Goal: Task Accomplishment & Management: Complete application form

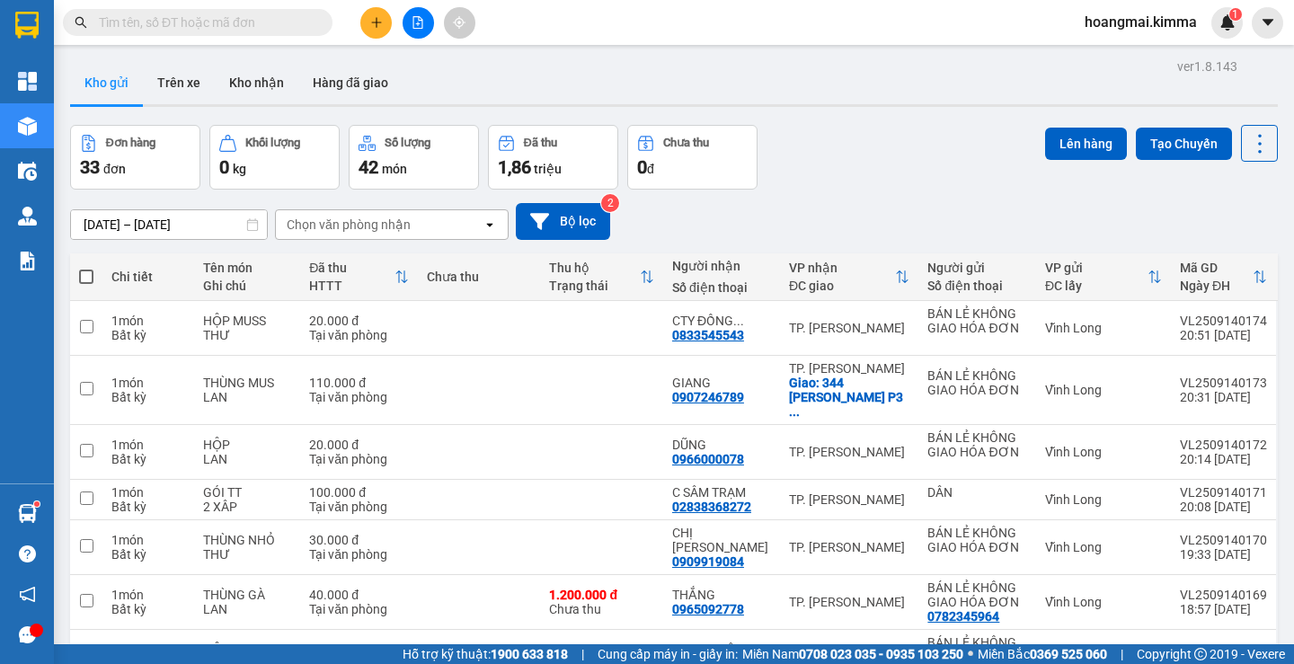
click at [376, 23] on icon "plus" at bounding box center [376, 22] width 13 height 13
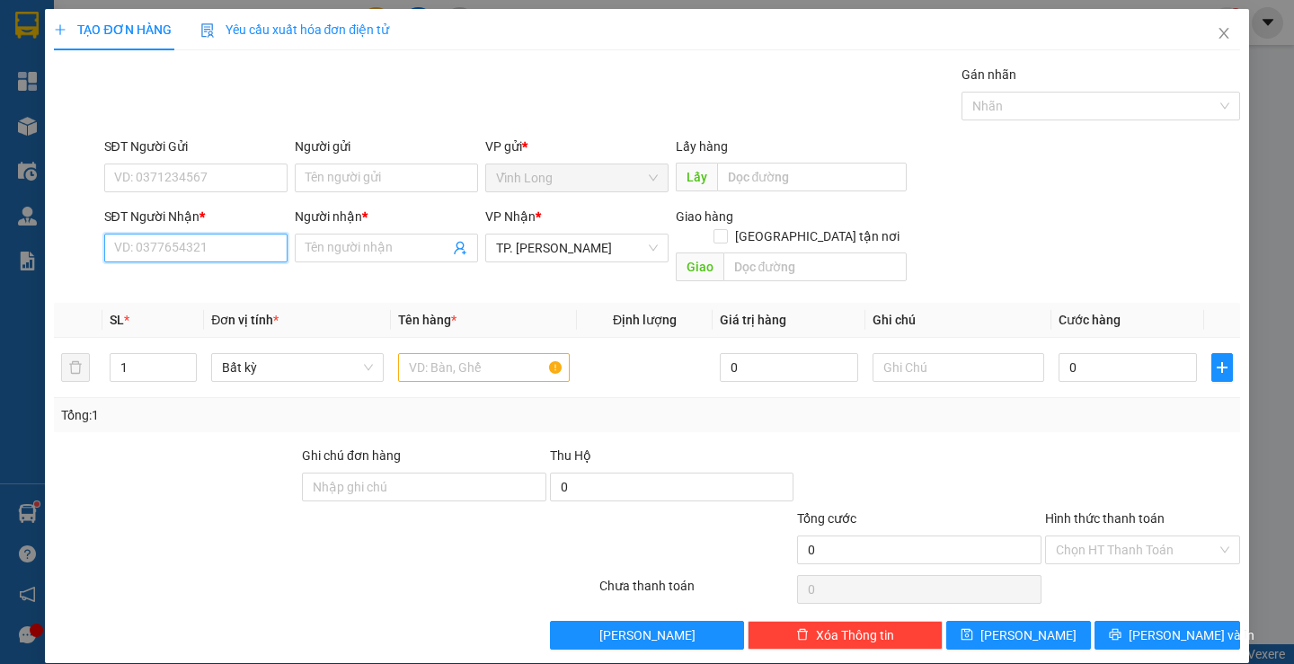
click at [200, 250] on input "SĐT Người Nhận *" at bounding box center [195, 248] width 183 height 29
click at [193, 289] on div "0909648632 - LINH" at bounding box center [193, 284] width 160 height 20
type input "0909648632"
type input "LINH"
type input "0909648632"
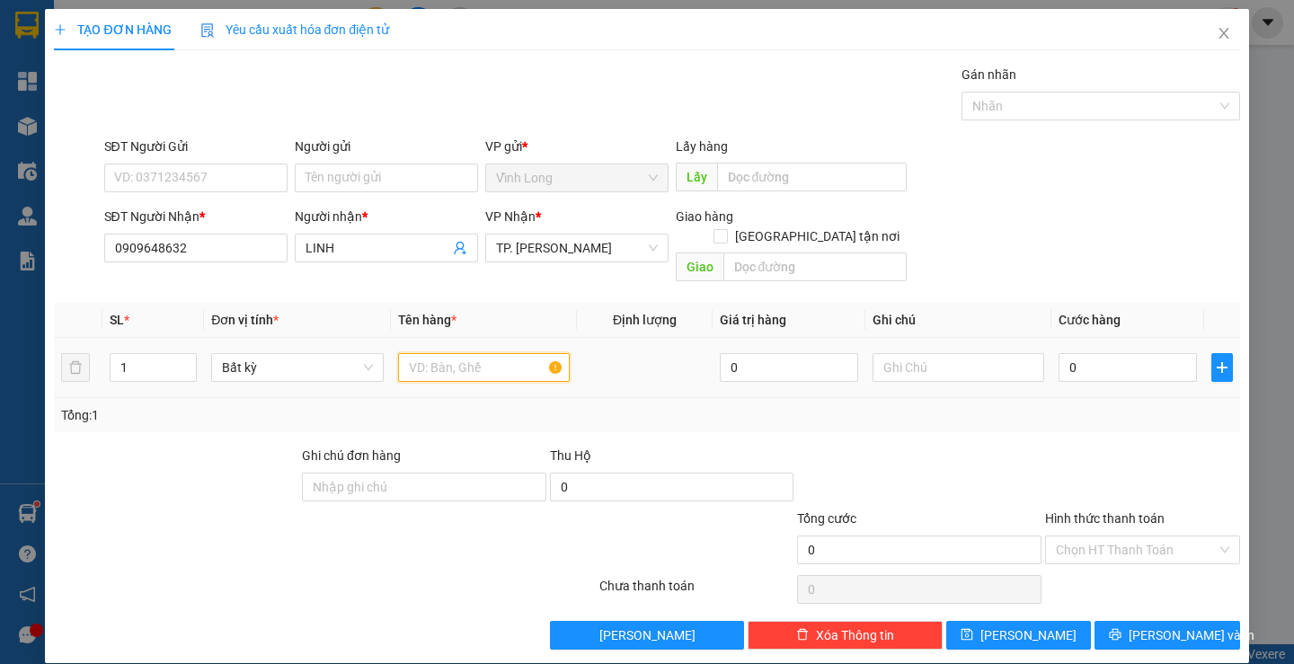
click at [412, 353] on input "text" at bounding box center [484, 367] width 172 height 29
type input "gói vs"
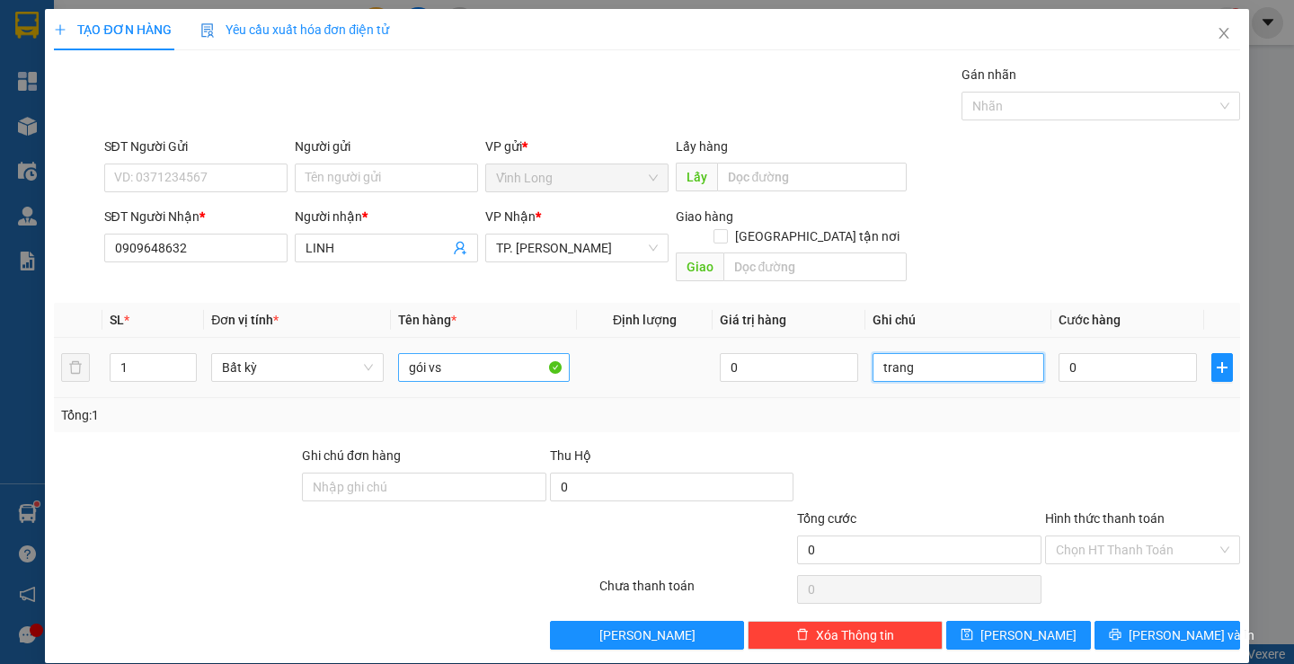
type input "trang"
type input "2"
type input "20"
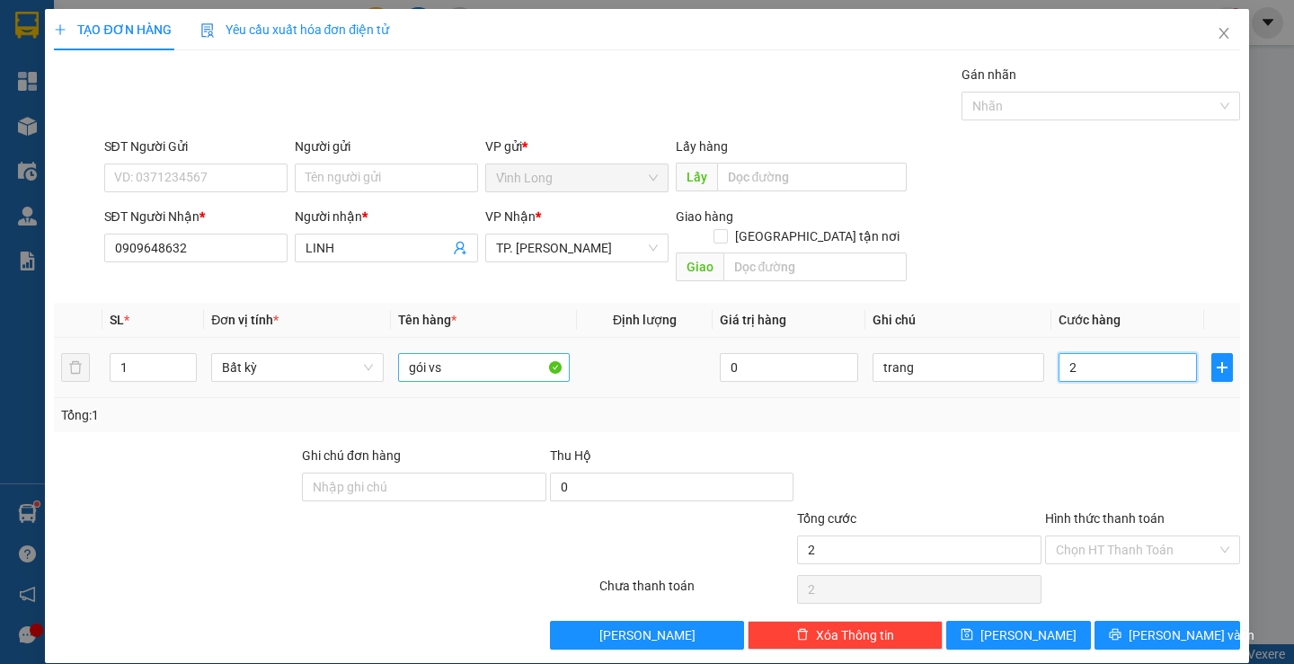
type input "20"
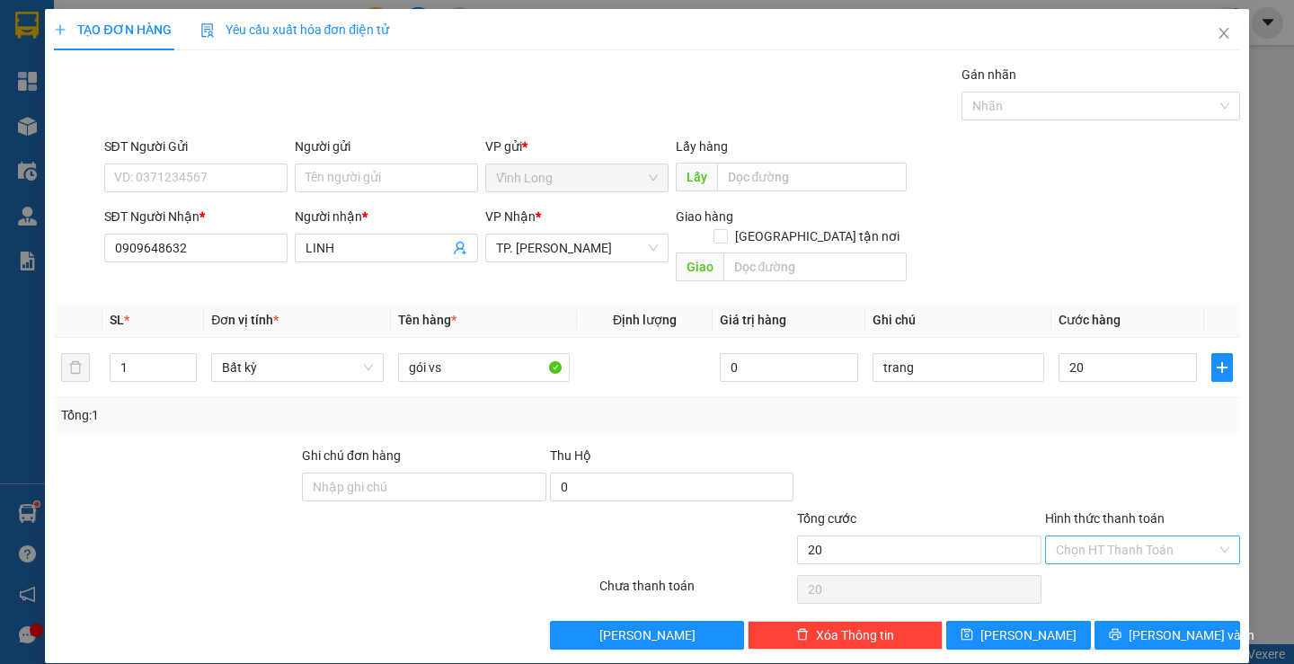
type input "20.000"
click at [1096, 536] on input "Hình thức thanh toán" at bounding box center [1136, 549] width 161 height 27
click at [1094, 565] on div "Tại văn phòng" at bounding box center [1131, 566] width 171 height 20
type input "0"
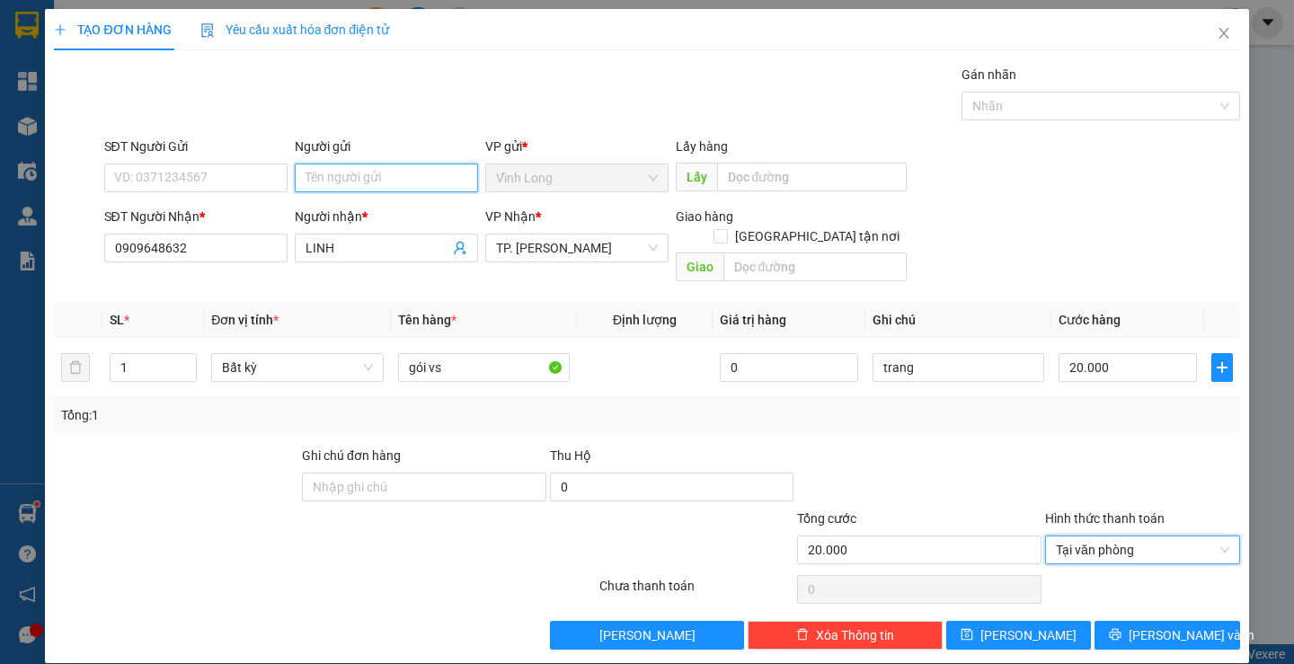
click at [400, 183] on input "Người gửi" at bounding box center [386, 178] width 183 height 29
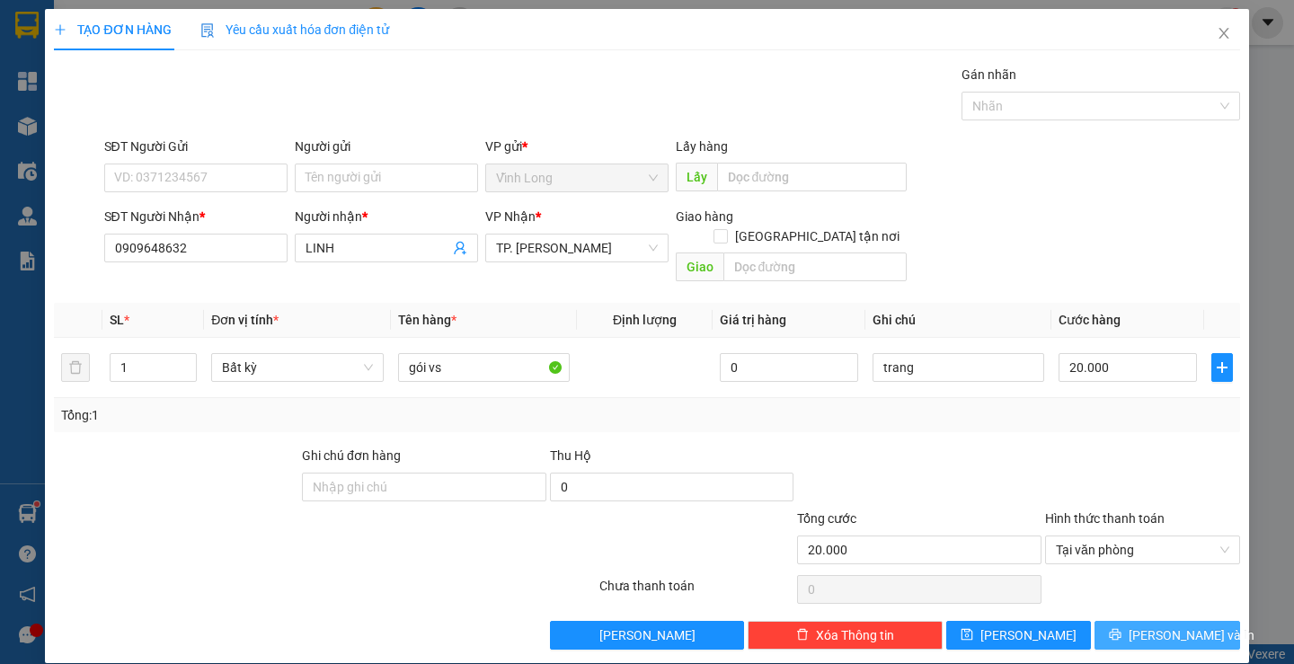
click at [1121, 628] on icon "printer" at bounding box center [1115, 634] width 13 height 13
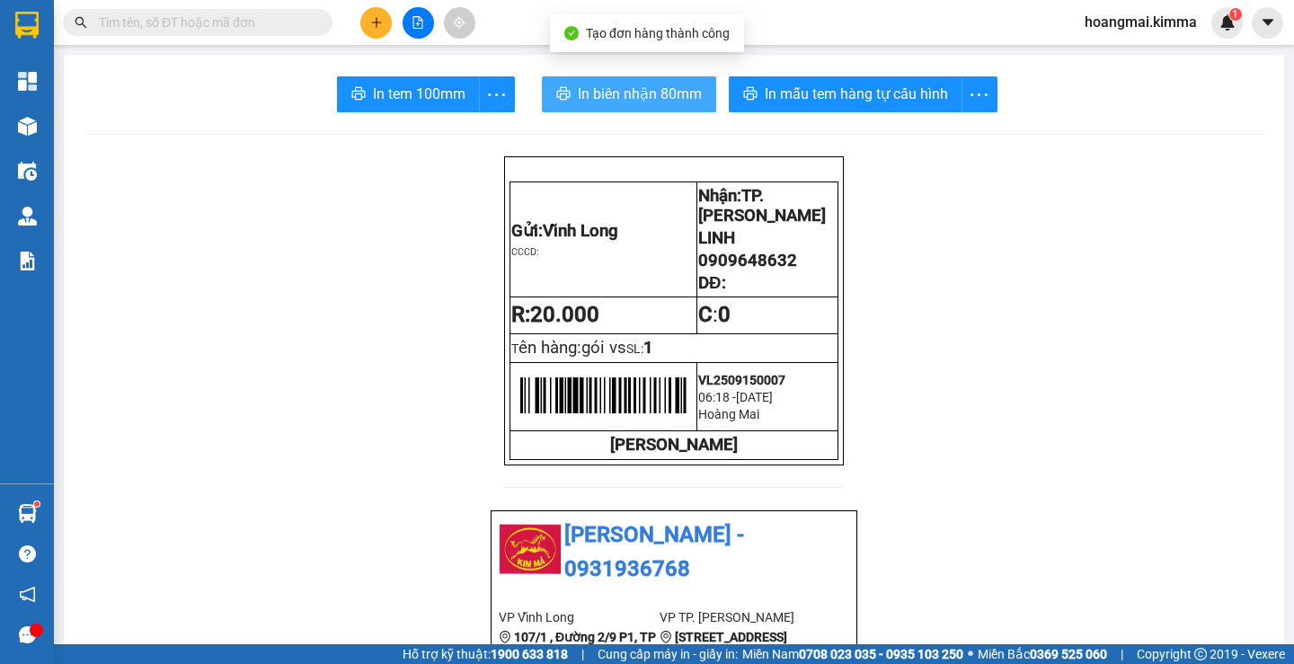
click at [598, 95] on span "In biên nhận 80mm" at bounding box center [640, 94] width 124 height 22
drag, startPoint x: 565, startPoint y: 98, endPoint x: 633, endPoint y: 129, distance: 74.4
click at [566, 99] on button "In biên nhận 80mm" at bounding box center [629, 94] width 174 height 36
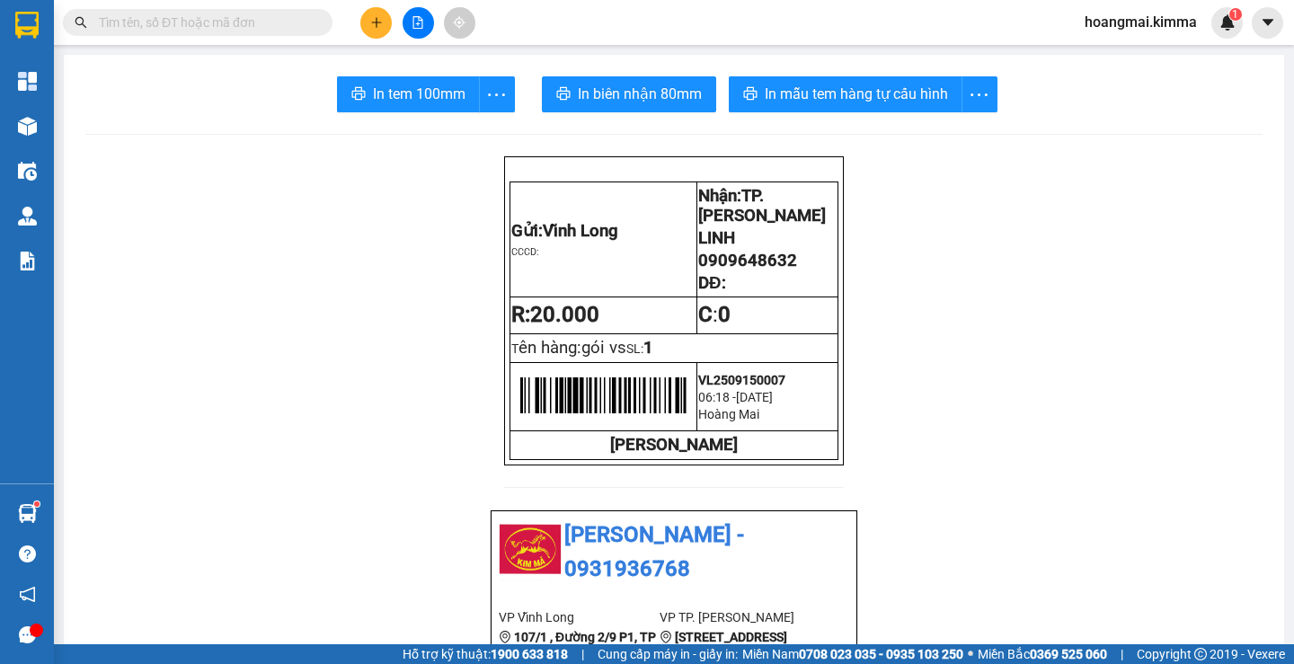
click at [376, 24] on icon "plus" at bounding box center [376, 22] width 13 height 13
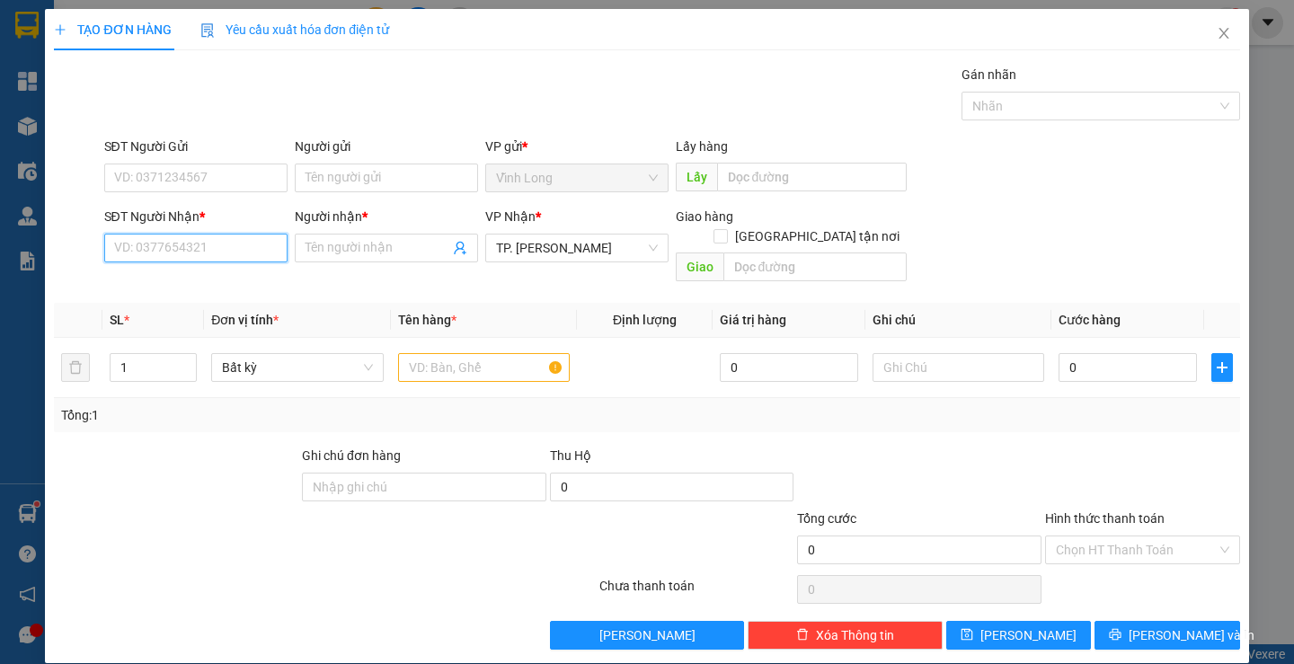
click at [204, 245] on input "SĐT Người Nhận *" at bounding box center [195, 248] width 183 height 29
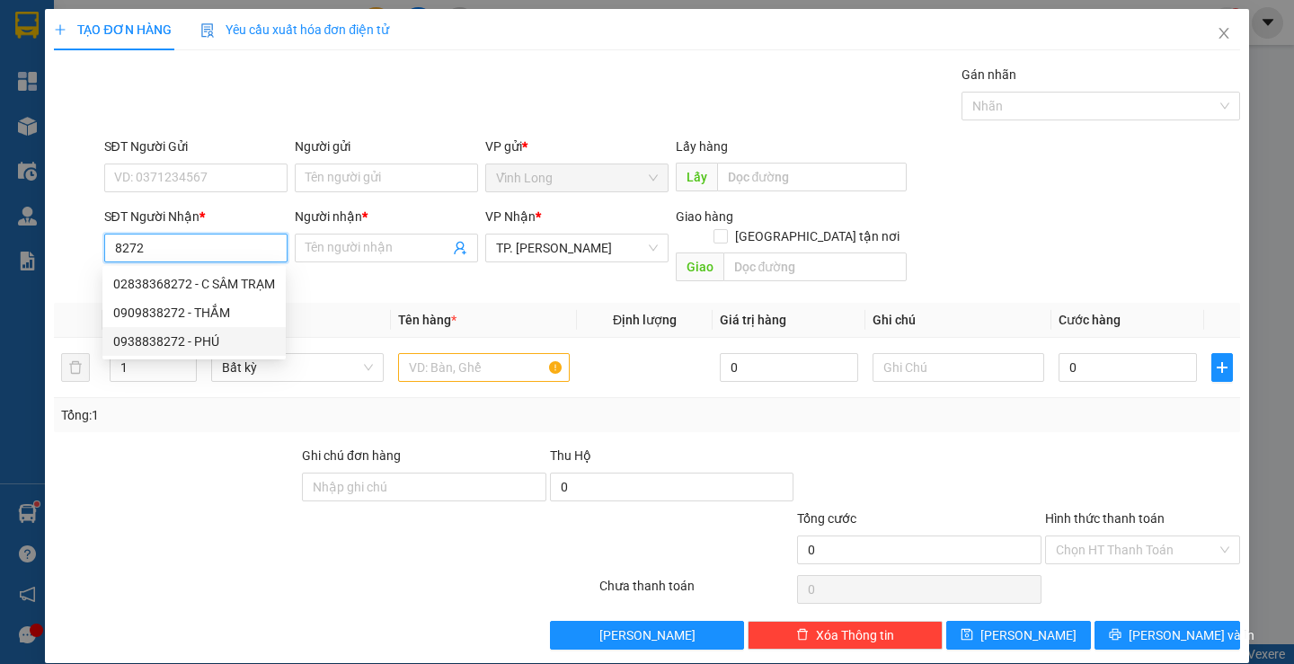
click at [201, 334] on div "0938838272 - PHÚ" at bounding box center [194, 342] width 162 height 20
type input "0938838272"
type input "PHÚ"
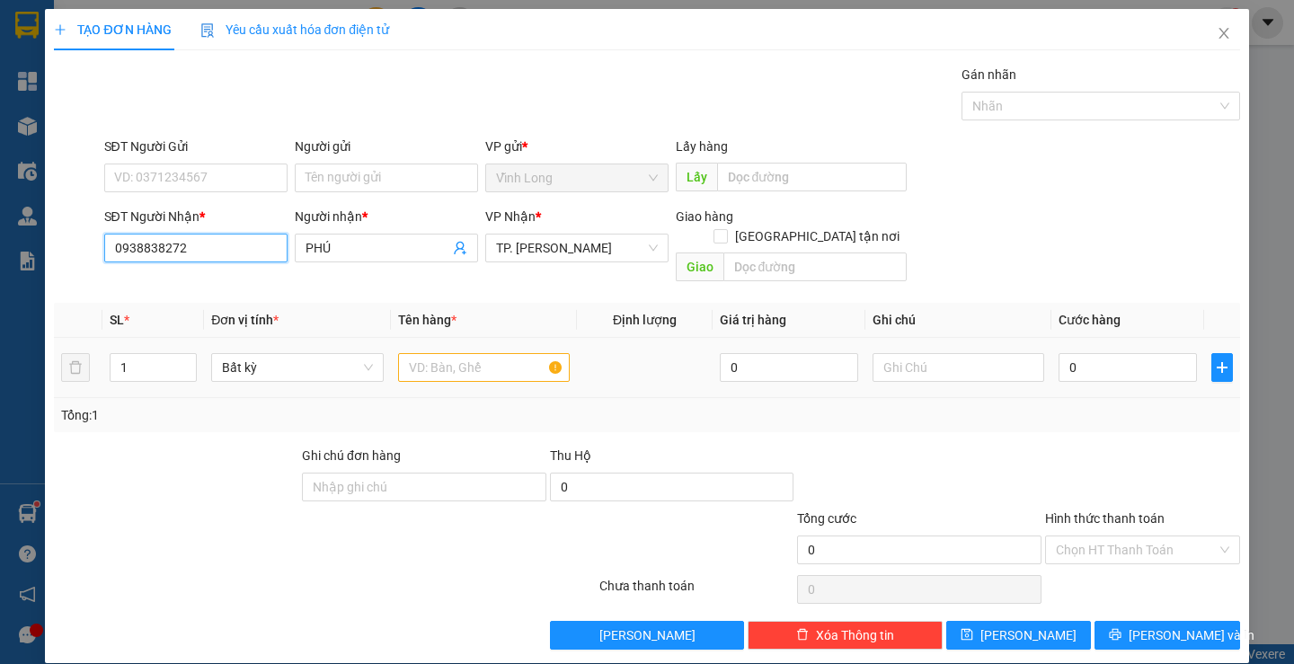
type input "0938838272"
click at [416, 371] on td at bounding box center [484, 368] width 186 height 60
click at [424, 353] on input "text" at bounding box center [484, 367] width 172 height 29
type input "GÓI VS"
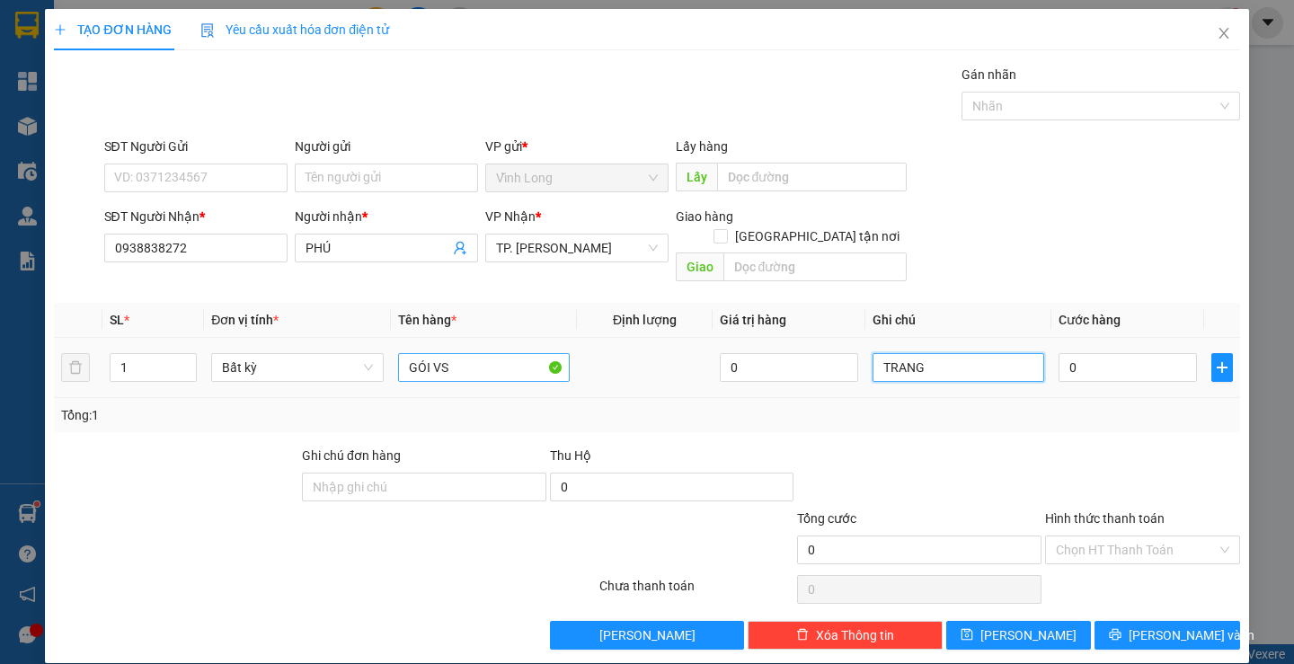
type input "TRANG"
type input "2"
type input "20"
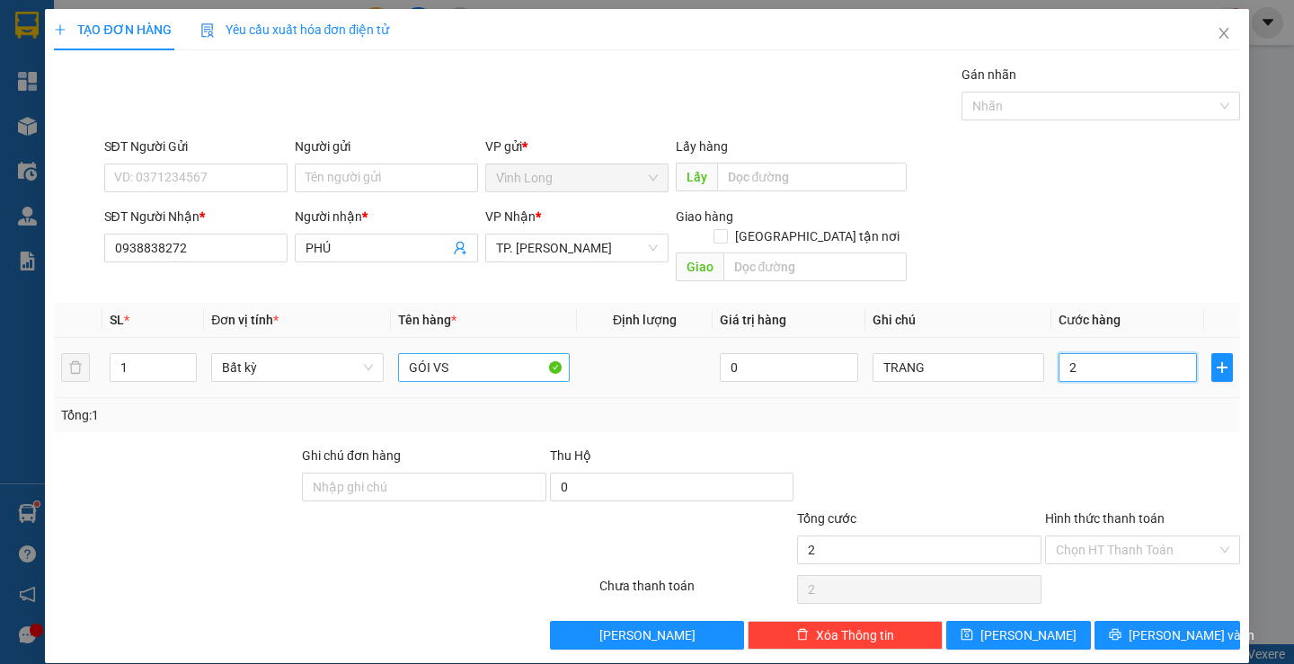
type input "20"
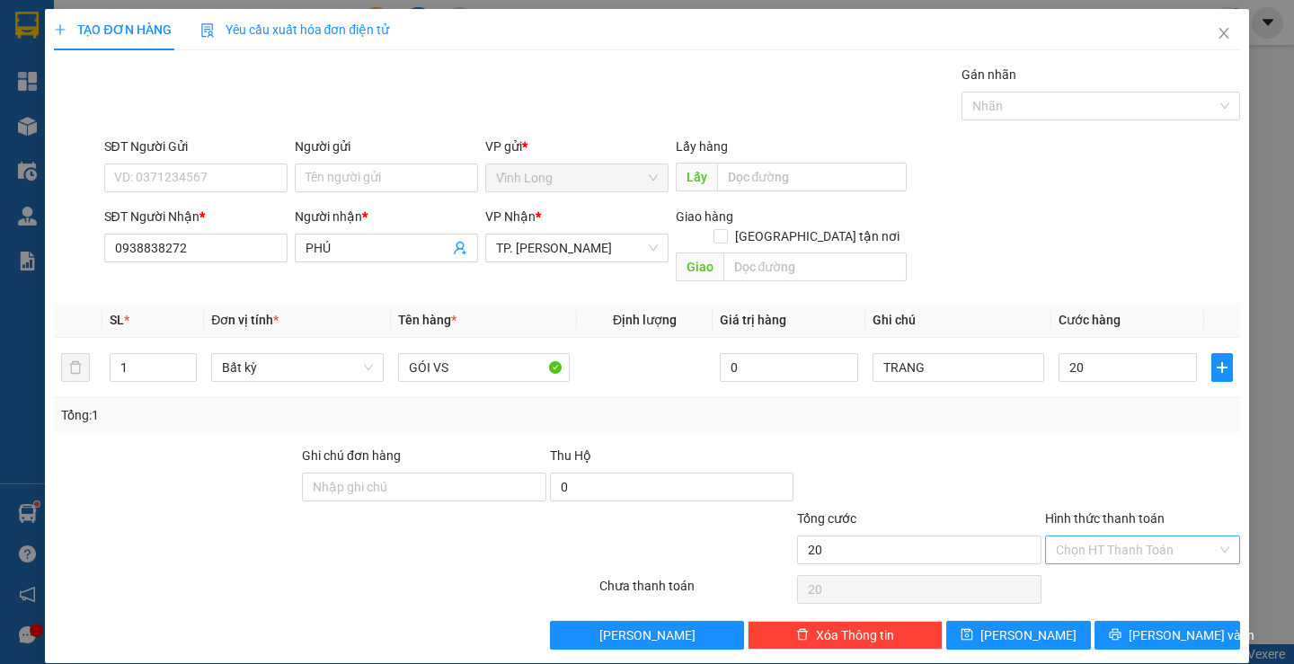
type input "20.000"
drag, startPoint x: 1075, startPoint y: 535, endPoint x: 1091, endPoint y: 574, distance: 42.7
click at [1076, 536] on input "Hình thức thanh toán" at bounding box center [1136, 549] width 161 height 27
click at [1091, 574] on div "Tại văn phòng" at bounding box center [1131, 566] width 171 height 20
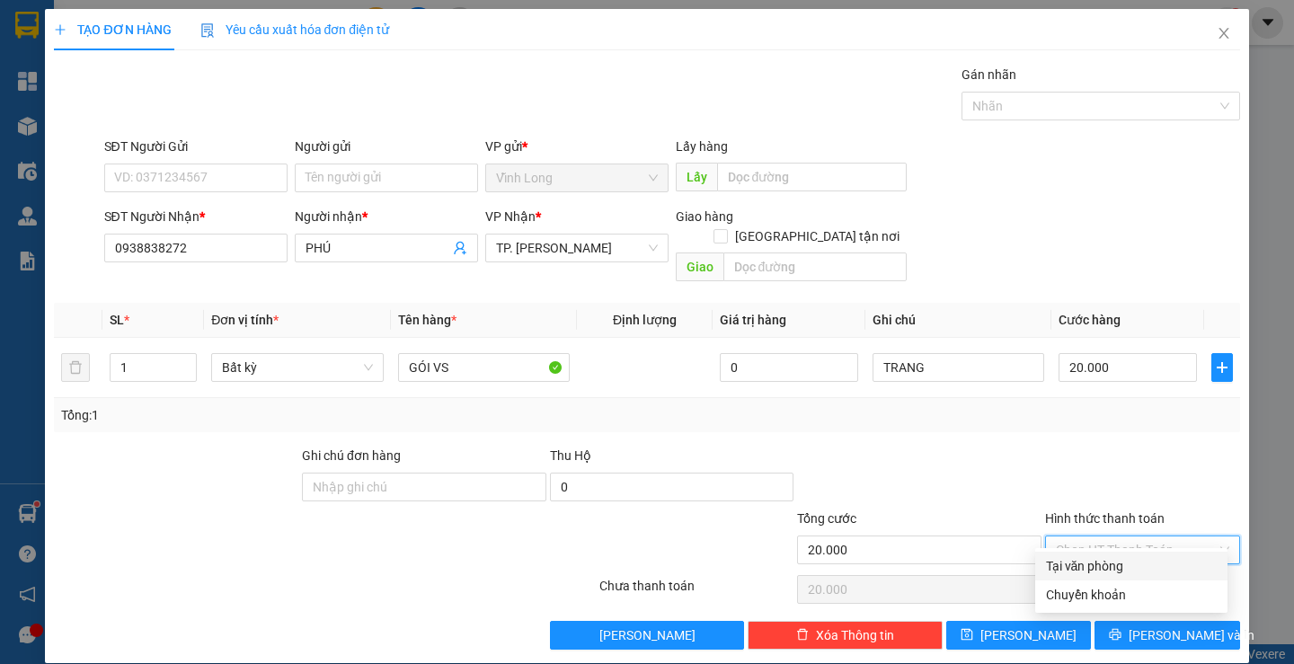
type input "0"
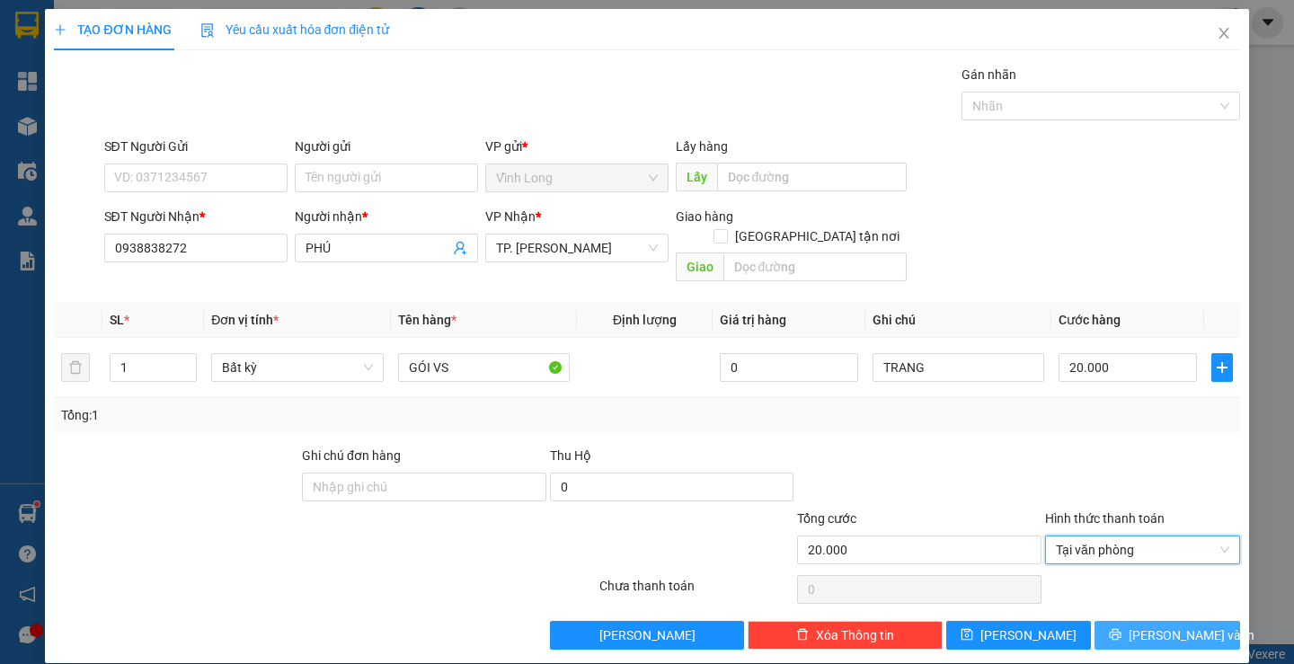
click at [1129, 621] on button "[PERSON_NAME] và In" at bounding box center [1166, 635] width 145 height 29
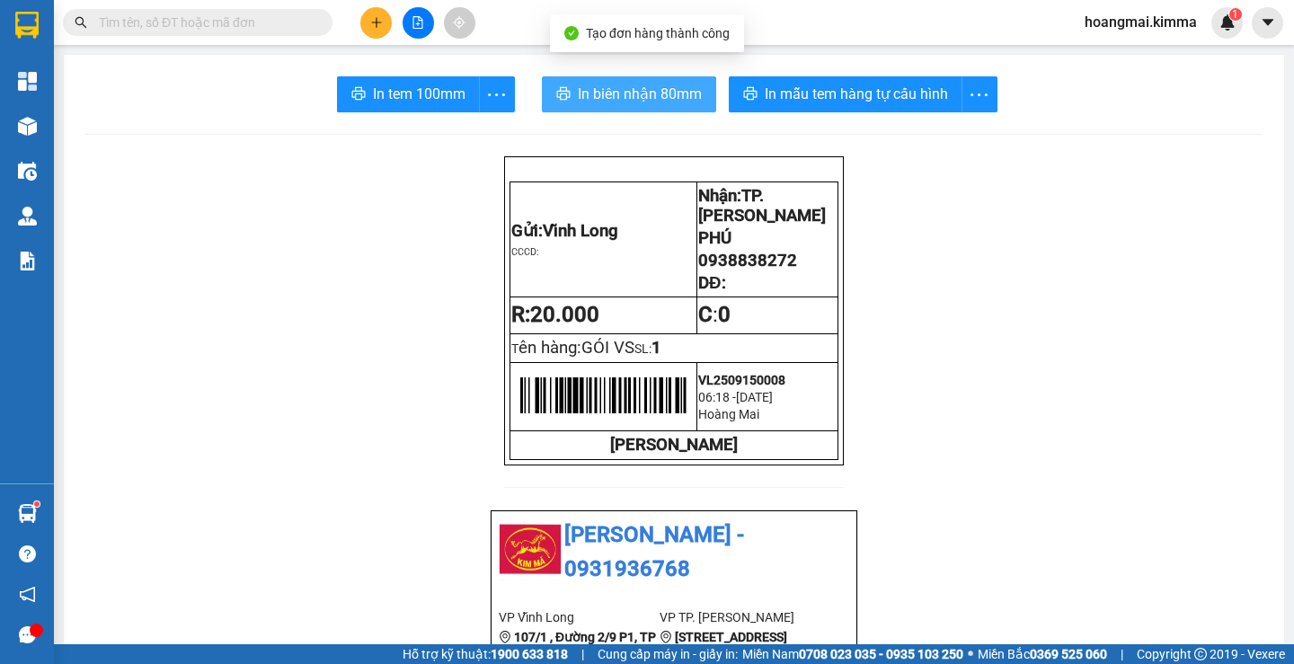
click at [595, 85] on span "In biên nhận 80mm" at bounding box center [640, 94] width 124 height 22
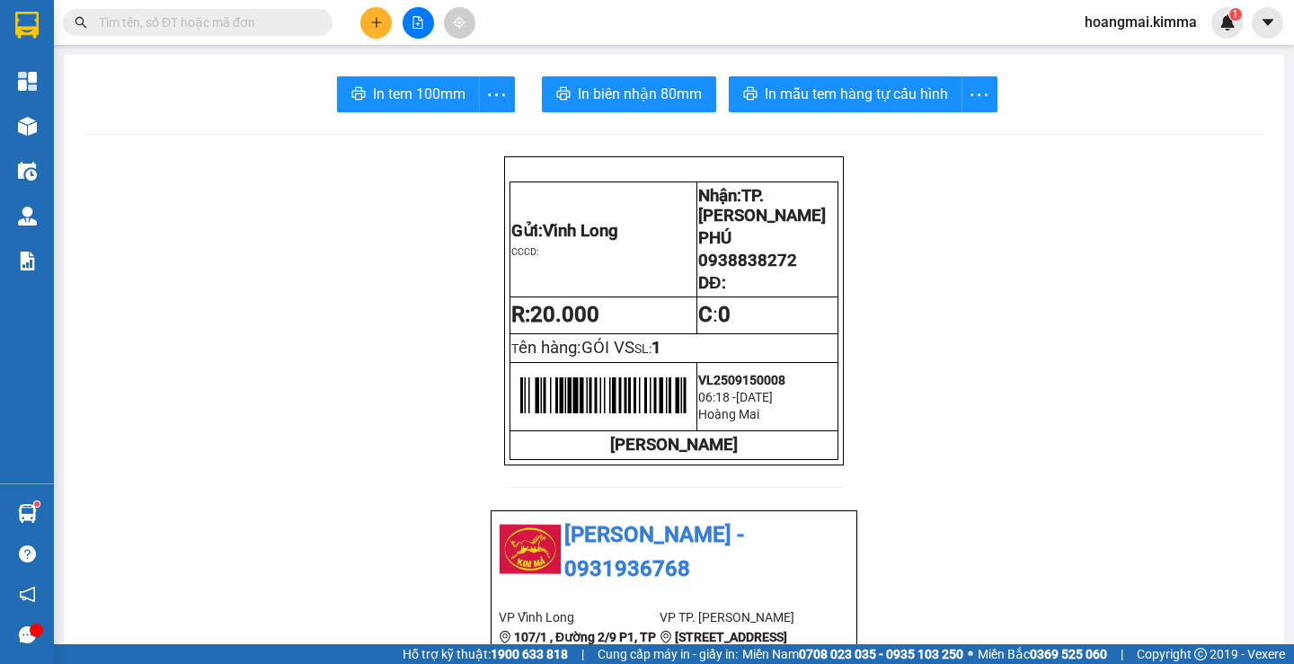
click at [385, 89] on span "In tem 100mm" at bounding box center [419, 94] width 93 height 22
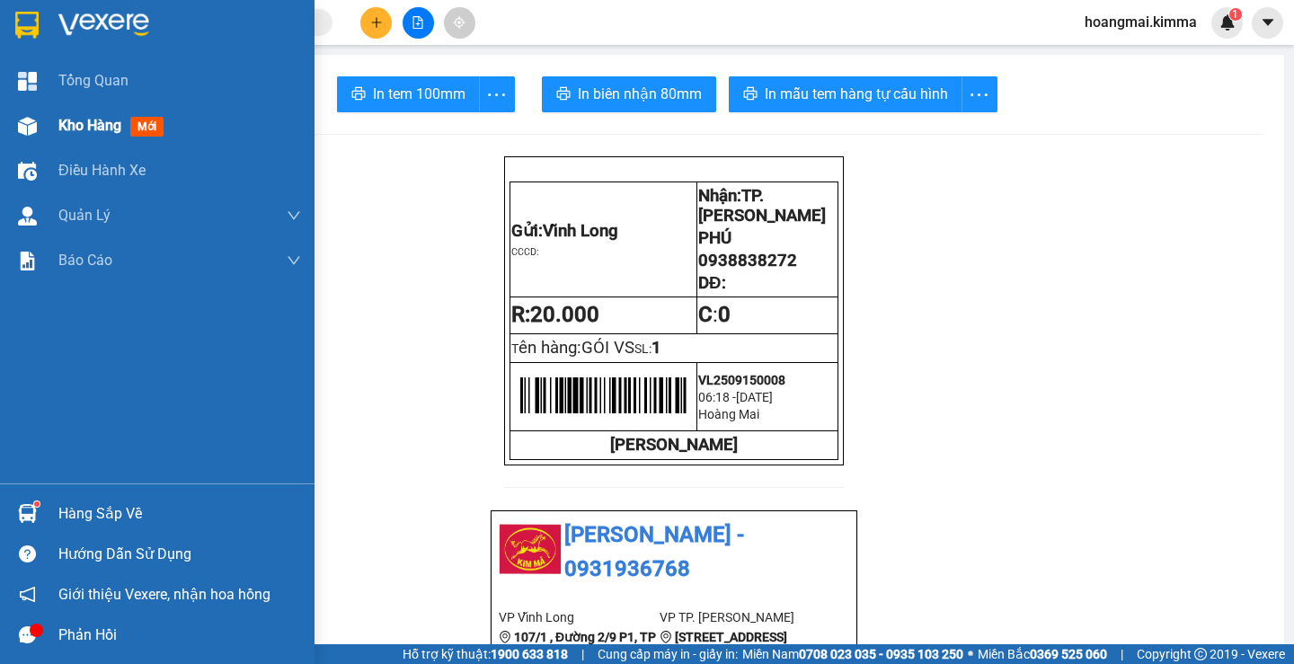
click at [107, 121] on span "Kho hàng" at bounding box center [89, 125] width 63 height 17
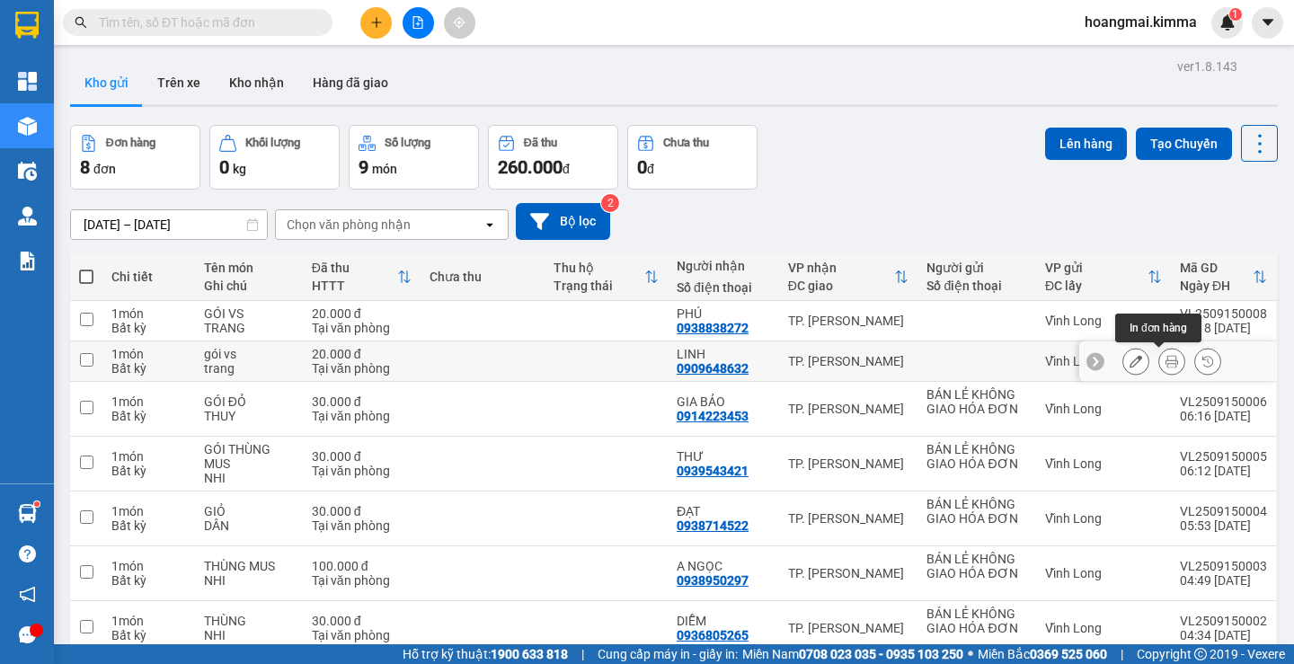
click at [1165, 362] on icon at bounding box center [1171, 361] width 13 height 13
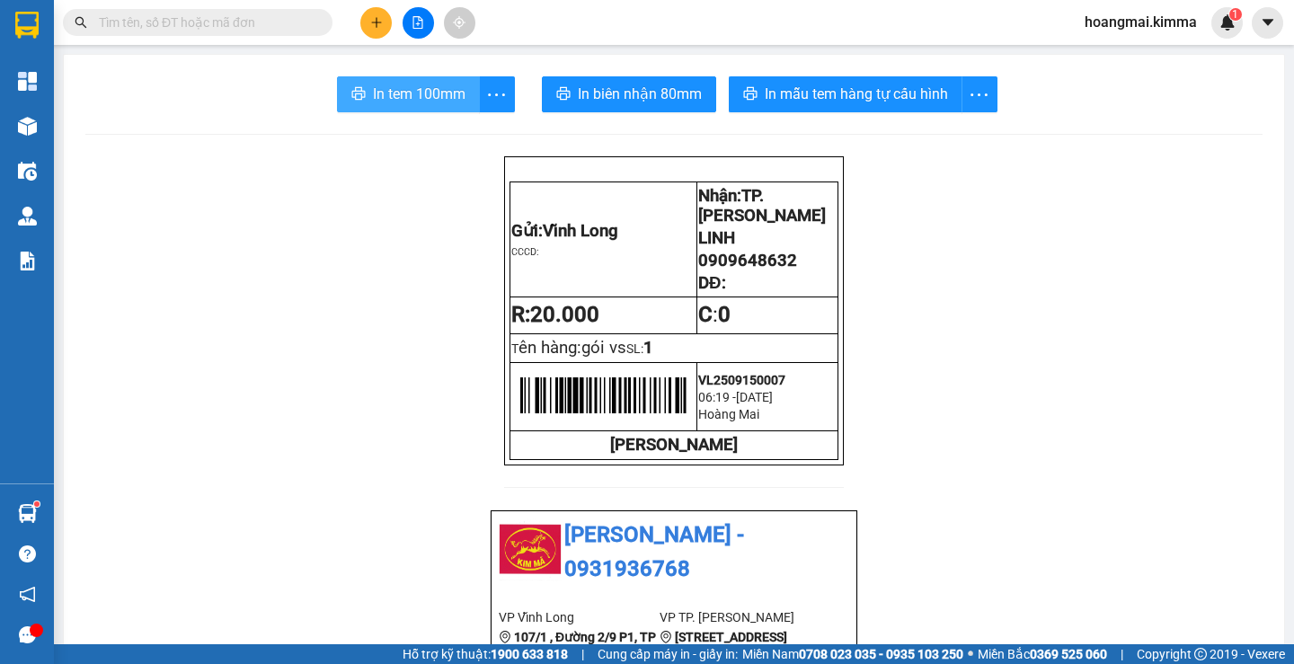
click at [396, 88] on span "In tem 100mm" at bounding box center [419, 94] width 93 height 22
click at [382, 13] on button at bounding box center [375, 22] width 31 height 31
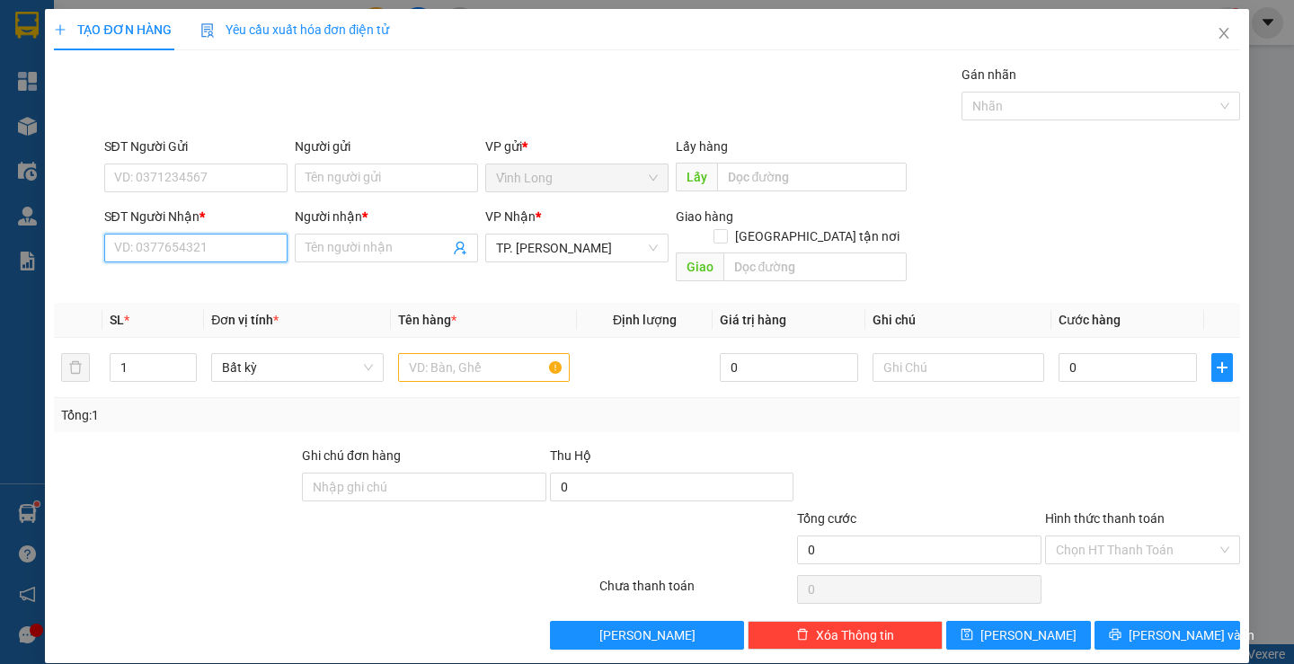
click at [231, 247] on input "SĐT Người Nhận *" at bounding box center [195, 248] width 183 height 29
click at [211, 282] on div "0789042980 - PHONG" at bounding box center [193, 284] width 160 height 20
type input "0789042980"
type input "PHONG"
type input "0789042980"
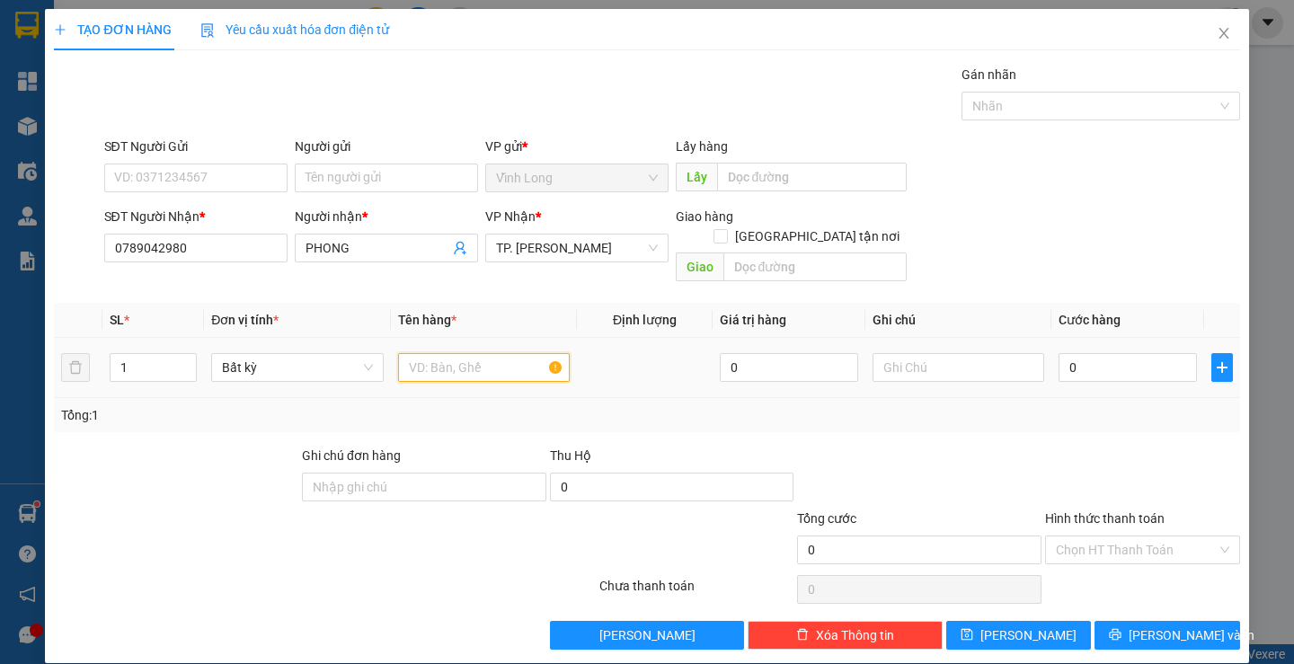
click at [431, 353] on input "text" at bounding box center [484, 367] width 172 height 29
type input "GÓI TRẮNG"
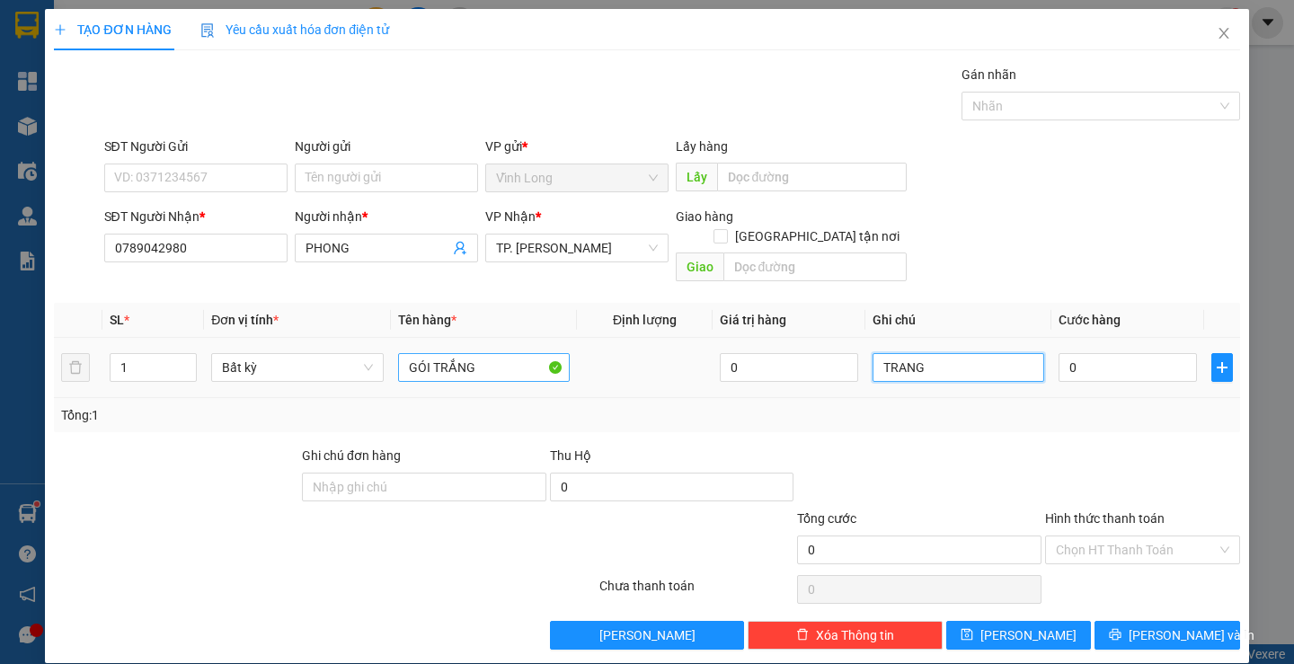
type input "TRANG"
type input "3"
type input "30"
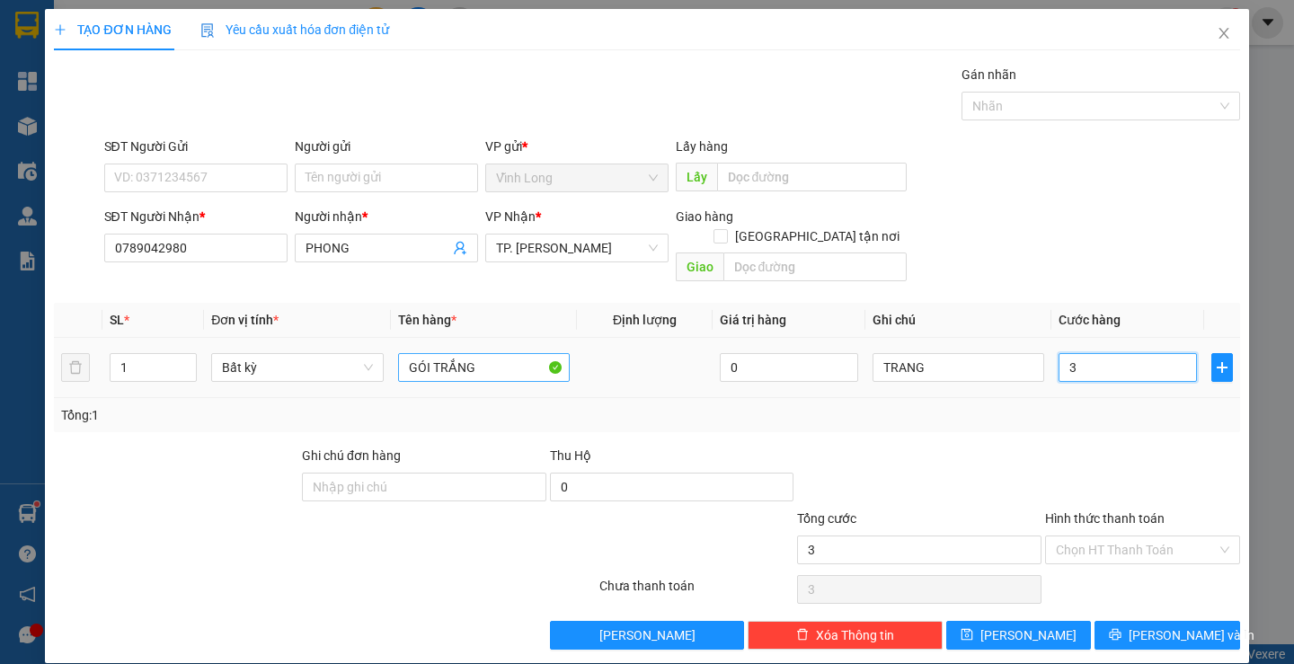
type input "30"
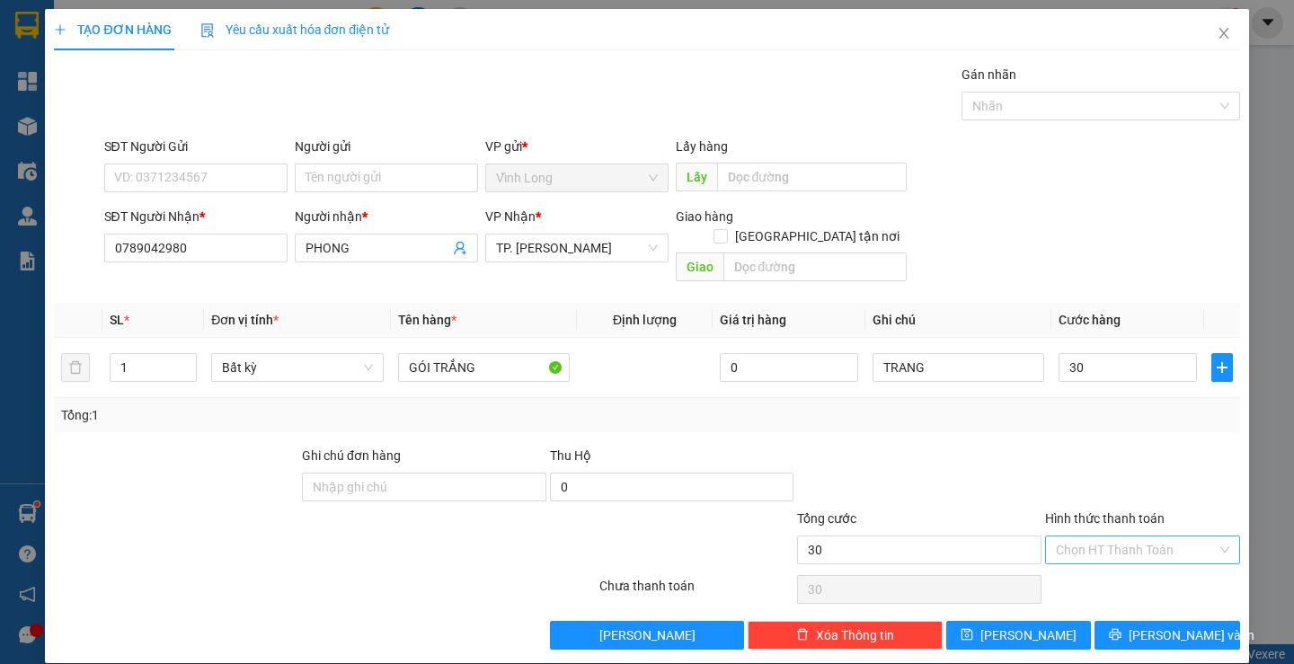
type input "30.000"
click at [1129, 536] on input "Hình thức thanh toán" at bounding box center [1136, 549] width 161 height 27
click at [1106, 558] on div "Tại văn phòng" at bounding box center [1131, 566] width 171 height 20
type input "0"
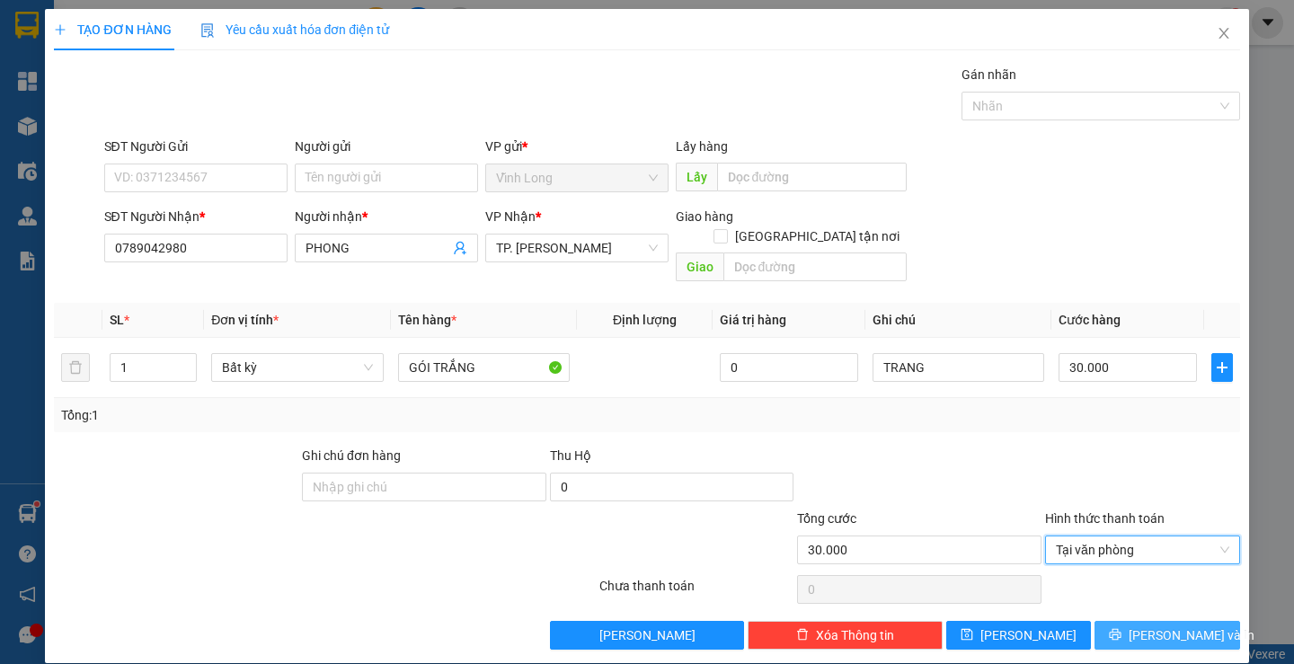
click at [1138, 621] on button "[PERSON_NAME] và In" at bounding box center [1166, 635] width 145 height 29
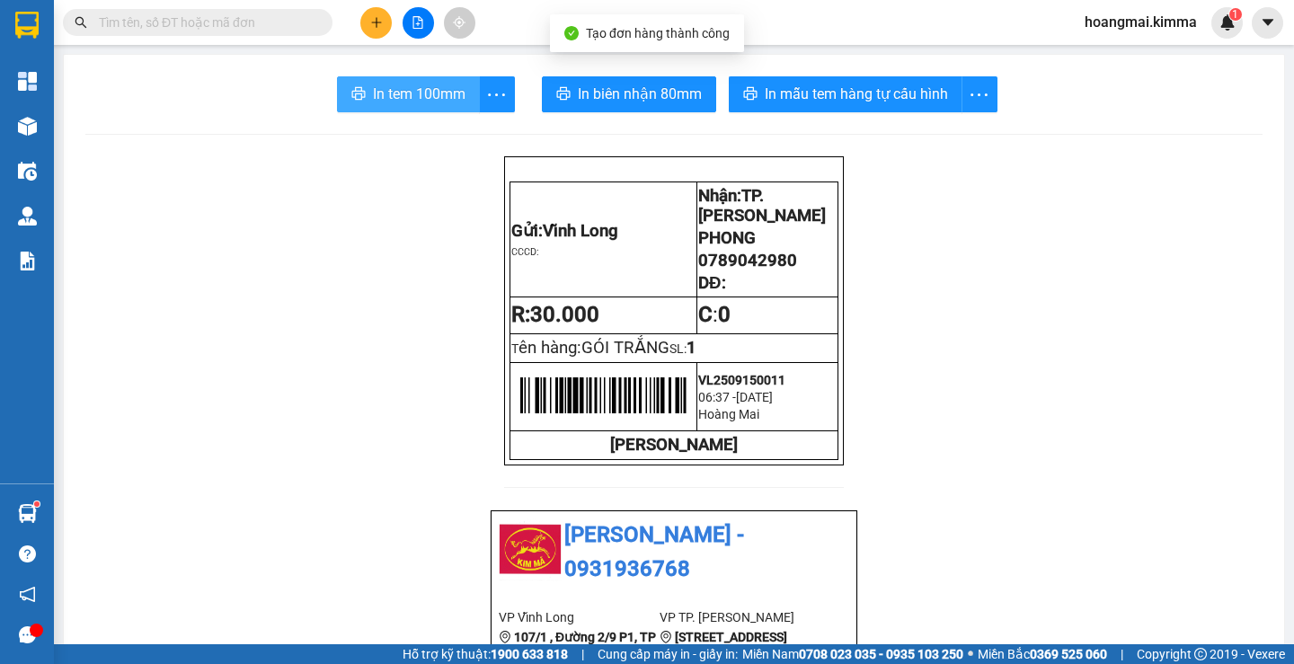
click at [433, 87] on span "In tem 100mm" at bounding box center [419, 94] width 93 height 22
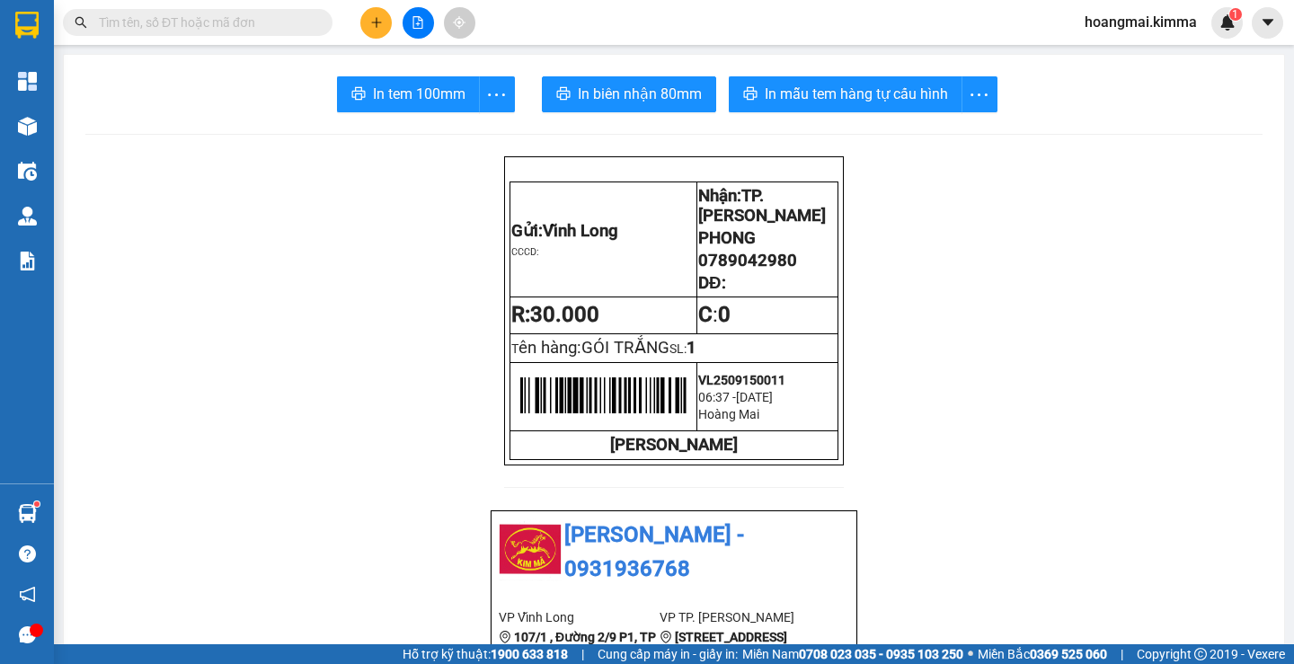
click at [362, 24] on button at bounding box center [375, 22] width 31 height 31
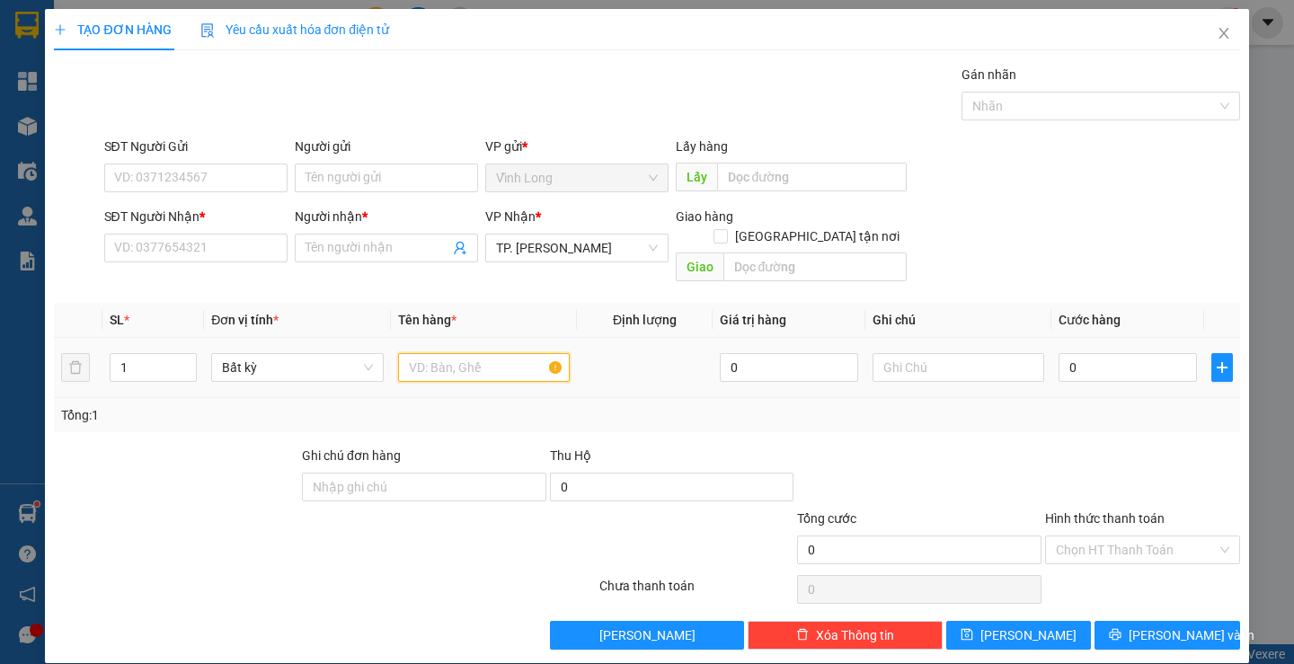
click at [451, 353] on input "text" at bounding box center [484, 367] width 172 height 29
click at [235, 242] on input "SĐT Người Nhận *" at bounding box center [195, 248] width 183 height 29
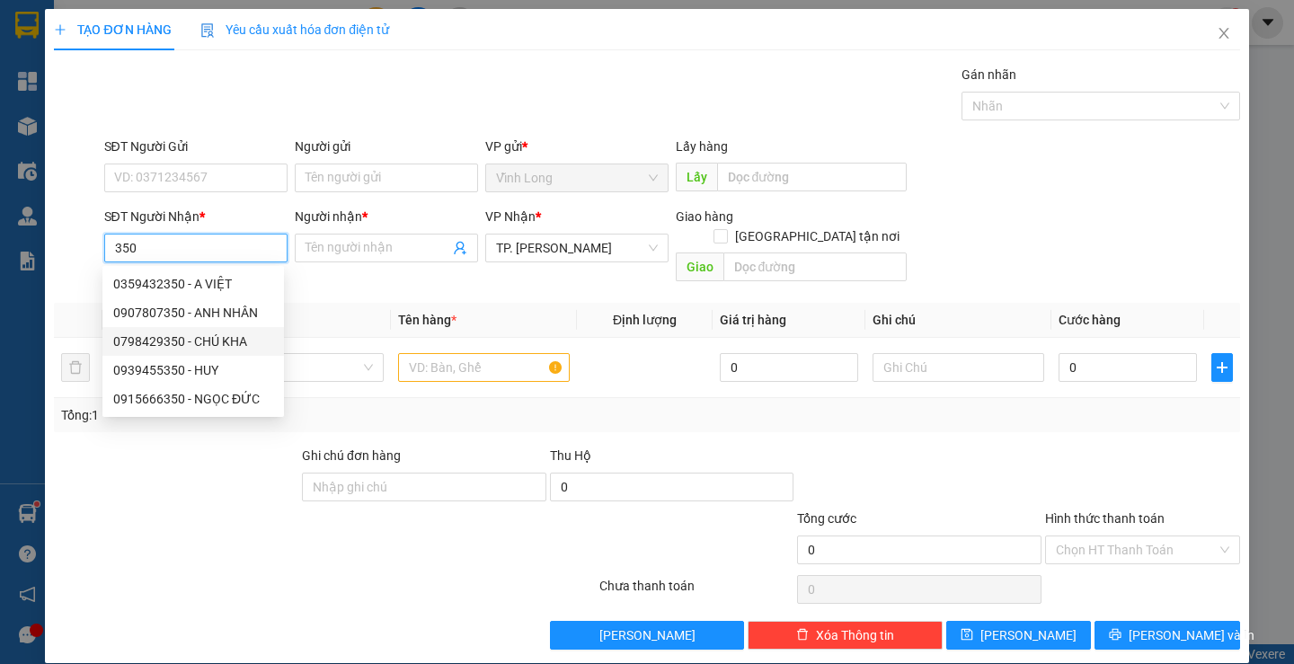
click at [238, 348] on div "0798429350 - CHÚ KHA" at bounding box center [193, 342] width 160 height 20
type input "0798429350"
type input "CHÚ KHA"
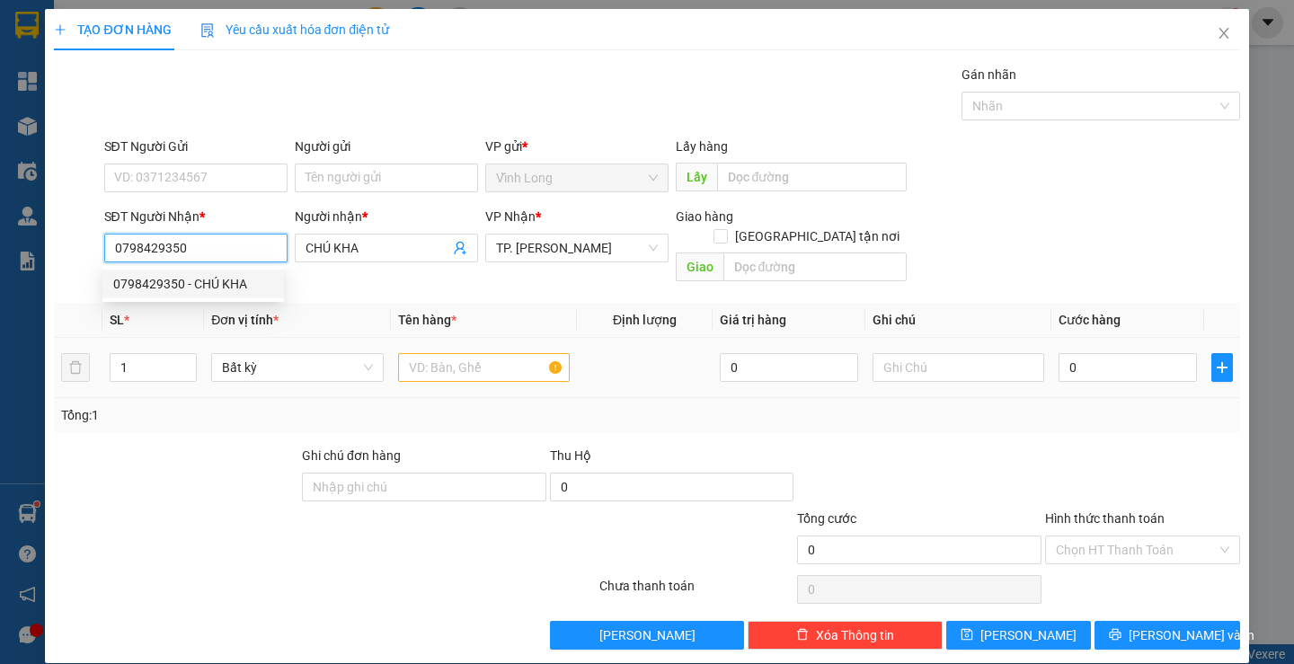
type input "0798429350"
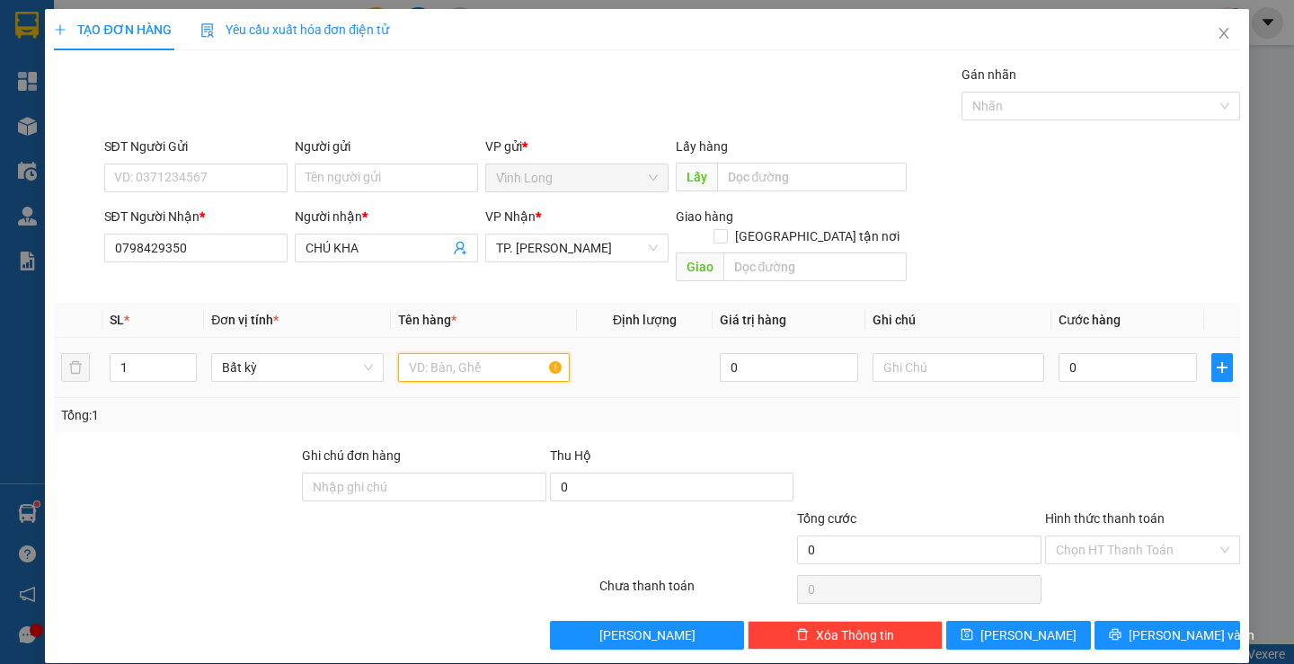
click at [442, 353] on input "text" at bounding box center [484, 367] width 172 height 29
type input "THÙNG ĐỎ NHỎ"
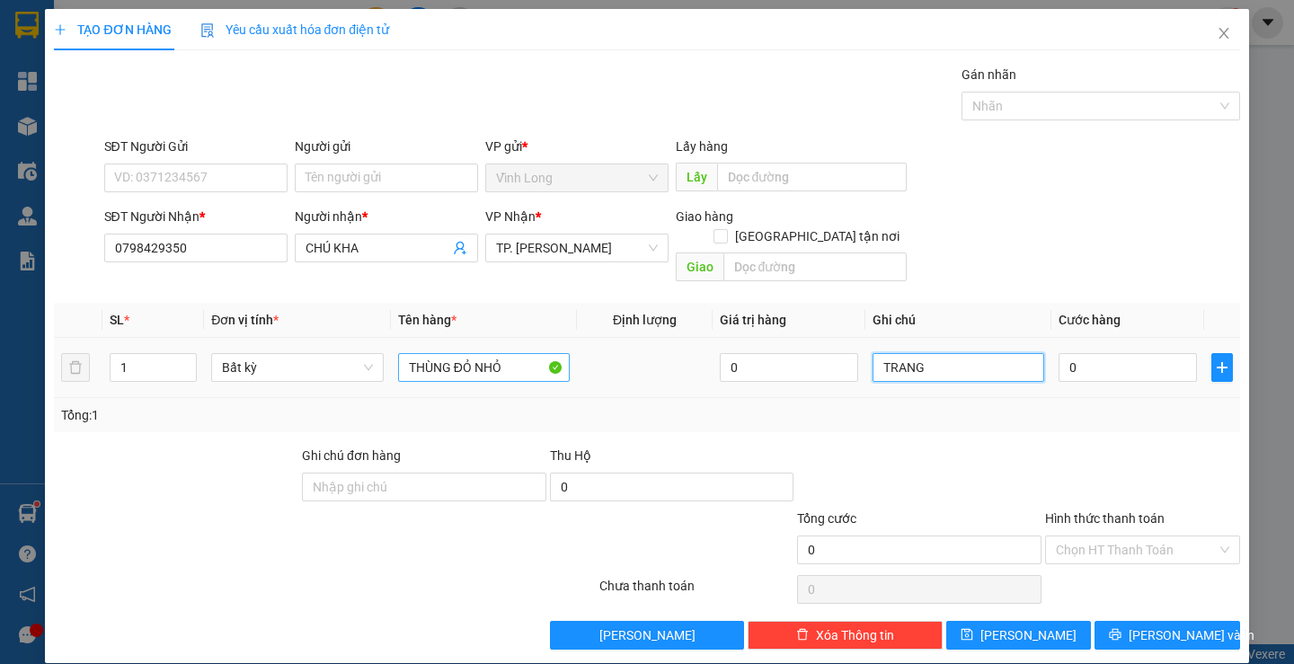
type input "TRANG"
click at [510, 353] on input "THÙNG ĐỎ NHỎ" at bounding box center [484, 367] width 172 height 29
type input "THÙNG ĐỎ"
click at [1098, 353] on input "0" at bounding box center [1128, 367] width 138 height 29
type input "2"
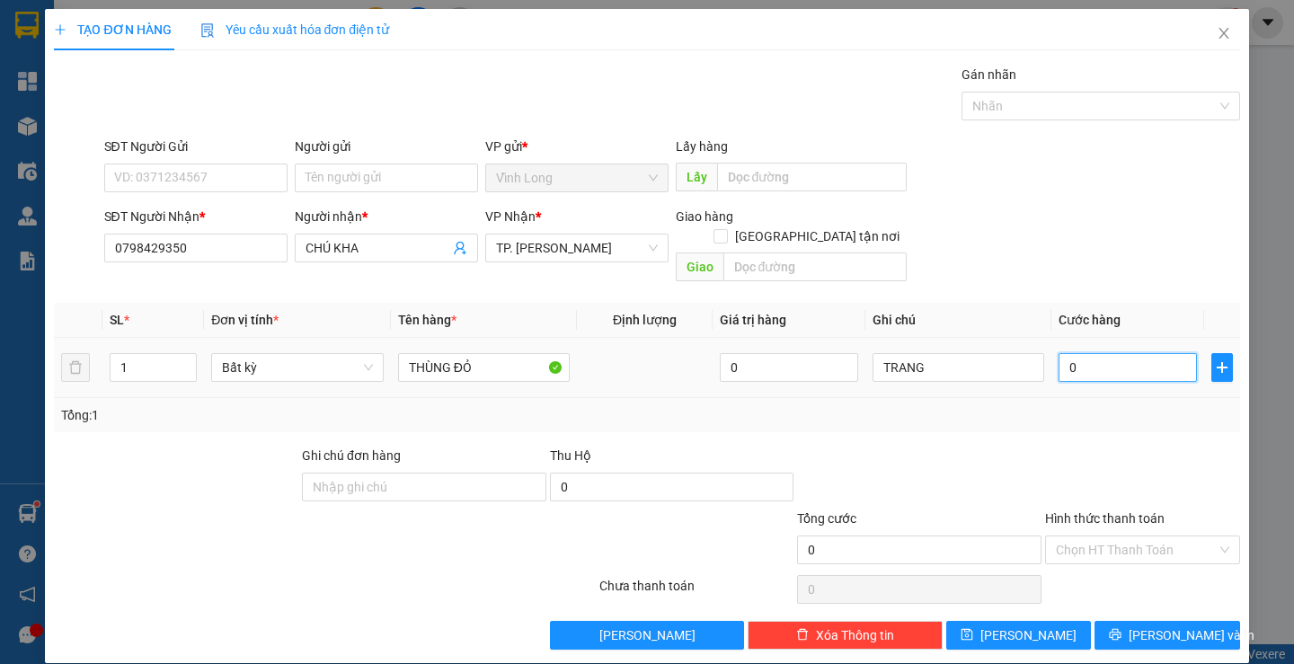
type input "2"
type input "20"
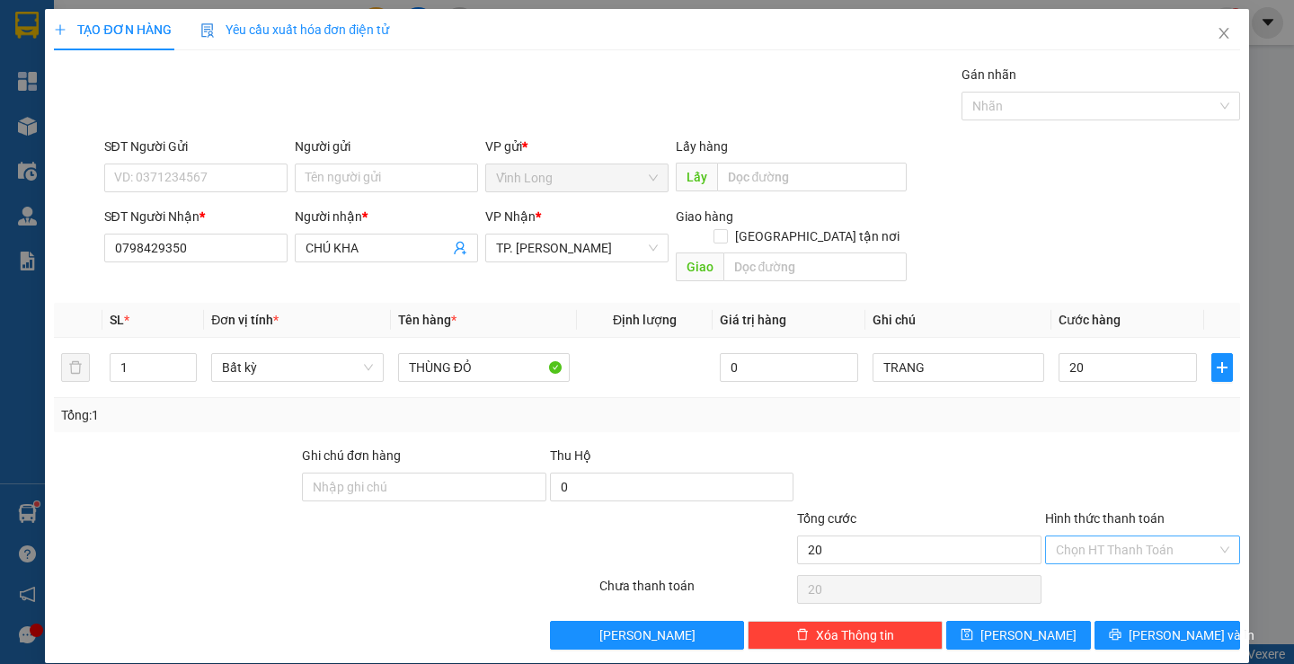
type input "20.000"
click at [1104, 536] on input "Hình thức thanh toán" at bounding box center [1136, 549] width 161 height 27
click at [1090, 567] on div "Tại văn phòng" at bounding box center [1131, 566] width 171 height 20
type input "0"
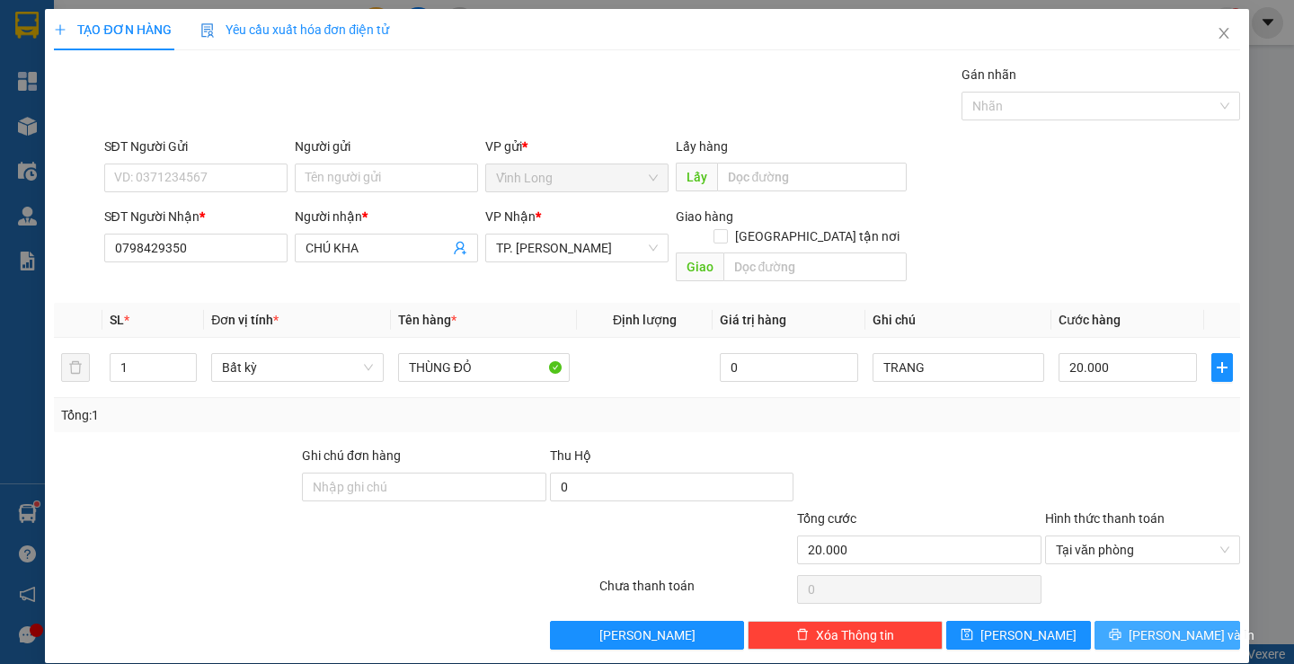
click at [1133, 621] on button "[PERSON_NAME] và In" at bounding box center [1166, 635] width 145 height 29
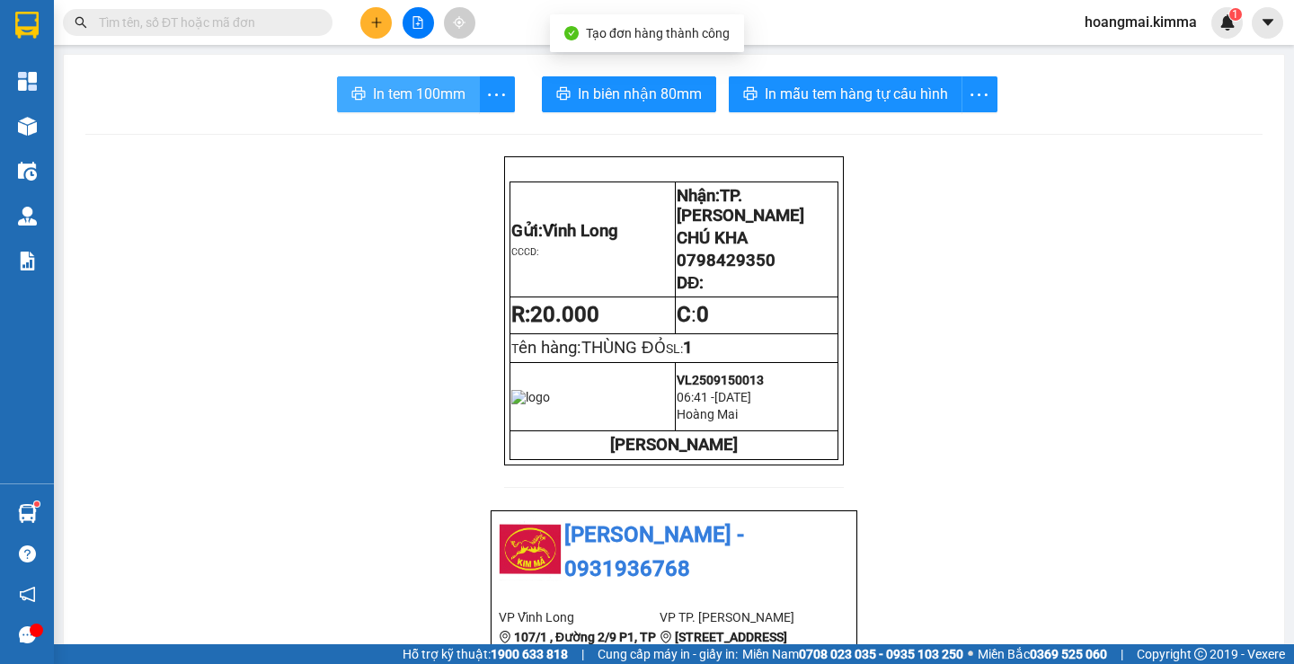
click at [457, 84] on span "In tem 100mm" at bounding box center [419, 94] width 93 height 22
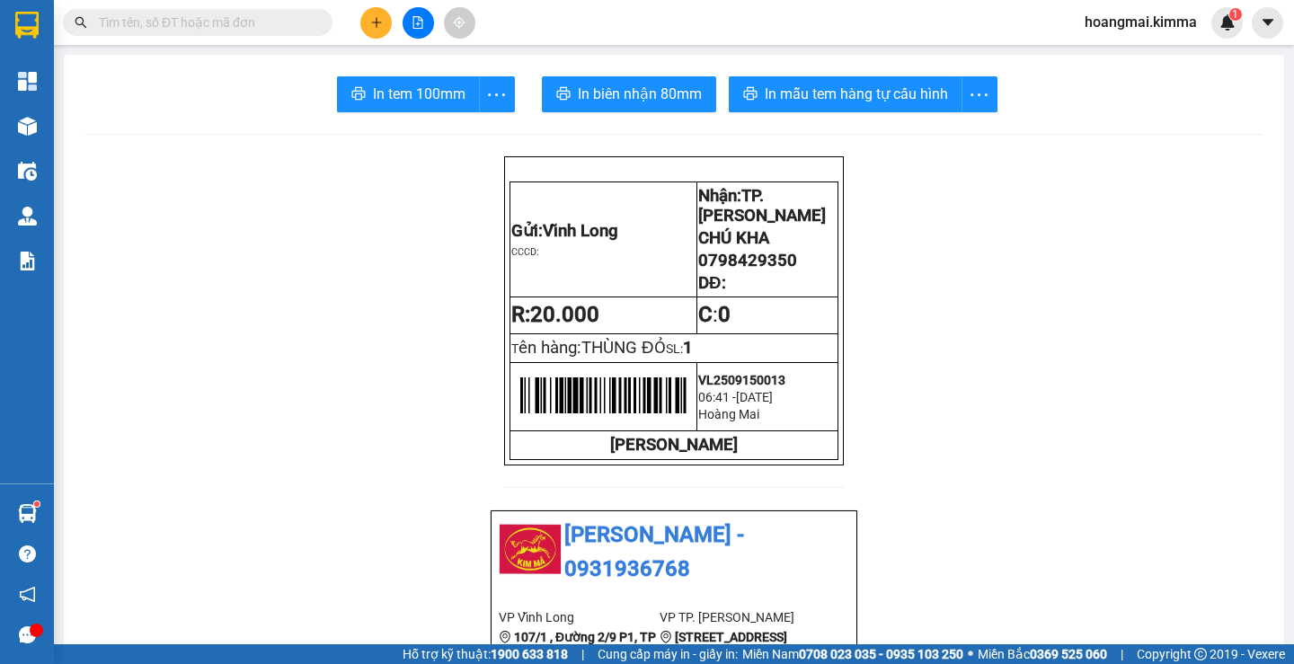
click at [375, 31] on button at bounding box center [375, 22] width 31 height 31
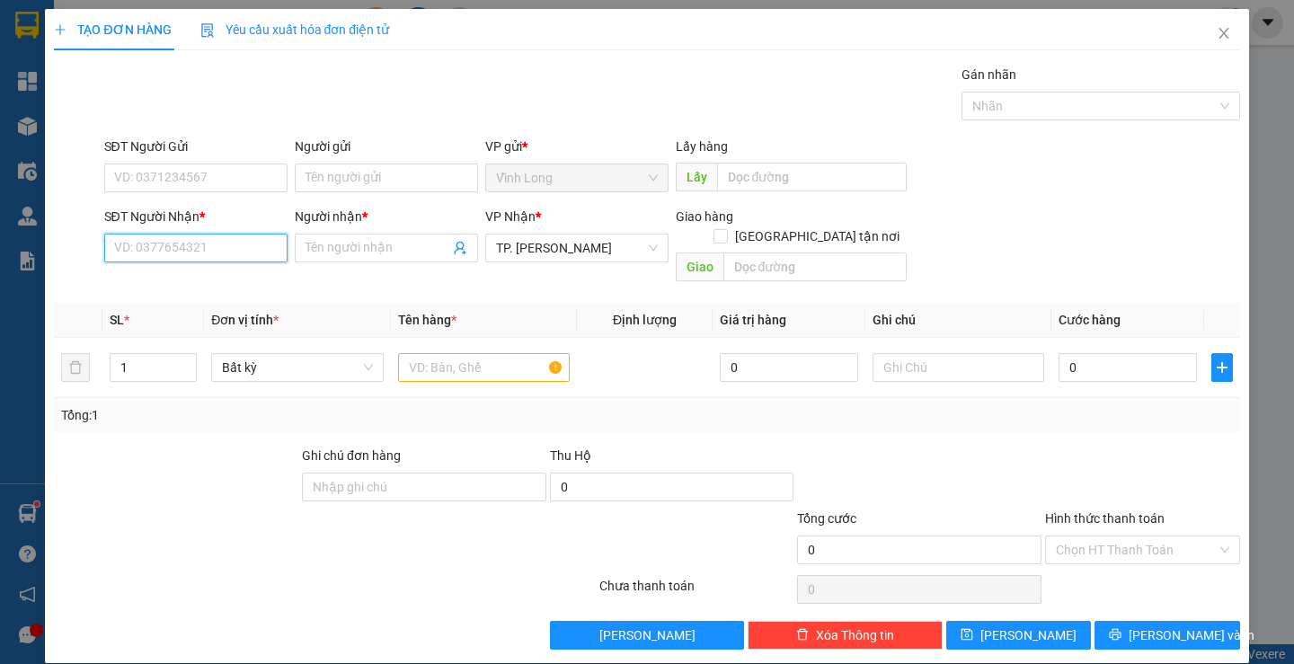
drag, startPoint x: 210, startPoint y: 248, endPoint x: 211, endPoint y: 232, distance: 16.2
click at [210, 246] on input "SĐT Người Nhận *" at bounding box center [195, 248] width 183 height 29
click at [210, 275] on div "0707898575 - PHÚ" at bounding box center [193, 284] width 160 height 20
type input "0707898575"
type input "PHÚ"
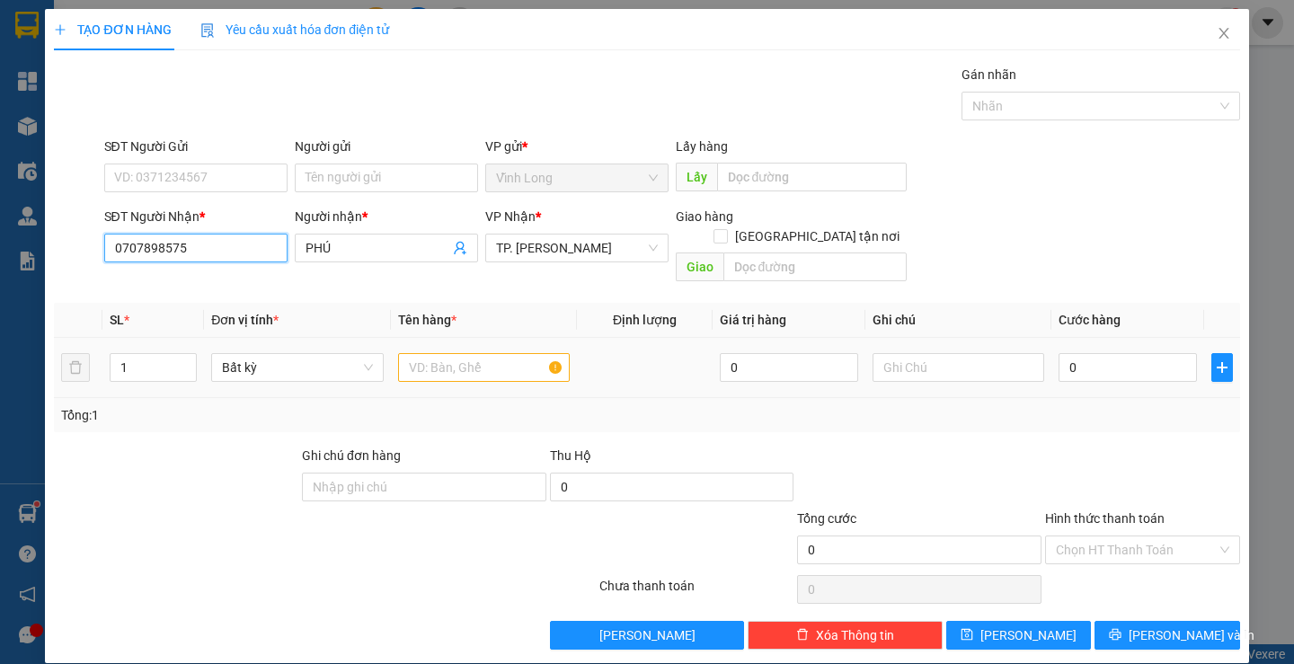
type input "0707898575"
click at [455, 367] on td at bounding box center [484, 368] width 186 height 60
click at [458, 353] on input "text" at bounding box center [484, 367] width 172 height 29
type input "THÙNG"
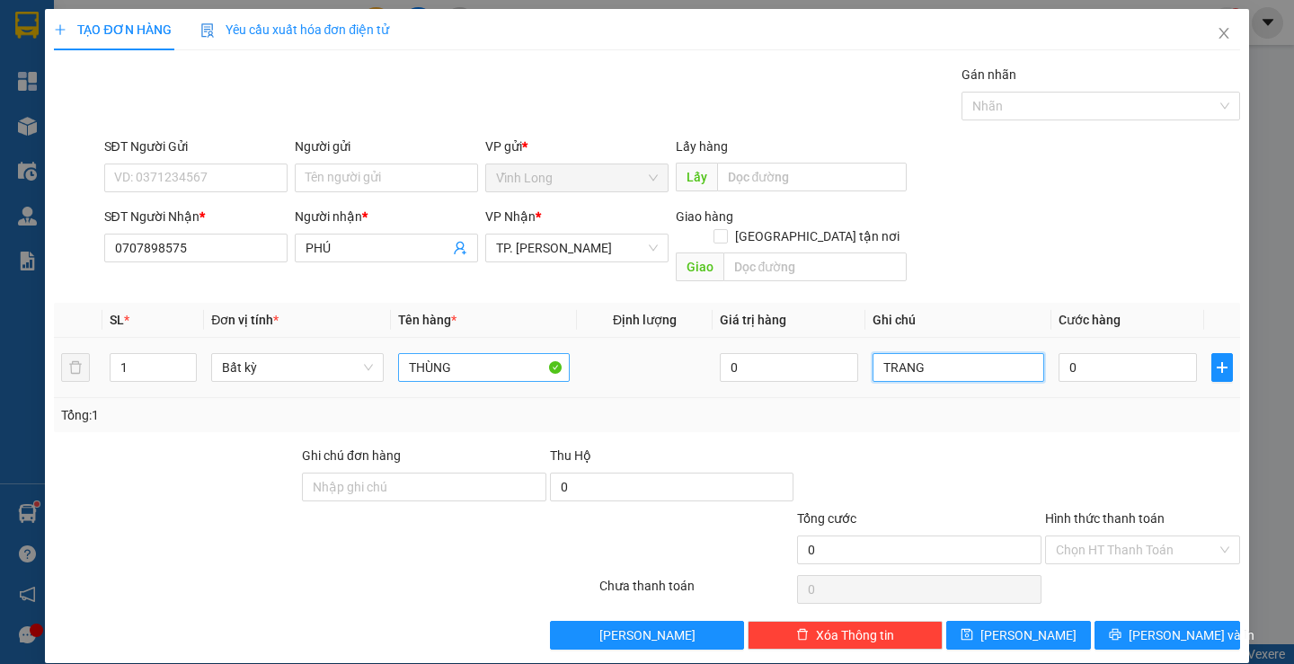
type input "TRANG"
type input "3"
type input "30"
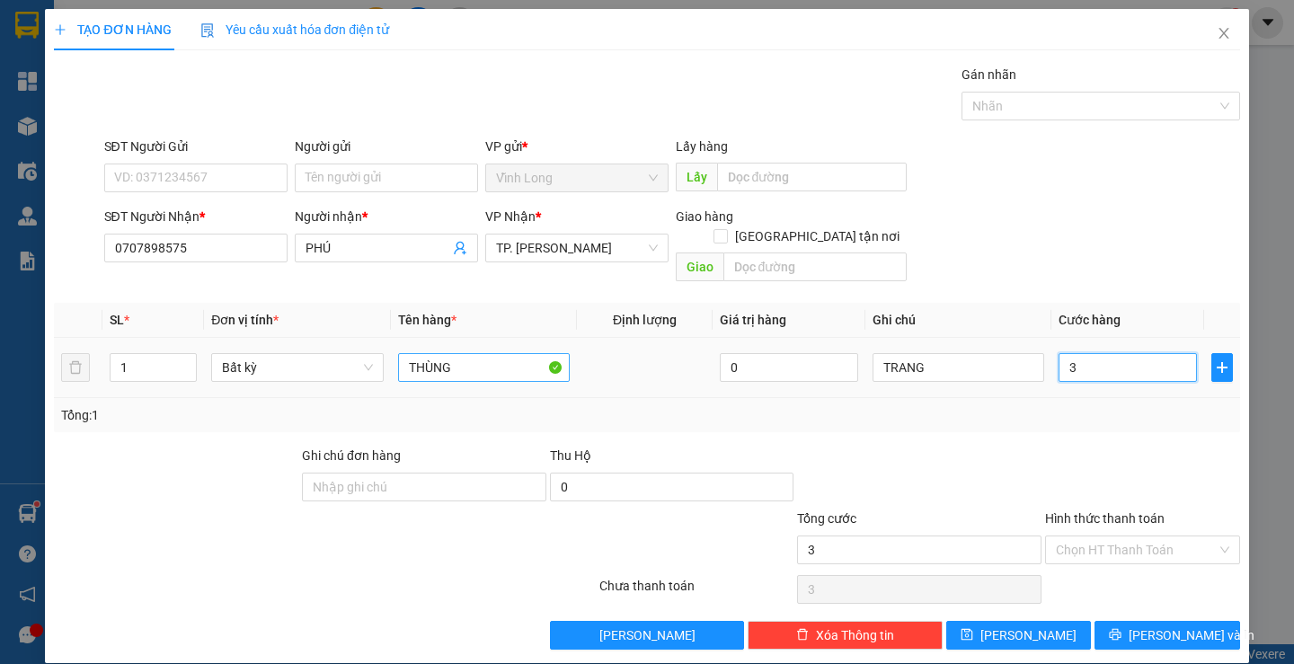
type input "30"
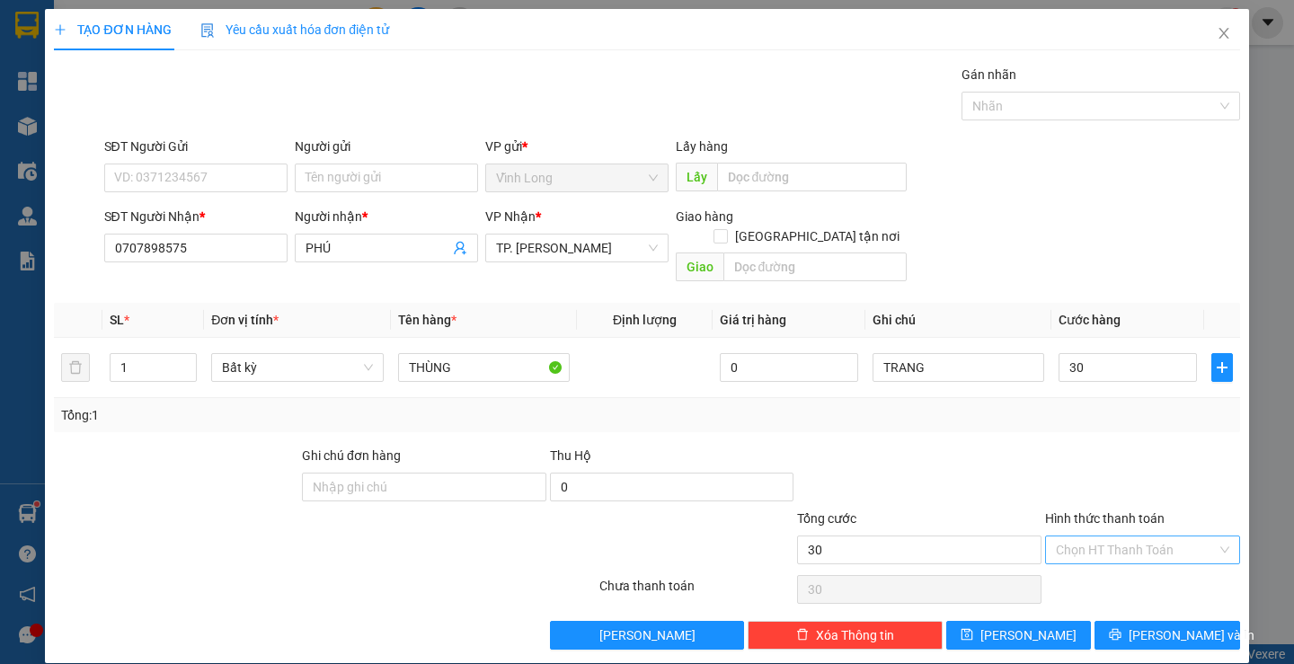
type input "30.000"
click at [1110, 536] on input "Hình thức thanh toán" at bounding box center [1136, 549] width 161 height 27
click at [1109, 574] on div "Tại văn phòng" at bounding box center [1131, 566] width 171 height 20
type input "0"
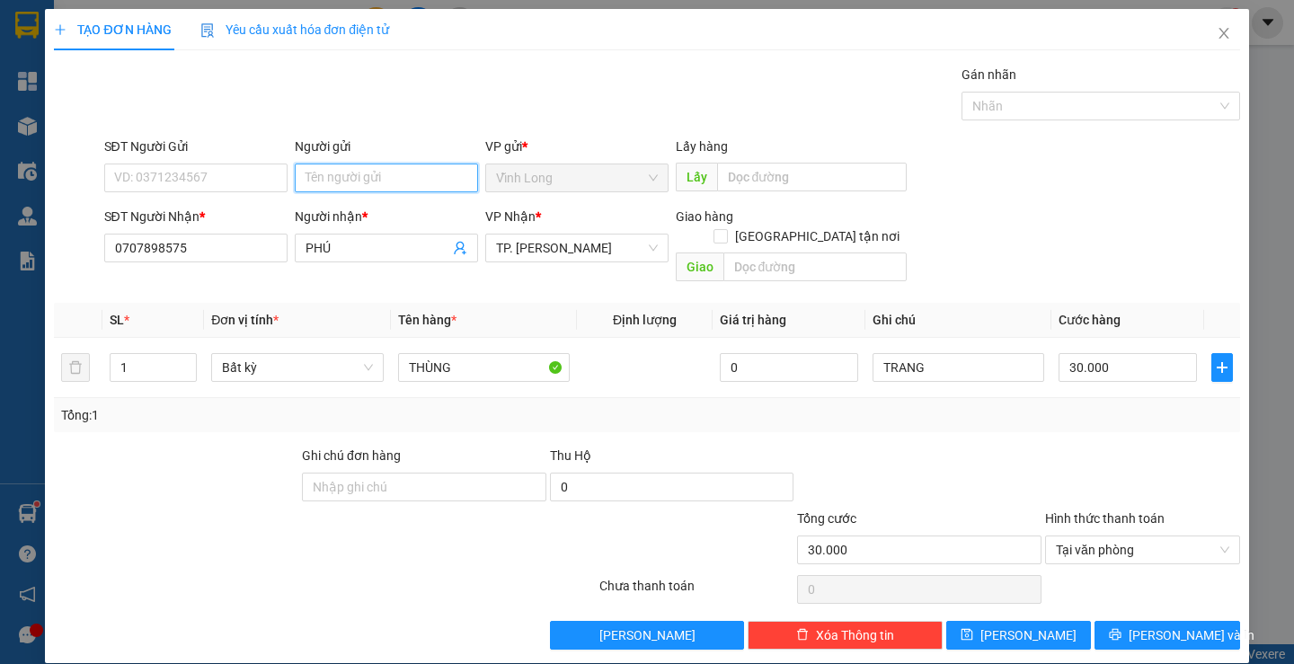
click at [325, 176] on input "Người gửi" at bounding box center [386, 178] width 183 height 29
type input "BÁ"
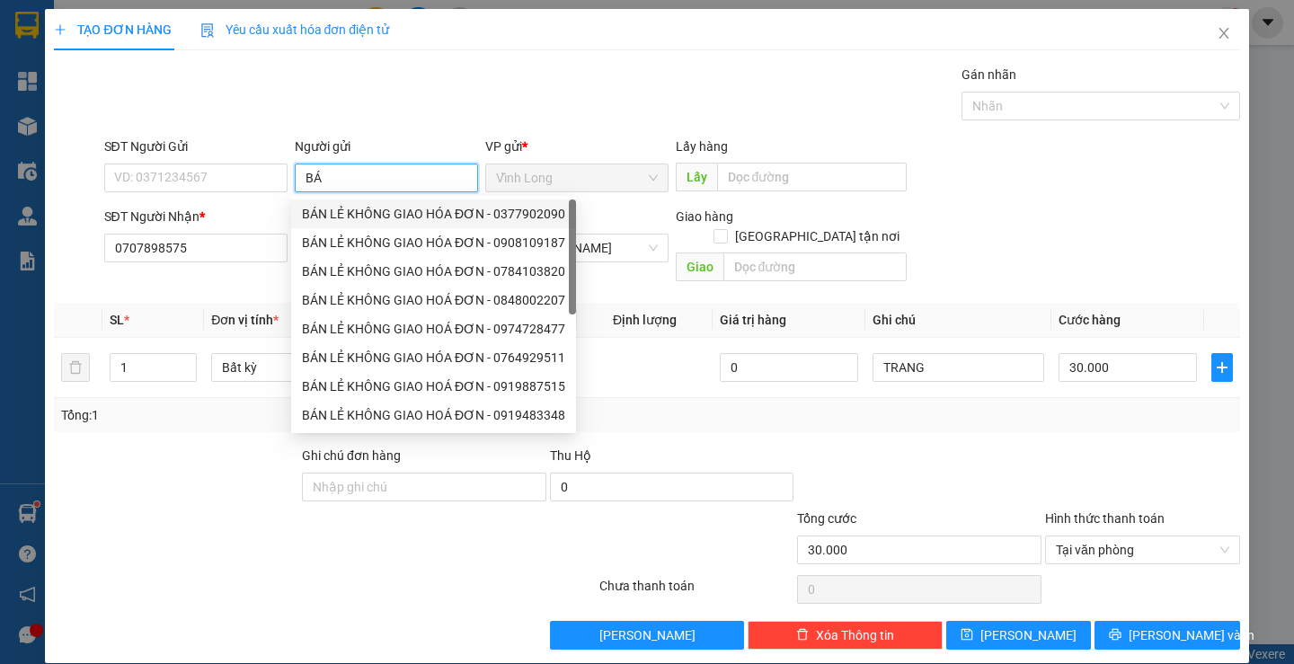
click at [355, 206] on div "BÁN LẺ KHÔNG GIAO HÓA ĐƠN - 0377902090" at bounding box center [433, 214] width 263 height 20
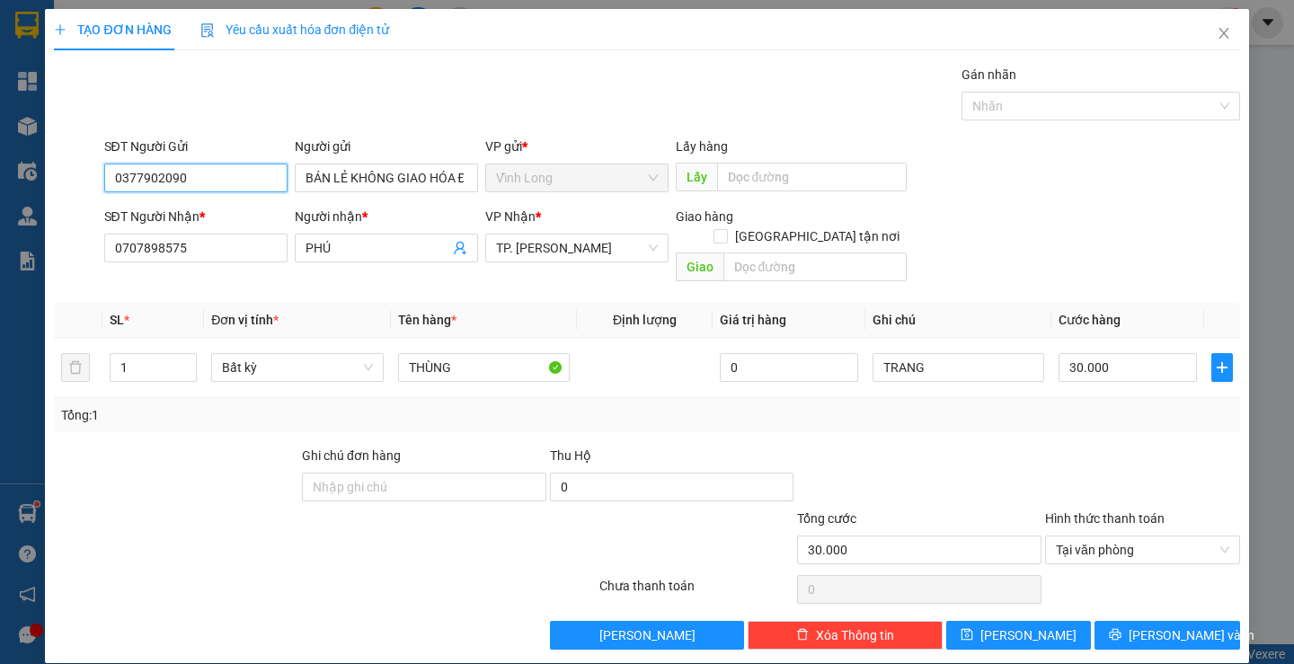
drag, startPoint x: 240, startPoint y: 185, endPoint x: 49, endPoint y: 192, distance: 190.6
click at [13, 185] on div "TẠO ĐƠN HÀNG Yêu cầu xuất hóa đơn điện tử Transit Pickup Surcharge Ids Transit …" at bounding box center [647, 332] width 1294 height 664
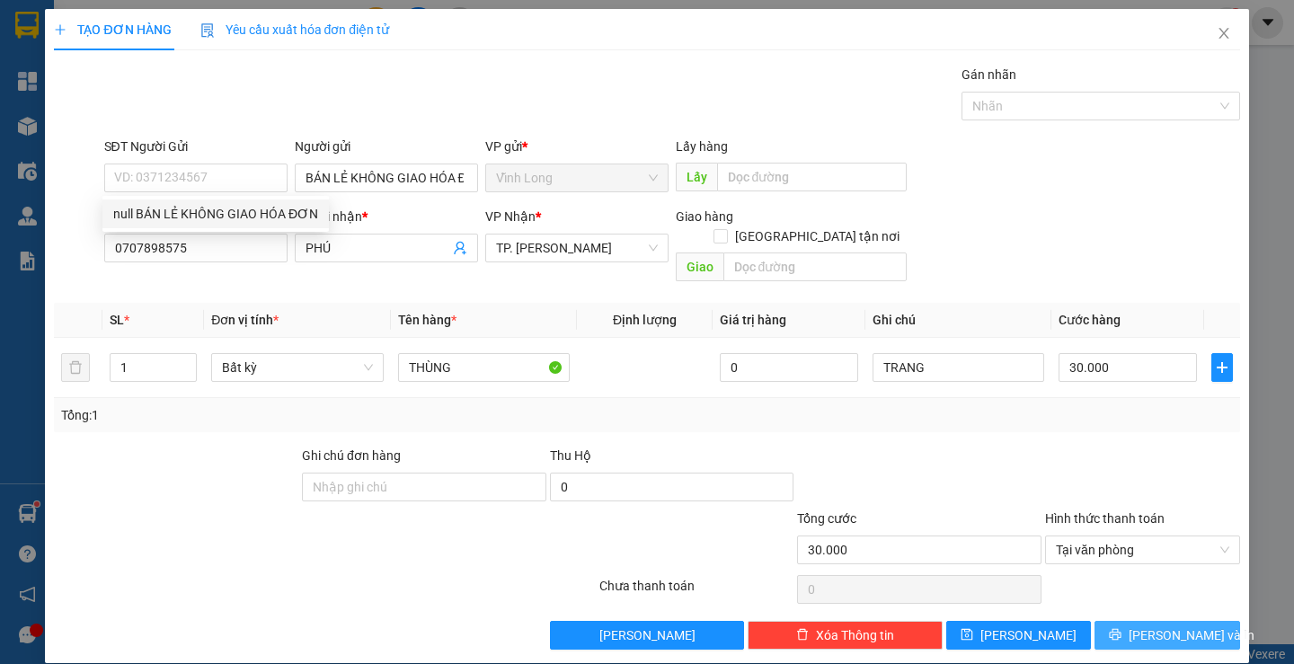
click at [1138, 621] on button "[PERSON_NAME] và In" at bounding box center [1166, 635] width 145 height 29
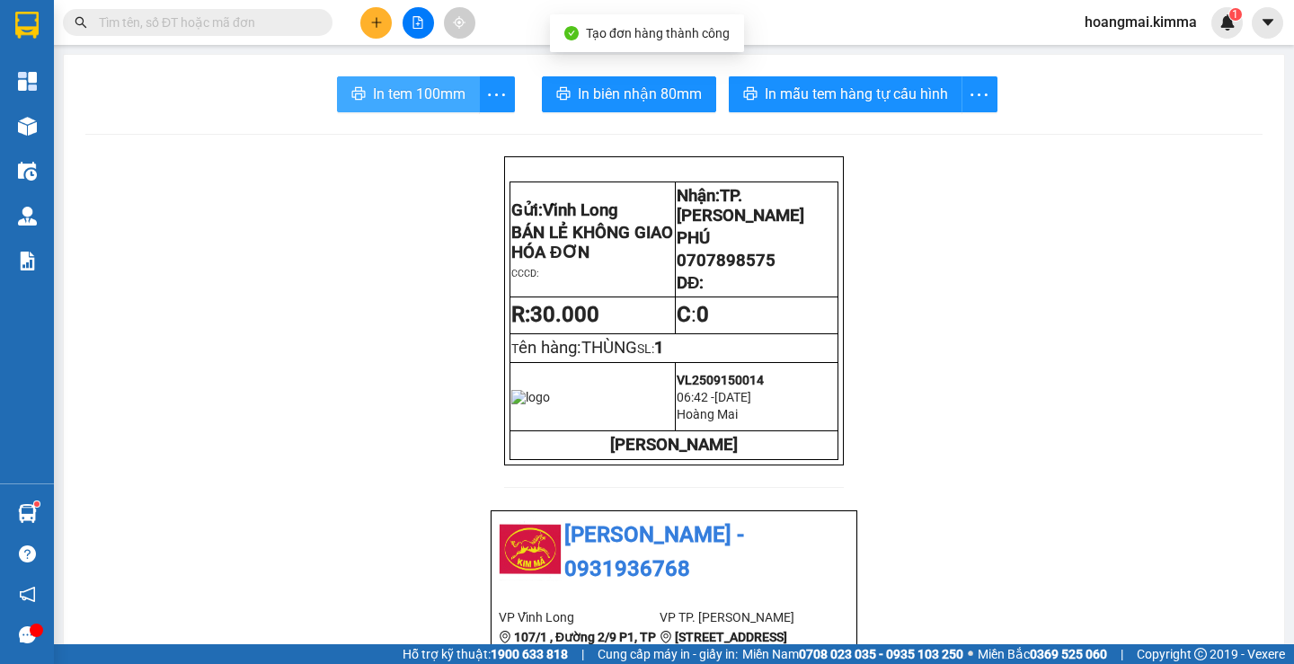
click at [424, 80] on button "In tem 100mm" at bounding box center [408, 94] width 143 height 36
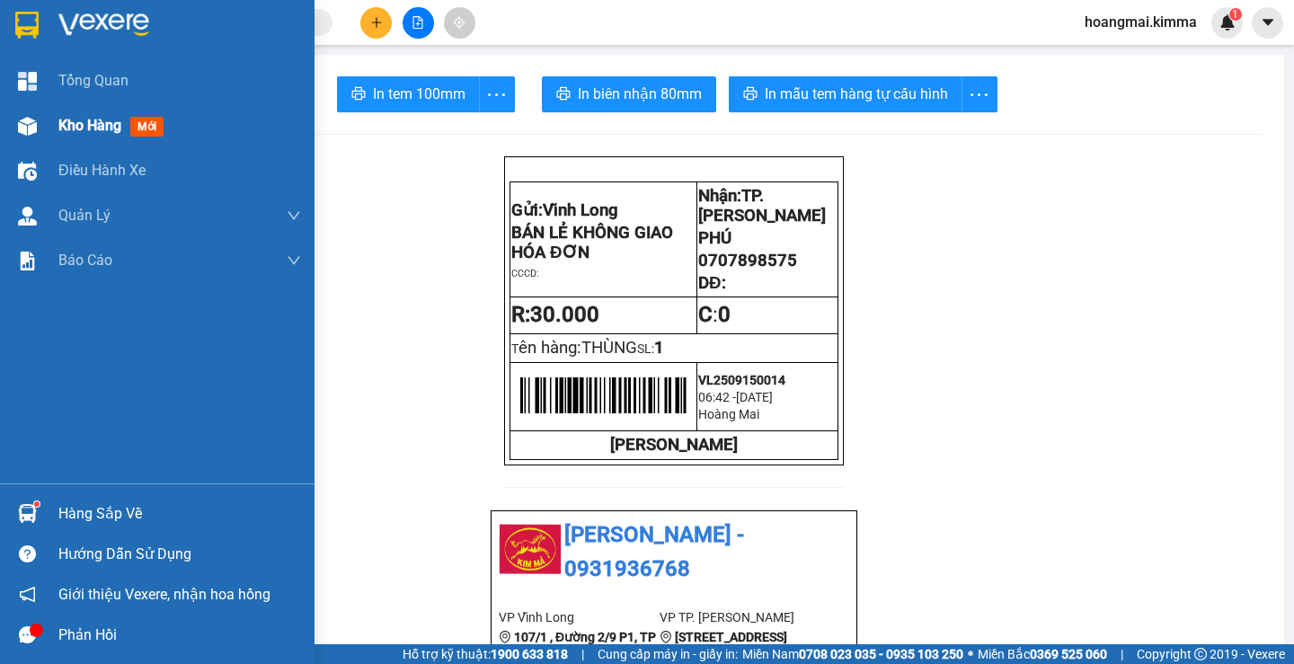
click at [90, 122] on span "Kho hàng" at bounding box center [89, 125] width 63 height 17
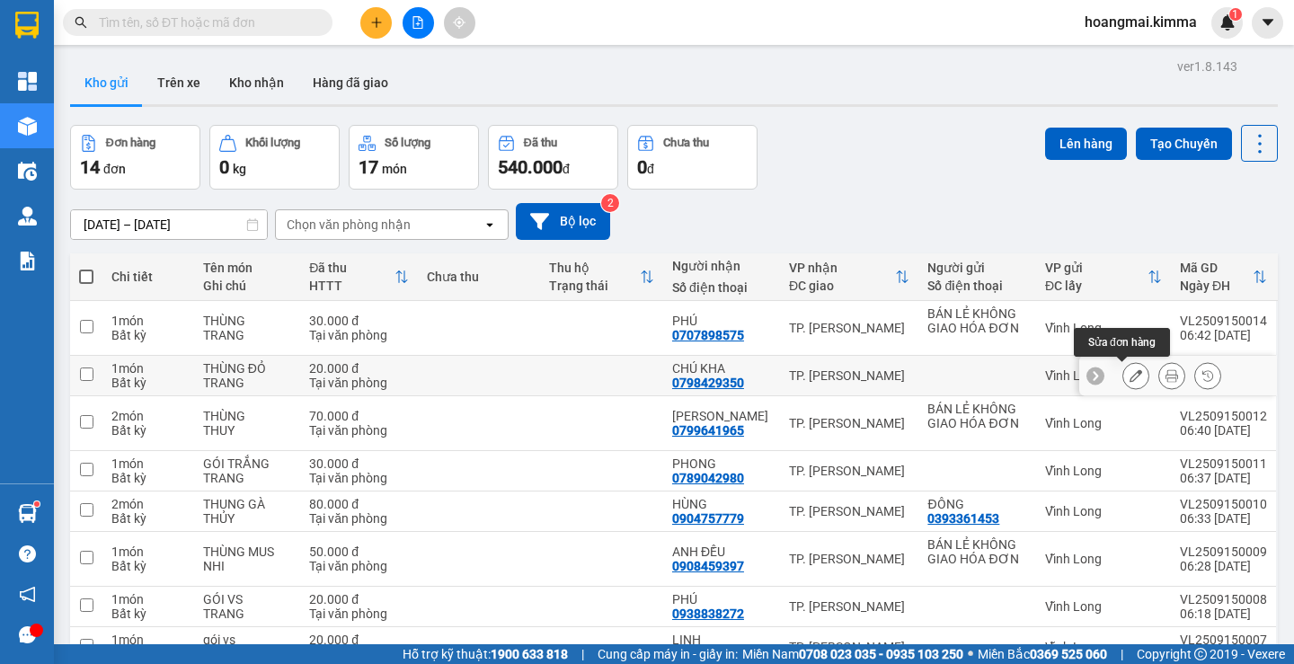
click at [1130, 374] on icon at bounding box center [1136, 375] width 13 height 13
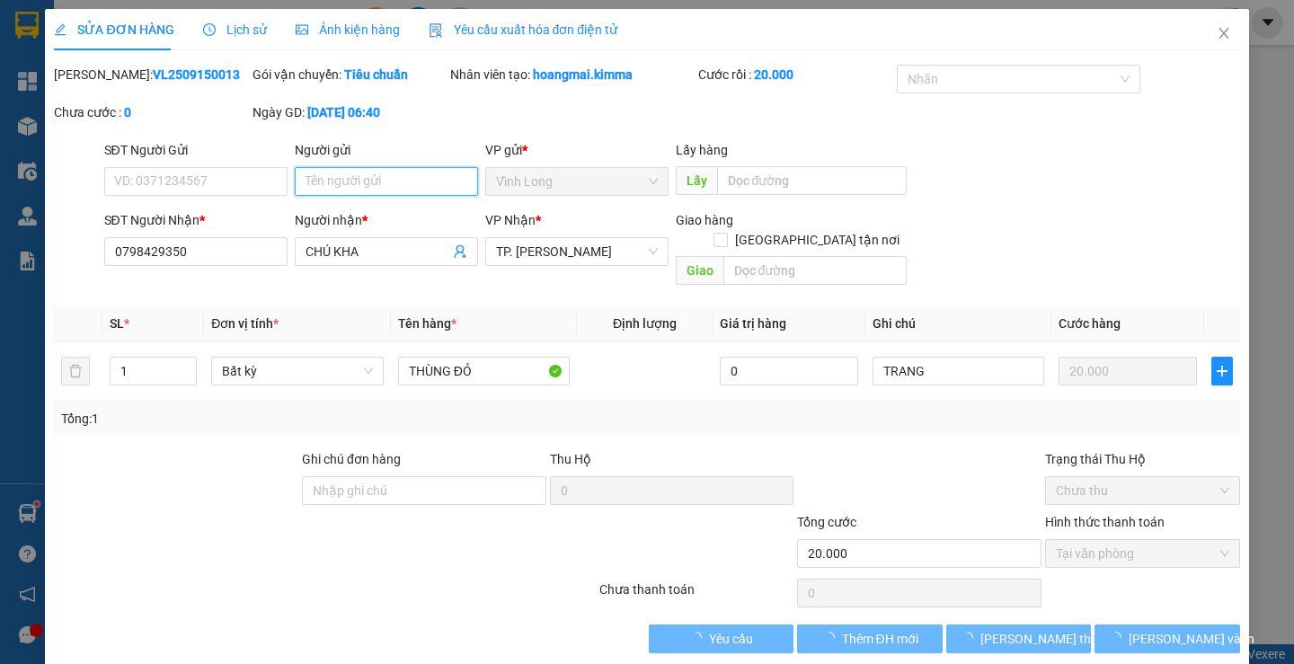
click at [396, 187] on input "Người gửi" at bounding box center [386, 181] width 183 height 29
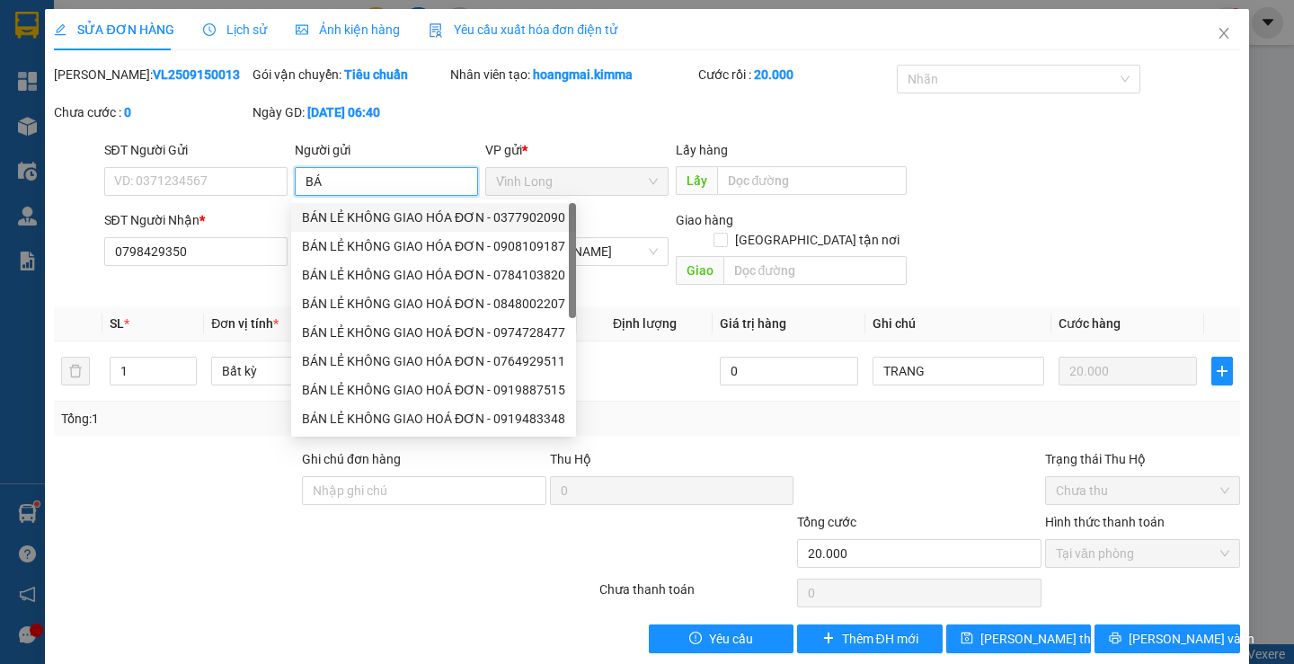
click at [393, 225] on div "BÁN LẺ KHÔNG GIAO HÓA ĐƠN - 0377902090" at bounding box center [433, 218] width 263 height 20
click at [0, 206] on div "SỬA ĐƠN HÀNG Lịch sử Ảnh kiện hàng Yêu cầu xuất hóa đơn điện tử Total Paid Fee …" at bounding box center [647, 332] width 1294 height 664
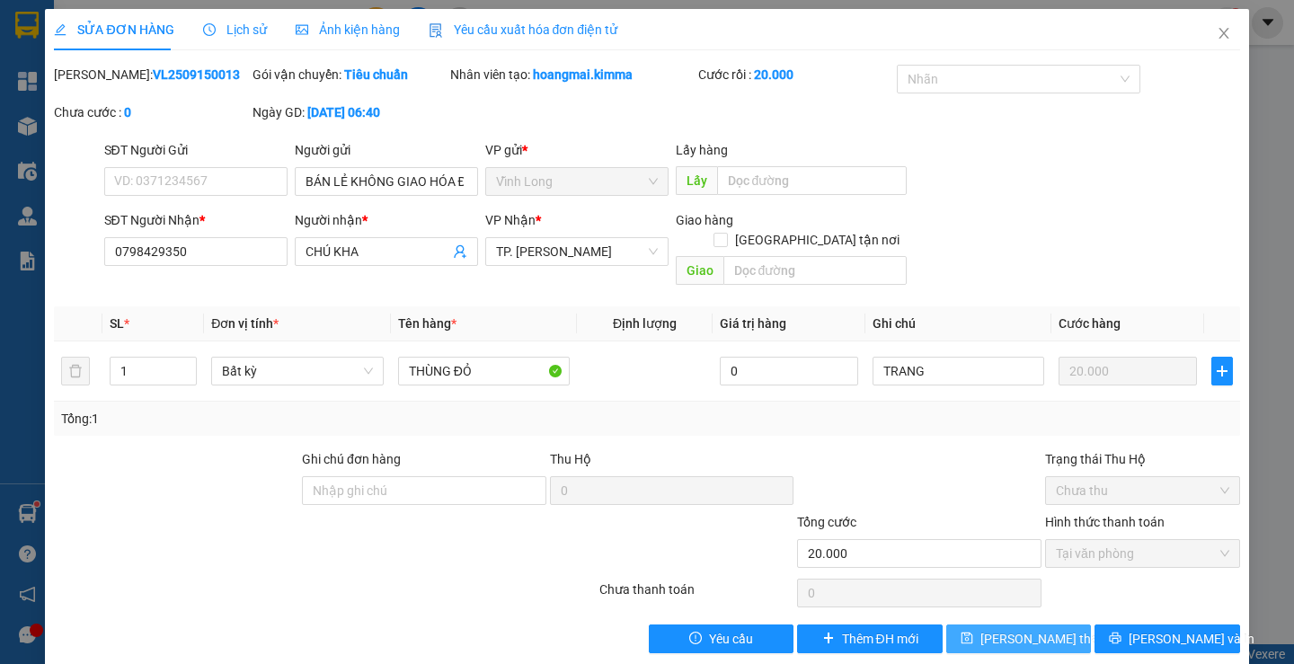
click at [1013, 629] on span "[PERSON_NAME] thay đổi" at bounding box center [1052, 639] width 144 height 20
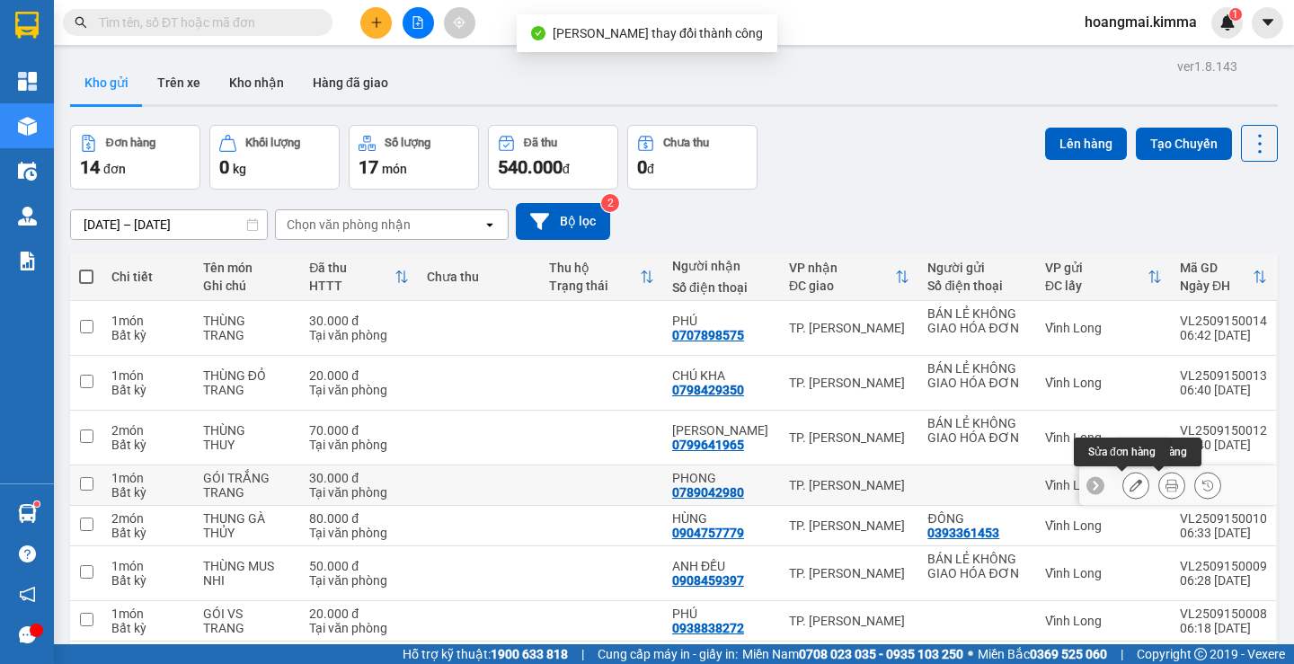
click at [1133, 488] on button at bounding box center [1135, 485] width 25 height 31
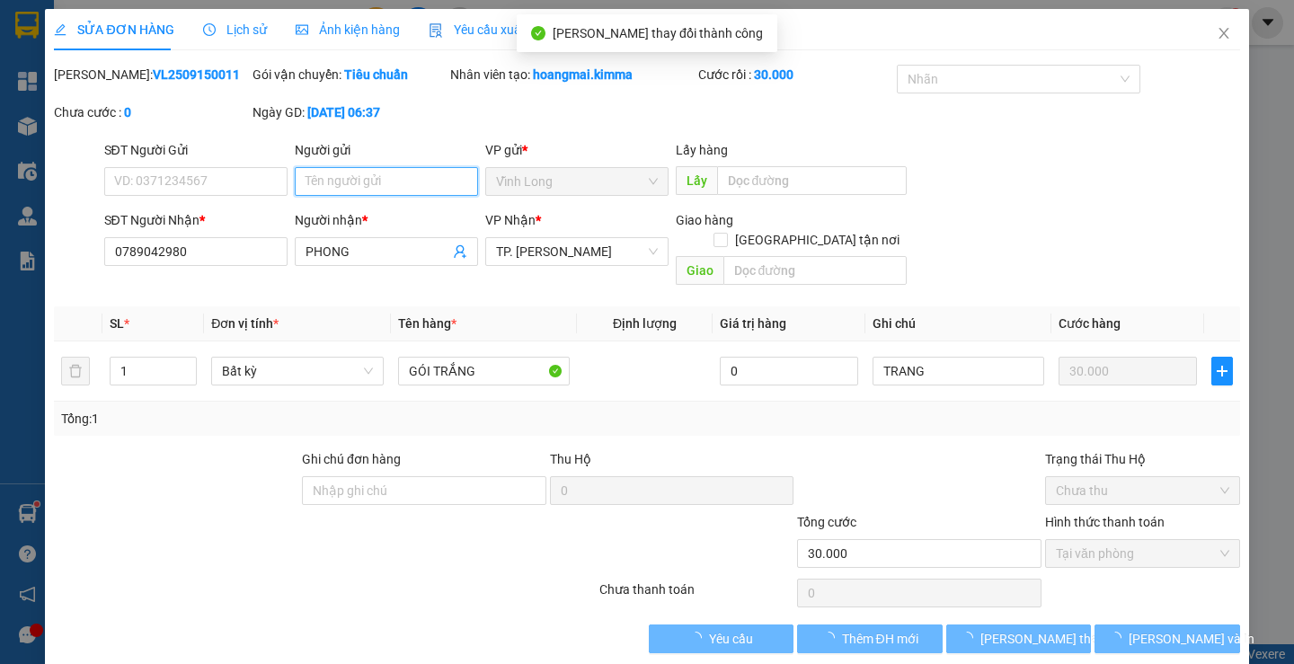
click at [382, 181] on input "Người gửi" at bounding box center [386, 181] width 183 height 29
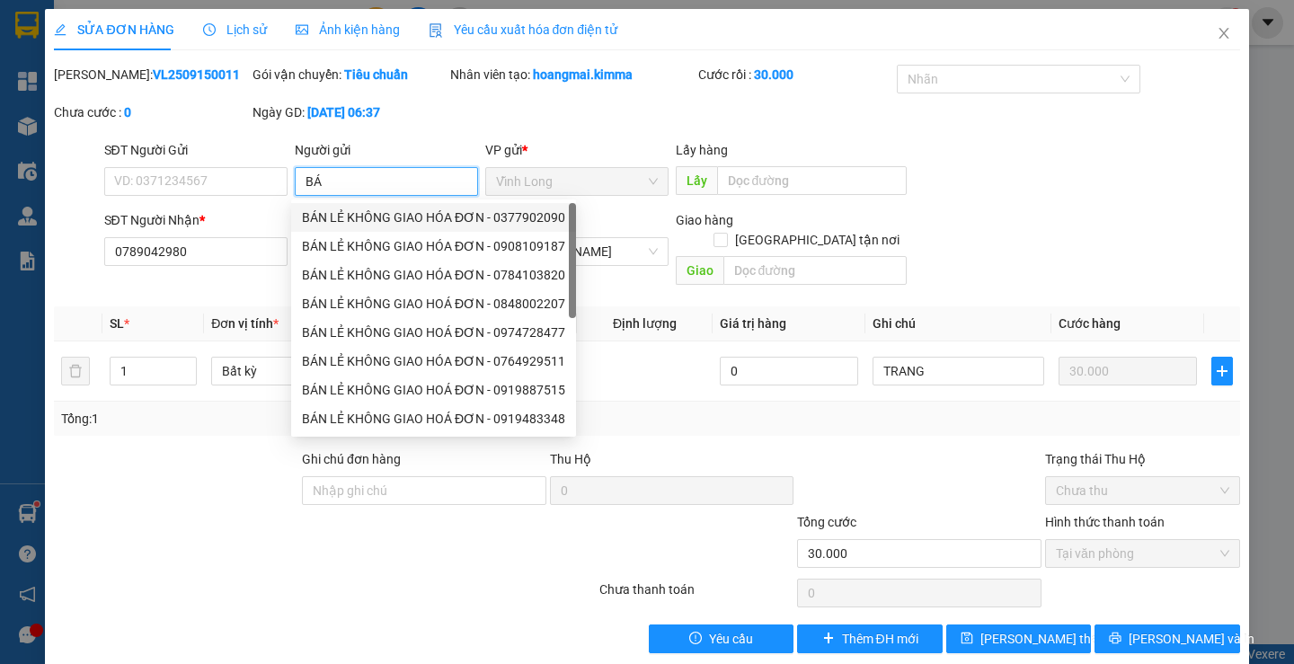
click at [402, 214] on div "BÁN LẺ KHÔNG GIAO HÓA ĐƠN - 0377902090" at bounding box center [433, 218] width 263 height 20
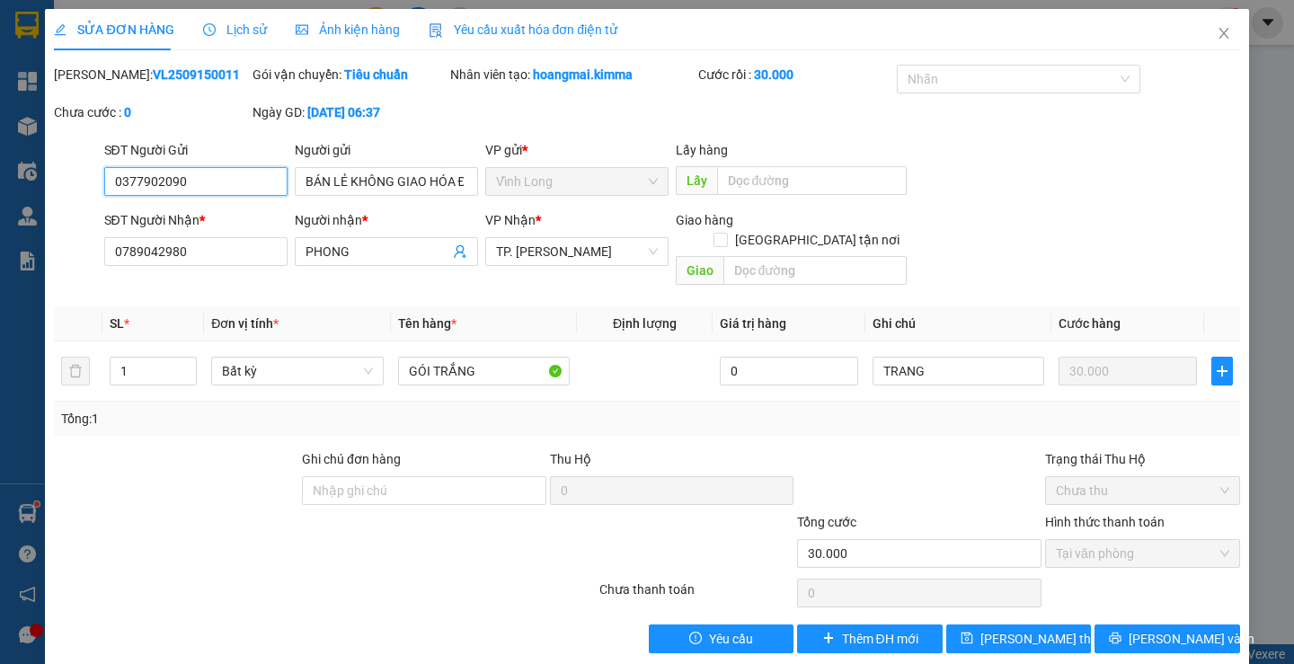
drag, startPoint x: 109, startPoint y: 220, endPoint x: 0, endPoint y: 247, distance: 112.0
click at [0, 247] on div "SỬA ĐƠN HÀNG Lịch sử Ảnh kiện hàng Yêu cầu xuất hóa đơn điện tử Total Paid Fee …" at bounding box center [647, 332] width 1294 height 664
click at [996, 629] on span "[PERSON_NAME] thay đổi" at bounding box center [1052, 639] width 144 height 20
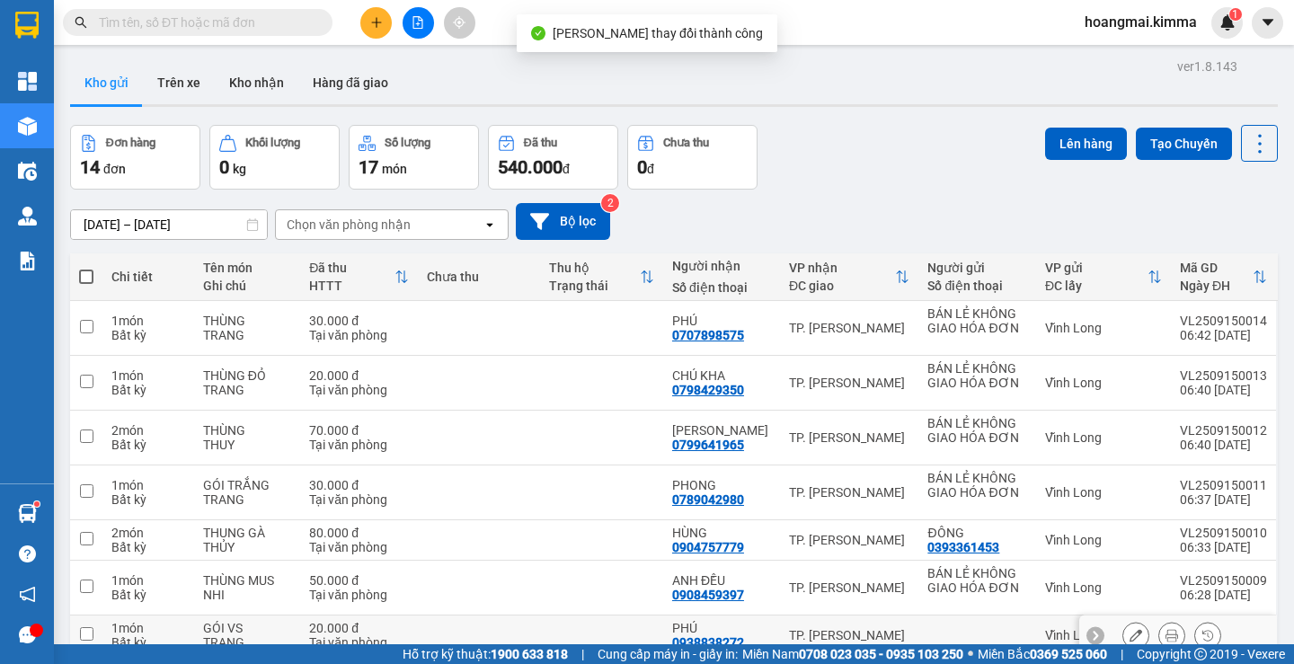
click at [1130, 629] on icon at bounding box center [1136, 635] width 13 height 13
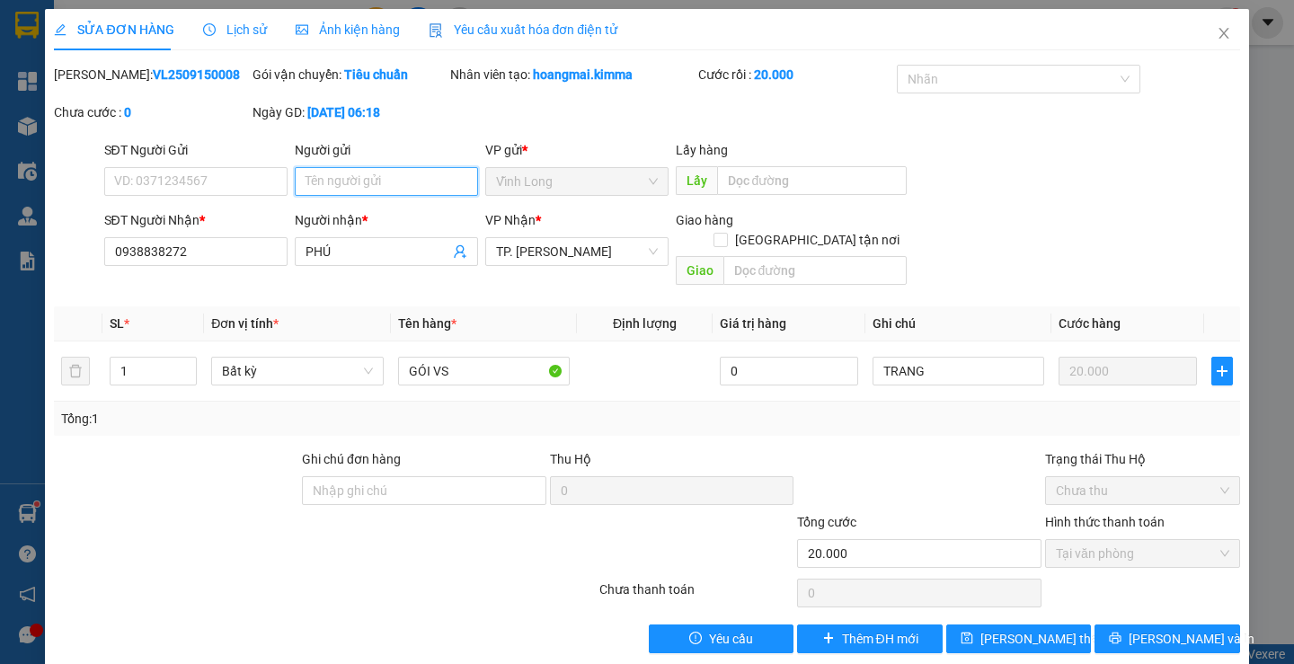
click at [367, 175] on input "Người gửi" at bounding box center [386, 181] width 183 height 29
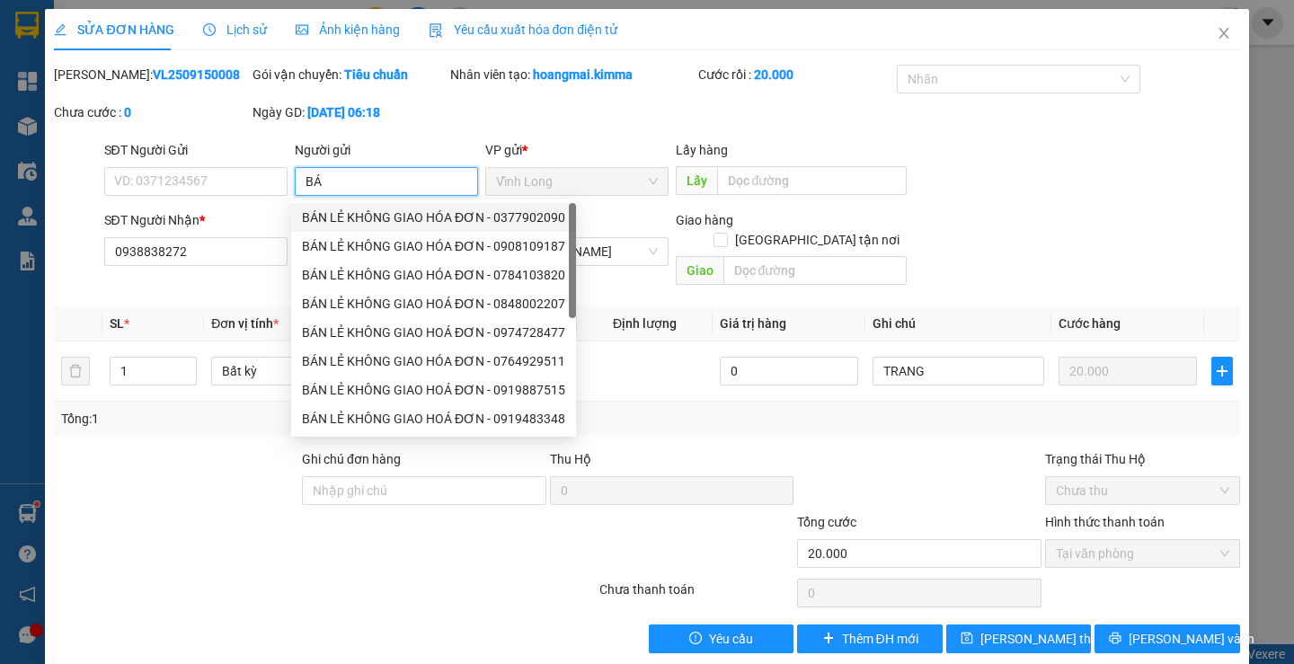
click at [358, 226] on div "BÁN LẺ KHÔNG GIAO HÓA ĐƠN - 0377902090" at bounding box center [433, 218] width 263 height 20
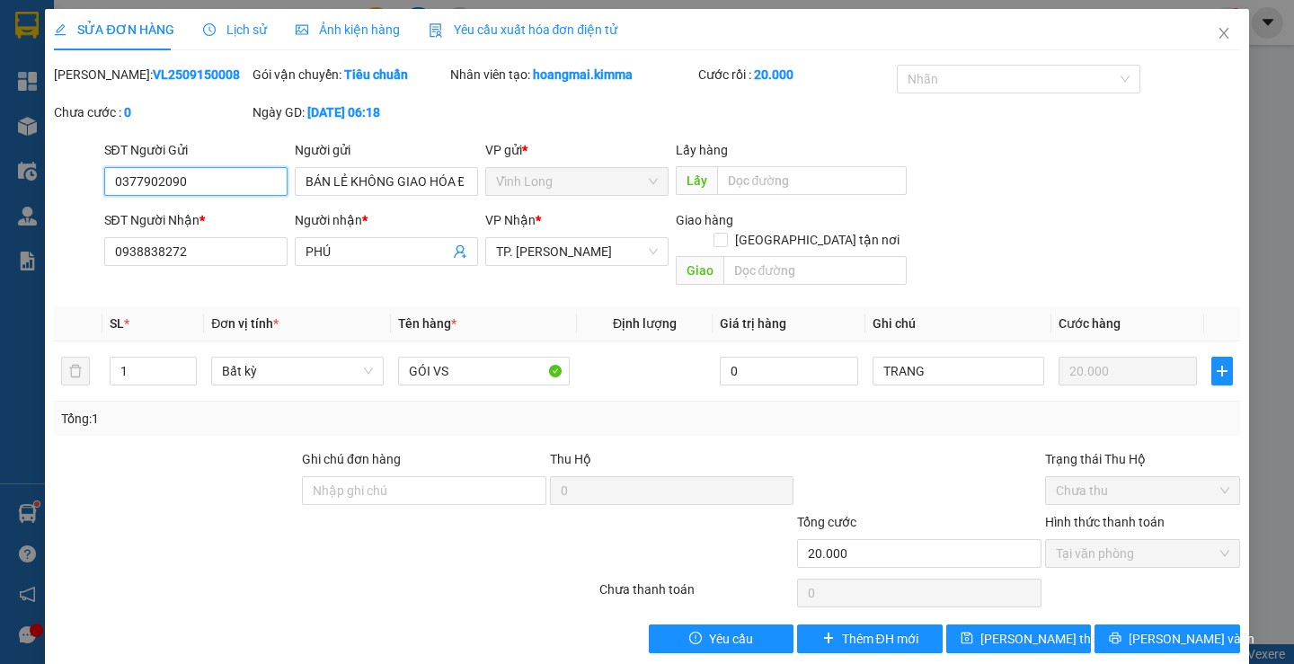
drag, startPoint x: 213, startPoint y: 182, endPoint x: 19, endPoint y: 193, distance: 194.4
click at [19, 193] on div "SỬA ĐƠN HÀNG Lịch sử Ảnh kiện hàng Yêu cầu xuất hóa đơn điện tử Total Paid Fee …" at bounding box center [647, 332] width 1294 height 664
click at [997, 629] on span "[PERSON_NAME] thay đổi" at bounding box center [1052, 639] width 144 height 20
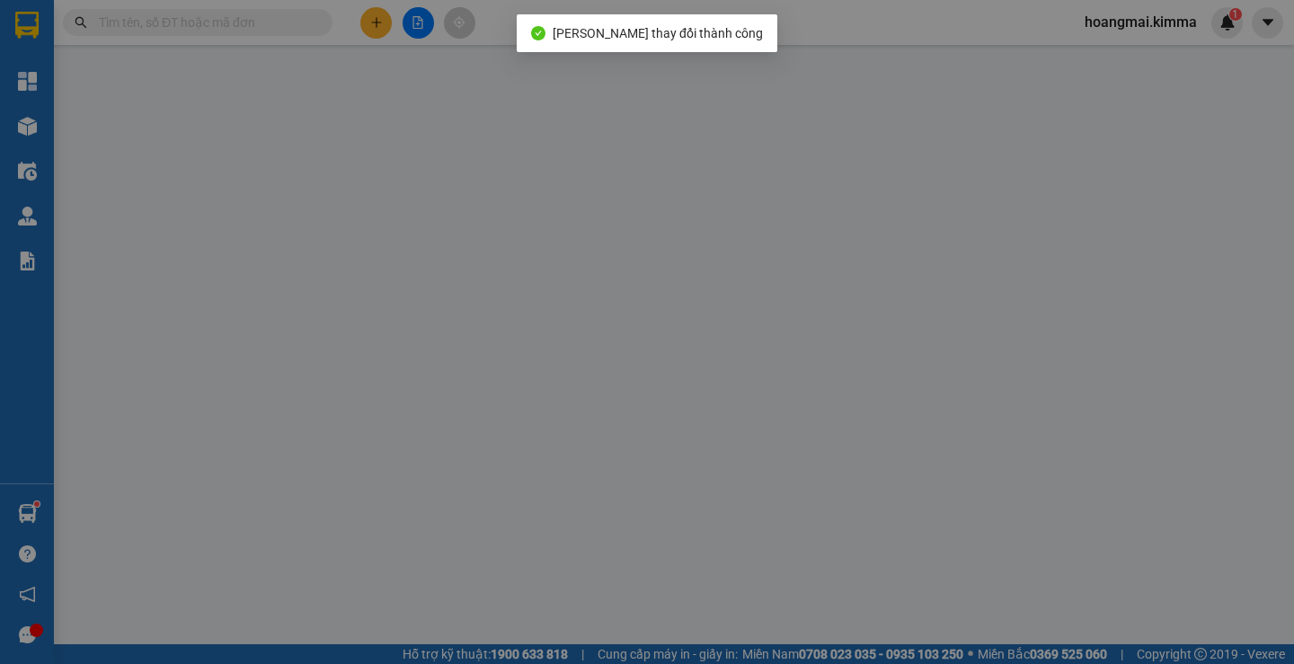
type input "0909648632"
type input "LINH"
type input "20.000"
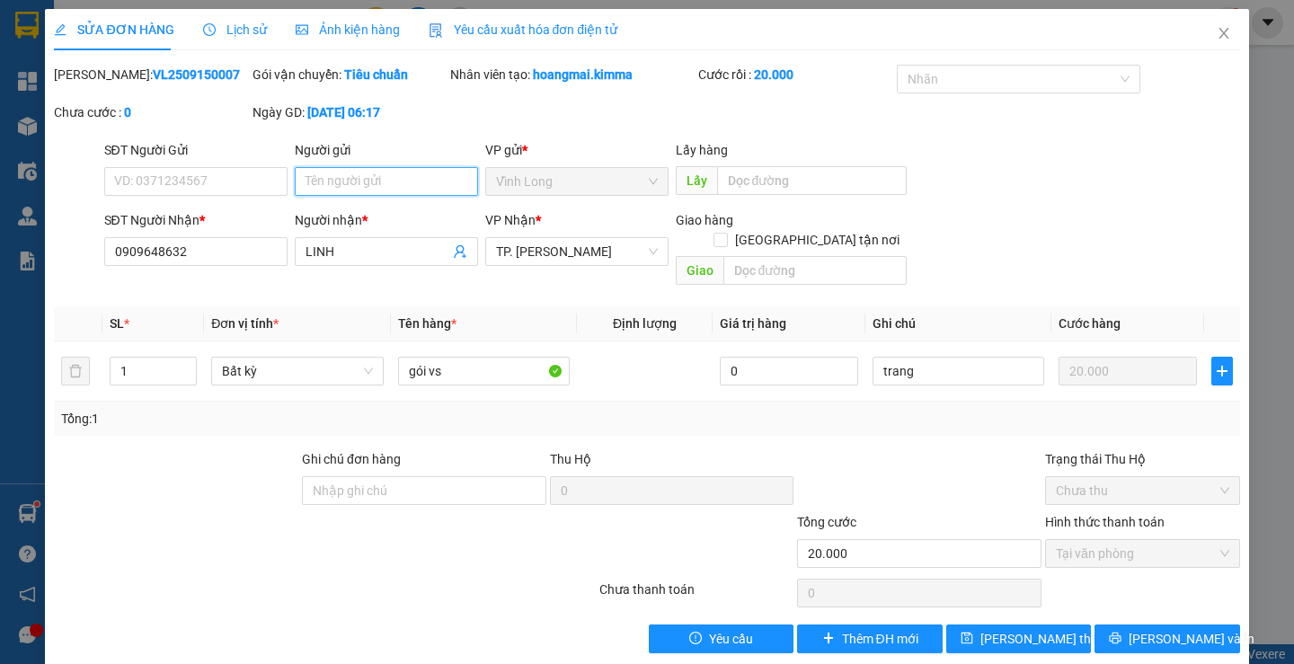
click at [323, 186] on input "Người gửi" at bounding box center [386, 181] width 183 height 29
click at [344, 220] on div "Người nhận *" at bounding box center [386, 220] width 183 height 20
click at [344, 242] on input "LINH" at bounding box center [378, 252] width 144 height 20
click at [327, 182] on input "VÁ" at bounding box center [386, 181] width 183 height 29
type input "V"
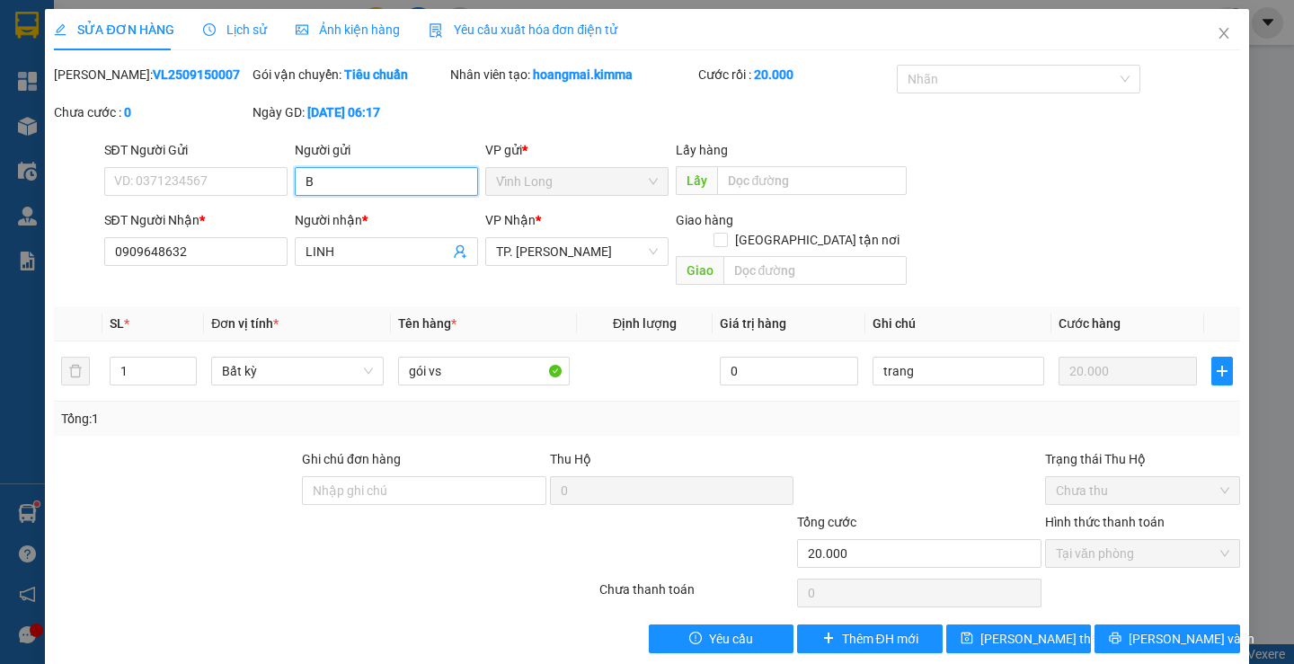
type input "BÁ"
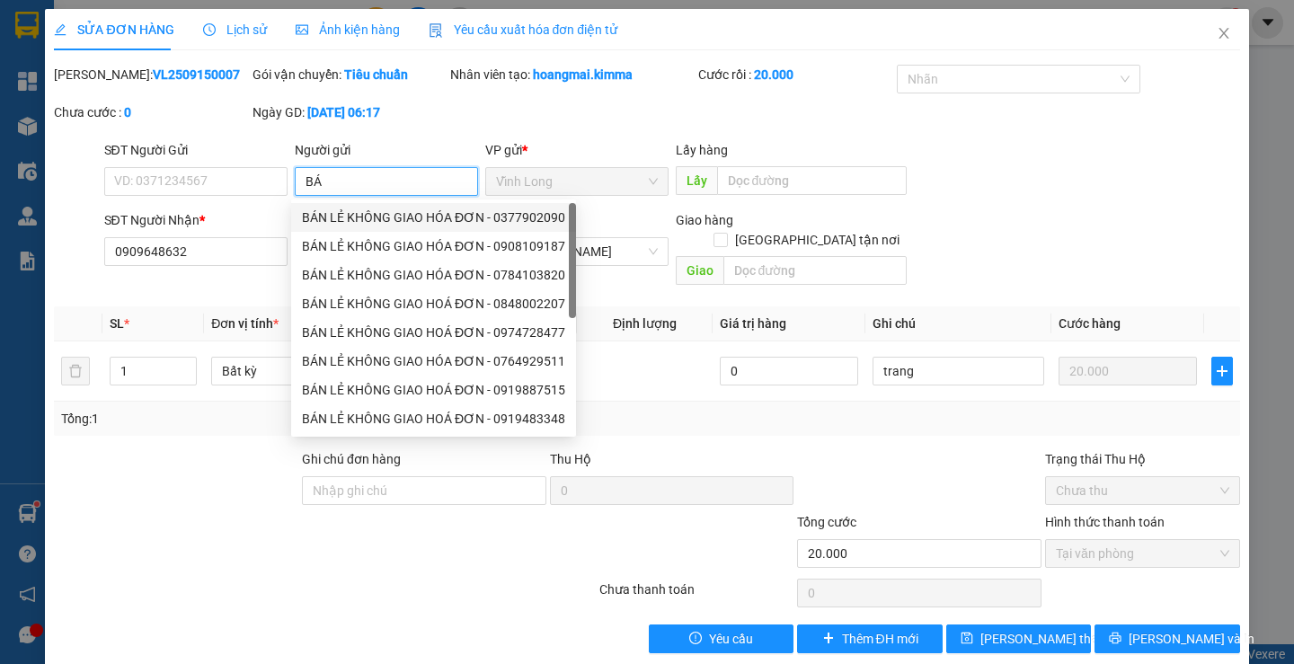
click at [336, 212] on div "BÁN LẺ KHÔNG GIAO HÓA ĐƠN - 0377902090" at bounding box center [433, 218] width 263 height 20
type input "0377902090"
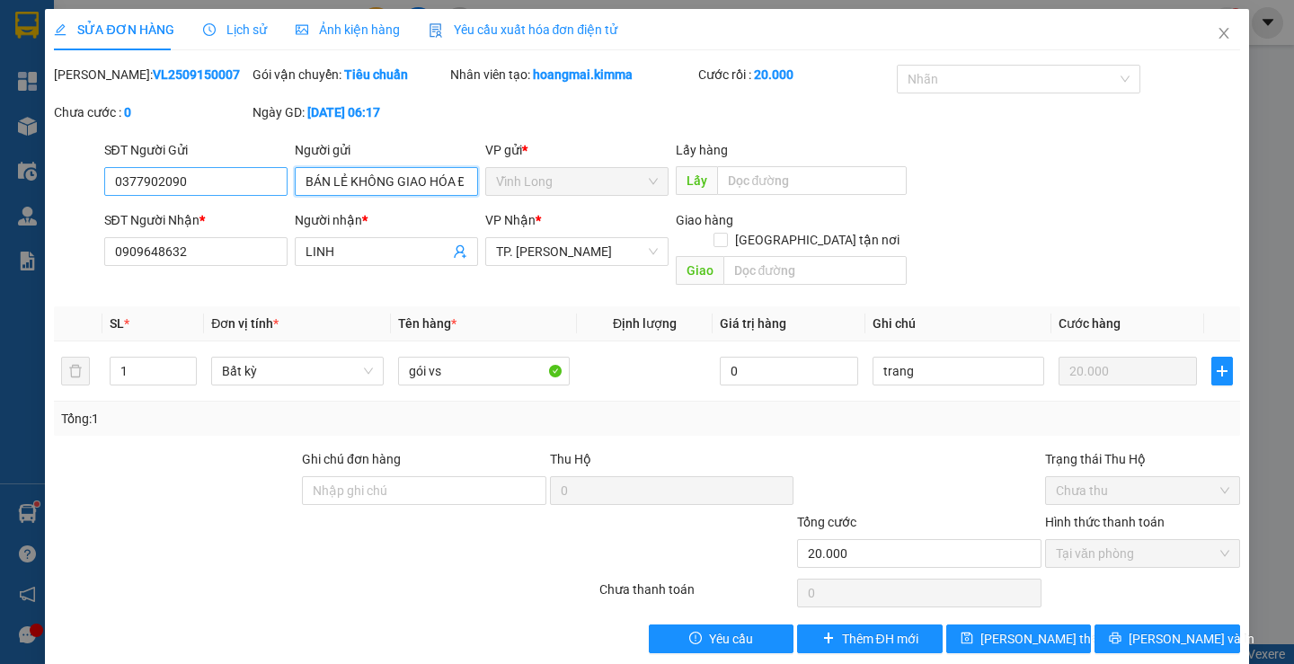
type input "BÁN LẺ KHÔNG GIAO HÓA ĐƠN"
drag, startPoint x: 258, startPoint y: 188, endPoint x: 0, endPoint y: 235, distance: 262.3
click at [0, 235] on div "SỬA ĐƠN HÀNG Lịch sử Ảnh kiện hàng Yêu cầu xuất hóa đơn điện tử Total Paid Fee …" at bounding box center [647, 332] width 1294 height 664
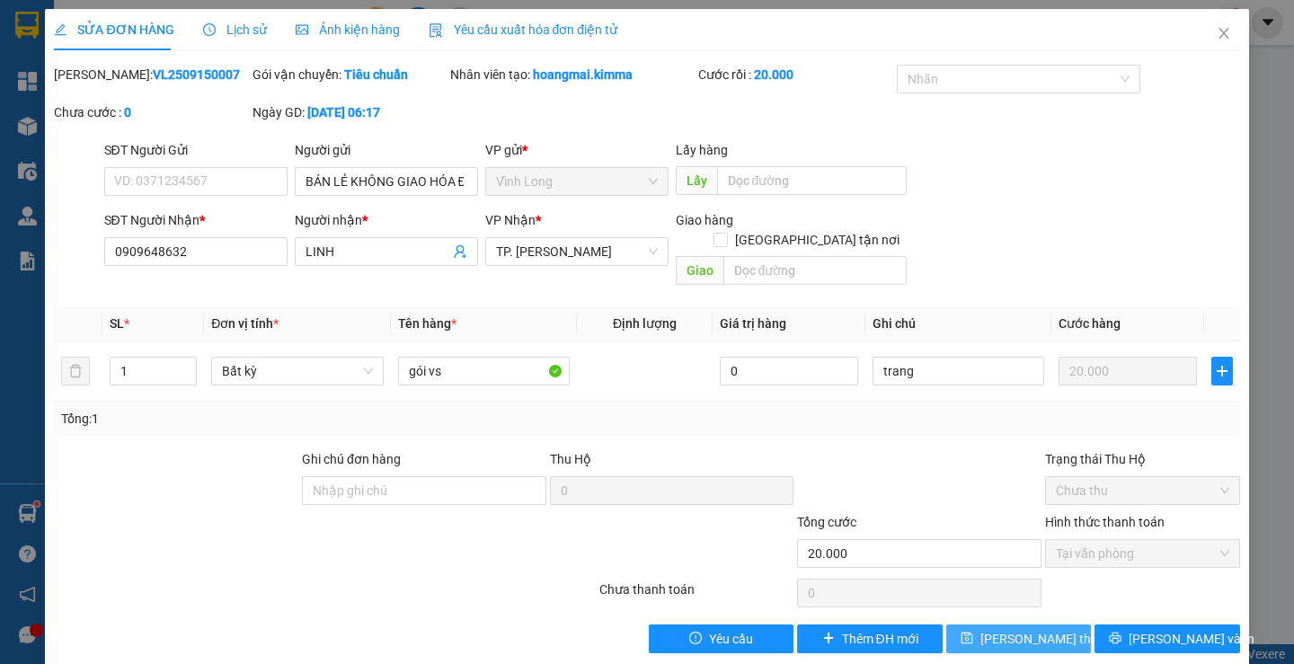
click at [1018, 629] on span "[PERSON_NAME] thay đổi" at bounding box center [1052, 639] width 144 height 20
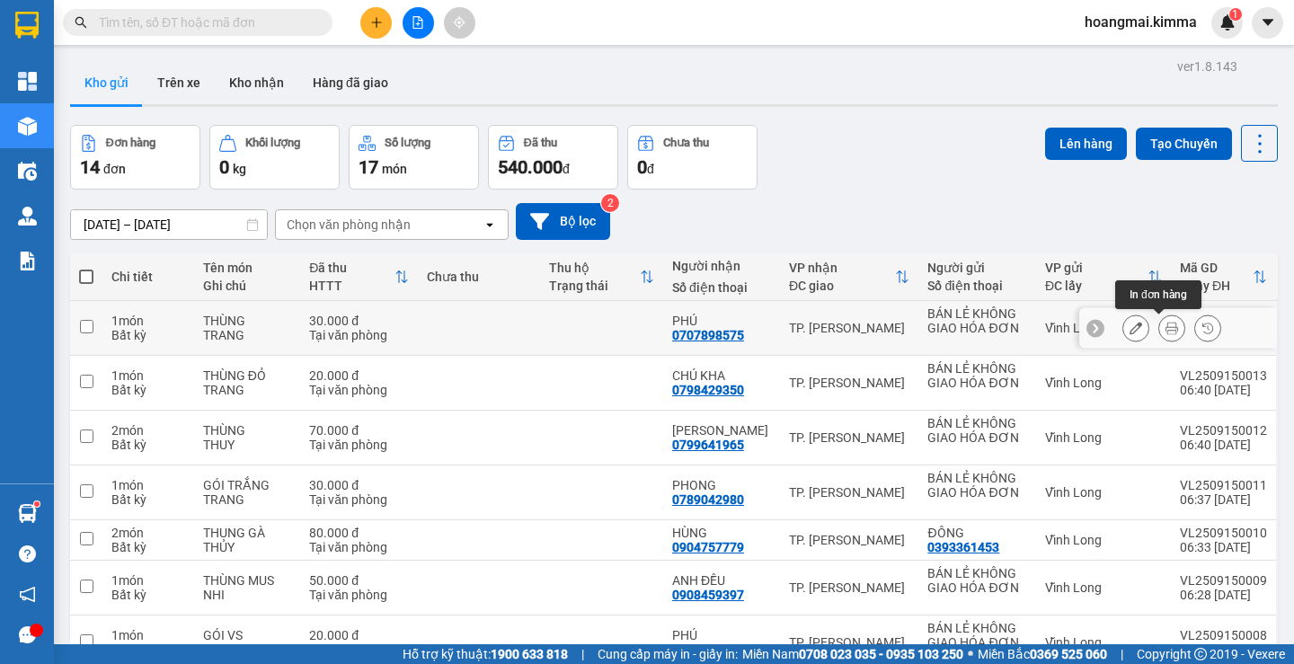
click at [1165, 333] on icon at bounding box center [1171, 328] width 13 height 13
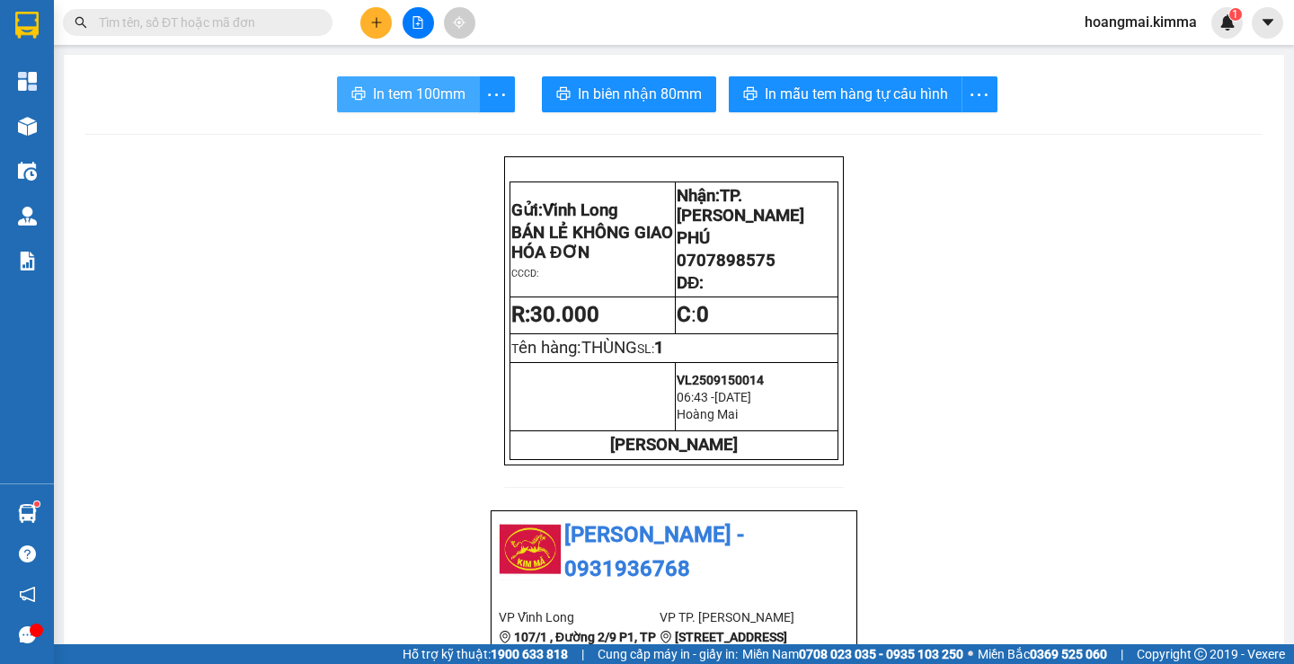
click at [430, 96] on span "In tem 100mm" at bounding box center [419, 94] width 93 height 22
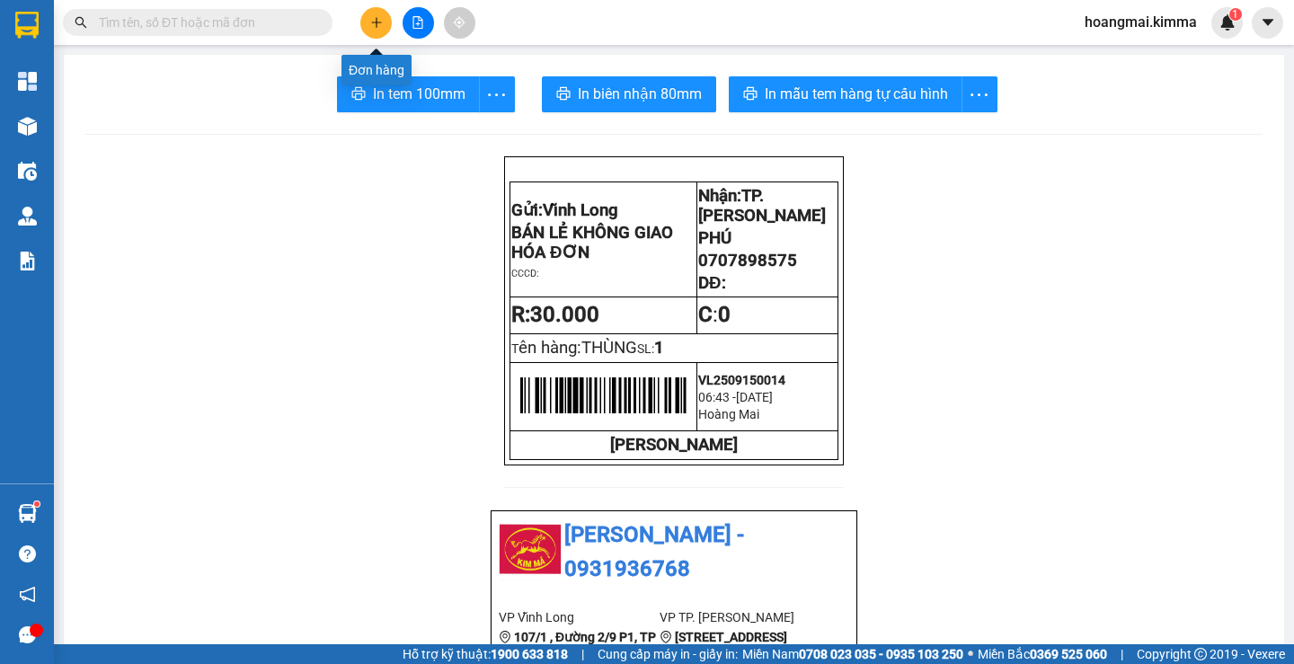
click at [377, 18] on icon "plus" at bounding box center [376, 22] width 13 height 13
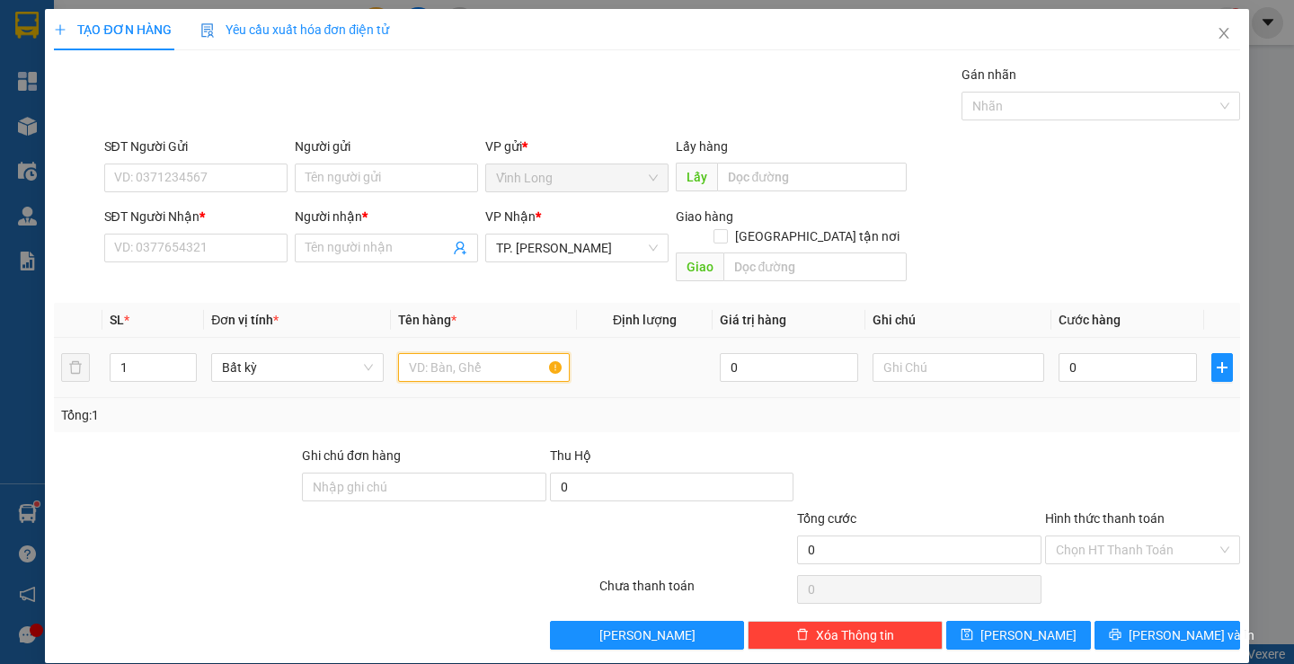
click at [429, 353] on input "text" at bounding box center [484, 367] width 172 height 29
type input "GIỎ"
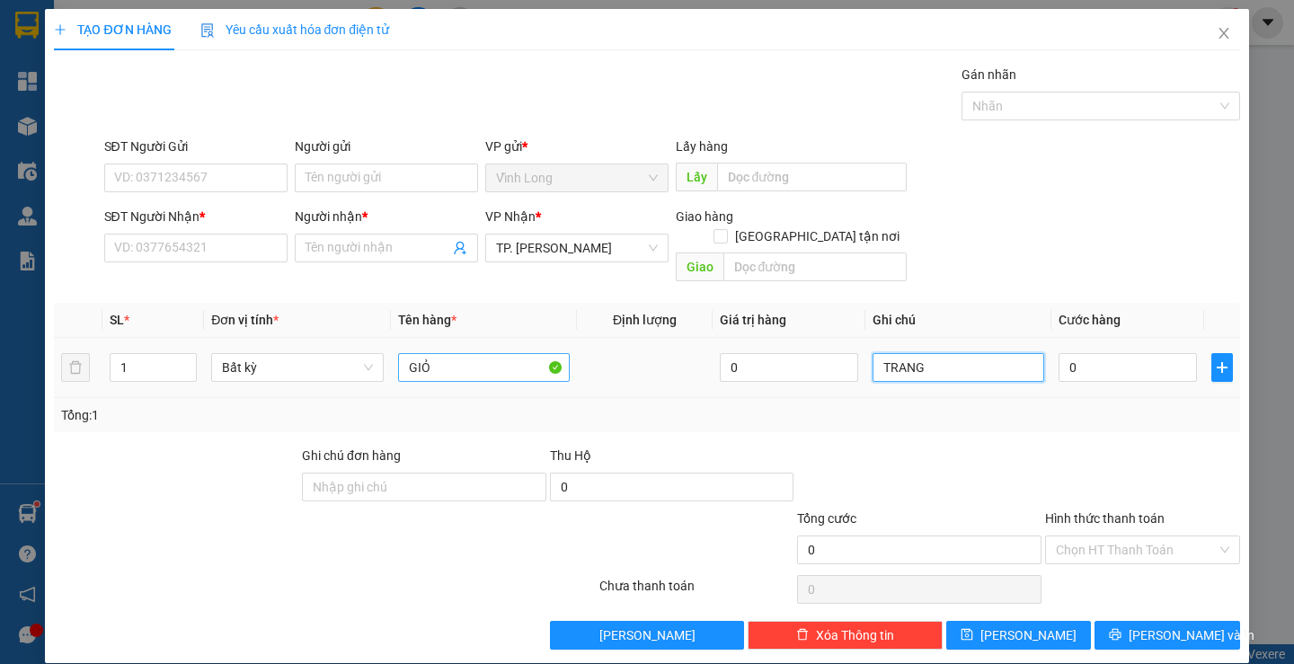
type input "TRANG"
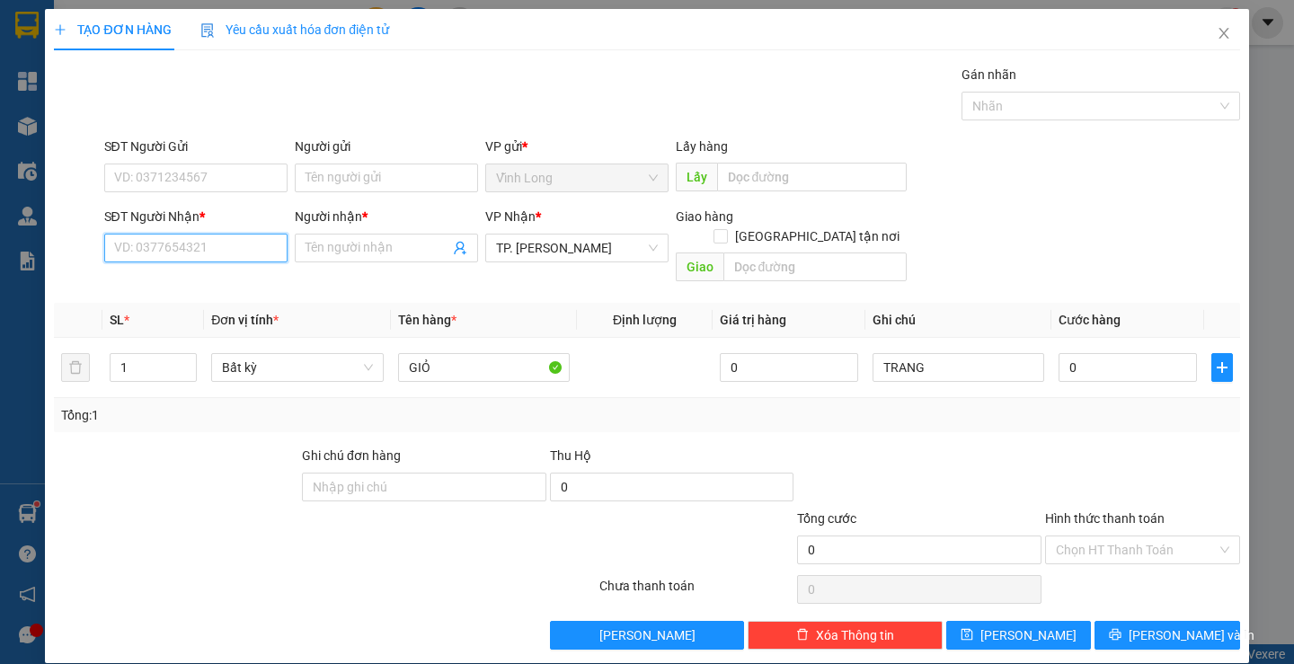
click at [191, 246] on input "SĐT Người Nhận *" at bounding box center [195, 248] width 183 height 29
type input "0903641847"
click at [363, 244] on input "Người nhận *" at bounding box center [378, 248] width 144 height 20
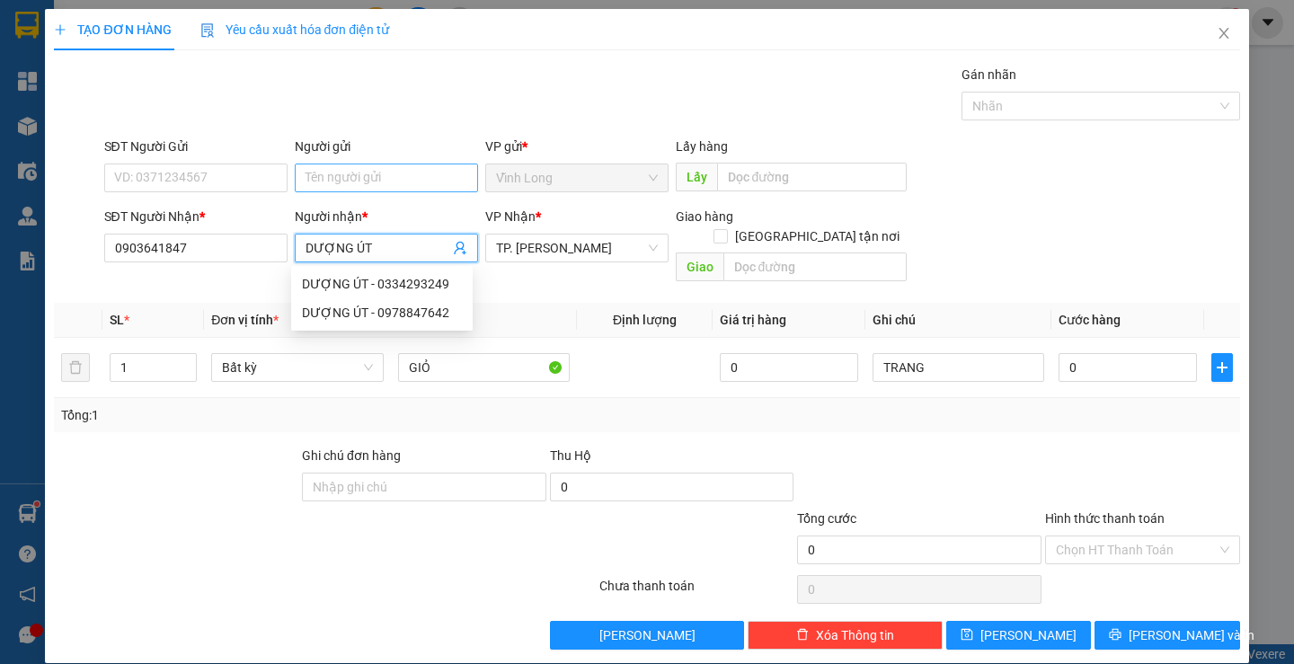
type input "DƯỢNG ÚT"
click at [329, 179] on input "Người gửi" at bounding box center [386, 178] width 183 height 29
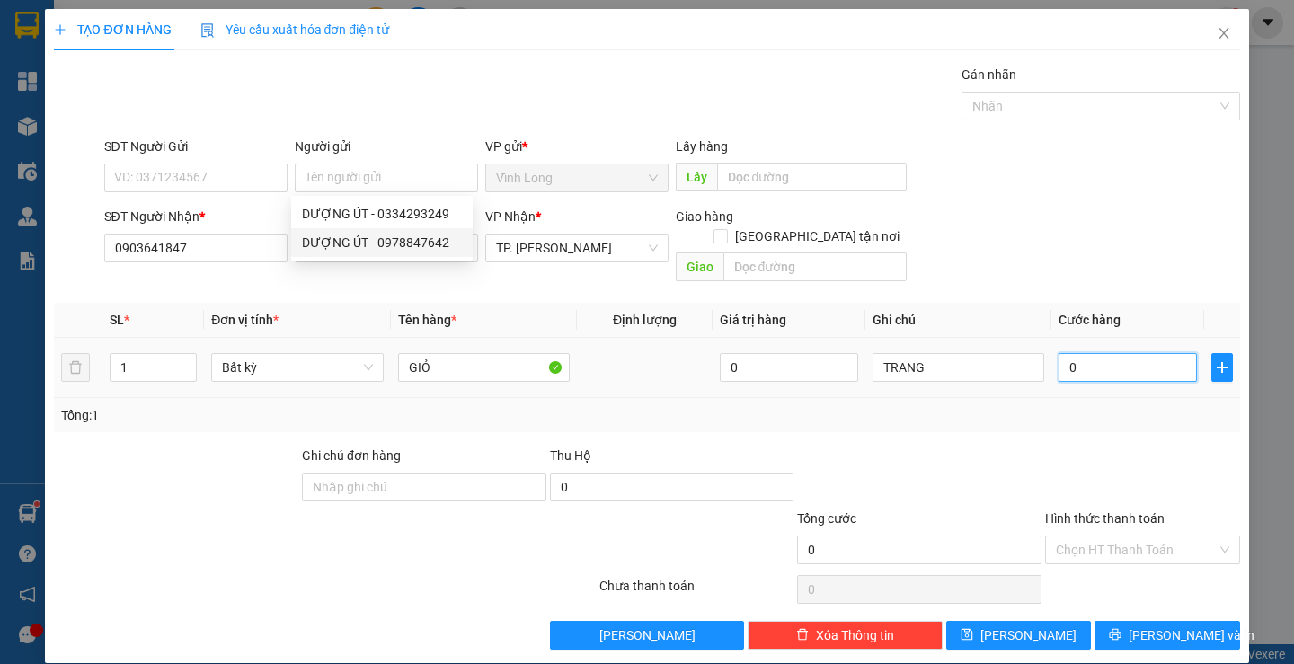
click at [1105, 353] on input "0" at bounding box center [1128, 367] width 138 height 29
type input "4"
type input "40"
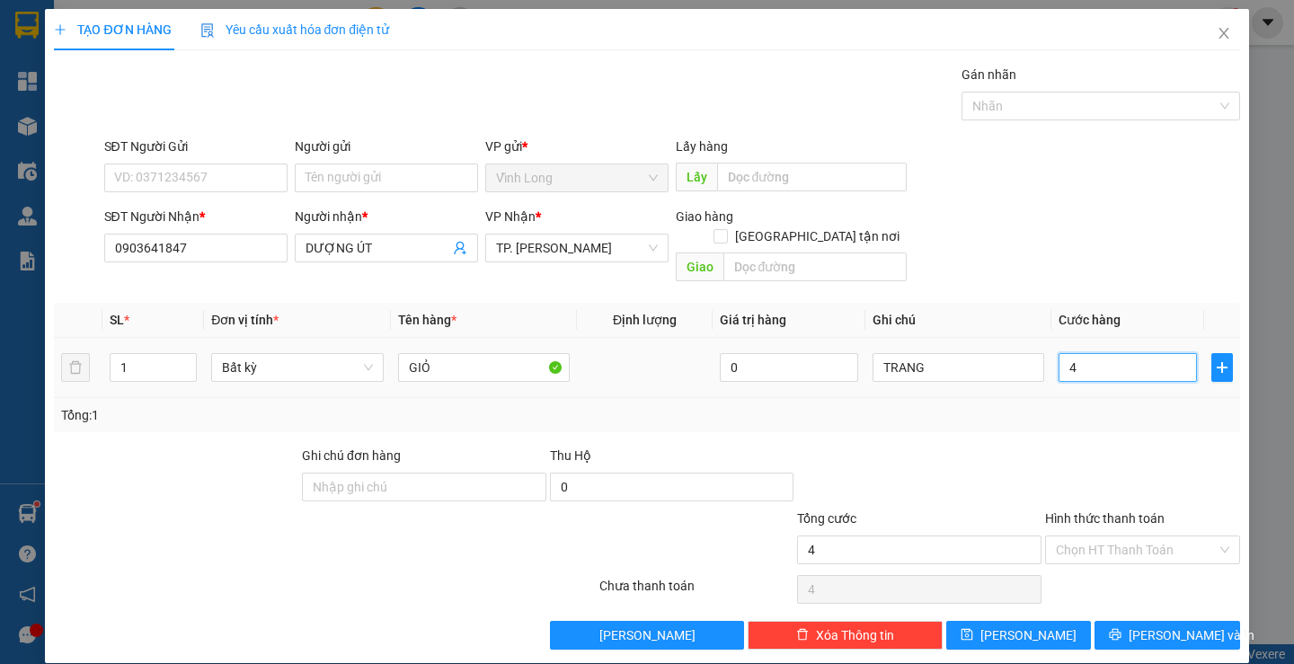
type input "40"
type input "40.000"
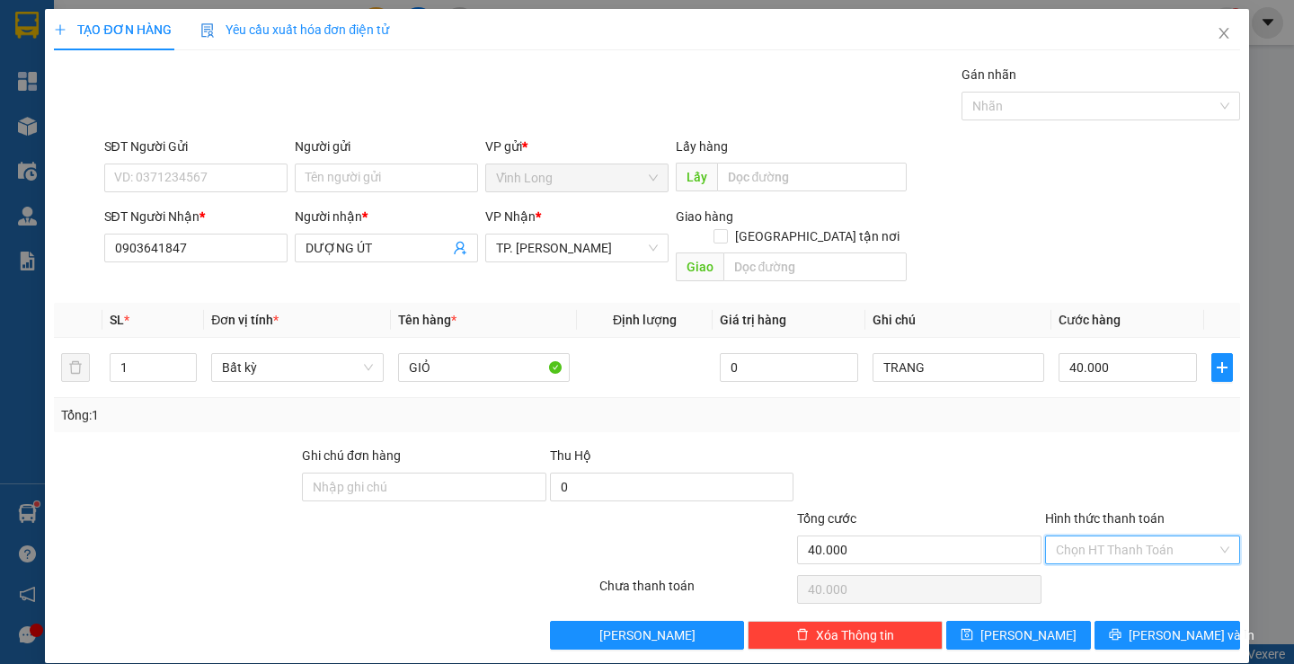
drag, startPoint x: 1128, startPoint y: 527, endPoint x: 1077, endPoint y: 531, distance: 50.5
click at [1121, 536] on input "Hình thức thanh toán" at bounding box center [1136, 549] width 161 height 27
click at [1084, 561] on div "Tại văn phòng" at bounding box center [1131, 566] width 171 height 20
type input "0"
click at [405, 184] on input "Người gửi" at bounding box center [386, 178] width 183 height 29
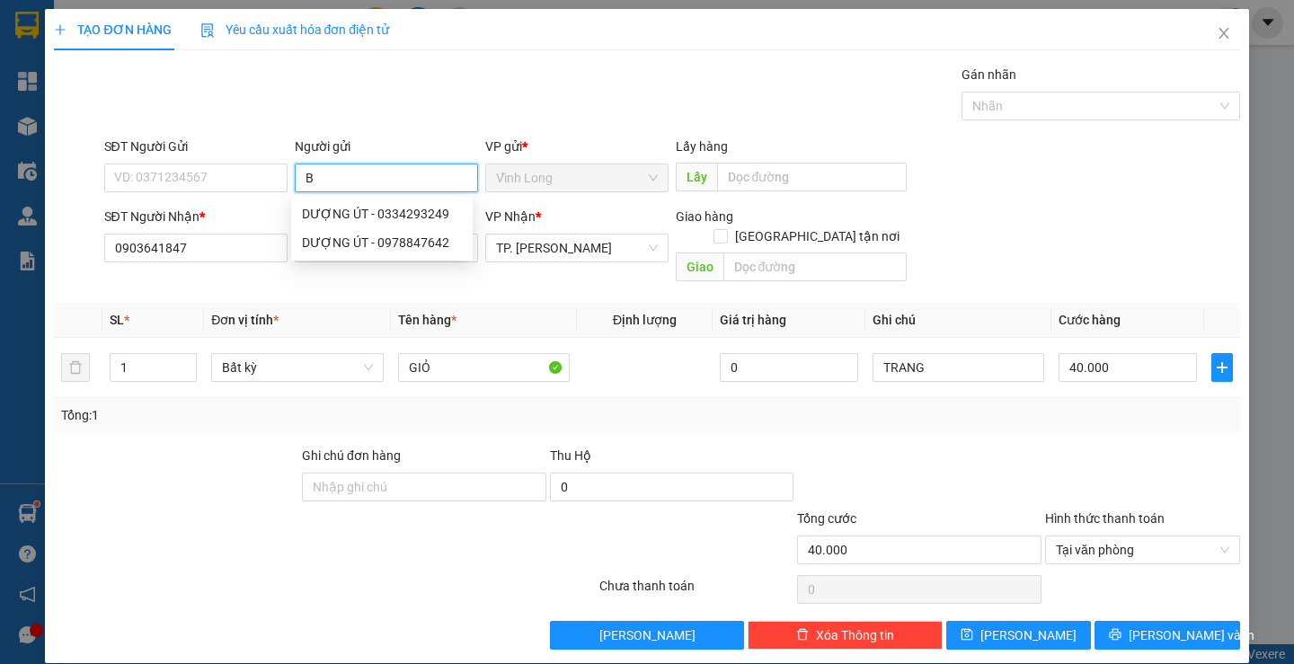
type input "BÁ"
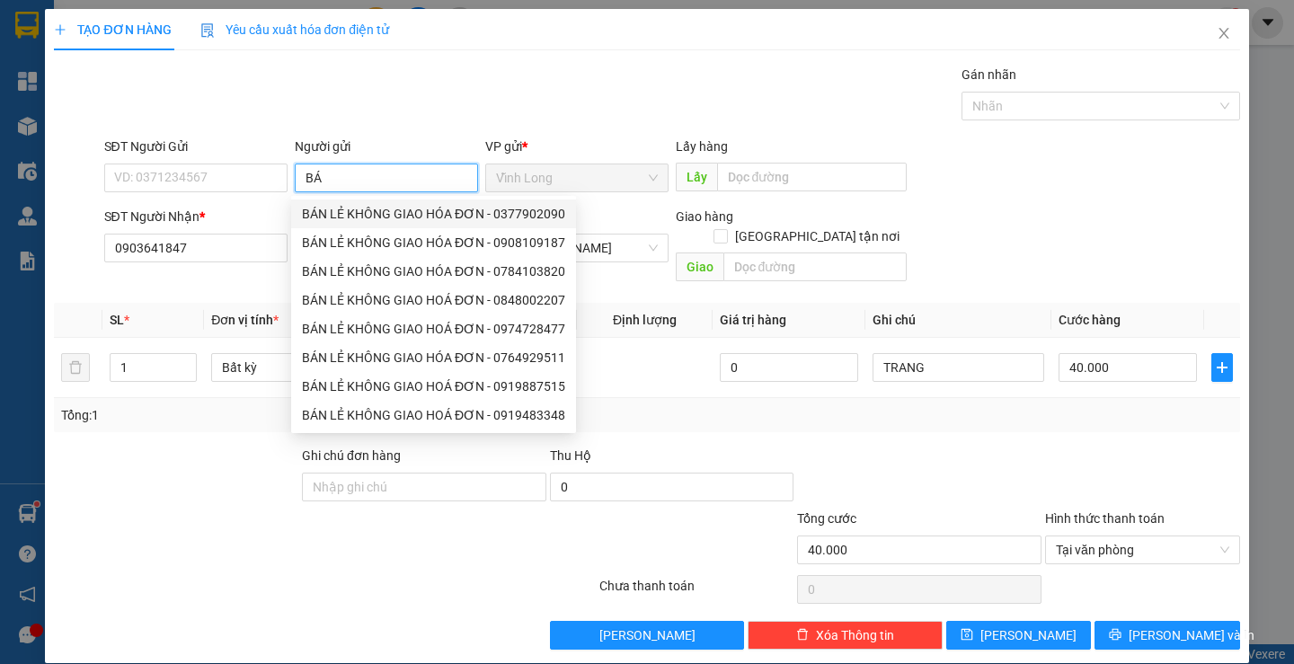
click at [380, 214] on div "BÁN LẺ KHÔNG GIAO HÓA ĐƠN - 0377902090" at bounding box center [433, 214] width 263 height 20
type input "0377902090"
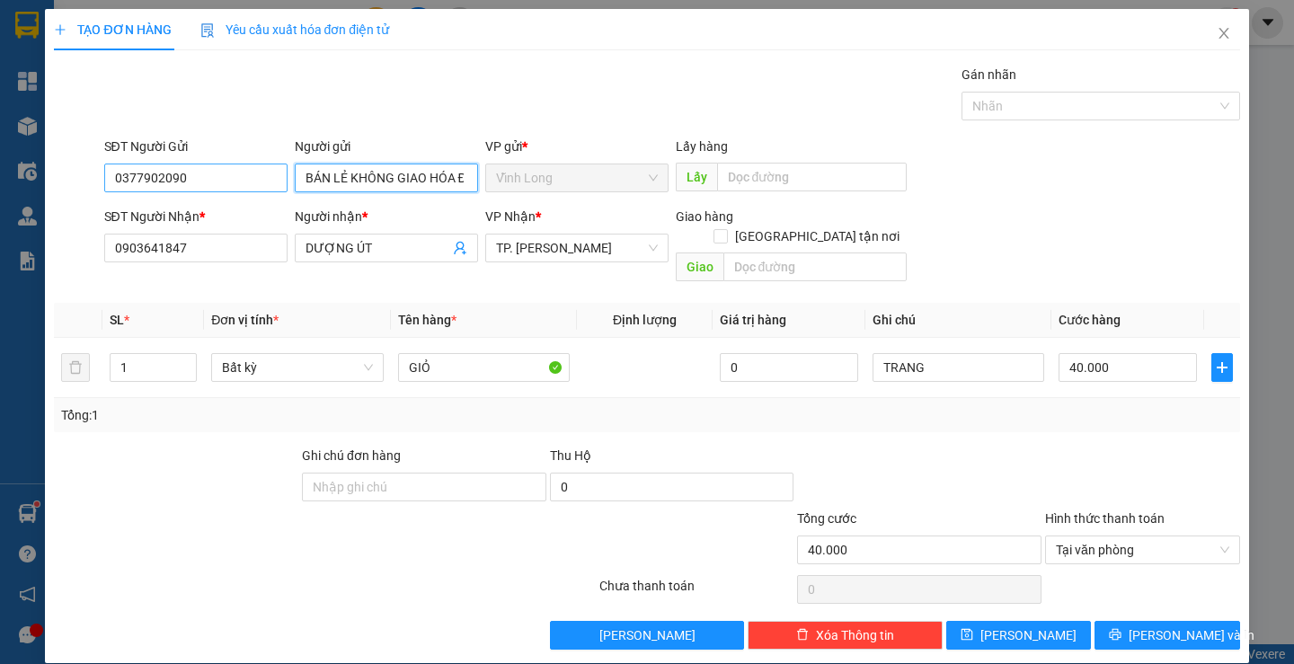
type input "BÁN LẺ KHÔNG GIAO HÓA ĐƠN"
drag, startPoint x: 201, startPoint y: 182, endPoint x: 96, endPoint y: 183, distance: 105.1
click at [96, 183] on div "SĐT Người Gửi 0377902090 0377902090 Người gửi BÁN LẺ KHÔNG GIAO HÓA ĐƠN VP gửi …" at bounding box center [646, 168] width 1189 height 63
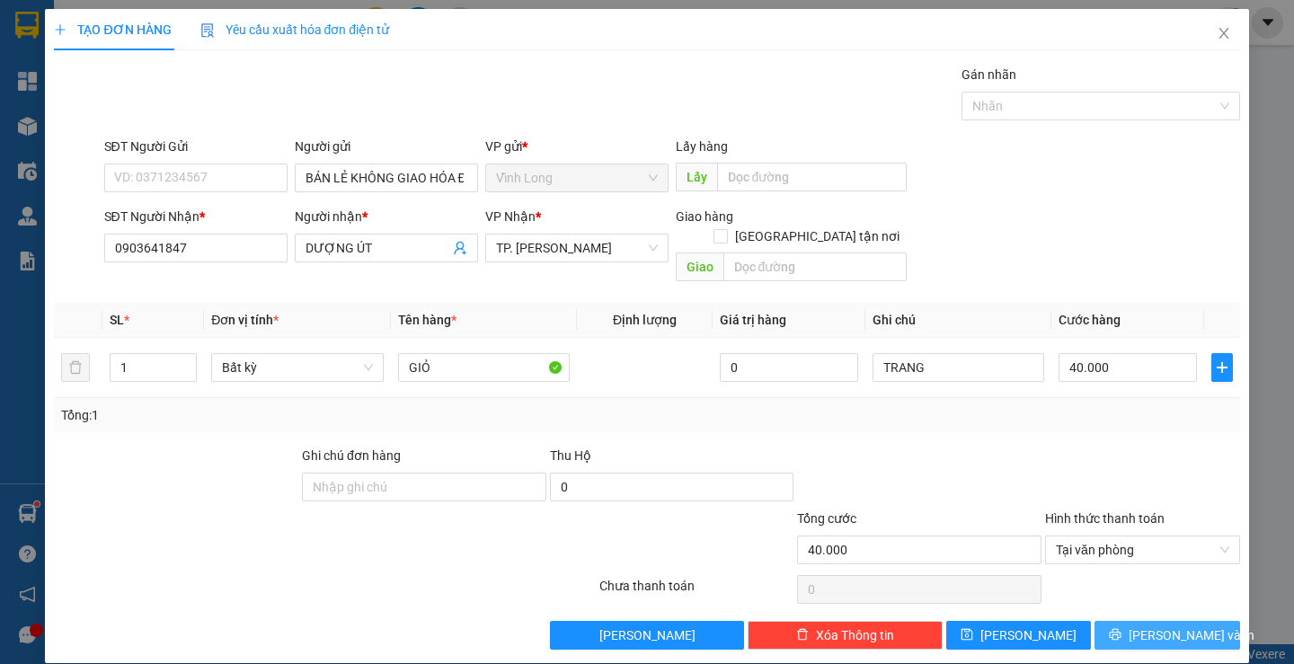
drag, startPoint x: 1141, startPoint y: 609, endPoint x: 1114, endPoint y: 577, distance: 42.1
click at [1139, 621] on button "[PERSON_NAME] và In" at bounding box center [1166, 635] width 145 height 29
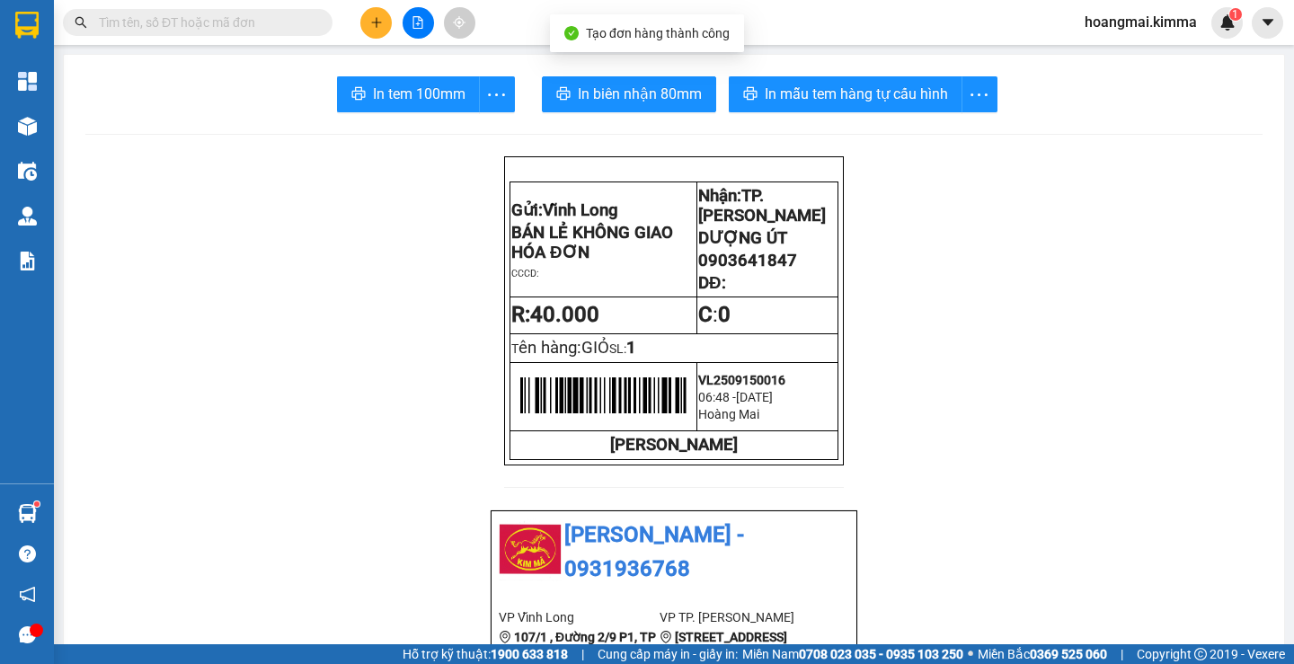
click at [420, 84] on span "In tem 100mm" at bounding box center [419, 94] width 93 height 22
click at [381, 33] on button at bounding box center [375, 22] width 31 height 31
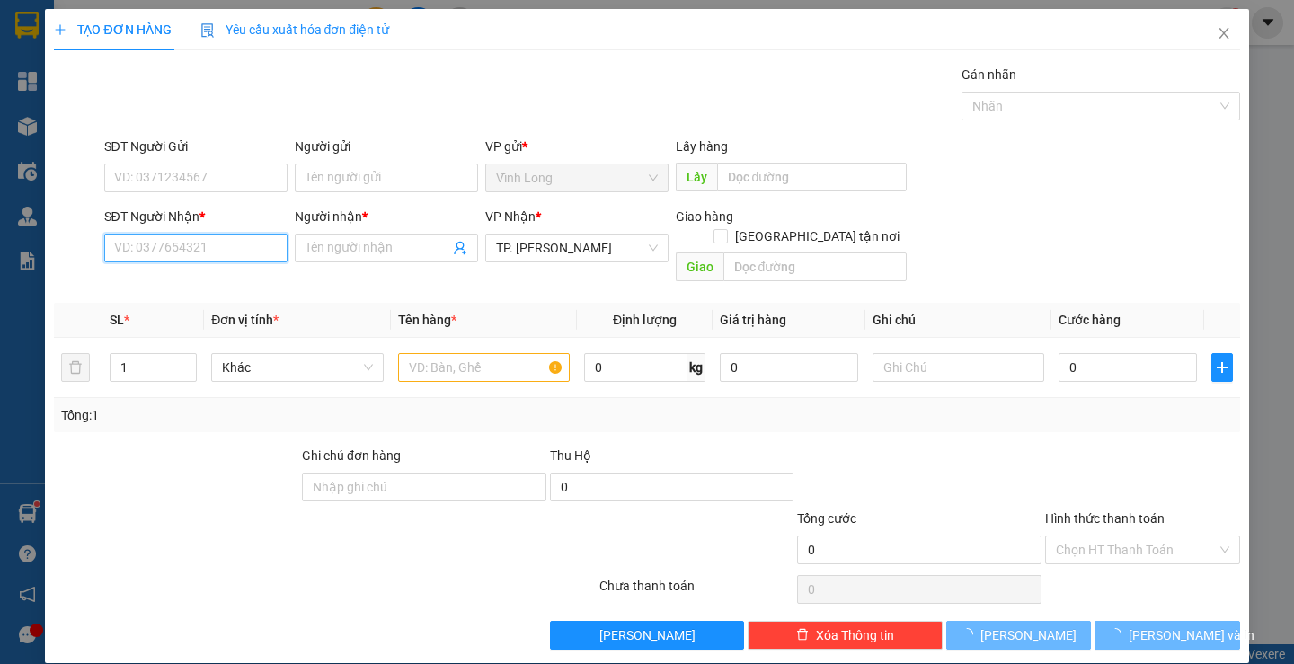
click at [254, 243] on input "SĐT Người Nhận *" at bounding box center [195, 248] width 183 height 29
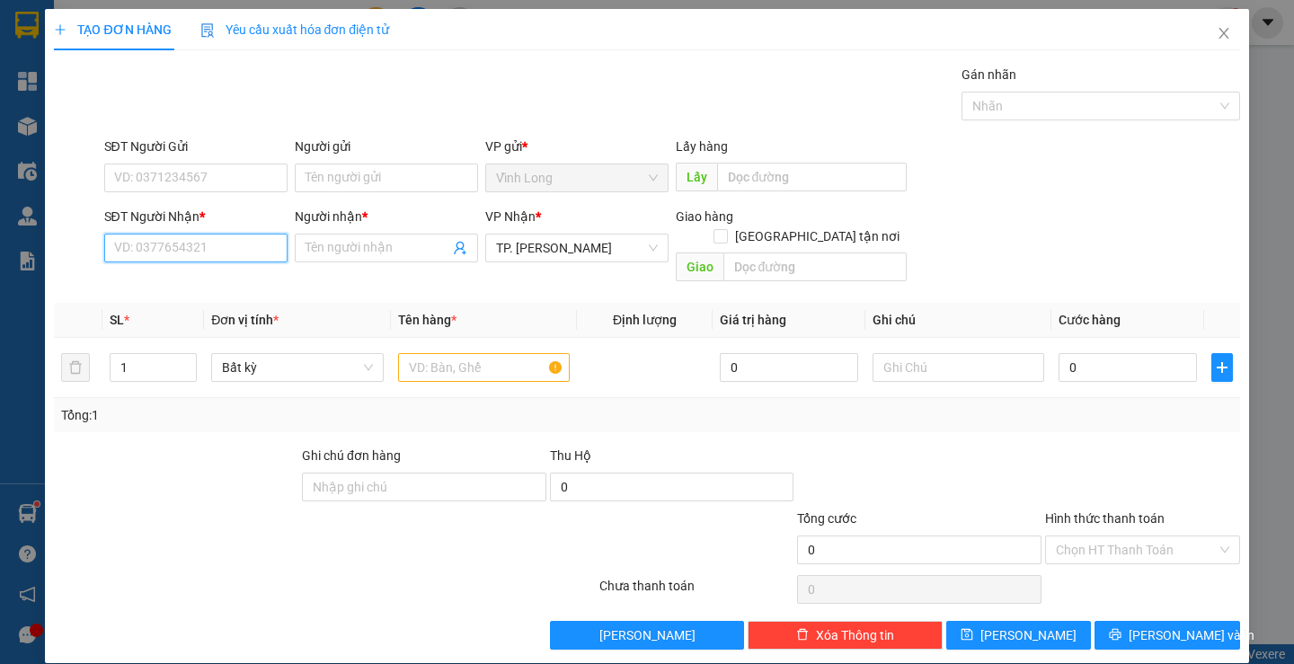
click at [254, 243] on input "SĐT Người Nhận *" at bounding box center [195, 248] width 183 height 29
type input "0568783926"
click at [219, 280] on div "0568783926 - HẠNH" at bounding box center [193, 284] width 160 height 20
type input "HẠNH"
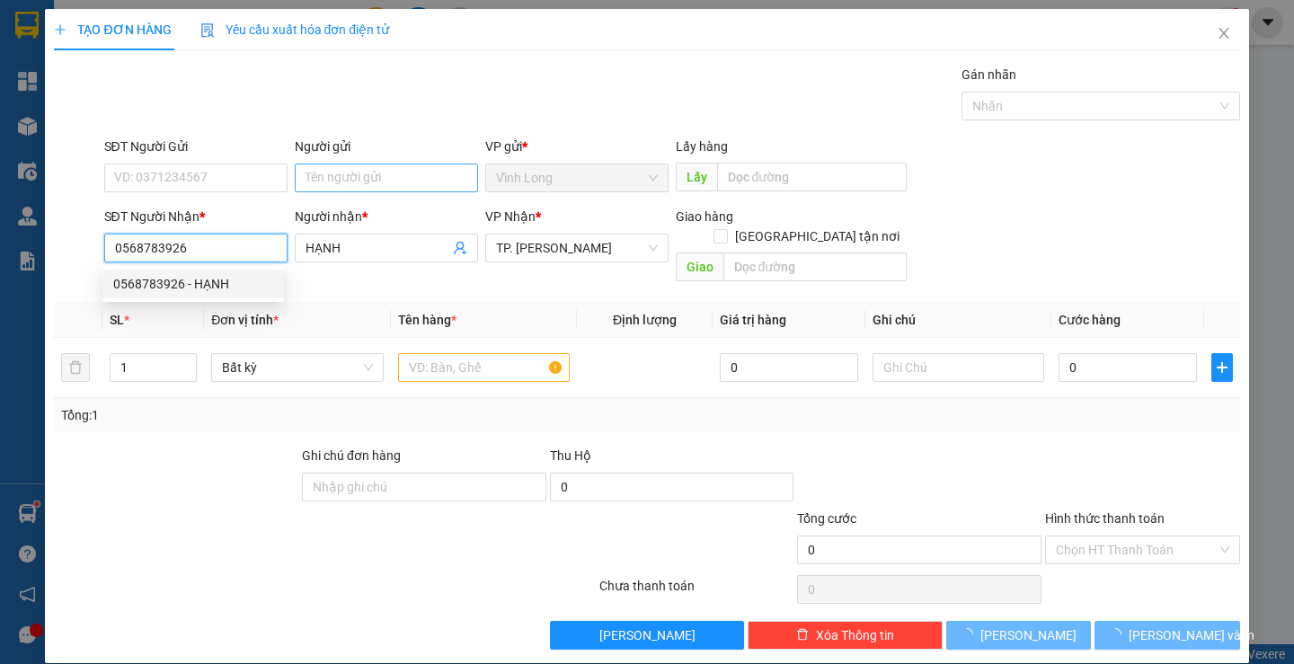
type input "0568783926"
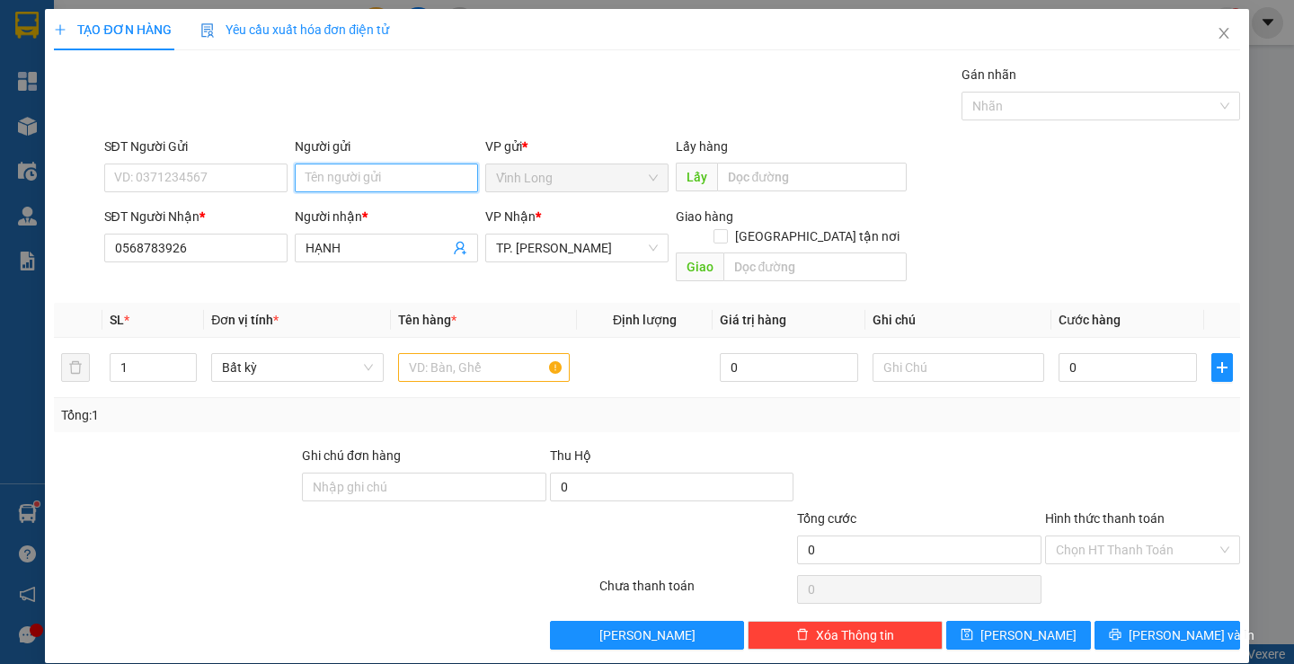
click at [388, 176] on input "Người gửi" at bounding box center [386, 178] width 183 height 29
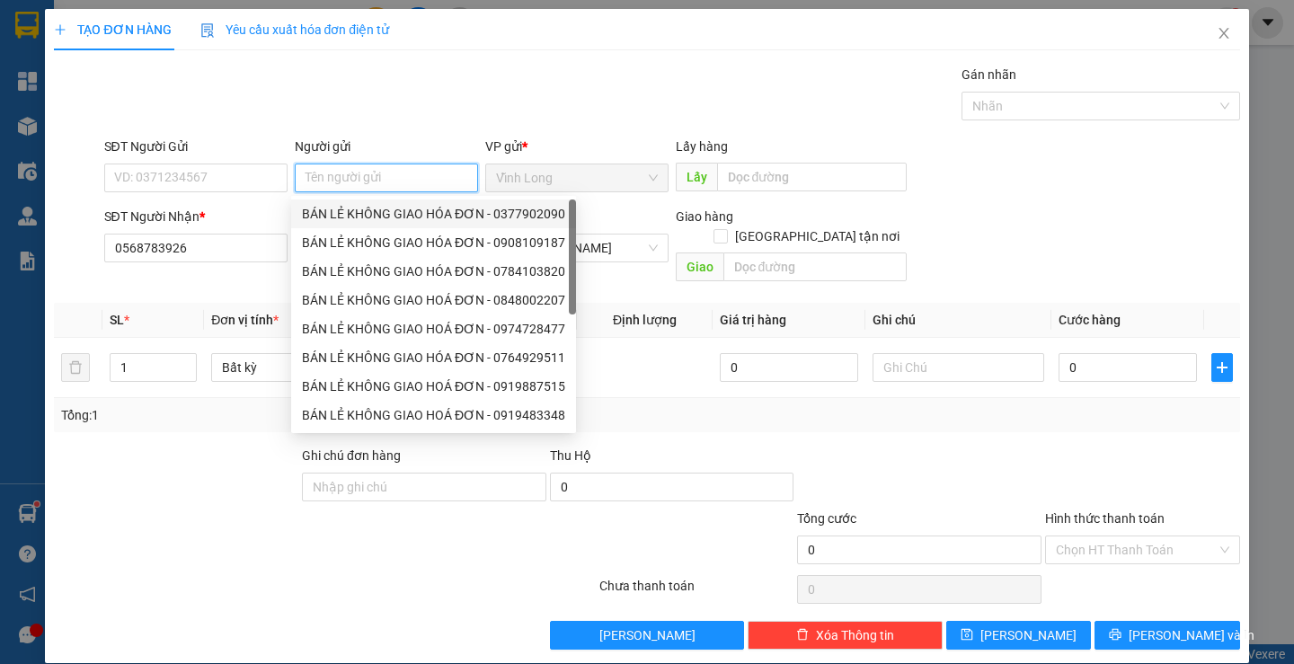
click at [376, 213] on div "BÁN LẺ KHÔNG GIAO HÓA ĐƠN - 0377902090" at bounding box center [433, 214] width 263 height 20
type input "0377902090"
type input "BÁN LẺ KHÔNG GIAO HÓA ĐƠN"
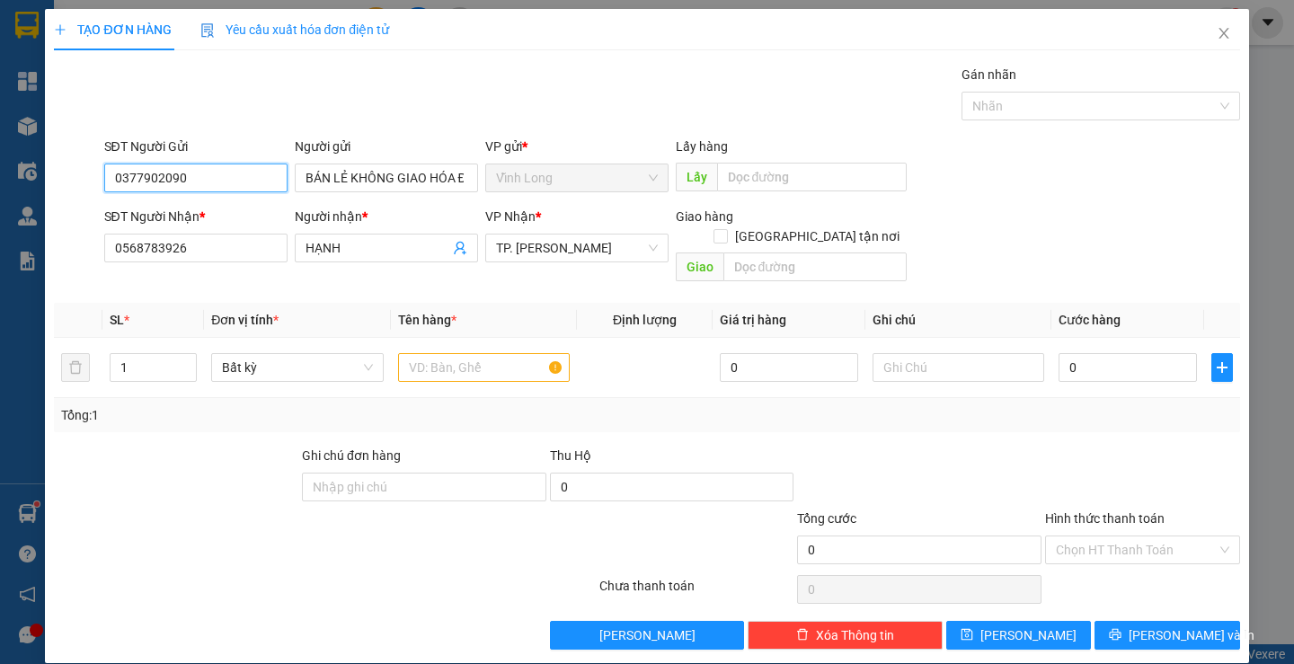
drag, startPoint x: 249, startPoint y: 173, endPoint x: 0, endPoint y: 137, distance: 251.5
click at [0, 137] on div "TẠO ĐƠN HÀNG Yêu cầu xuất hóa đơn điện tử Transit Pickup Surcharge Ids Transit …" at bounding box center [647, 332] width 1294 height 664
click at [676, 93] on div "Gói vận chuyển * Tiêu chuẩn Gán nhãn Nhãn" at bounding box center [672, 96] width 1143 height 63
click at [488, 353] on input "text" at bounding box center [484, 367] width 172 height 29
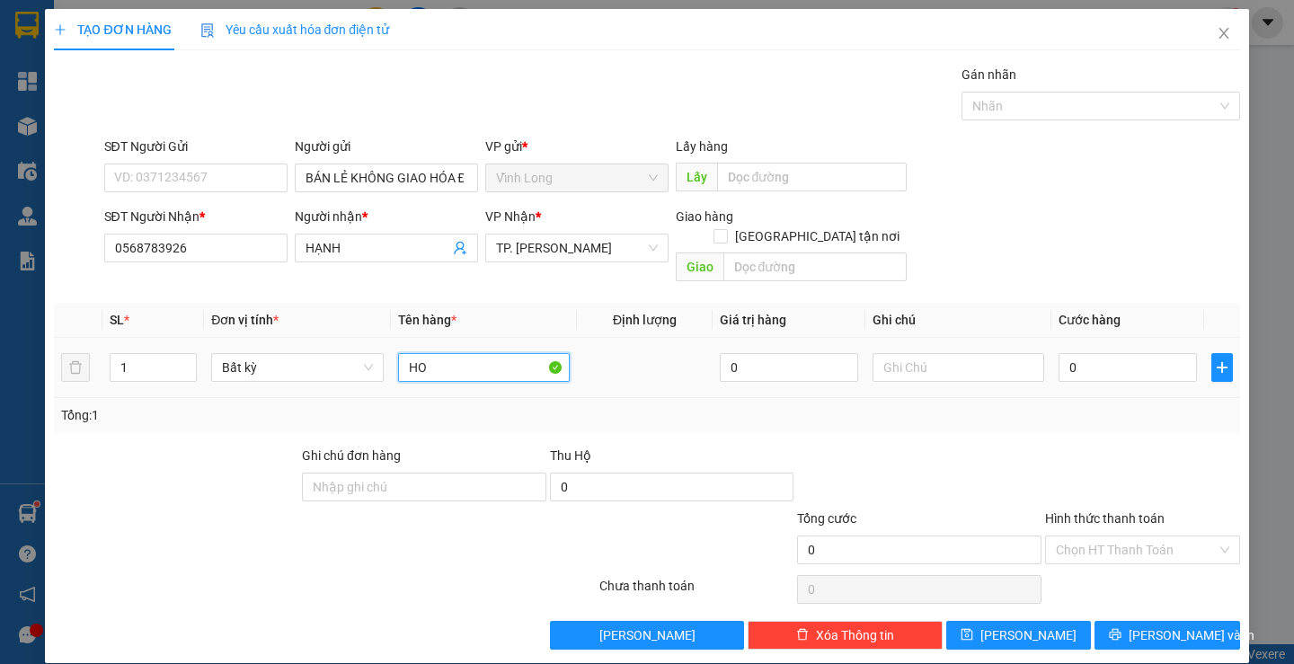
type input "H"
type input "HỘP"
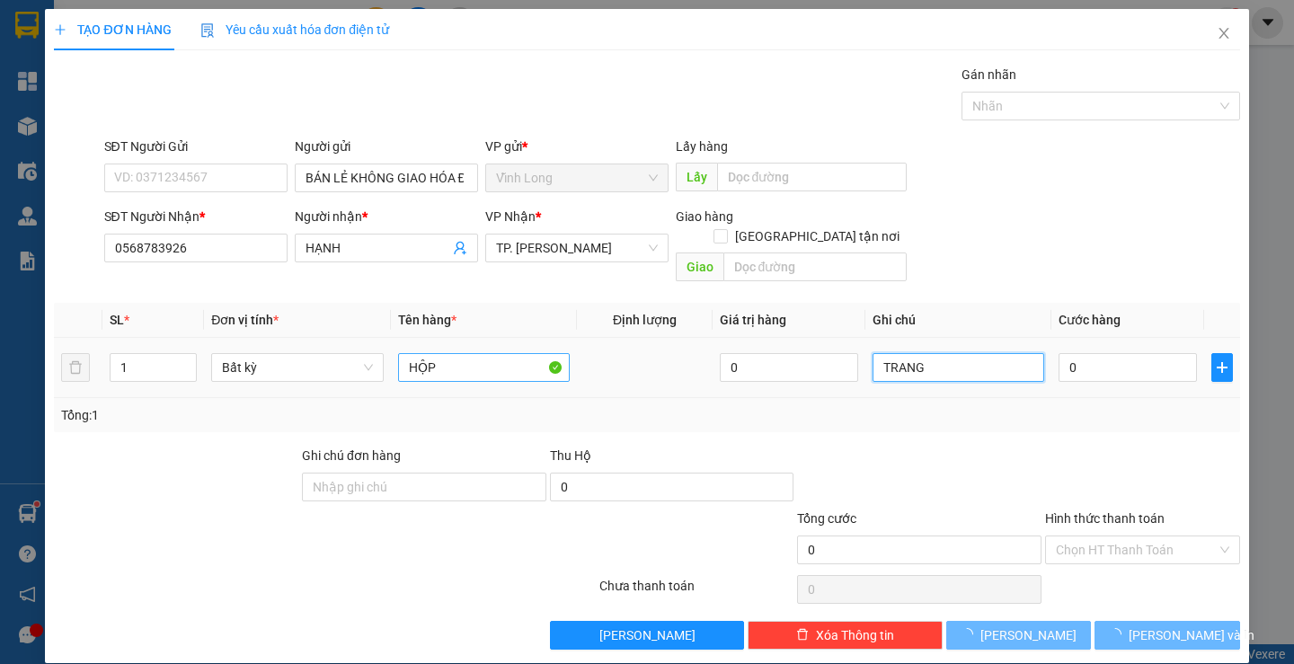
type input "TRANG"
type input "2"
type input "00"
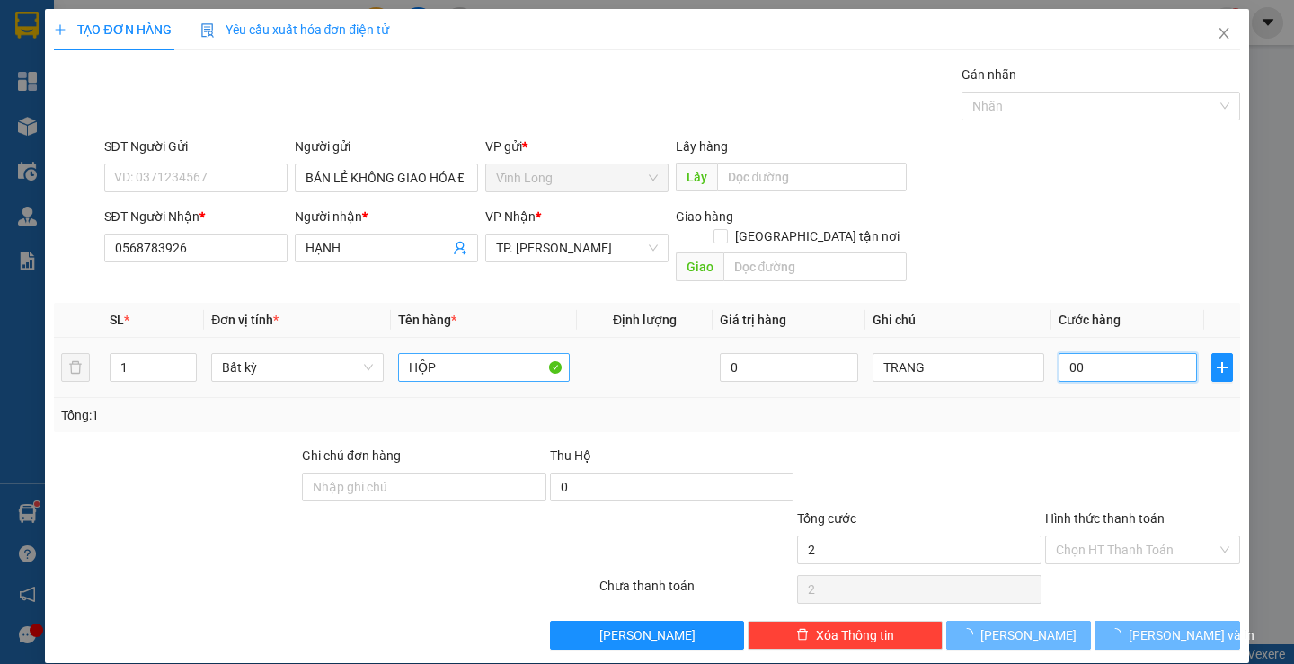
type input "0"
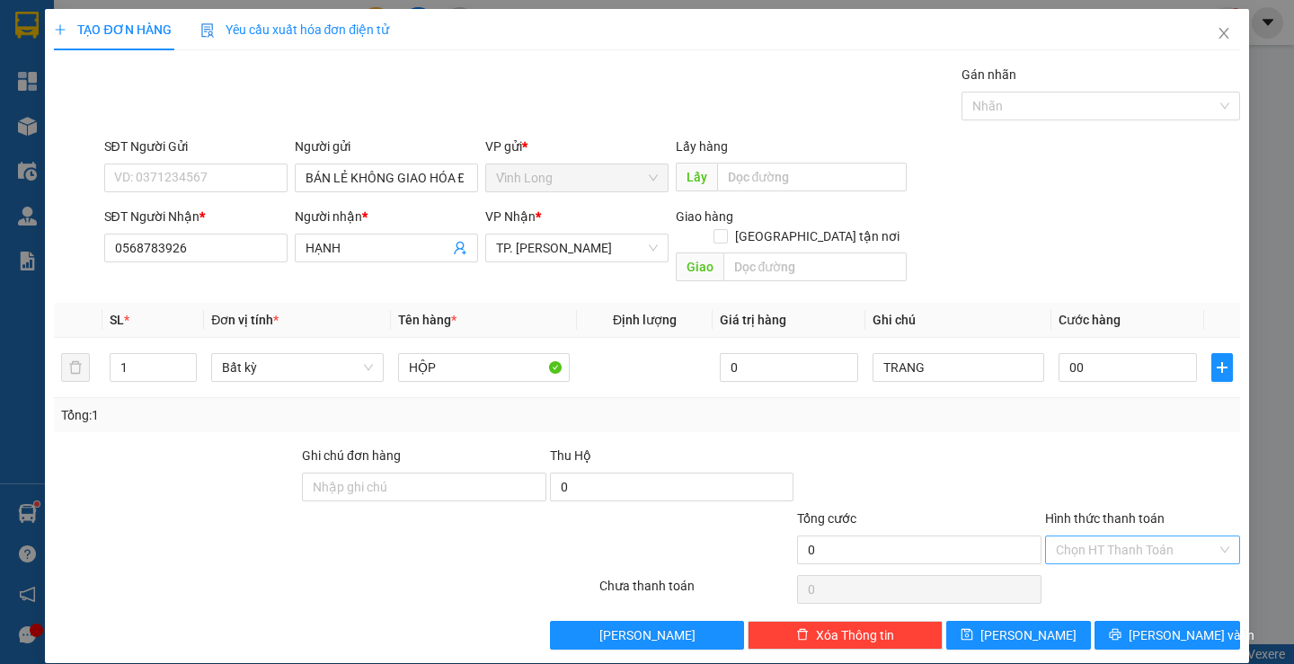
type input "0"
click at [1092, 536] on input "Hình thức thanh toán" at bounding box center [1136, 549] width 161 height 27
click at [1082, 559] on div "Tại văn phòng" at bounding box center [1131, 566] width 171 height 20
click at [1083, 355] on input "0" at bounding box center [1128, 367] width 138 height 29
click at [1139, 625] on span "[PERSON_NAME] và In" at bounding box center [1192, 635] width 126 height 20
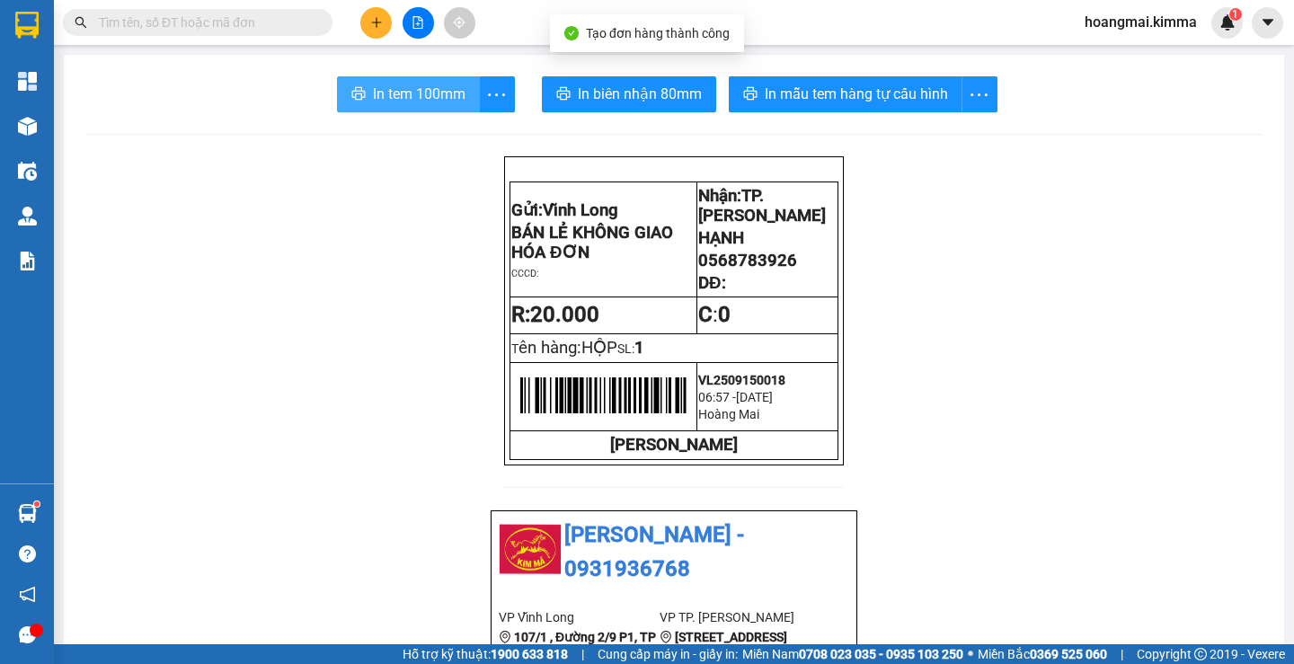
click at [413, 89] on span "In tem 100mm" at bounding box center [419, 94] width 93 height 22
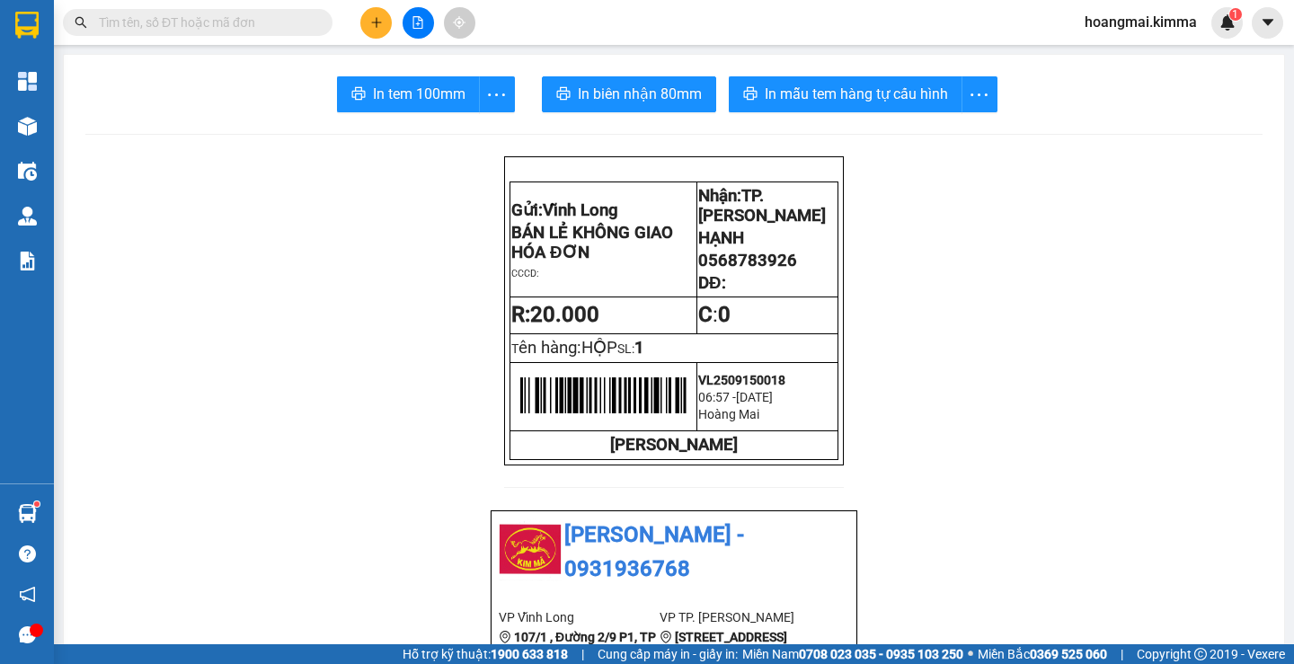
click at [362, 7] on div at bounding box center [417, 22] width 135 height 31
click at [376, 20] on icon "plus" at bounding box center [376, 22] width 13 height 13
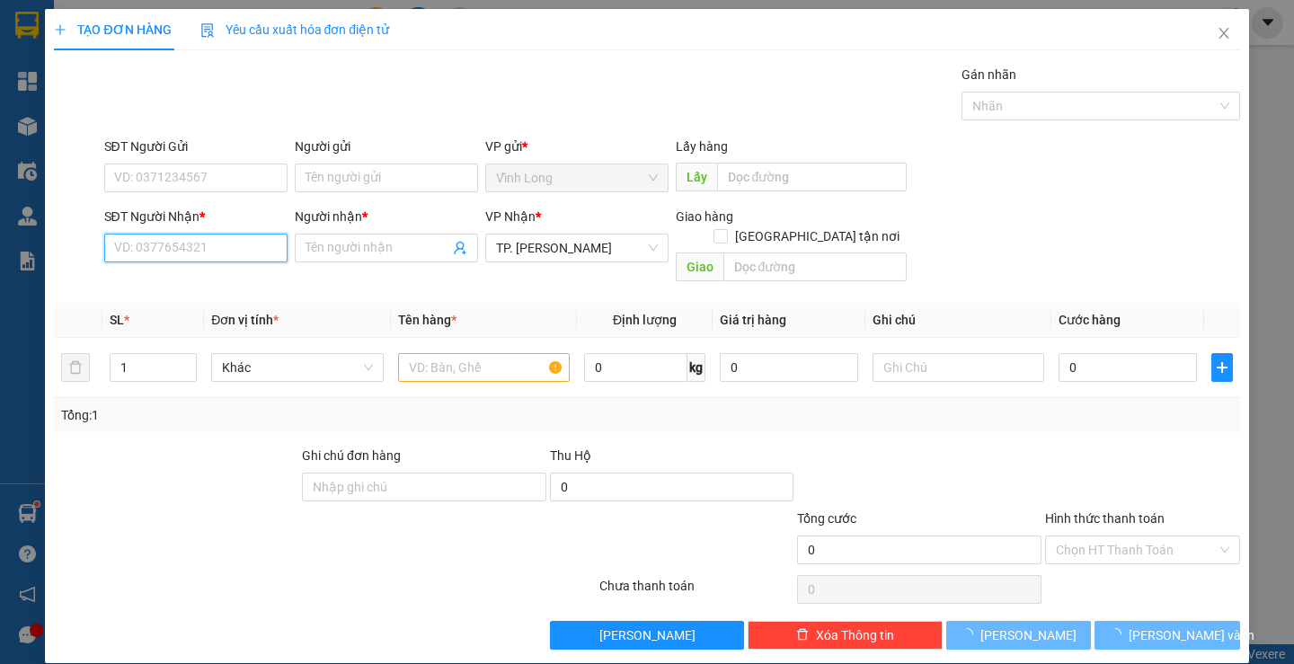
click at [250, 244] on input "SĐT Người Nhận *" at bounding box center [195, 248] width 183 height 29
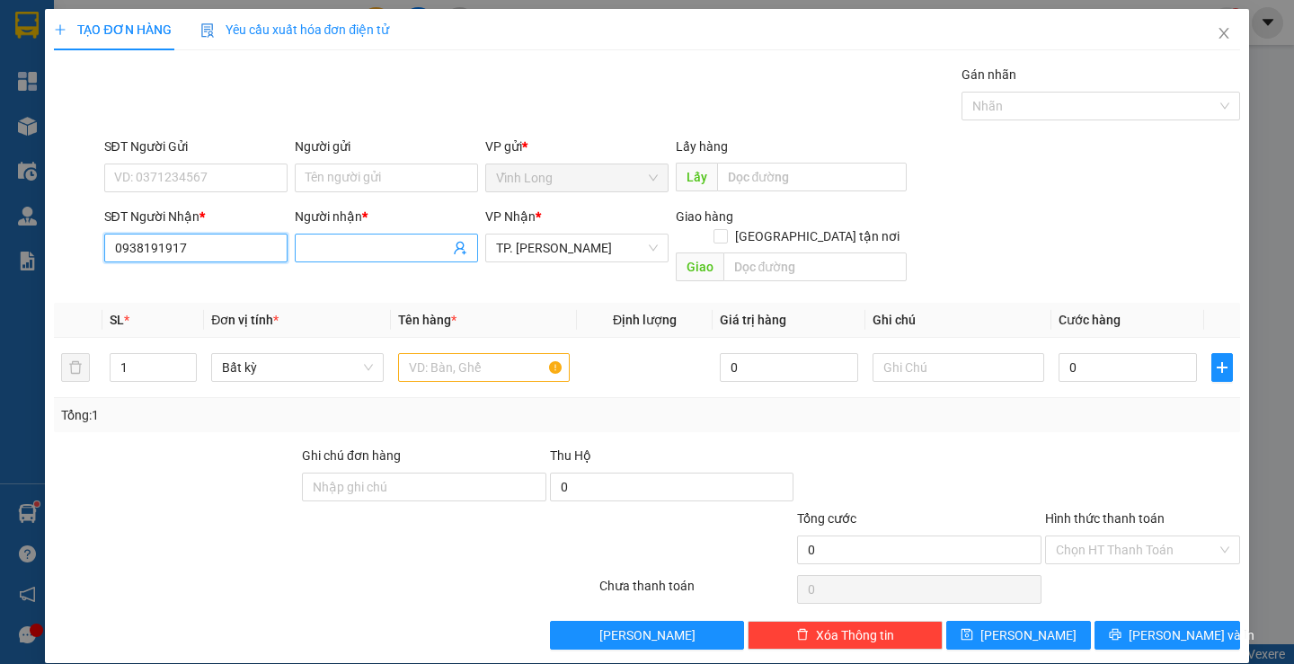
type input "0938191917"
click at [350, 259] on span at bounding box center [386, 248] width 183 height 29
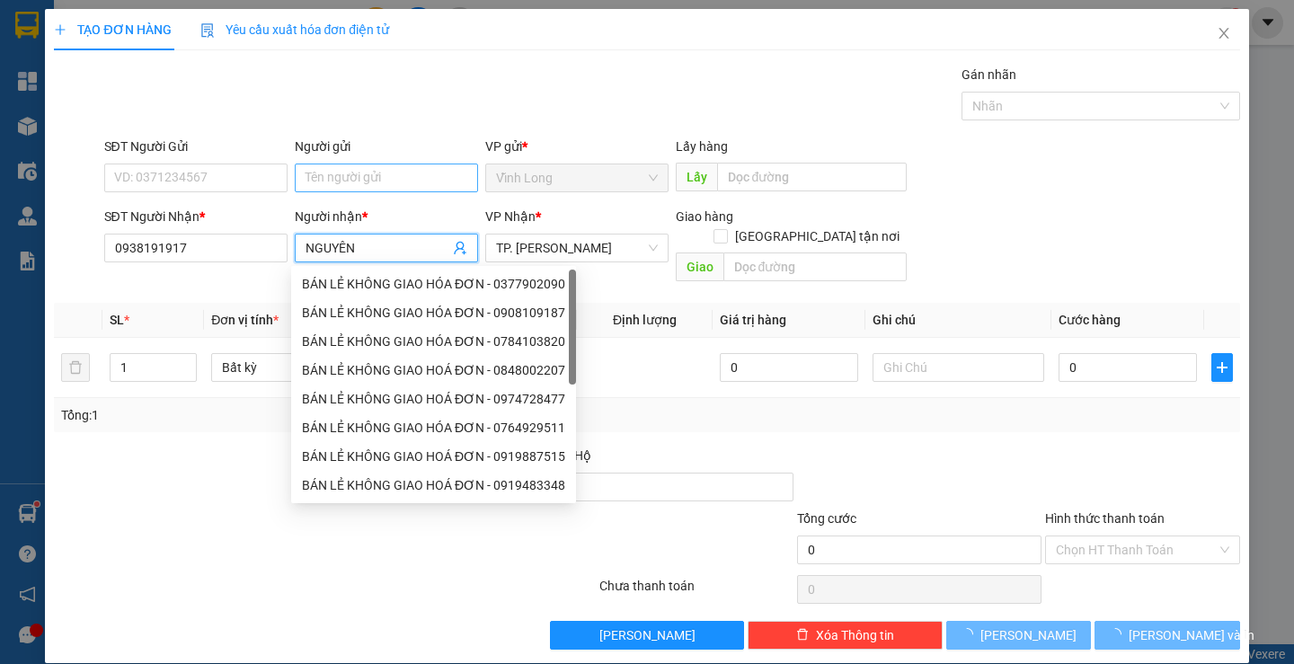
type input "NGUYÊN"
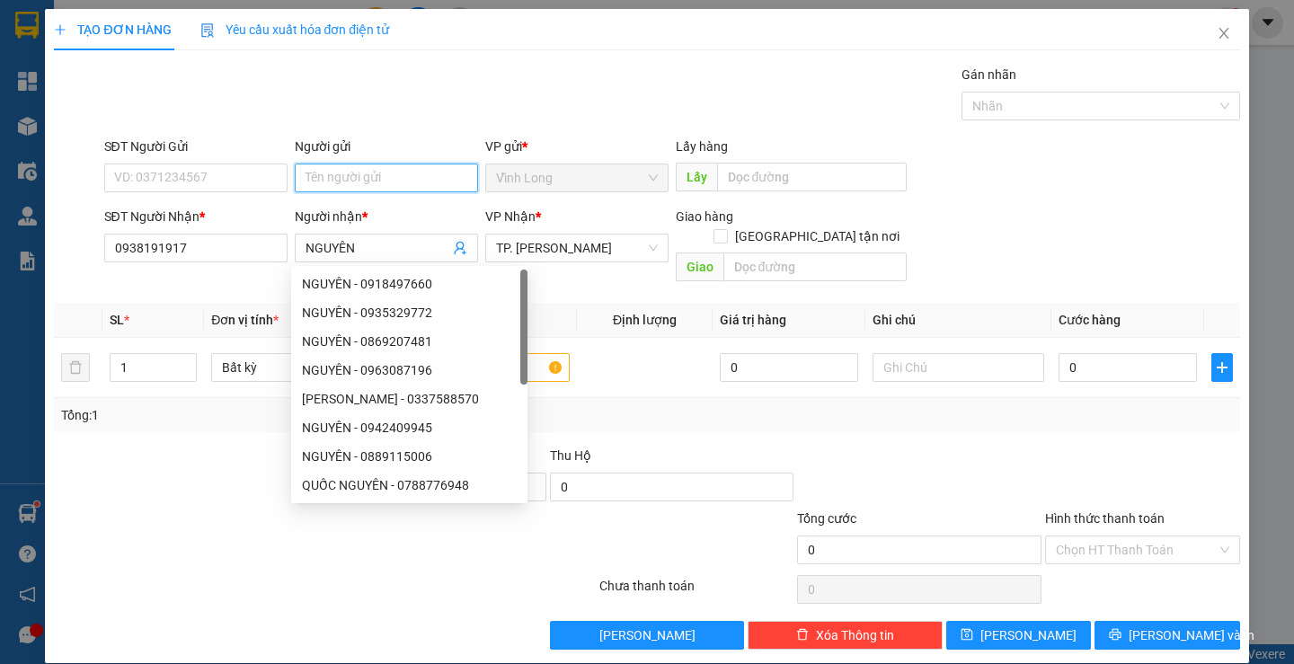
click at [357, 167] on input "Người gửi" at bounding box center [386, 178] width 183 height 29
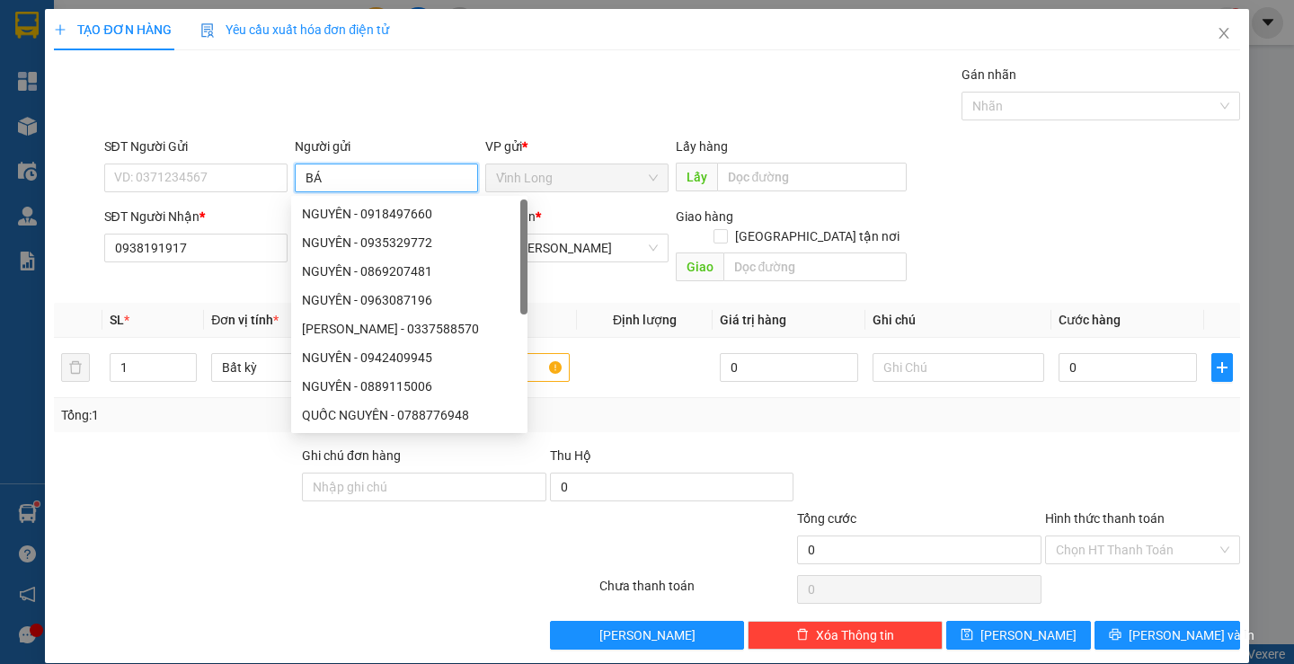
type input "BÁN"
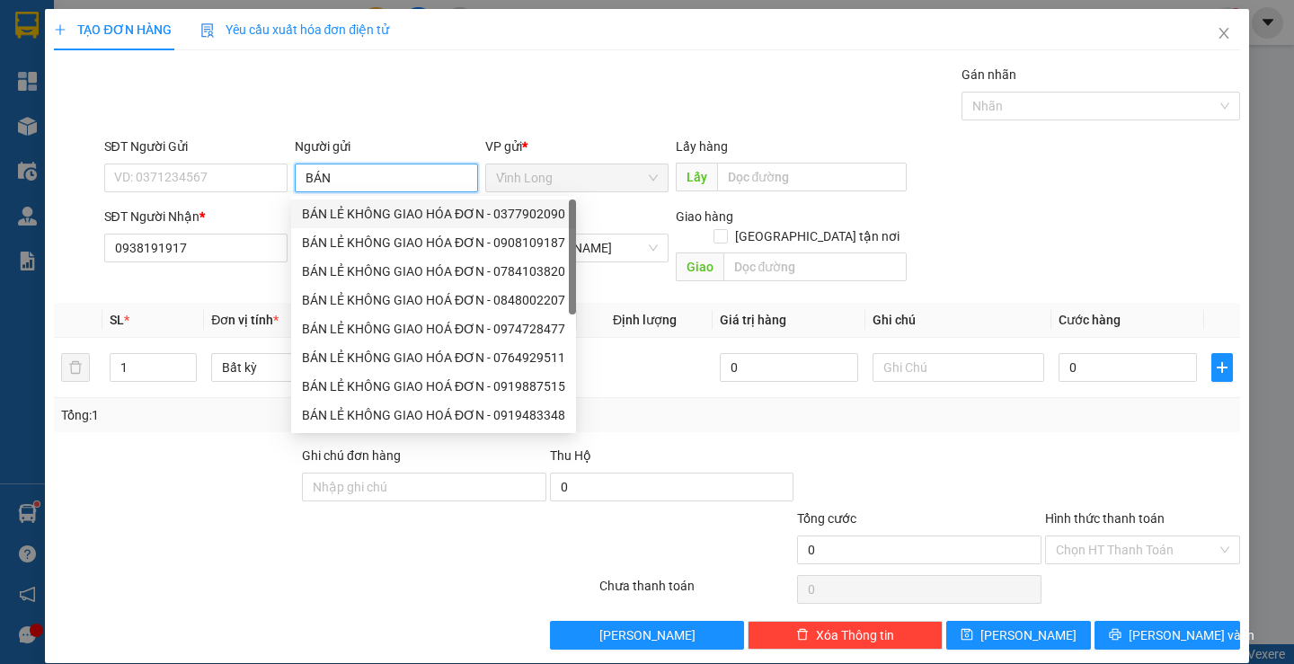
click at [359, 218] on div "BÁN LẺ KHÔNG GIAO HÓA ĐƠN - 0377902090" at bounding box center [433, 214] width 263 height 20
type input "0377902090"
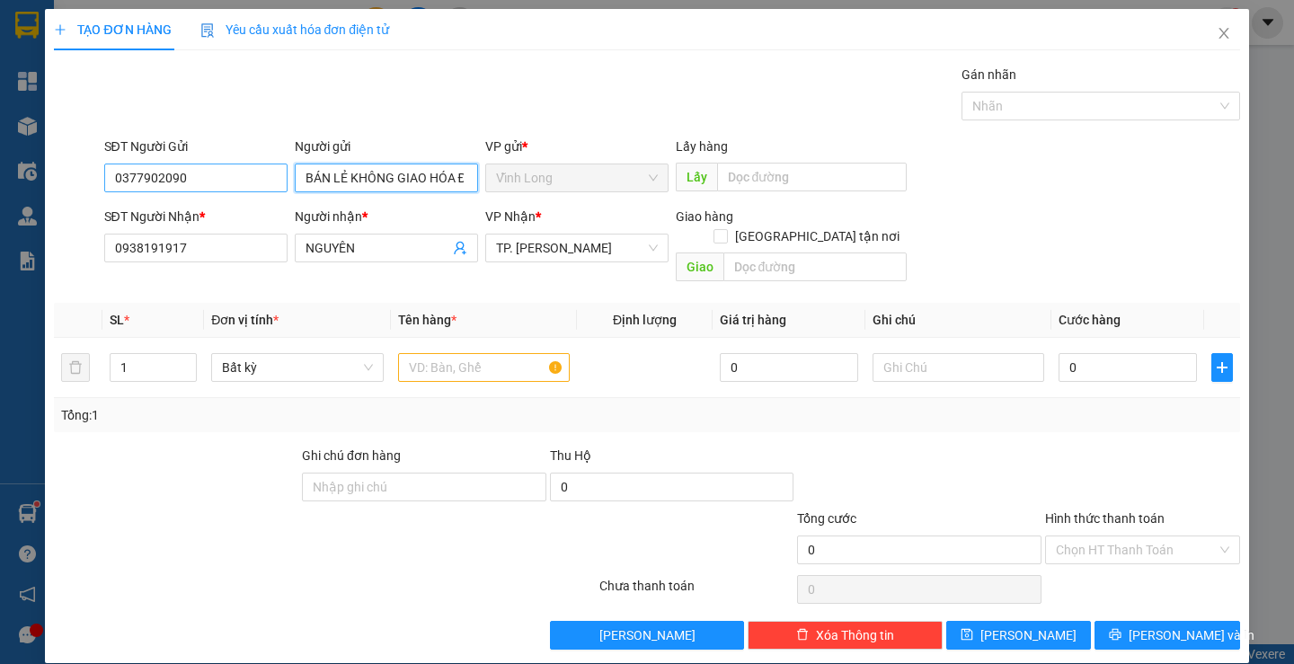
type input "BÁN LẺ KHÔNG GIAO HÓA ĐƠN"
drag, startPoint x: 221, startPoint y: 177, endPoint x: 0, endPoint y: 165, distance: 221.4
click at [0, 165] on div "TẠO ĐƠN HÀNG Yêu cầu xuất hóa đơn điện tử Transit Pickup Surcharge Ids Transit …" at bounding box center [647, 332] width 1294 height 664
drag, startPoint x: 693, startPoint y: 92, endPoint x: 728, endPoint y: 155, distance: 72.0
click at [693, 89] on div "Gói vận chuyển * Tiêu chuẩn Gán nhãn Nhãn" at bounding box center [672, 96] width 1143 height 63
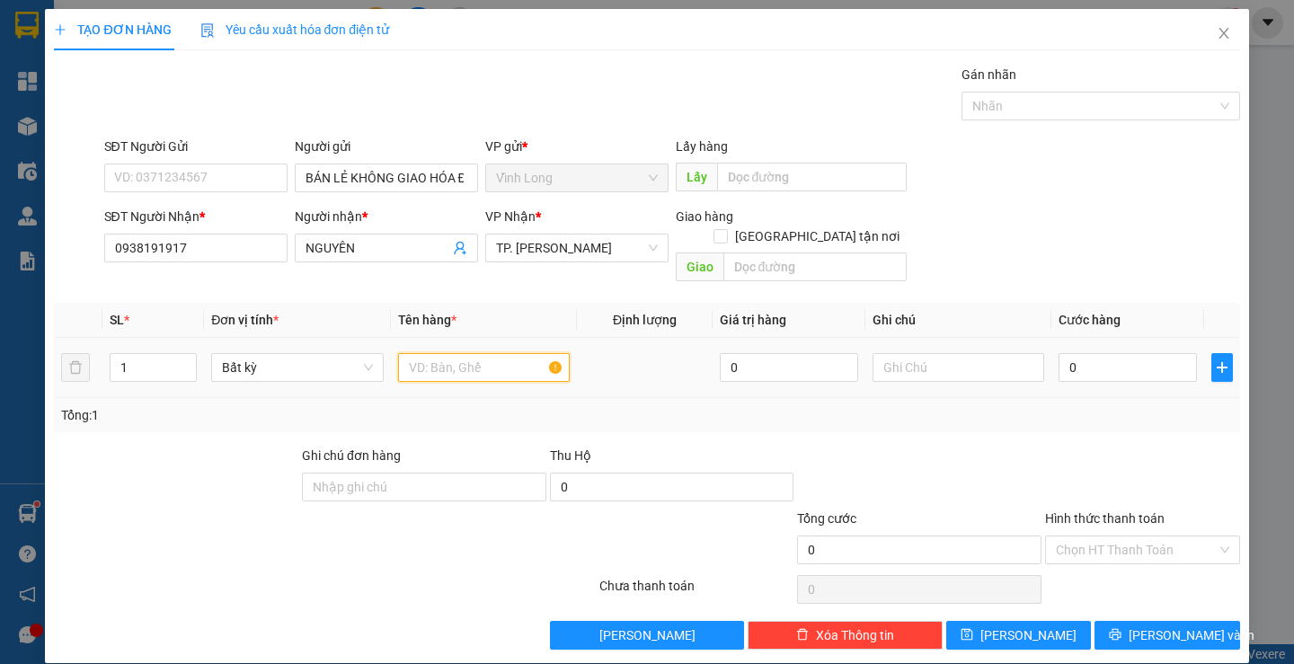
click at [442, 361] on input "text" at bounding box center [484, 367] width 172 height 29
type input "GÓI ĐEN"
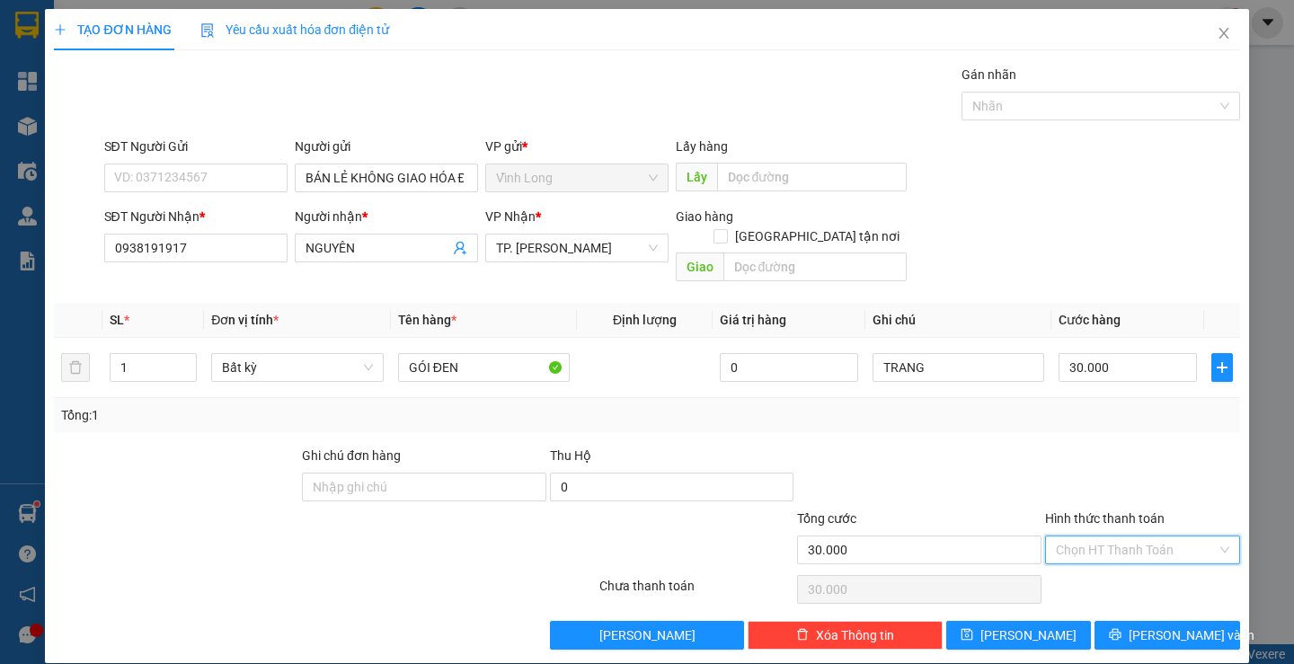
click at [1076, 536] on input "Hình thức thanh toán" at bounding box center [1136, 549] width 161 height 27
click at [1083, 563] on div "Tại văn phòng" at bounding box center [1131, 566] width 171 height 20
drag, startPoint x: 1138, startPoint y: 607, endPoint x: 1122, endPoint y: 590, distance: 22.9
click at [1138, 621] on button "[PERSON_NAME] và In" at bounding box center [1166, 635] width 145 height 29
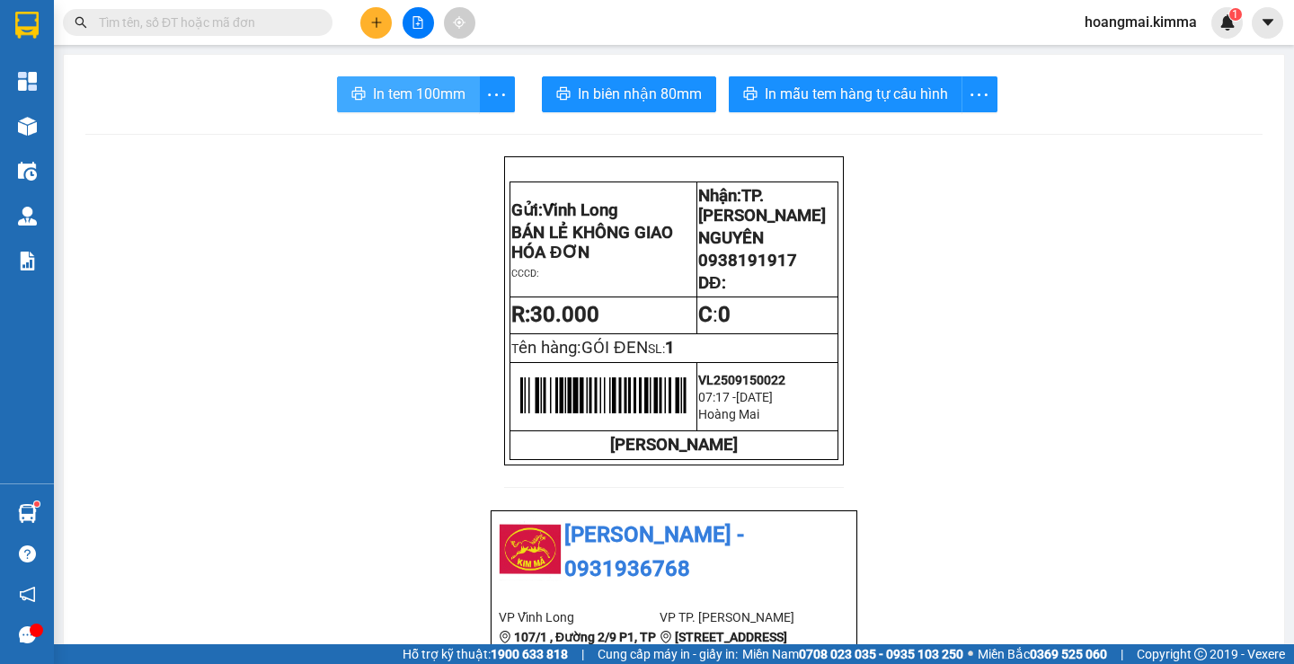
click at [433, 81] on button "In tem 100mm" at bounding box center [408, 94] width 143 height 36
click at [386, 25] on button at bounding box center [375, 22] width 31 height 31
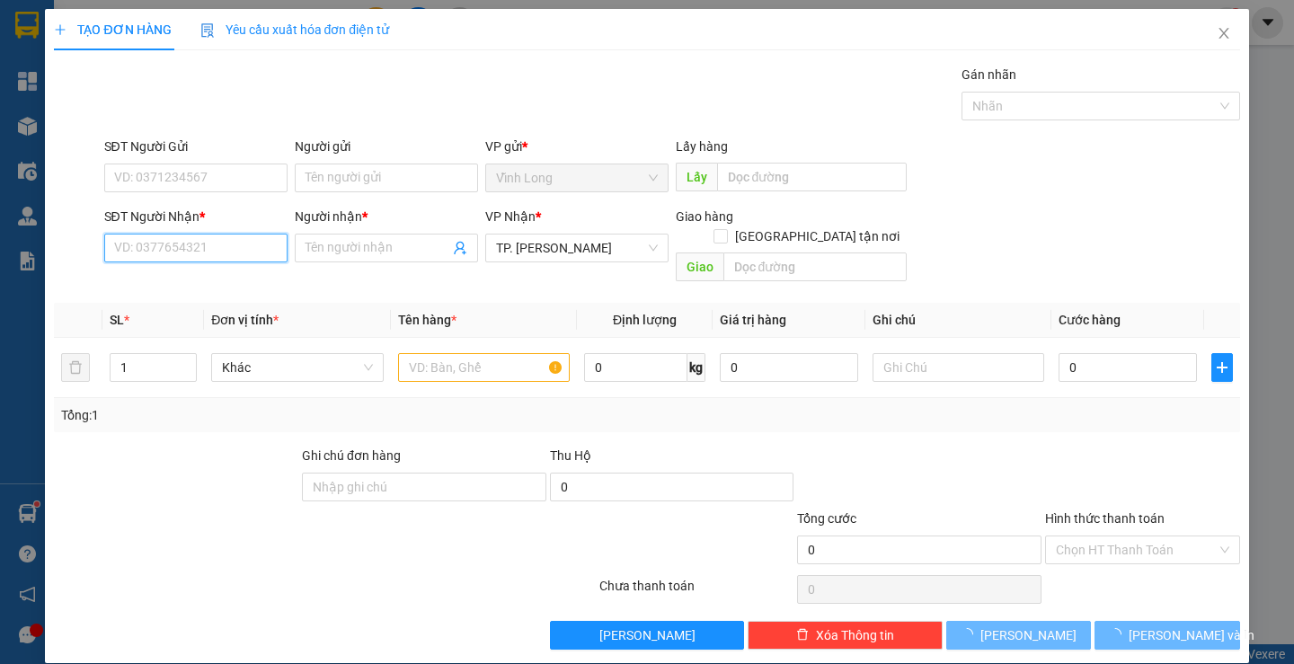
click at [164, 244] on input "SĐT Người Nhận *" at bounding box center [195, 248] width 183 height 29
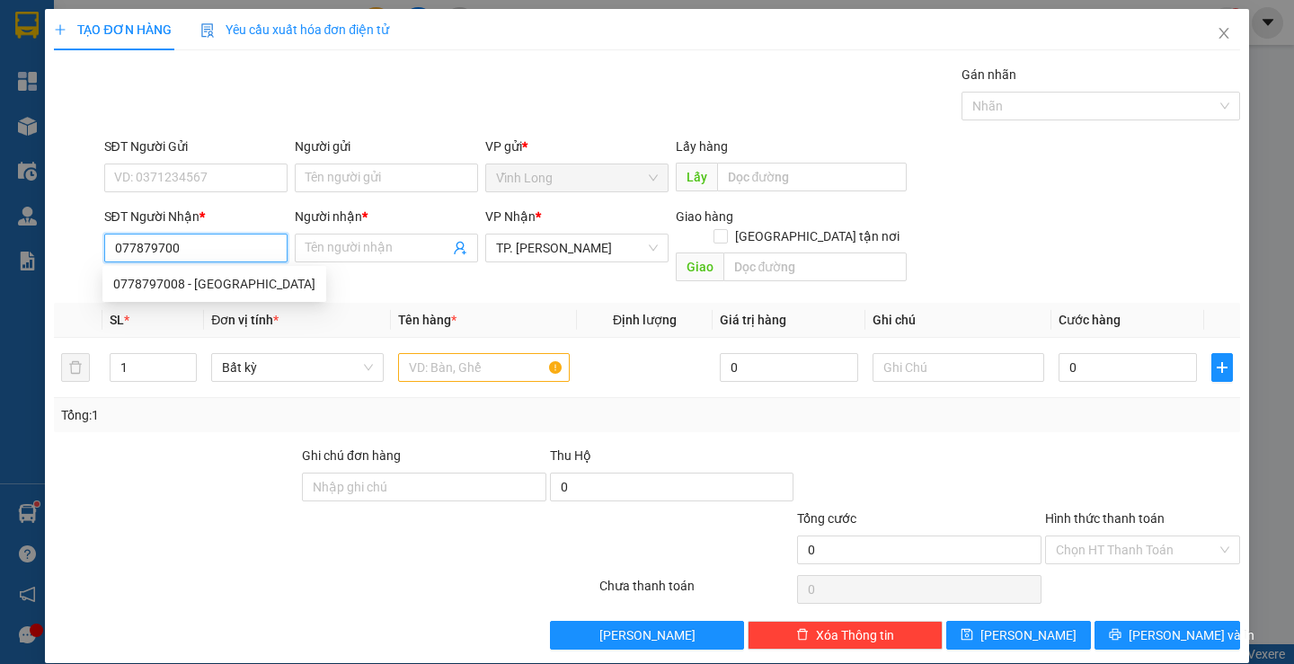
type input "0778797008"
click at [190, 289] on div "0778797008 - [GEOGRAPHIC_DATA]" at bounding box center [214, 284] width 202 height 20
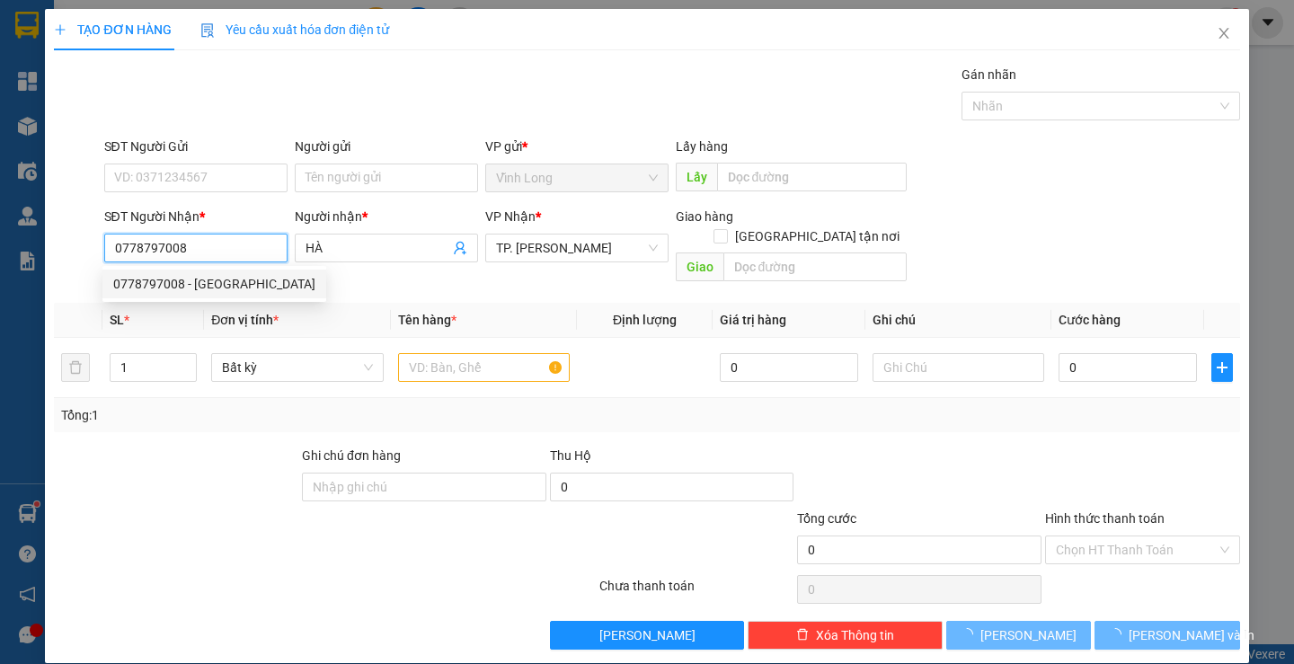
type input "HÀ"
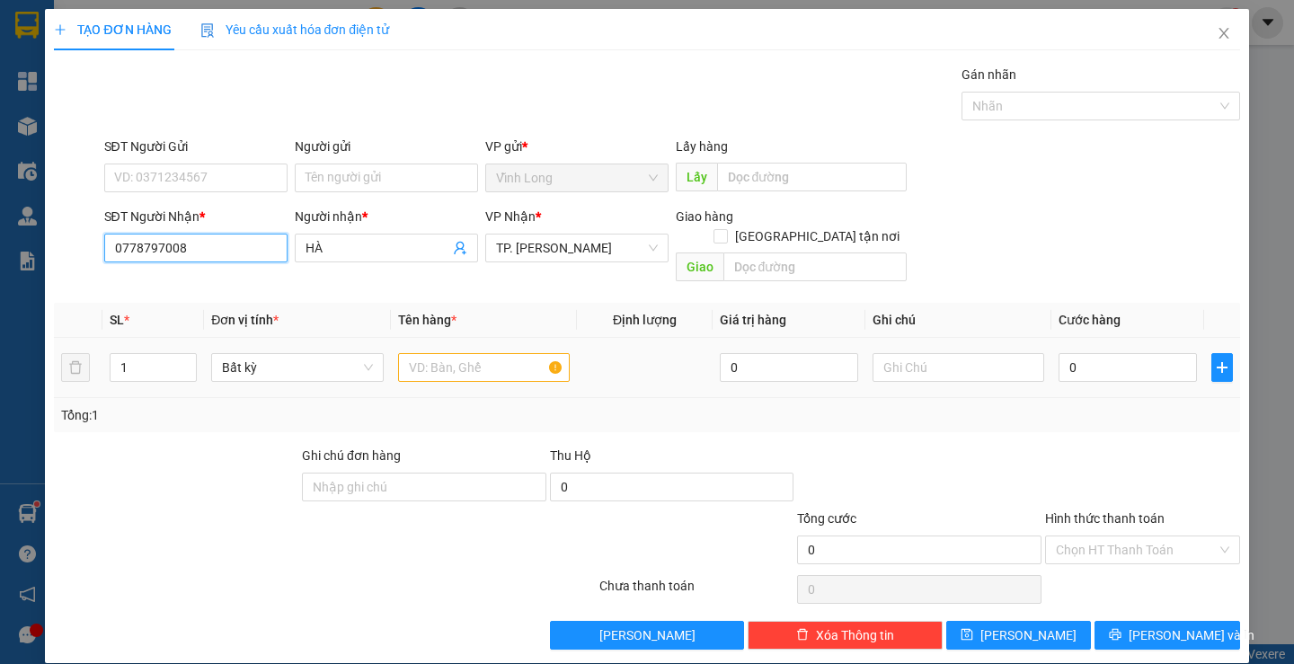
type input "0778797008"
click at [474, 353] on input "text" at bounding box center [484, 367] width 172 height 29
type input "HỘP KEO VÀNG"
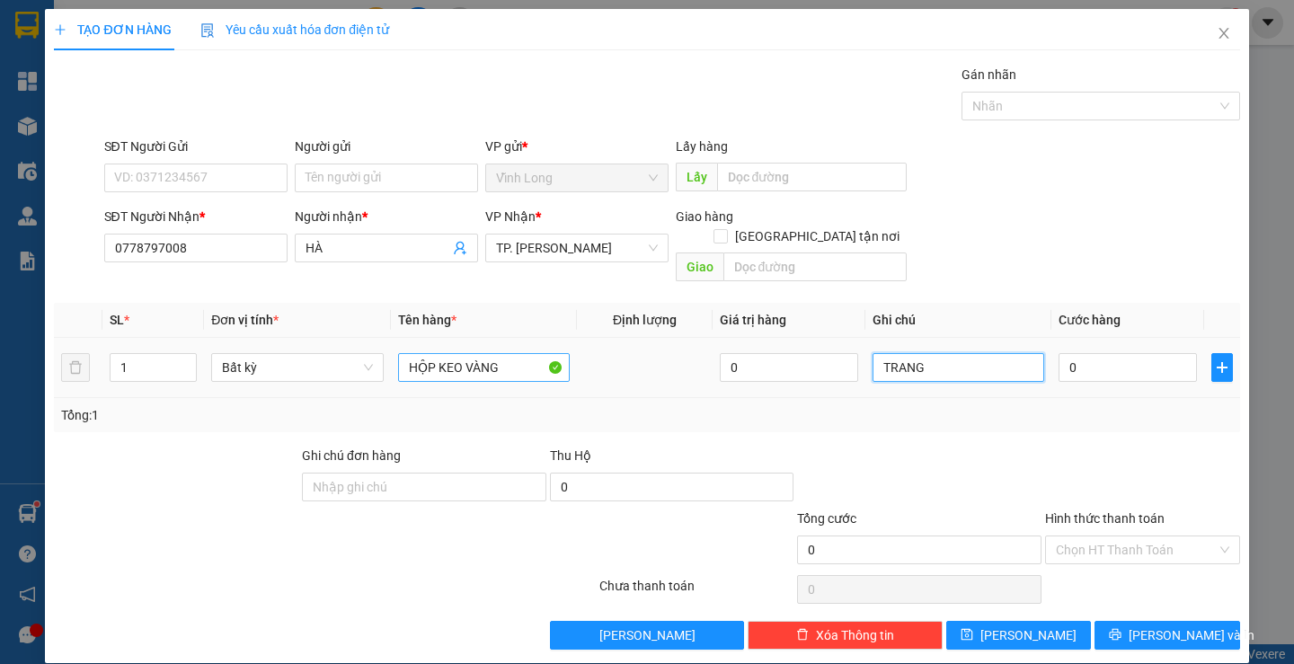
type input "TRANG"
type input "2"
type input "20"
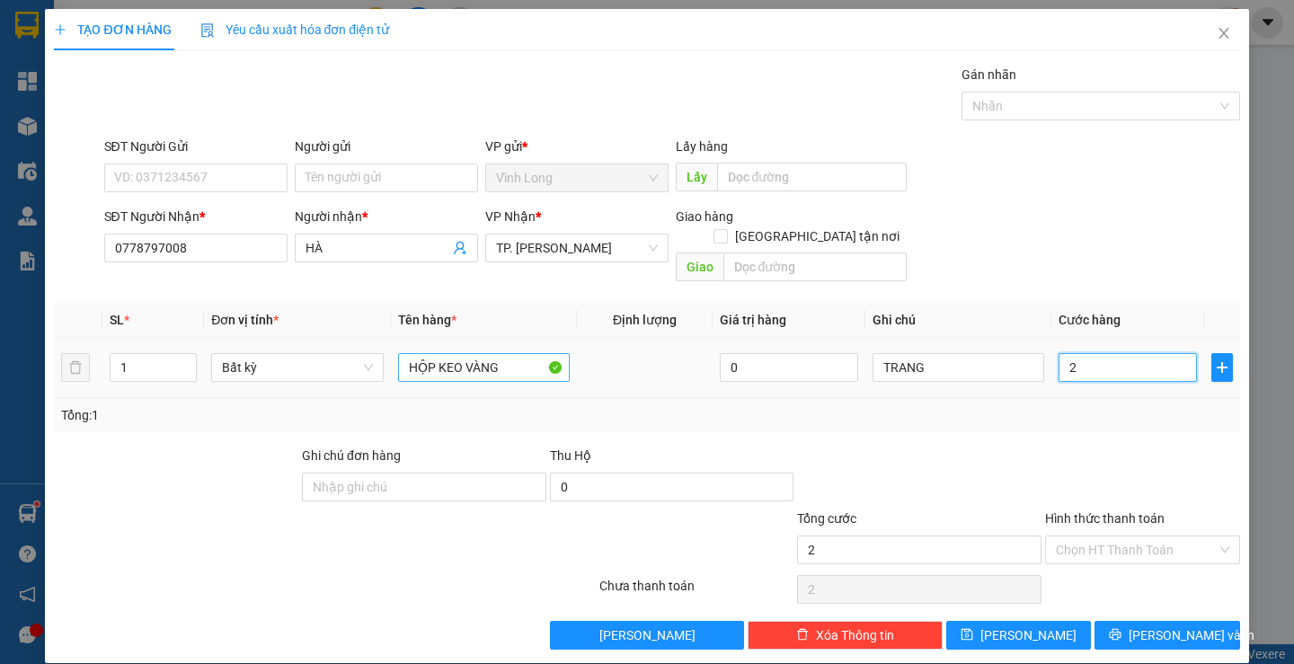
type input "20"
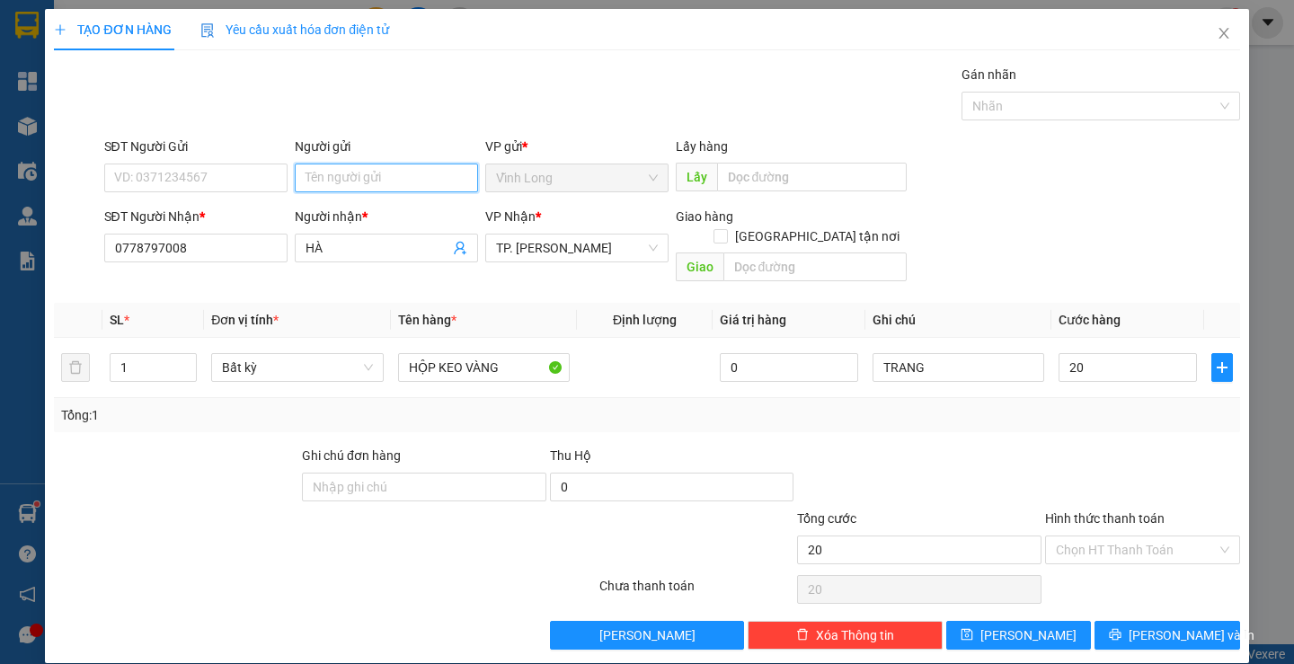
type input "20.000"
click at [396, 182] on input "Người gửi" at bounding box center [386, 178] width 183 height 29
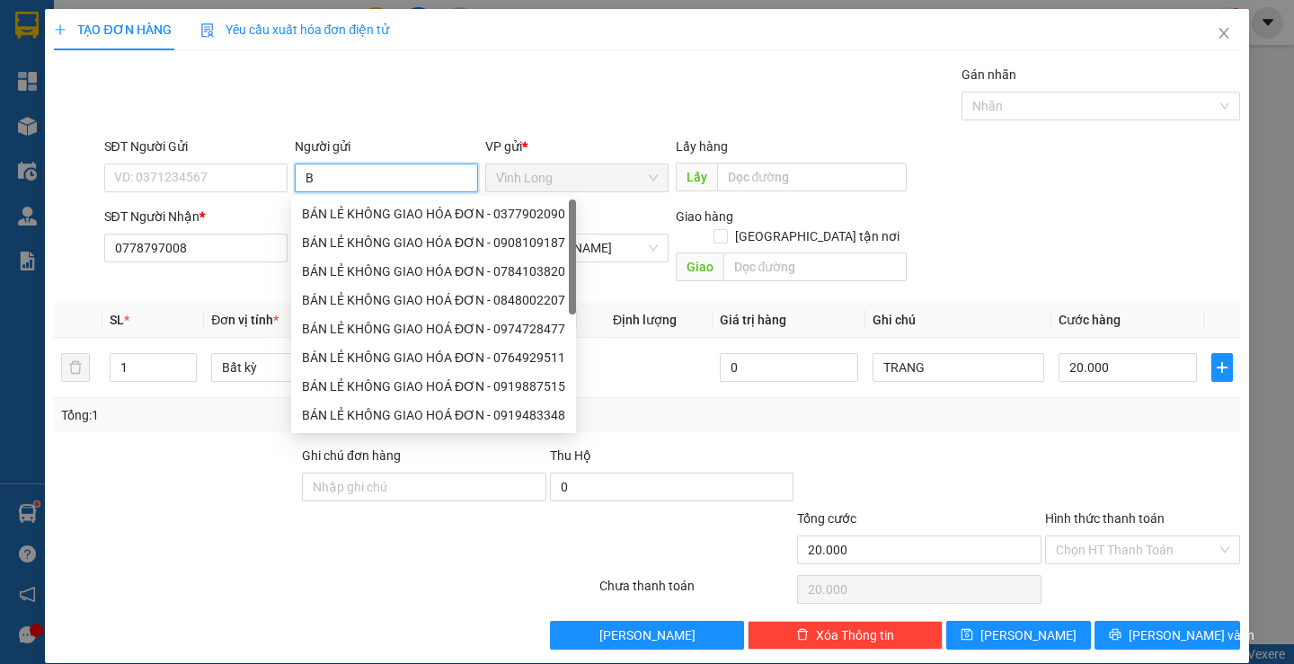
type input "BÁ"
click at [404, 216] on div "BÁN LẺ KHÔNG GIAO HÓA ĐƠN - 0377902090" at bounding box center [433, 214] width 263 height 20
type input "0377902090"
type input "BÁN LẺ KHÔNG GIAO HÓA ĐƠN"
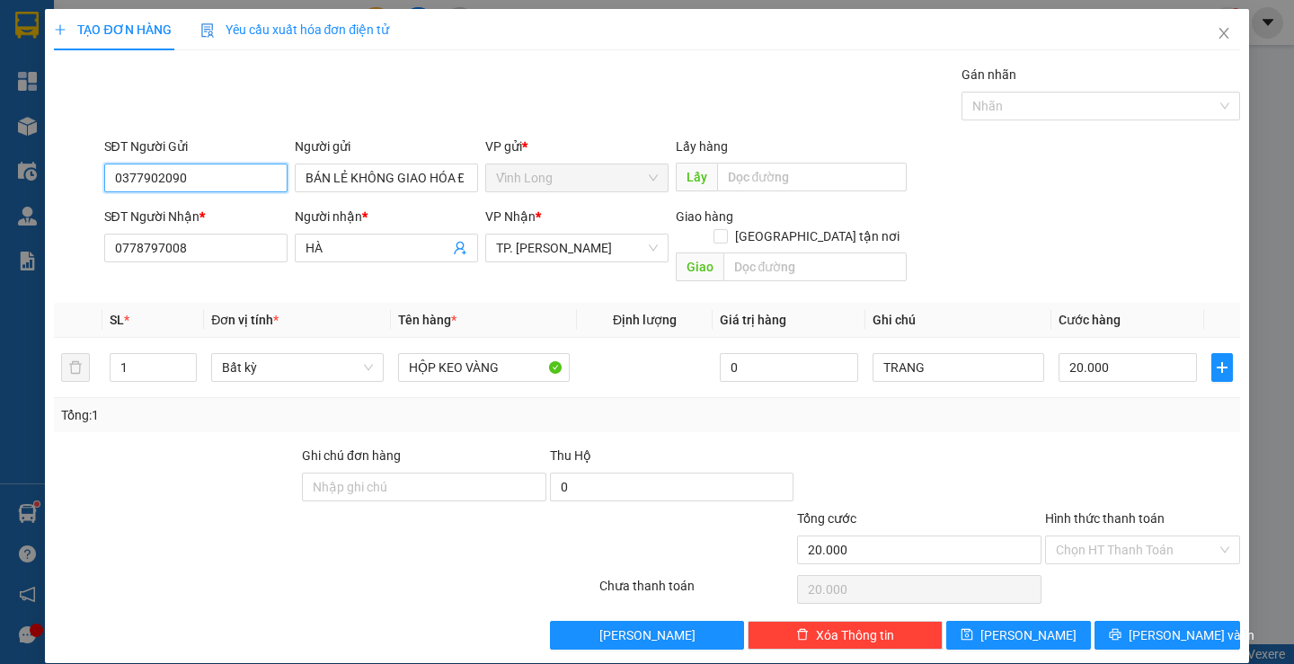
drag, startPoint x: 180, startPoint y: 177, endPoint x: 0, endPoint y: 212, distance: 183.1
click at [5, 188] on div "TẠO ĐƠN HÀNG Yêu cầu xuất hóa đơn điện tử Transit Pickup Surcharge Ids Transit …" at bounding box center [647, 332] width 1294 height 664
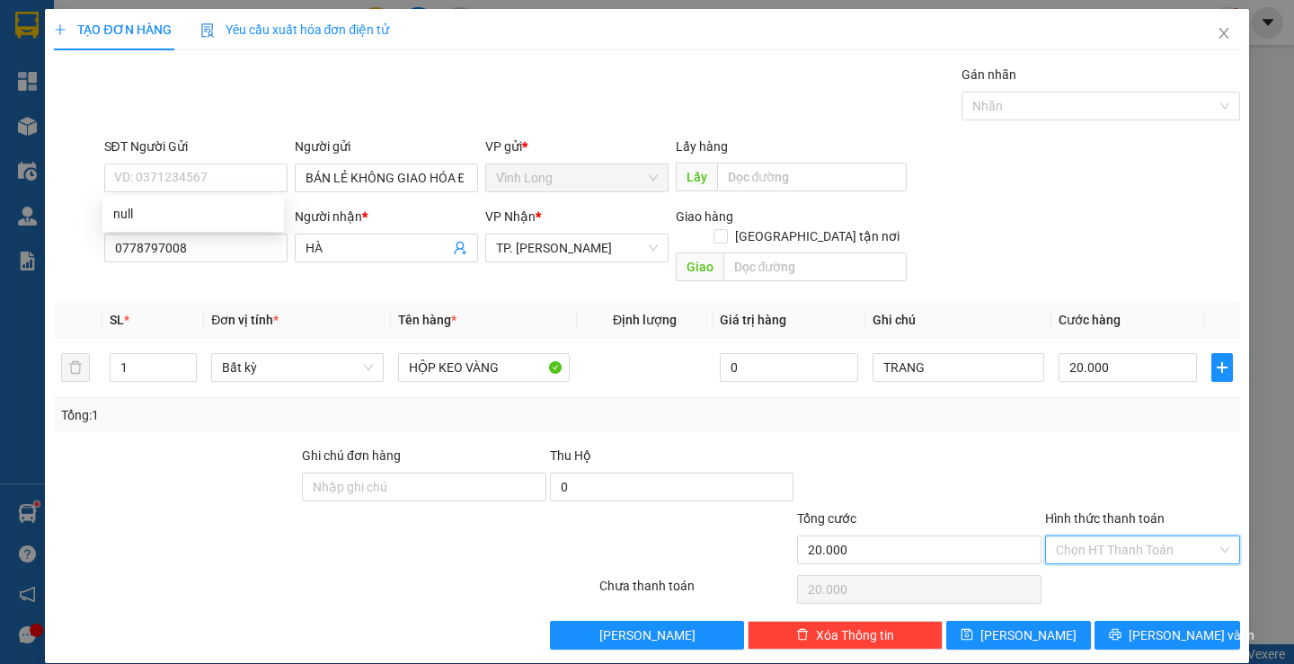
drag, startPoint x: 1106, startPoint y: 540, endPoint x: 1112, endPoint y: 570, distance: 30.3
click at [1109, 547] on div "Hình thức thanh toán Chọn HT Thanh Toán" at bounding box center [1142, 540] width 195 height 63
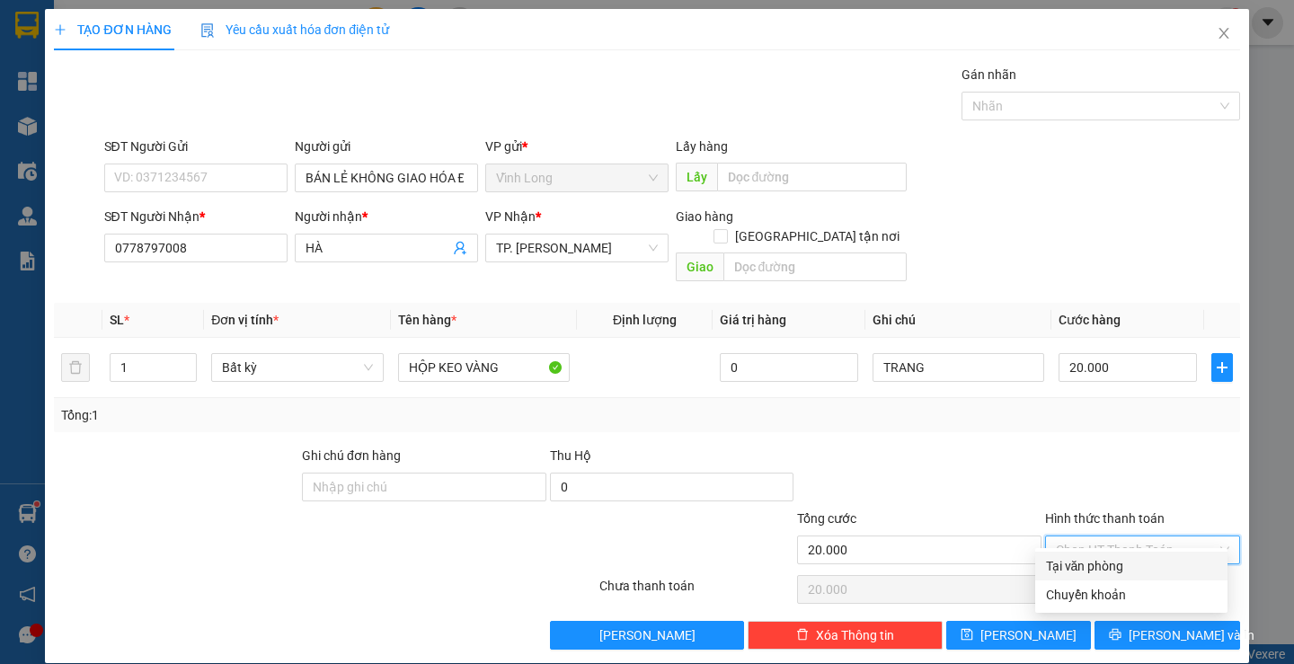
click at [1112, 570] on div "Tại văn phòng" at bounding box center [1131, 566] width 171 height 20
type input "0"
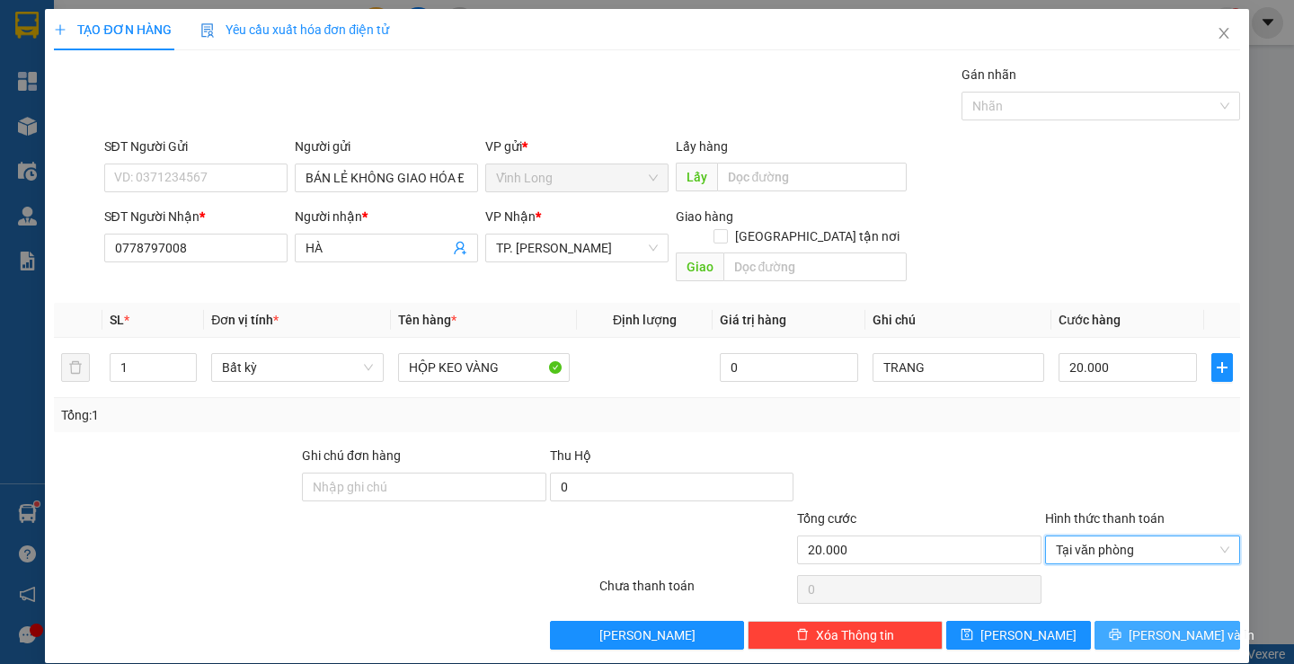
click at [1162, 625] on span "[PERSON_NAME] và In" at bounding box center [1192, 635] width 126 height 20
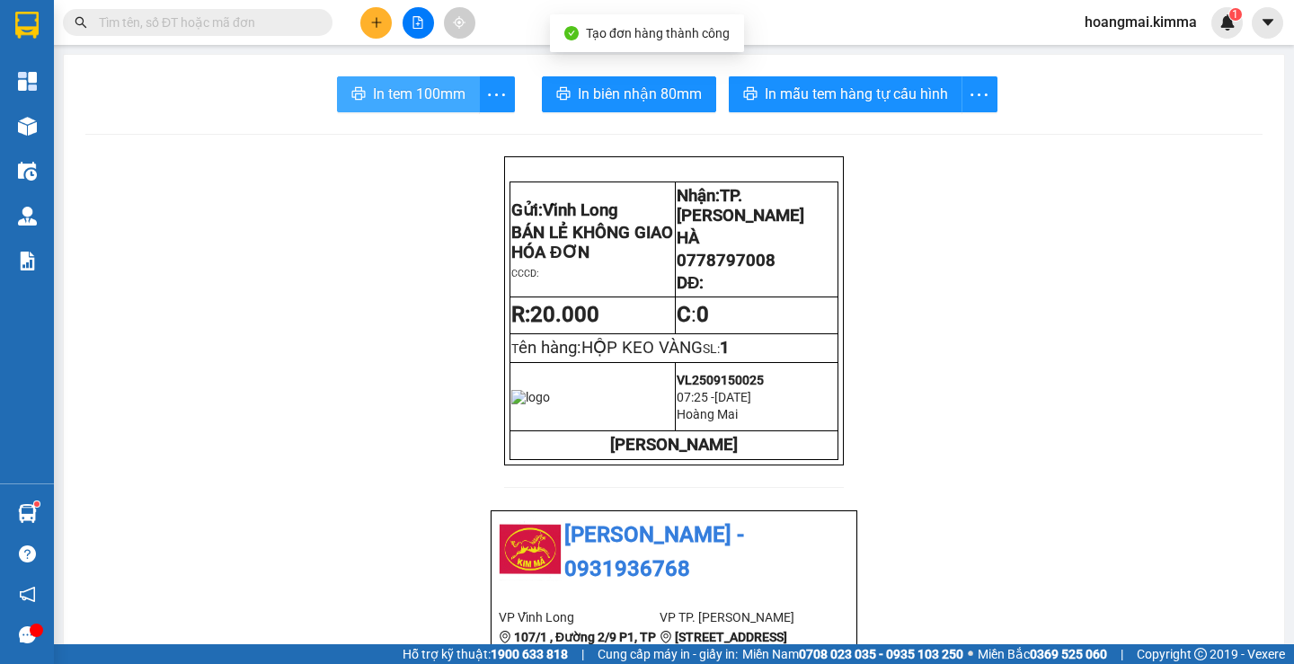
drag, startPoint x: 400, startPoint y: 102, endPoint x: 575, endPoint y: 191, distance: 196.5
click at [401, 102] on span "In tem 100mm" at bounding box center [419, 94] width 93 height 22
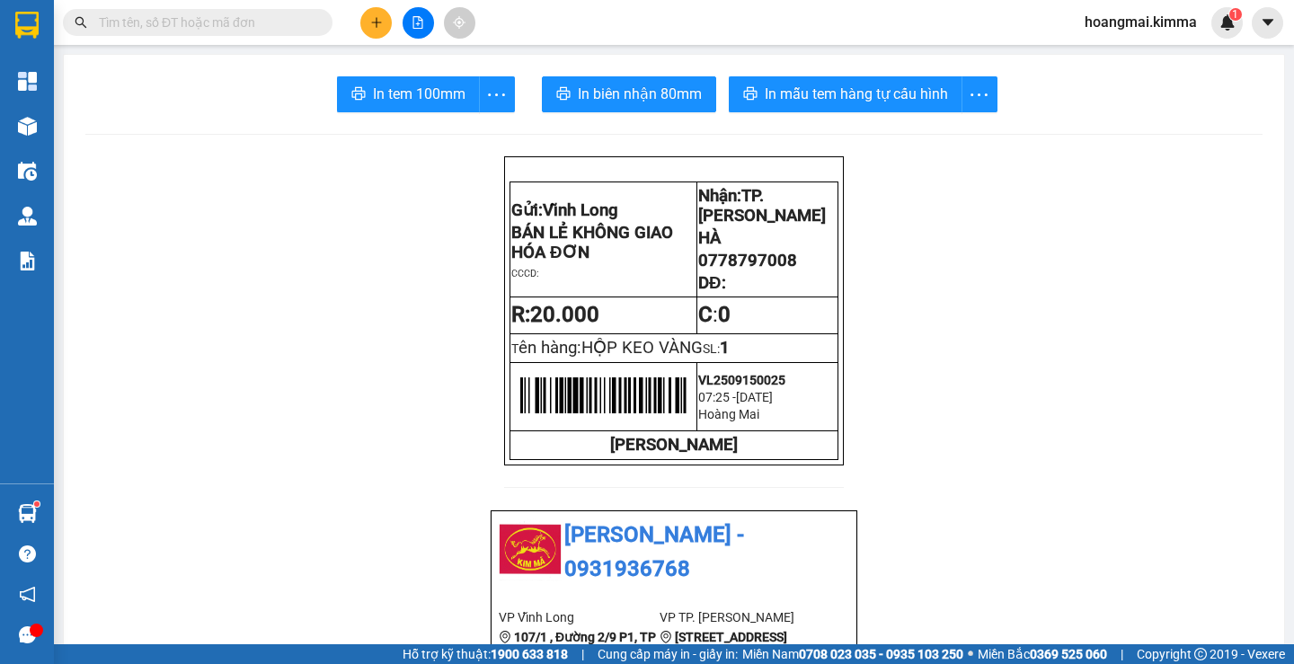
click at [373, 25] on icon "plus" at bounding box center [376, 22] width 13 height 13
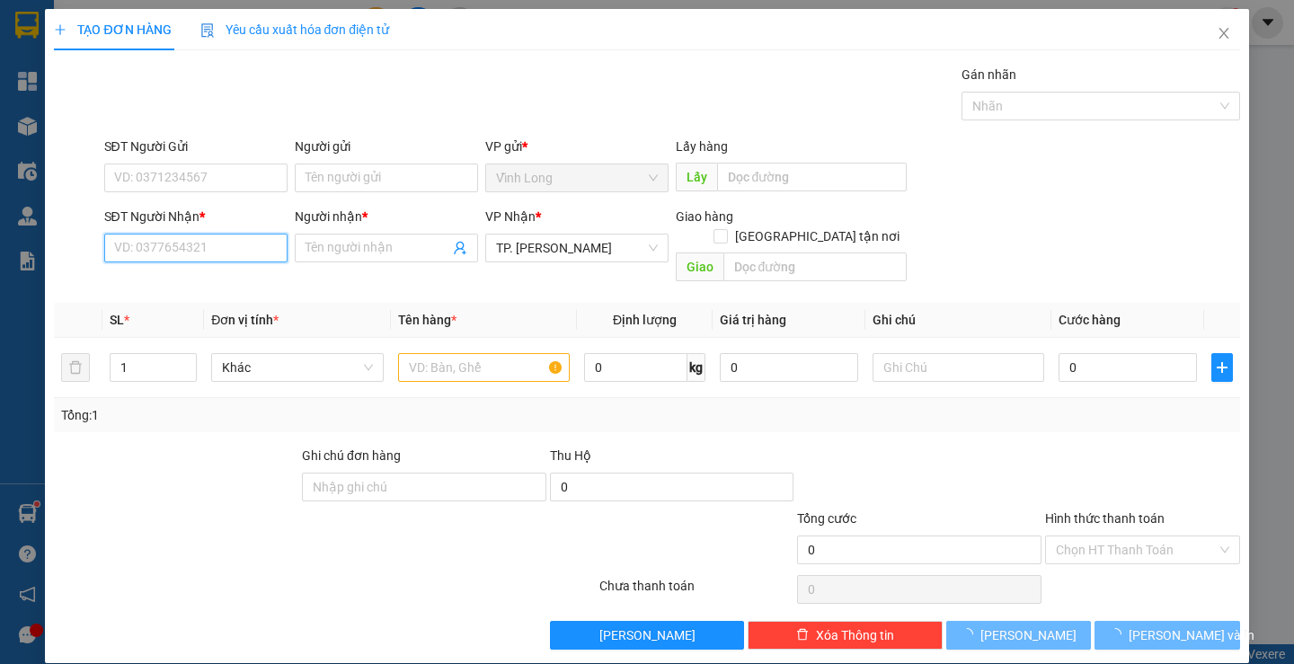
click at [237, 247] on input "SĐT Người Nhận *" at bounding box center [195, 248] width 183 height 29
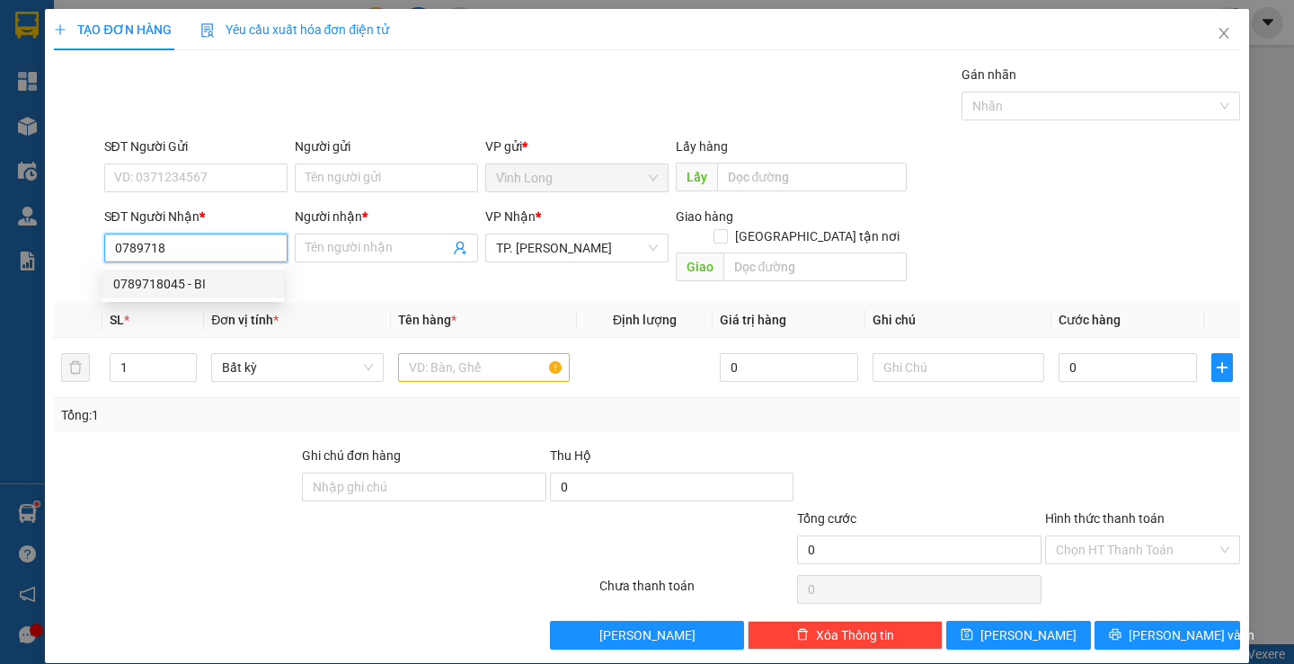
click at [154, 288] on div "0789718045 - BI" at bounding box center [193, 284] width 160 height 20
type input "0789718045"
type input "BI"
type input "0789718045"
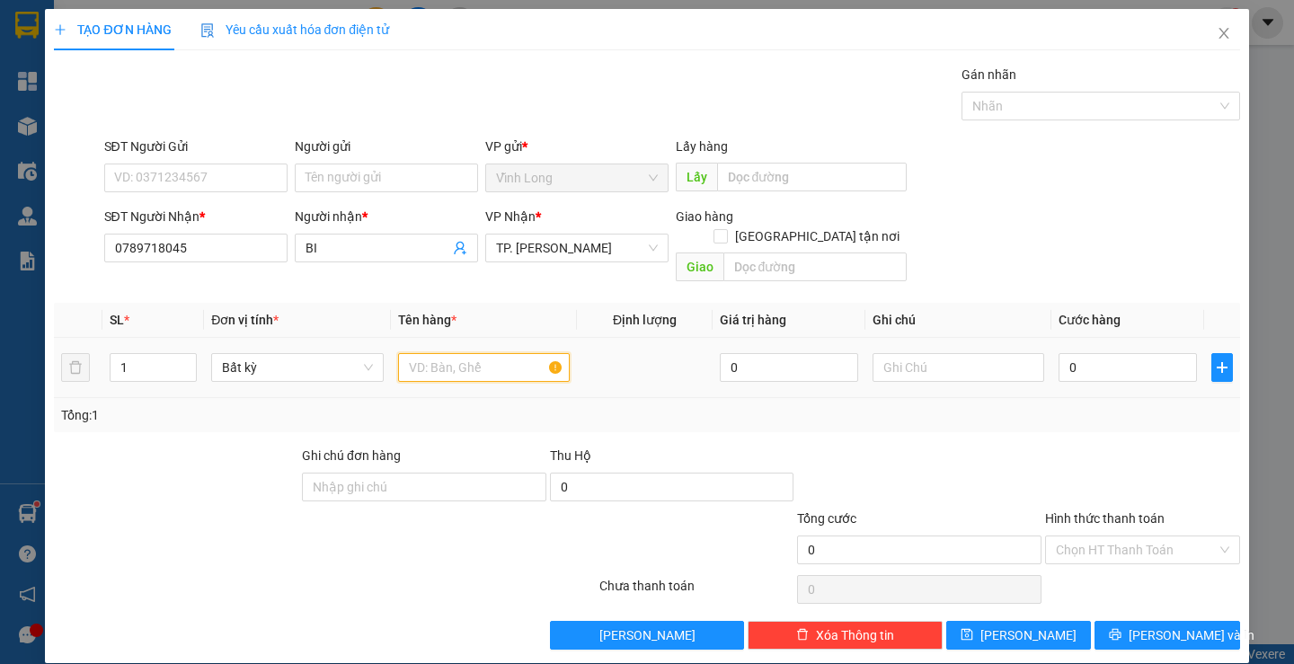
click at [504, 353] on input "text" at bounding box center [484, 367] width 172 height 29
type input "THÙNG"
type input "2"
click at [185, 358] on span "up" at bounding box center [187, 363] width 11 height 11
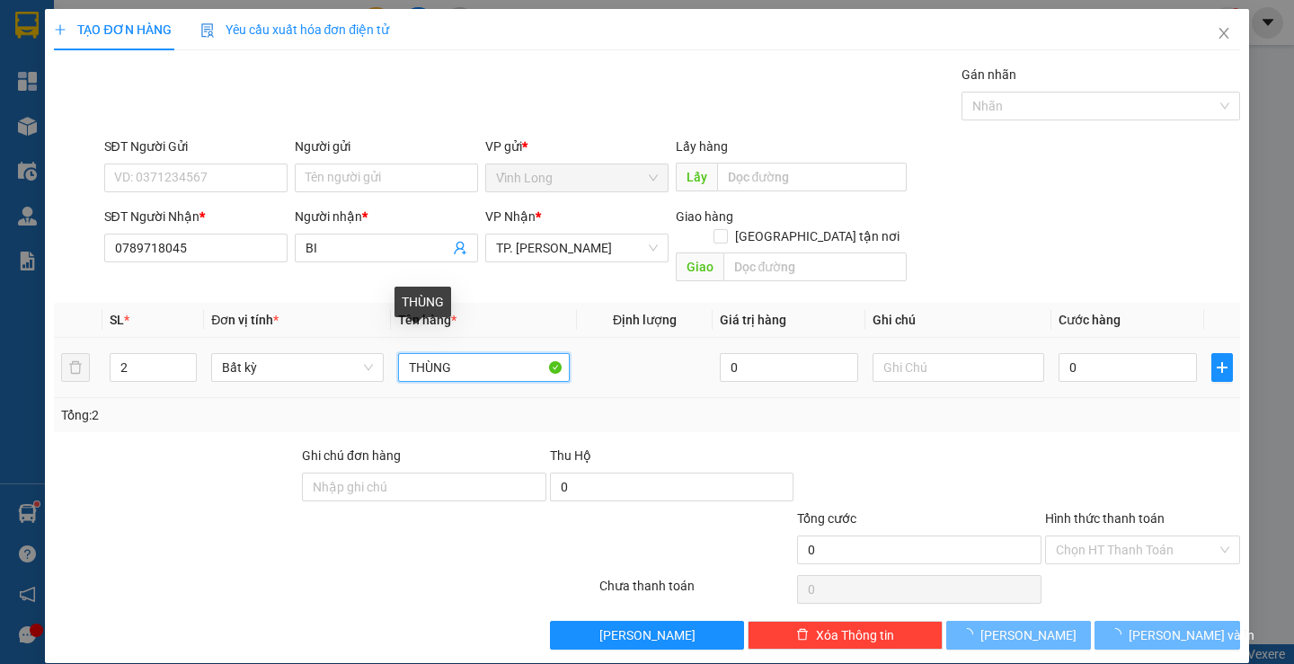
click at [404, 353] on input "THÙNG" at bounding box center [484, 367] width 172 height 29
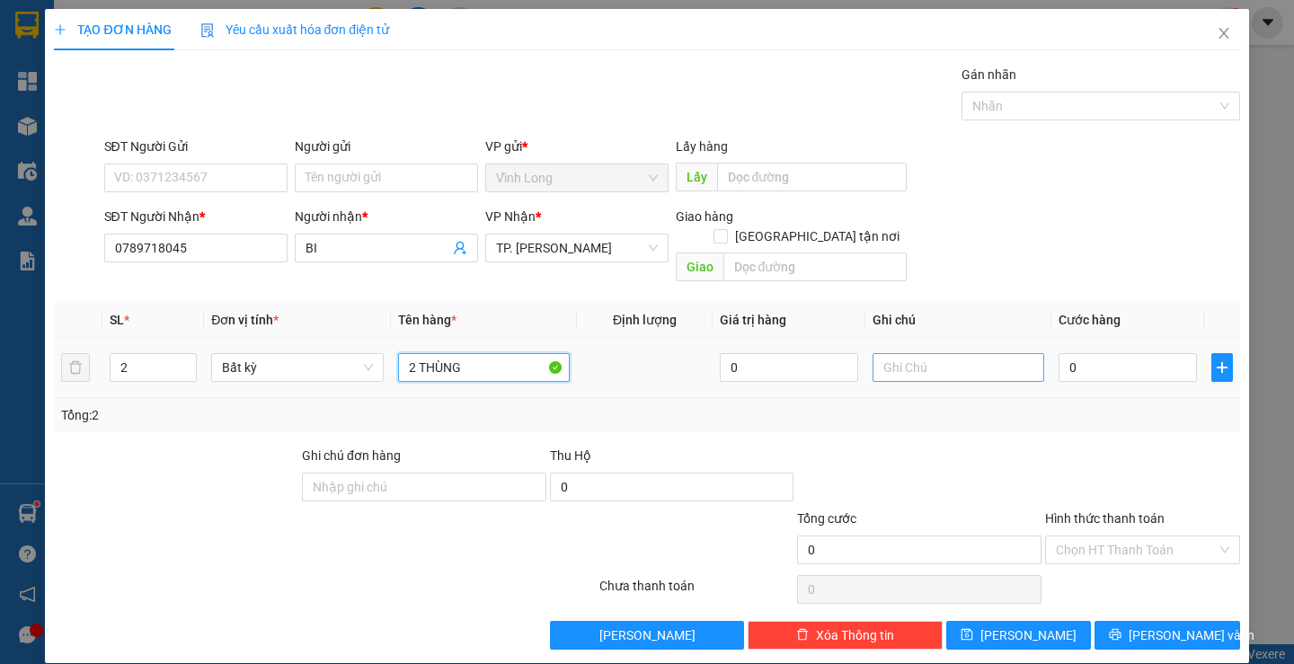
type input "2 THÙNG"
click at [930, 353] on input "text" at bounding box center [959, 367] width 172 height 29
type input "TRANG"
type input "7"
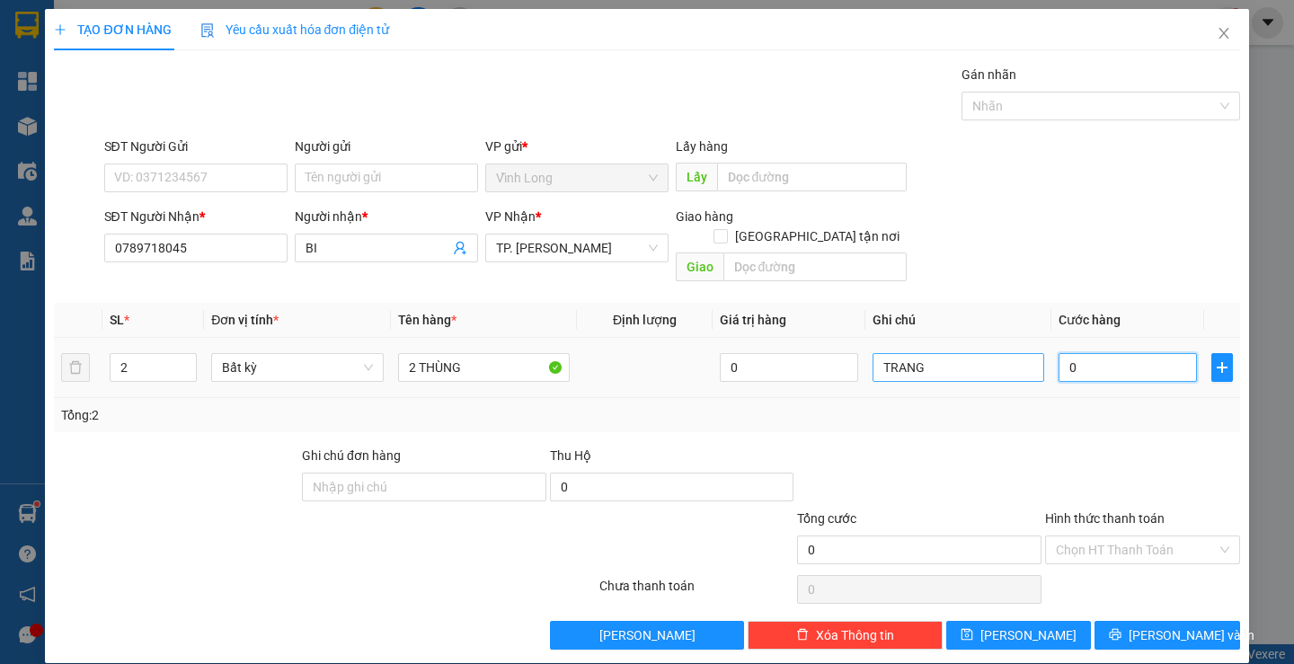
type input "7"
type input "70"
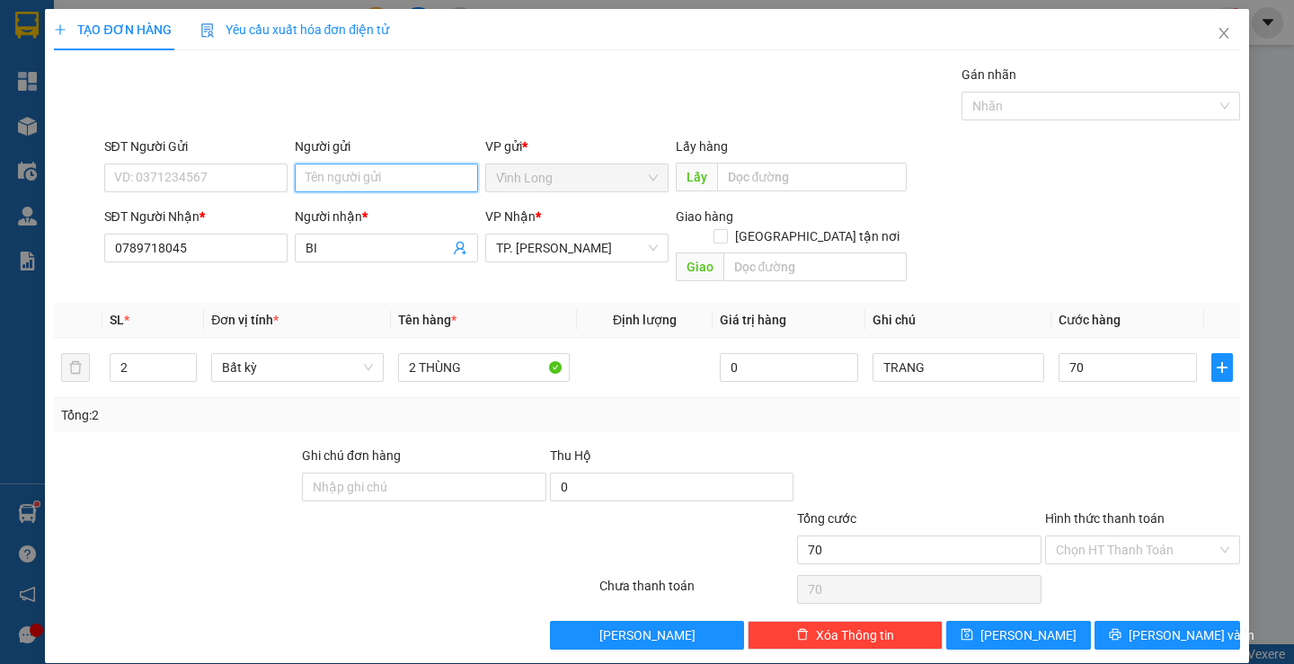
type input "70.000"
click at [350, 188] on input "Người gửi" at bounding box center [386, 178] width 183 height 29
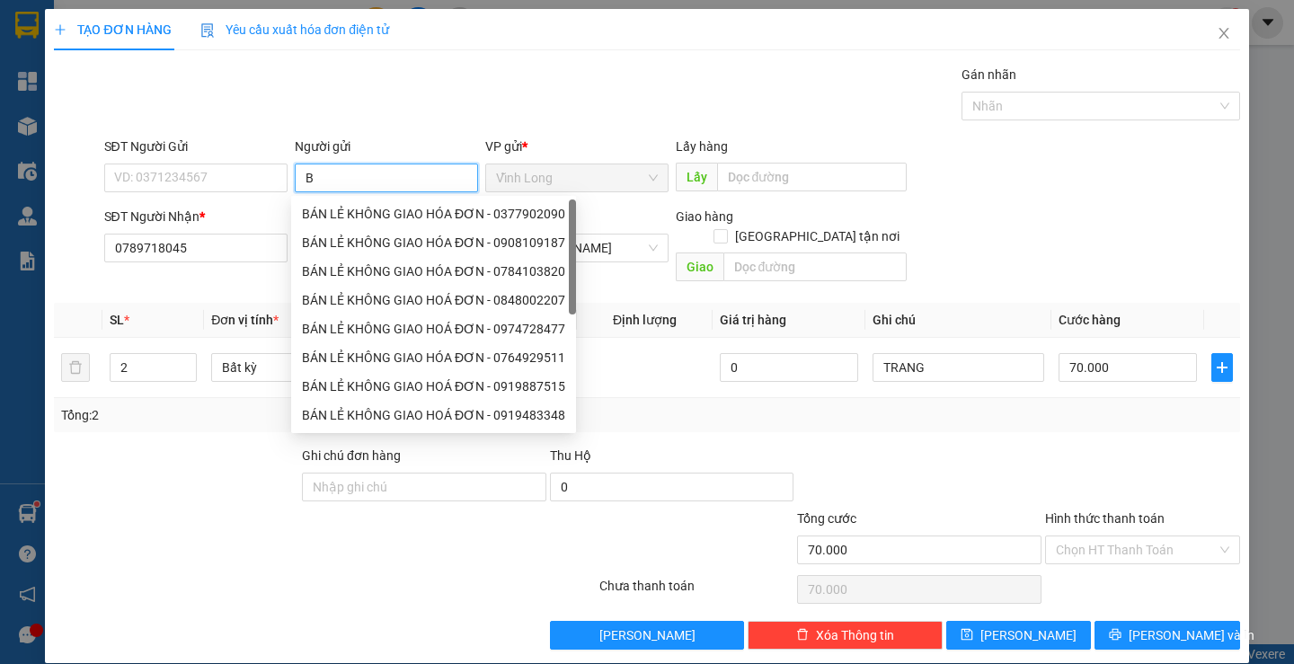
type input "BÁ"
click at [368, 210] on div "BÁN LẺ KHÔNG GIAO HÓA ĐƠN - 0377902090" at bounding box center [433, 214] width 263 height 20
type input "0377902090"
type input "BÁN LẺ KHÔNG GIAO HÓA ĐƠN"
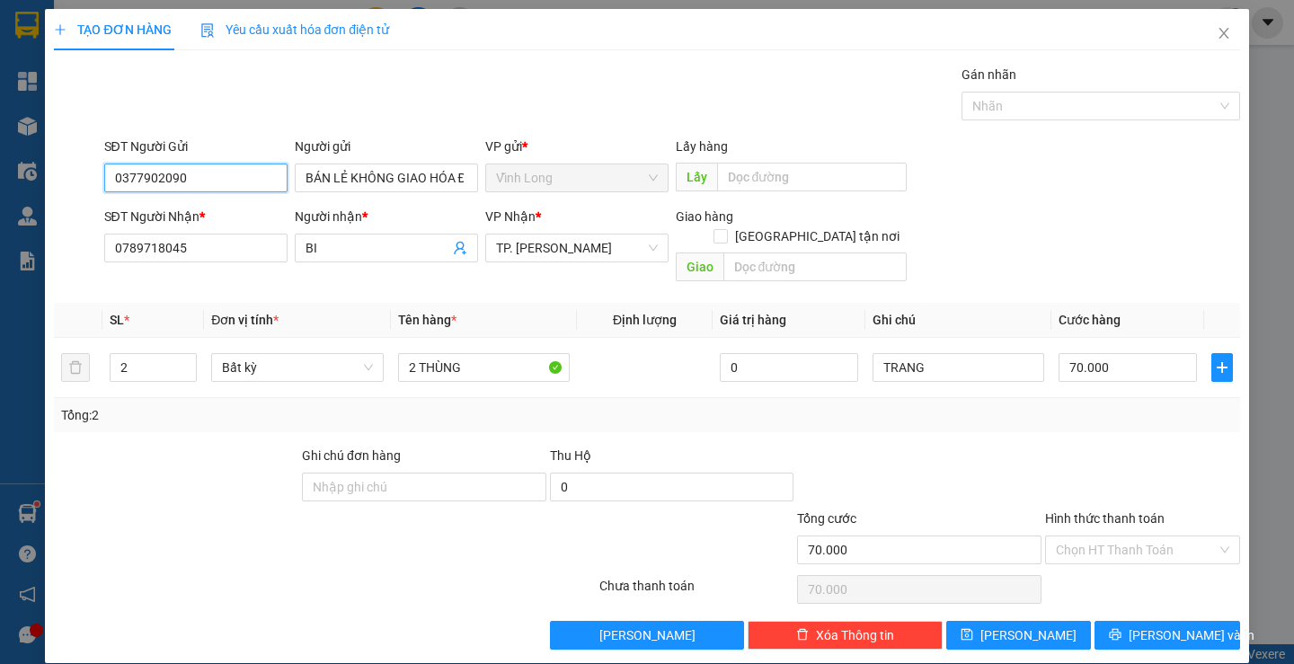
drag, startPoint x: 231, startPoint y: 182, endPoint x: 0, endPoint y: 175, distance: 231.0
click at [52, 177] on div "SĐT Người Gửi 0377902090 0377902090 Người gửi BÁN LẺ KHÔNG GIAO HÓA ĐƠN VP gửi …" at bounding box center [646, 168] width 1189 height 63
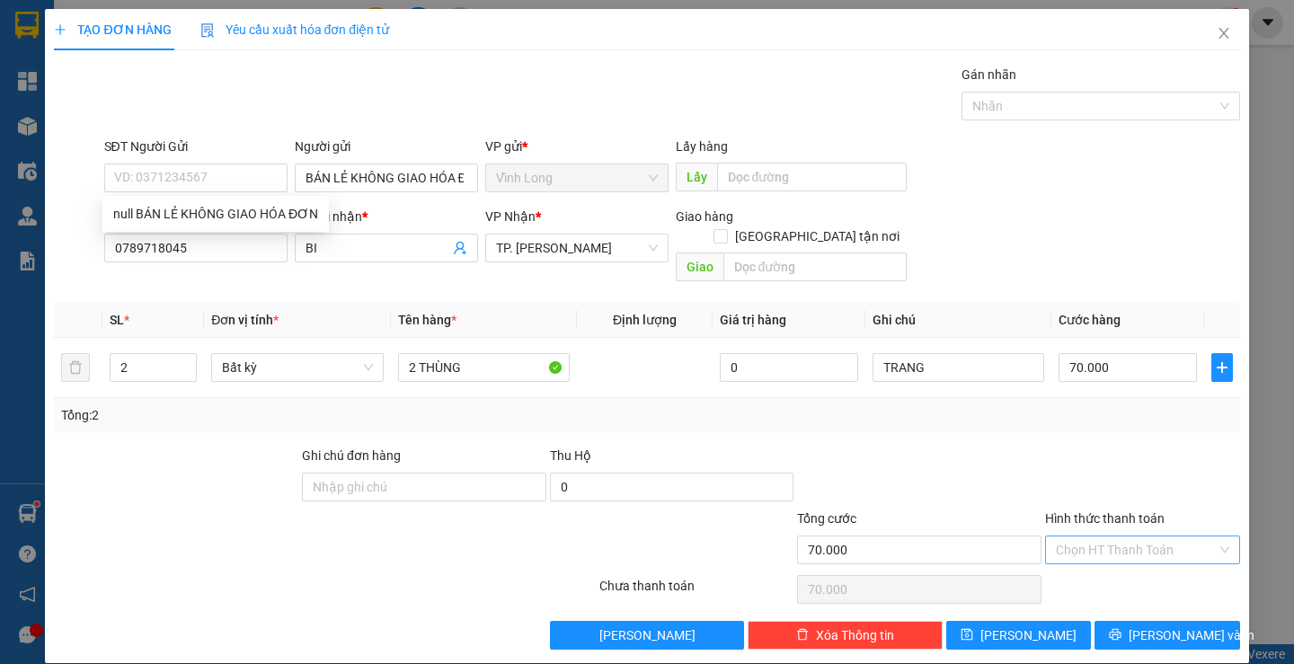
click at [1133, 536] on input "Hình thức thanh toán" at bounding box center [1136, 549] width 161 height 27
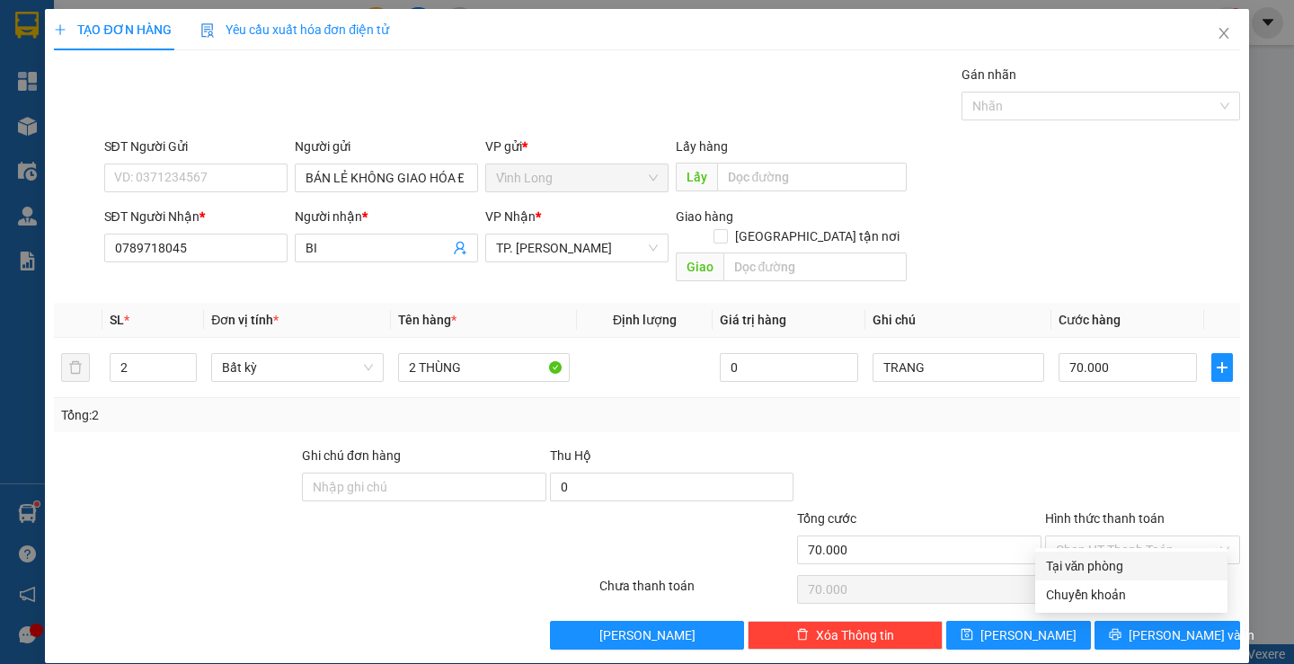
click at [1115, 551] on div "Transit Pickup Surcharge Ids Transit Deliver Surcharge Ids Transit Deliver Surc…" at bounding box center [646, 357] width 1185 height 585
drag, startPoint x: 1106, startPoint y: 522, endPoint x: 1106, endPoint y: 554, distance: 31.5
click at [1107, 536] on input "Hình thức thanh toán" at bounding box center [1136, 549] width 161 height 27
click at [1100, 561] on div "Tại văn phòng" at bounding box center [1131, 566] width 171 height 20
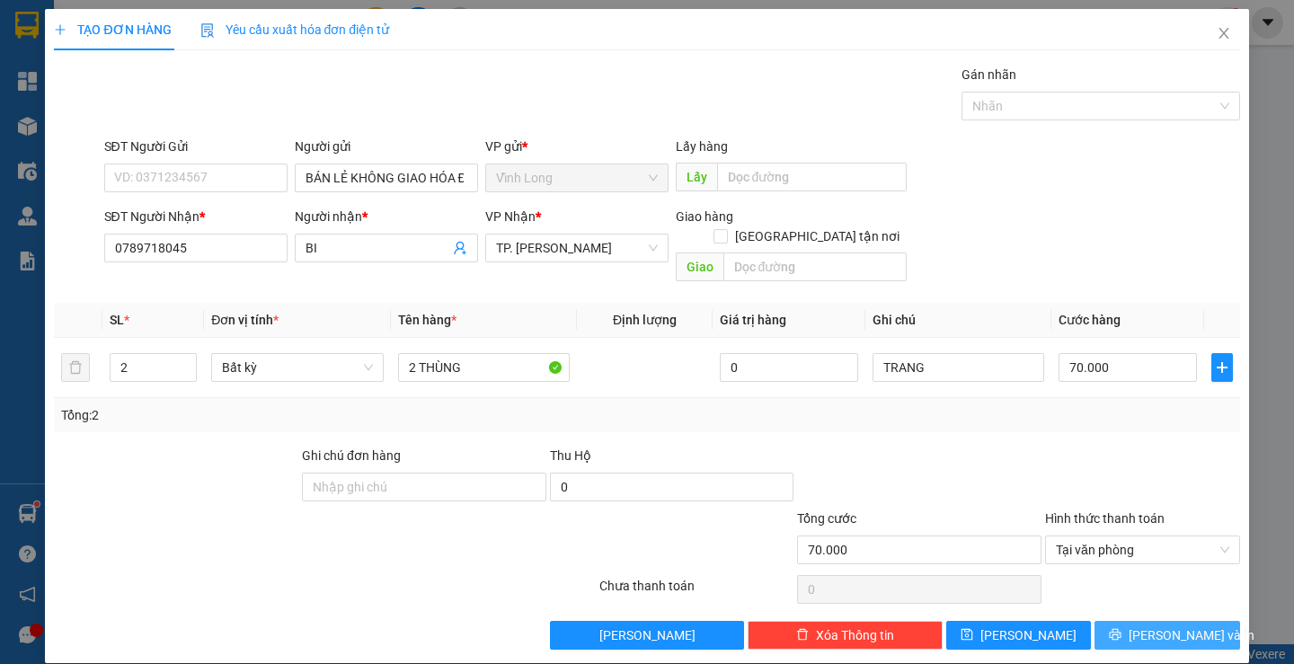
click at [1139, 625] on span "[PERSON_NAME] và In" at bounding box center [1192, 635] width 126 height 20
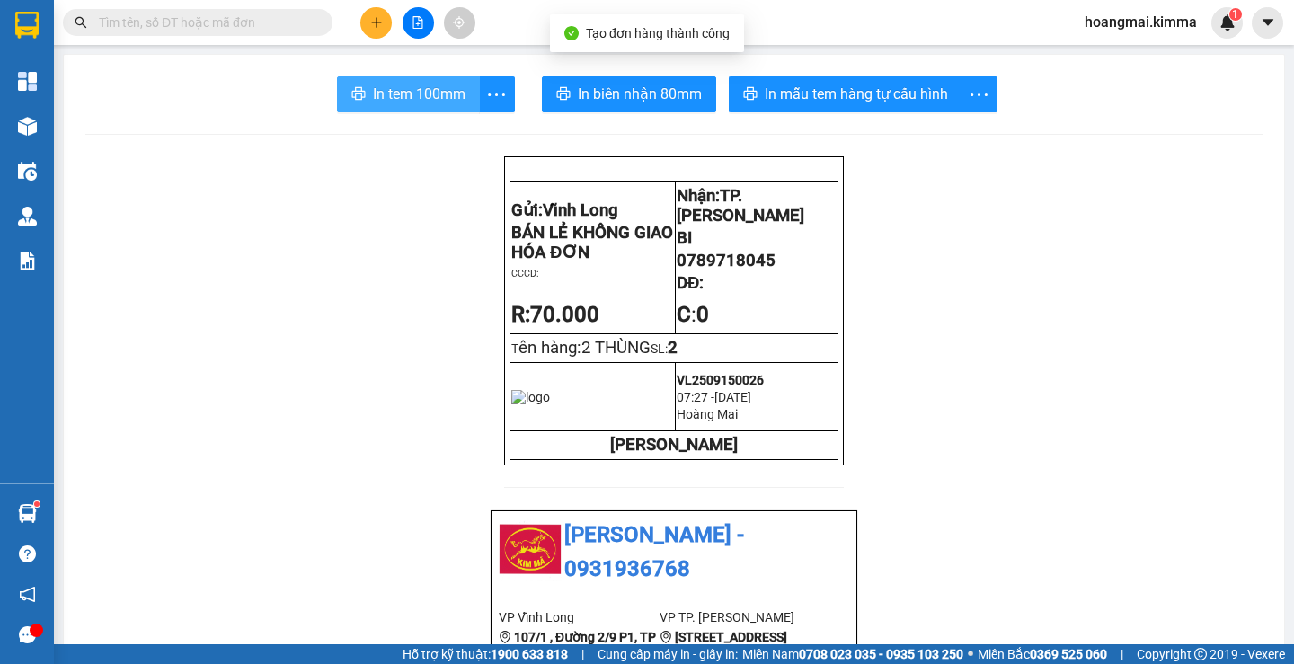
click at [420, 111] on button "In tem 100mm" at bounding box center [408, 94] width 143 height 36
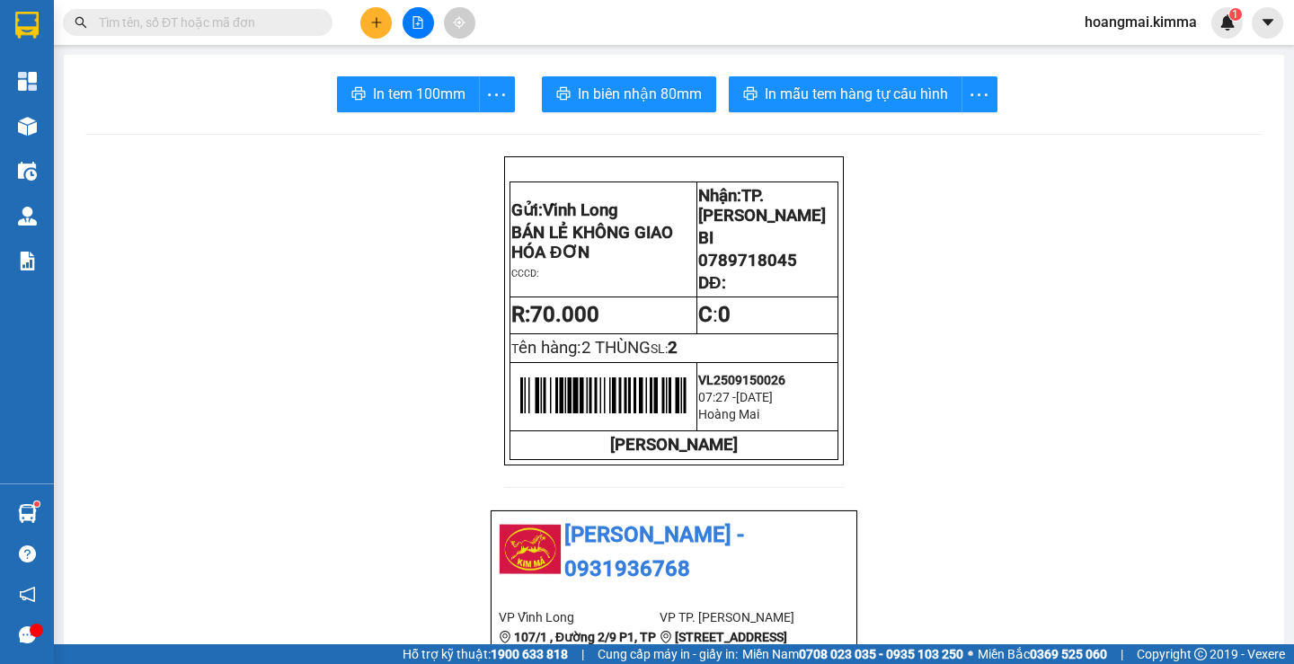
click at [377, 21] on icon "plus" at bounding box center [376, 22] width 1 height 10
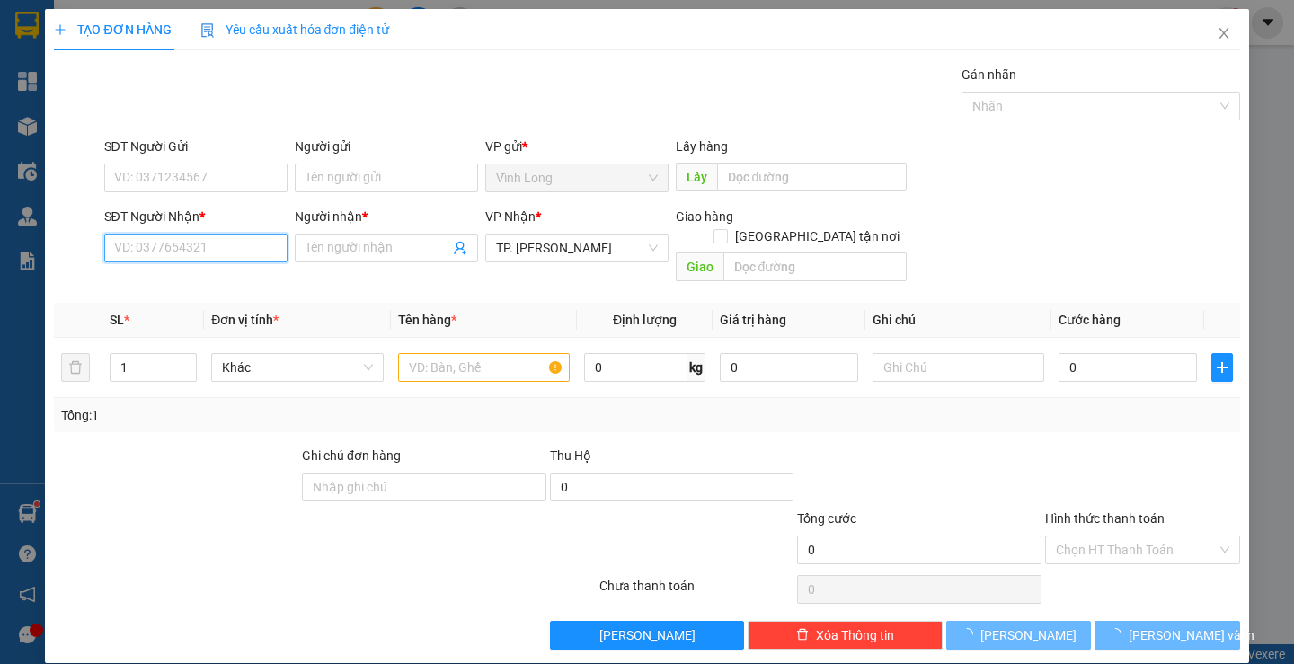
click at [243, 244] on input "SĐT Người Nhận *" at bounding box center [195, 248] width 183 height 29
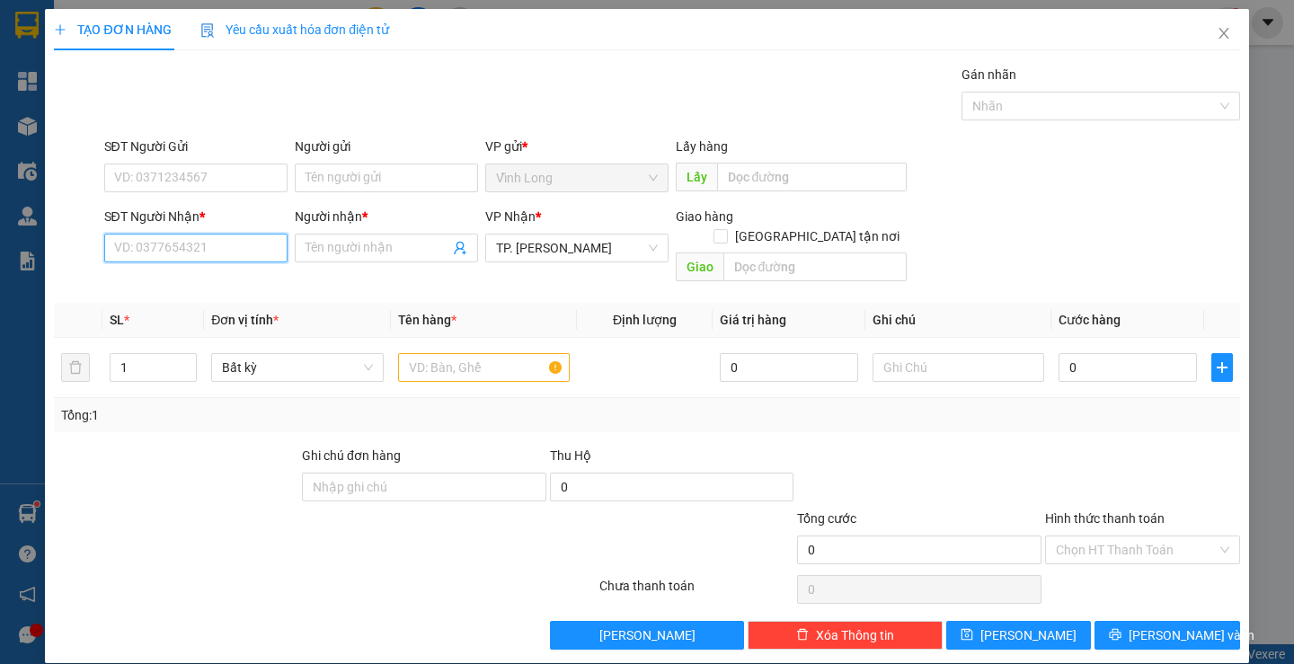
click at [247, 249] on input "SĐT Người Nhận *" at bounding box center [195, 248] width 183 height 29
click at [147, 250] on input "09033558497" at bounding box center [195, 248] width 183 height 29
type input "0903558497"
click at [194, 285] on div "0903558497 - CHỊ [PERSON_NAME]" at bounding box center [213, 284] width 200 height 20
type input "CHỊ [PERSON_NAME]"
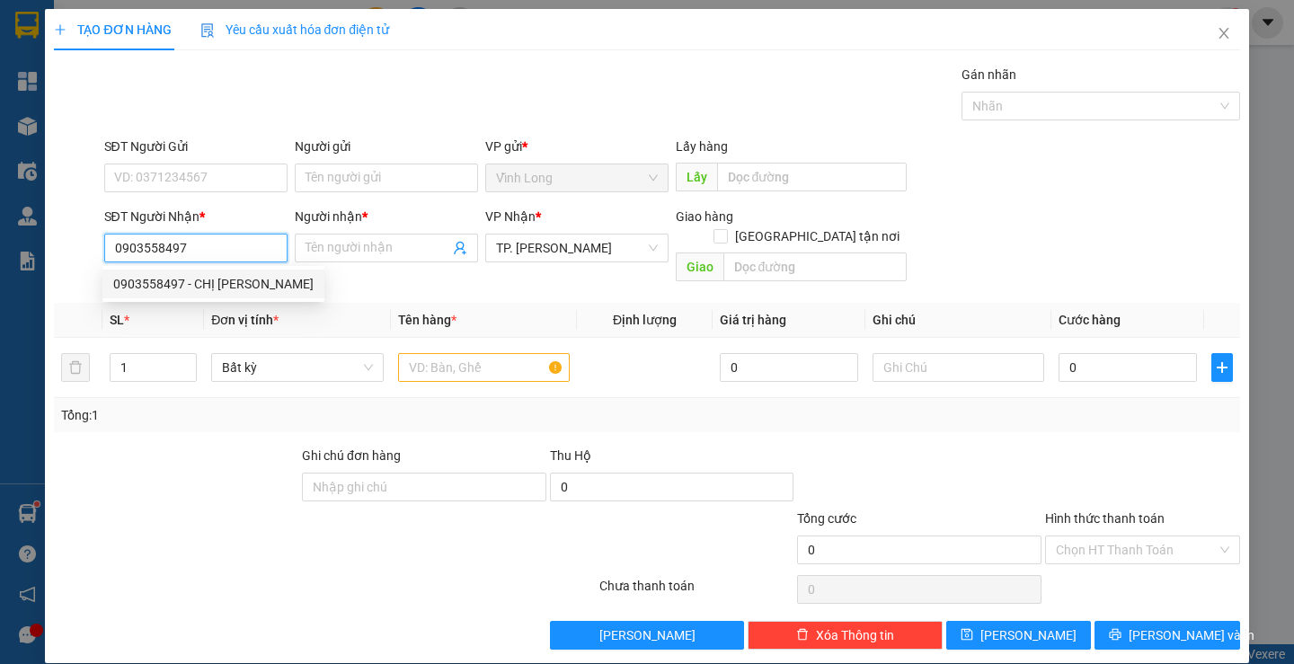
checkbox input "true"
type input "[STREET_ADDRESS]"
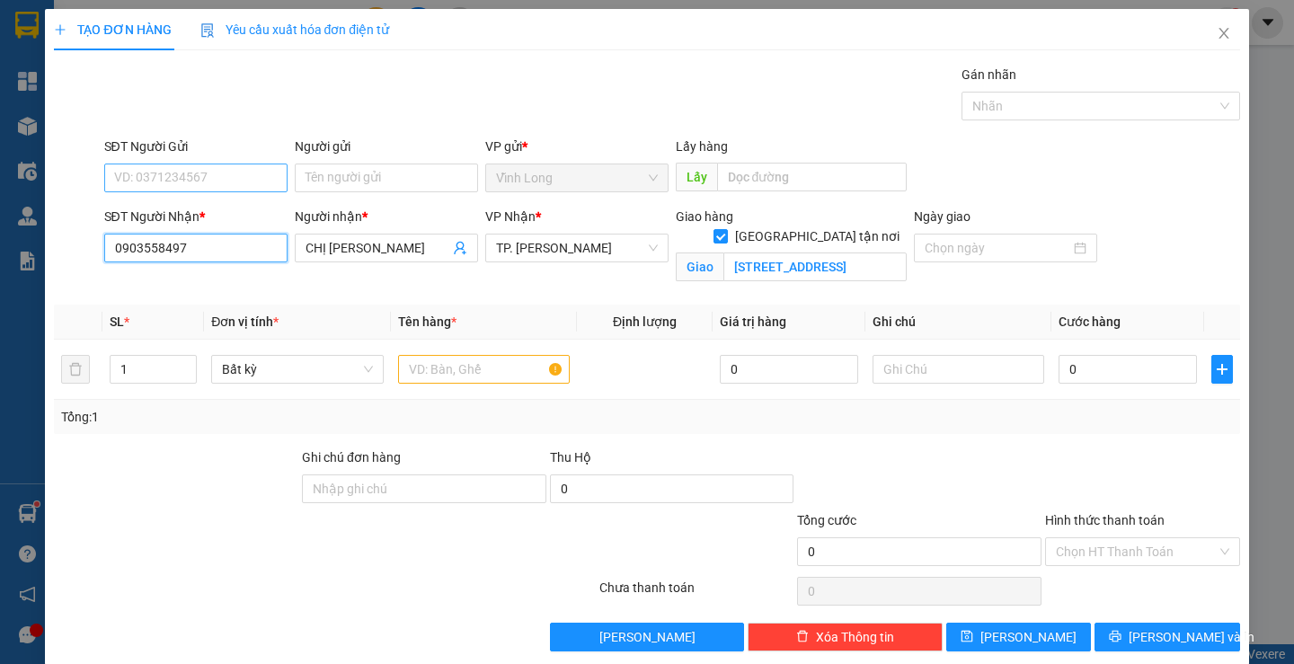
type input "0903558497"
click at [206, 171] on input "SĐT Người Gửi" at bounding box center [195, 178] width 183 height 29
click at [199, 221] on div "0788870747 - YẾN" at bounding box center [193, 214] width 160 height 20
type input "0788870747"
type input "YẾN"
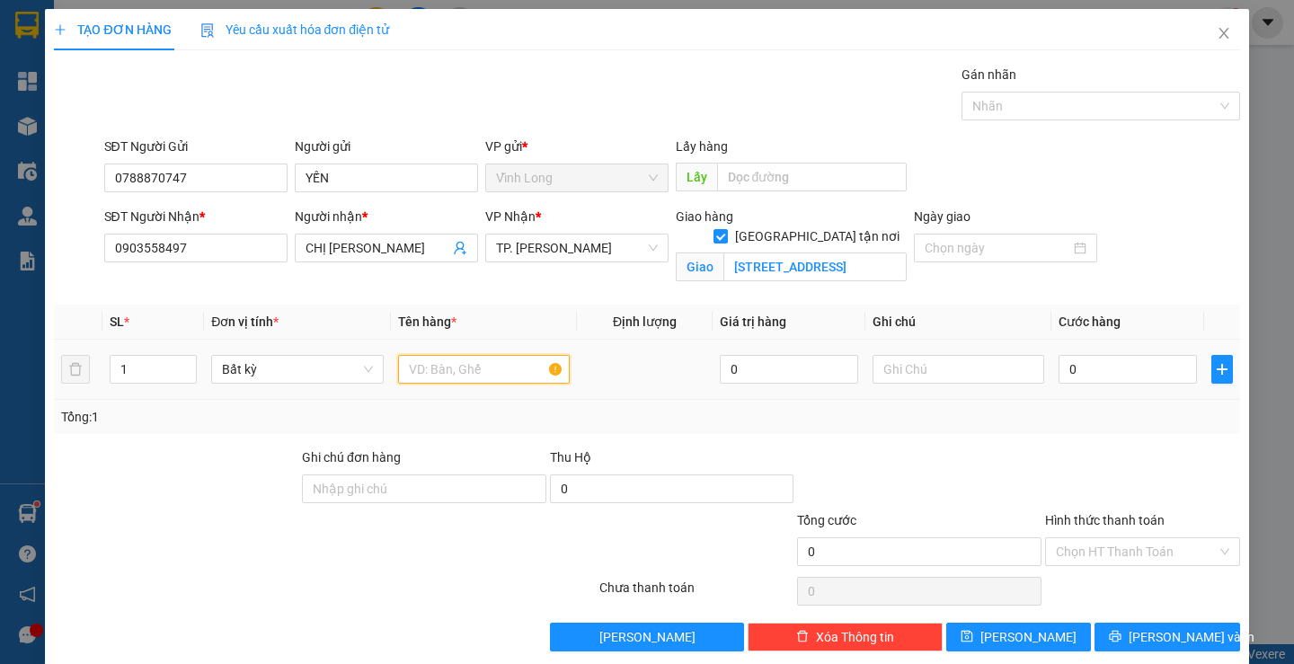
click at [456, 376] on input "text" at bounding box center [484, 369] width 172 height 29
type input "THÙNG"
drag, startPoint x: 1081, startPoint y: 548, endPoint x: 1084, endPoint y: 569, distance: 20.8
click at [1082, 553] on input "Hình thức thanh toán" at bounding box center [1136, 551] width 161 height 27
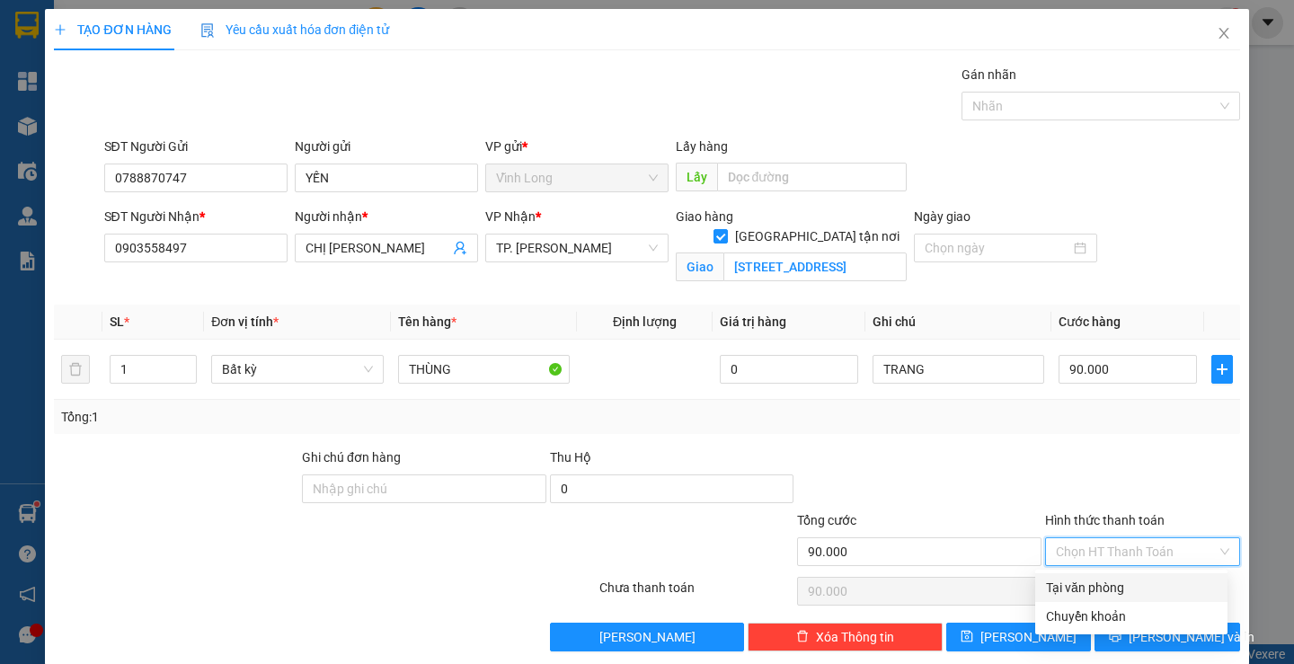
click at [1082, 576] on div "Tại văn phòng" at bounding box center [1131, 587] width 192 height 29
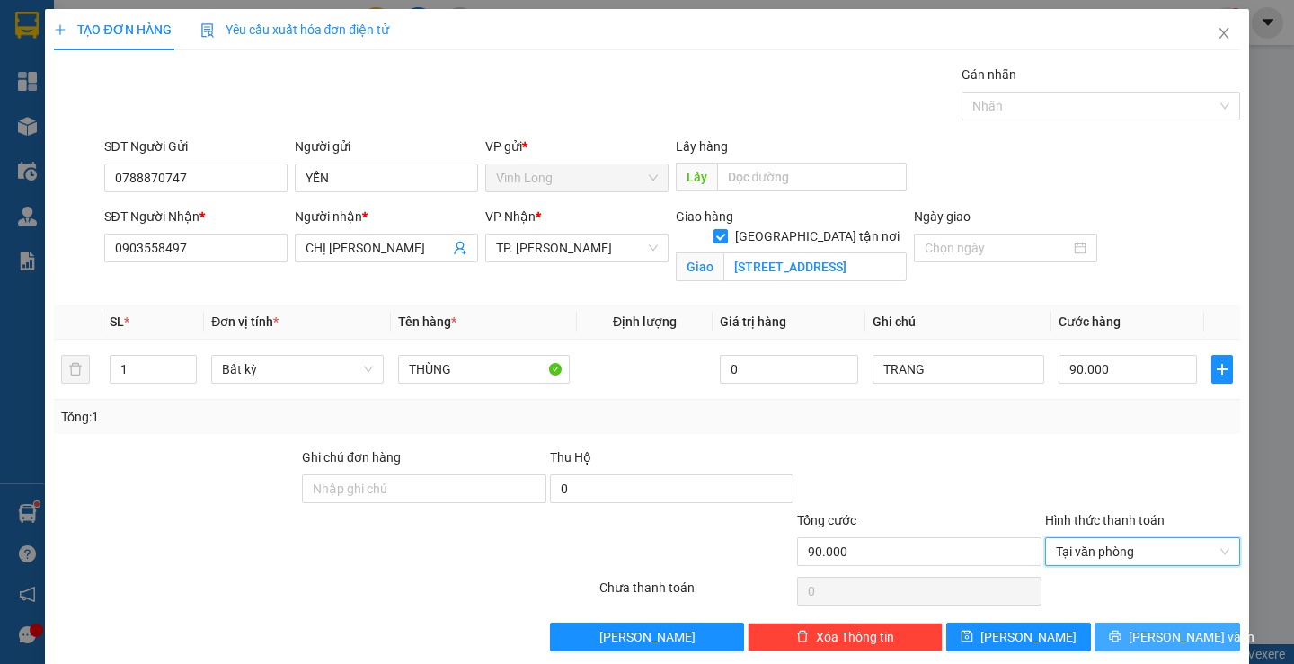
click at [1125, 627] on button "[PERSON_NAME] và In" at bounding box center [1166, 637] width 145 height 29
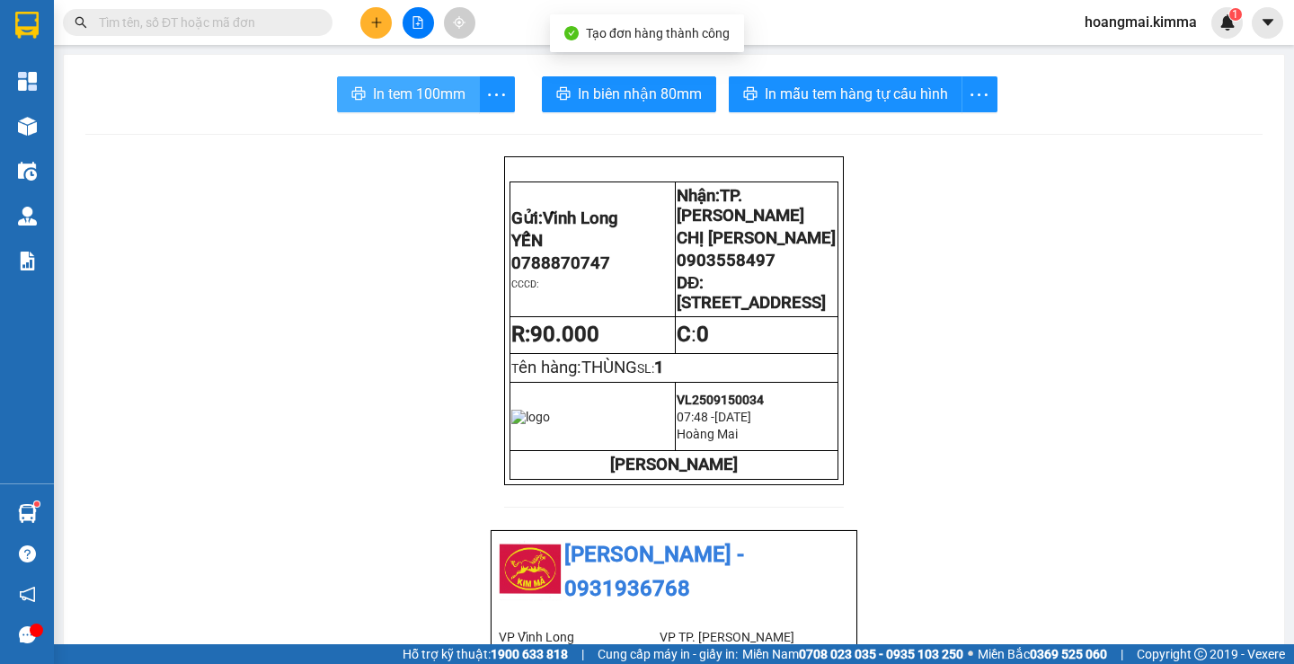
click at [418, 97] on span "In tem 100mm" at bounding box center [419, 94] width 93 height 22
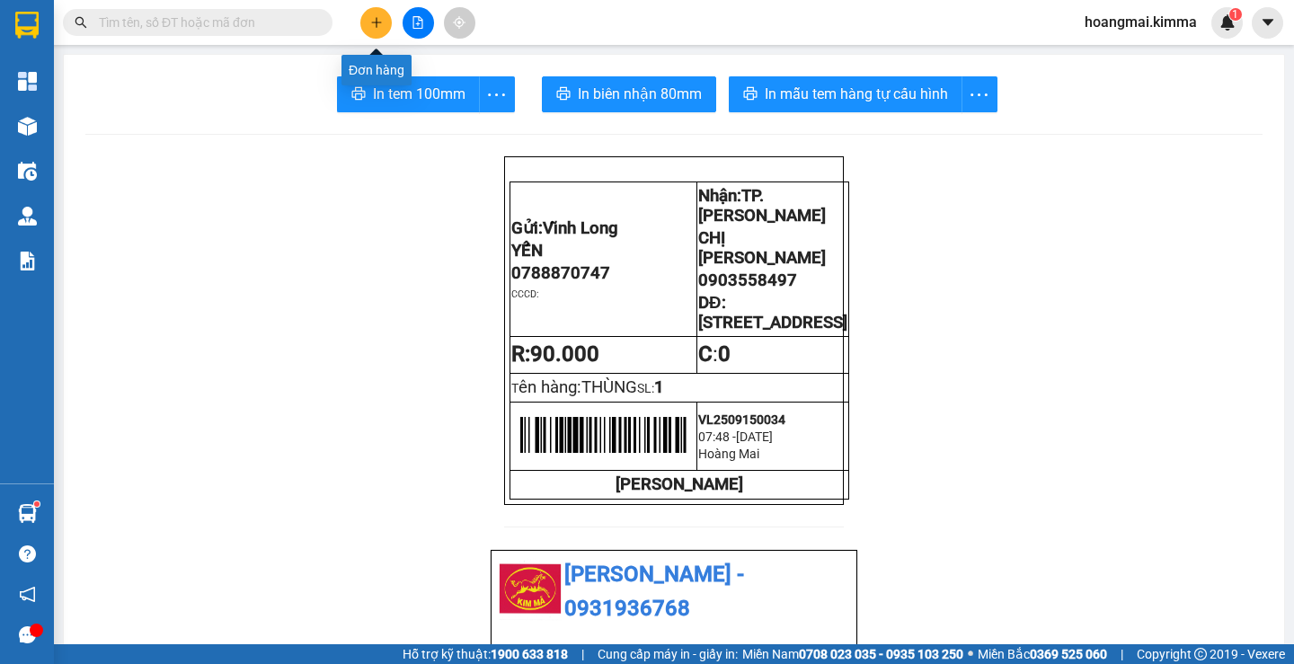
click at [376, 22] on icon "plus" at bounding box center [376, 22] width 13 height 13
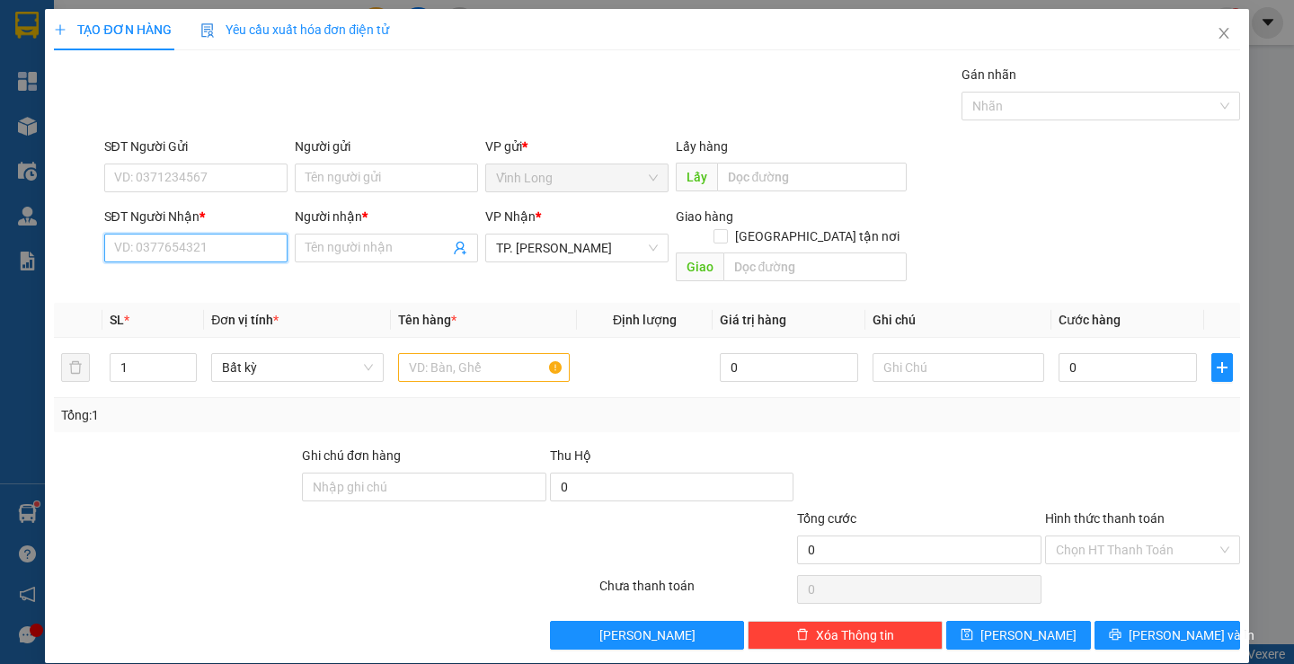
click at [210, 248] on input "SĐT Người Nhận *" at bounding box center [195, 248] width 183 height 29
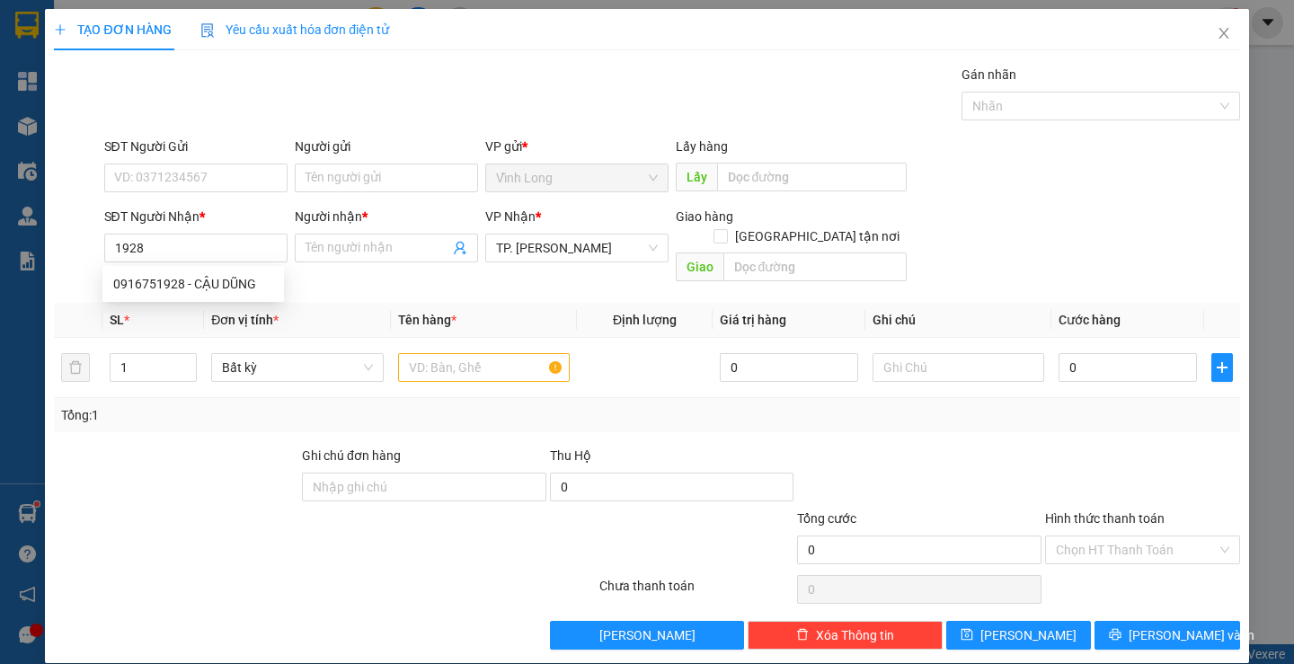
drag, startPoint x: 216, startPoint y: 274, endPoint x: 207, endPoint y: 281, distance: 11.5
click at [212, 277] on div "0916751928 0916751928 - CẬU DŨNG" at bounding box center [193, 284] width 182 height 36
click at [206, 303] on th "Đơn vị tính *" at bounding box center [297, 320] width 186 height 35
click at [181, 248] on input "1928" at bounding box center [195, 248] width 183 height 29
click at [180, 288] on div "0916751928 - CẬU DŨNG" at bounding box center [193, 284] width 160 height 20
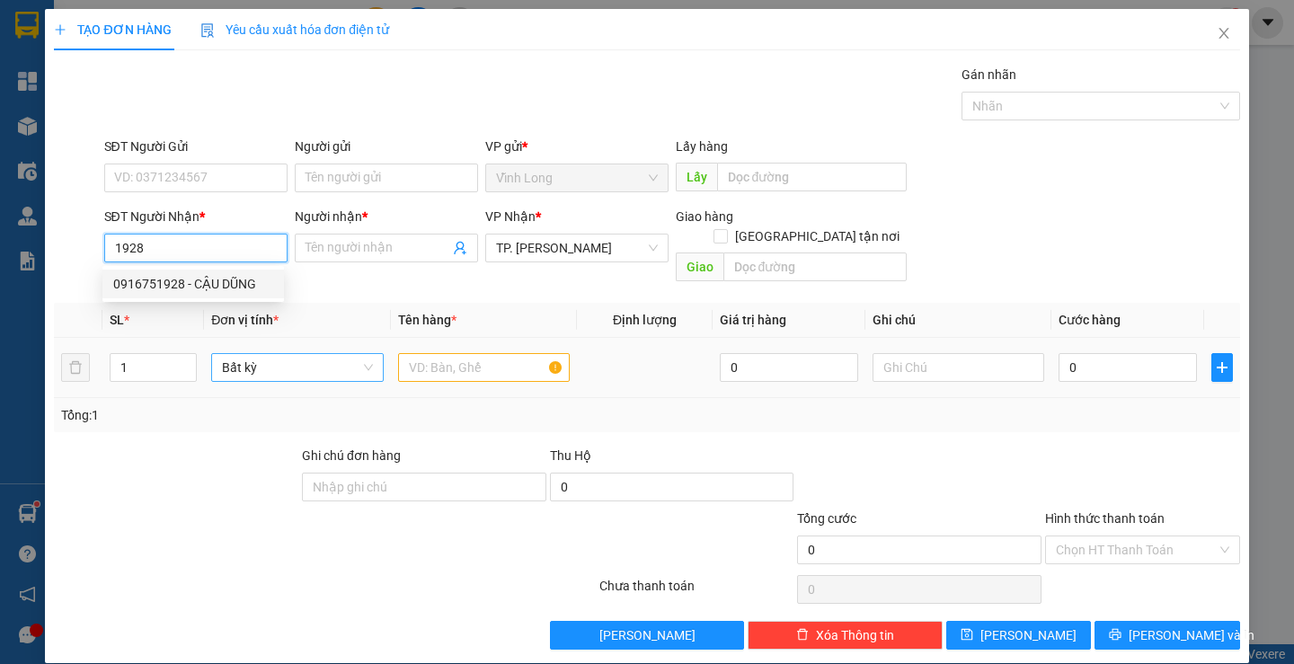
type input "0916751928"
type input "CẬU DŨNG"
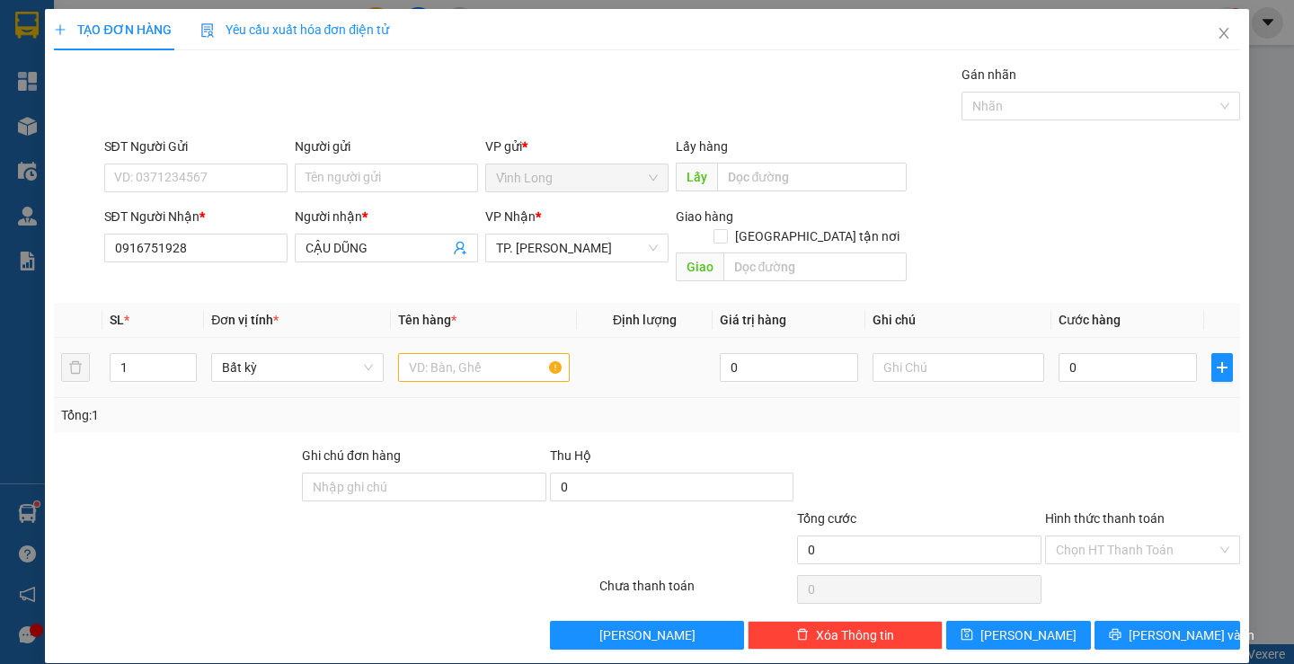
click at [429, 366] on td at bounding box center [484, 368] width 186 height 60
click at [433, 353] on input "text" at bounding box center [484, 367] width 172 height 29
type input "THÙNG"
click at [385, 183] on input "Người gửi" at bounding box center [386, 178] width 183 height 29
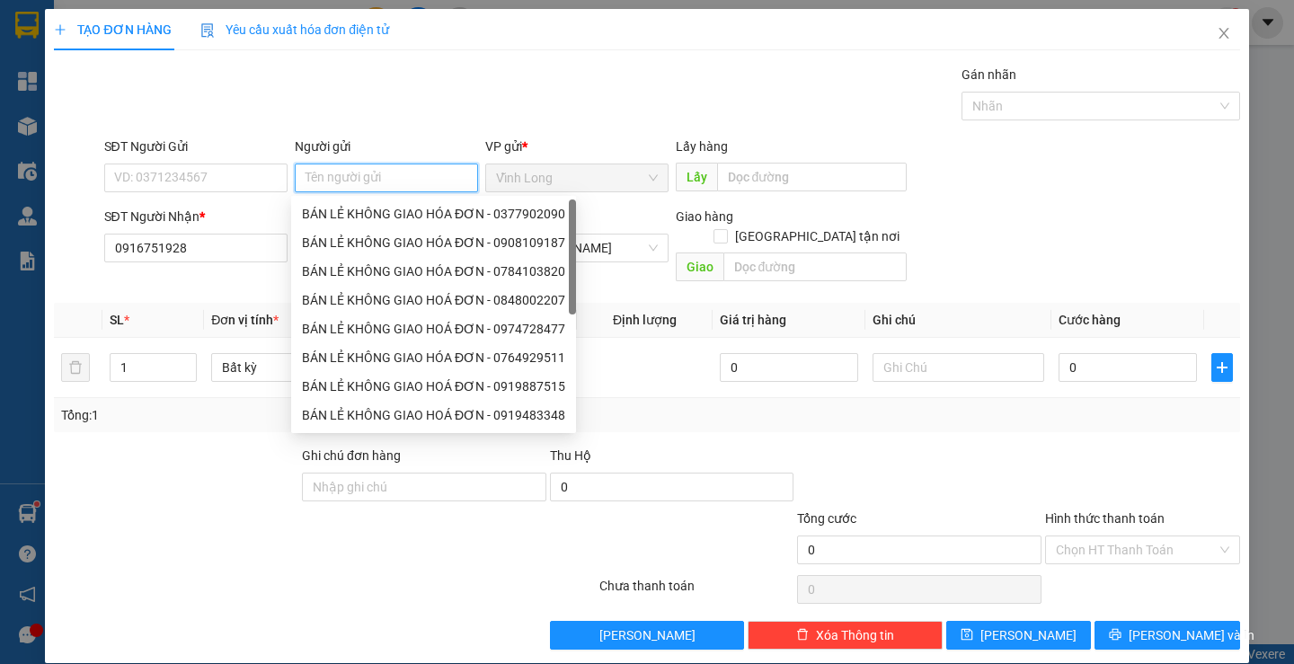
type input "A"
type input "Á"
click at [377, 218] on div "BÁN LẺ KHÔNG GIAO HÓA ĐƠN - 0377902090" at bounding box center [433, 214] width 263 height 20
type input "0377902090"
type input "BÁN LẺ KHÔNG GIAO HÓA ĐƠN"
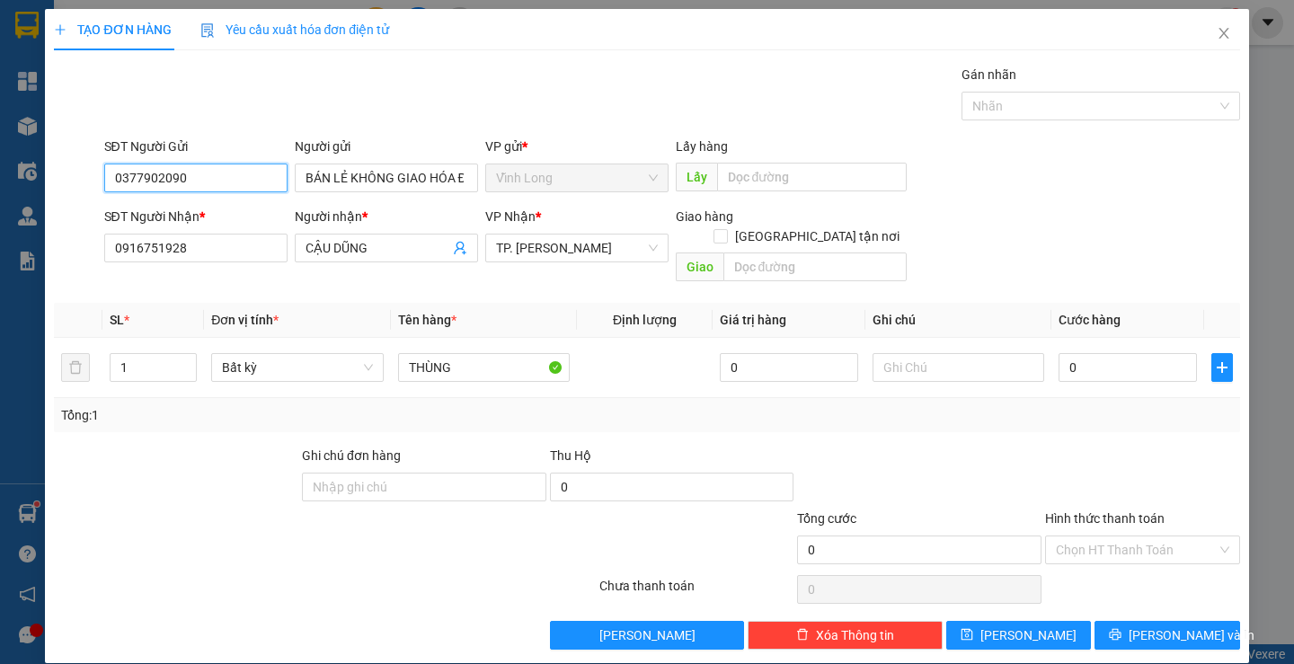
drag, startPoint x: 230, startPoint y: 172, endPoint x: 0, endPoint y: 182, distance: 230.2
click at [0, 182] on div "TẠO ĐƠN HÀNG Yêu cầu xuất hóa đơn điện tử Transit Pickup Surcharge Ids Transit …" at bounding box center [647, 332] width 1294 height 664
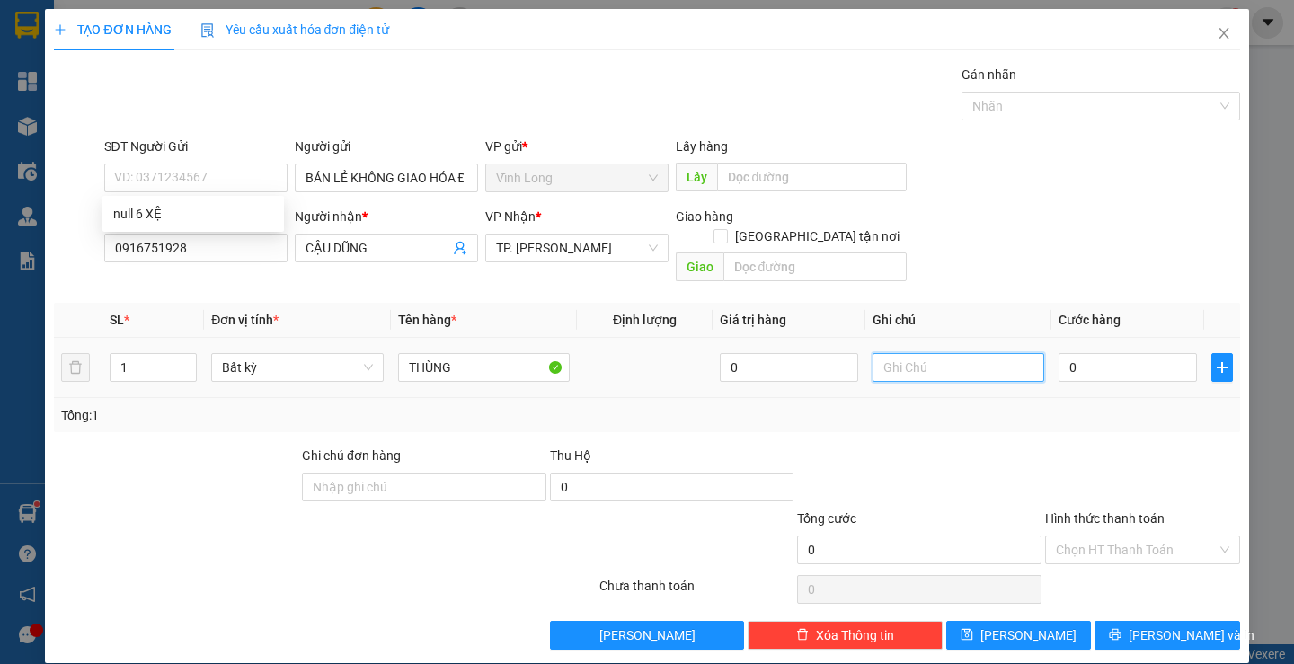
click at [936, 354] on input "text" at bounding box center [959, 367] width 172 height 29
type input "TRANG"
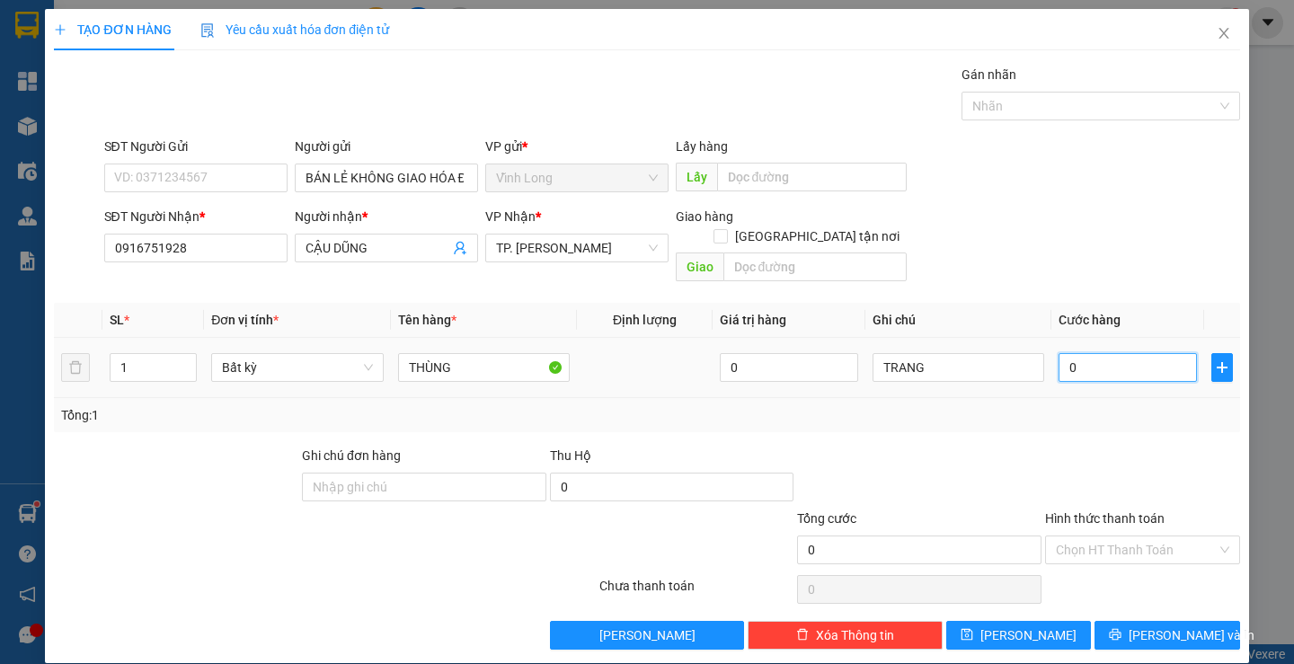
click at [1123, 355] on input "0" at bounding box center [1128, 367] width 138 height 29
type input "4"
type input "40"
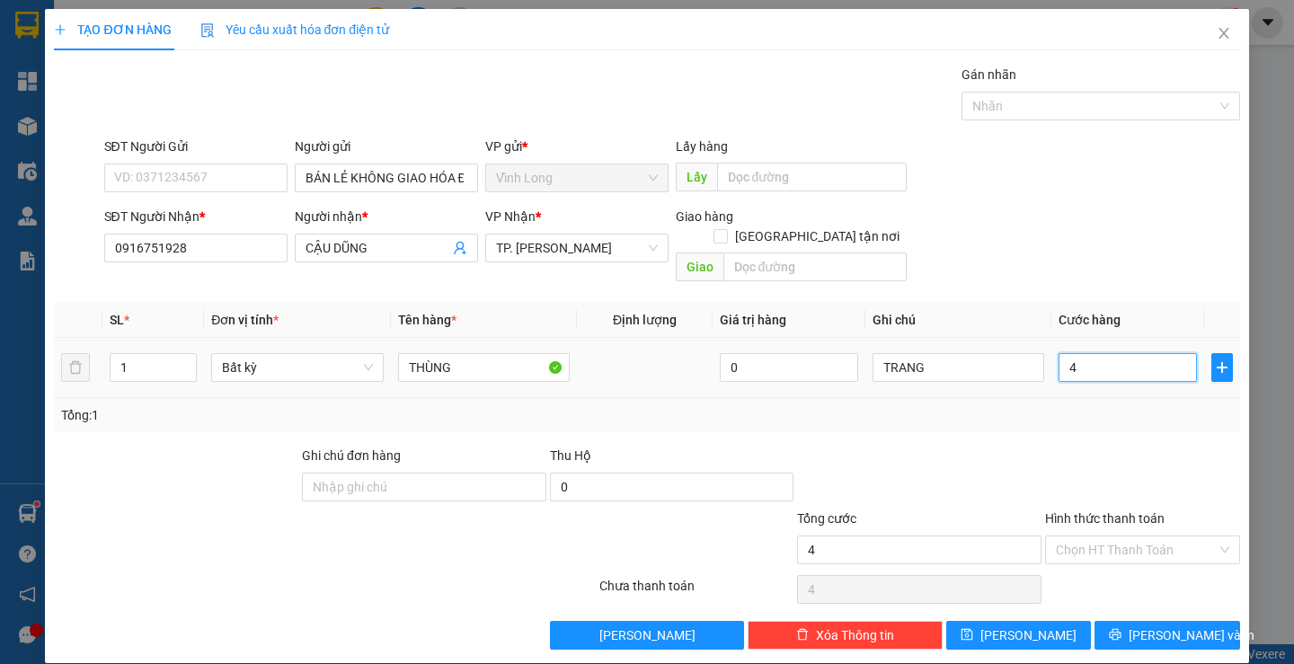
type input "40"
type input "40.000"
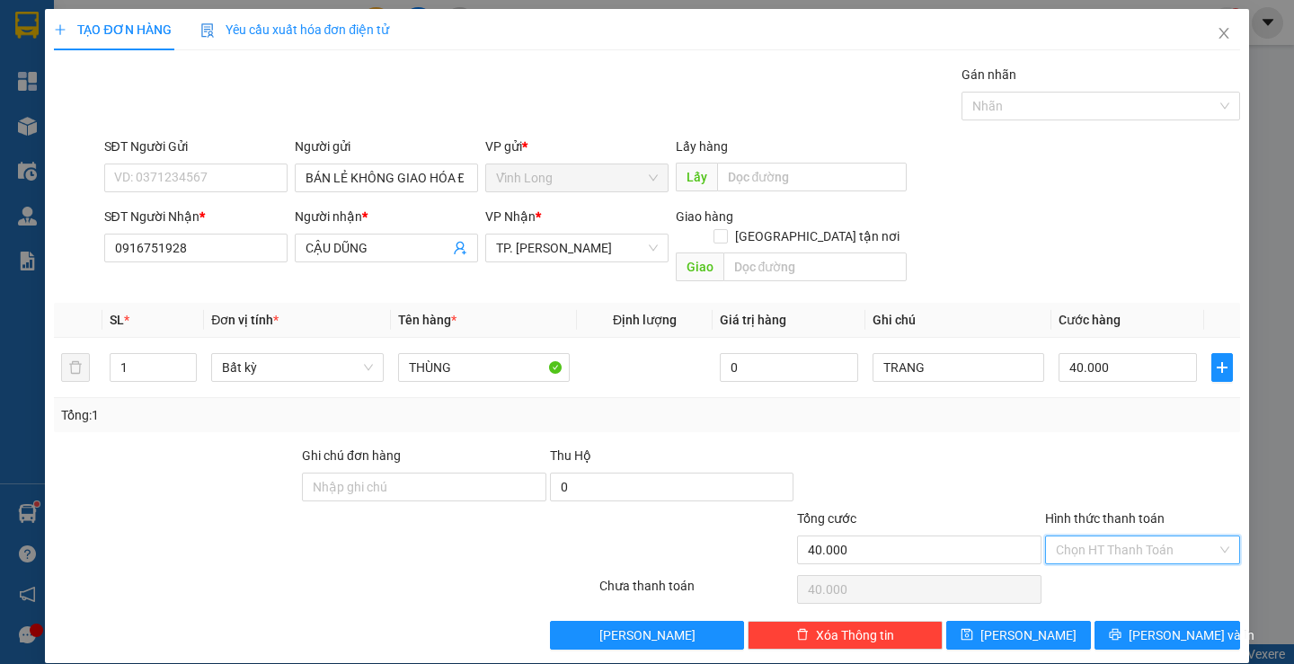
click at [1097, 537] on input "Hình thức thanh toán" at bounding box center [1136, 549] width 161 height 27
click at [1094, 557] on div "Tại văn phòng" at bounding box center [1131, 566] width 171 height 20
click at [1111, 599] on div "Transit Pickup Surcharge Ids Transit Deliver Surcharge Ids Transit Deliver Surc…" at bounding box center [646, 357] width 1185 height 585
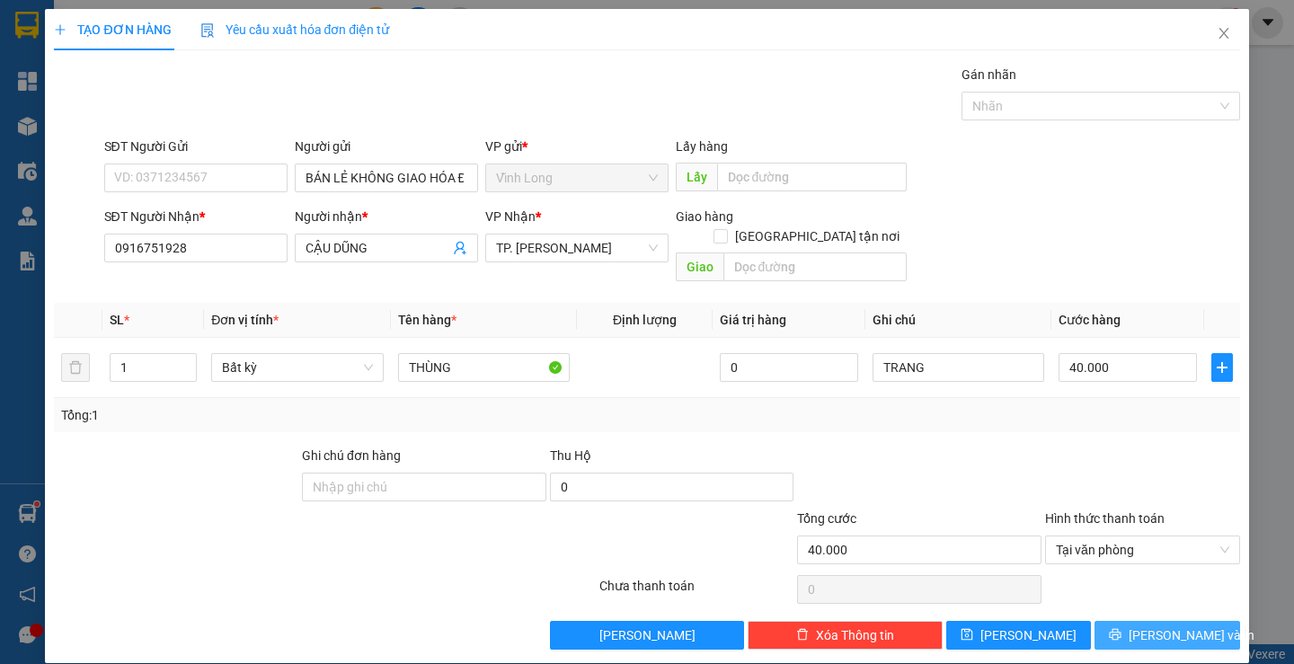
click at [1105, 621] on button "[PERSON_NAME] và In" at bounding box center [1166, 635] width 145 height 29
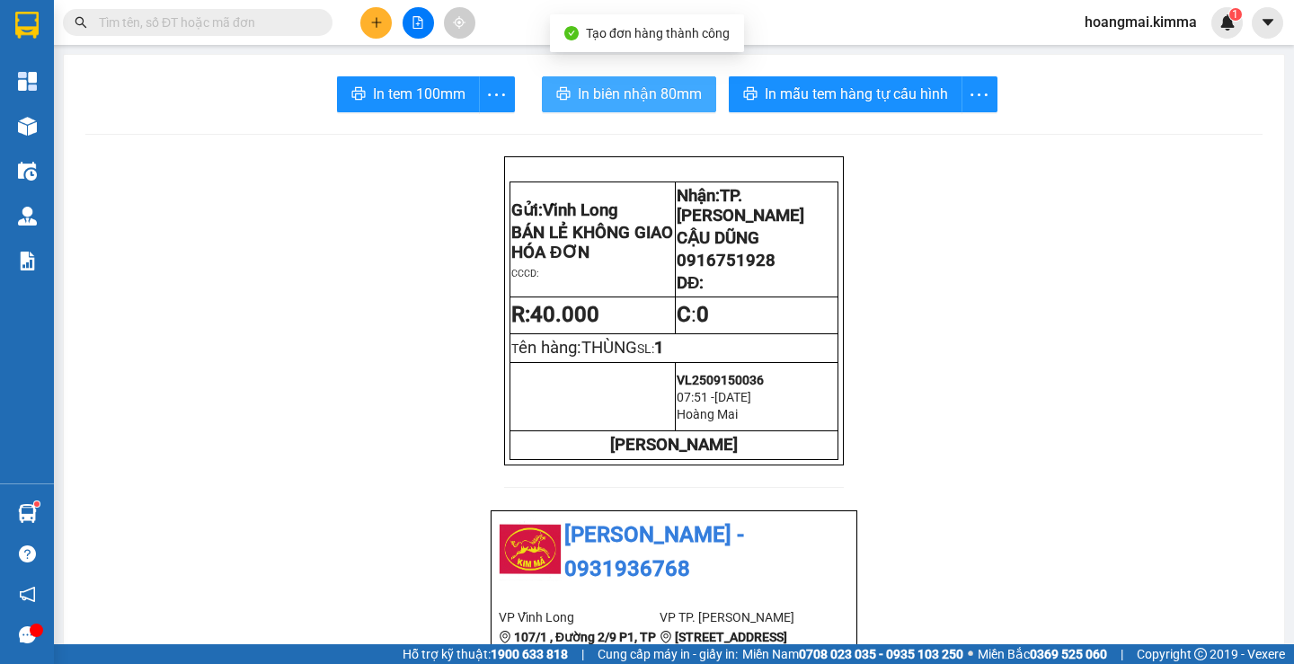
click at [589, 96] on span "In biên nhận 80mm" at bounding box center [640, 94] width 124 height 22
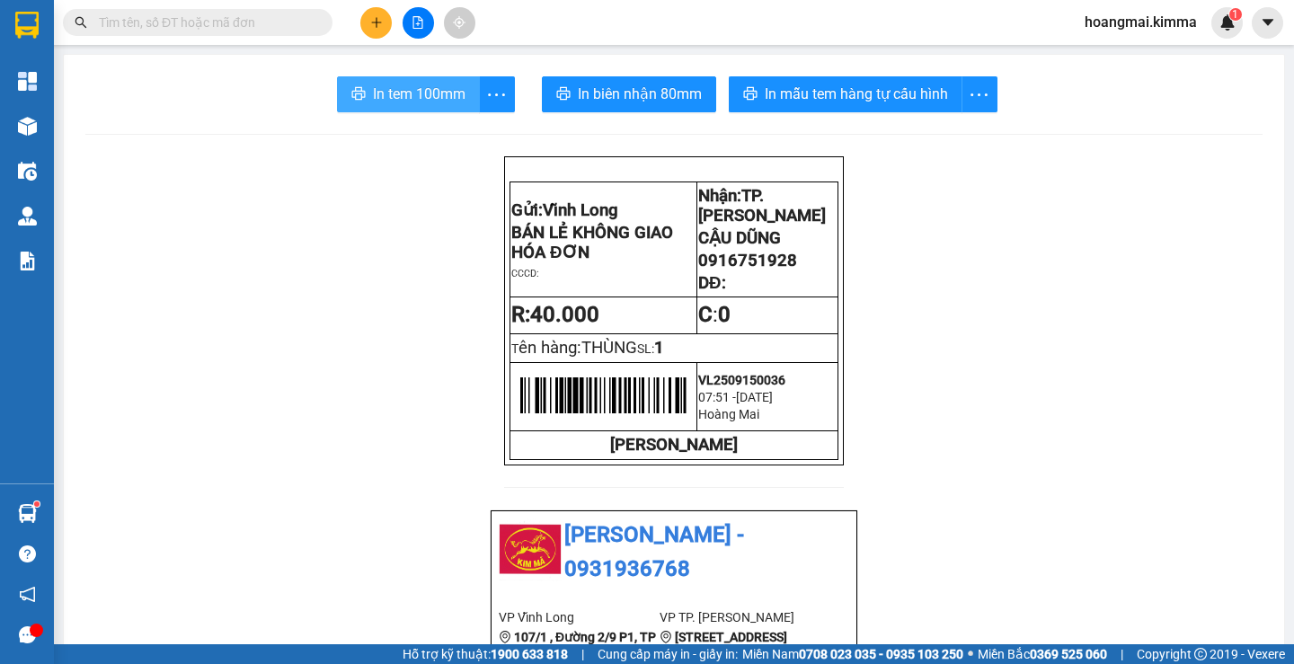
click at [383, 93] on span "In tem 100mm" at bounding box center [419, 94] width 93 height 22
click at [385, 30] on button at bounding box center [375, 22] width 31 height 31
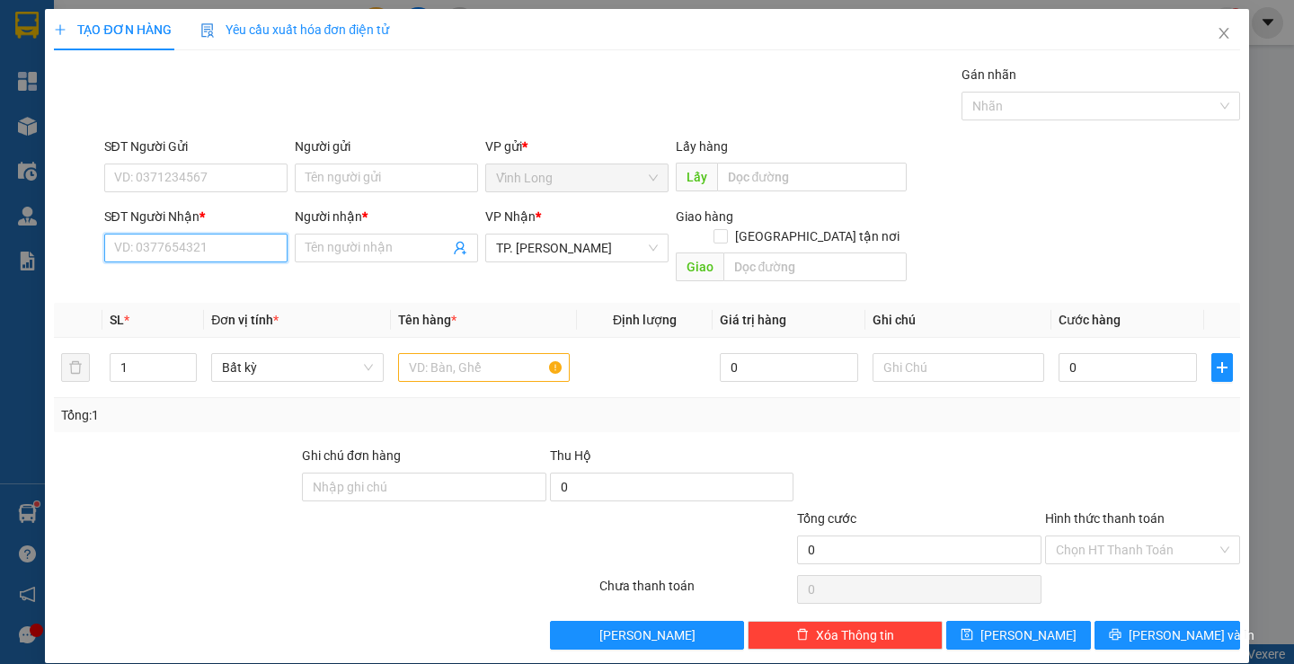
click at [207, 253] on input "SĐT Người Nhận *" at bounding box center [195, 248] width 183 height 29
type input "0769803007"
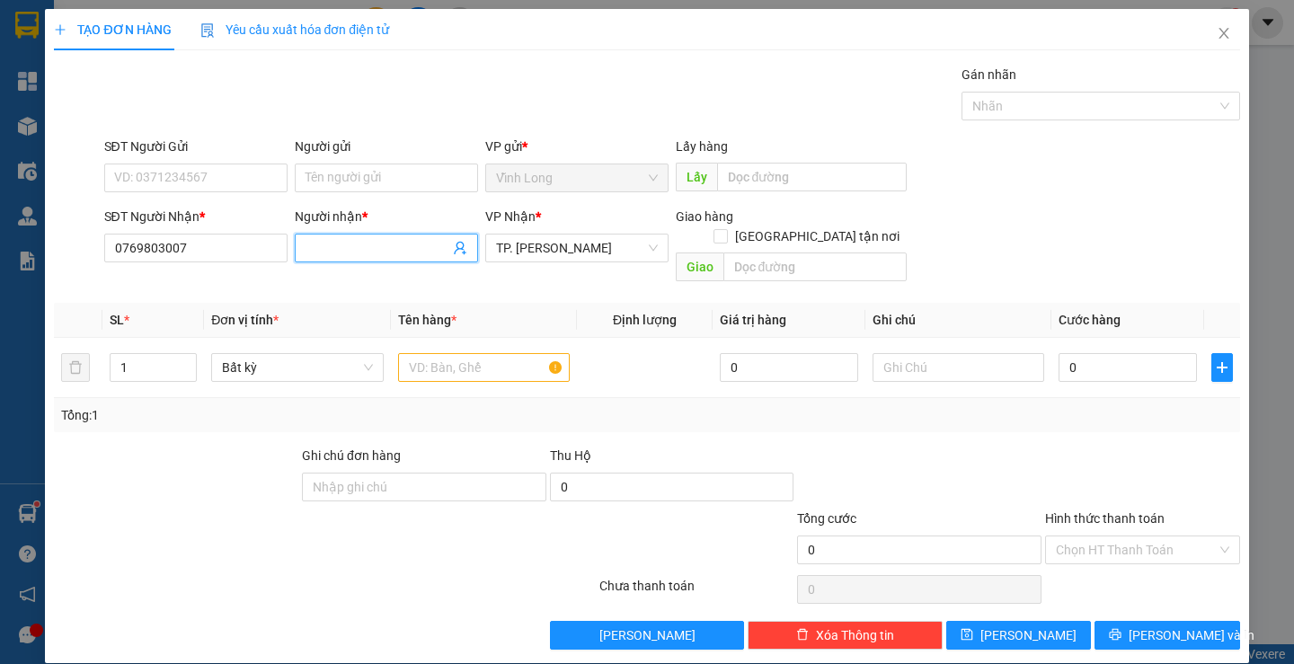
click at [322, 246] on input "Người nhận *" at bounding box center [378, 248] width 144 height 20
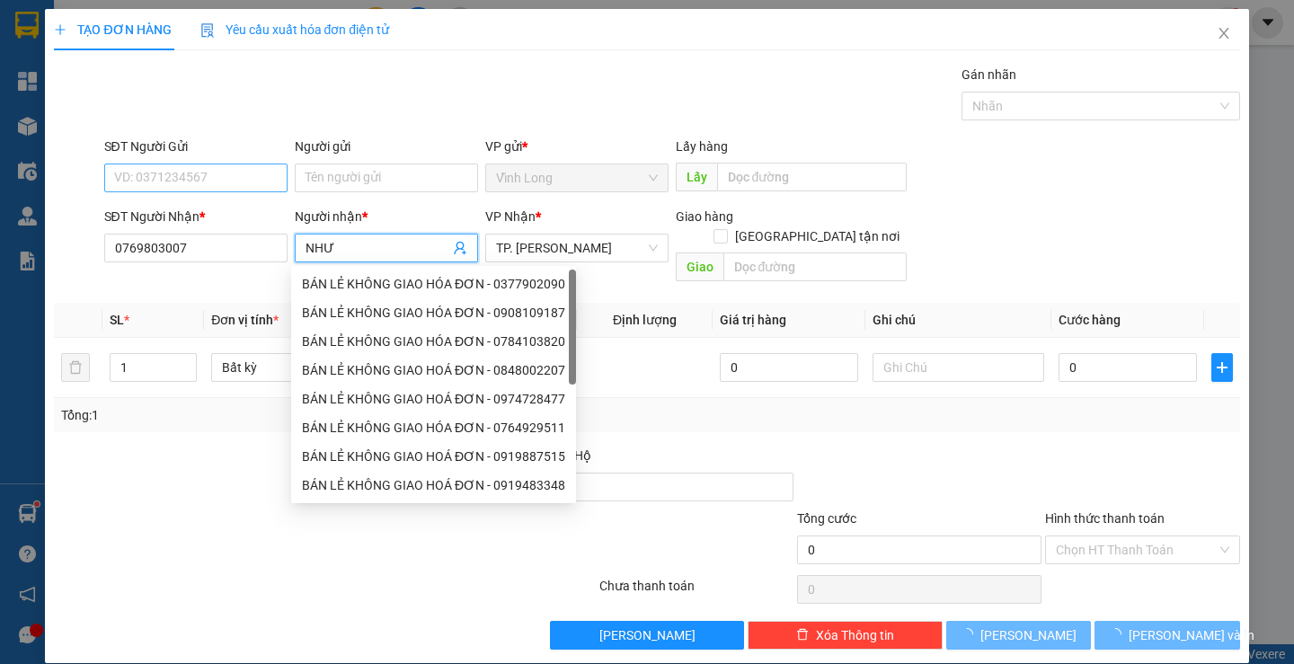
type input "NHƯ"
click at [203, 165] on input "SĐT Người Gửi" at bounding box center [195, 178] width 183 height 29
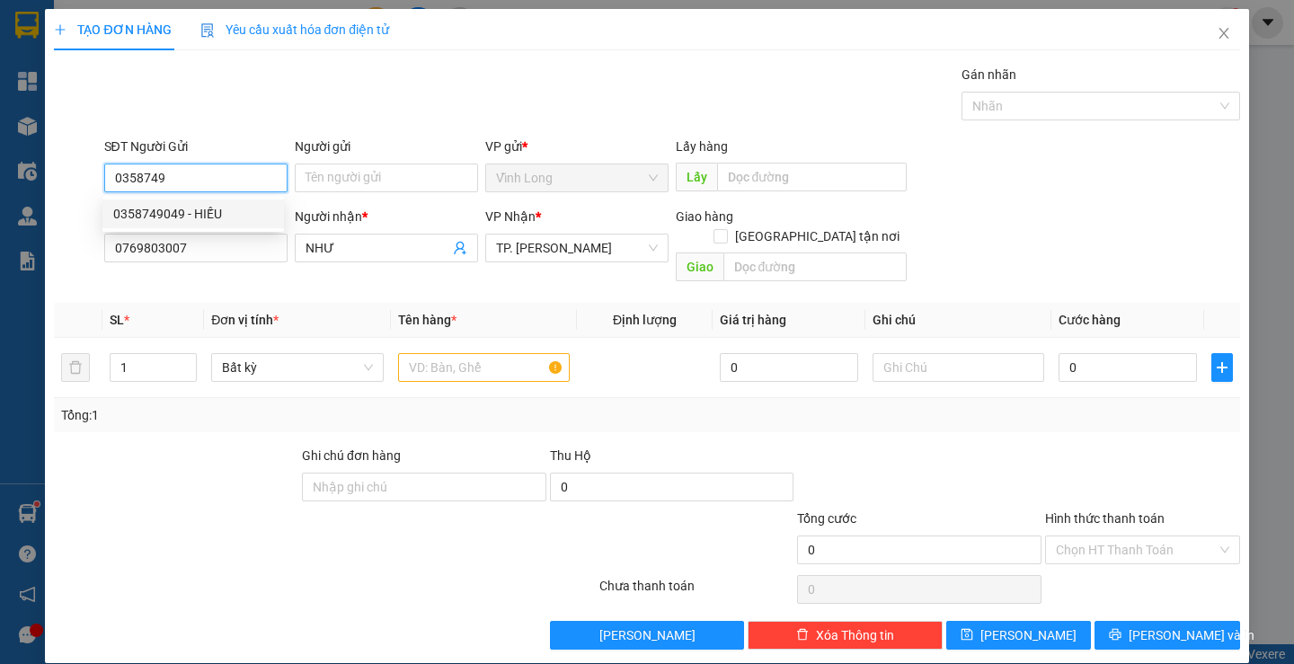
click at [202, 208] on div "0358749049 - HIẾU" at bounding box center [193, 214] width 160 height 20
type input "0358749049"
type input "HIẾU"
type input "0358749049"
click at [462, 104] on div "Gói vận chuyển * Tiêu chuẩn Gán nhãn Nhãn" at bounding box center [672, 96] width 1143 height 63
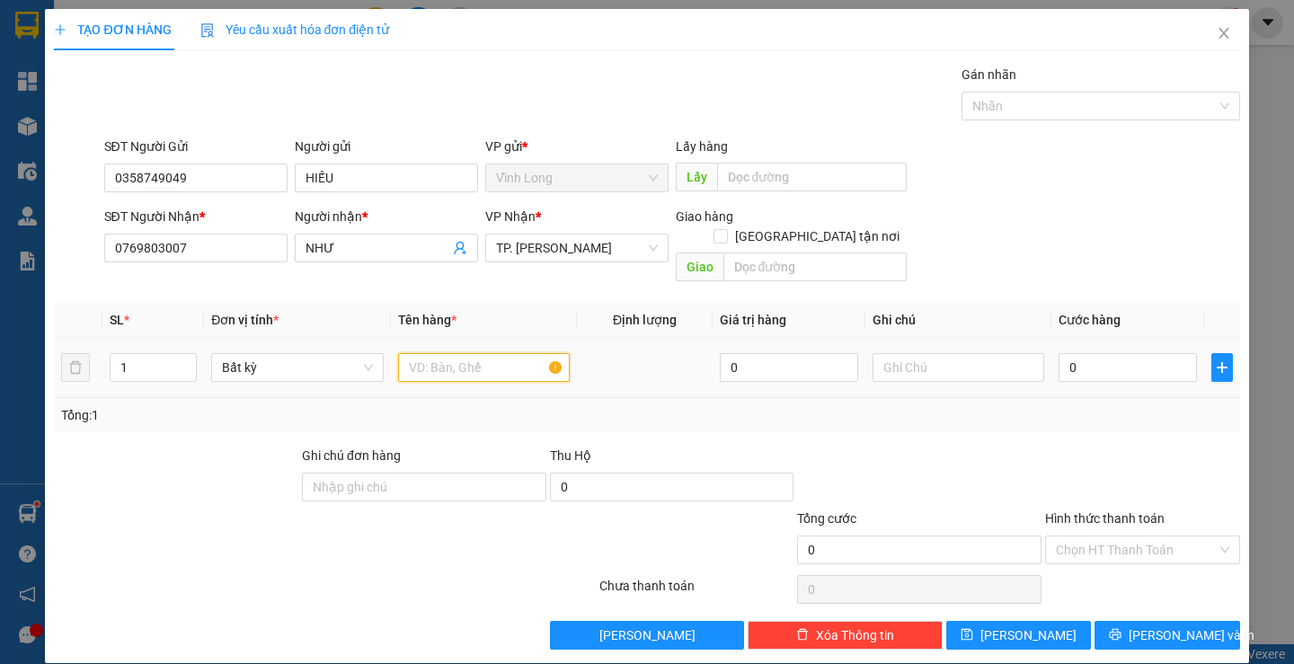
click at [440, 353] on input "text" at bounding box center [484, 367] width 172 height 29
type input "THÙNG MUS"
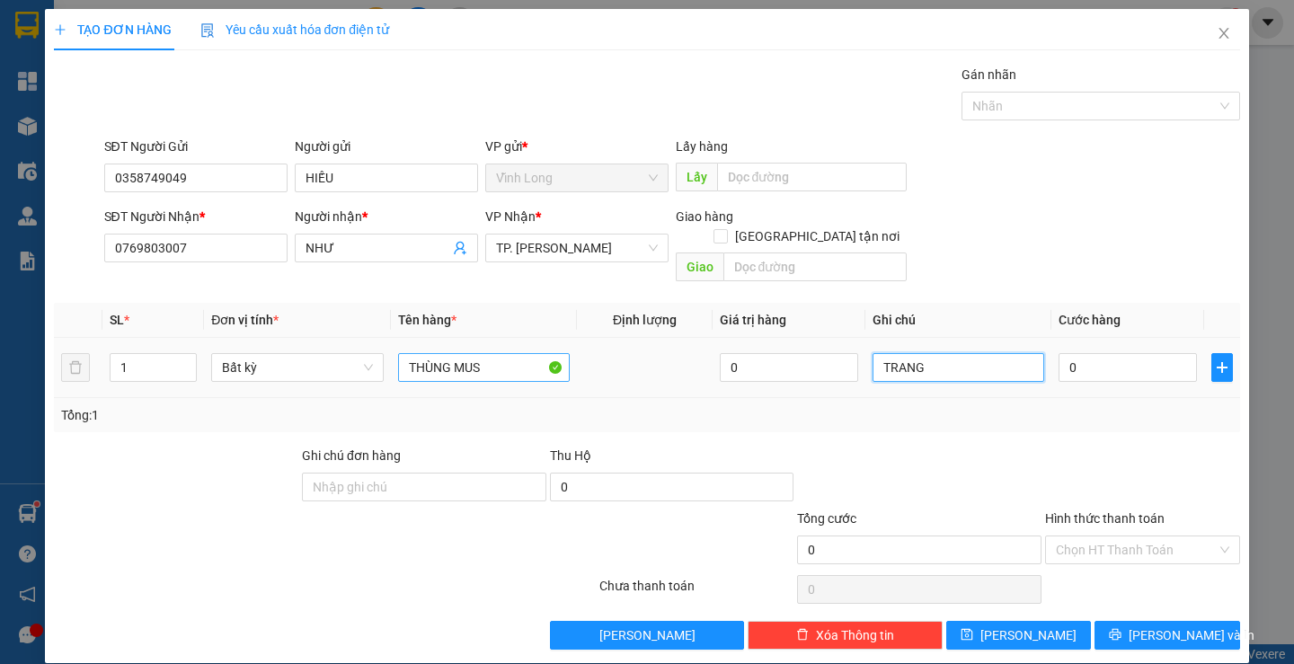
type input "TRANG"
type input "4"
type input "40"
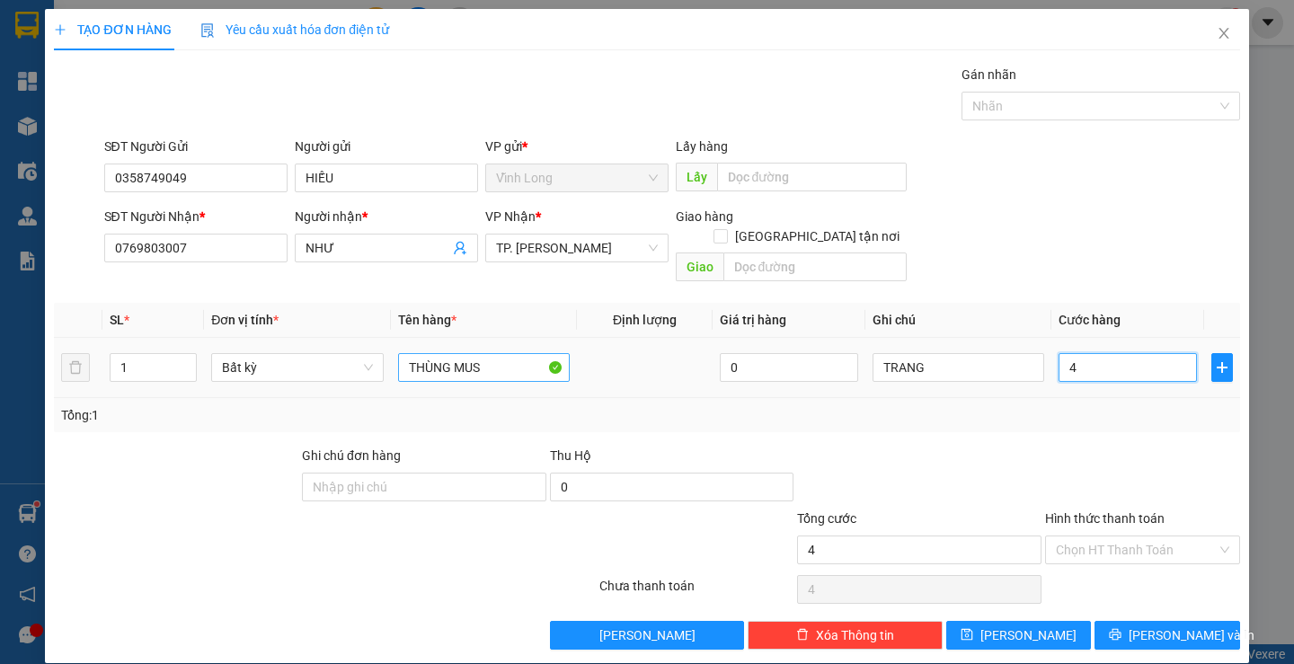
type input "40"
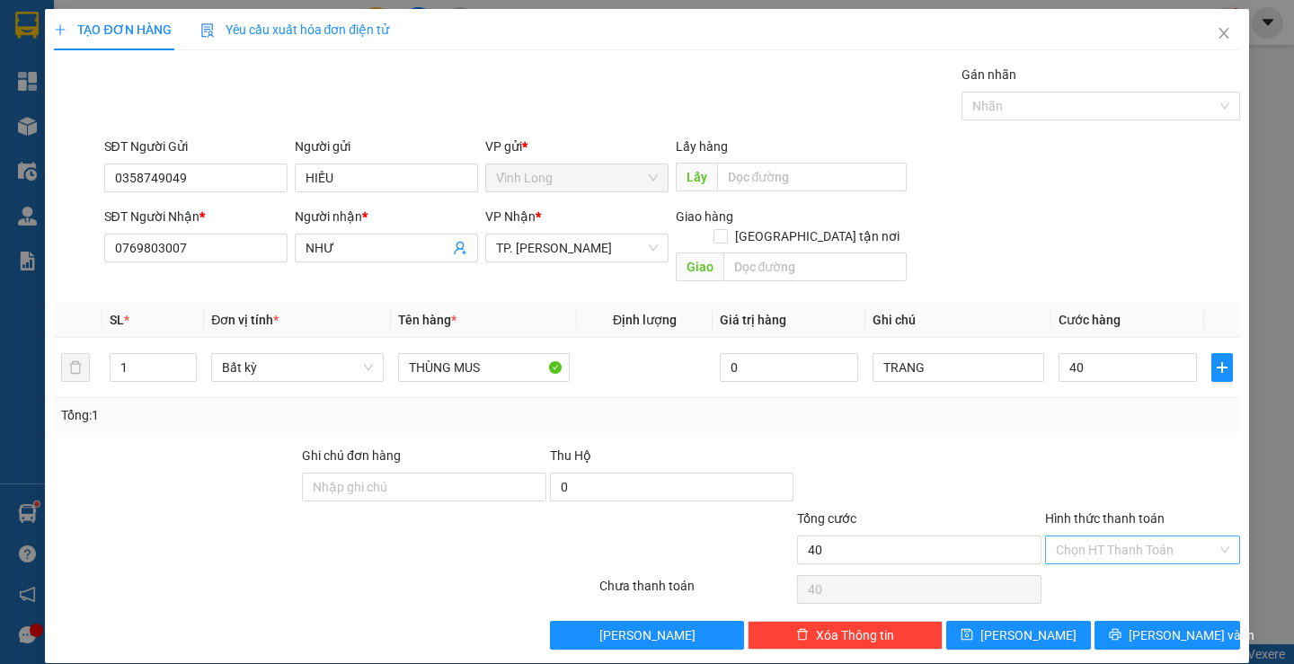
type input "40.000"
drag, startPoint x: 1086, startPoint y: 528, endPoint x: 1092, endPoint y: 545, distance: 17.9
click at [1090, 536] on input "Hình thức thanh toán" at bounding box center [1136, 549] width 161 height 27
click at [1081, 567] on div "Tại văn phòng" at bounding box center [1131, 566] width 171 height 20
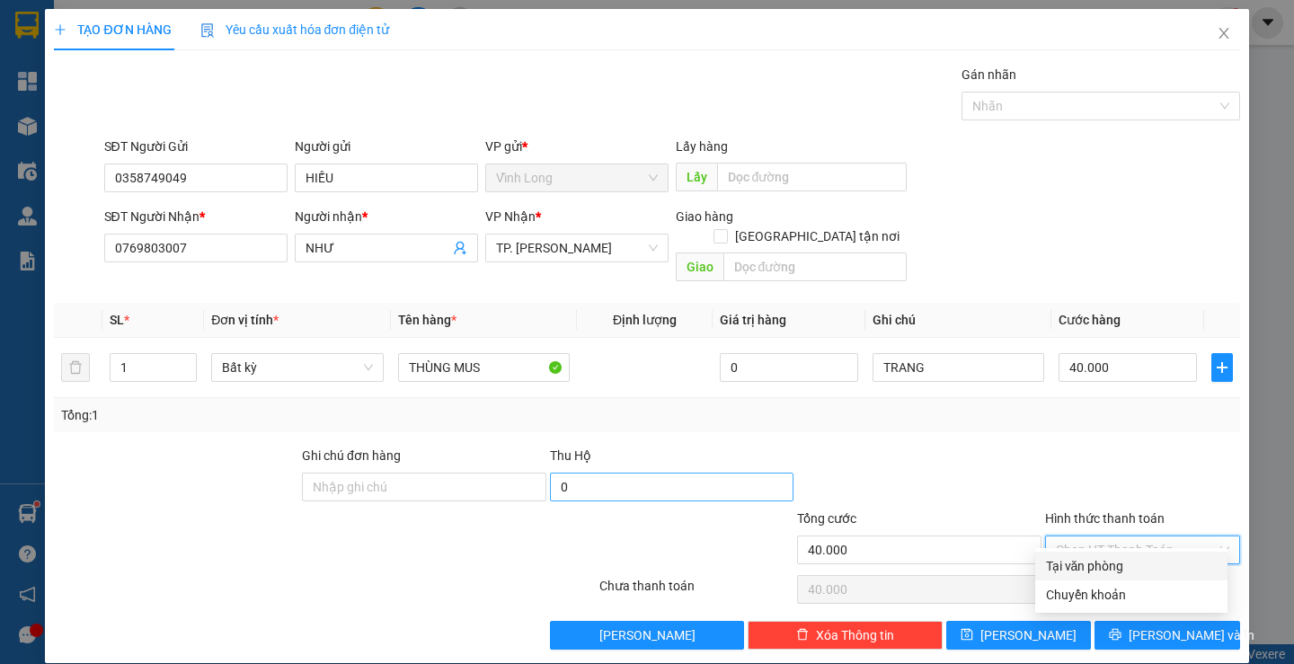
type input "0"
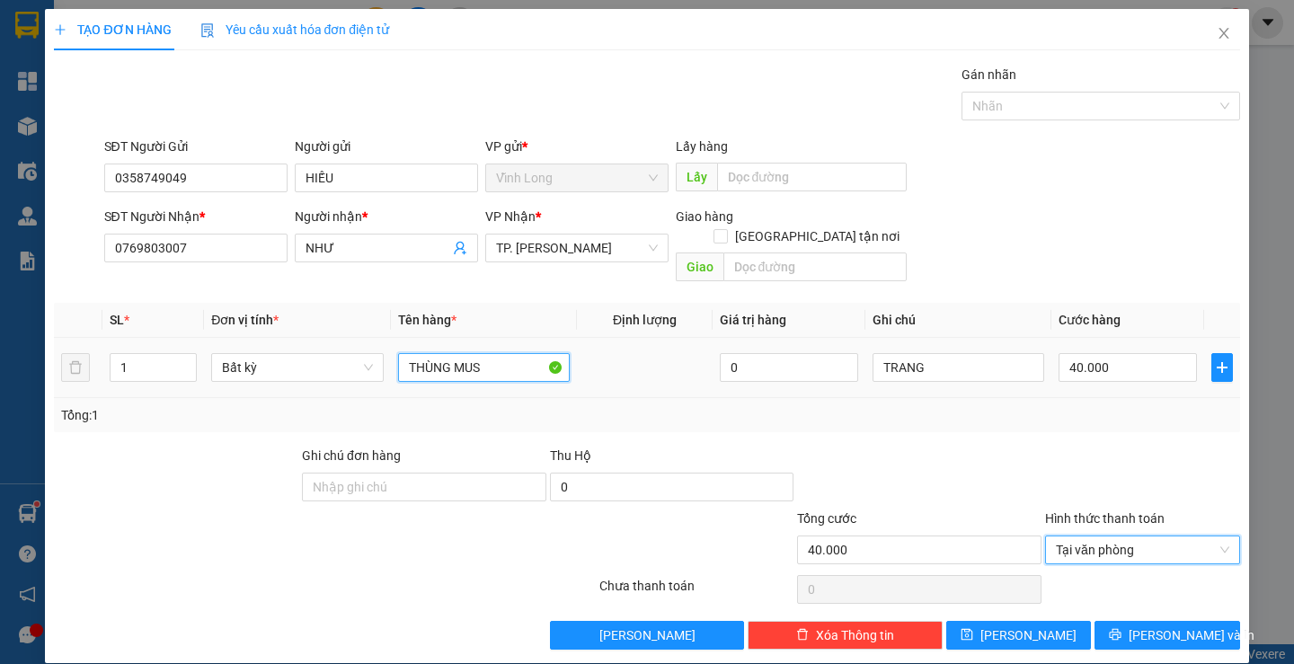
click at [526, 353] on input "THÙNG MUS" at bounding box center [484, 367] width 172 height 29
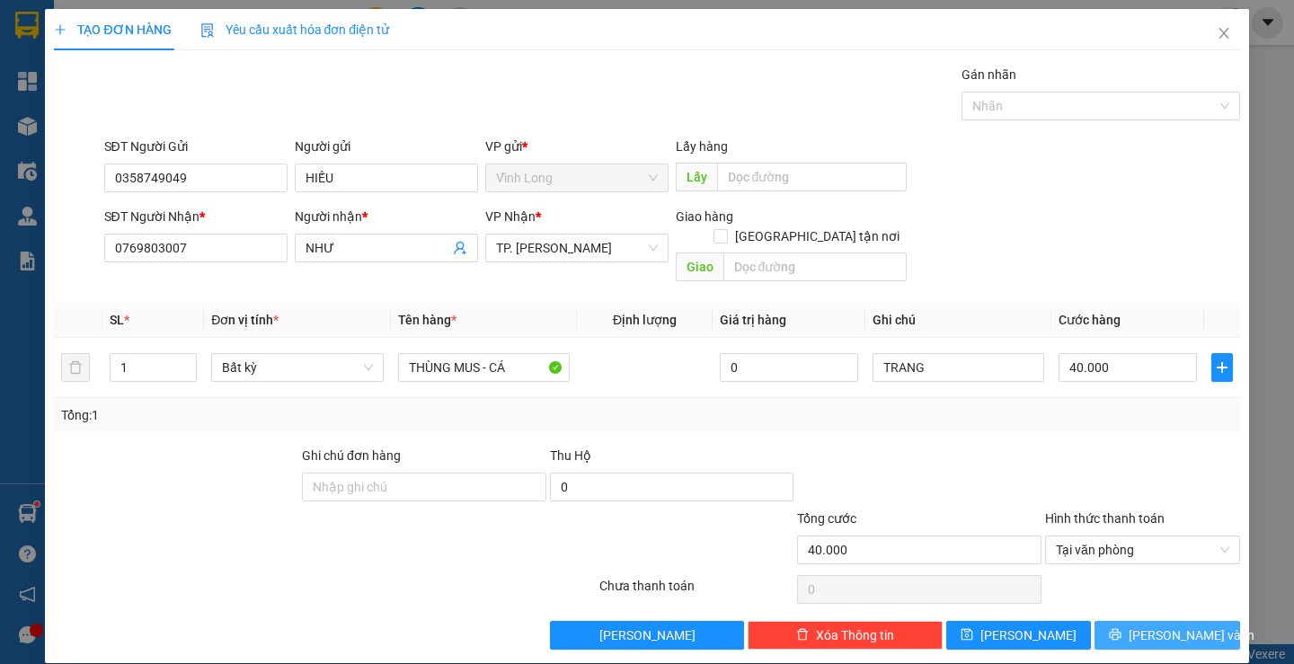
click at [1121, 621] on button "[PERSON_NAME] và In" at bounding box center [1166, 635] width 145 height 29
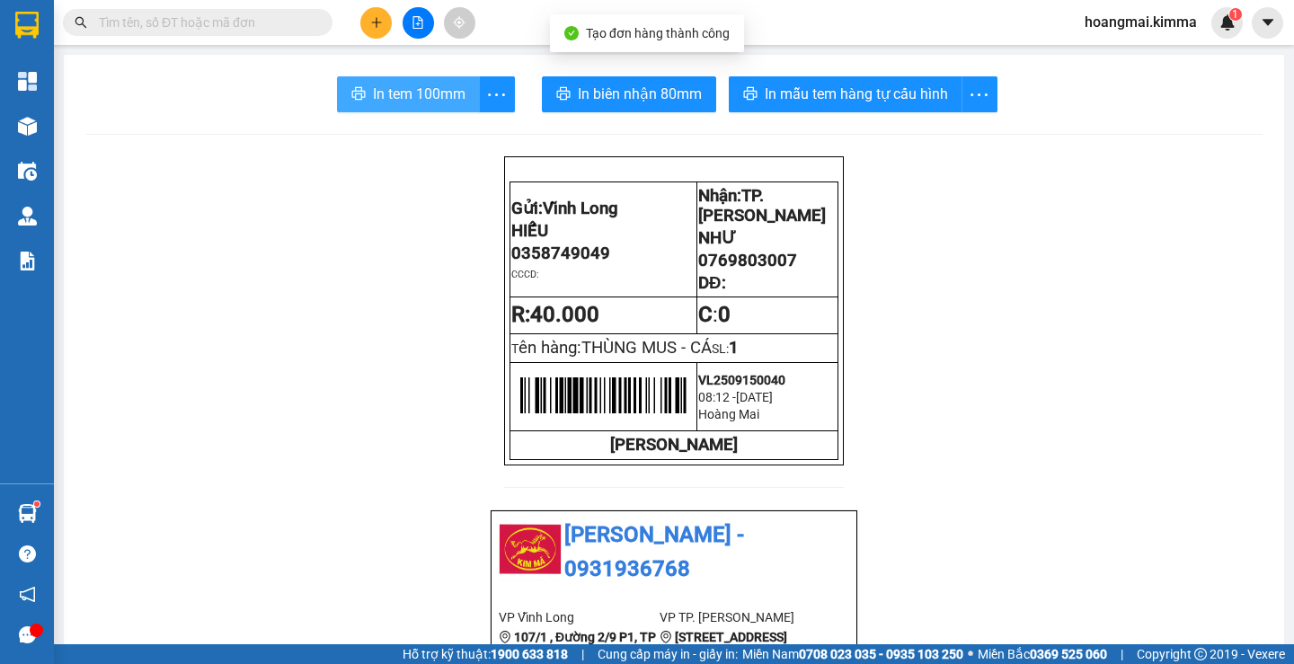
click at [449, 86] on span "In tem 100mm" at bounding box center [419, 94] width 93 height 22
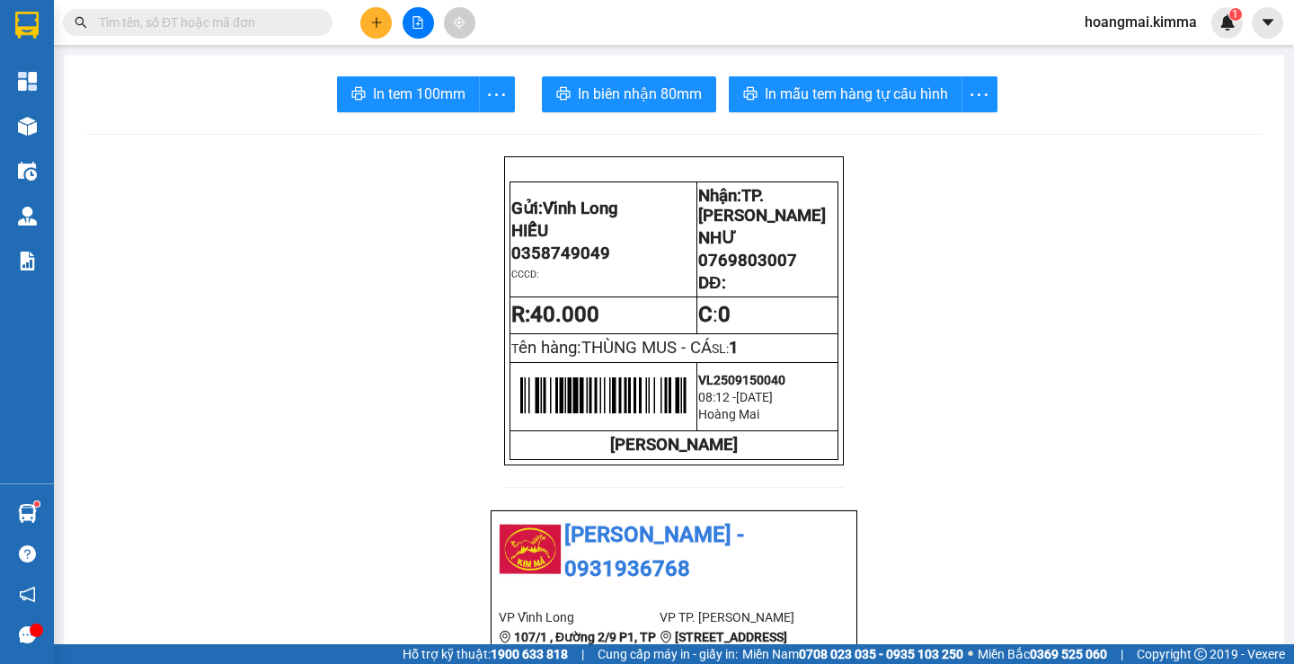
click at [370, 29] on button at bounding box center [375, 22] width 31 height 31
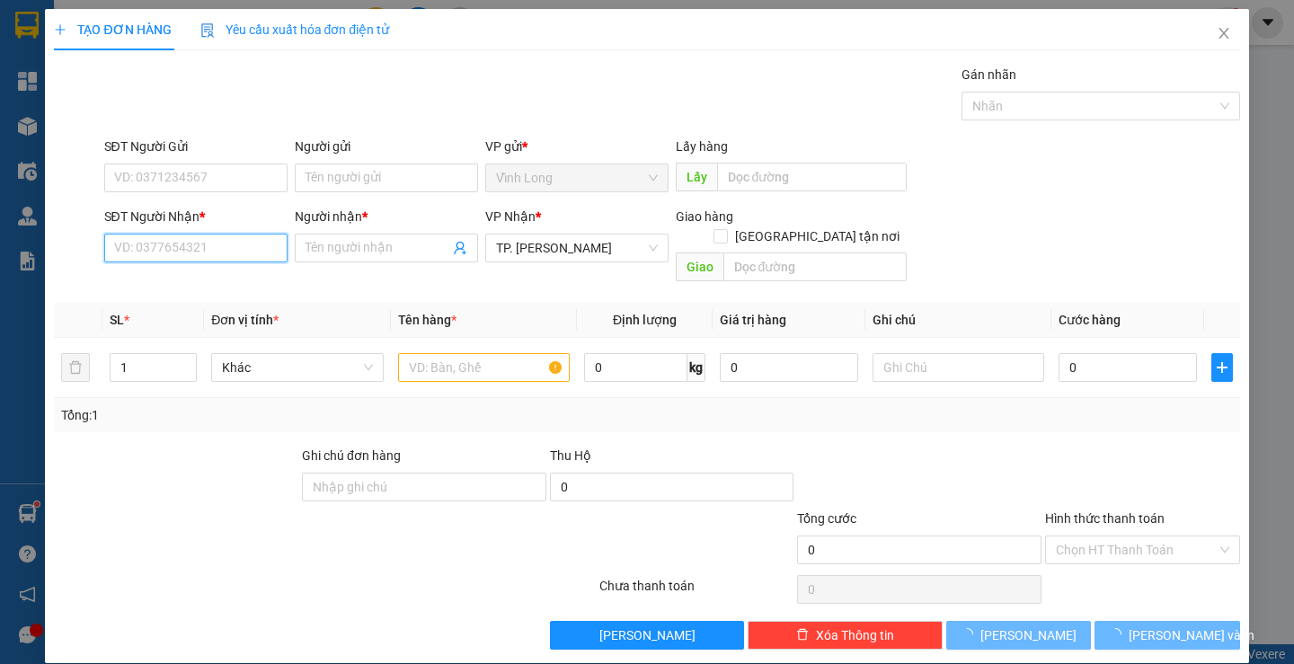
click at [203, 252] on input "SĐT Người Nhận *" at bounding box center [195, 248] width 183 height 29
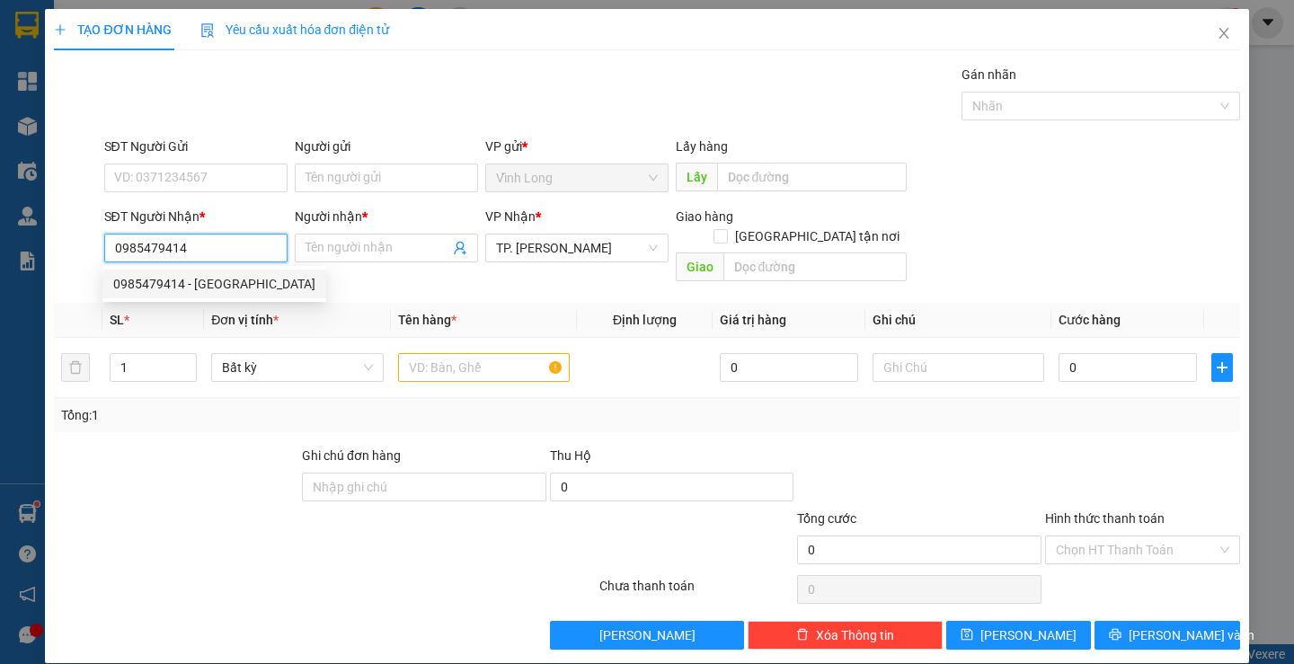
click at [217, 286] on div "0985479414 - [GEOGRAPHIC_DATA]" at bounding box center [214, 284] width 202 height 20
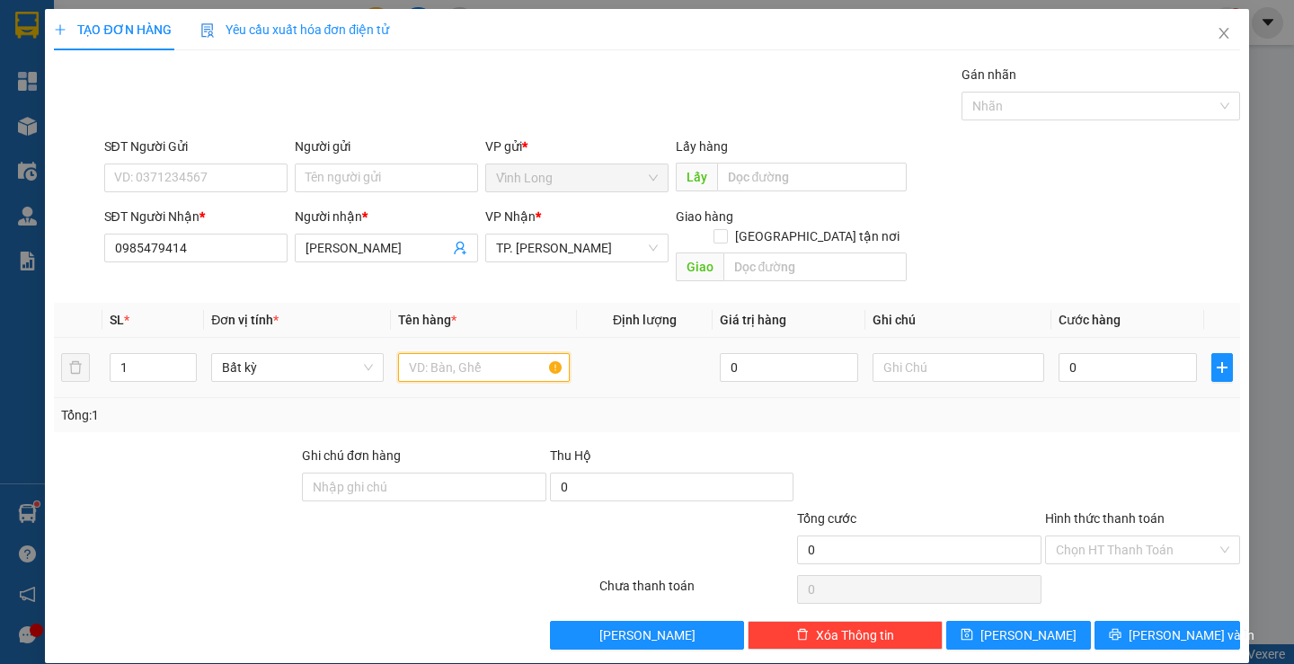
click at [437, 353] on input "text" at bounding box center [484, 367] width 172 height 29
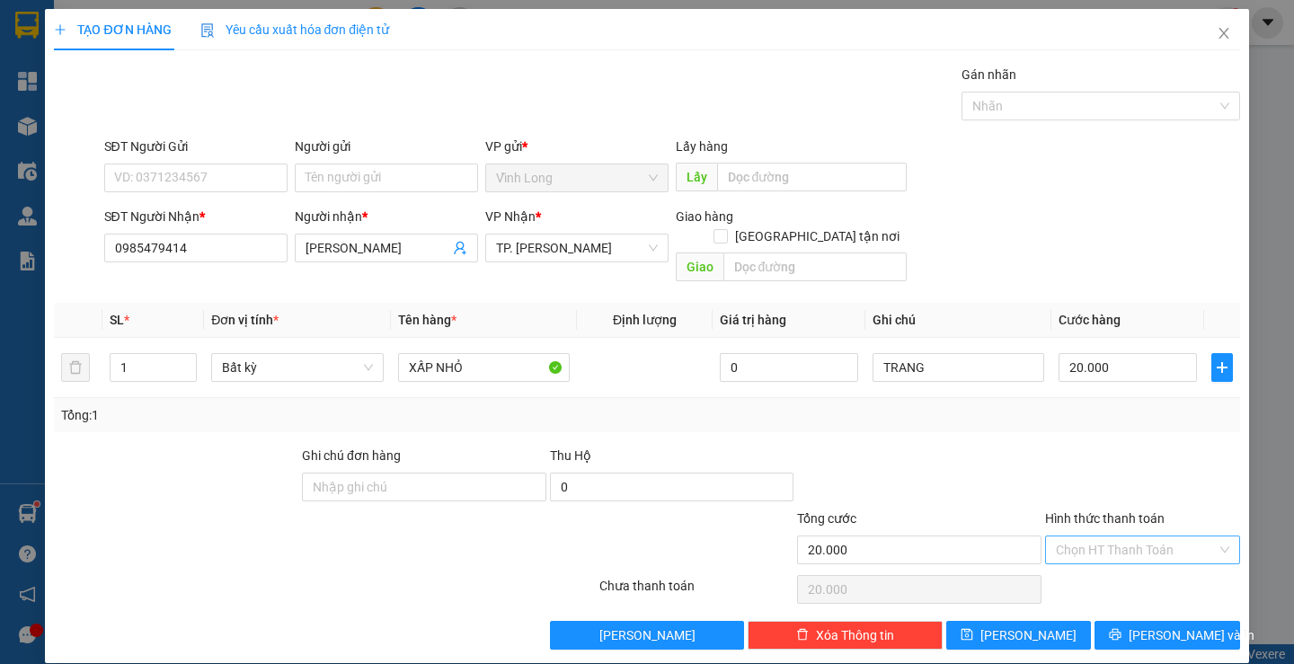
click at [1121, 536] on input "Hình thức thanh toán" at bounding box center [1136, 549] width 161 height 27
click at [1113, 564] on div "Tại văn phòng" at bounding box center [1131, 566] width 171 height 20
click at [1121, 628] on icon "printer" at bounding box center [1115, 634] width 13 height 13
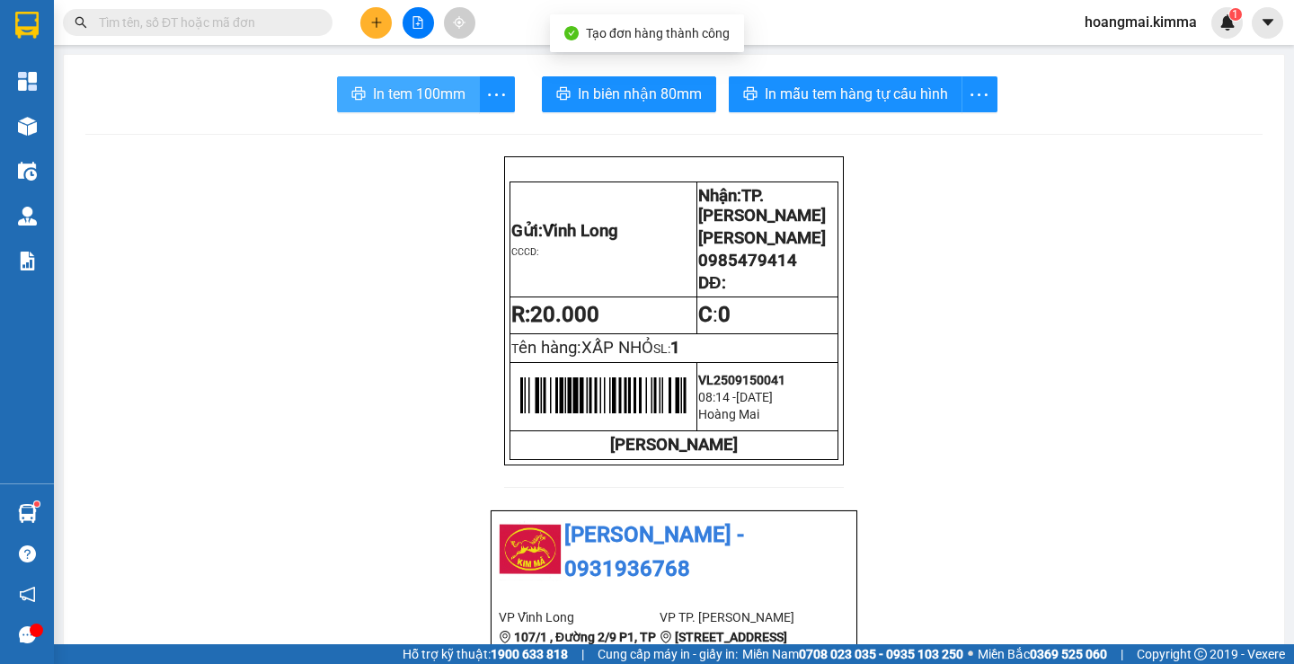
click at [442, 100] on span "In tem 100mm" at bounding box center [419, 94] width 93 height 22
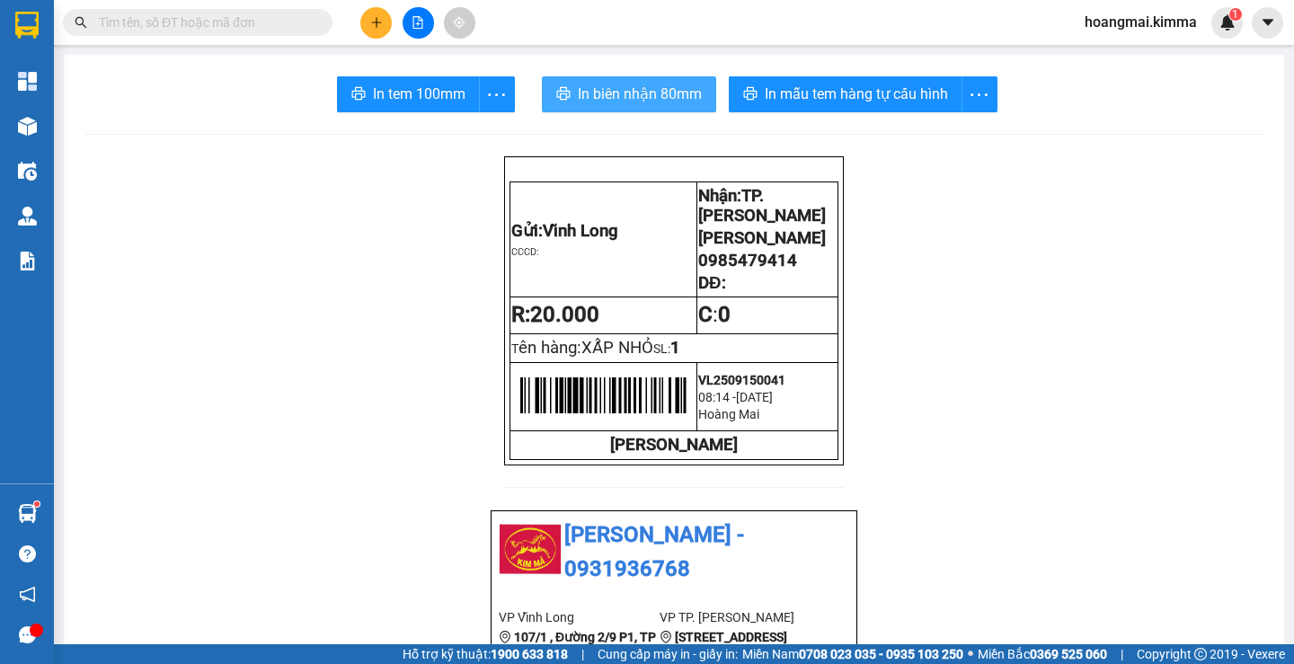
click at [666, 88] on span "In biên nhận 80mm" at bounding box center [640, 94] width 124 height 22
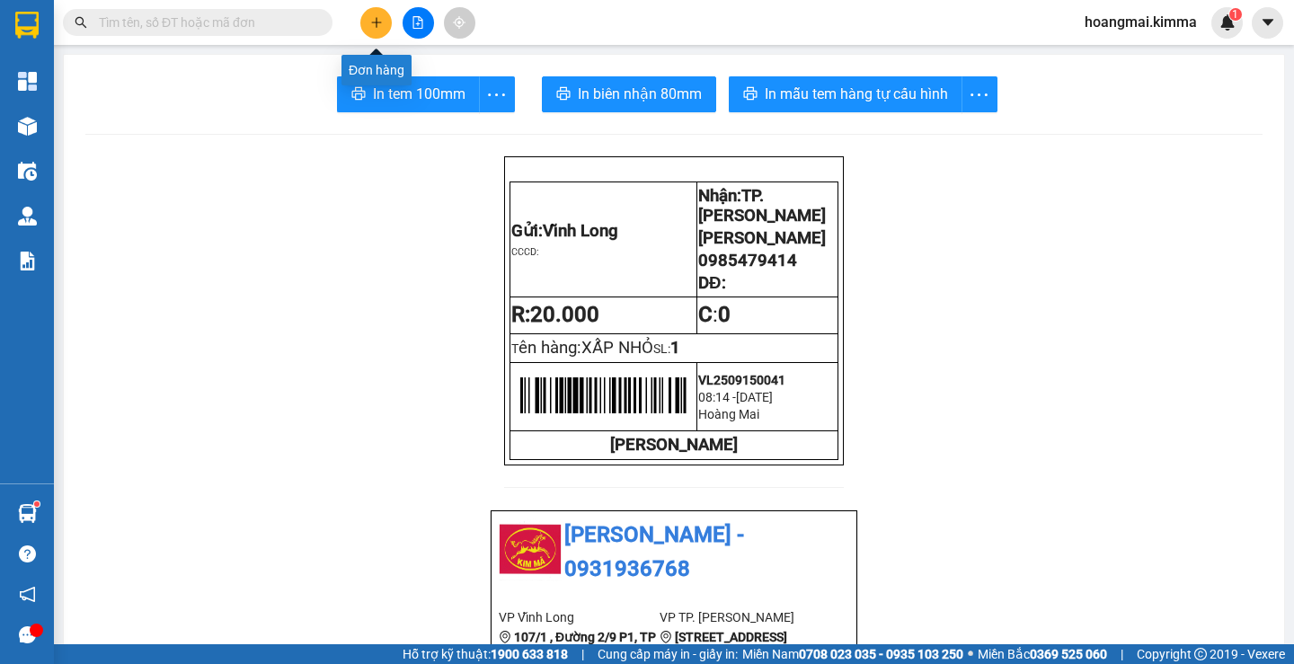
click at [371, 16] on icon "plus" at bounding box center [376, 22] width 13 height 13
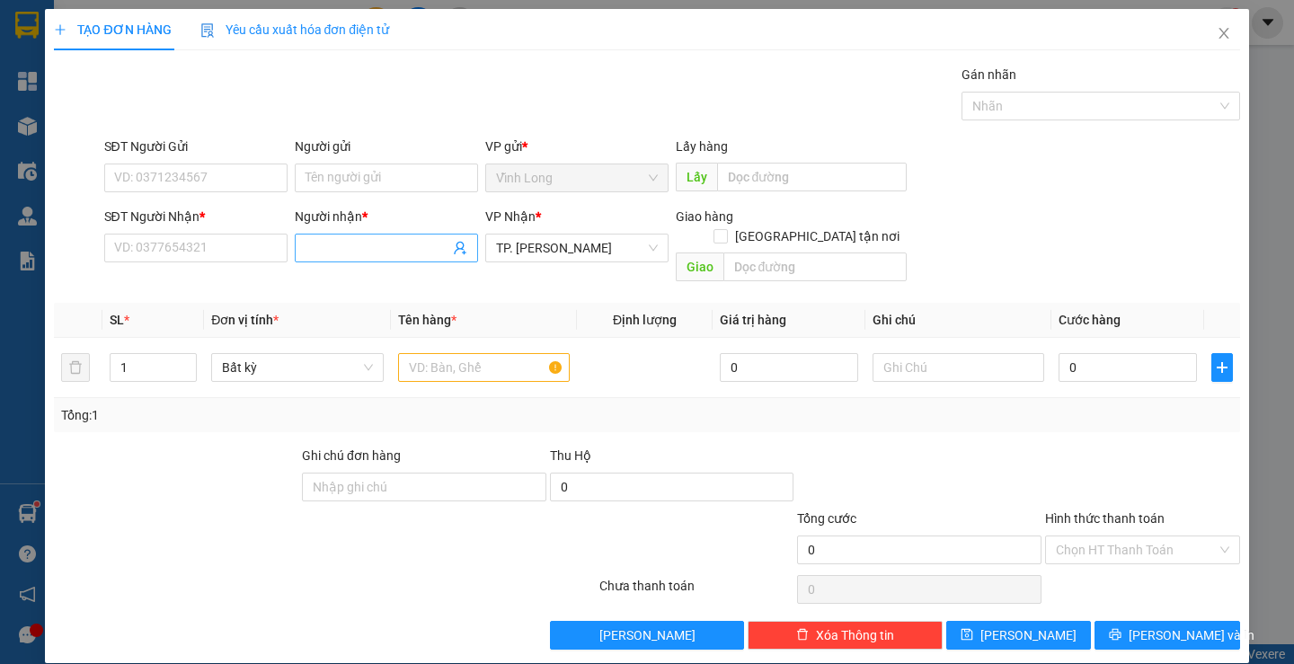
click at [334, 254] on input "Người nhận *" at bounding box center [378, 248] width 144 height 20
click at [244, 253] on input "SĐT Người Nhận *" at bounding box center [195, 248] width 183 height 29
click at [185, 180] on input "SĐT Người Gửi" at bounding box center [195, 178] width 183 height 29
drag, startPoint x: 205, startPoint y: 182, endPoint x: 116, endPoint y: 173, distance: 89.4
click at [102, 174] on div "SĐT Người Gửi 0987808682 0987808682" at bounding box center [196, 168] width 190 height 63
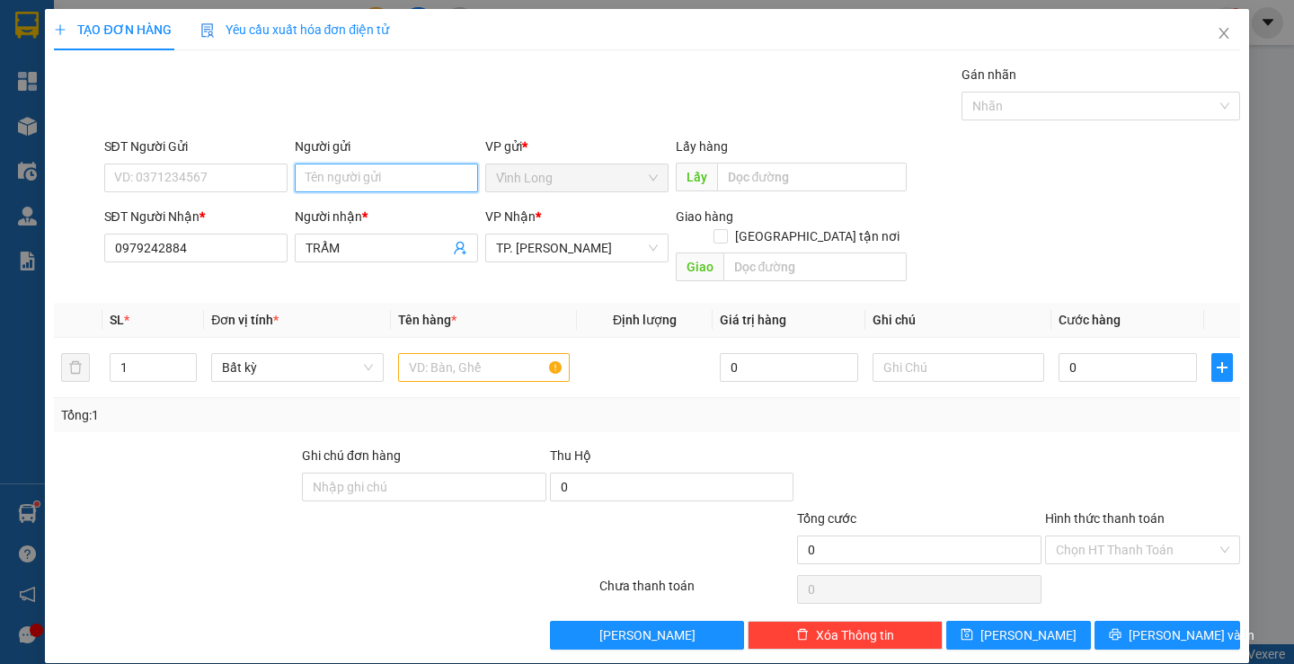
click at [315, 179] on input "Người gửi" at bounding box center [386, 178] width 183 height 29
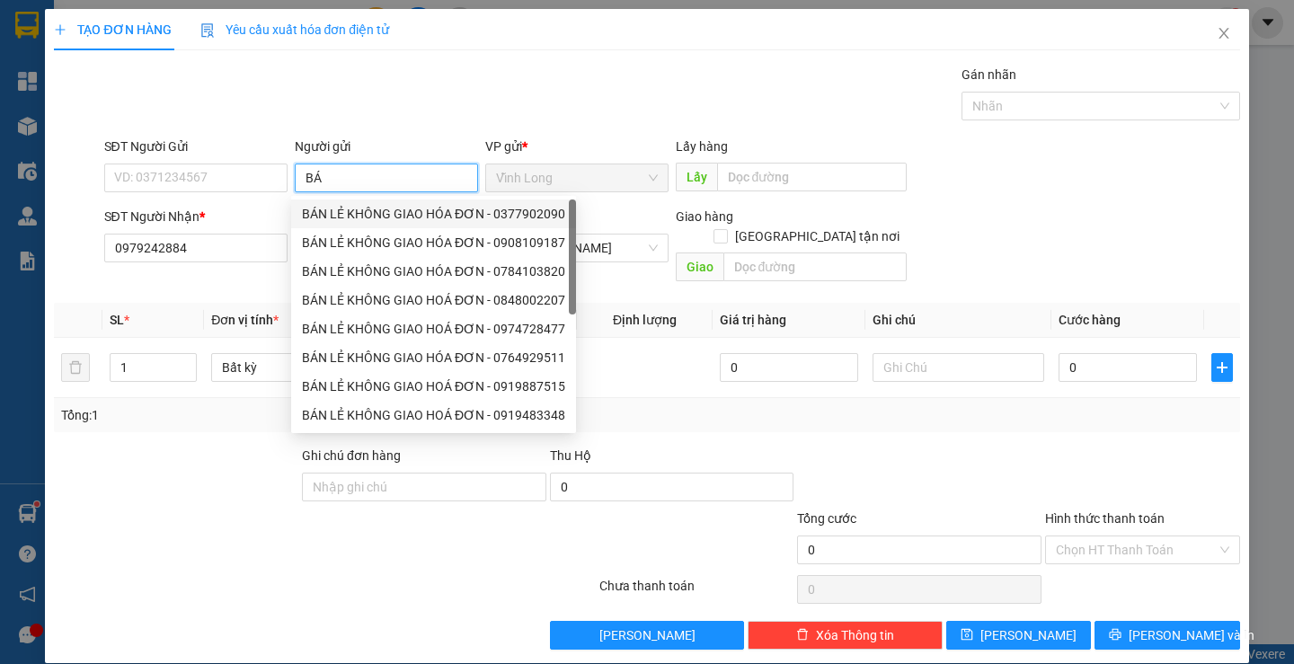
click at [343, 214] on div "BÁN LẺ KHÔNG GIAO HÓA ĐƠN - 0377902090" at bounding box center [433, 214] width 263 height 20
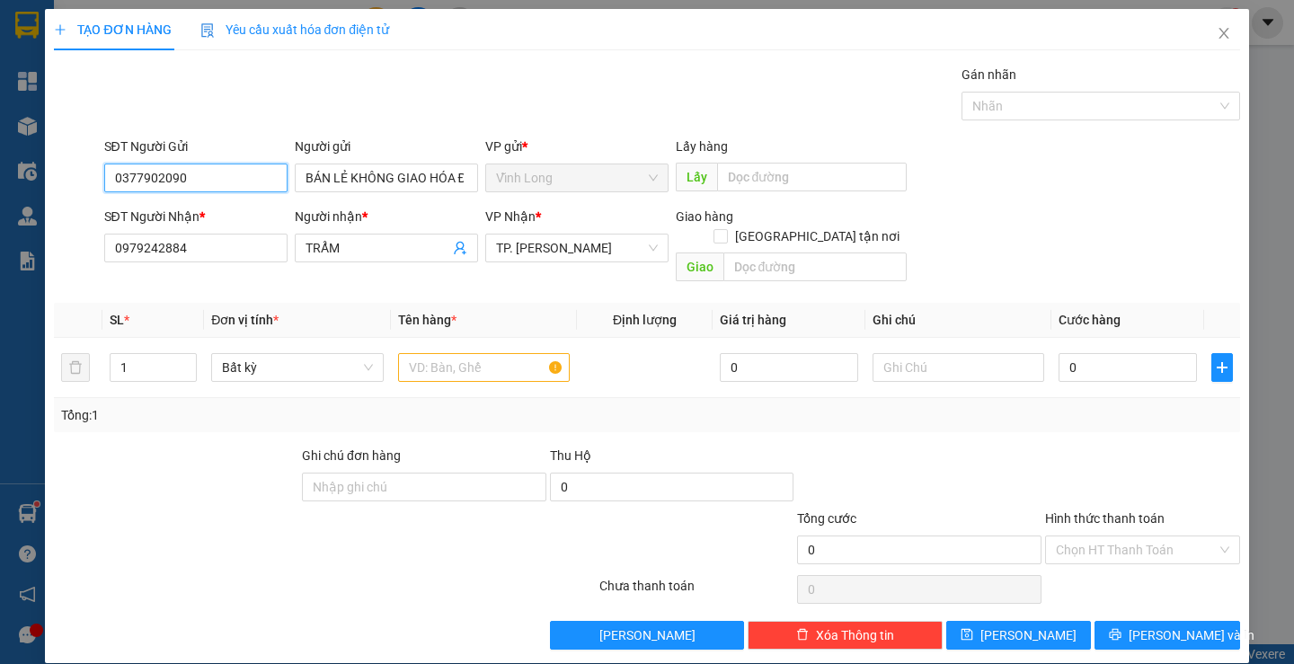
drag, startPoint x: 211, startPoint y: 175, endPoint x: 52, endPoint y: 191, distance: 159.9
click at [49, 192] on div "TẠO ĐƠN HÀNG Yêu cầu xuất hóa đơn điện tử Transit Pickup Surcharge Ids Transit …" at bounding box center [646, 336] width 1203 height 654
paste input "987808682"
click at [487, 92] on div "Gói vận chuyển * Tiêu chuẩn Gán nhãn Nhãn" at bounding box center [672, 96] width 1143 height 63
click at [522, 353] on input "text" at bounding box center [484, 367] width 172 height 29
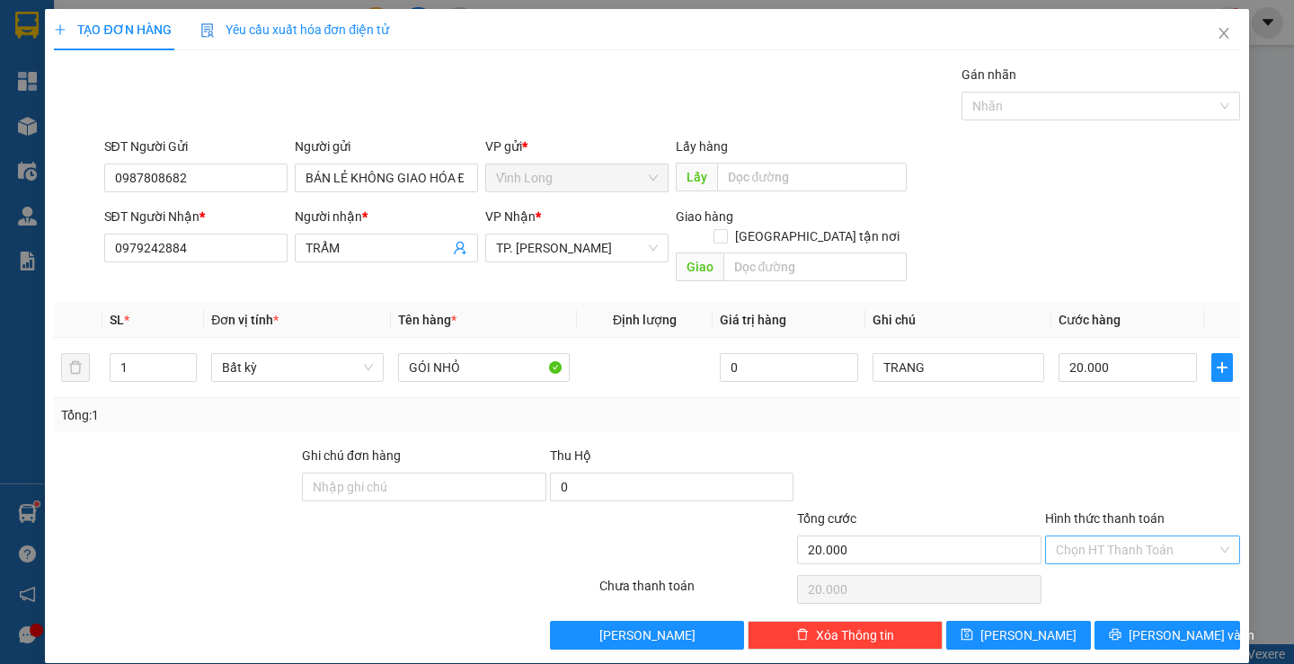
drag, startPoint x: 1074, startPoint y: 523, endPoint x: 1082, endPoint y: 545, distance: 23.0
click at [1074, 536] on input "Hình thức thanh toán" at bounding box center [1136, 549] width 161 height 27
click at [1085, 563] on div "Tại văn phòng" at bounding box center [1131, 566] width 171 height 20
click at [1121, 628] on icon "printer" at bounding box center [1115, 634] width 13 height 13
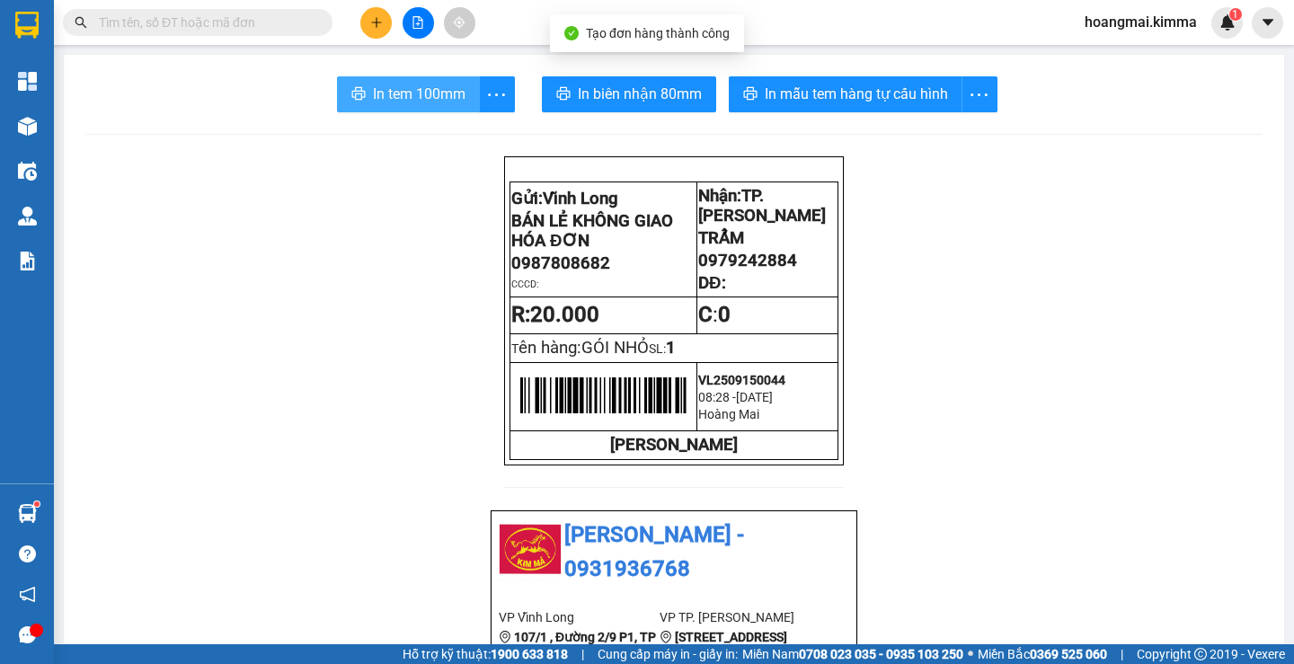
click at [412, 84] on span "In tem 100mm" at bounding box center [419, 94] width 93 height 22
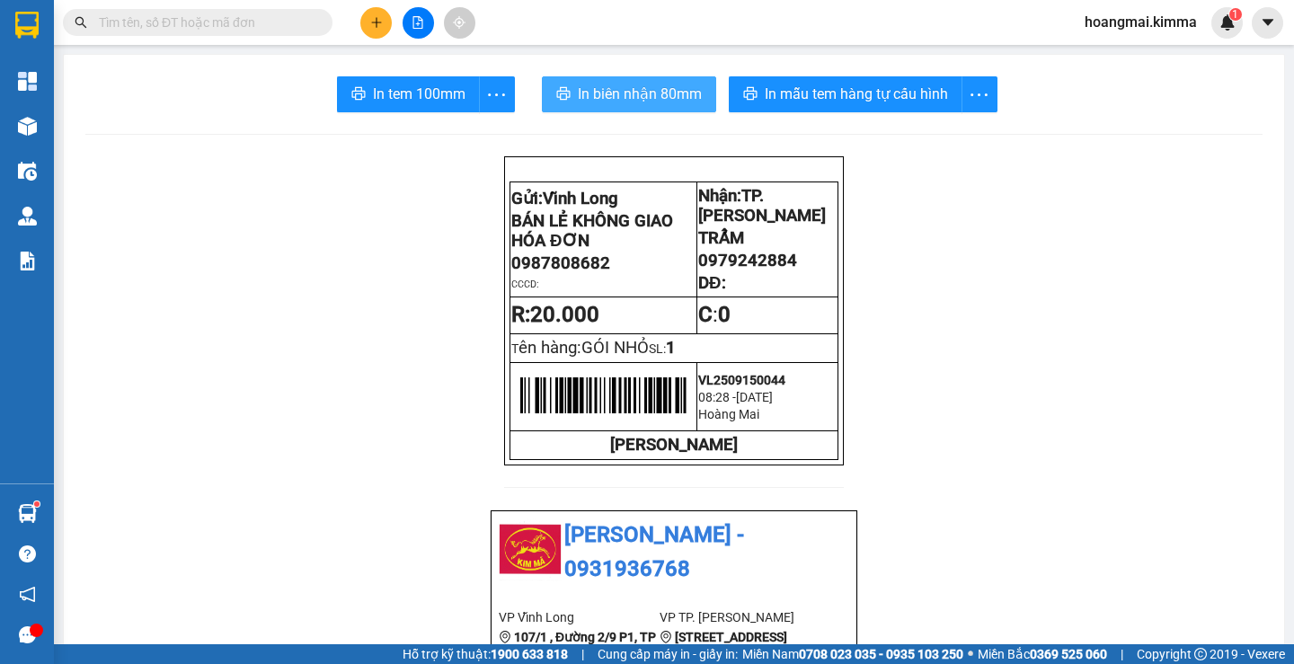
click at [631, 99] on span "In biên nhận 80mm" at bounding box center [640, 94] width 124 height 22
click at [373, 17] on icon "plus" at bounding box center [376, 22] width 13 height 13
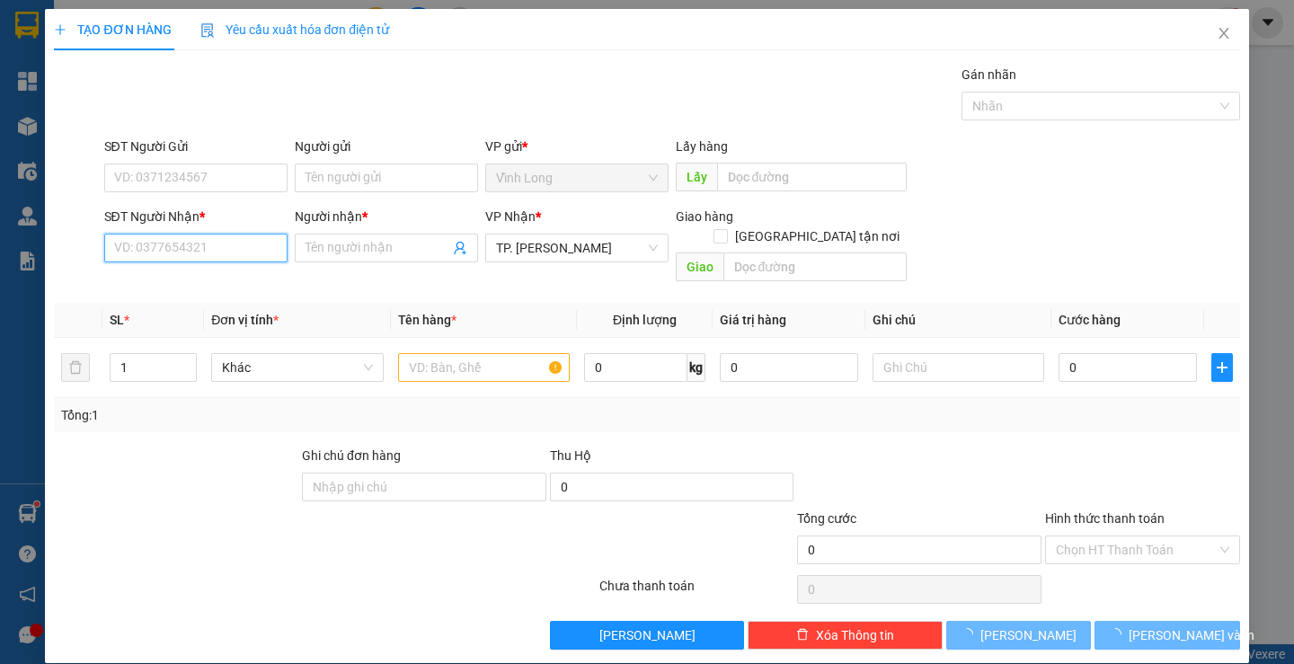
click at [226, 246] on input "SĐT Người Nhận *" at bounding box center [195, 248] width 183 height 29
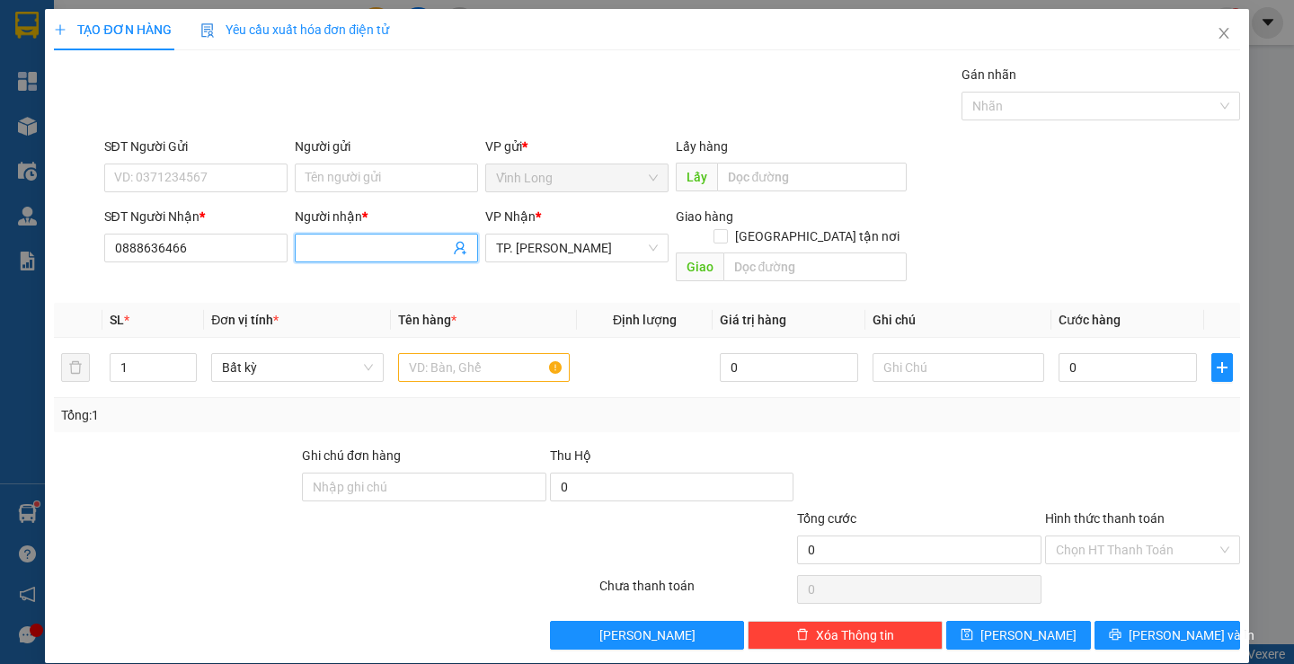
click at [368, 244] on input "Người nhận *" at bounding box center [378, 248] width 144 height 20
drag, startPoint x: 811, startPoint y: 216, endPoint x: 804, endPoint y: 239, distance: 24.4
click at [726, 229] on input "[GEOGRAPHIC_DATA] tận nơi" at bounding box center [719, 235] width 13 height 13
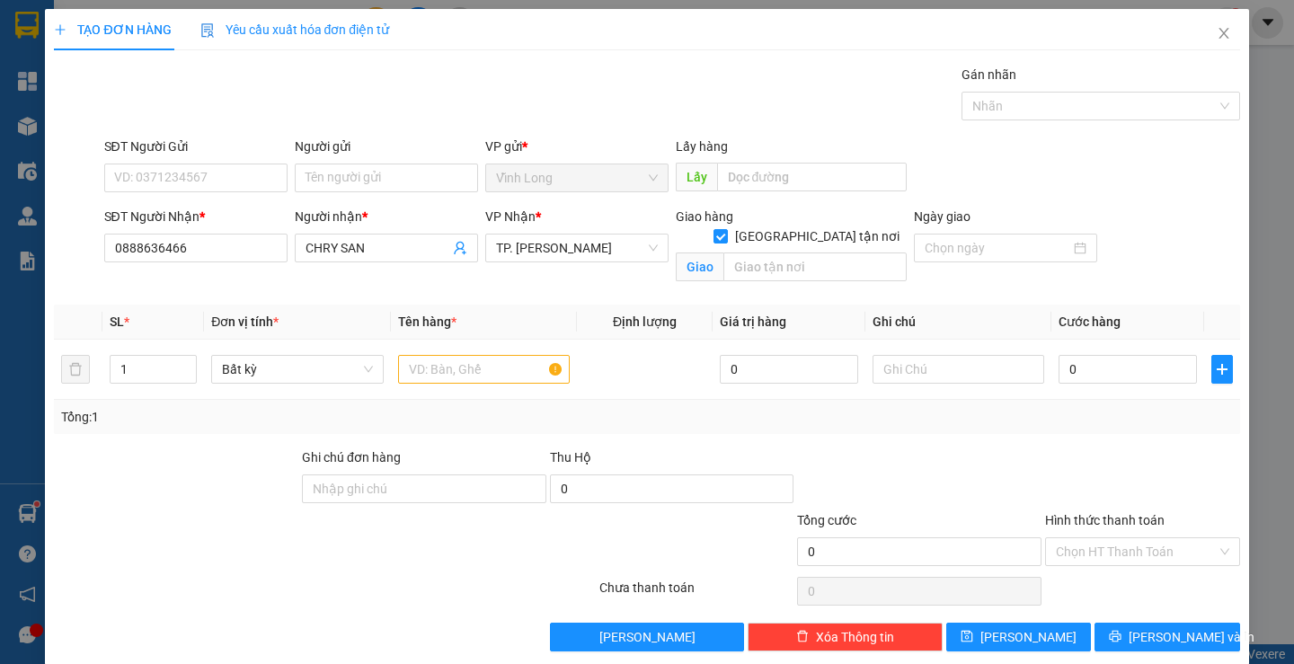
click at [797, 267] on div "Giao hàng [GEOGRAPHIC_DATA] tận nơi [GEOGRAPHIC_DATA]" at bounding box center [791, 248] width 231 height 83
click at [801, 253] on input "text" at bounding box center [814, 267] width 183 height 29
click at [226, 182] on input "SĐT Người Gửi" at bounding box center [195, 178] width 183 height 29
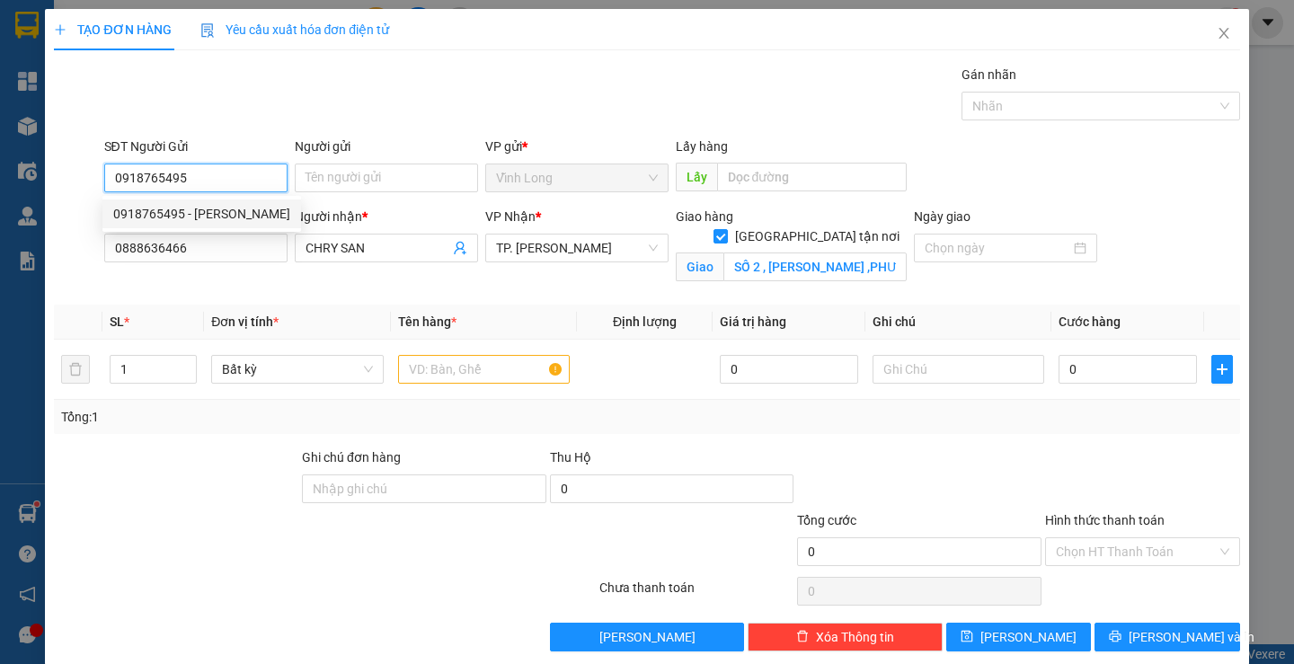
click at [218, 211] on div "0918765495 - [PERSON_NAME]" at bounding box center [201, 214] width 177 height 20
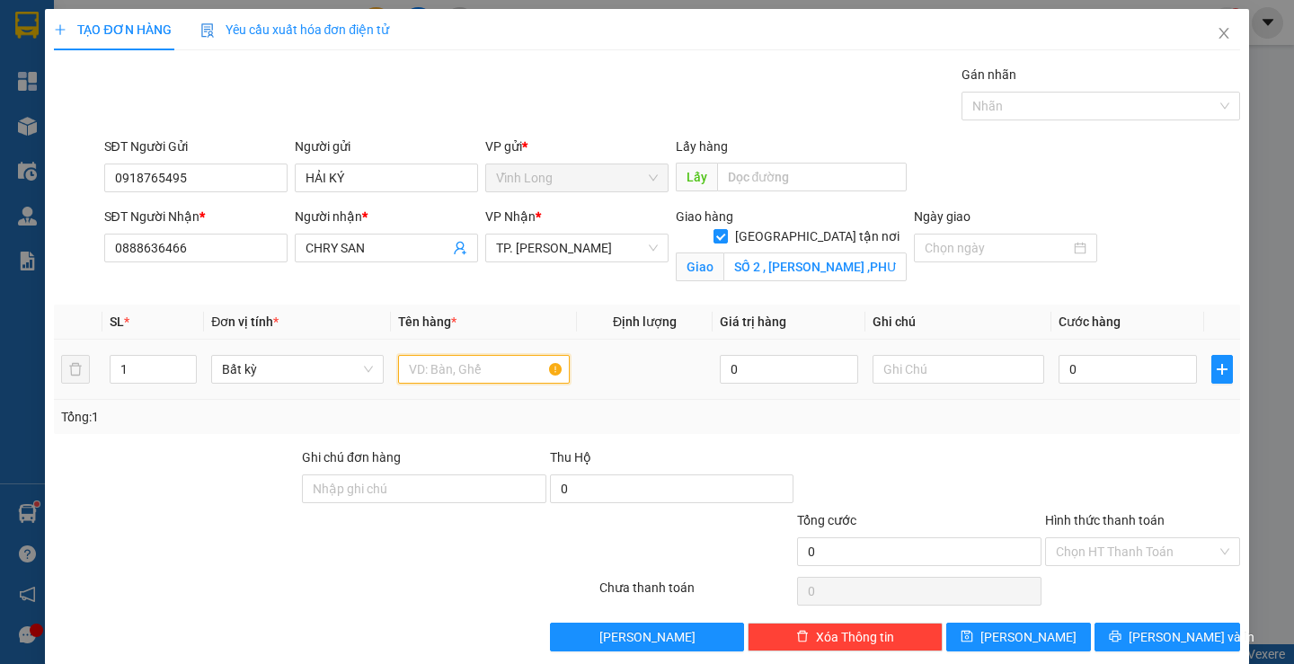
click at [466, 371] on input "text" at bounding box center [484, 369] width 172 height 29
click at [891, 377] on input "text" at bounding box center [959, 369] width 172 height 29
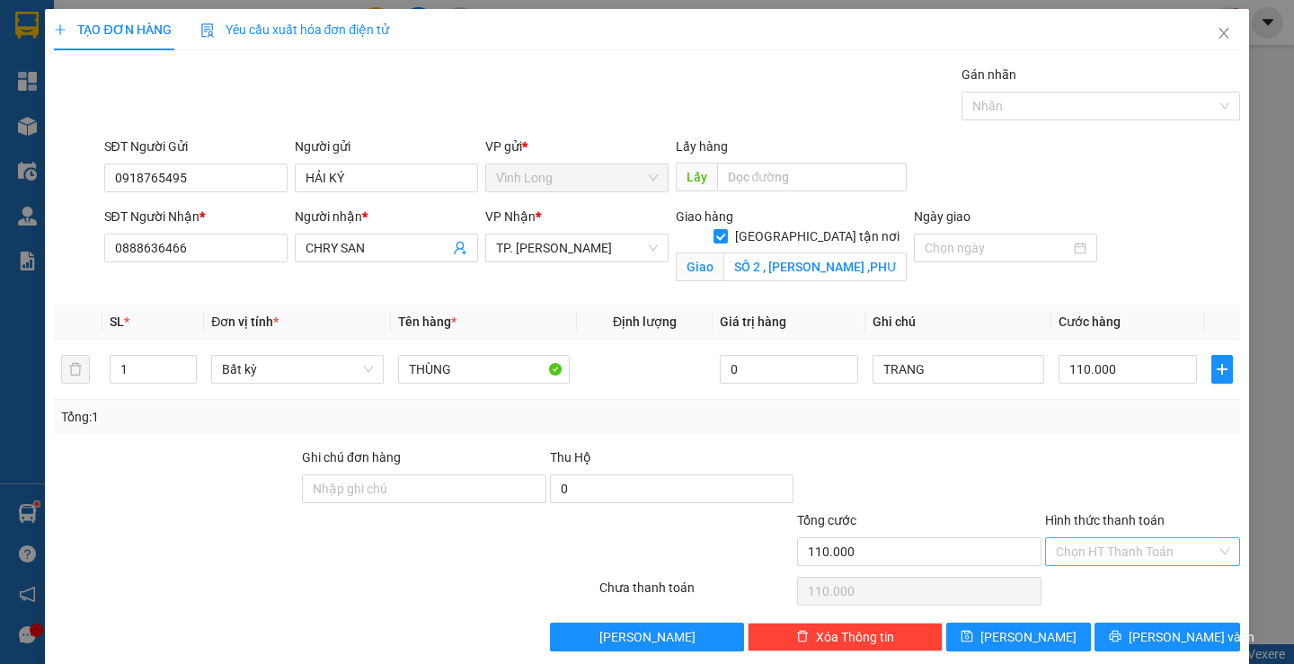
click at [1120, 552] on input "Hình thức thanh toán" at bounding box center [1136, 551] width 161 height 27
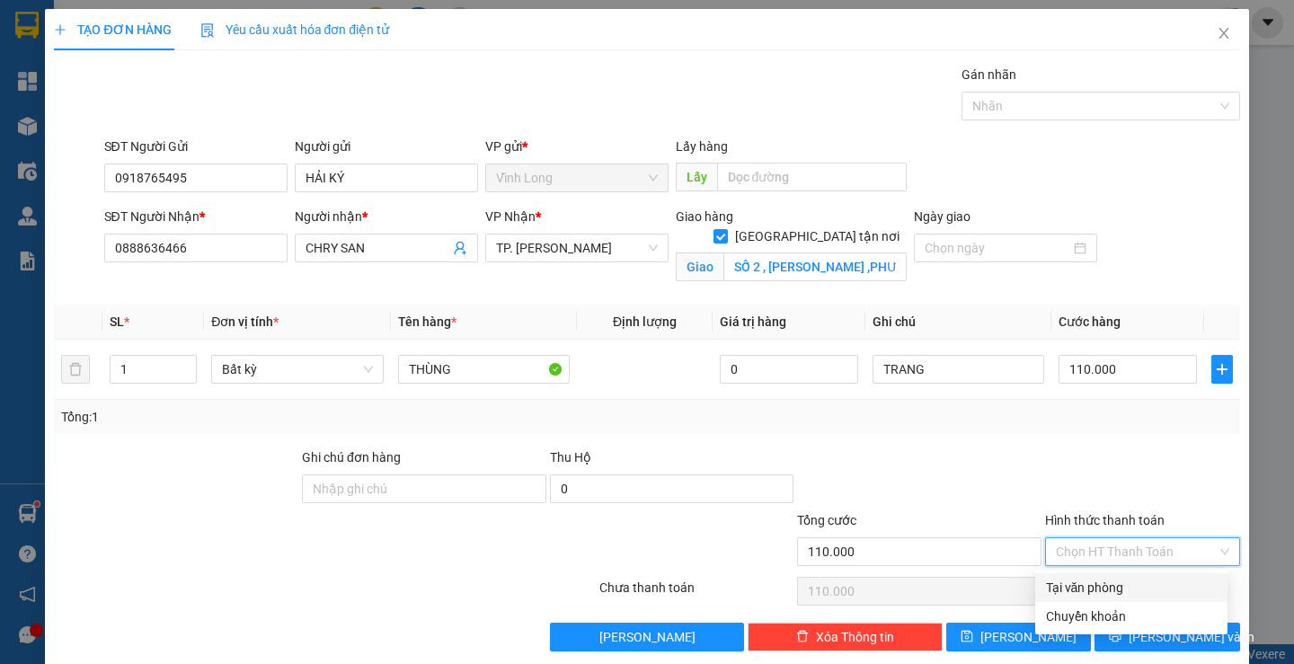
click at [1112, 589] on div "Tại văn phòng" at bounding box center [1131, 588] width 171 height 20
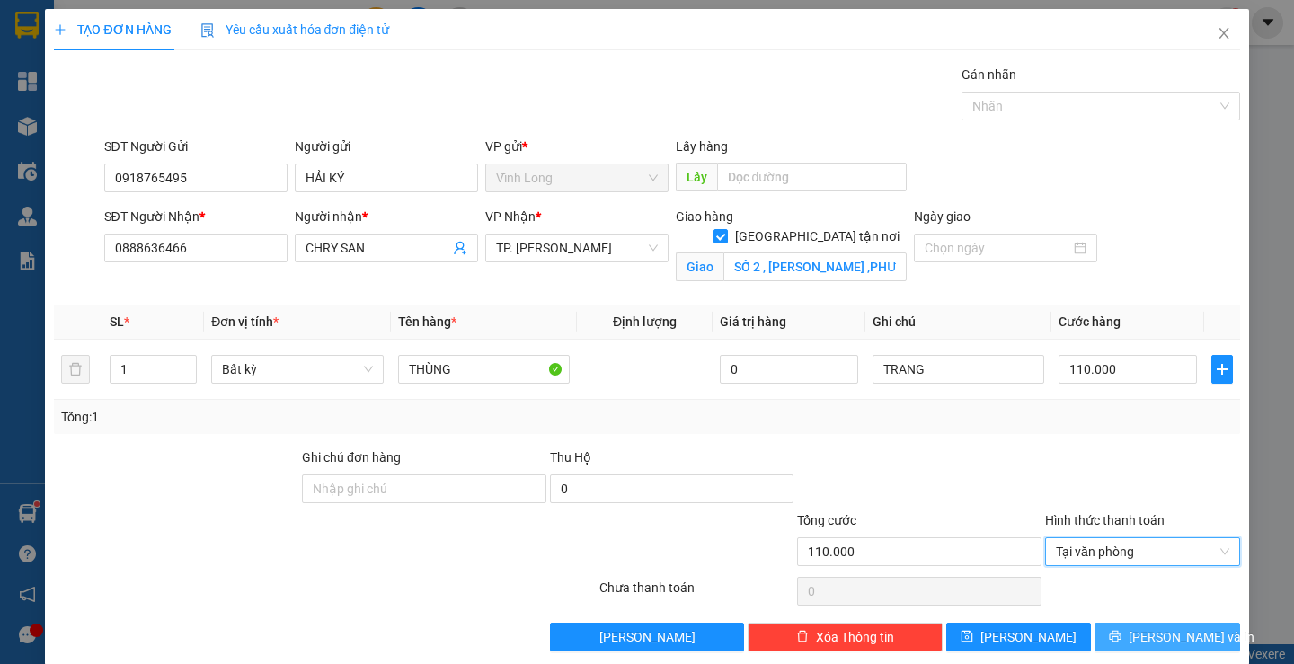
click at [1186, 634] on span "[PERSON_NAME] và In" at bounding box center [1192, 637] width 126 height 20
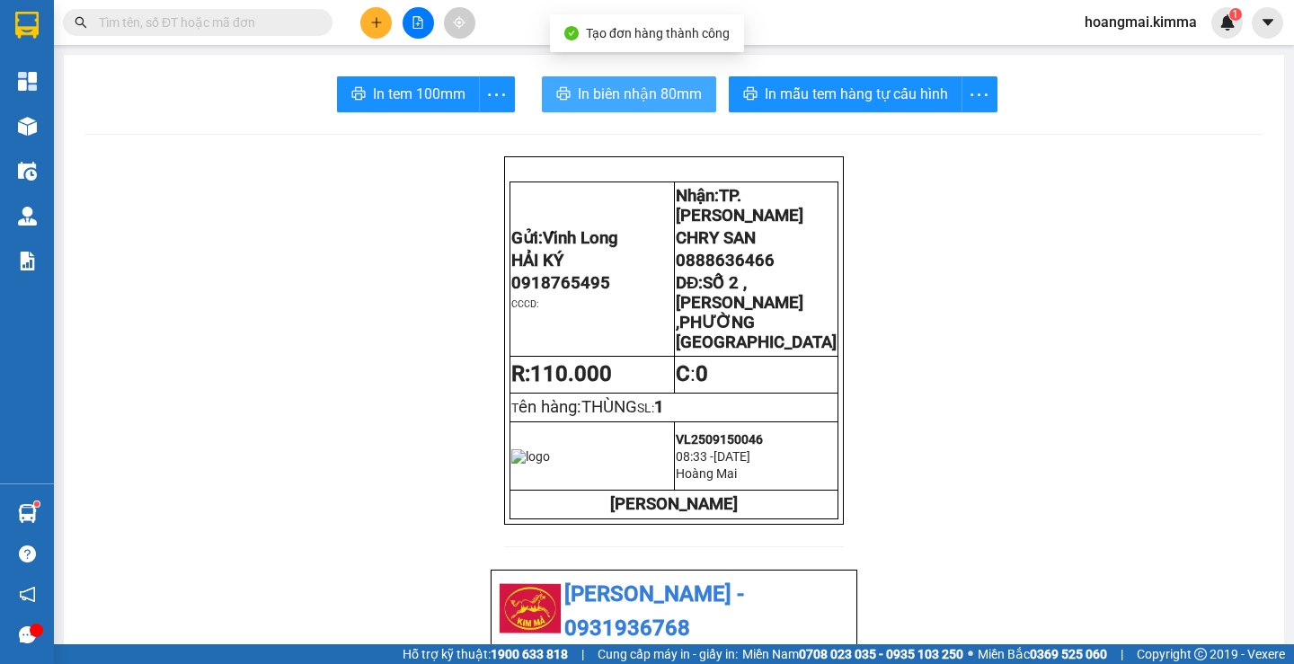
click at [651, 87] on span "In biên nhận 80mm" at bounding box center [640, 94] width 124 height 22
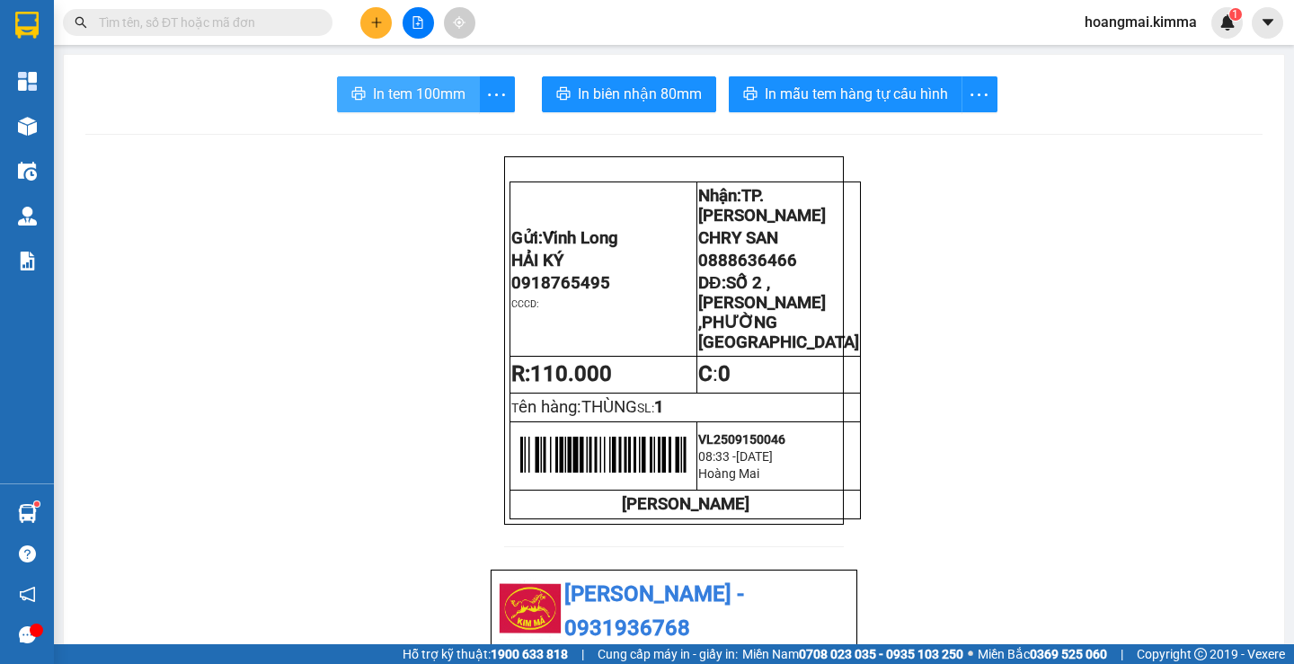
click at [376, 84] on span "In tem 100mm" at bounding box center [419, 94] width 93 height 22
click at [384, 20] on button at bounding box center [375, 22] width 31 height 31
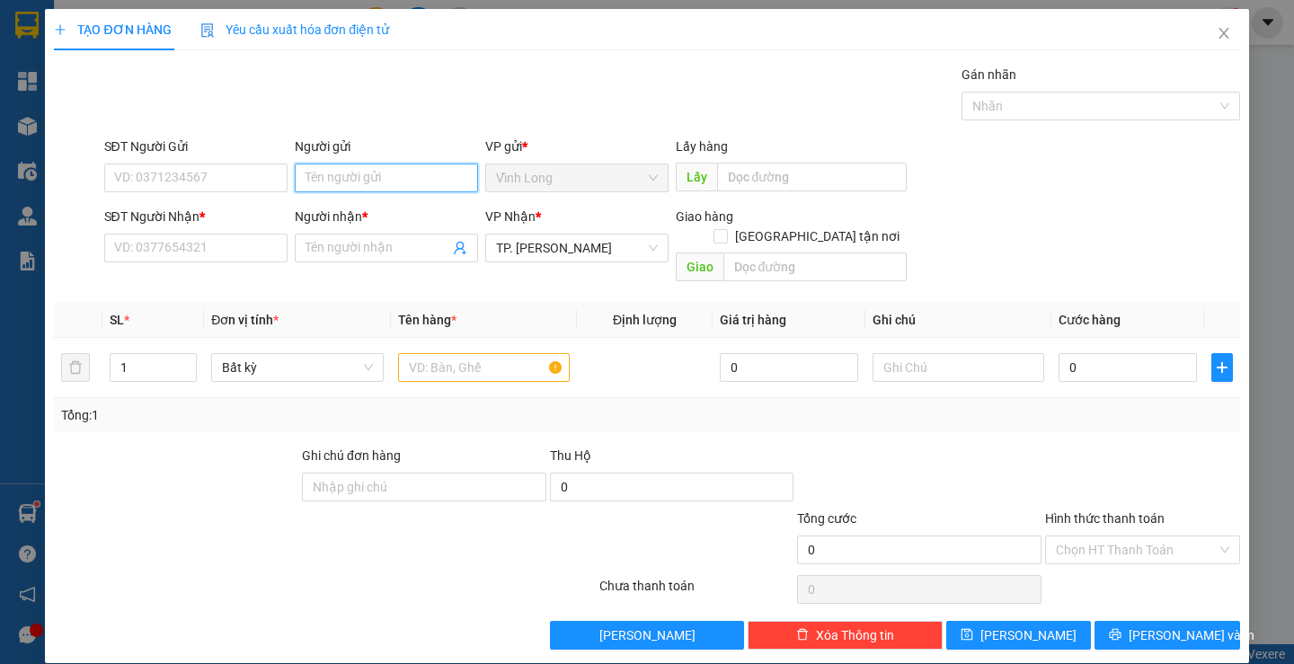
drag, startPoint x: 220, startPoint y: 177, endPoint x: 338, endPoint y: 172, distance: 117.8
click at [337, 174] on input "Người gửi" at bounding box center [386, 178] width 183 height 29
click at [337, 173] on input "Người gửi" at bounding box center [386, 178] width 183 height 29
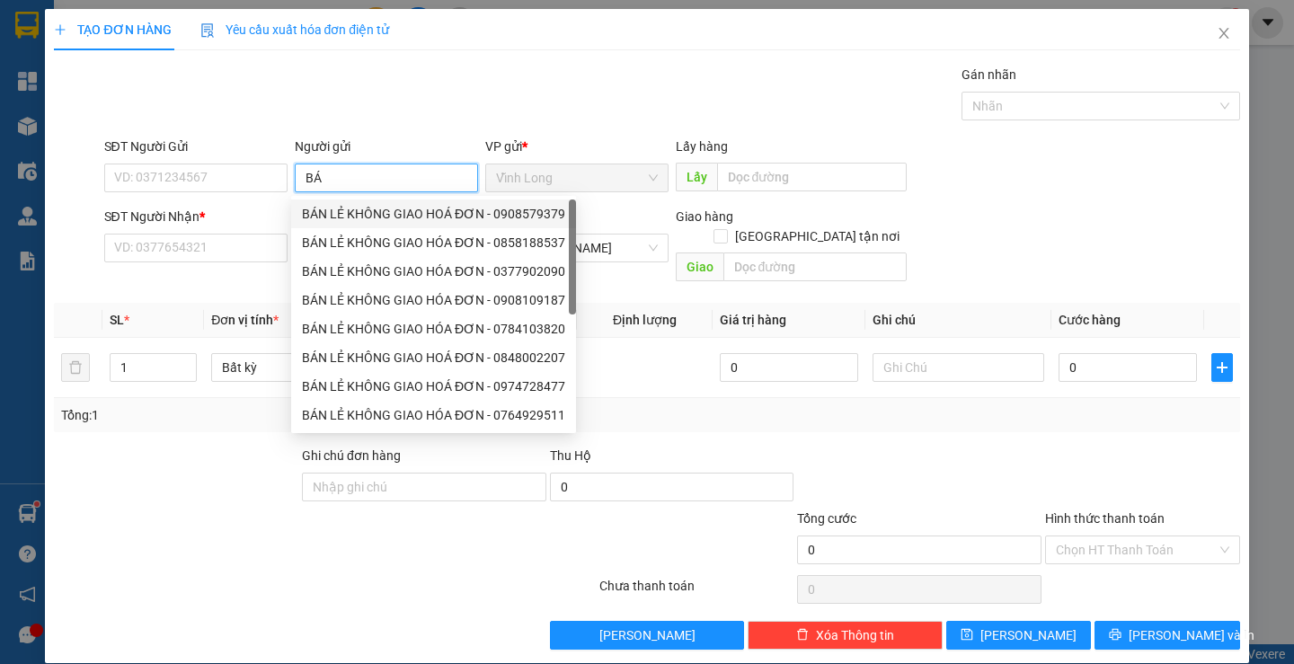
click at [344, 215] on div "BÁN LẺ KHÔNG GIAO HOÁ ĐƠN - 0908579379" at bounding box center [433, 214] width 263 height 20
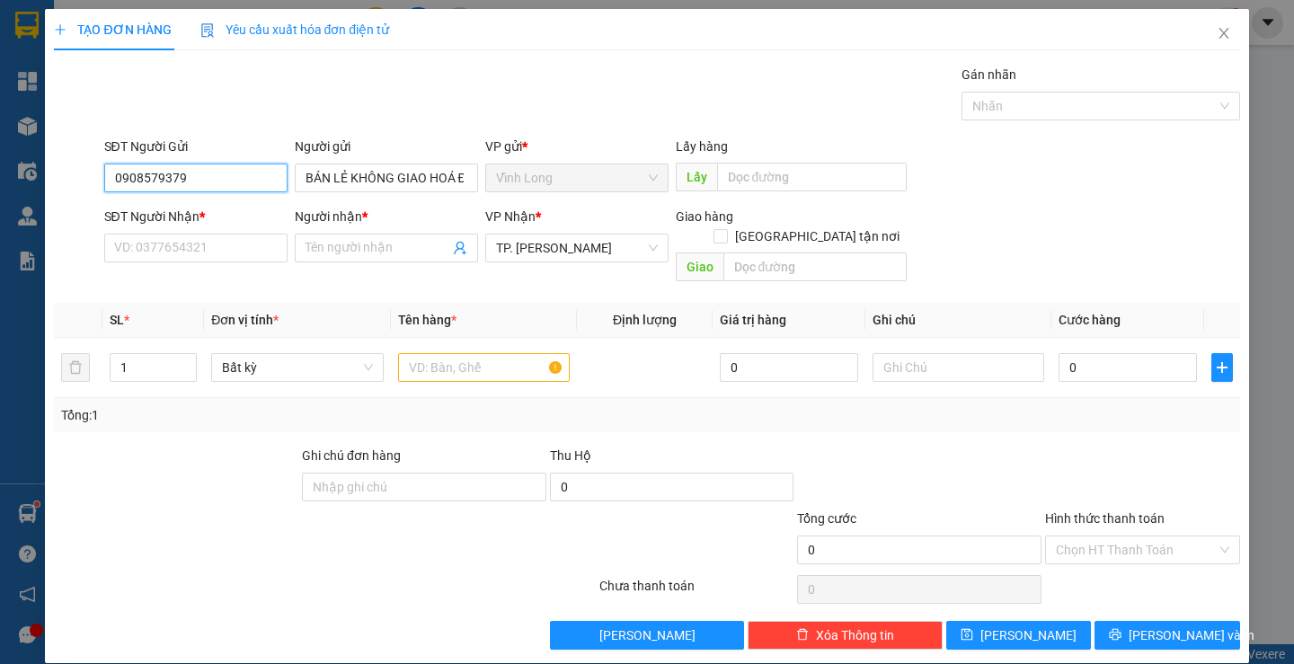
drag, startPoint x: 130, startPoint y: 190, endPoint x: 104, endPoint y: 193, distance: 26.2
click at [104, 193] on div "SĐT Người Gửi 0908579379 0908579379" at bounding box center [195, 168] width 183 height 63
paste input "86872094"
click at [176, 268] on div "SĐT Người Nhận * VD: 0377654321" at bounding box center [195, 238] width 183 height 63
click at [178, 249] on input "SĐT Người Nhận *" at bounding box center [195, 248] width 183 height 29
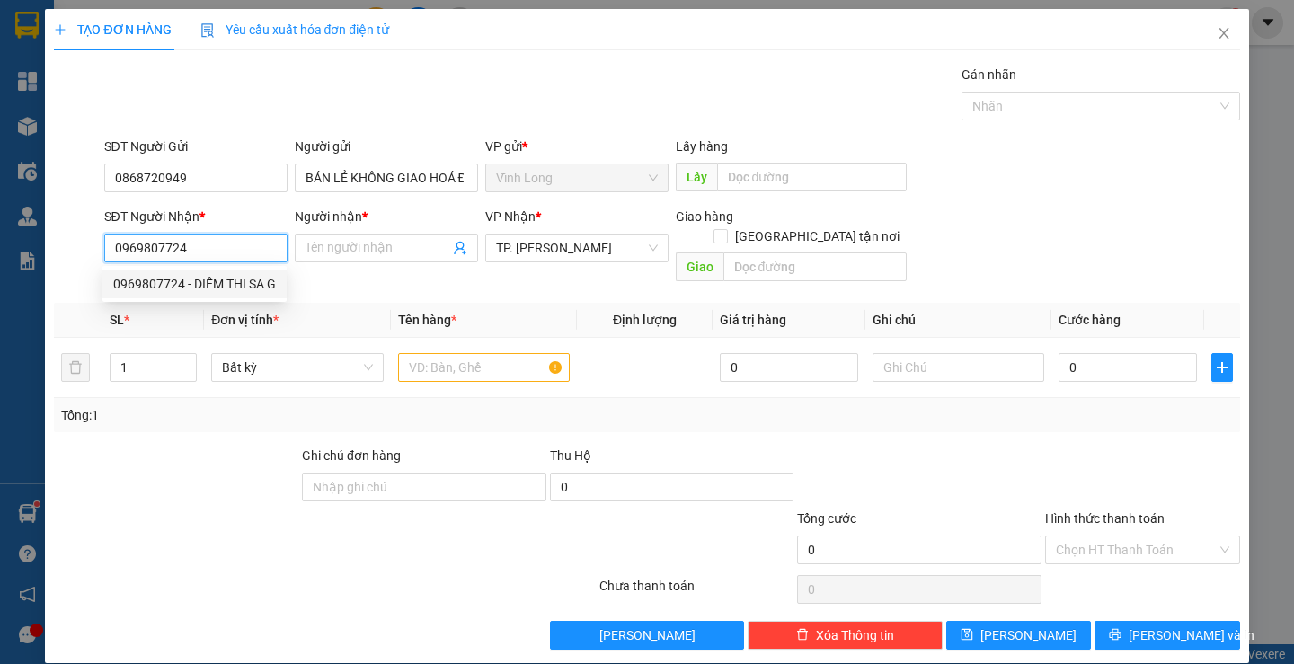
click at [219, 281] on div "0969807724 - DIỄM THI SA G" at bounding box center [194, 284] width 163 height 20
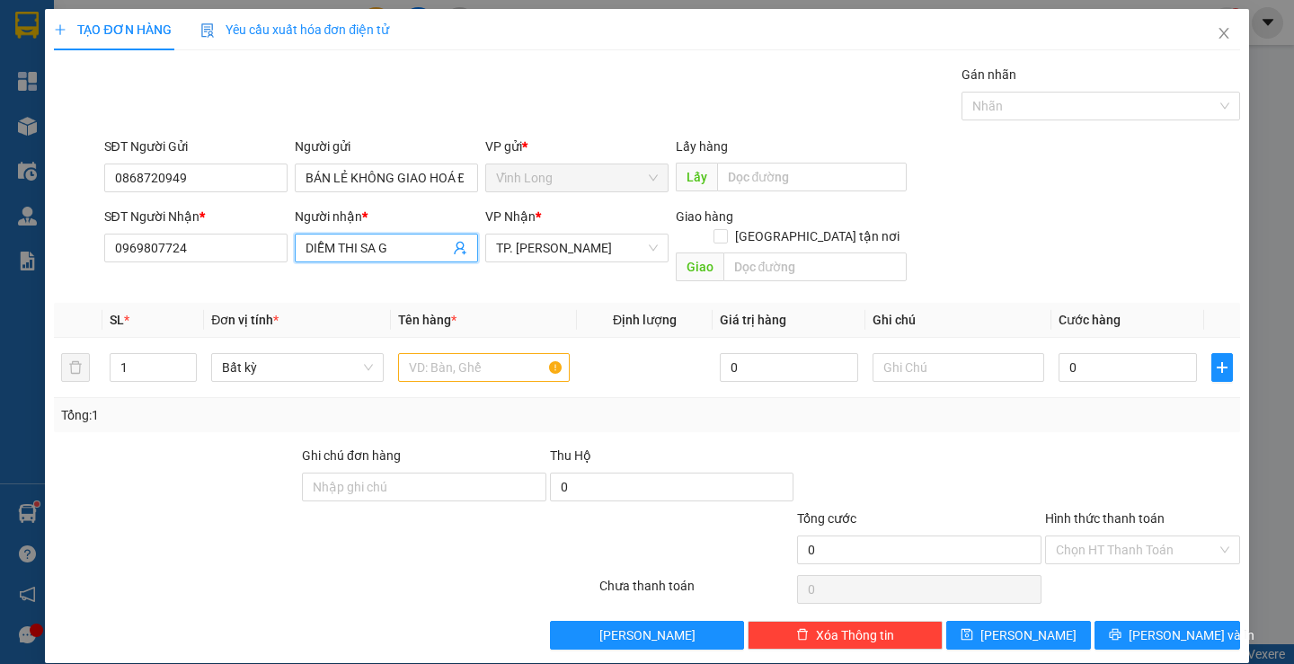
drag, startPoint x: 355, startPoint y: 248, endPoint x: 389, endPoint y: 226, distance: 40.9
click at [414, 265] on div "Người nhận * DIỄM THI SA G DIỄM THI SA G" at bounding box center [386, 238] width 183 height 63
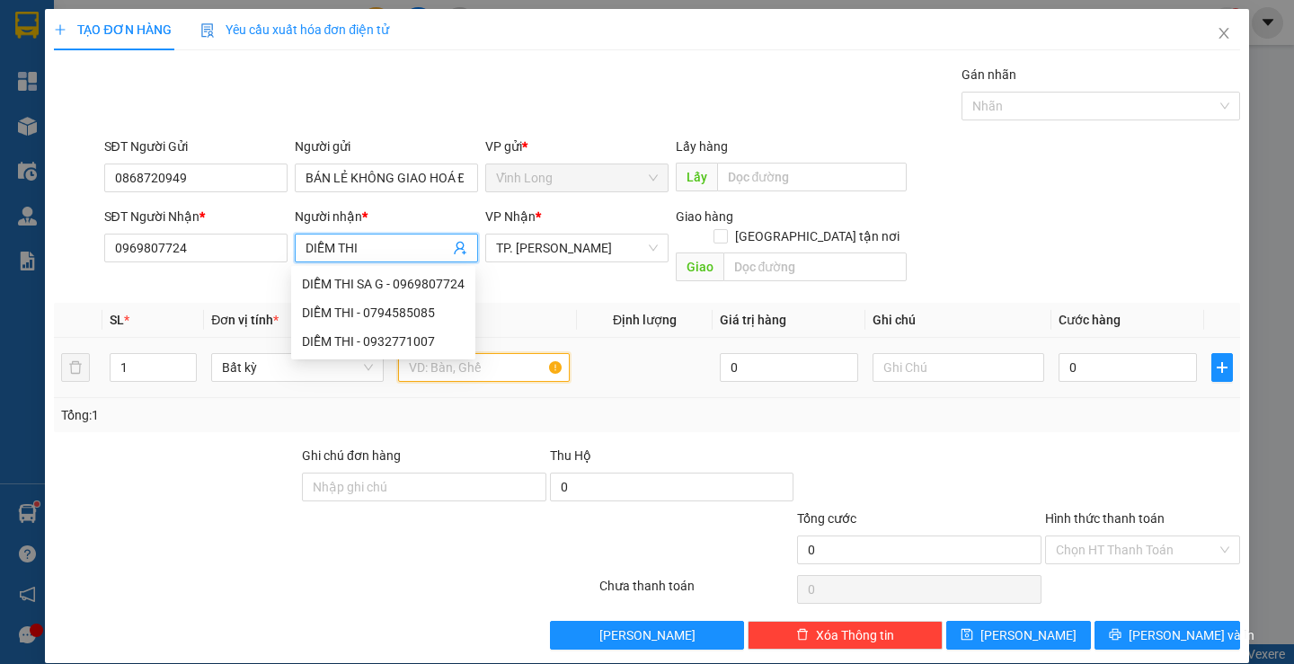
click at [508, 353] on input "text" at bounding box center [484, 367] width 172 height 29
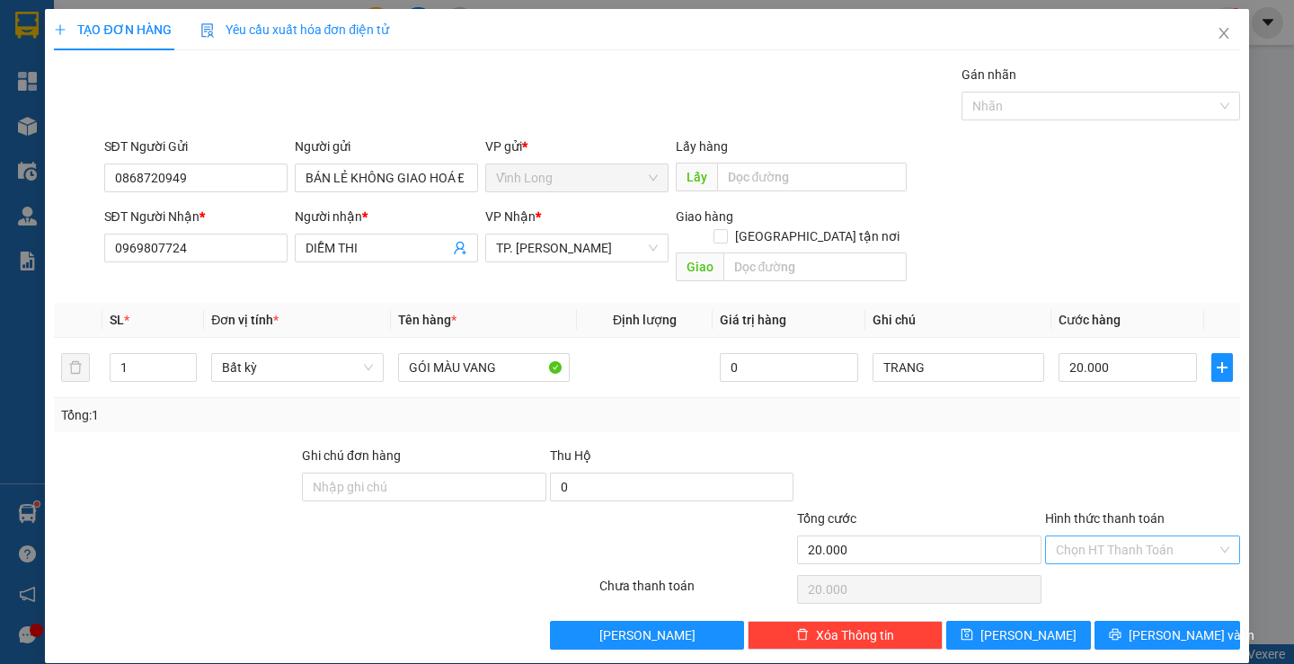
click at [1087, 540] on input "Hình thức thanh toán" at bounding box center [1136, 549] width 161 height 27
click at [1087, 563] on div "Tại văn phòng" at bounding box center [1131, 566] width 171 height 20
click at [1121, 629] on icon "printer" at bounding box center [1116, 635] width 12 height 12
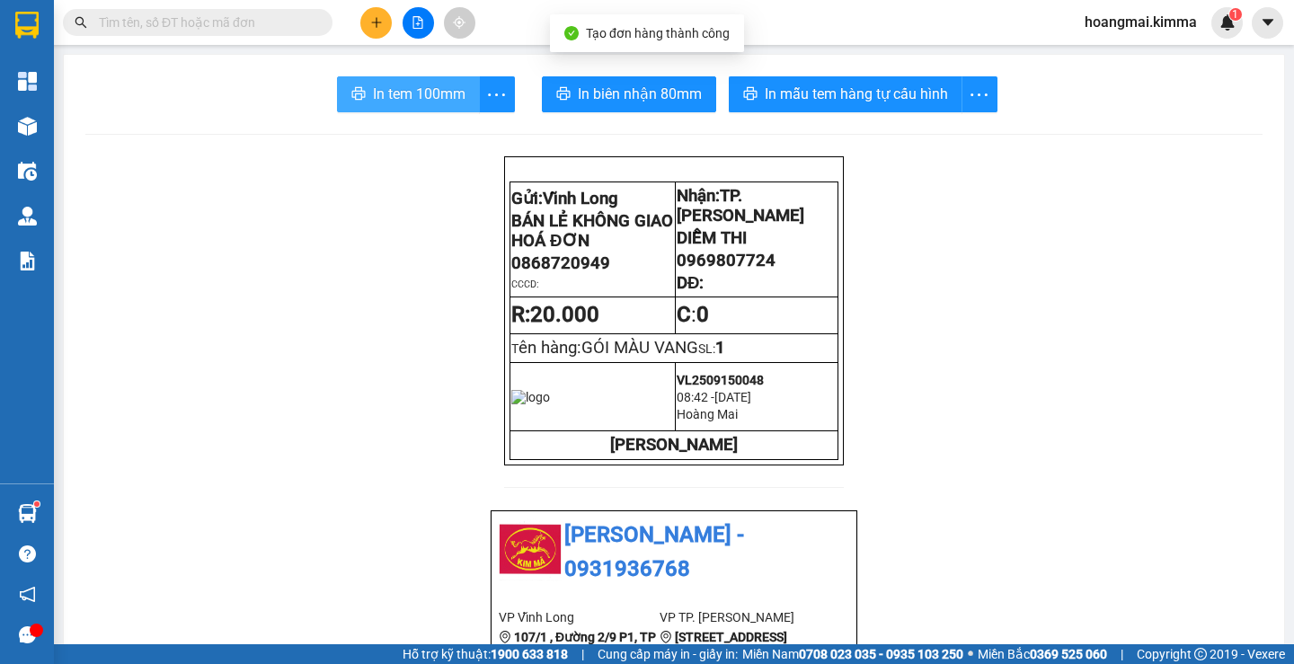
click at [433, 96] on span "In tem 100mm" at bounding box center [419, 94] width 93 height 22
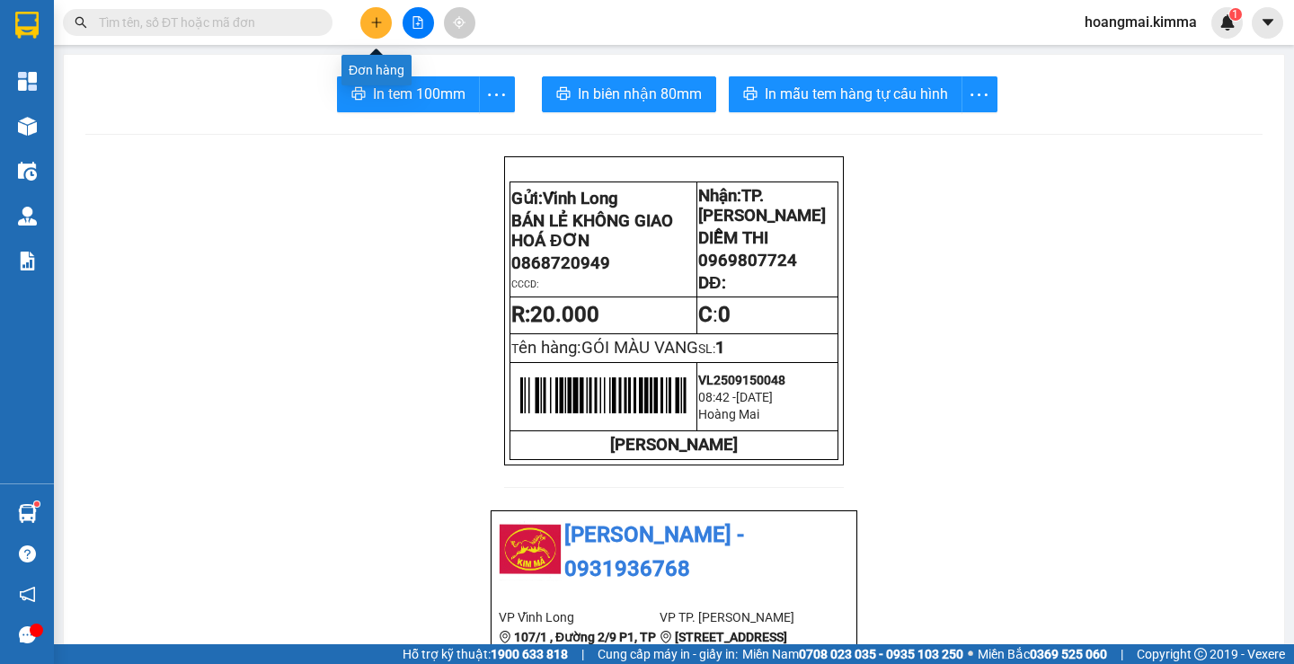
click at [374, 27] on icon "plus" at bounding box center [376, 22] width 13 height 13
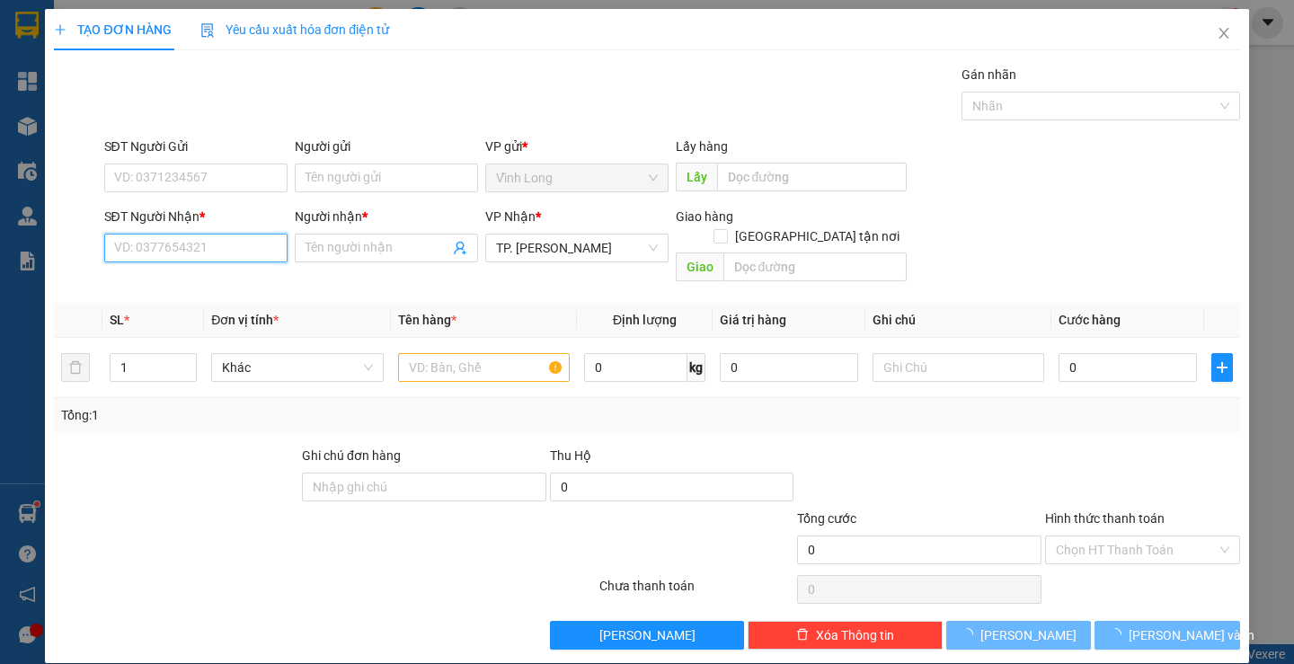
click at [238, 248] on input "SĐT Người Nhận *" at bounding box center [195, 248] width 183 height 29
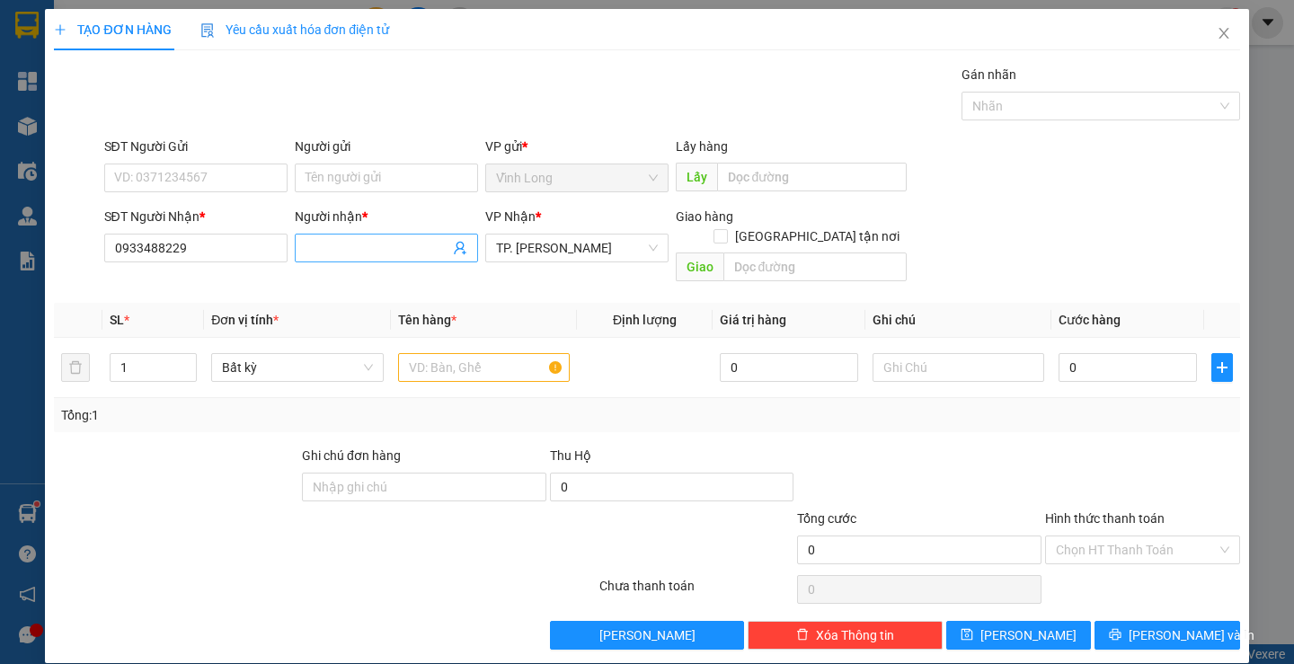
click at [357, 246] on input "Người nhận *" at bounding box center [378, 248] width 144 height 20
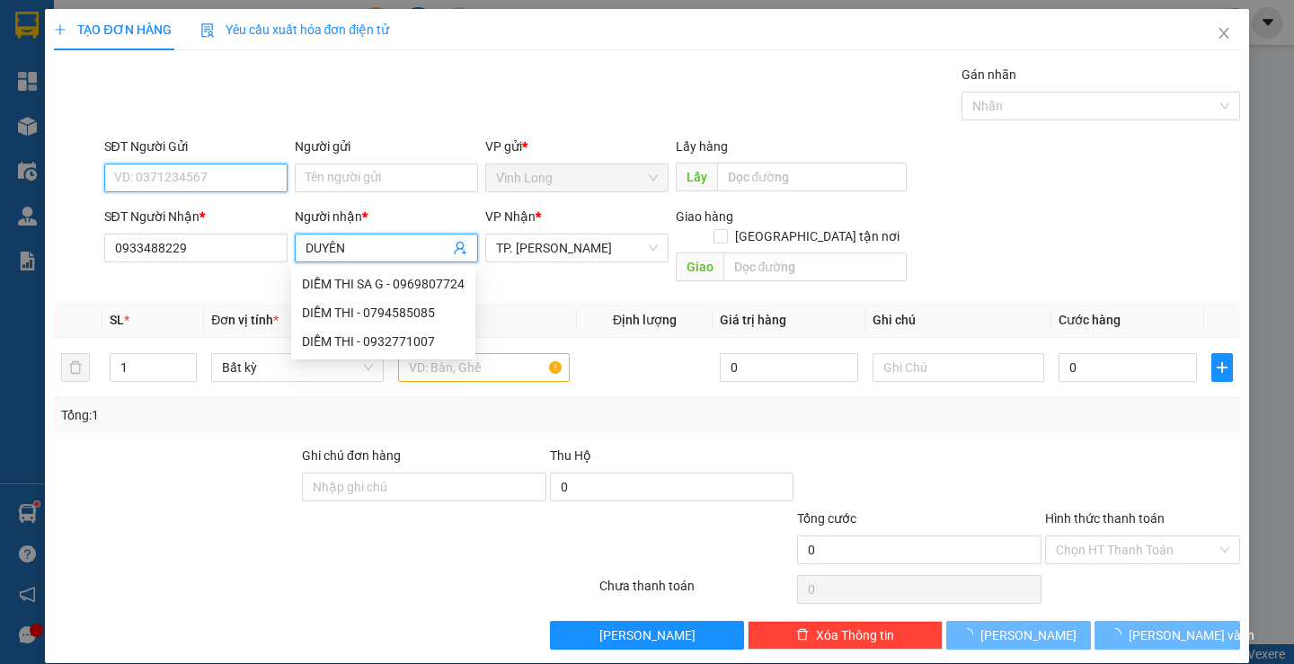
click at [216, 180] on input "SĐT Người Gửi" at bounding box center [195, 178] width 183 height 29
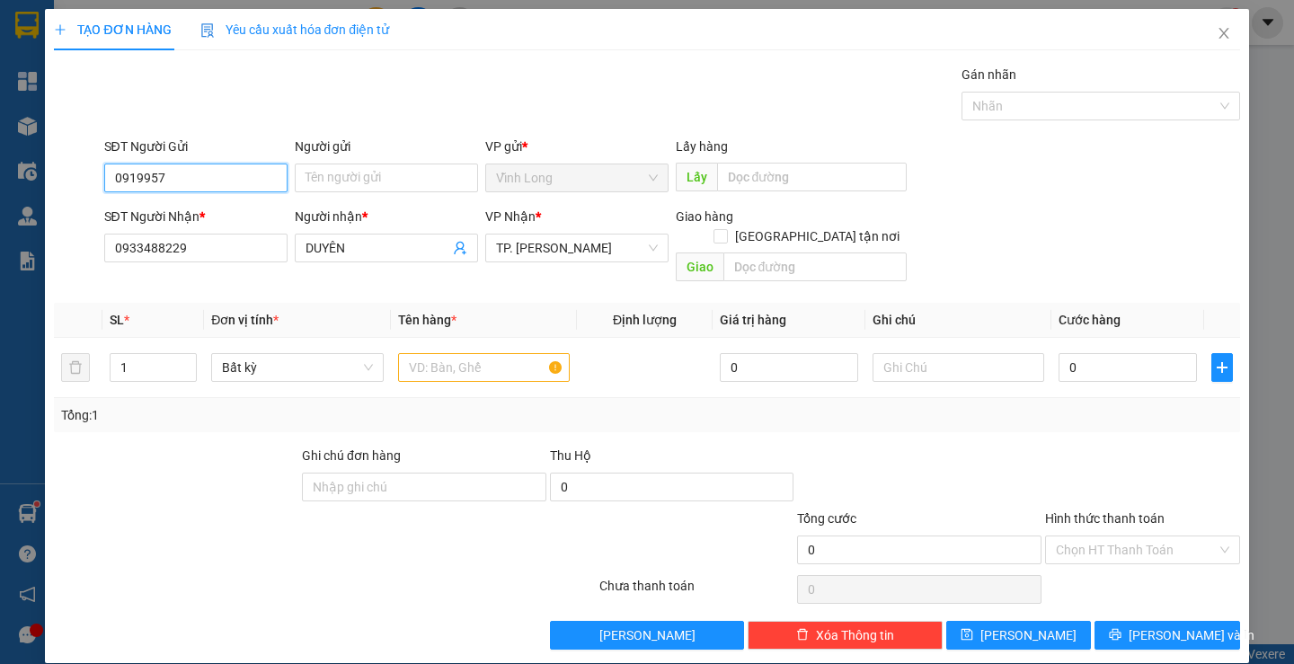
click at [152, 175] on input "0919957" at bounding box center [195, 178] width 183 height 29
click at [144, 171] on input "0919957" at bounding box center [195, 178] width 183 height 29
click at [179, 175] on input "091957" at bounding box center [195, 178] width 183 height 29
click at [190, 217] on div "0919575225 - SƯ [PERSON_NAME]" at bounding box center [212, 214] width 198 height 20
click at [616, 85] on div "Gói vận chuyển * Tiêu chuẩn Gán nhãn Nhãn" at bounding box center [672, 96] width 1143 height 63
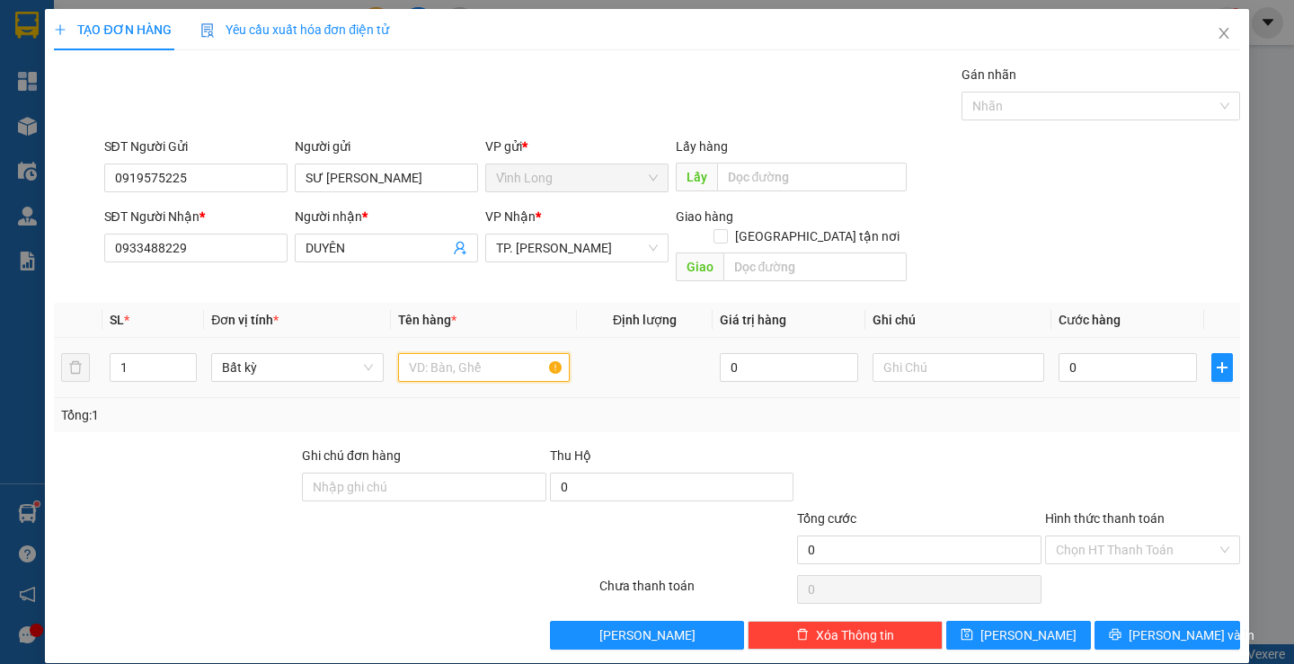
click at [493, 354] on input "text" at bounding box center [484, 367] width 172 height 29
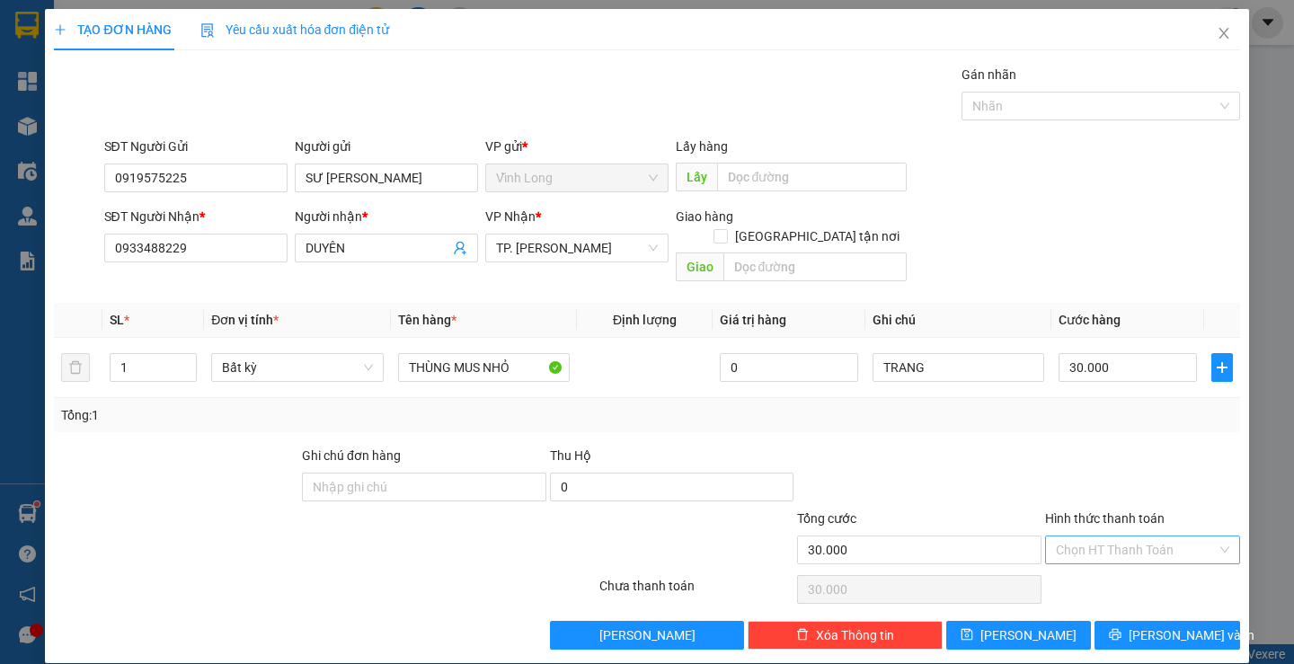
click at [1099, 536] on input "Hình thức thanh toán" at bounding box center [1136, 549] width 161 height 27
click at [1085, 564] on div "Tại văn phòng" at bounding box center [1131, 566] width 171 height 20
click at [1165, 625] on span "[PERSON_NAME] và In" at bounding box center [1192, 635] width 126 height 20
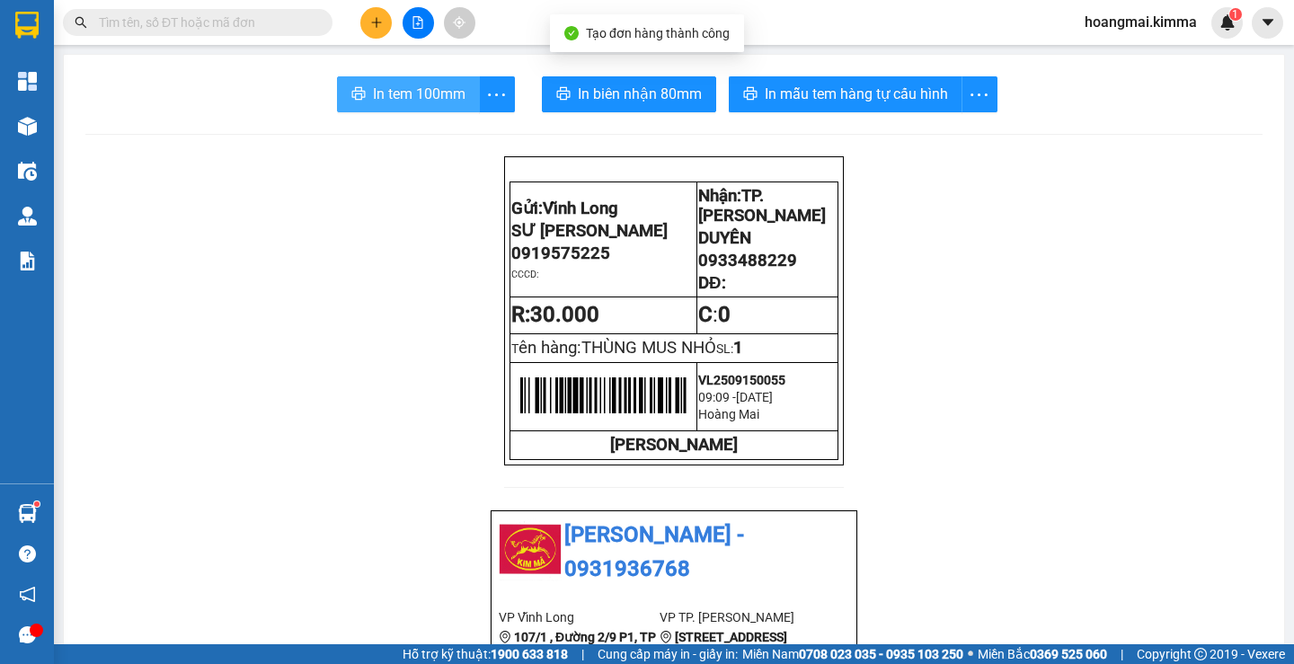
click at [443, 98] on span "In tem 100mm" at bounding box center [419, 94] width 93 height 22
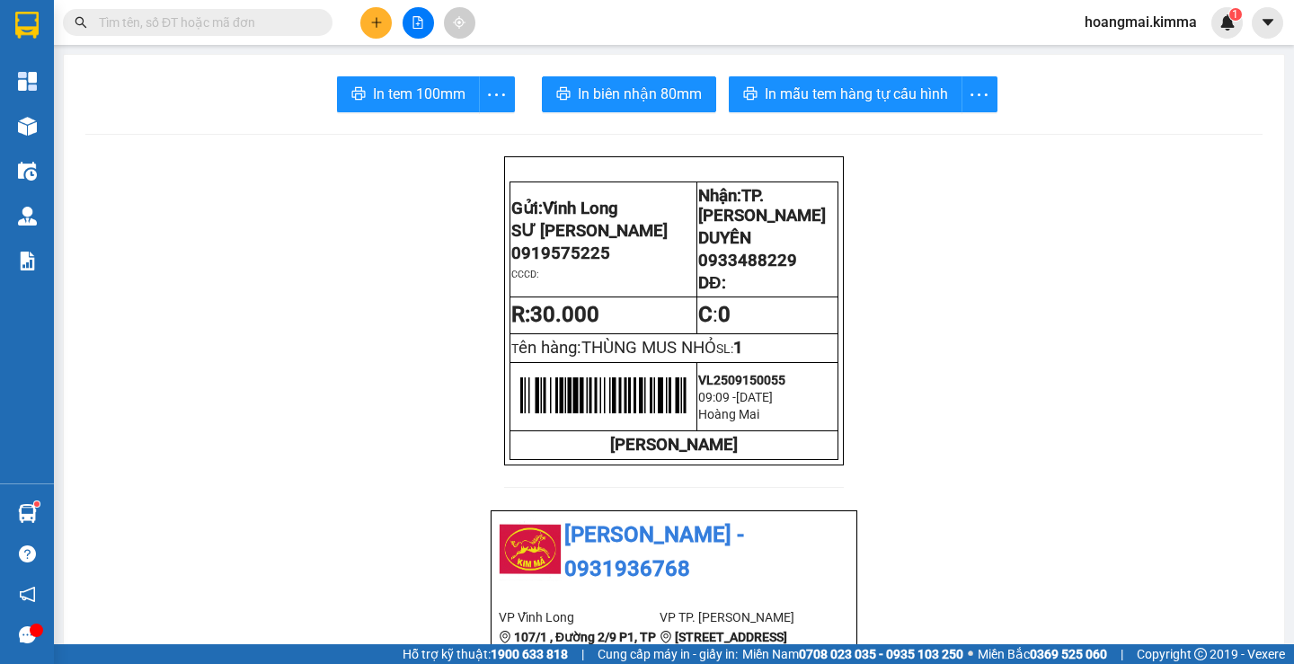
click at [381, 14] on button at bounding box center [375, 22] width 31 height 31
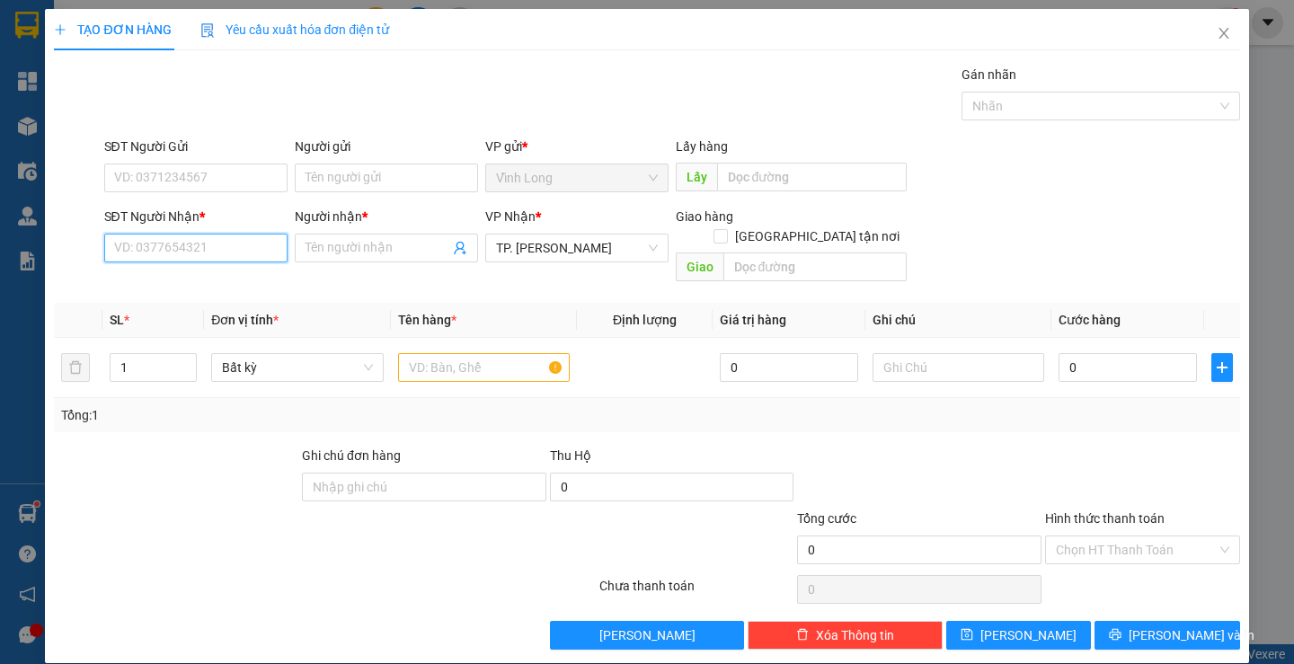
click at [253, 241] on input "SĐT Người Nhận *" at bounding box center [195, 248] width 183 height 29
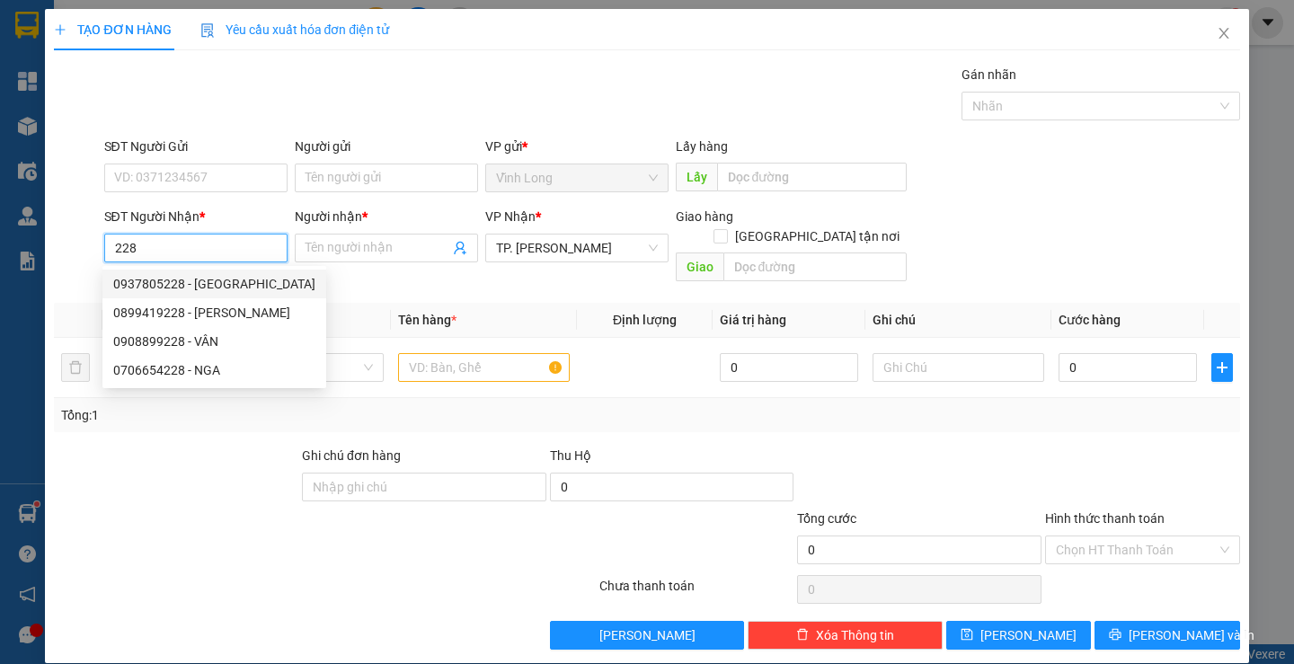
click at [228, 281] on div "0937805228 - [GEOGRAPHIC_DATA]" at bounding box center [214, 284] width 202 height 20
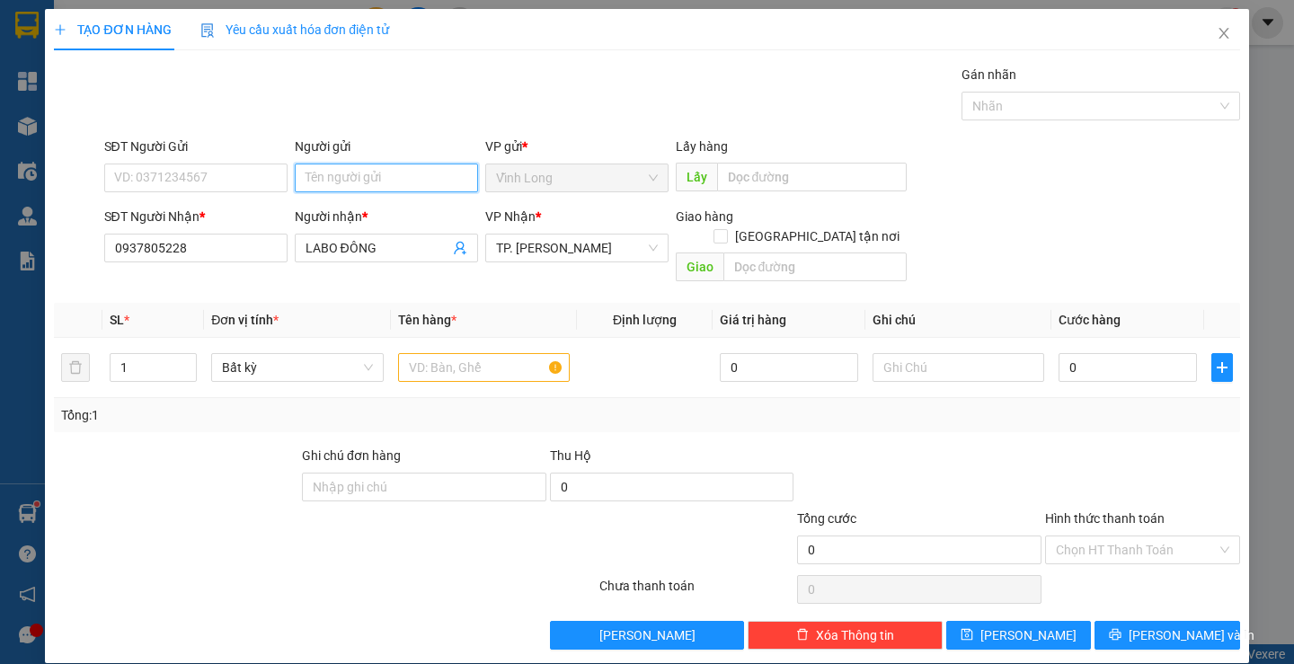
click at [381, 164] on input "Người gửi" at bounding box center [386, 178] width 183 height 29
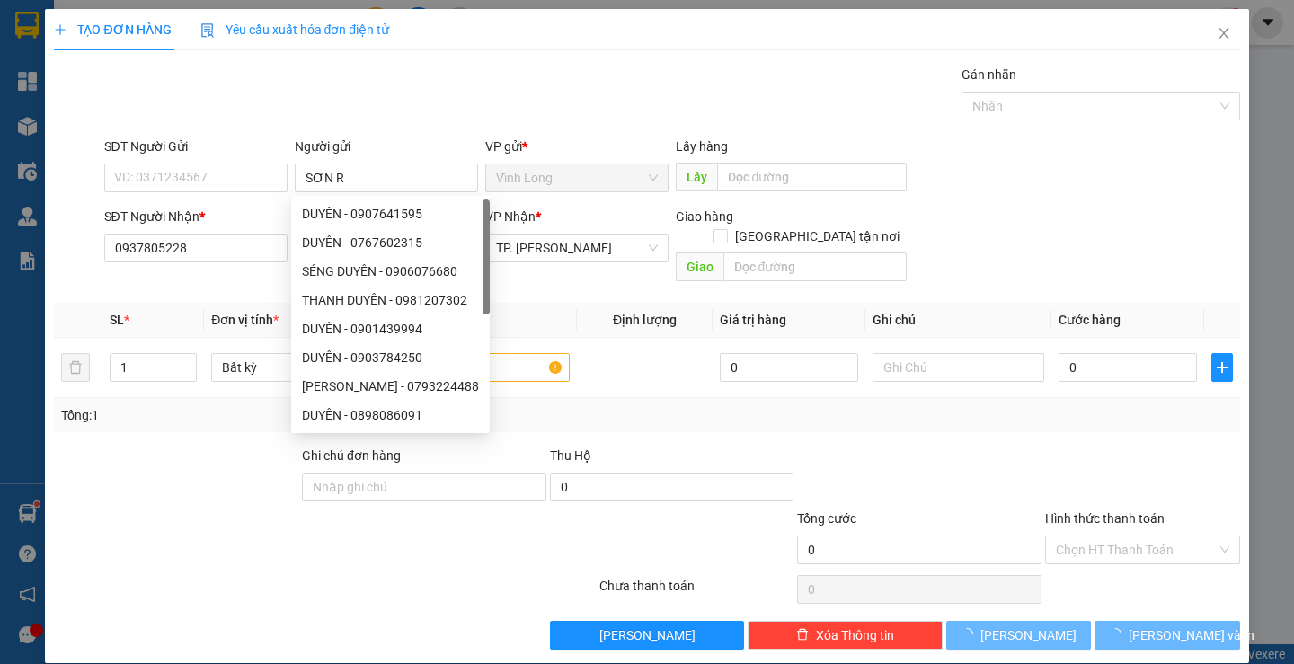
click at [456, 113] on div "Gói vận chuyển * Tiêu chuẩn Gán nhãn Nhãn" at bounding box center [672, 96] width 1143 height 63
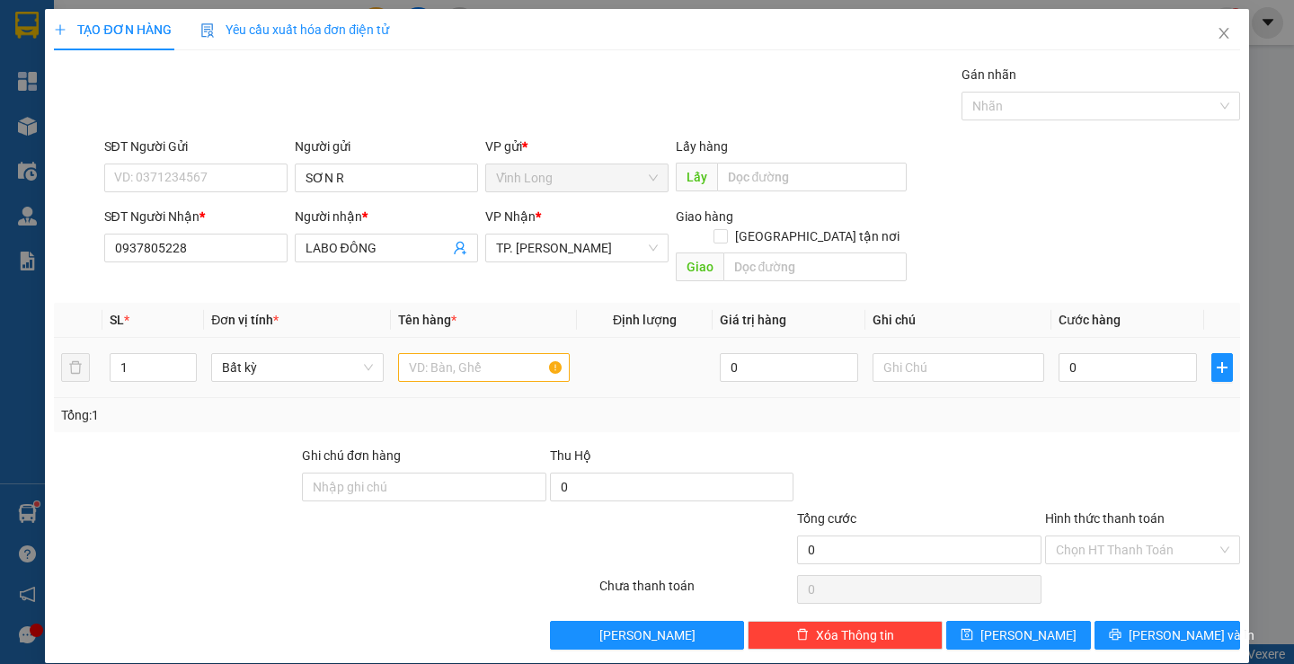
click at [510, 350] on div at bounding box center [484, 368] width 172 height 36
click at [481, 353] on input "text" at bounding box center [484, 367] width 172 height 29
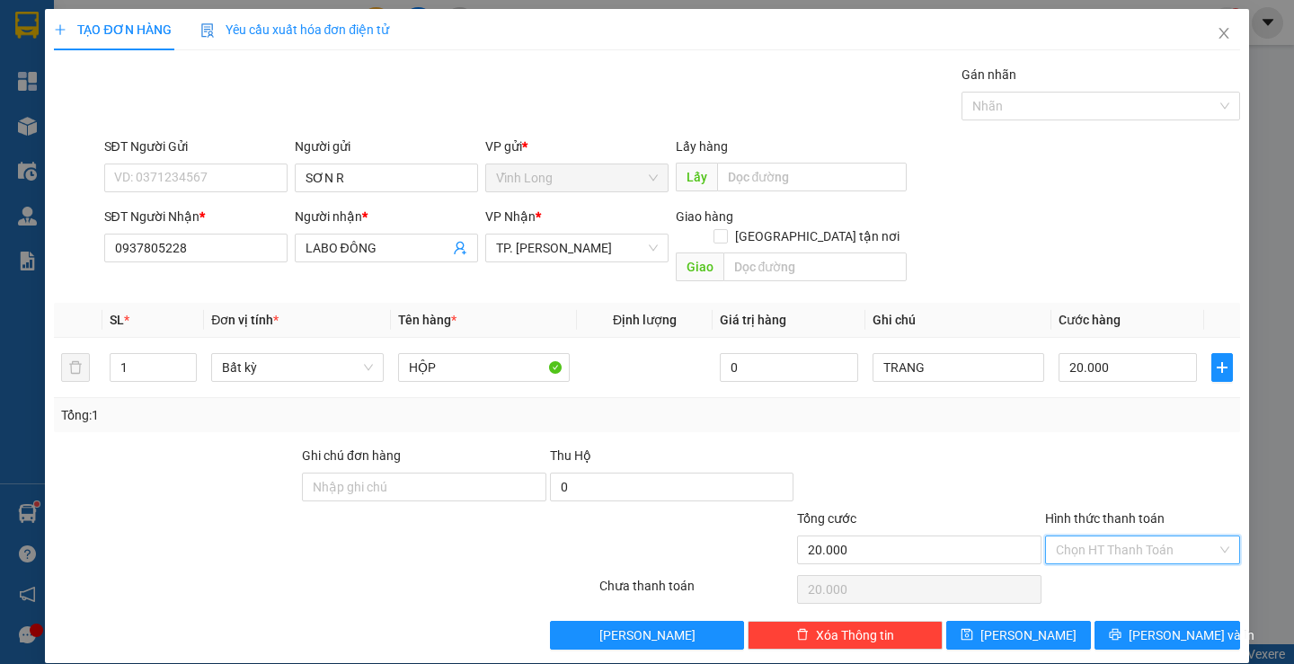
click at [1063, 536] on input "Hình thức thanh toán" at bounding box center [1136, 549] width 161 height 27
click at [1061, 577] on div "Tại văn phòng" at bounding box center [1131, 566] width 192 height 29
click at [1121, 629] on icon "printer" at bounding box center [1116, 635] width 12 height 12
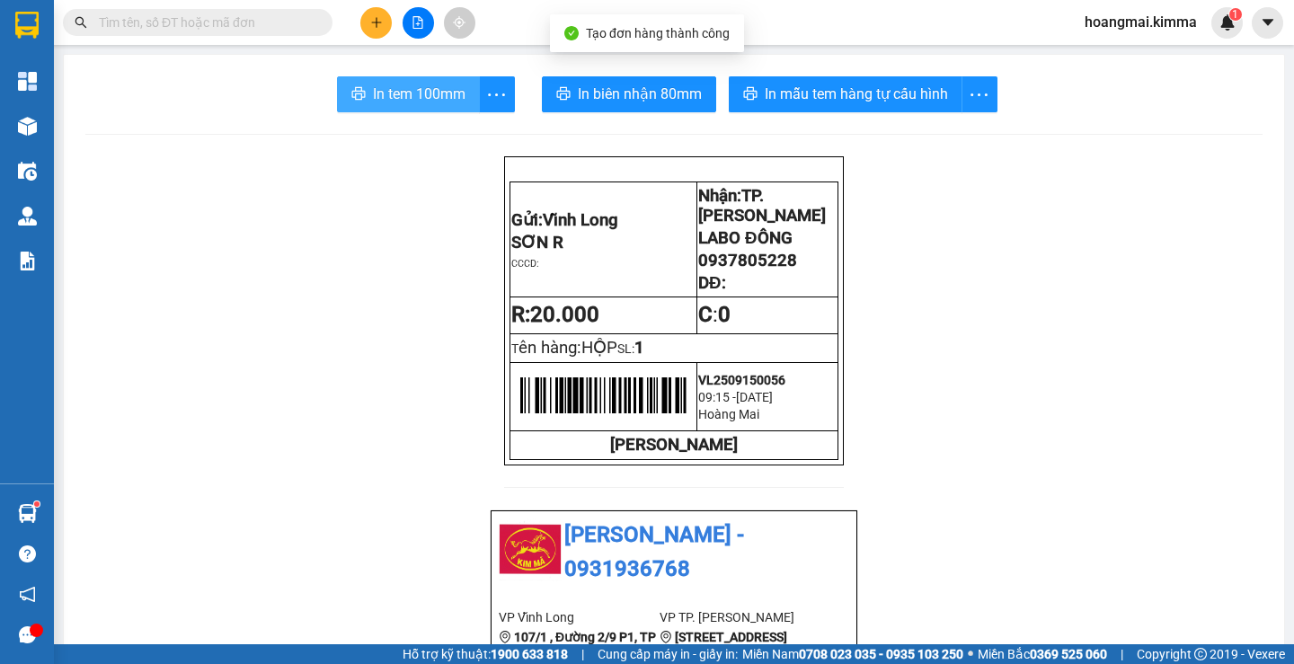
click at [418, 101] on span "In tem 100mm" at bounding box center [419, 94] width 93 height 22
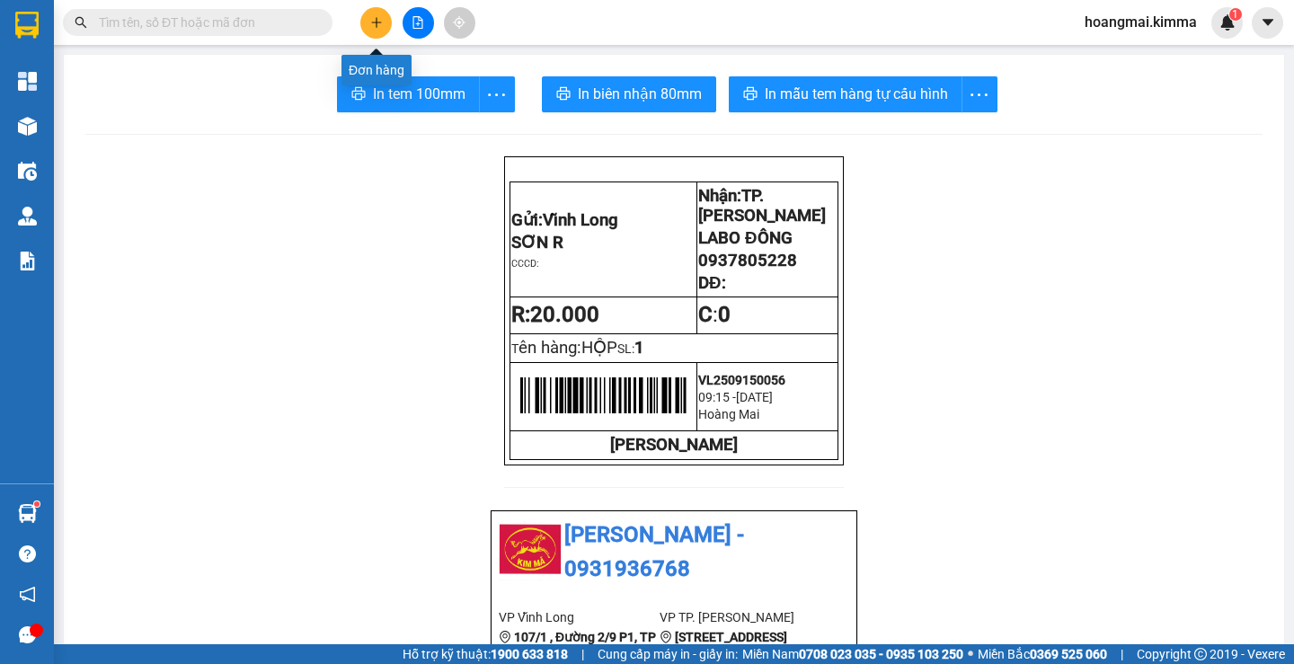
click at [377, 21] on icon "plus" at bounding box center [376, 22] width 1 height 10
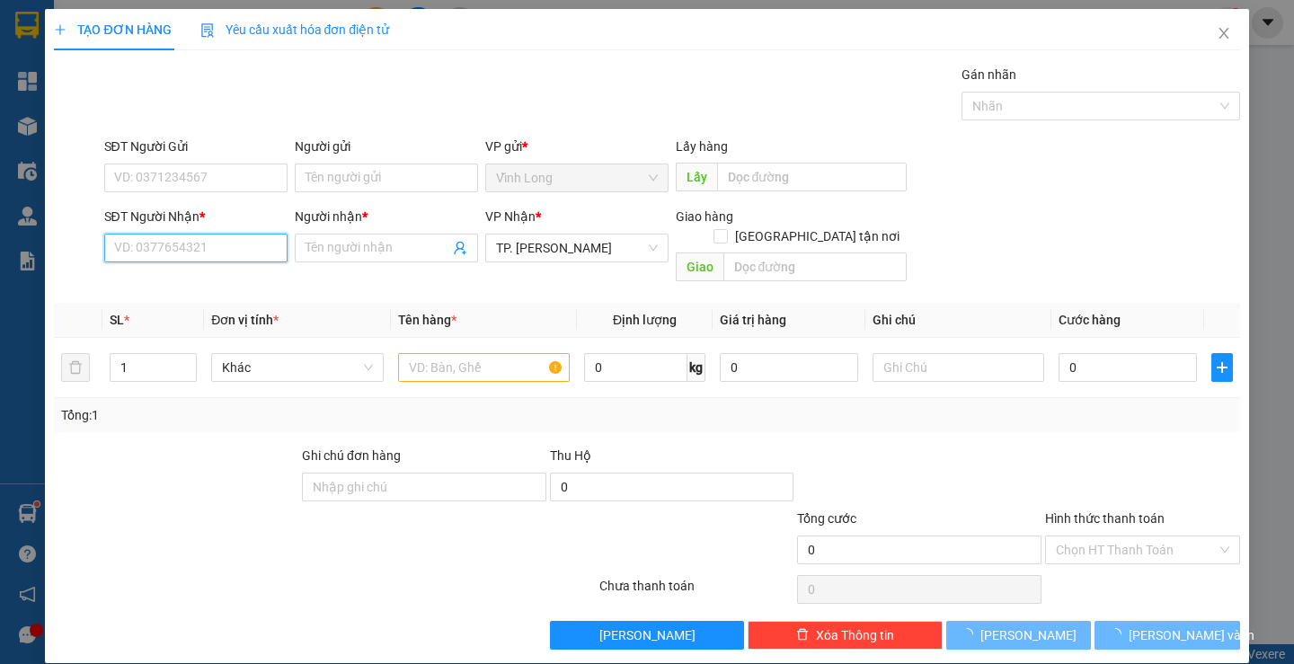
click at [210, 252] on input "SĐT Người Nhận *" at bounding box center [195, 248] width 183 height 29
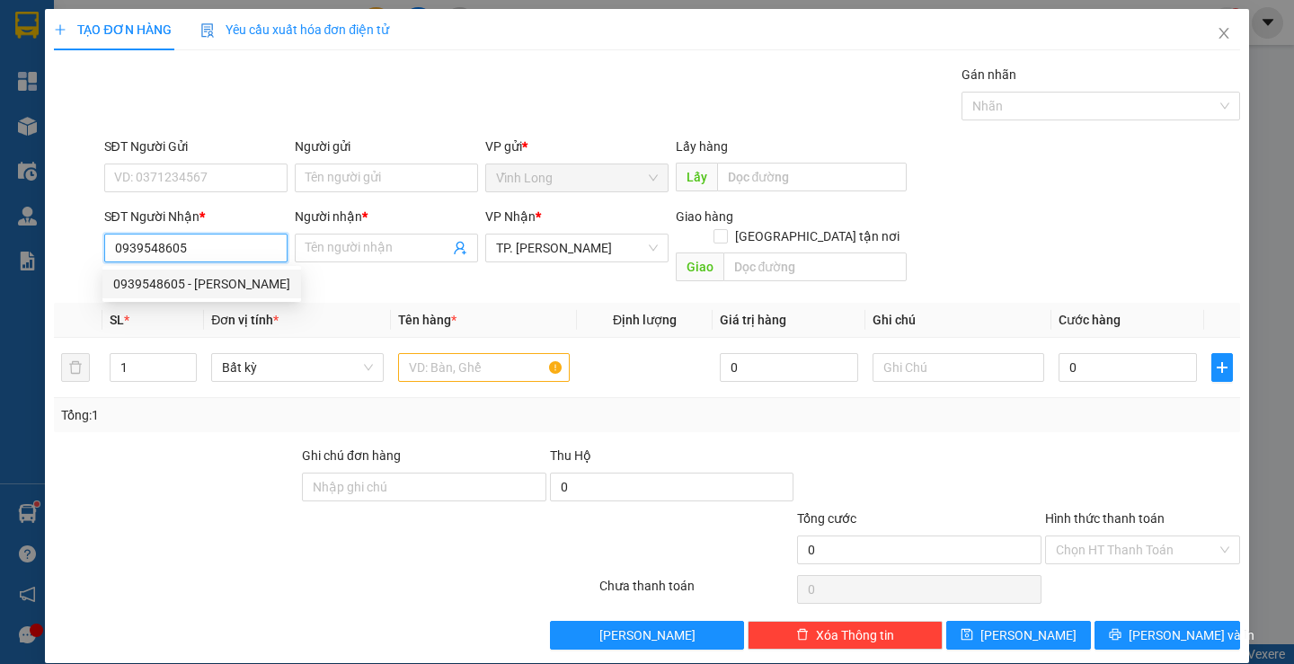
click at [213, 277] on div "0939548605 - [PERSON_NAME]" at bounding box center [201, 284] width 177 height 20
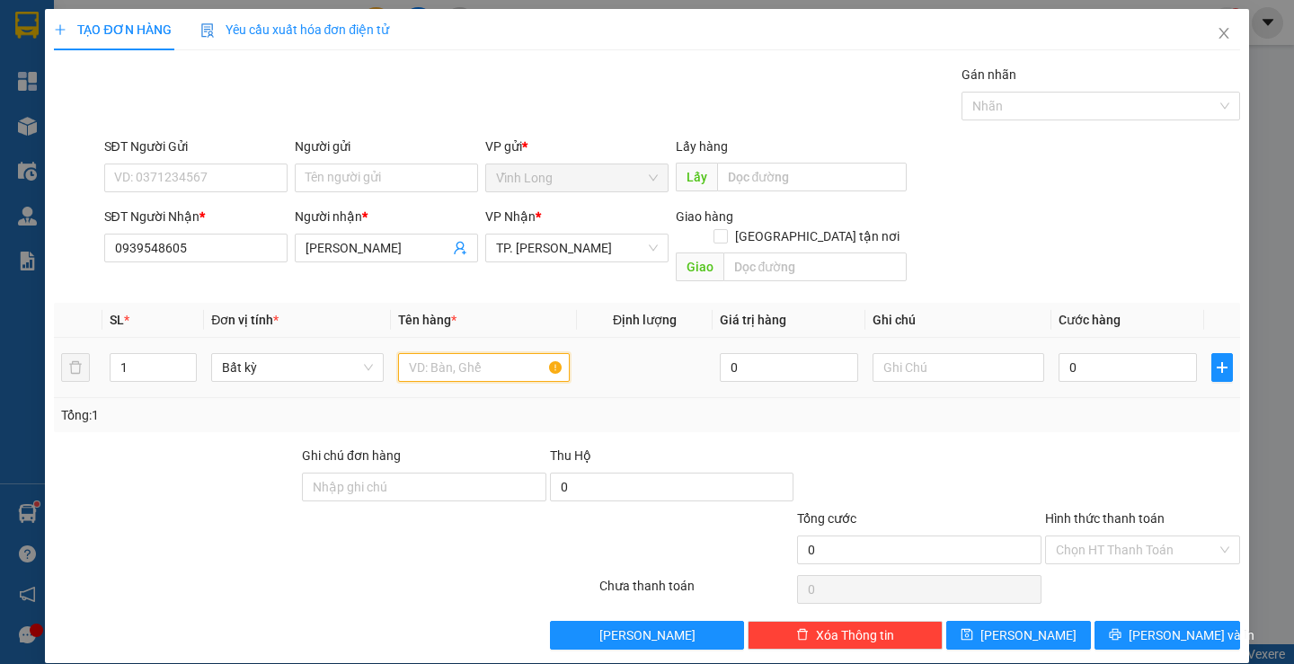
click at [483, 353] on input "text" at bounding box center [484, 367] width 172 height 29
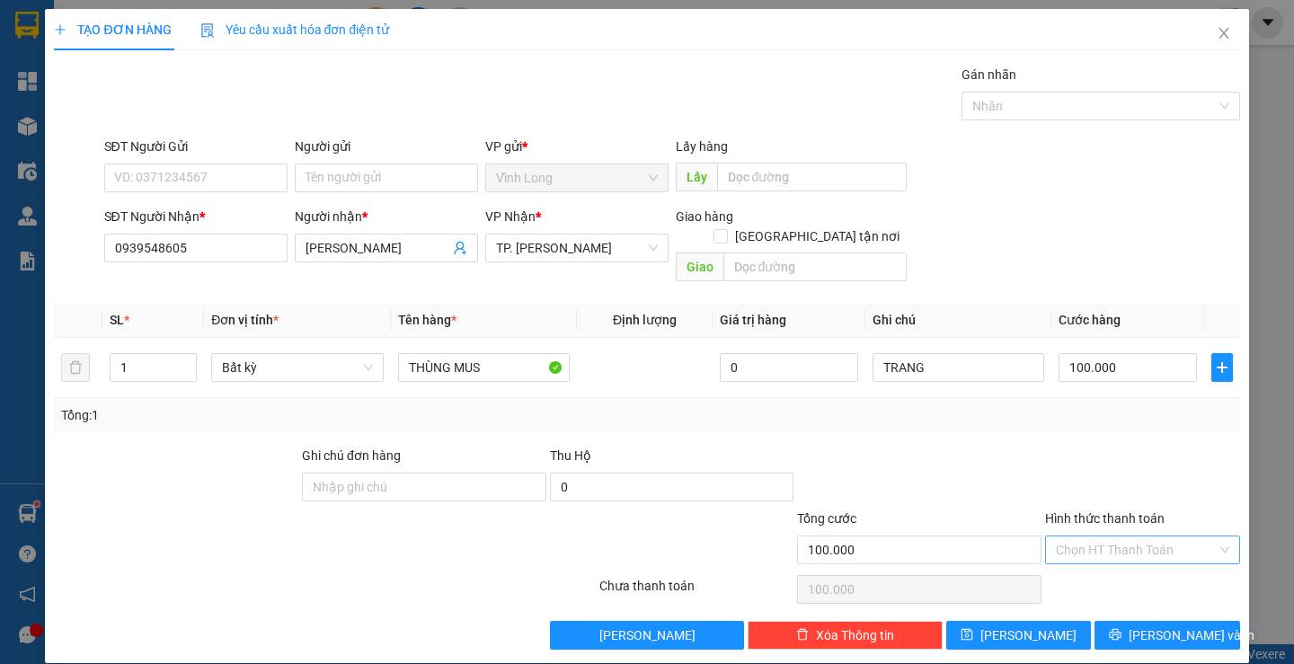
drag, startPoint x: 1112, startPoint y: 527, endPoint x: 1103, endPoint y: 554, distance: 27.6
click at [1112, 536] on input "Hình thức thanh toán" at bounding box center [1136, 549] width 161 height 27
click at [1100, 557] on div "Tại văn phòng" at bounding box center [1131, 566] width 171 height 20
click at [423, 156] on div "Người gửi" at bounding box center [386, 150] width 183 height 27
click at [418, 180] on input "Người gửi" at bounding box center [386, 178] width 183 height 29
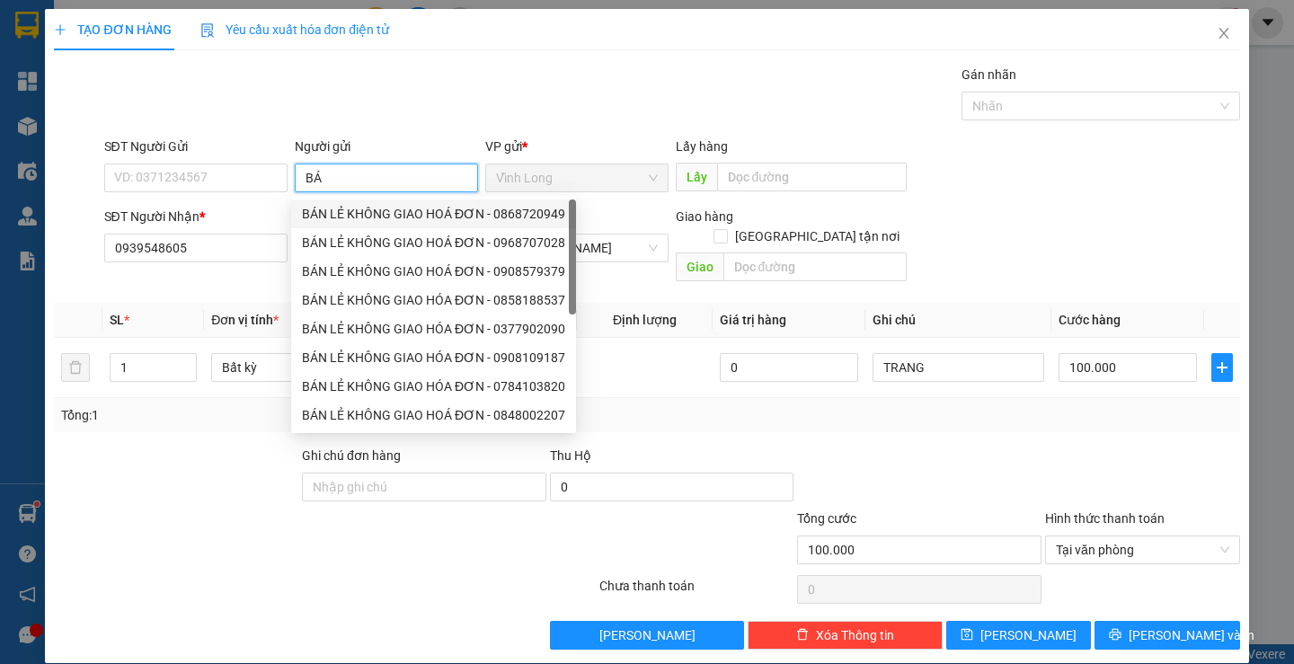
click at [401, 208] on div "BÁN LẺ KHÔNG GIAO HOÁ ĐƠN - 0868720949" at bounding box center [433, 214] width 263 height 20
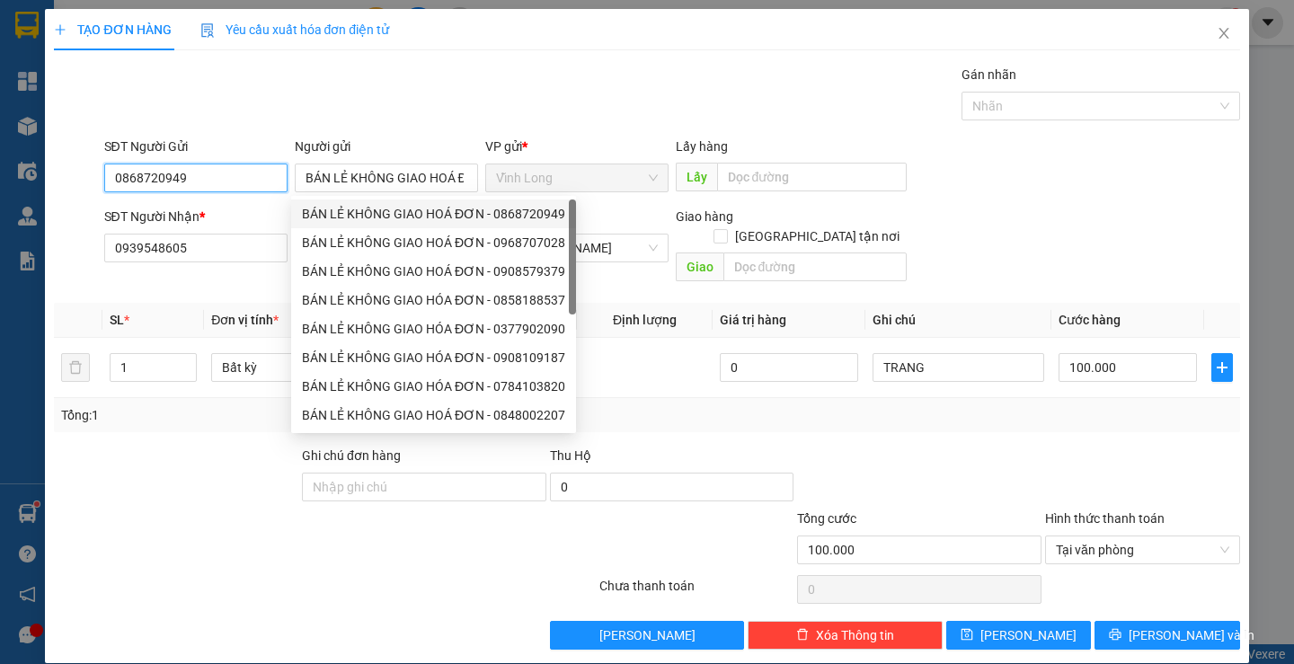
drag, startPoint x: 199, startPoint y: 184, endPoint x: 0, endPoint y: 177, distance: 199.6
click at [25, 179] on div "TẠO ĐƠN HÀNG Yêu cầu xuất hóa đơn điện tử Transit Pickup Surcharge Ids Transit …" at bounding box center [647, 332] width 1294 height 664
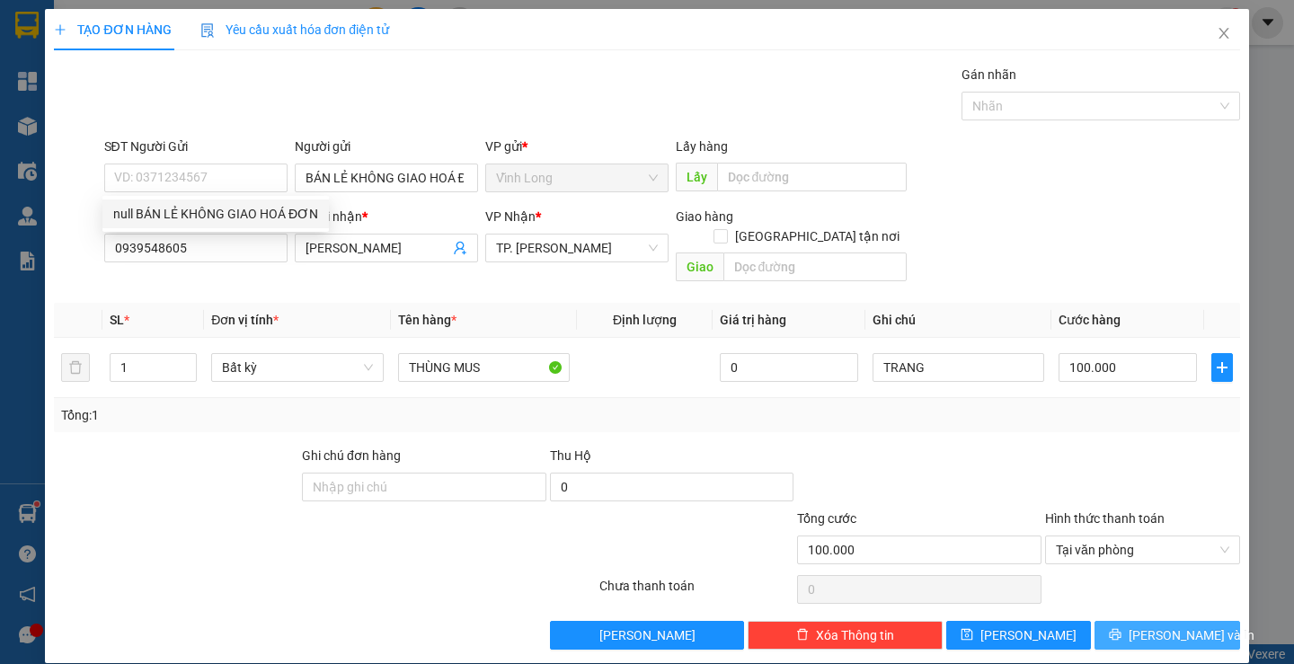
click at [1148, 625] on span "[PERSON_NAME] và In" at bounding box center [1192, 635] width 126 height 20
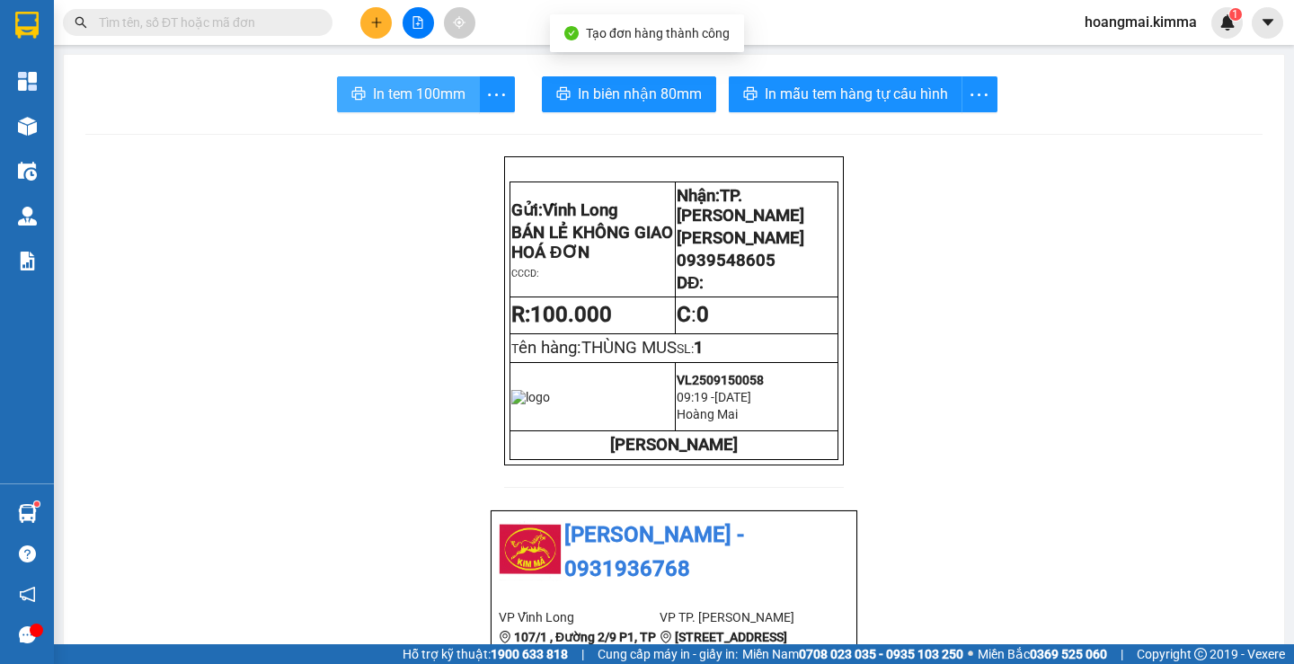
click at [428, 94] on span "In tem 100mm" at bounding box center [419, 94] width 93 height 22
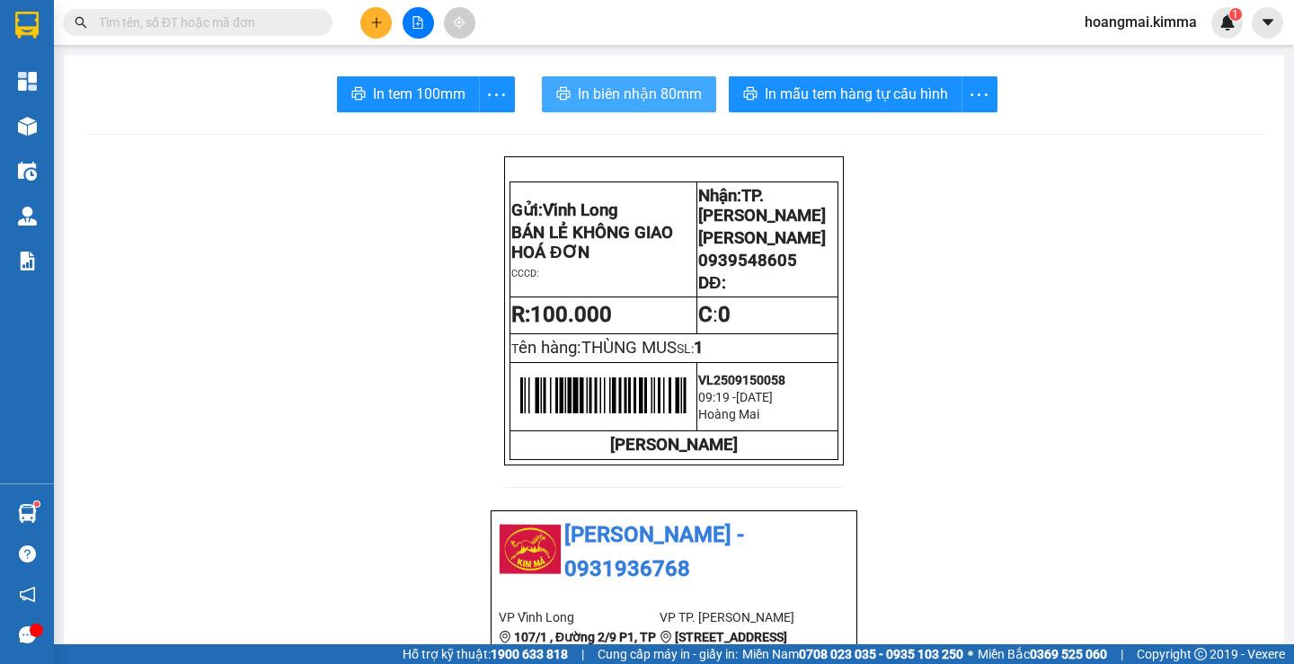
click at [616, 104] on span "In biên nhận 80mm" at bounding box center [640, 94] width 124 height 22
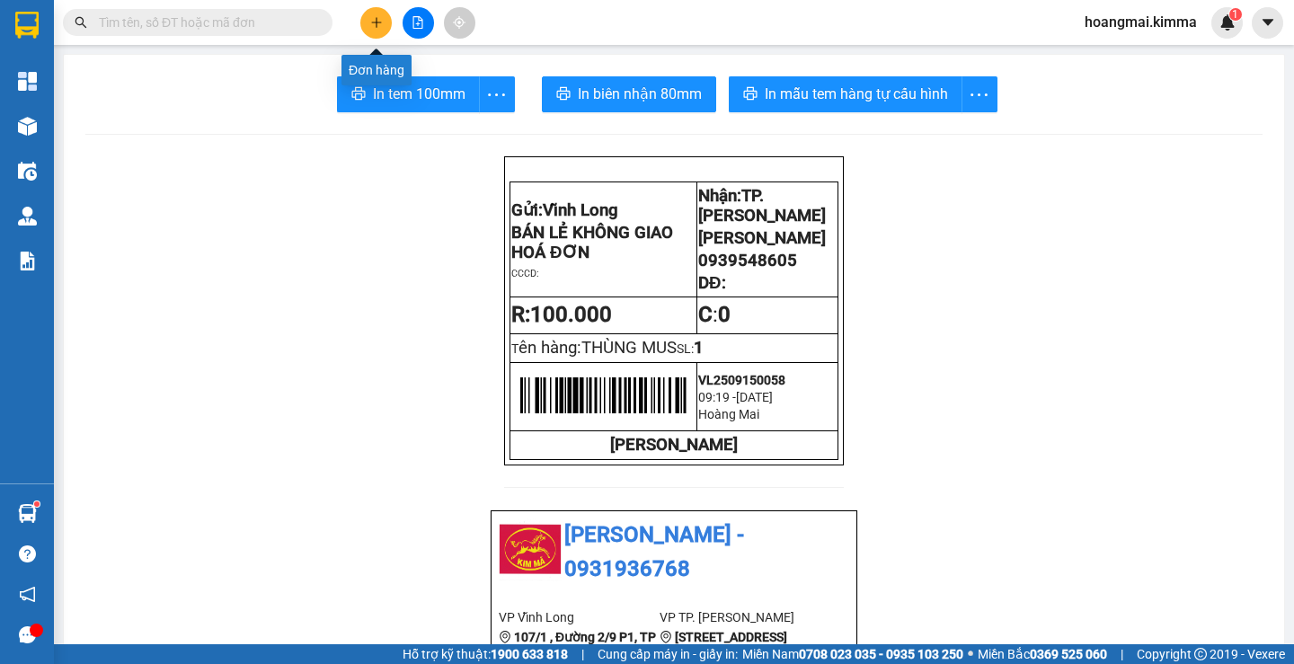
click at [375, 18] on icon "plus" at bounding box center [376, 22] width 13 height 13
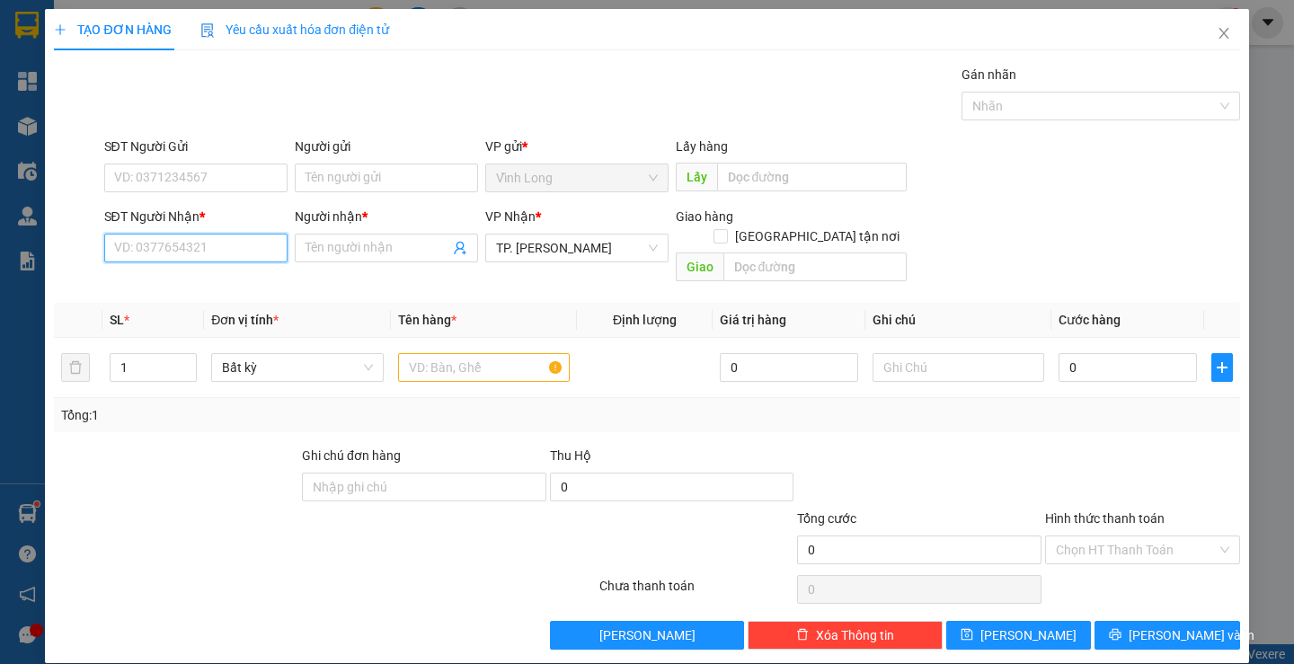
click at [190, 255] on input "SĐT Người Nhận *" at bounding box center [195, 248] width 183 height 29
click at [311, 244] on input "Người nhận *" at bounding box center [378, 248] width 144 height 20
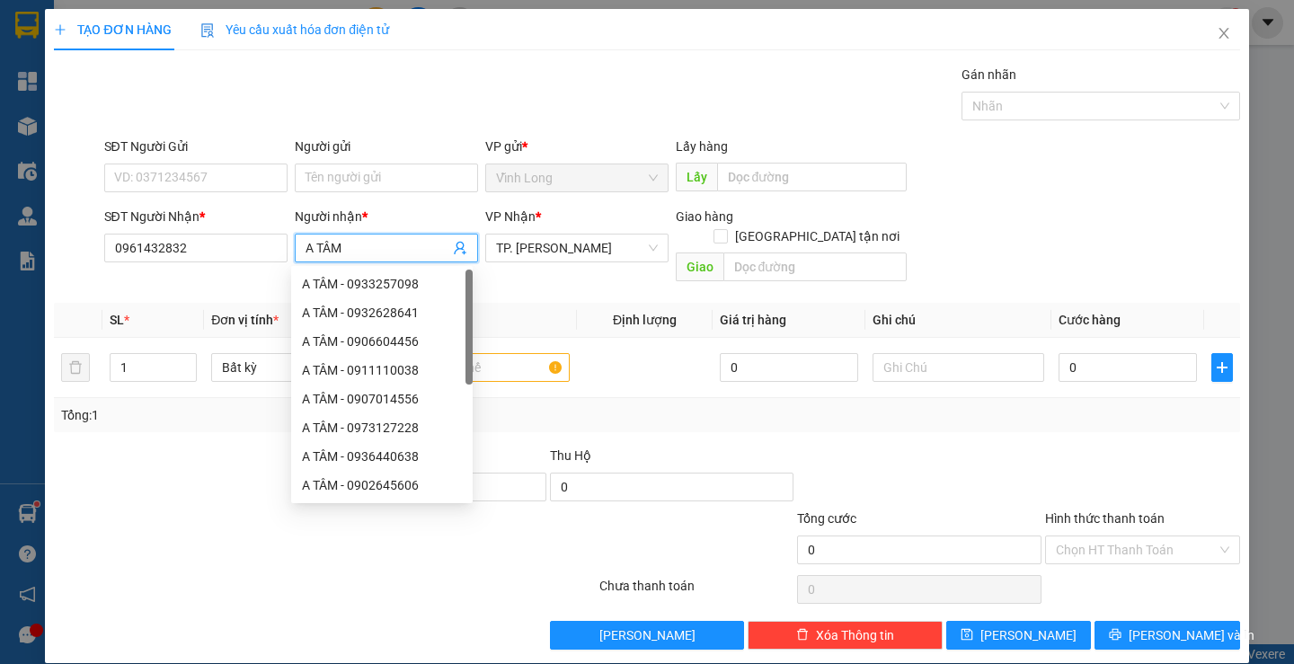
click at [517, 60] on div "TẠO ĐƠN HÀNG Yêu cầu xuất hóa đơn điện tử Transit Pickup Surcharge Ids Transit …" at bounding box center [646, 329] width 1185 height 641
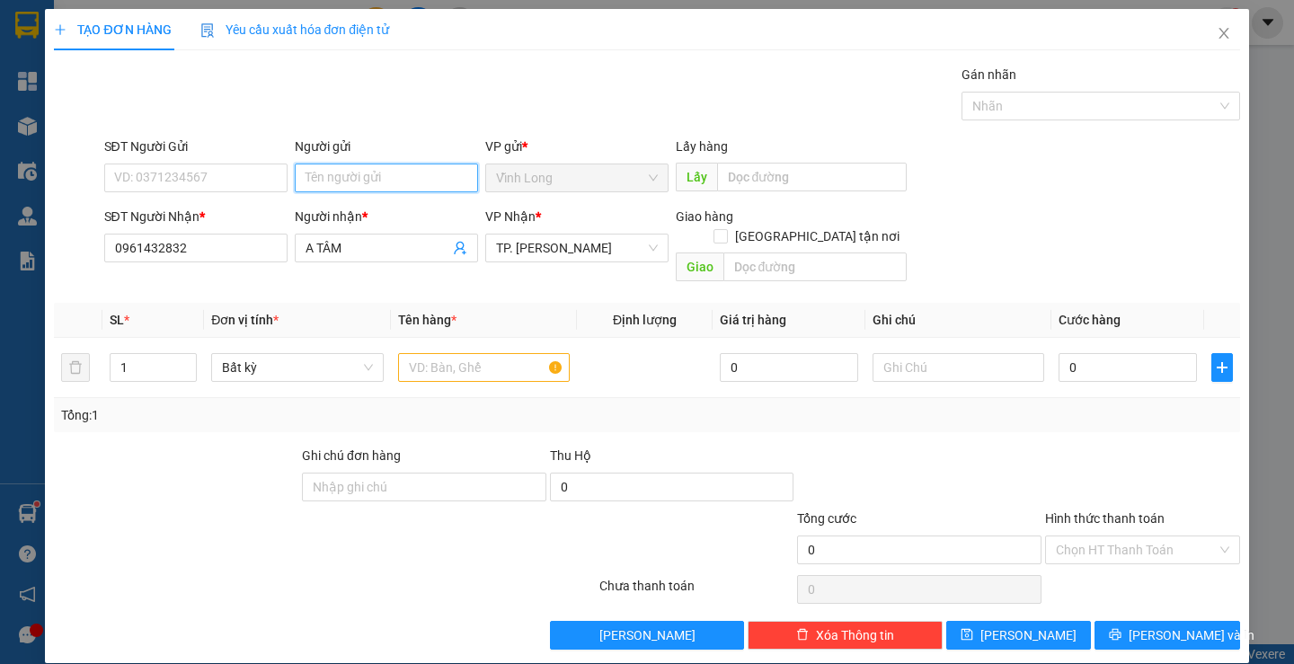
click at [380, 175] on input "Người gửi" at bounding box center [386, 178] width 183 height 29
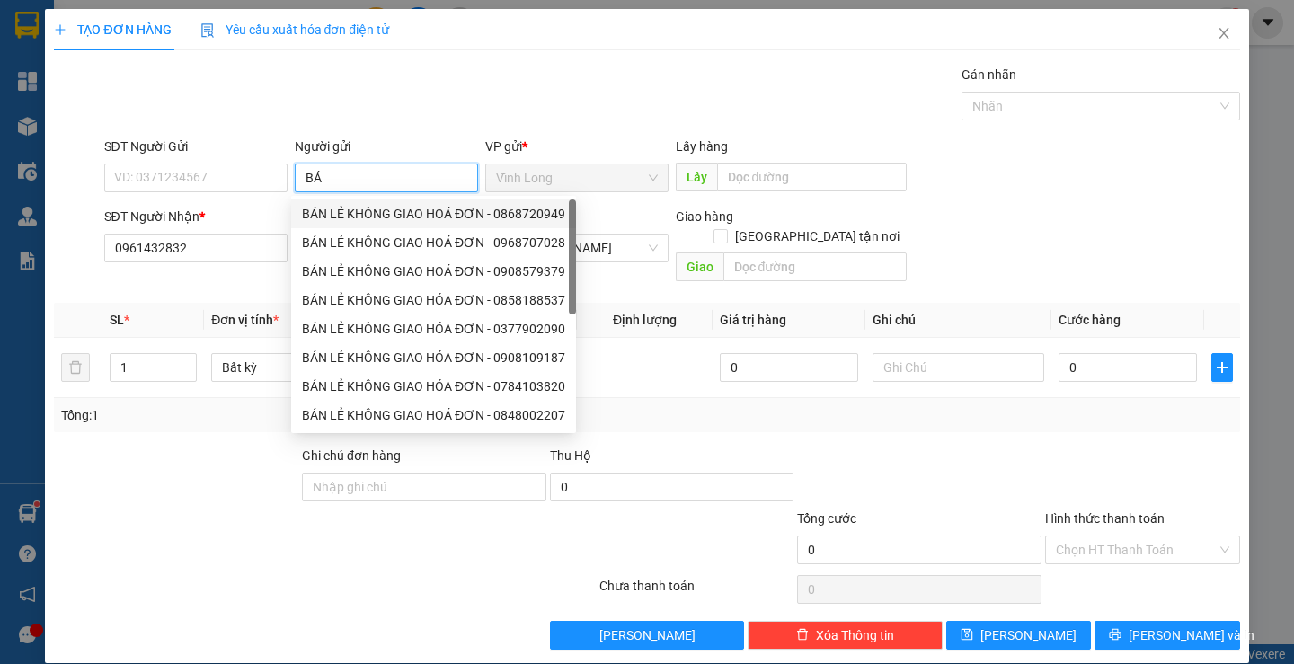
click at [376, 203] on div "BÁN LẺ KHÔNG GIAO HOÁ ĐƠN - 0868720949" at bounding box center [433, 213] width 285 height 29
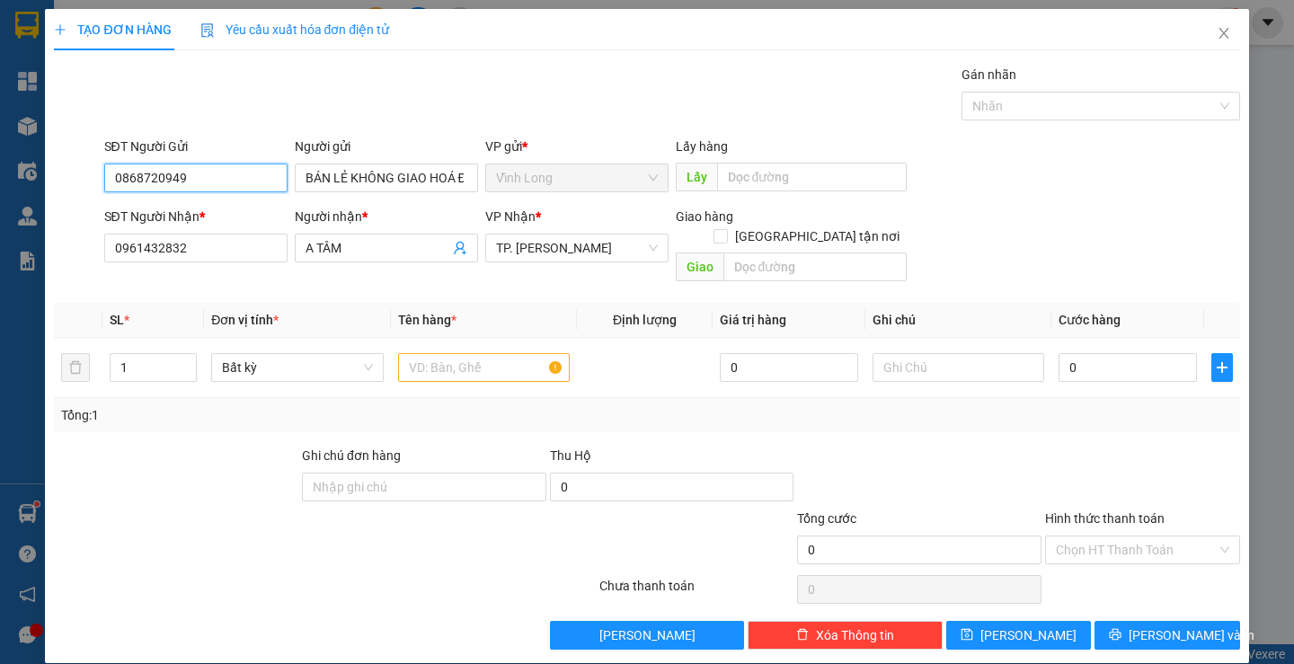
drag, startPoint x: 184, startPoint y: 182, endPoint x: 86, endPoint y: 186, distance: 98.0
click at [86, 186] on div "SĐT Người Gửi 0868720949 0868720949 Người gửi BÁN LẺ KHÔNG GIAO HOÁ ĐƠN VP gửi …" at bounding box center [646, 168] width 1189 height 63
click at [503, 73] on div "Gói vận chuyển * Tiêu chuẩn Gán nhãn Nhãn" at bounding box center [672, 96] width 1143 height 63
click at [465, 353] on input "text" at bounding box center [484, 367] width 172 height 29
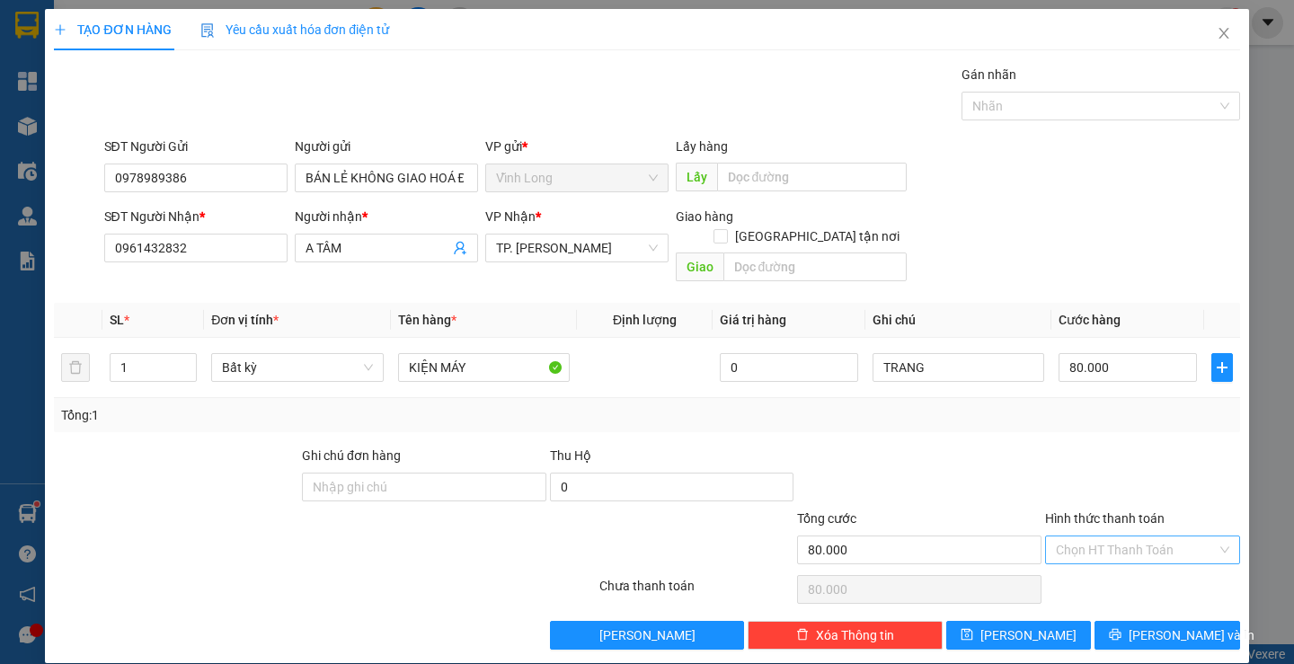
click at [1103, 538] on input "Hình thức thanh toán" at bounding box center [1136, 549] width 161 height 27
click at [1094, 555] on div "Tại văn phòng" at bounding box center [1131, 566] width 192 height 29
click at [1121, 628] on icon "printer" at bounding box center [1115, 634] width 13 height 13
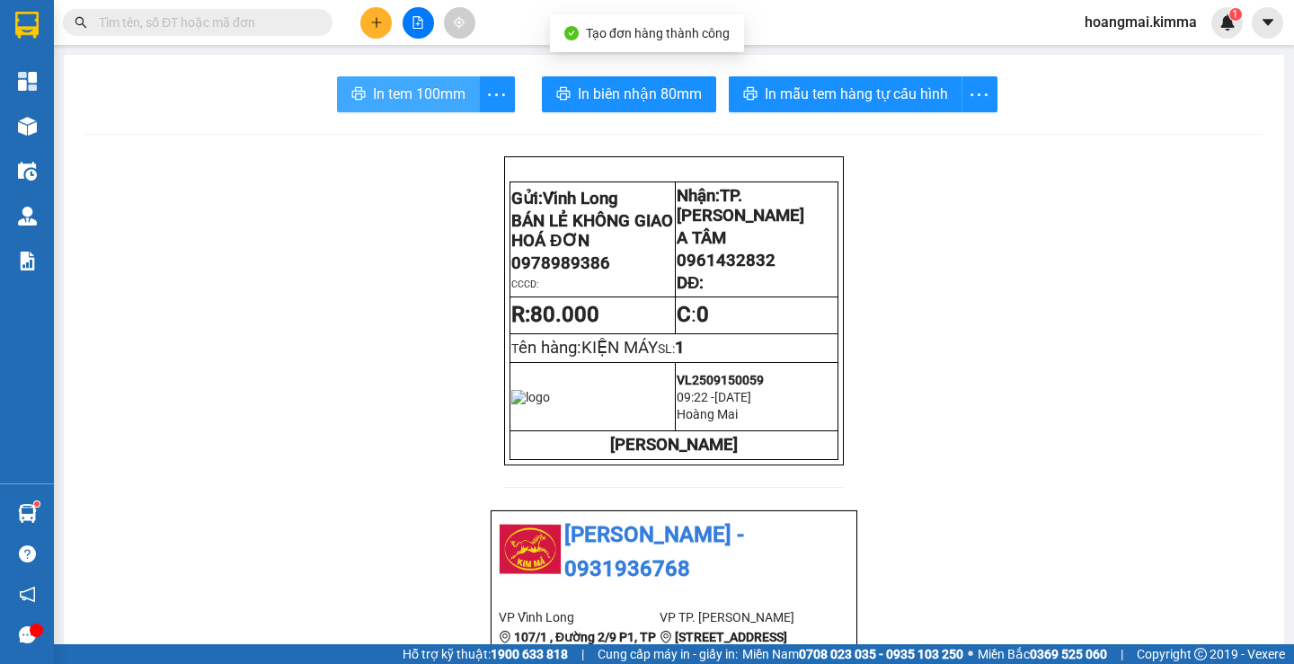
click at [417, 109] on button "In tem 100mm" at bounding box center [408, 94] width 143 height 36
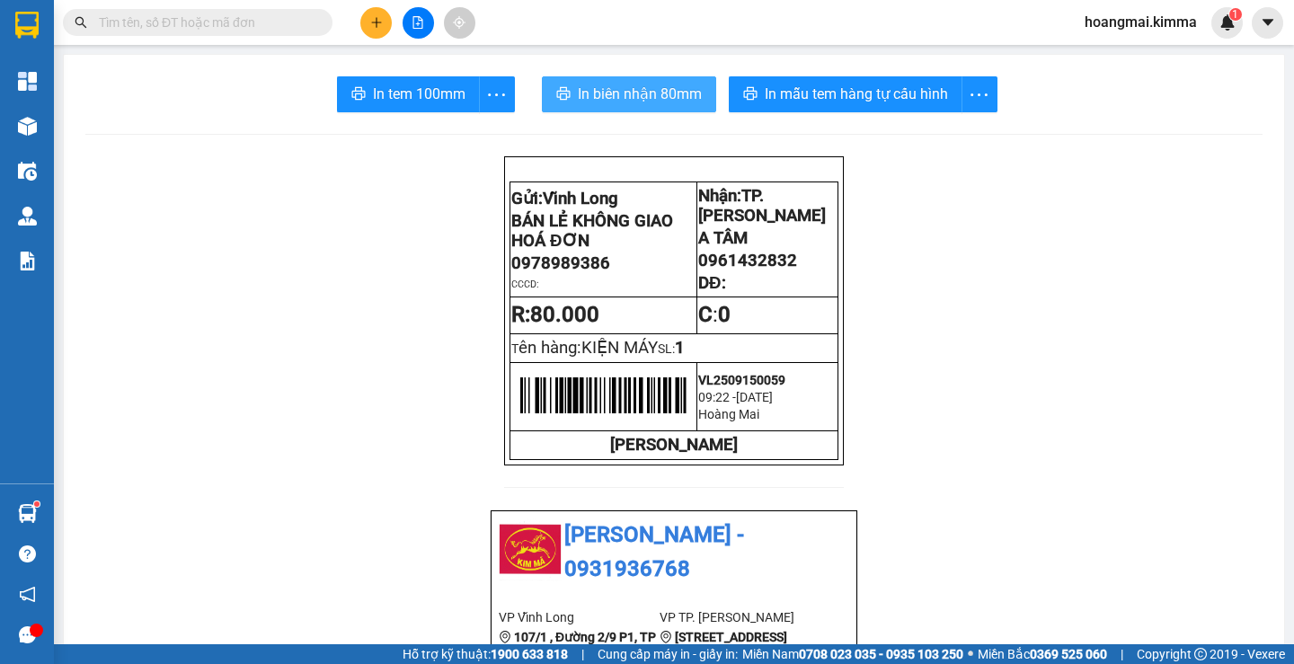
drag, startPoint x: 615, startPoint y: 82, endPoint x: 661, endPoint y: 132, distance: 68.7
click at [618, 82] on button "In biên nhận 80mm" at bounding box center [629, 94] width 174 height 36
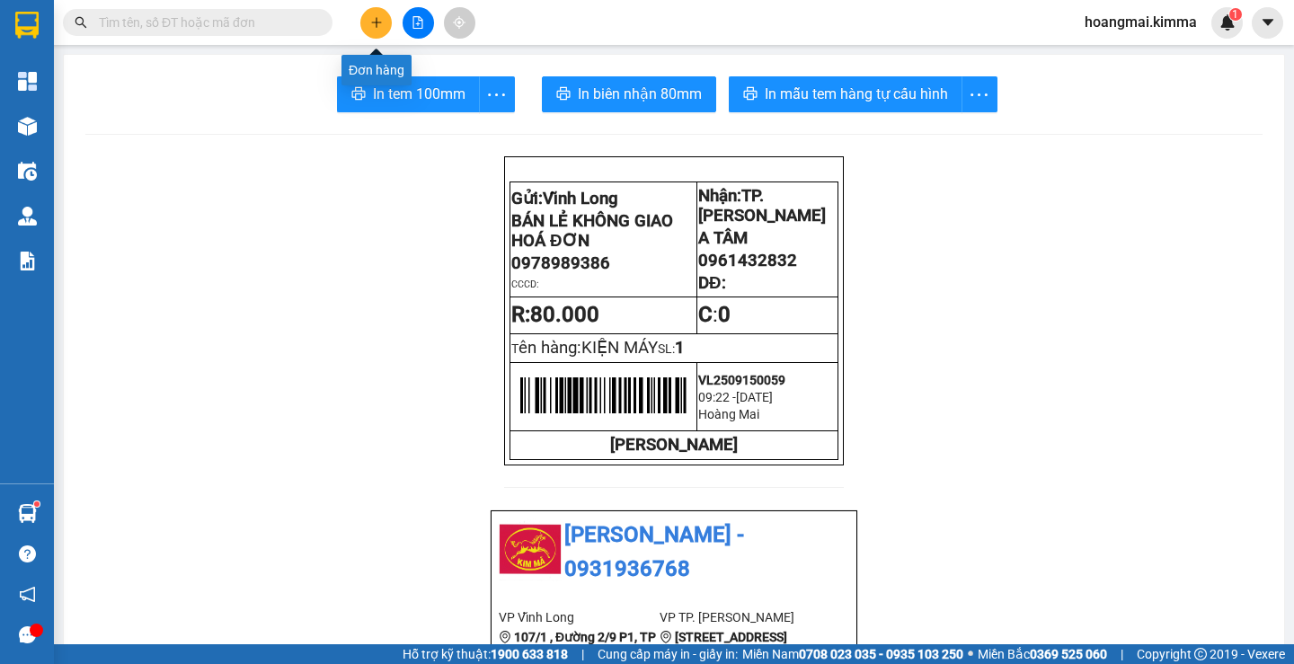
click at [377, 22] on icon "plus" at bounding box center [376, 22] width 13 height 13
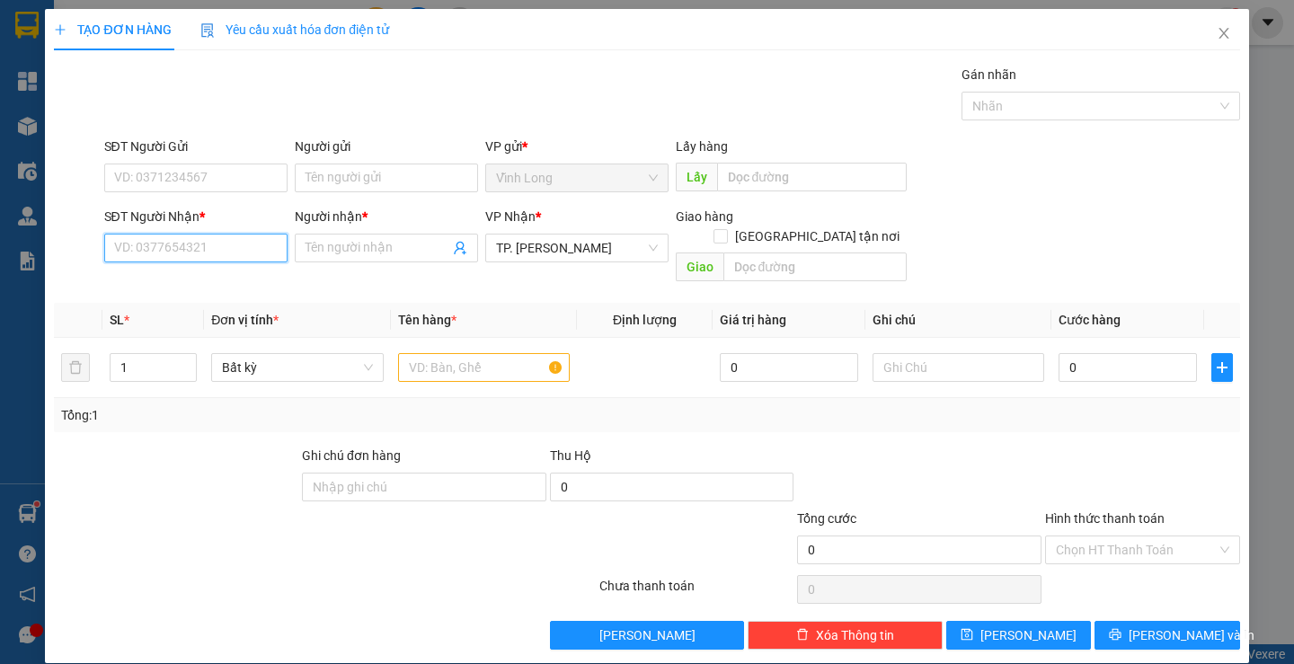
click at [185, 238] on input "SĐT Người Nhận *" at bounding box center [195, 248] width 183 height 29
drag, startPoint x: 196, startPoint y: 283, endPoint x: 236, endPoint y: 298, distance: 43.2
click at [194, 283] on div "0943905557 - VIỄN" at bounding box center [193, 284] width 160 height 20
click at [434, 353] on input "text" at bounding box center [484, 367] width 172 height 29
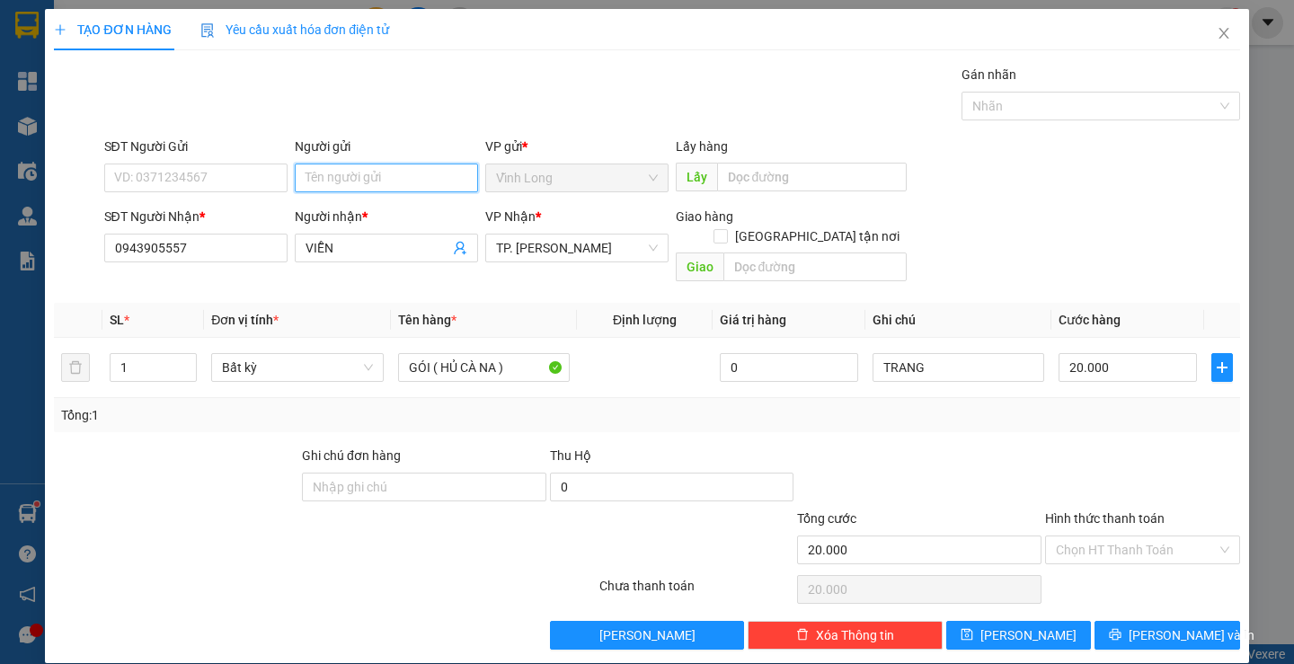
click at [351, 179] on input "Người gửi" at bounding box center [386, 178] width 183 height 29
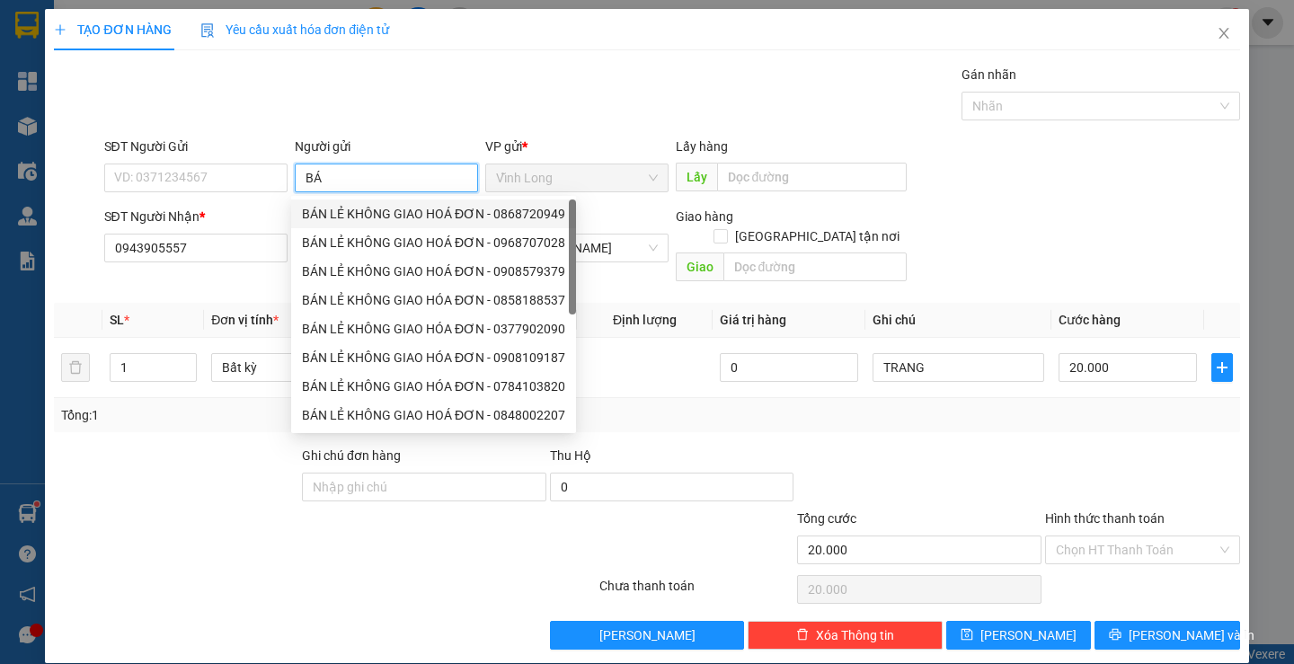
click at [341, 213] on div "BÁN LẺ KHÔNG GIAO HOÁ ĐƠN - 0868720949" at bounding box center [433, 214] width 263 height 20
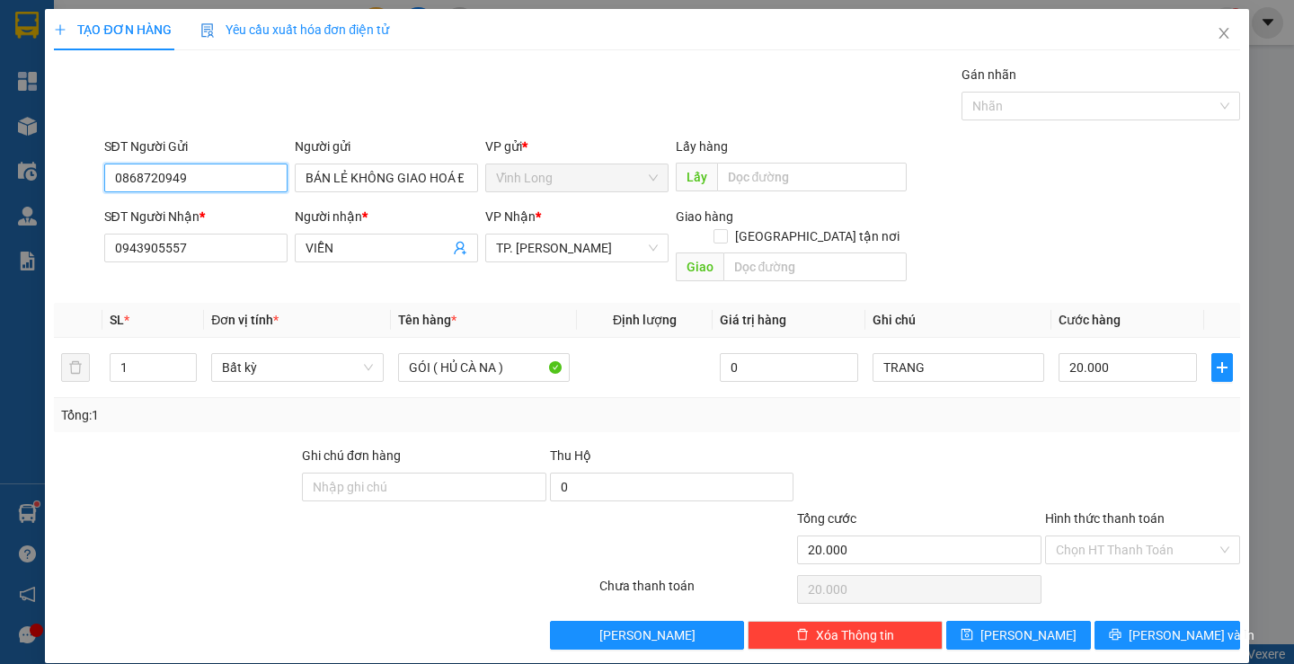
drag, startPoint x: 204, startPoint y: 176, endPoint x: 0, endPoint y: 178, distance: 204.0
click at [117, 178] on input "0868720949" at bounding box center [195, 178] width 183 height 29
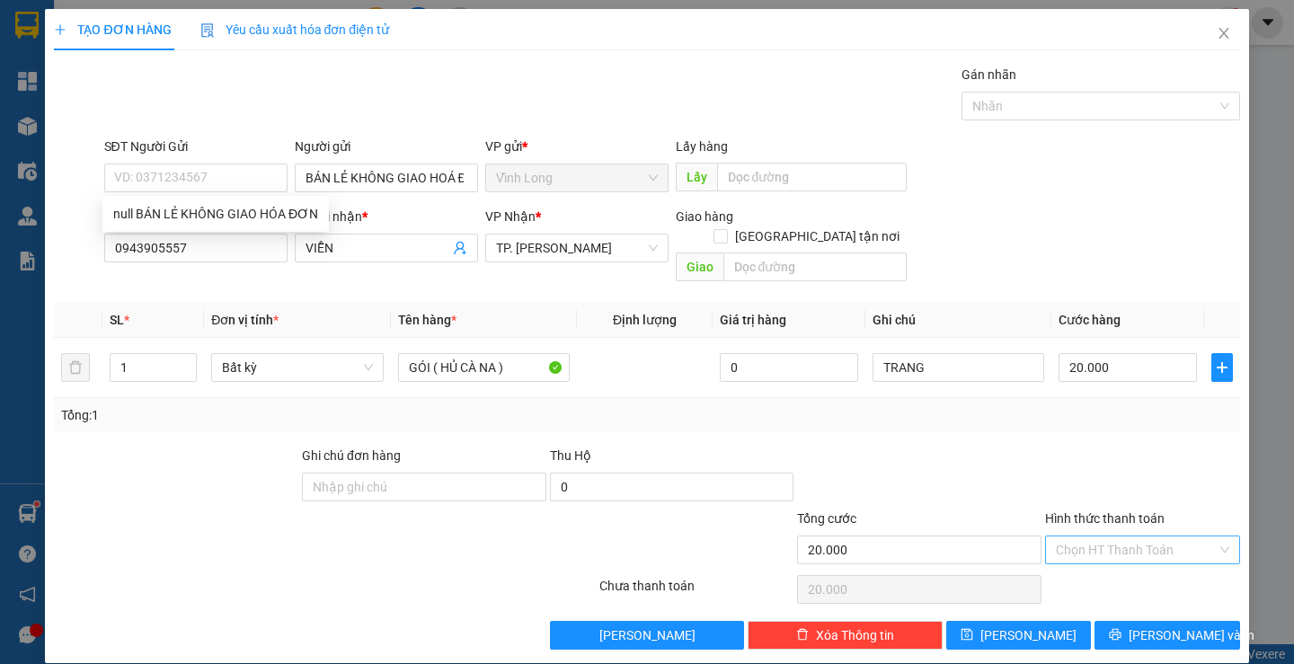
click at [1092, 537] on input "Hình thức thanh toán" at bounding box center [1136, 549] width 161 height 27
click at [1082, 562] on div "Tại văn phòng" at bounding box center [1131, 566] width 171 height 20
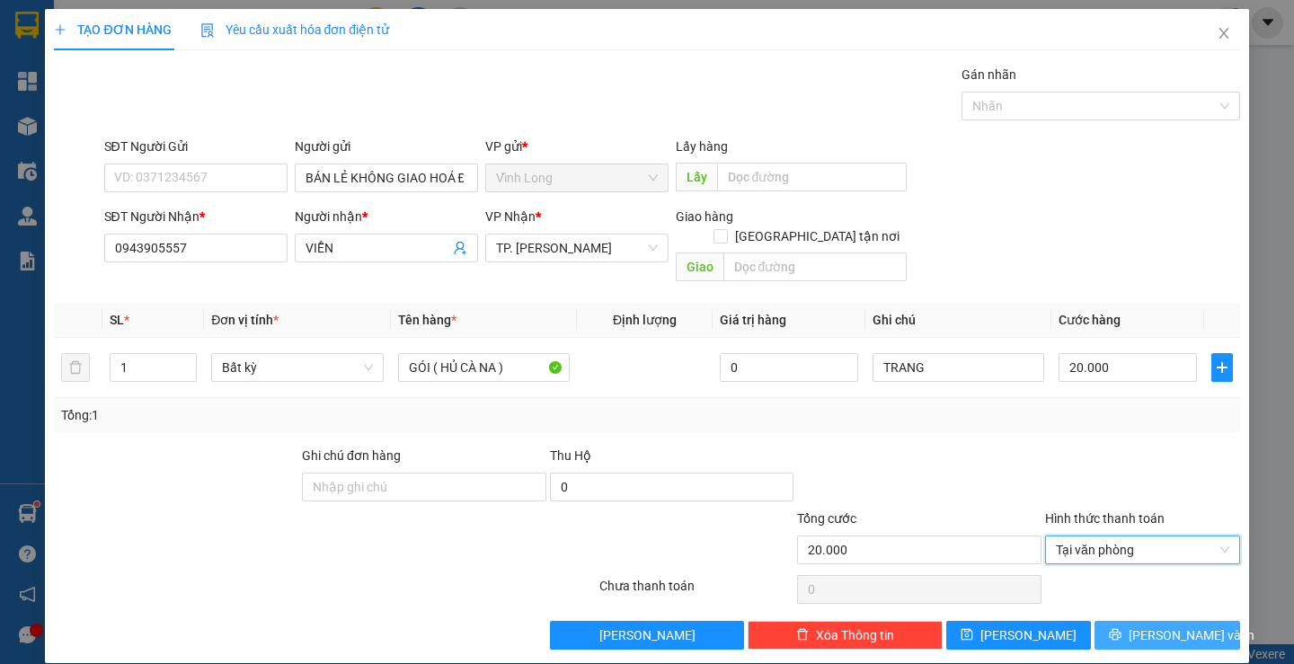
click at [1138, 621] on button "[PERSON_NAME] và In" at bounding box center [1166, 635] width 145 height 29
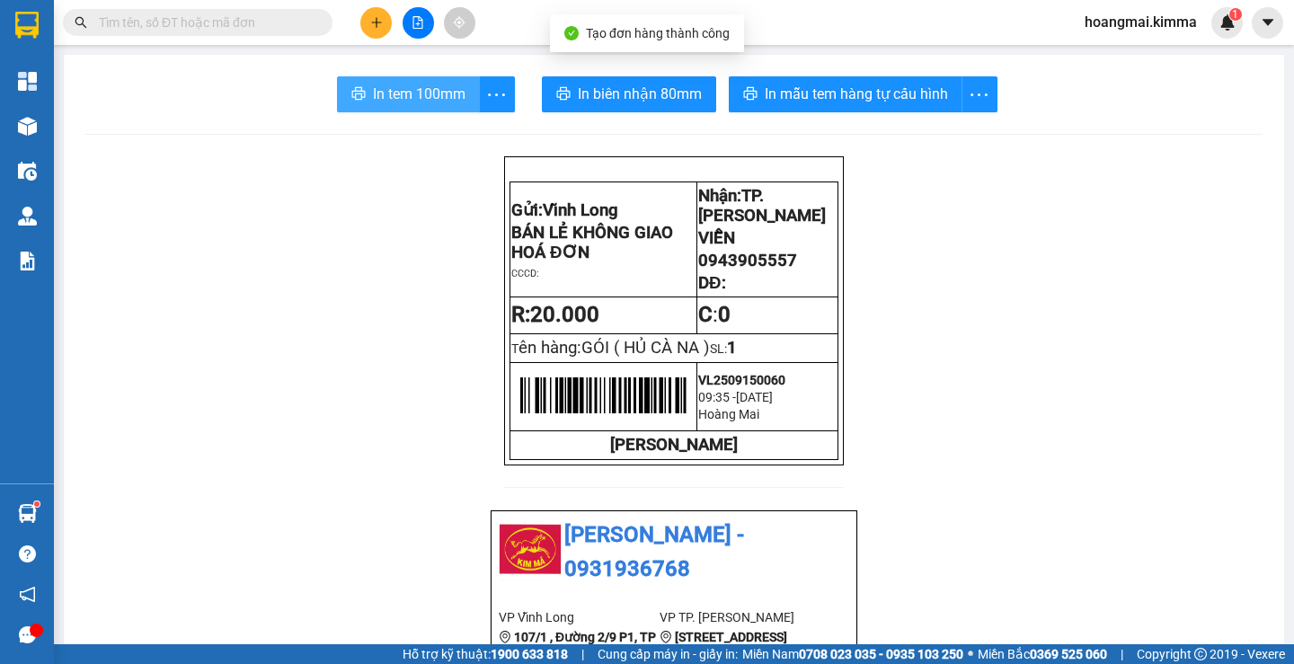
click at [373, 89] on span "In tem 100mm" at bounding box center [419, 94] width 93 height 22
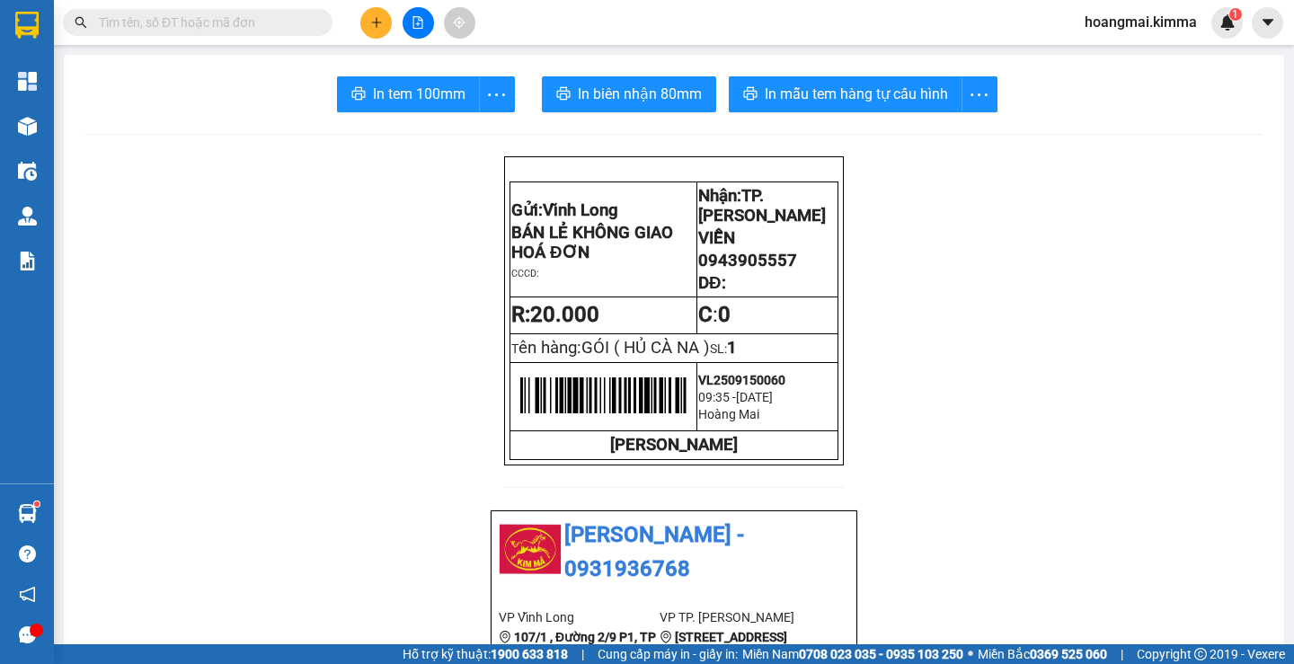
click at [368, 34] on button at bounding box center [375, 22] width 31 height 31
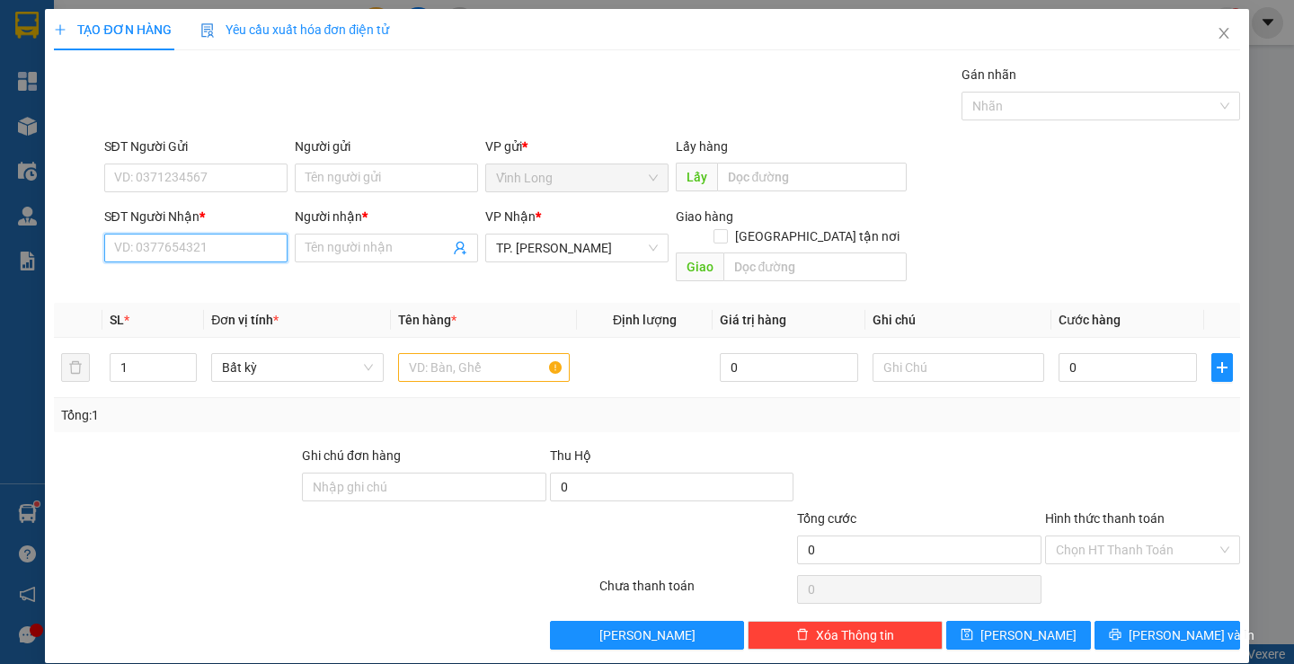
click at [231, 256] on input "SĐT Người Nhận *" at bounding box center [195, 248] width 183 height 29
click at [312, 244] on input "Người nhận *" at bounding box center [378, 248] width 144 height 20
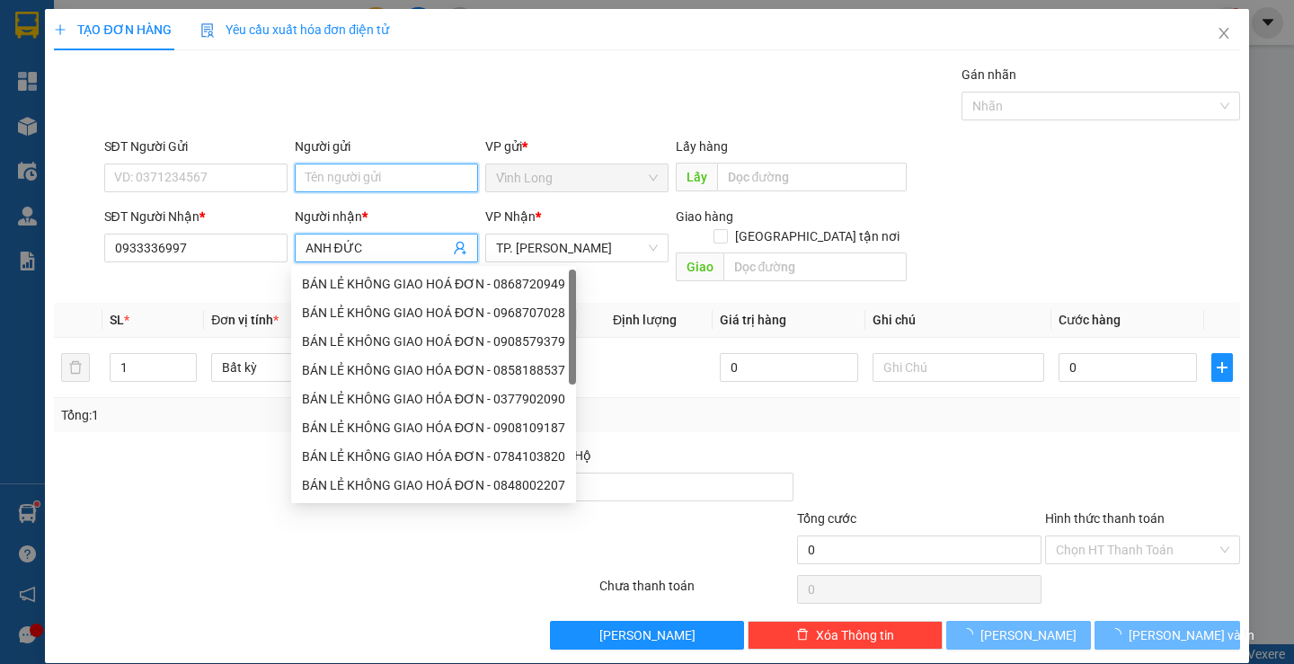
click at [342, 182] on input "Người gửi" at bounding box center [386, 178] width 183 height 29
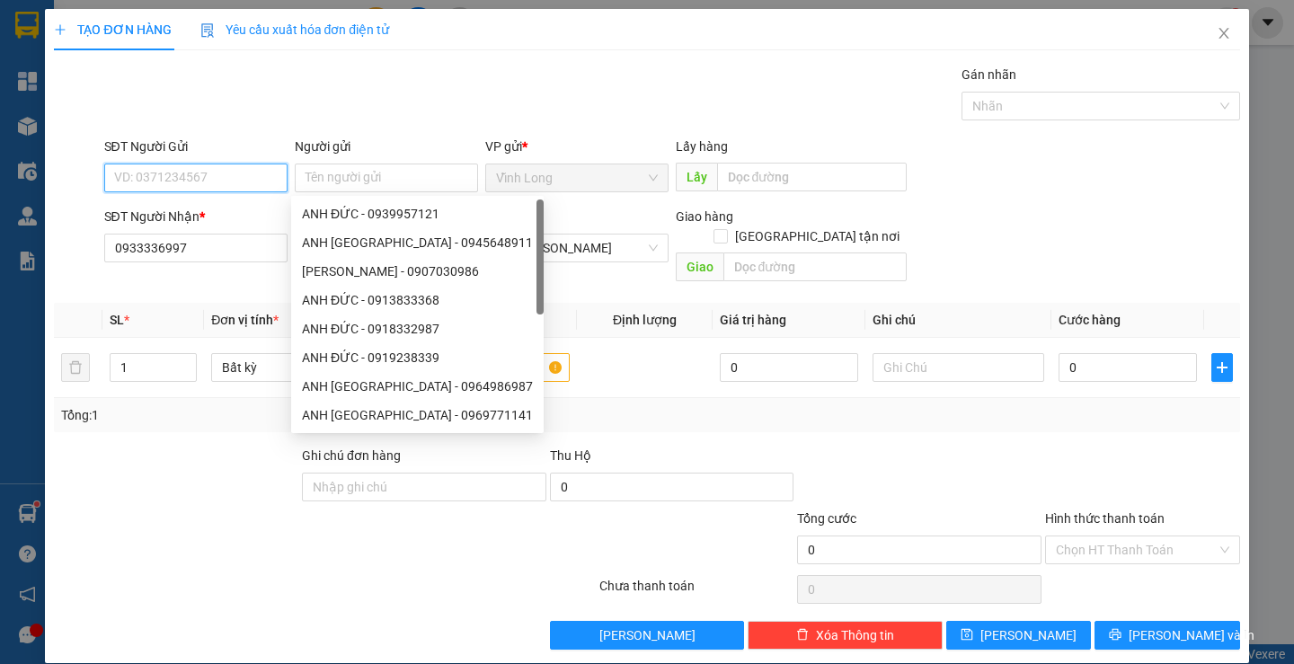
click at [226, 189] on input "SĐT Người Gửi" at bounding box center [195, 178] width 183 height 29
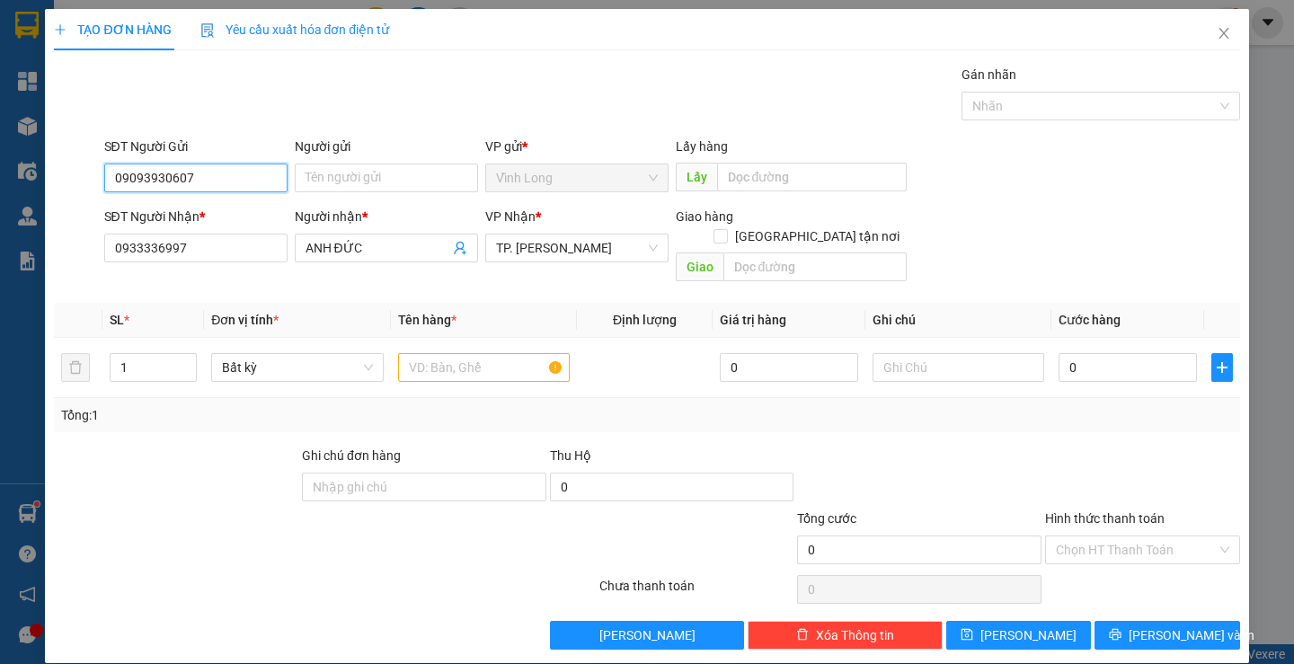
click at [141, 180] on input "09093930607" at bounding box center [195, 178] width 183 height 29
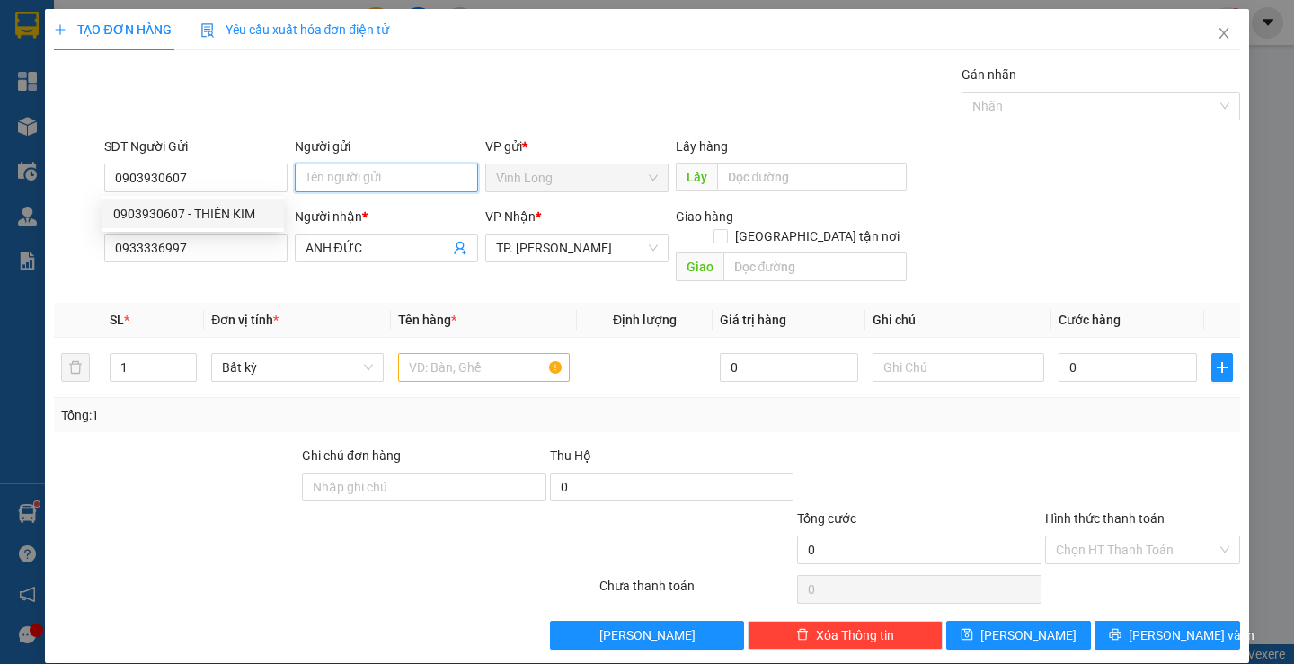
click at [370, 175] on input "Người gửi" at bounding box center [386, 178] width 183 height 29
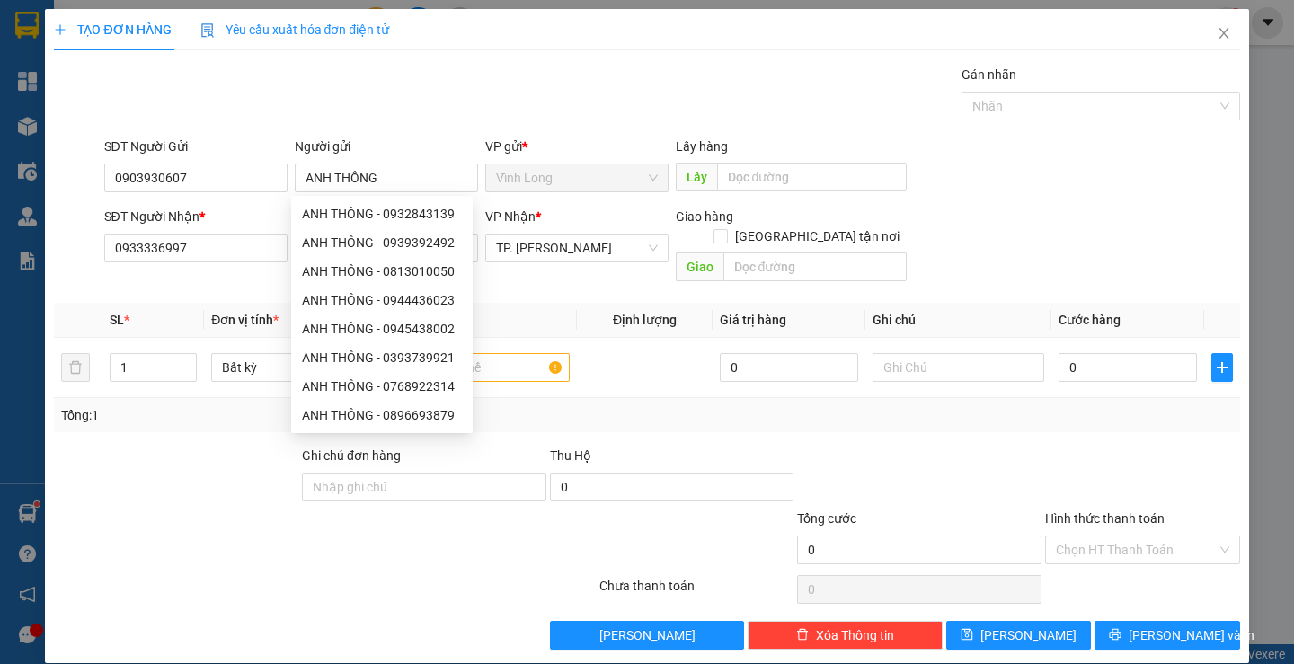
click at [576, 80] on div "Gói vận chuyển * Tiêu chuẩn Gán nhãn Nhãn" at bounding box center [672, 96] width 1143 height 63
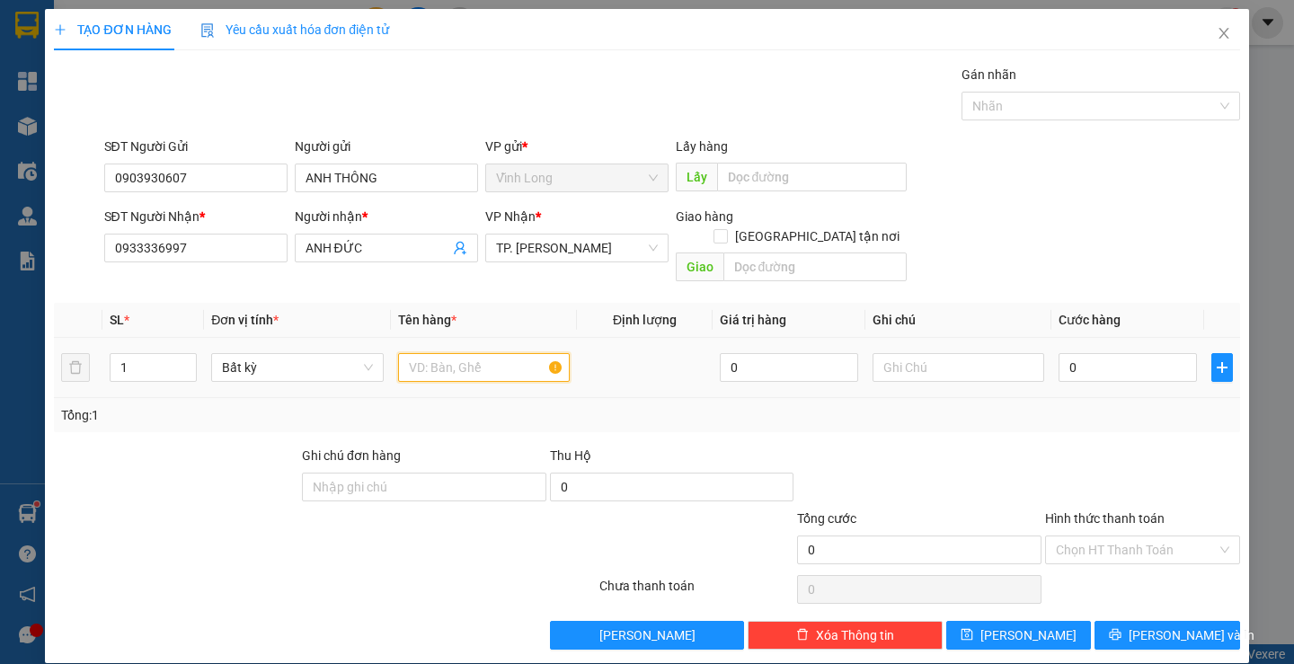
click at [492, 354] on input "text" at bounding box center [484, 367] width 172 height 29
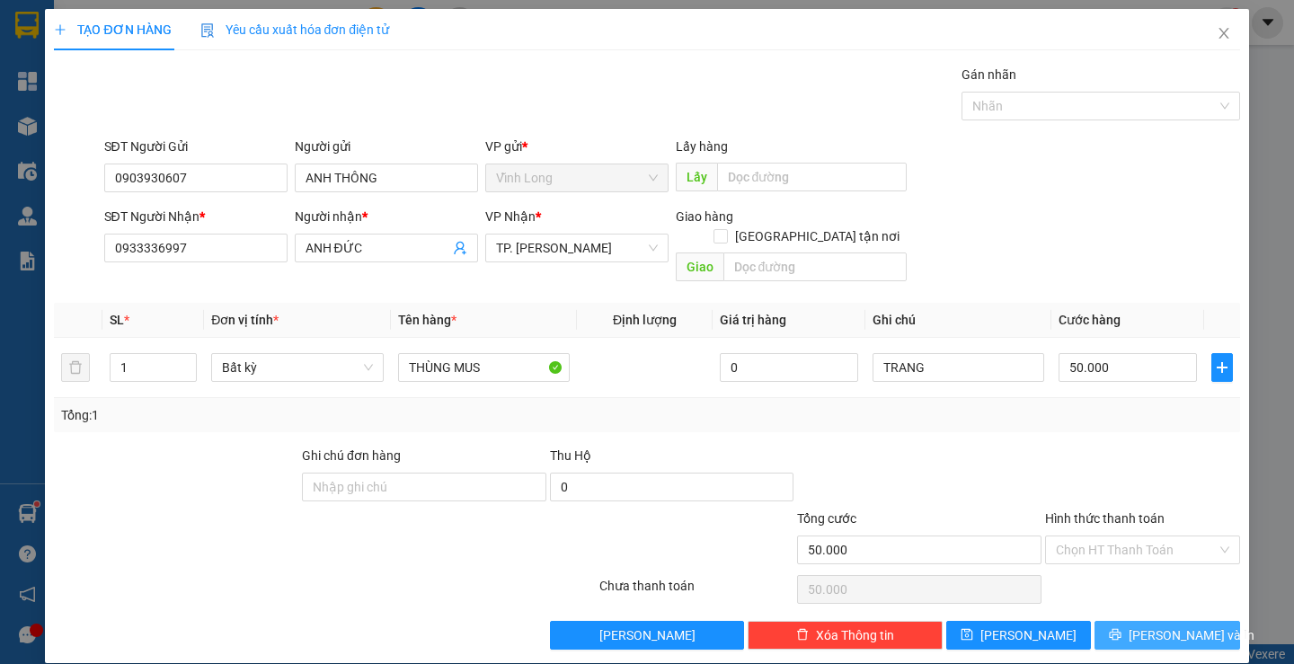
click at [1142, 625] on span "[PERSON_NAME] và In" at bounding box center [1192, 635] width 126 height 20
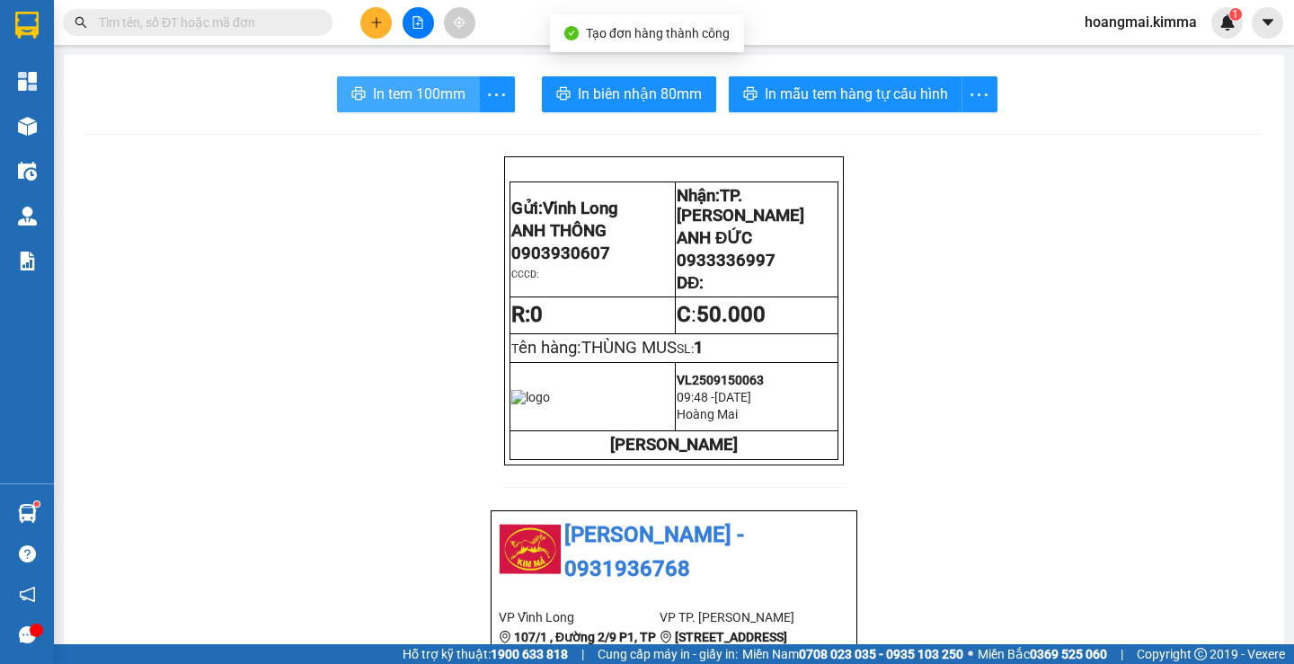
click at [405, 102] on span "In tem 100mm" at bounding box center [419, 94] width 93 height 22
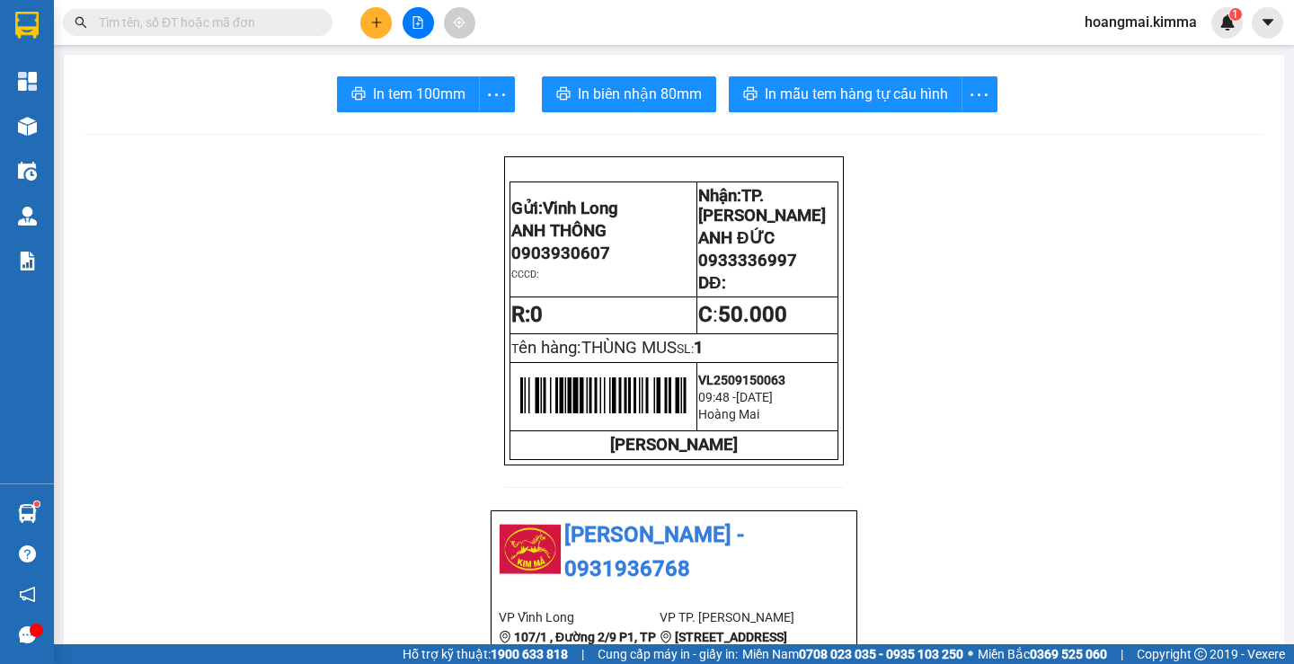
click at [377, 19] on icon "plus" at bounding box center [376, 22] width 1 height 10
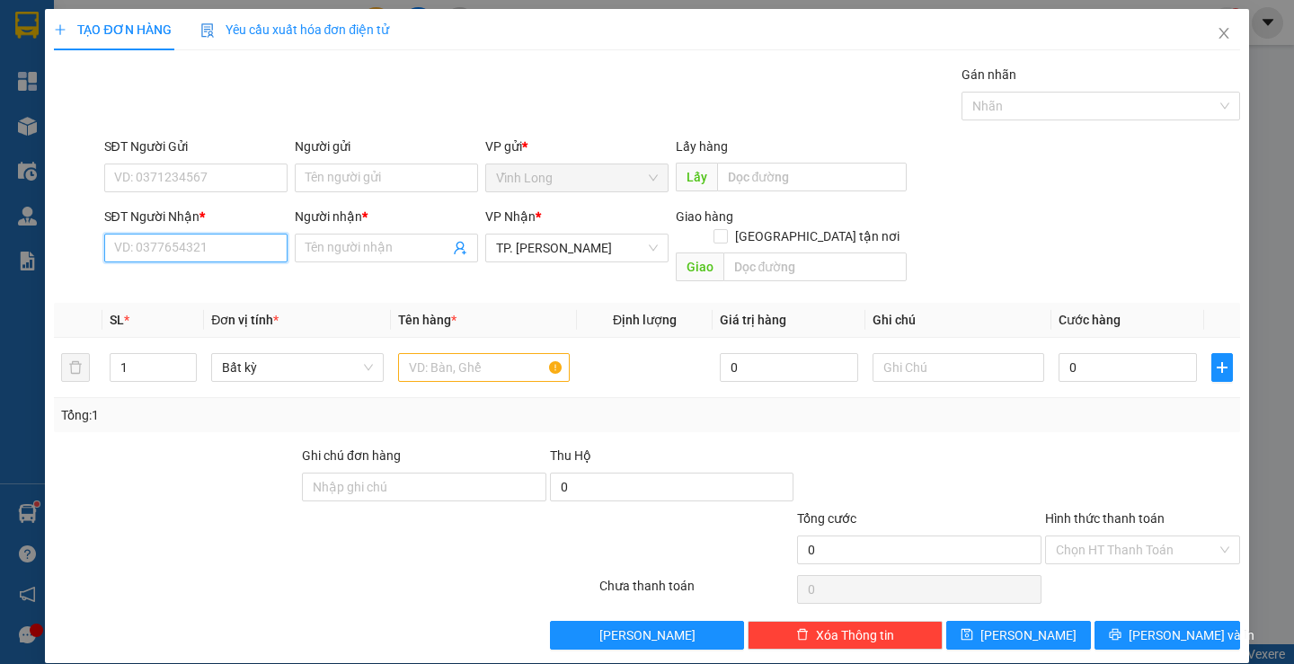
click at [182, 252] on input "SĐT Người Nhận *" at bounding box center [195, 248] width 183 height 29
drag, startPoint x: 208, startPoint y: 283, endPoint x: 369, endPoint y: 353, distance: 175.5
click at [208, 286] on div "0933048440 - TRÍ" at bounding box center [193, 284] width 160 height 20
click at [430, 353] on input "text" at bounding box center [484, 367] width 172 height 29
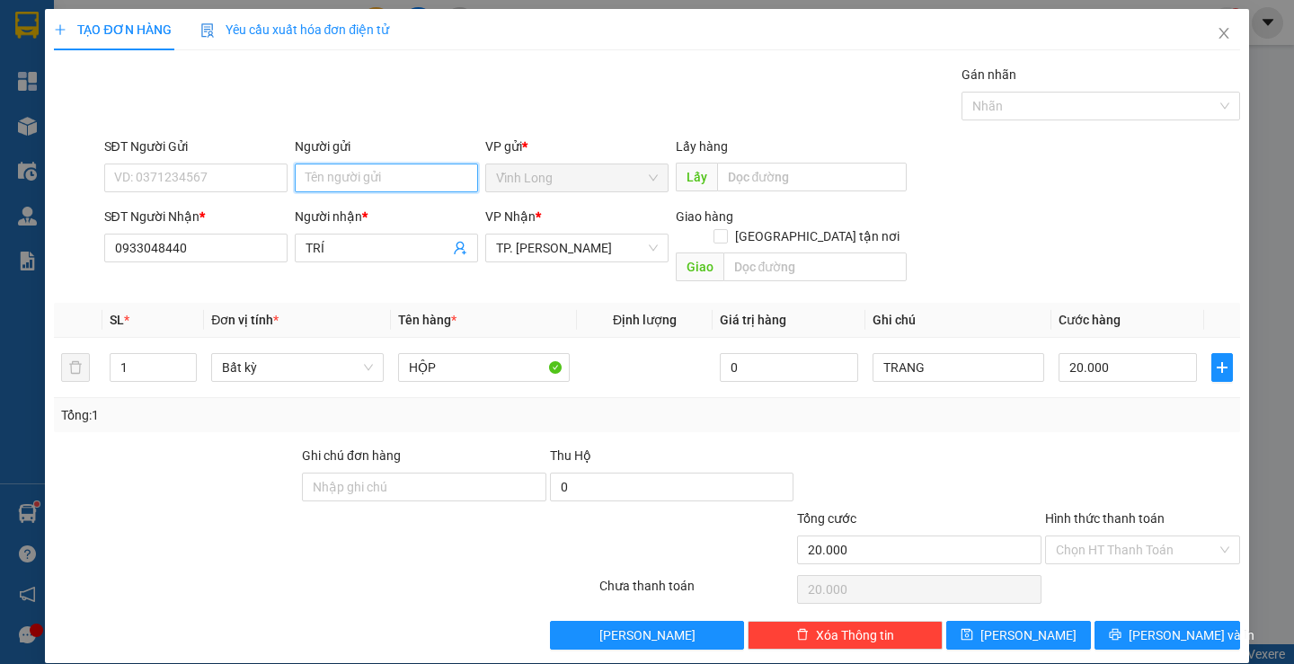
click at [360, 183] on input "Người gửi" at bounding box center [386, 178] width 183 height 29
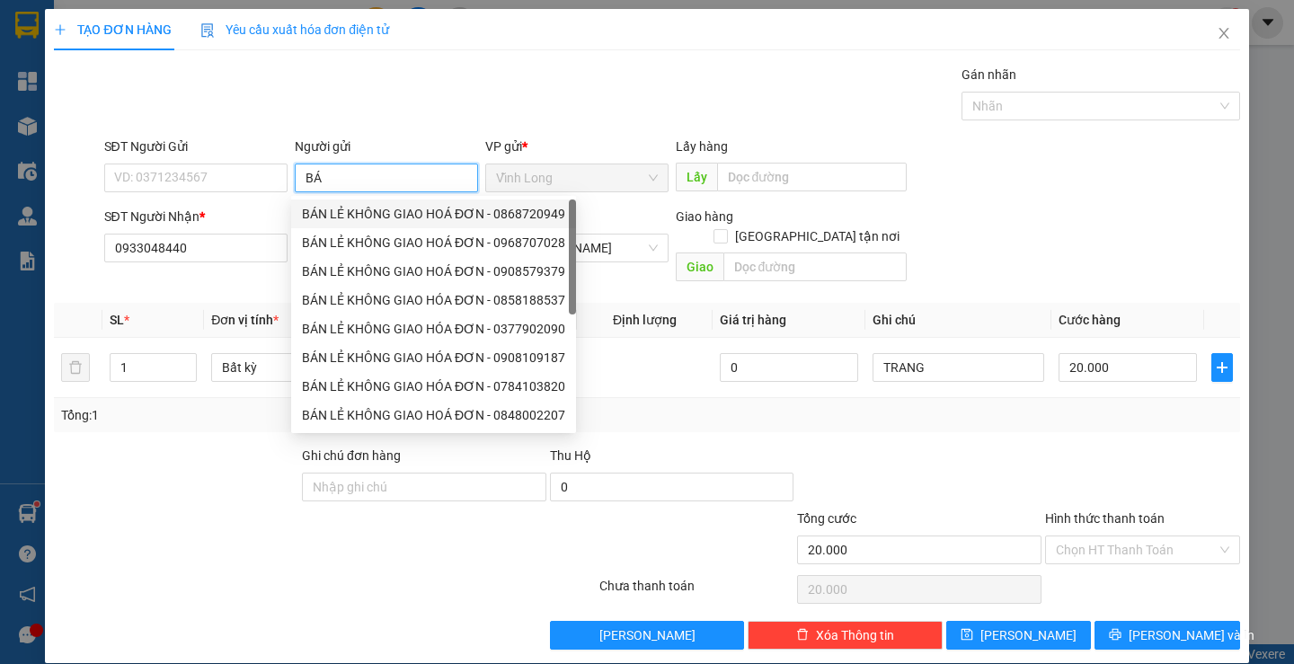
click at [368, 213] on div "BÁN LẺ KHÔNG GIAO HOÁ ĐƠN - 0868720949" at bounding box center [433, 214] width 263 height 20
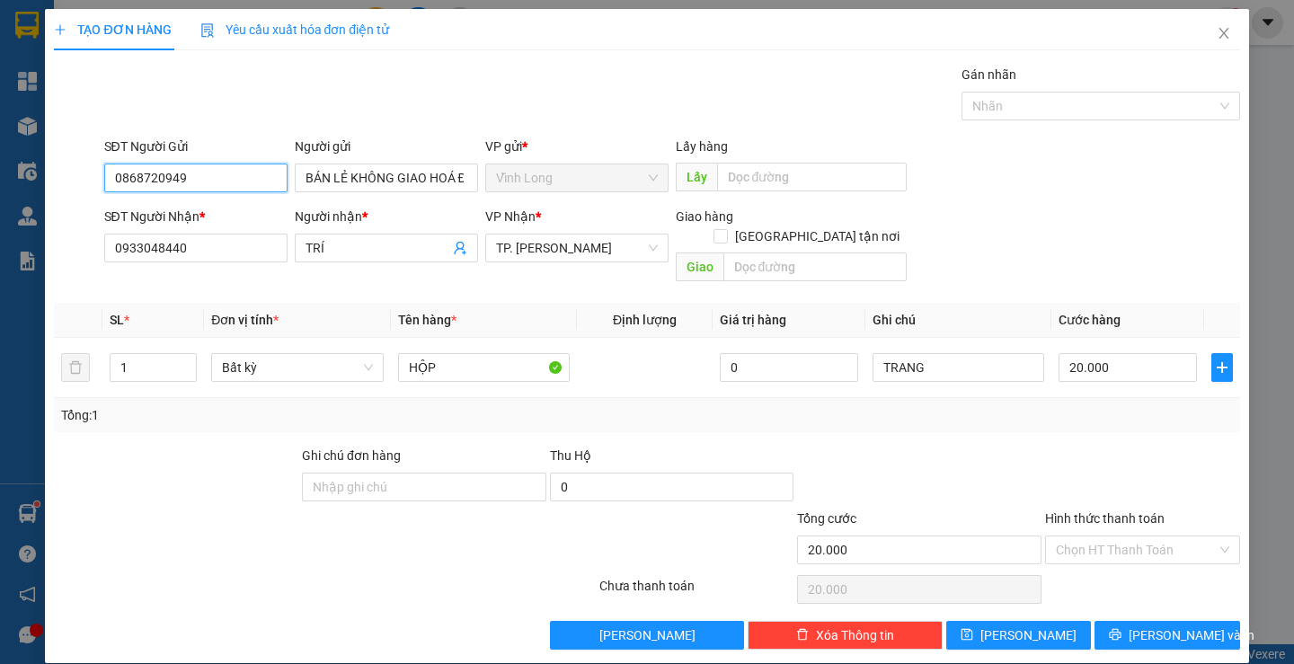
drag, startPoint x: 16, startPoint y: 190, endPoint x: 0, endPoint y: 191, distance: 16.3
click at [0, 192] on div "TẠO ĐƠN HÀNG Yêu cầu xuất hóa đơn điện tử Transit Pickup Surcharge Ids Transit …" at bounding box center [647, 332] width 1294 height 664
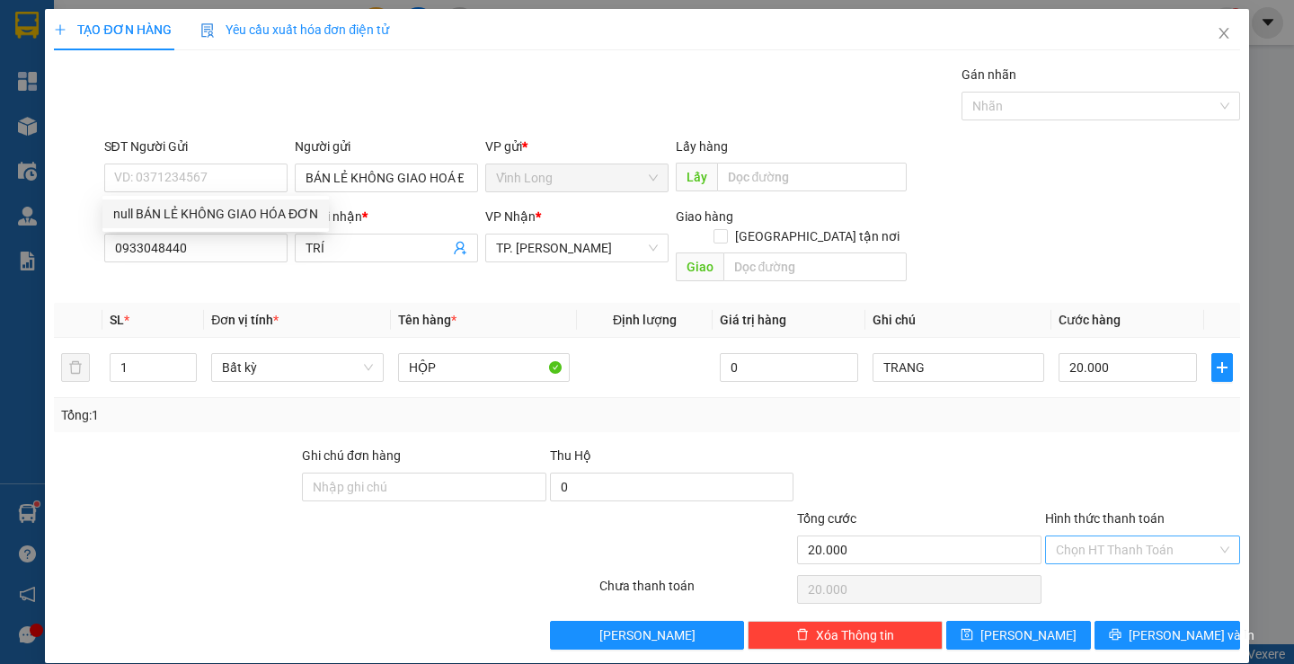
click at [1088, 536] on input "Hình thức thanh toán" at bounding box center [1136, 549] width 161 height 27
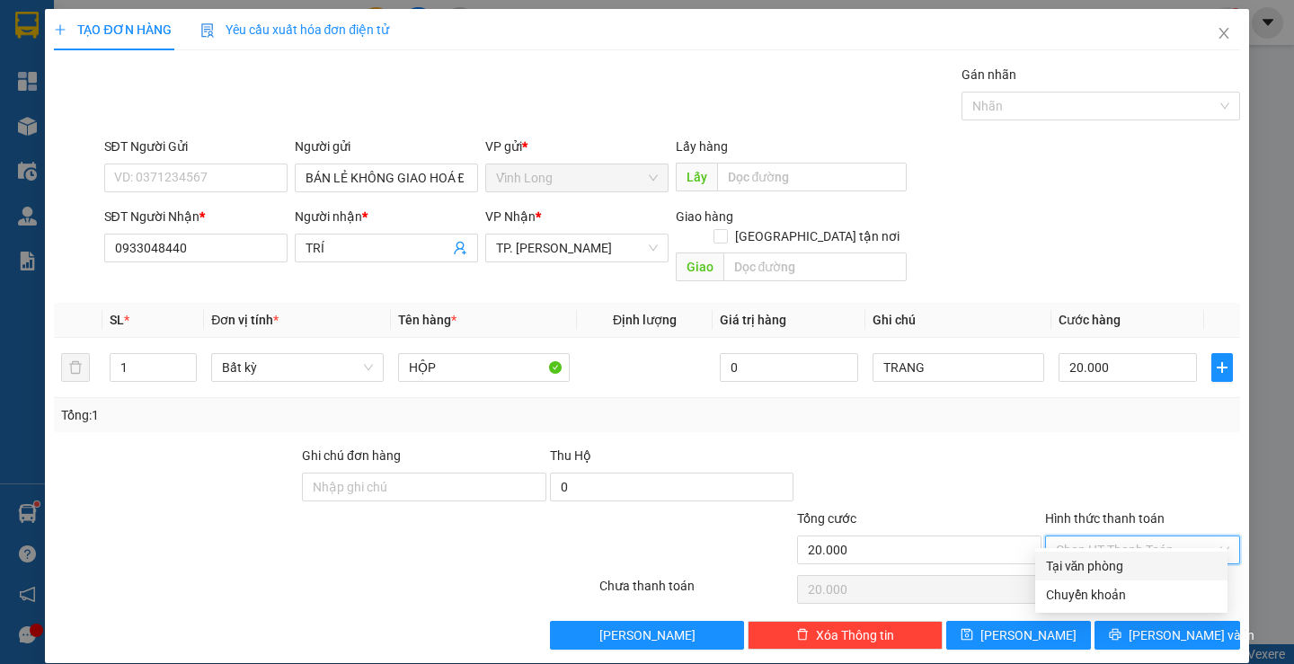
click at [1094, 557] on div "Tại văn phòng" at bounding box center [1131, 566] width 171 height 20
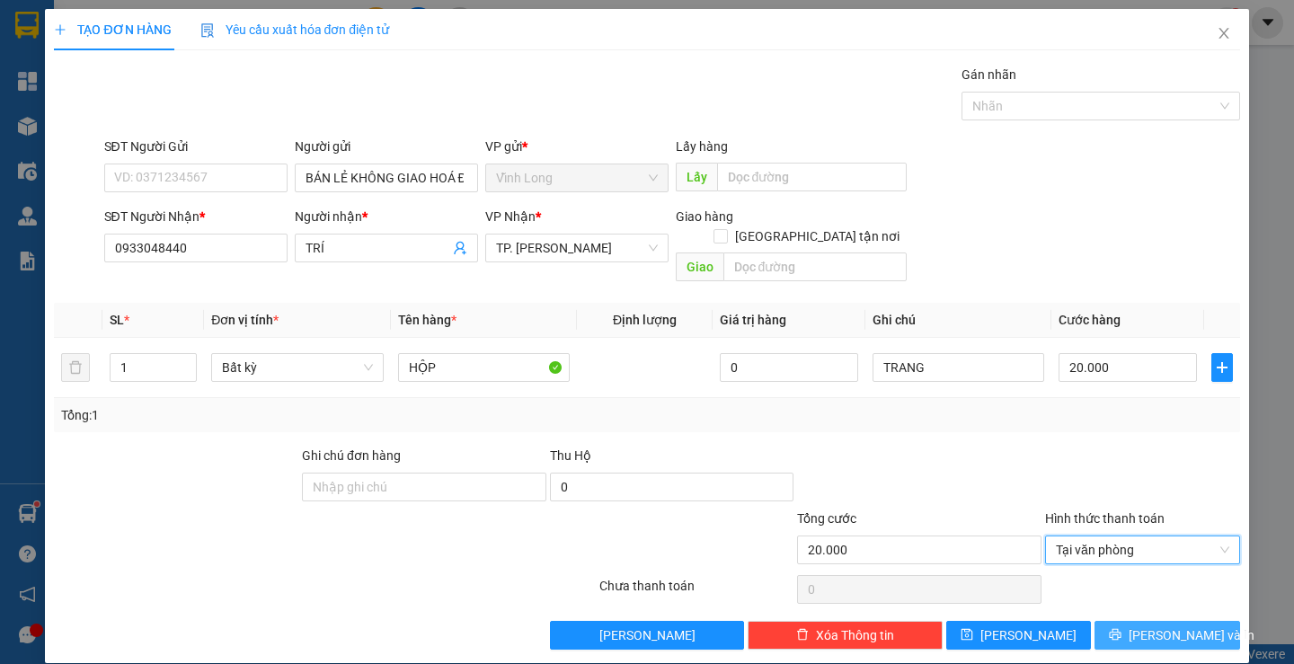
click at [1148, 625] on span "[PERSON_NAME] và In" at bounding box center [1192, 635] width 126 height 20
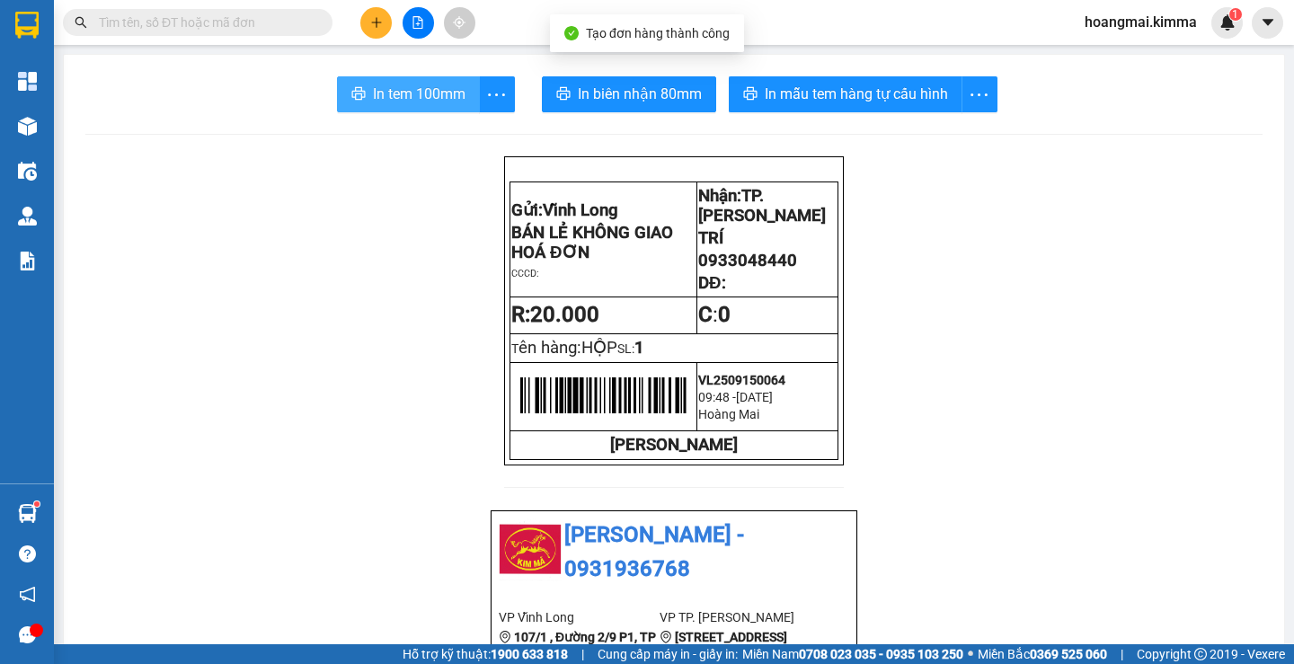
click at [399, 100] on span "In tem 100mm" at bounding box center [419, 94] width 93 height 22
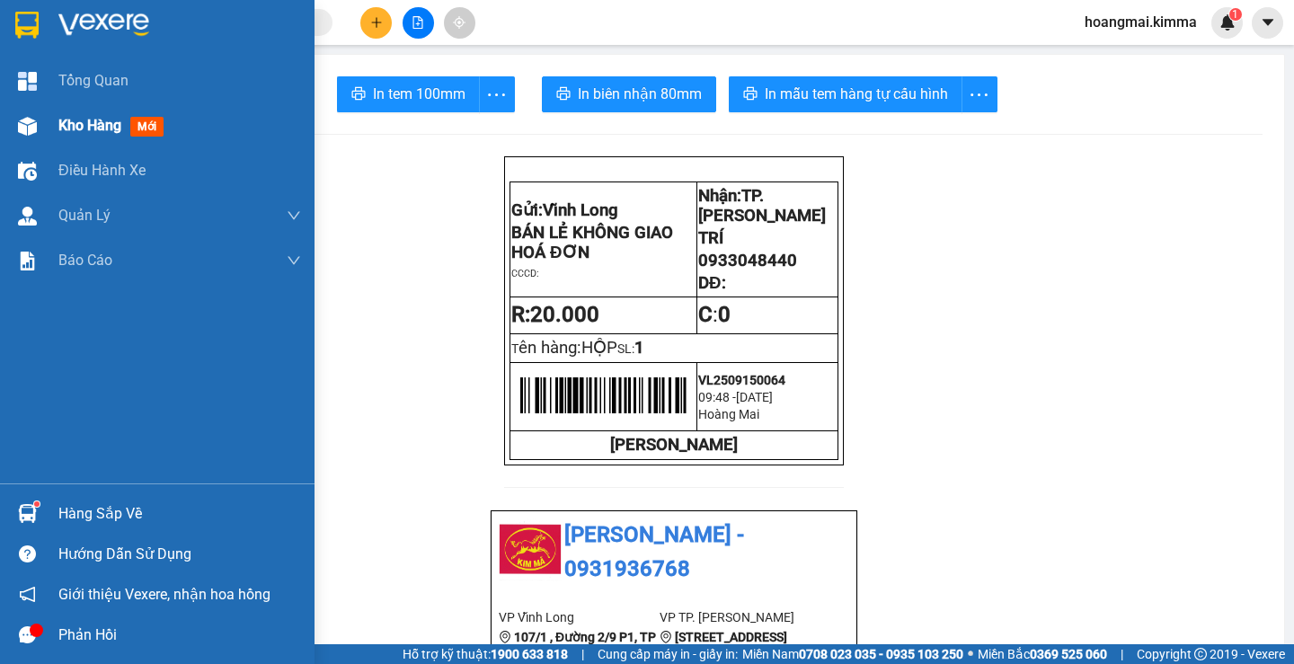
click at [109, 120] on span "Kho hàng" at bounding box center [89, 125] width 63 height 17
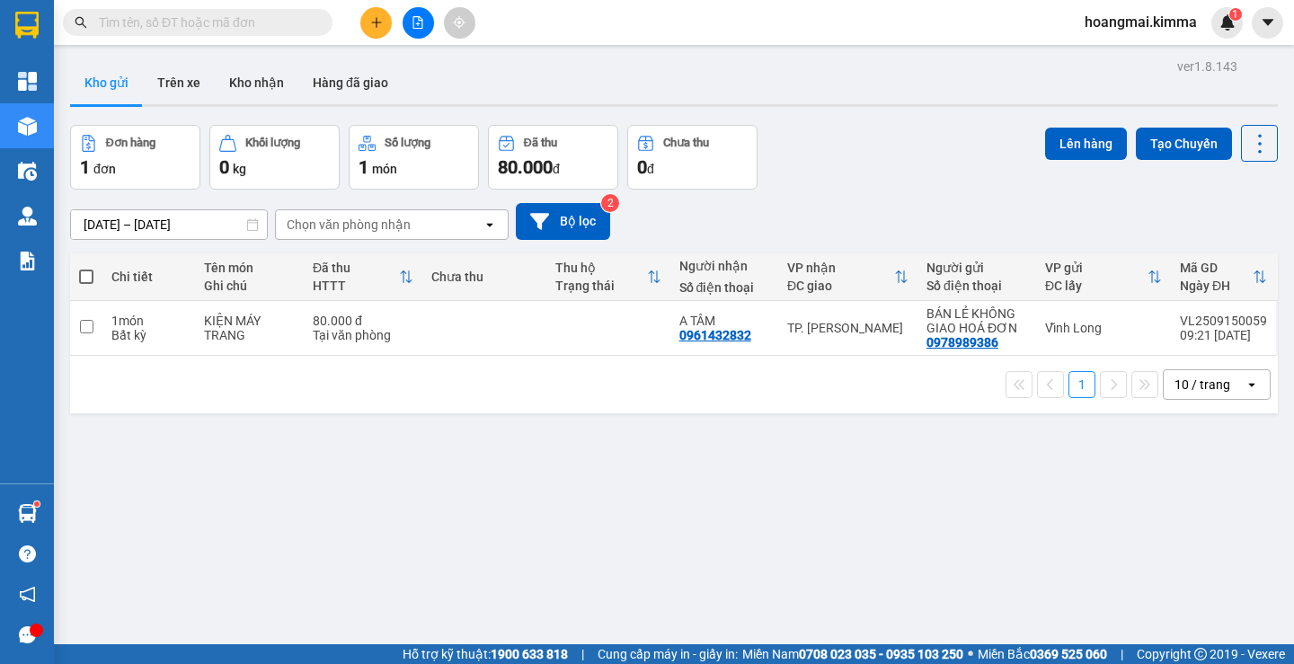
click at [1193, 381] on div "10 / trang" at bounding box center [1202, 385] width 56 height 18
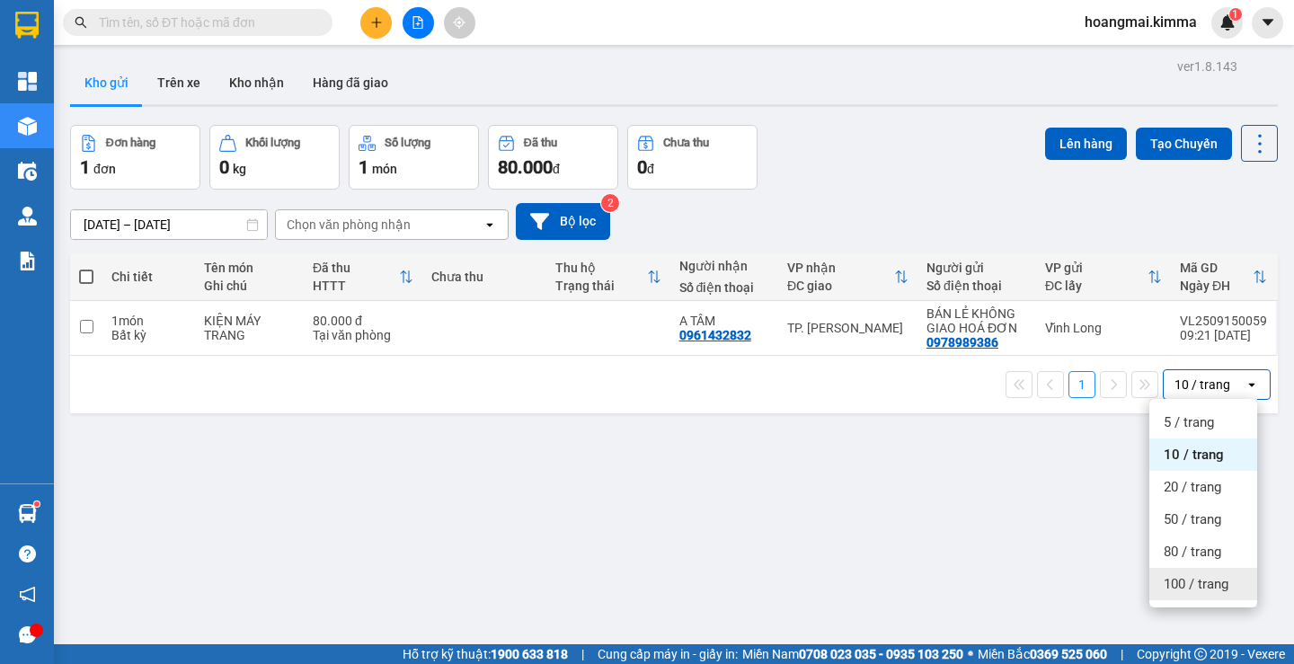
click at [1183, 589] on span "100 / trang" at bounding box center [1196, 584] width 65 height 18
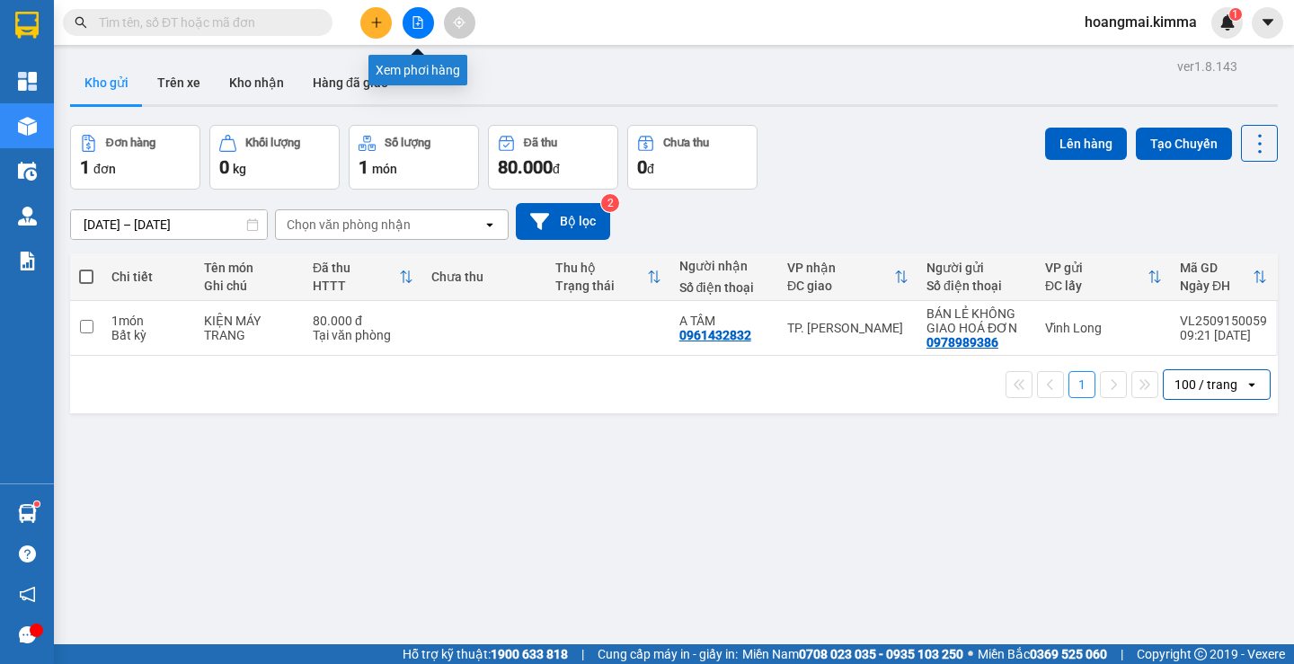
click at [417, 17] on icon "file-add" at bounding box center [418, 22] width 10 height 13
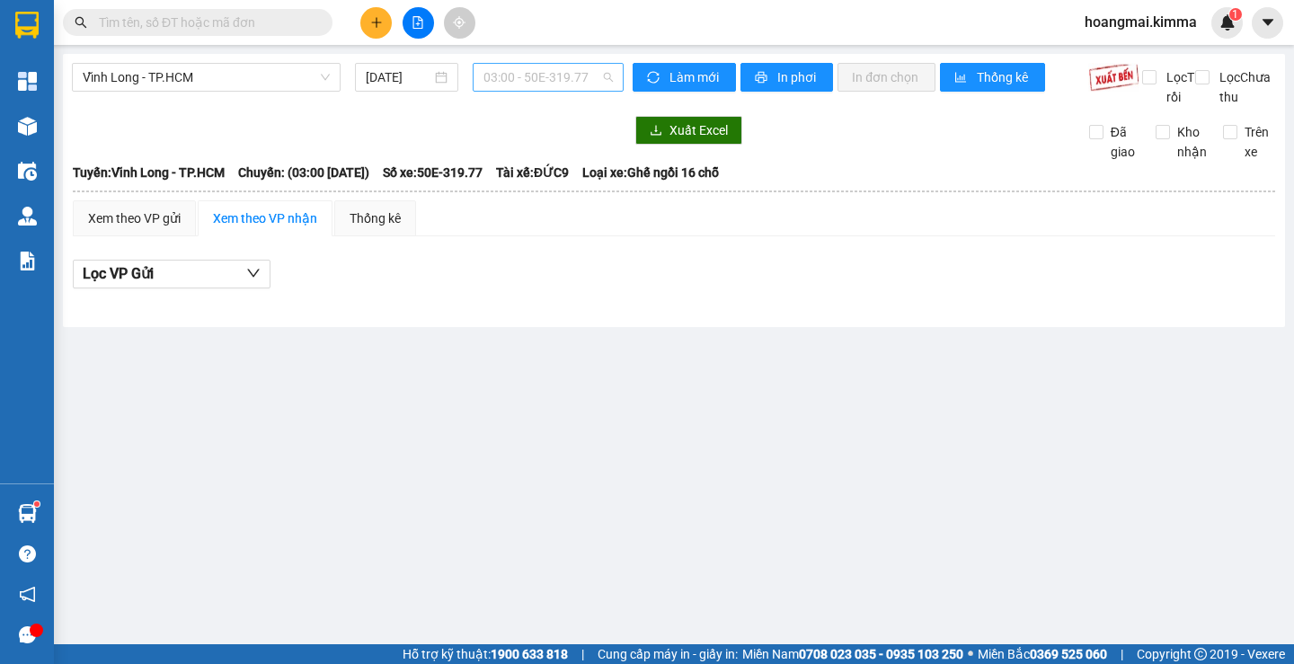
click at [551, 87] on span "03:00 - 50E-319.77" at bounding box center [547, 77] width 129 height 27
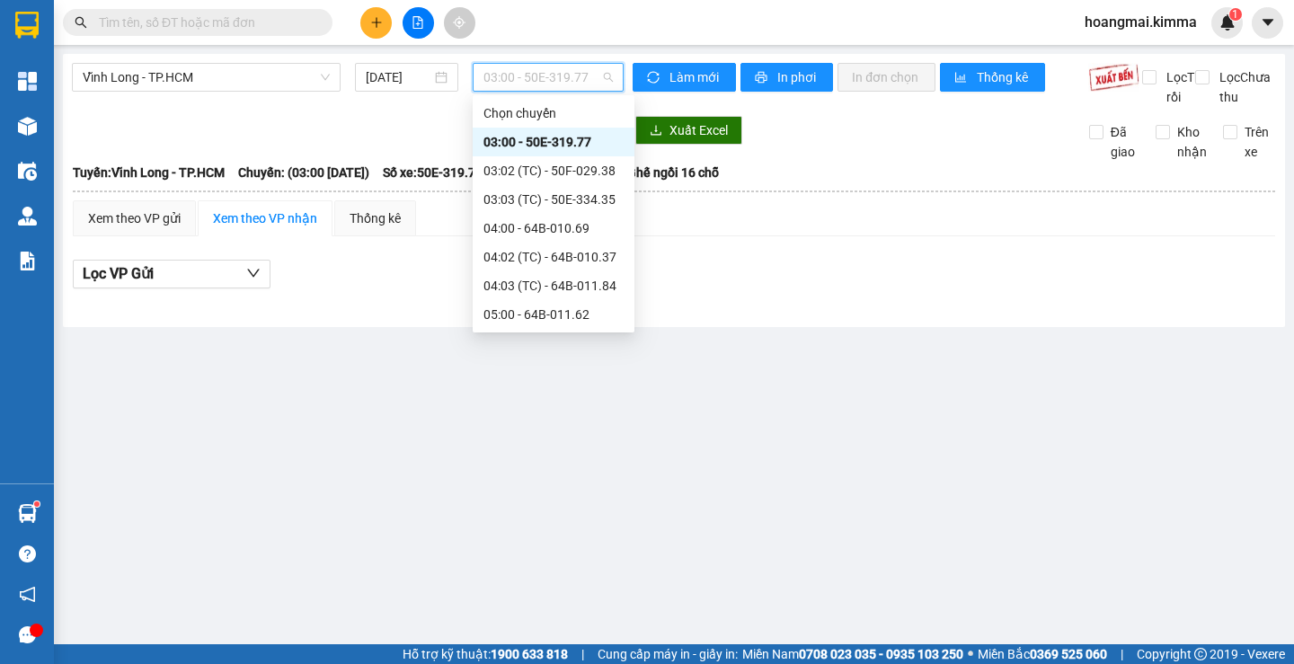
click at [538, 506] on div "10:00 - 64F-002.29" at bounding box center [553, 516] width 140 height 20
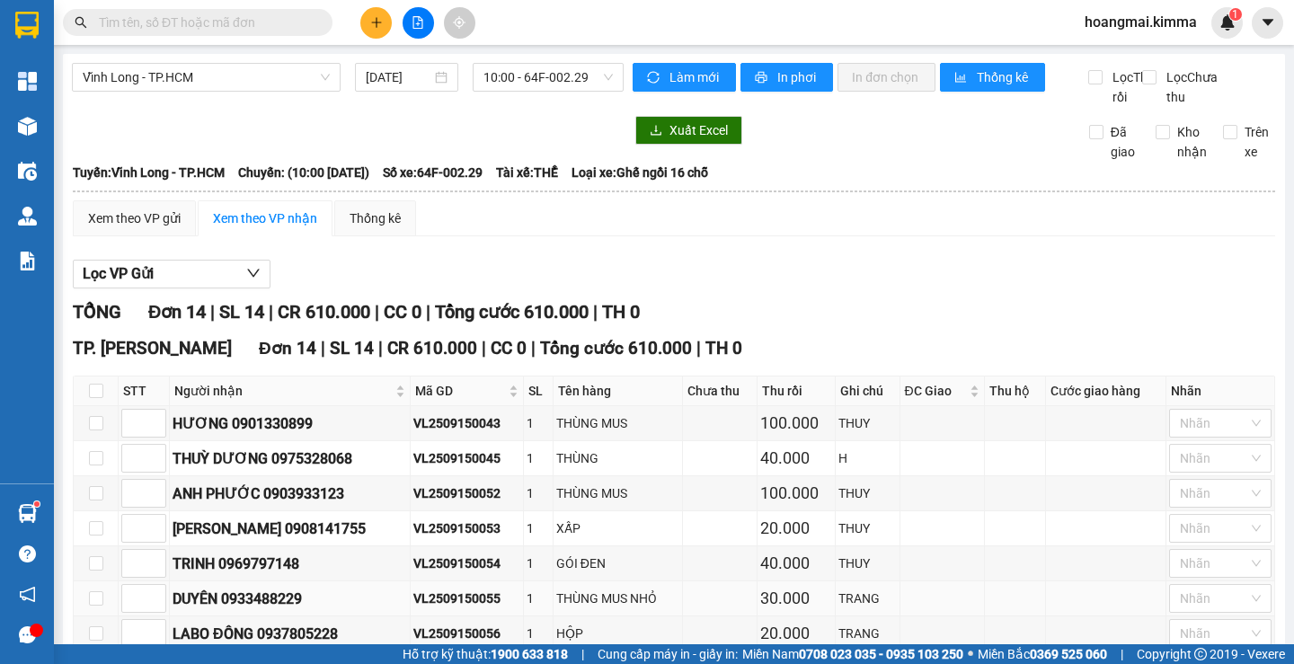
drag, startPoint x: 491, startPoint y: 261, endPoint x: 400, endPoint y: 264, distance: 90.8
click at [411, 581] on td "VL2509150055" at bounding box center [467, 598] width 113 height 35
click at [491, 589] on div "VL2509150055" at bounding box center [466, 599] width 107 height 20
drag, startPoint x: 493, startPoint y: 260, endPoint x: 384, endPoint y: 248, distance: 110.2
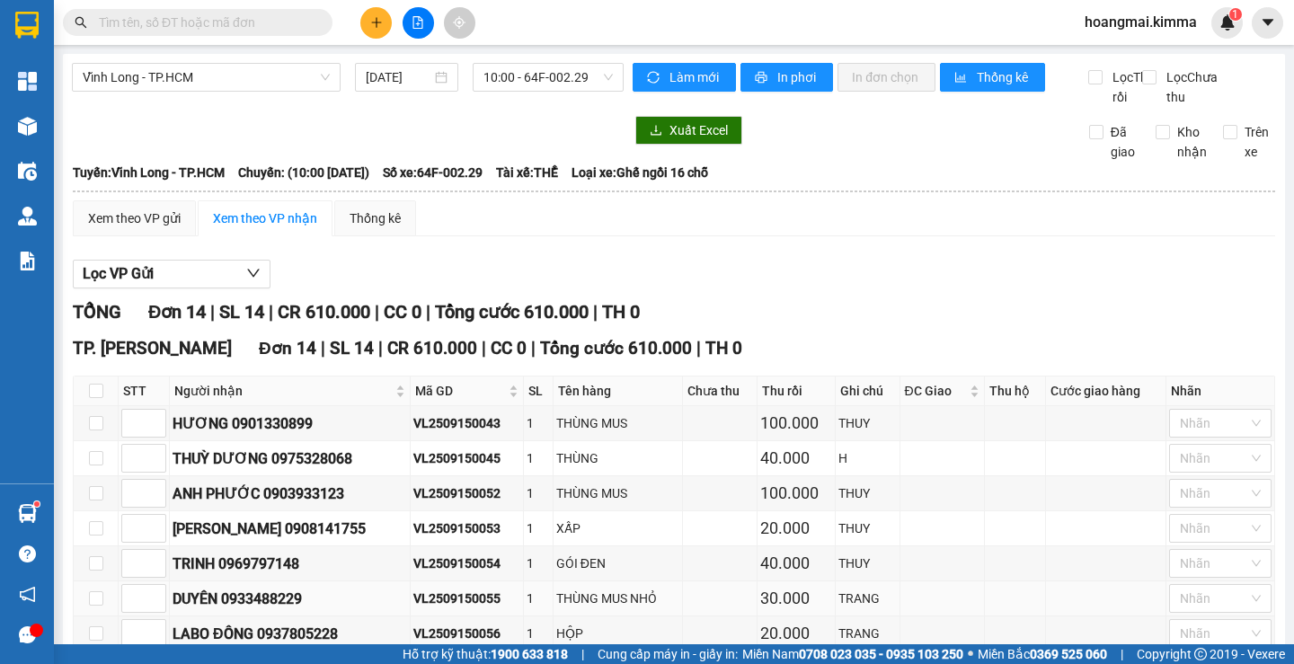
click at [384, 581] on tr "DUYÊN 0933488229 VL2509150055 1 THÙNG MUS NHỎ 30.000 TRANG Nhãn" at bounding box center [674, 598] width 1201 height 35
click at [306, 15] on input "text" at bounding box center [205, 23] width 212 height 20
paste input "VL2509150055"
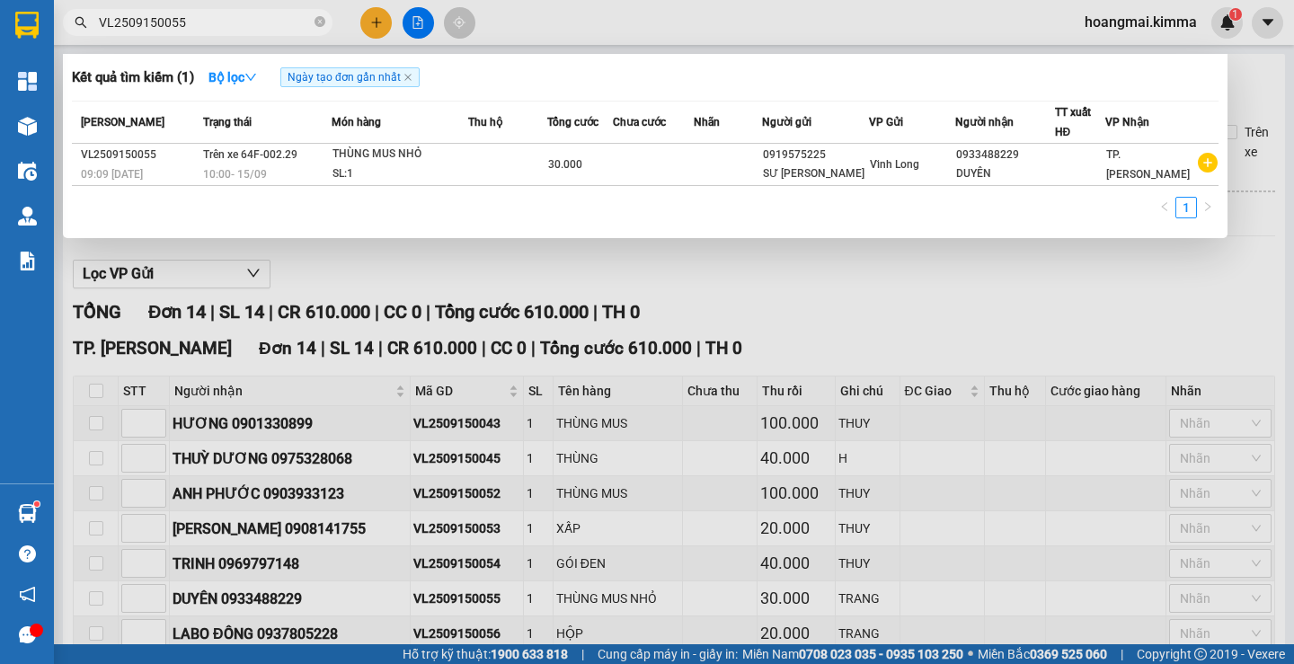
click at [382, 28] on div at bounding box center [647, 332] width 1294 height 664
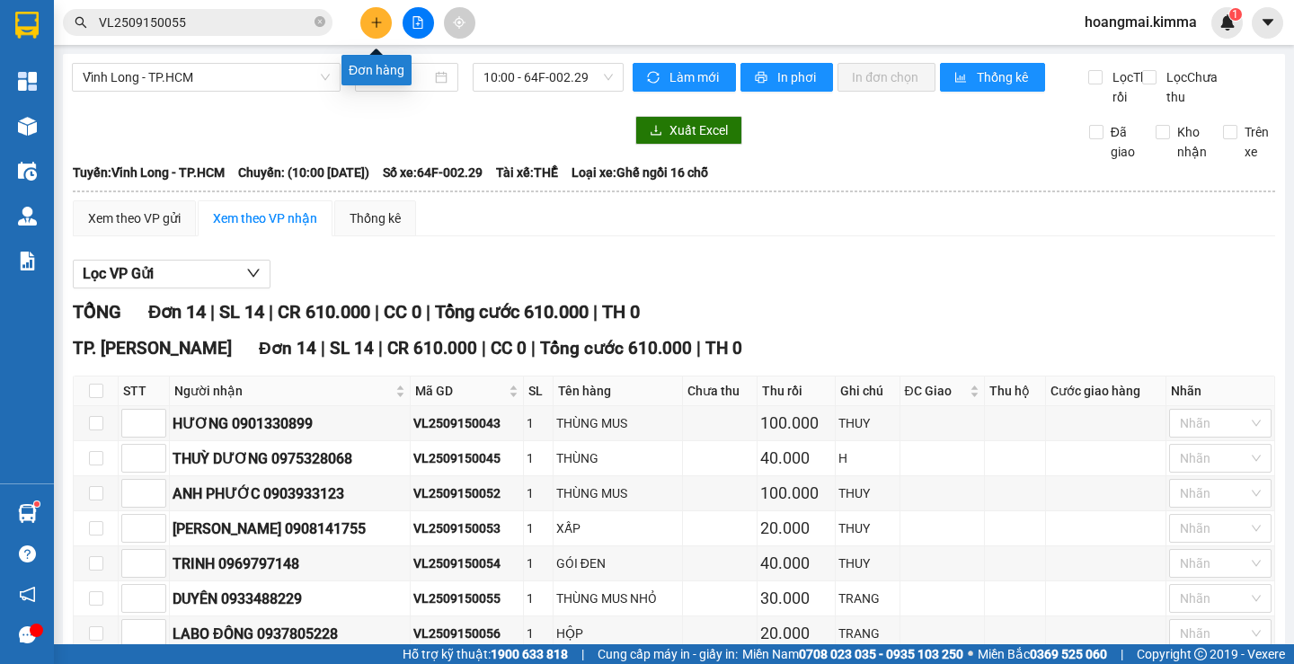
click at [378, 27] on icon "plus" at bounding box center [376, 22] width 13 height 13
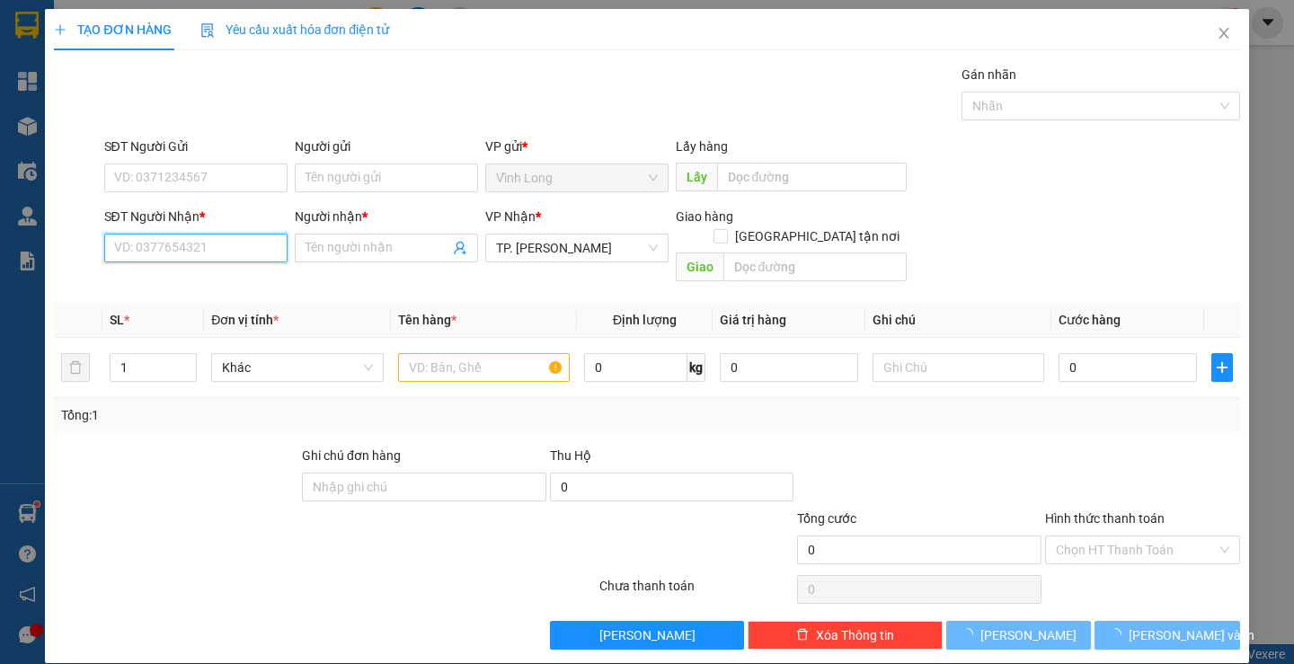
click at [227, 248] on input "SĐT Người Nhận *" at bounding box center [195, 248] width 183 height 29
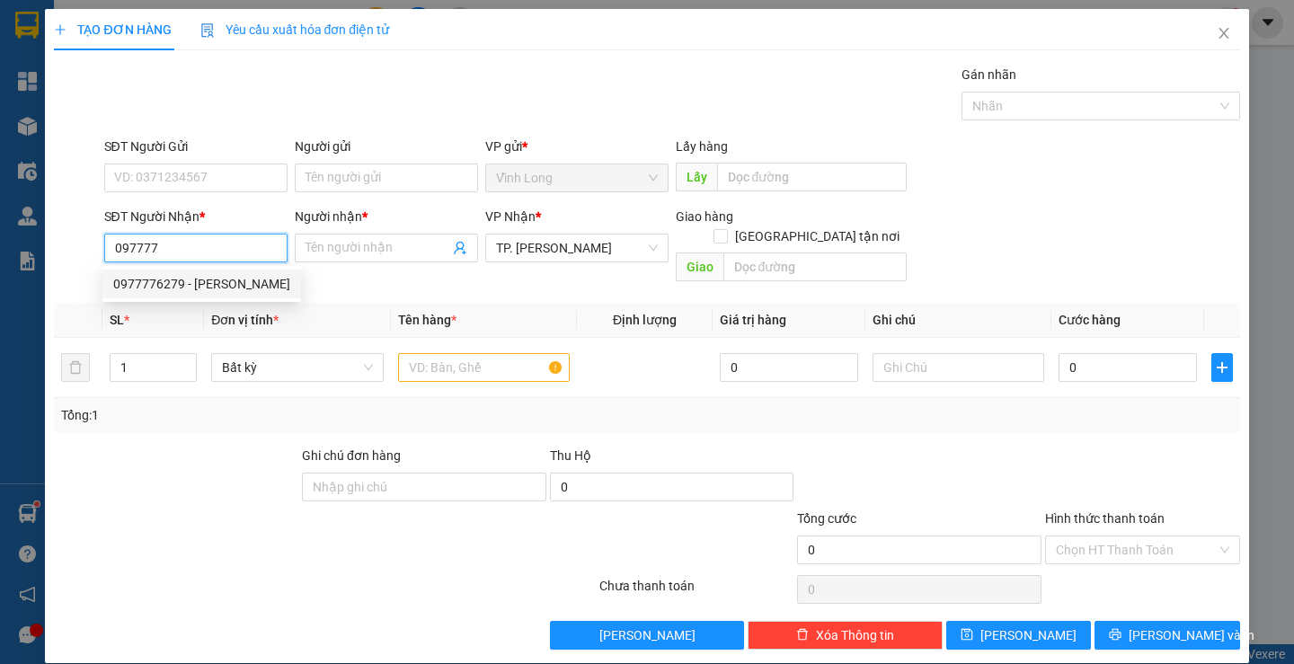
click at [223, 280] on div "0977776279 - [PERSON_NAME]" at bounding box center [201, 284] width 177 height 20
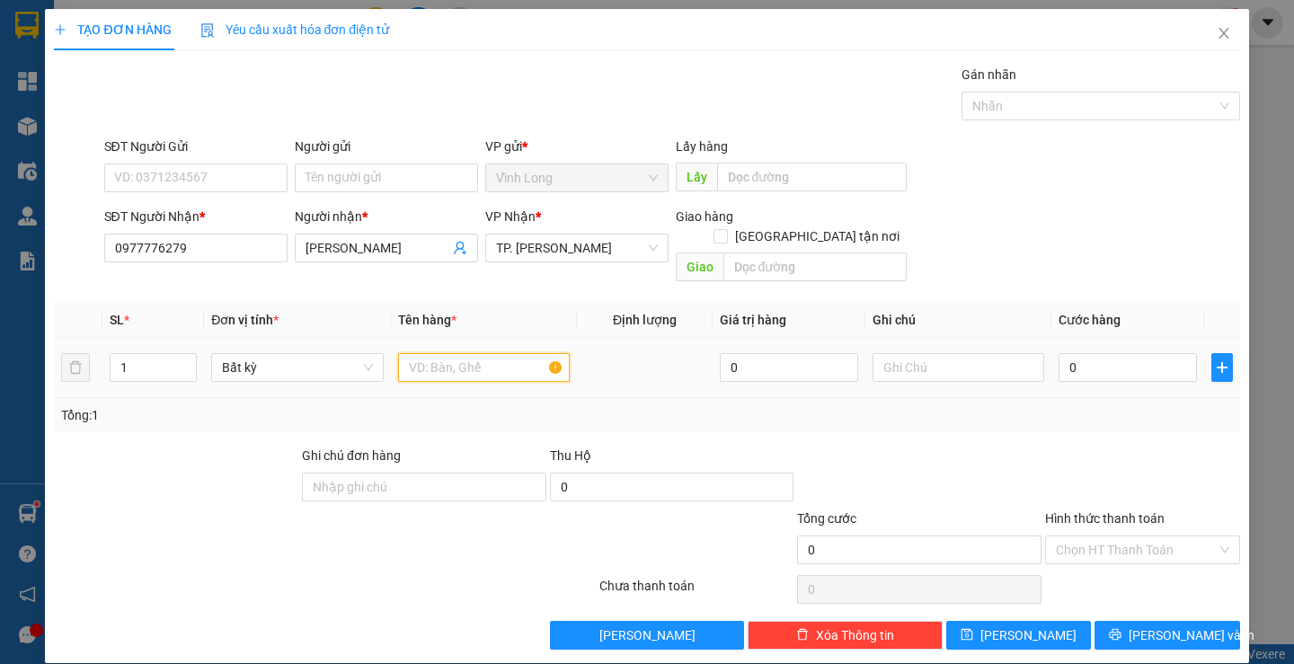
click at [411, 353] on input "text" at bounding box center [484, 367] width 172 height 29
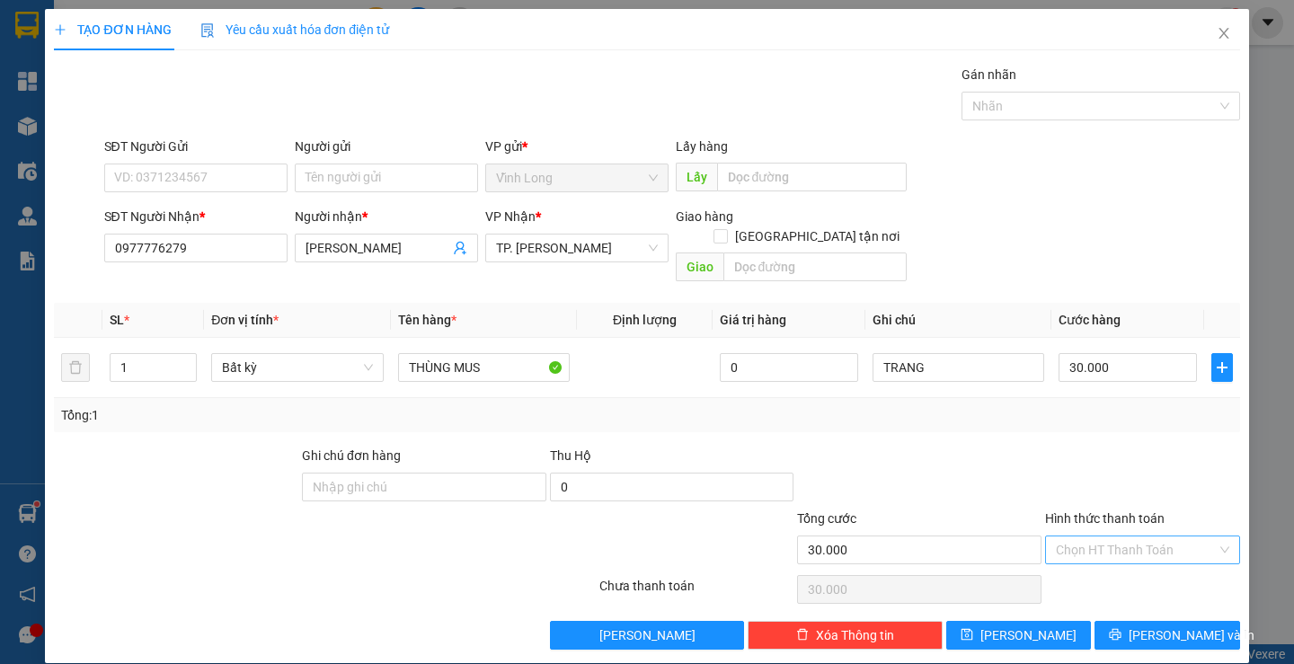
click at [1087, 536] on input "Hình thức thanh toán" at bounding box center [1136, 549] width 161 height 27
drag, startPoint x: 1070, startPoint y: 572, endPoint x: 951, endPoint y: 520, distance: 130.4
click at [1069, 572] on div "Tại văn phòng" at bounding box center [1131, 566] width 171 height 20
click at [359, 176] on input "Người gửi" at bounding box center [386, 178] width 183 height 29
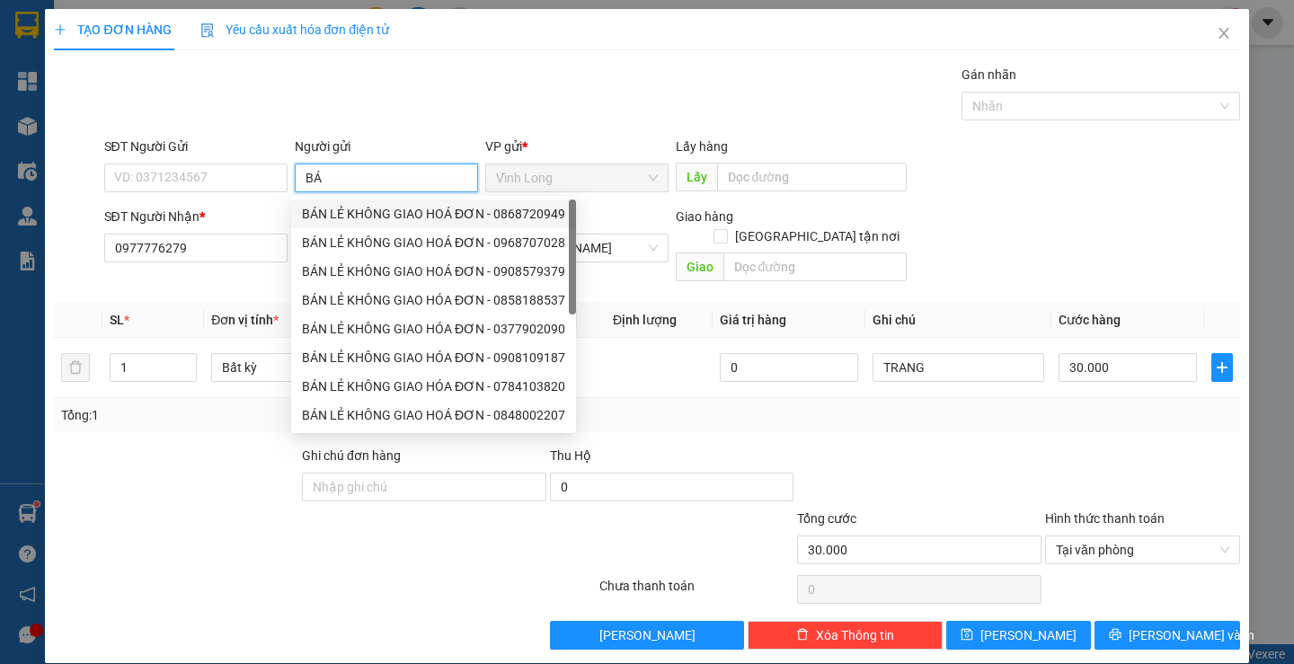
click at [352, 221] on div "BÁN LẺ KHÔNG GIAO HOÁ ĐƠN - 0868720949" at bounding box center [433, 214] width 263 height 20
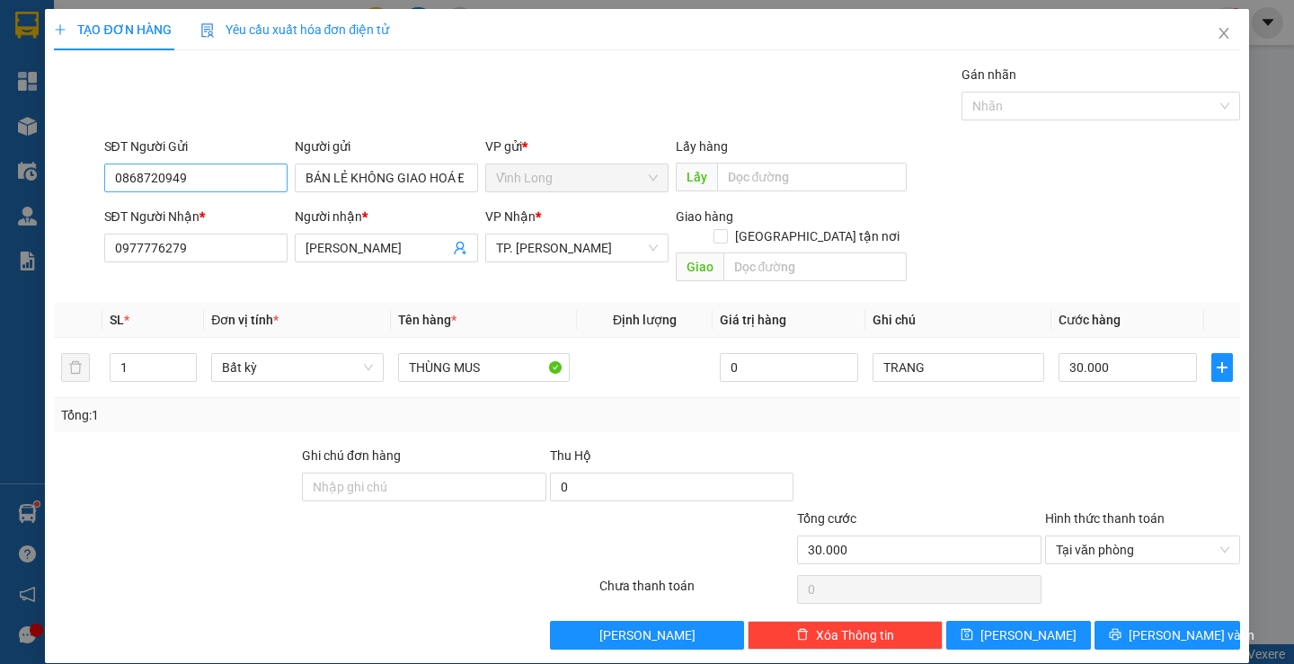
drag, startPoint x: 235, startPoint y: 155, endPoint x: 117, endPoint y: 167, distance: 119.3
click at [98, 169] on div "SĐT Người Gửi 0868720949 Người gửi BÁN LẺ KHÔNG GIAO HOÁ ĐƠN VP gửi * Vĩnh Lon…" at bounding box center [646, 168] width 1189 height 63
drag, startPoint x: 235, startPoint y: 186, endPoint x: 213, endPoint y: 186, distance: 22.5
click at [216, 186] on input "0868720949" at bounding box center [195, 178] width 183 height 29
click at [60, 195] on div "SĐT Người Gửi 0868720949 0868720949 Người gửi BÁN LẺ KHÔNG GIAO HOÁ ĐƠN VP gửi …" at bounding box center [646, 168] width 1189 height 63
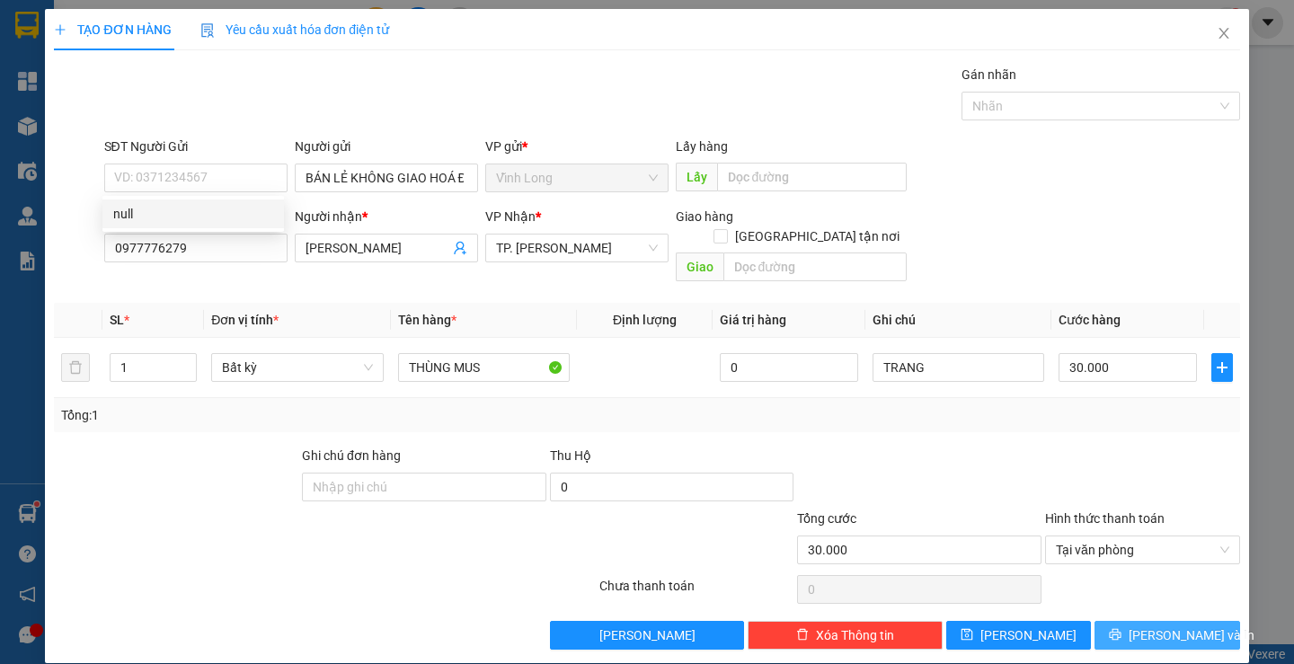
click at [1146, 625] on span "[PERSON_NAME] và In" at bounding box center [1192, 635] width 126 height 20
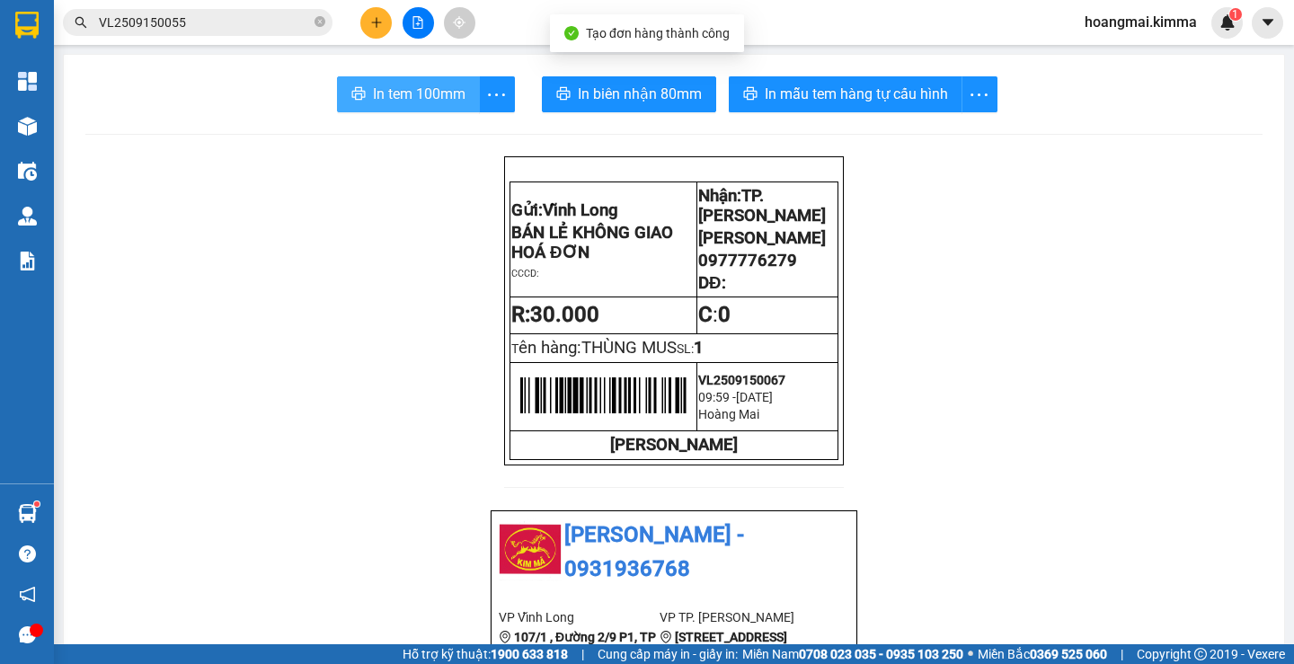
click at [437, 105] on span "In tem 100mm" at bounding box center [419, 94] width 93 height 22
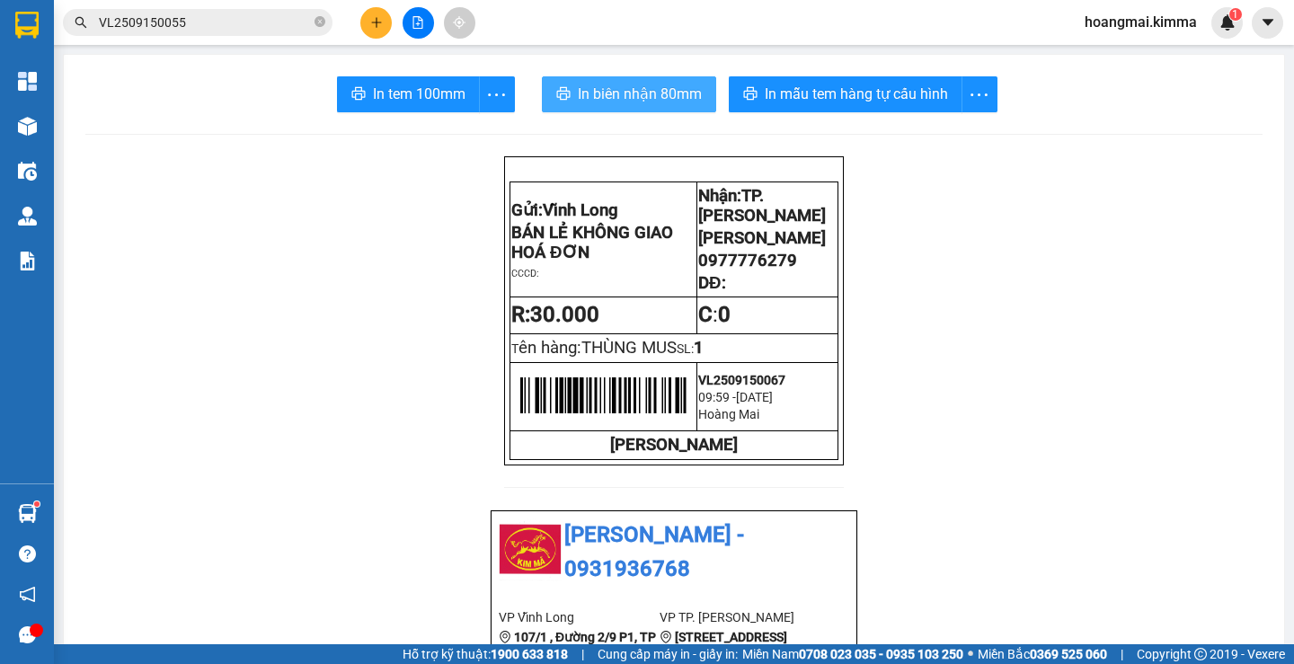
click at [640, 86] on span "In biên nhận 80mm" at bounding box center [640, 94] width 124 height 22
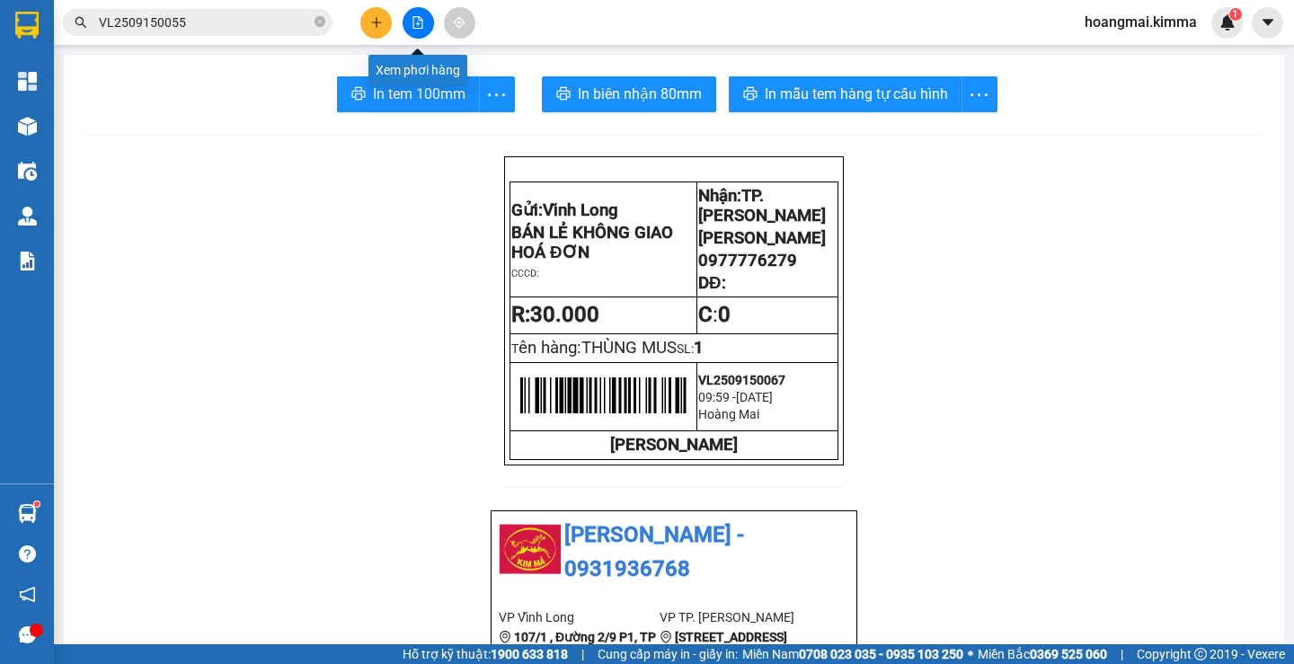
click at [425, 17] on button at bounding box center [418, 22] width 31 height 31
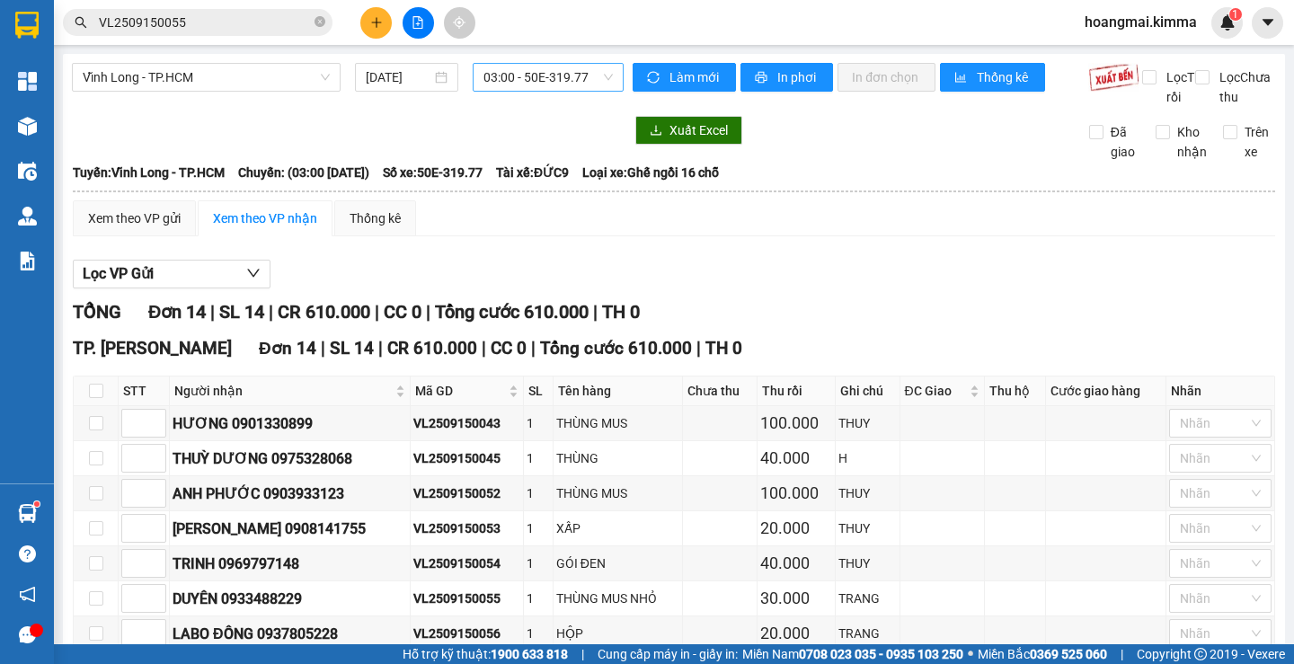
click at [553, 70] on span "03:00 - 50E-319.77" at bounding box center [547, 77] width 129 height 27
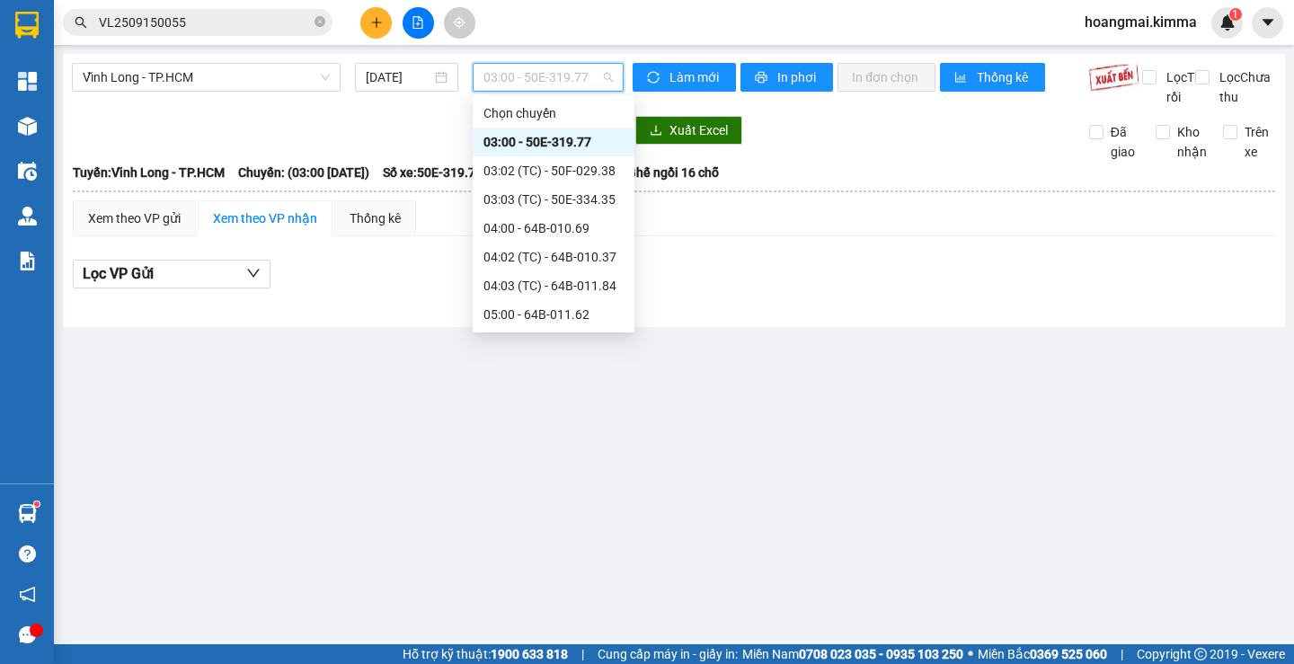
click at [542, 506] on div "10:00 - 64F-002.29" at bounding box center [553, 516] width 140 height 20
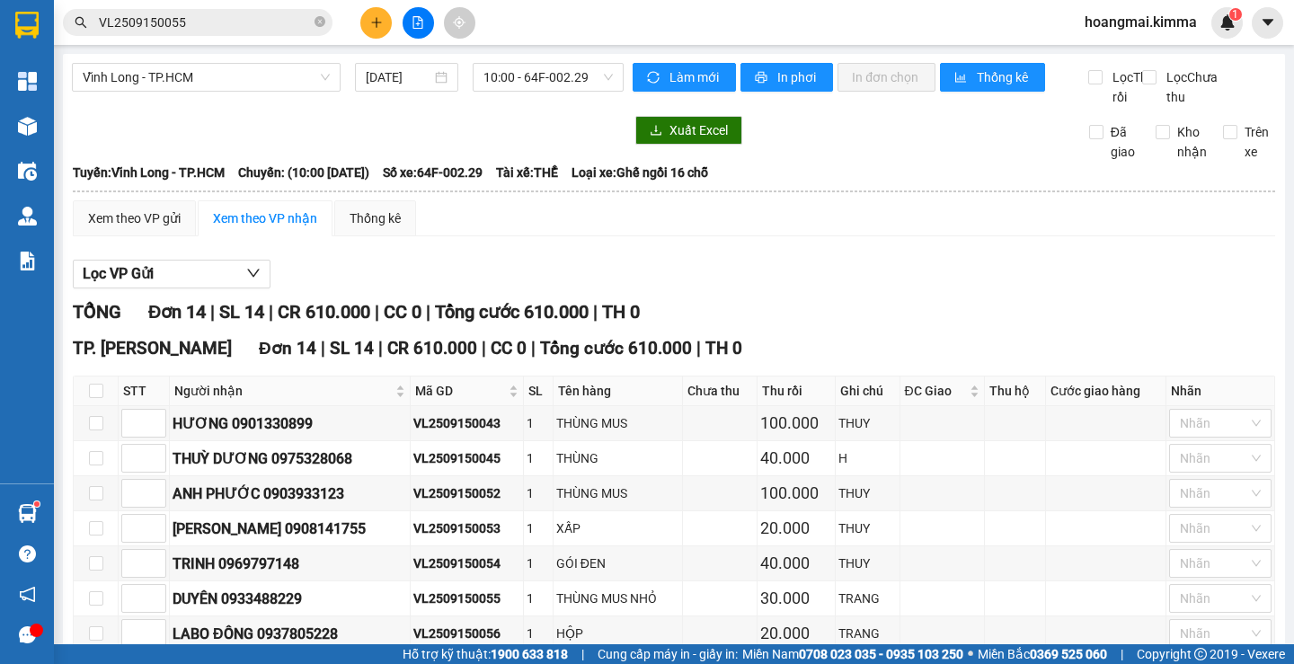
drag, startPoint x: 490, startPoint y: 429, endPoint x: 391, endPoint y: 435, distance: 99.0
drag, startPoint x: 491, startPoint y: 536, endPoint x: 401, endPoint y: 544, distance: 90.1
click at [378, 23] on icon "plus" at bounding box center [376, 22] width 13 height 13
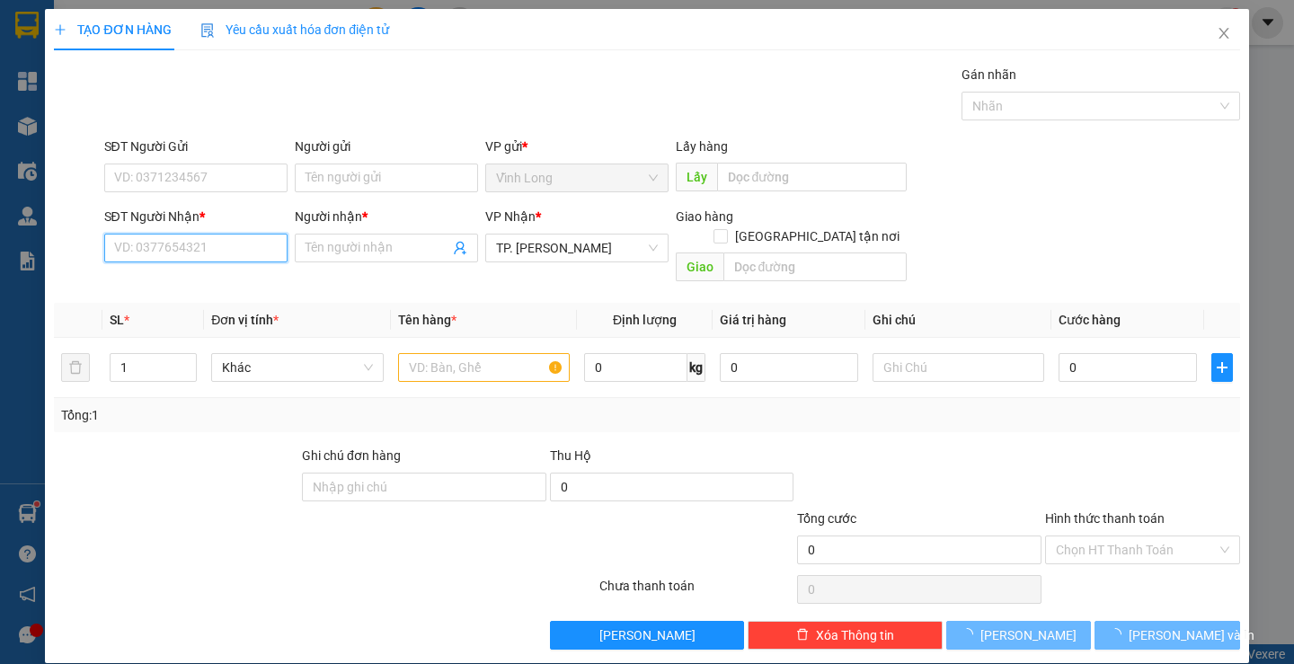
click at [254, 248] on input "SĐT Người Nhận *" at bounding box center [195, 248] width 183 height 29
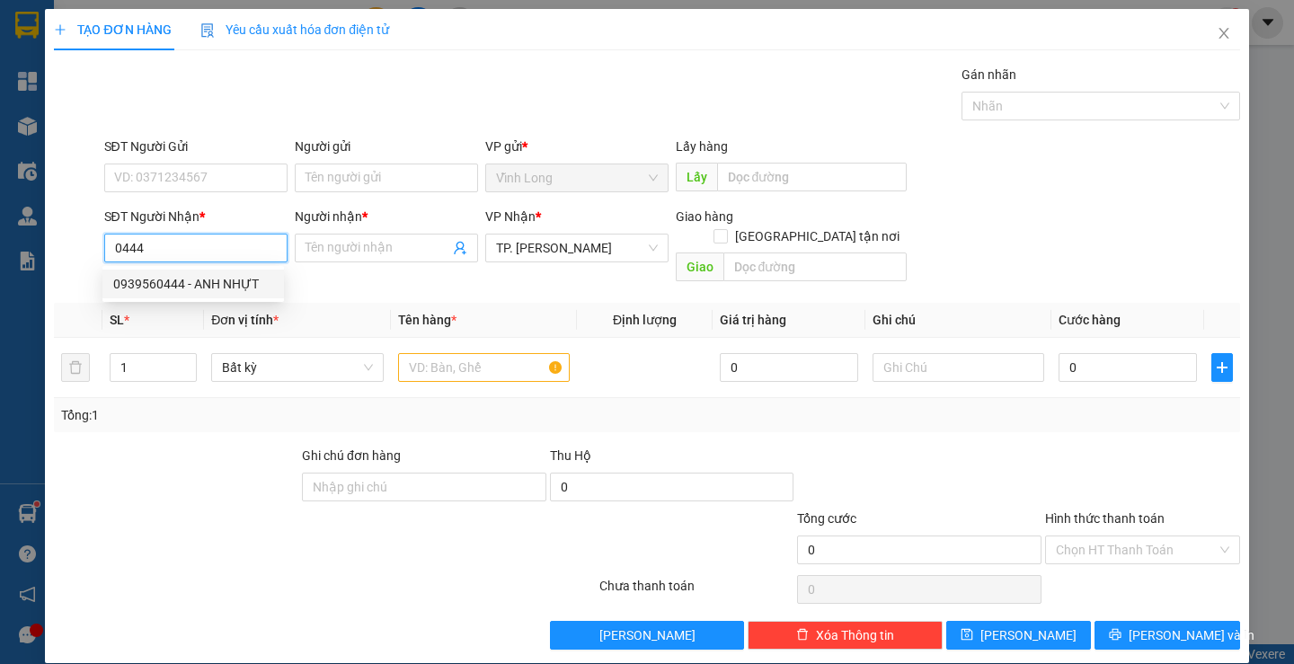
click at [241, 293] on div "0939560444 - ANH NHỰT" at bounding box center [193, 284] width 160 height 20
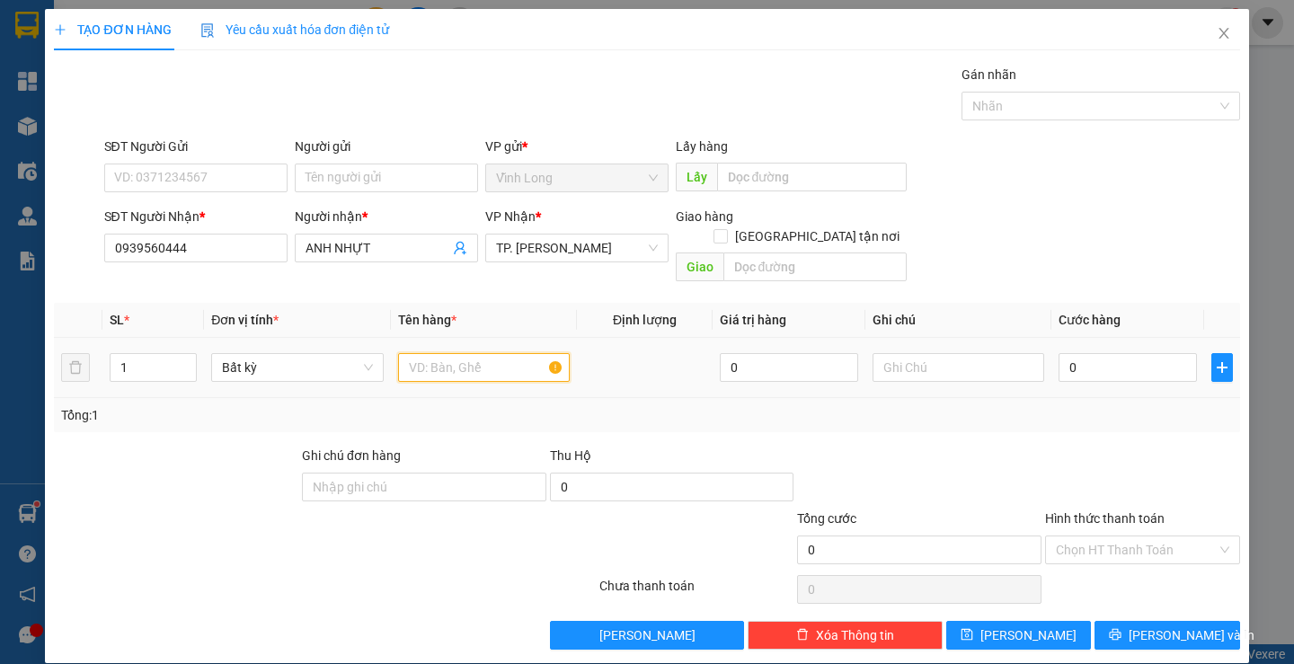
click at [449, 353] on input "text" at bounding box center [484, 367] width 172 height 29
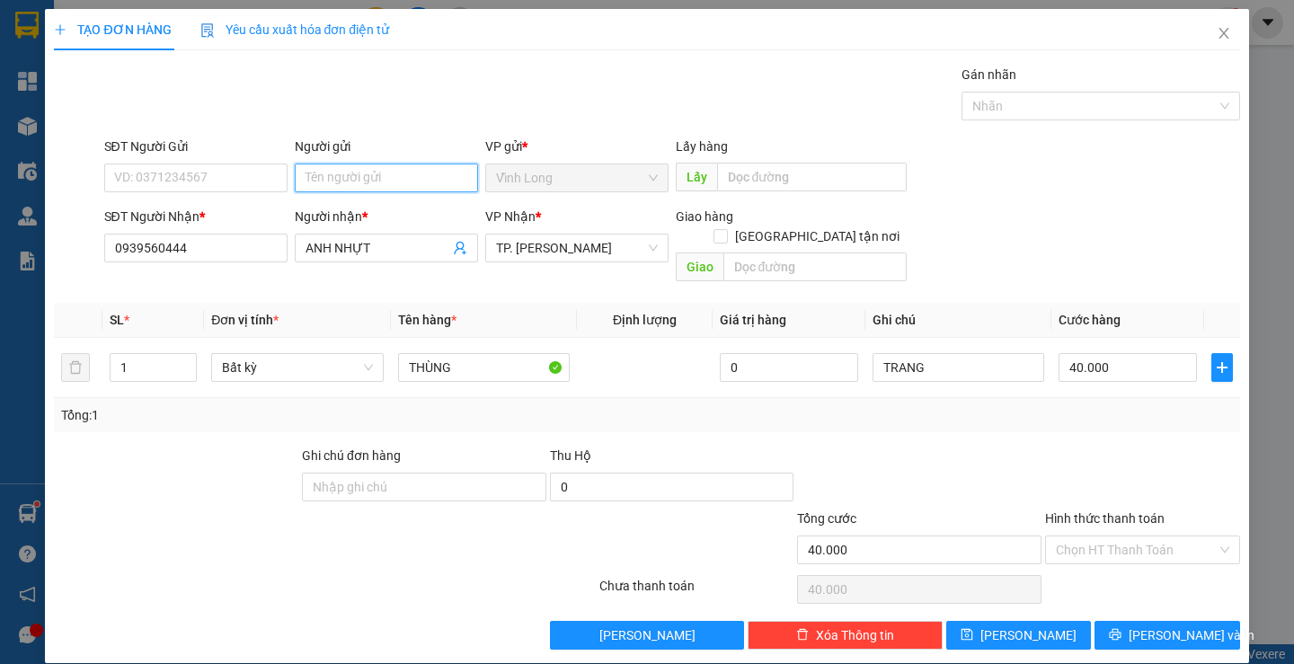
click at [311, 185] on input "Người gửi" at bounding box center [386, 178] width 183 height 29
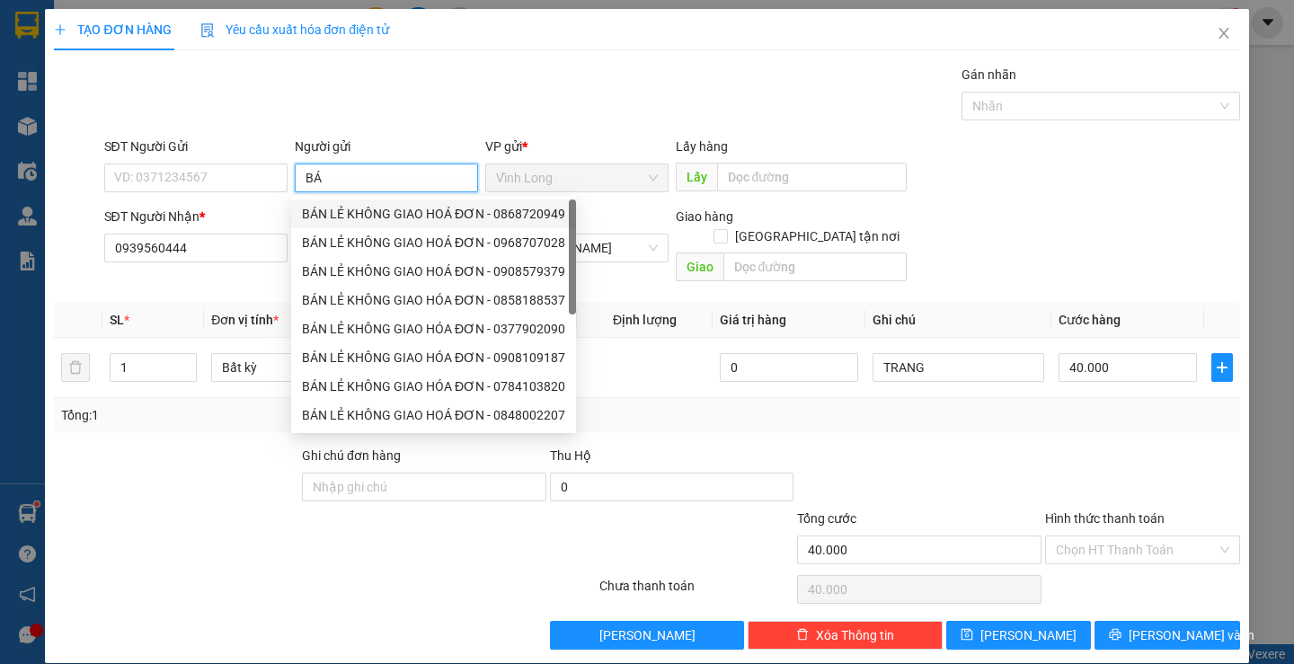
click at [353, 217] on div "BÁN LẺ KHÔNG GIAO HOÁ ĐƠN - 0868720949" at bounding box center [433, 214] width 263 height 20
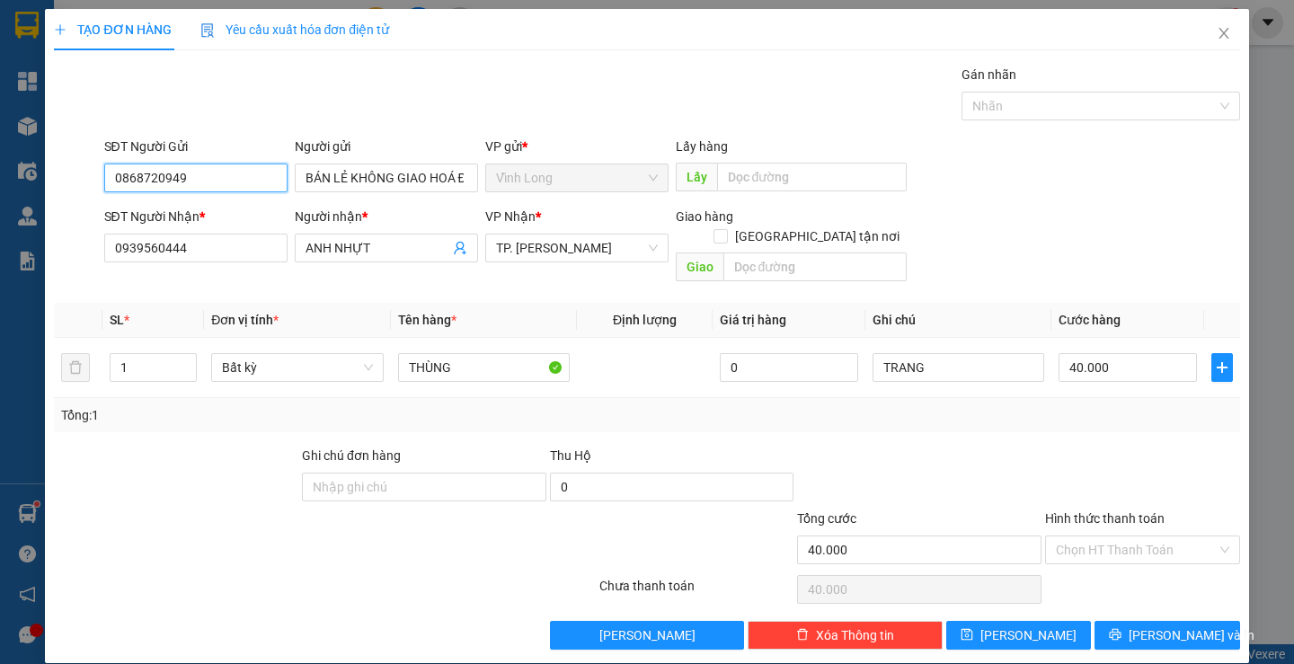
drag, startPoint x: 204, startPoint y: 179, endPoint x: 90, endPoint y: 179, distance: 114.1
click at [90, 179] on div "SĐT Người Gửi 0868720949 0868720949 Người gửi BÁN LẺ KHÔNG GIAO HOÁ ĐƠN VP gửi …" at bounding box center [646, 168] width 1189 height 63
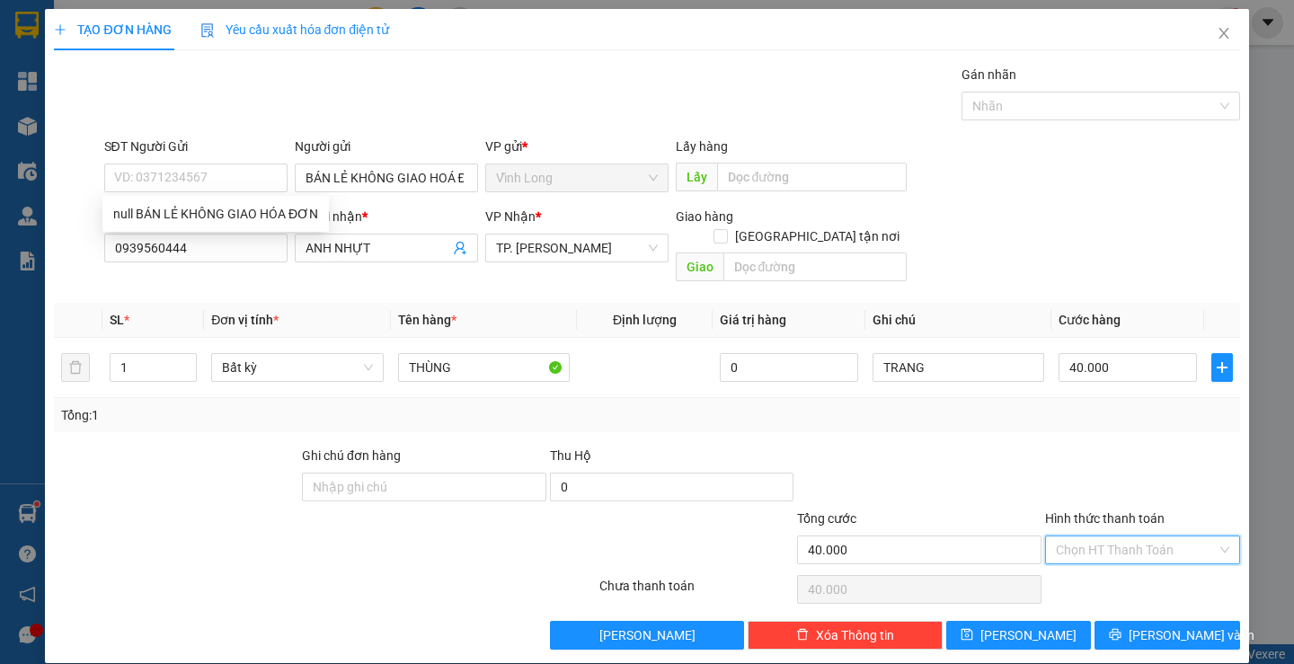
click at [1104, 536] on input "Hình thức thanh toán" at bounding box center [1136, 549] width 161 height 27
click at [1078, 568] on div "Tại văn phòng" at bounding box center [1131, 566] width 171 height 20
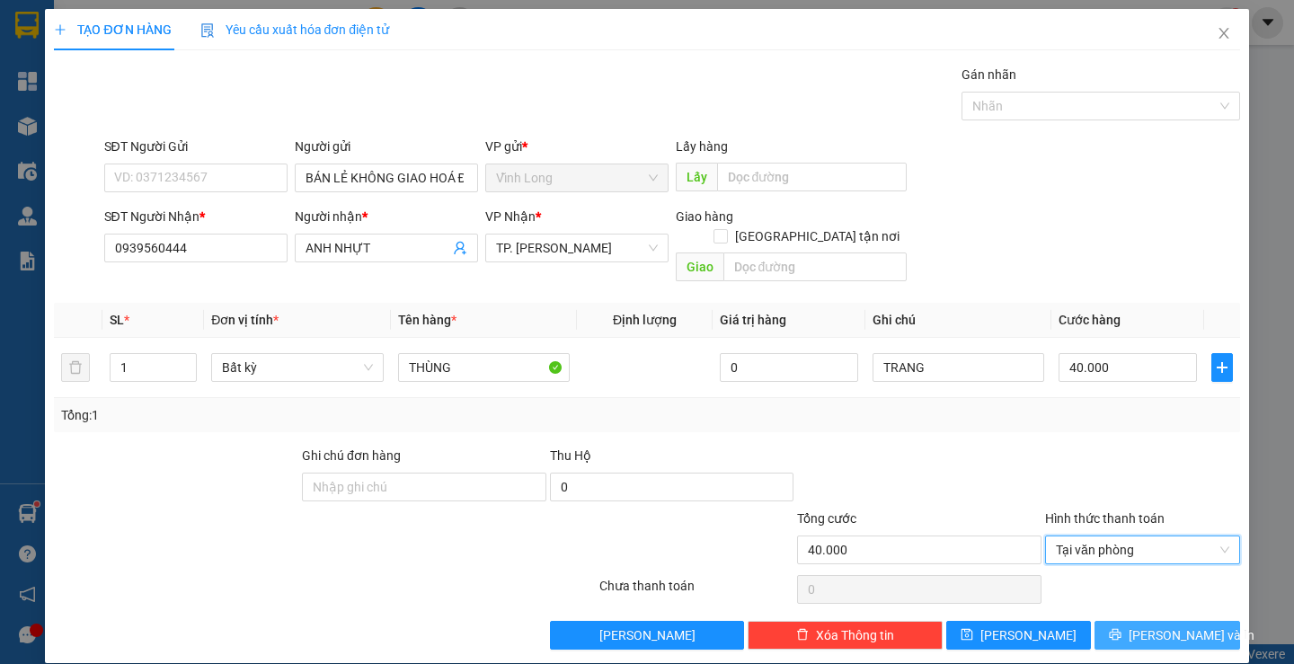
click at [1105, 621] on button "[PERSON_NAME] và In" at bounding box center [1166, 635] width 145 height 29
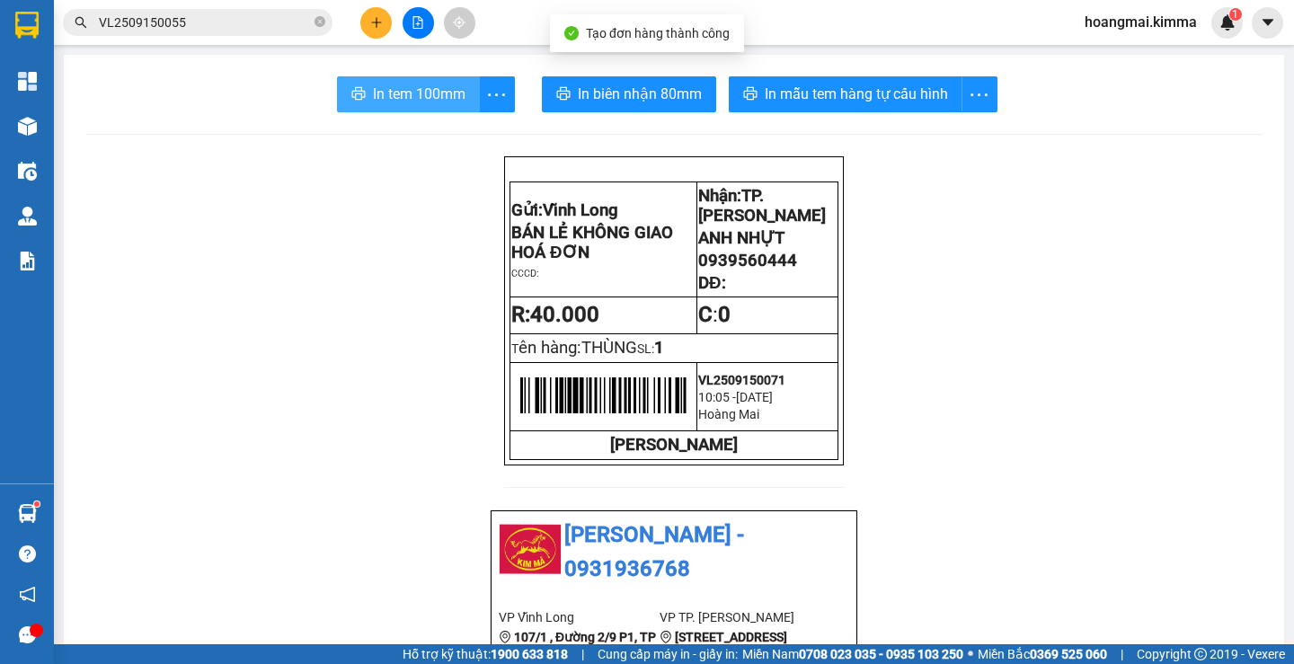
click at [413, 90] on span "In tem 100mm" at bounding box center [419, 94] width 93 height 22
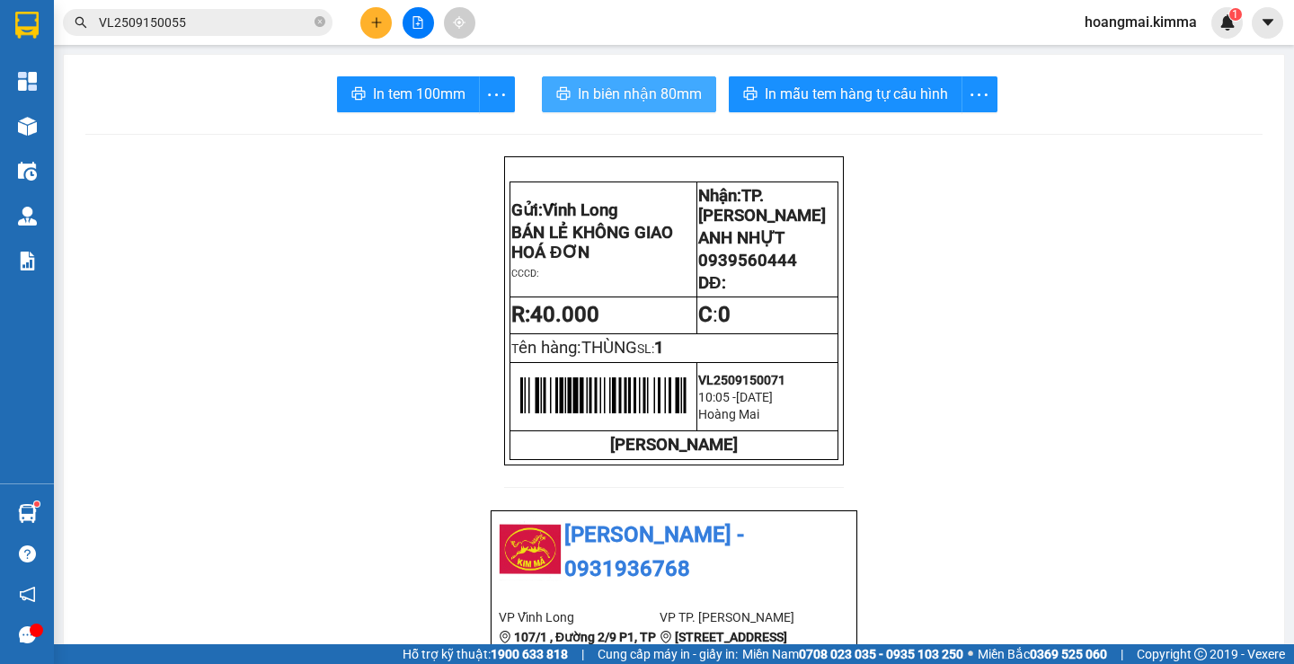
click at [654, 88] on span "In biên nhận 80mm" at bounding box center [640, 94] width 124 height 22
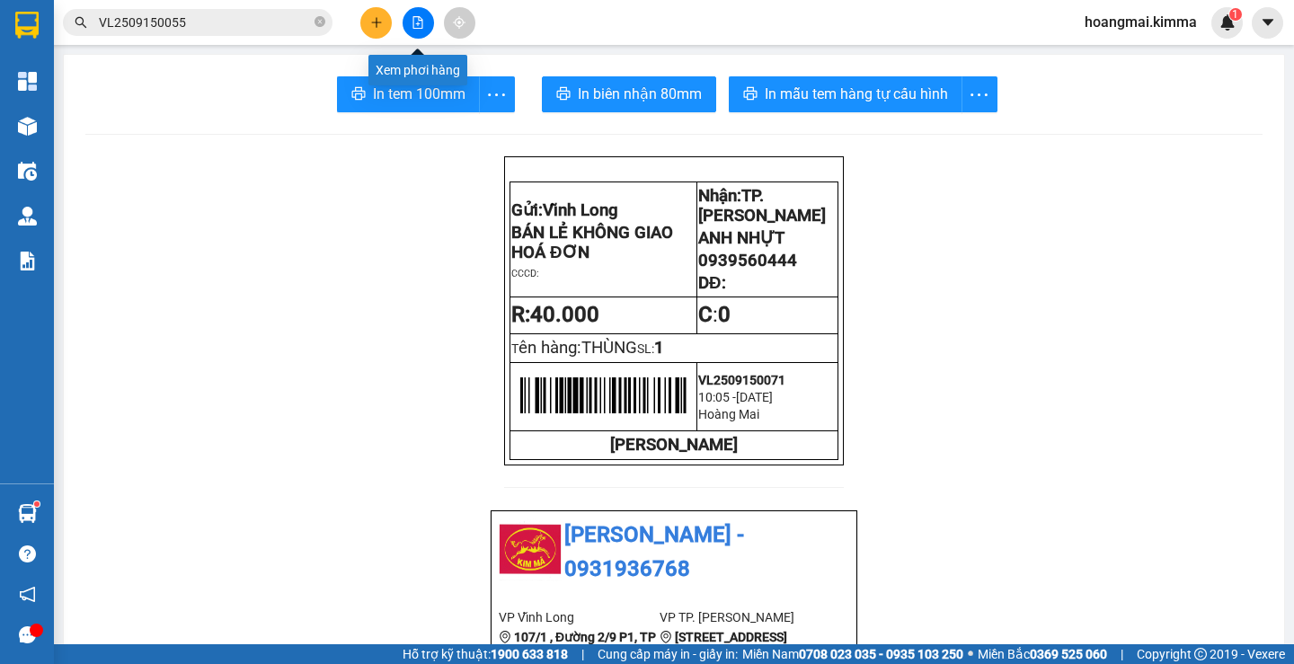
click at [419, 21] on icon "file-add" at bounding box center [418, 22] width 10 height 13
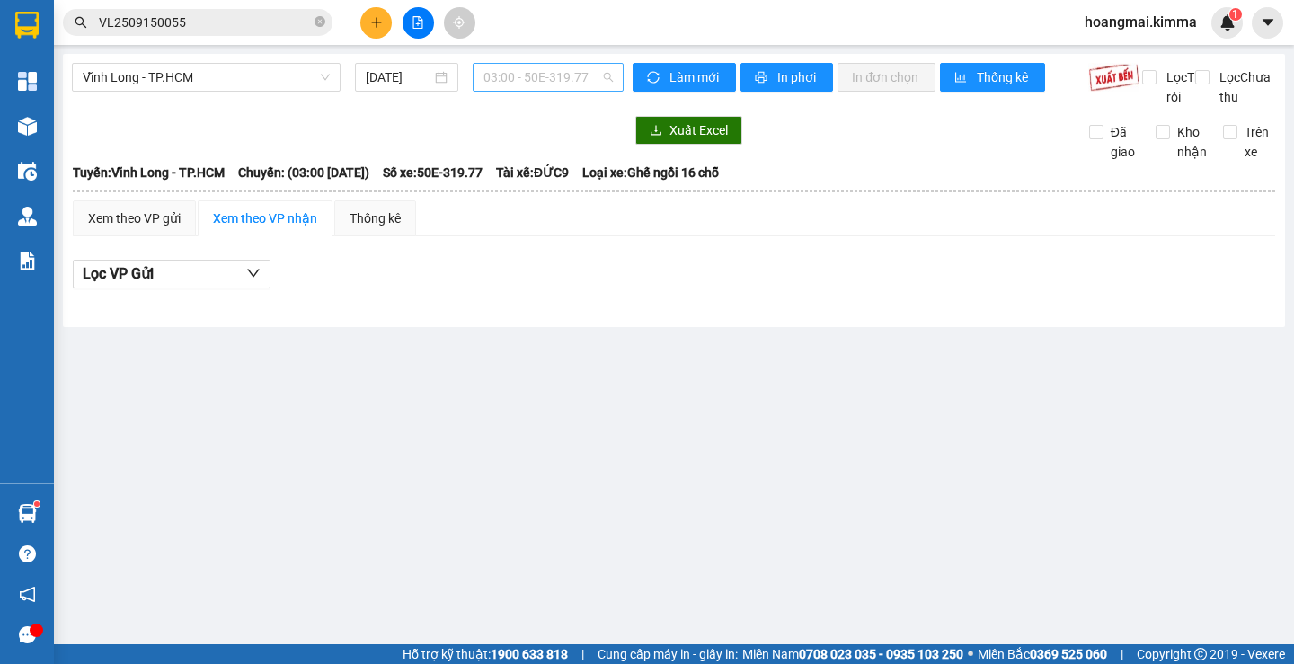
click at [529, 74] on span "03:00 - 50E-319.77" at bounding box center [547, 77] width 129 height 27
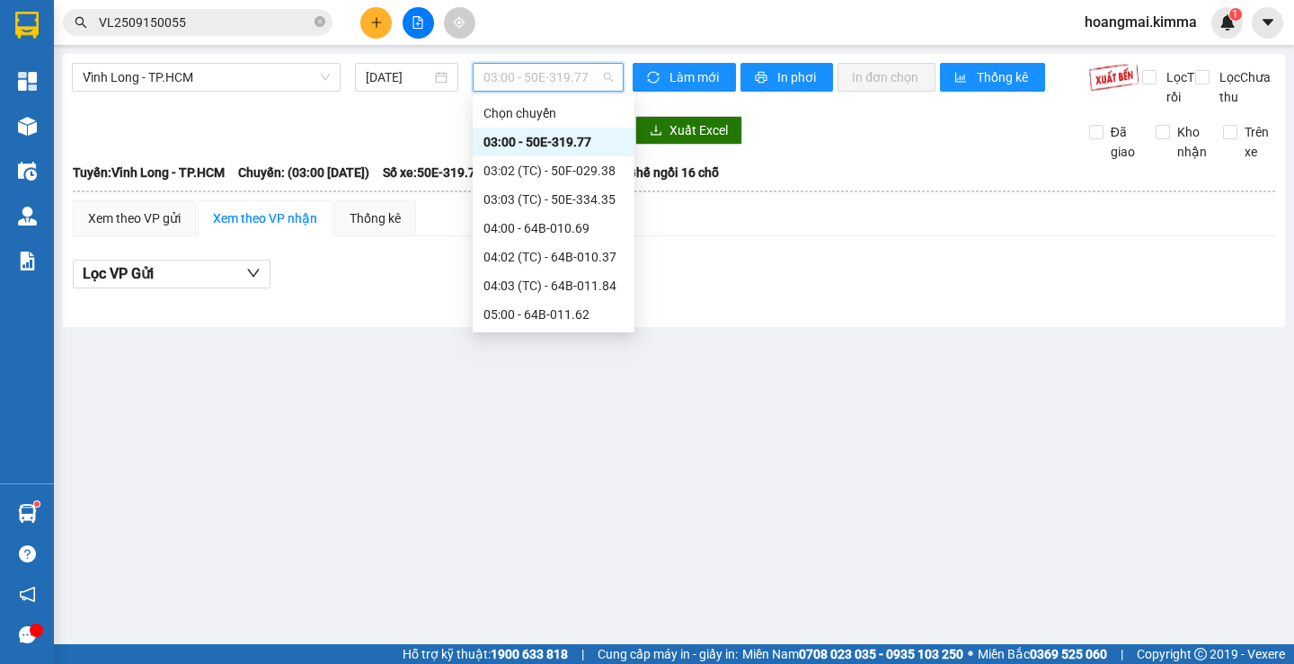
click at [536, 506] on div "10:00 - 64F-002.29" at bounding box center [553, 516] width 140 height 20
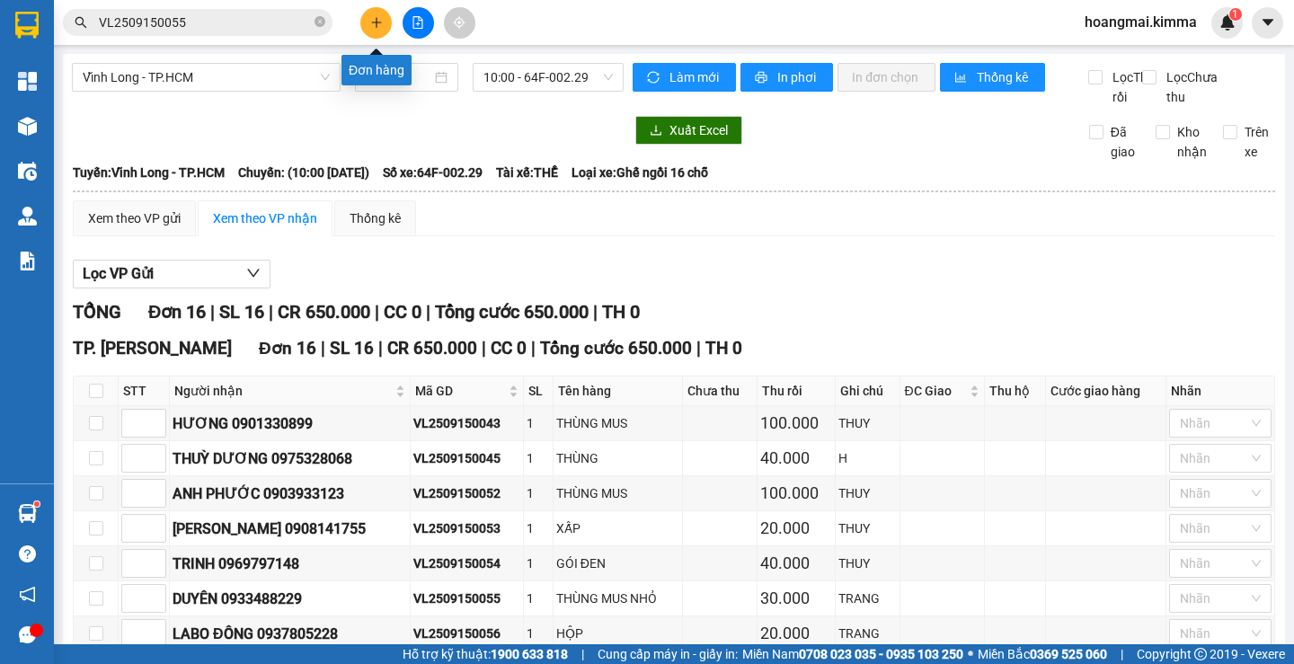
click at [375, 15] on button at bounding box center [375, 22] width 31 height 31
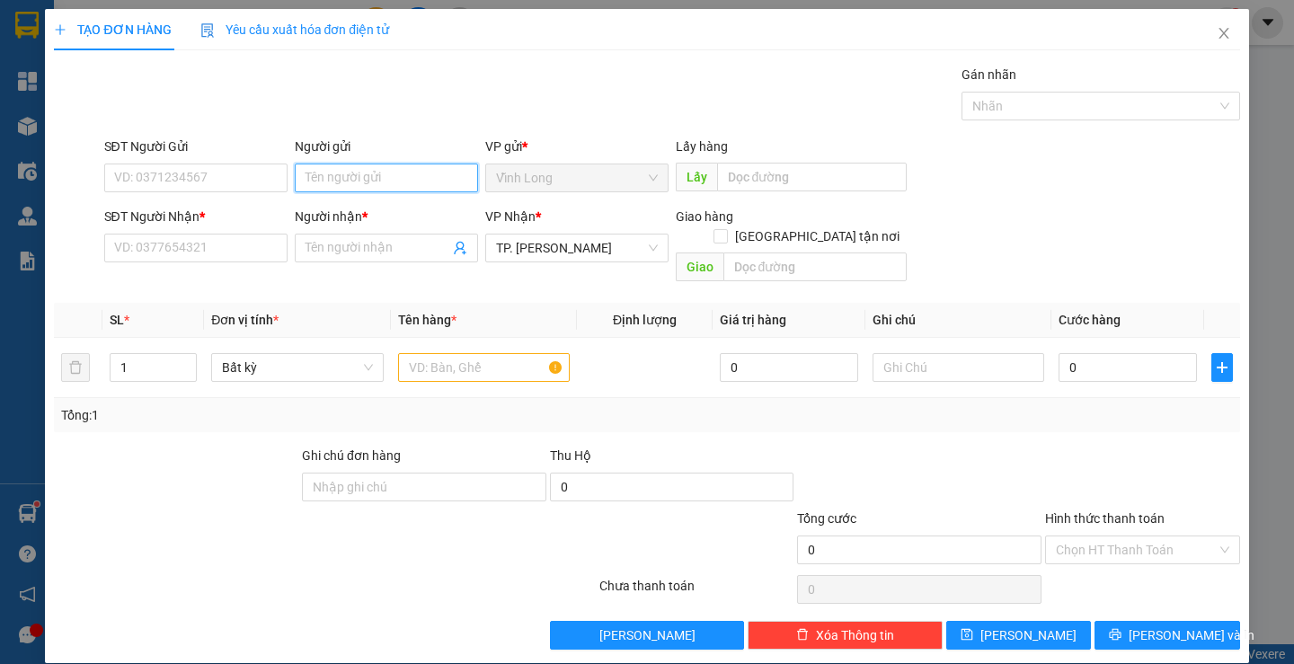
click at [339, 175] on input "Người gửi" at bounding box center [386, 178] width 183 height 29
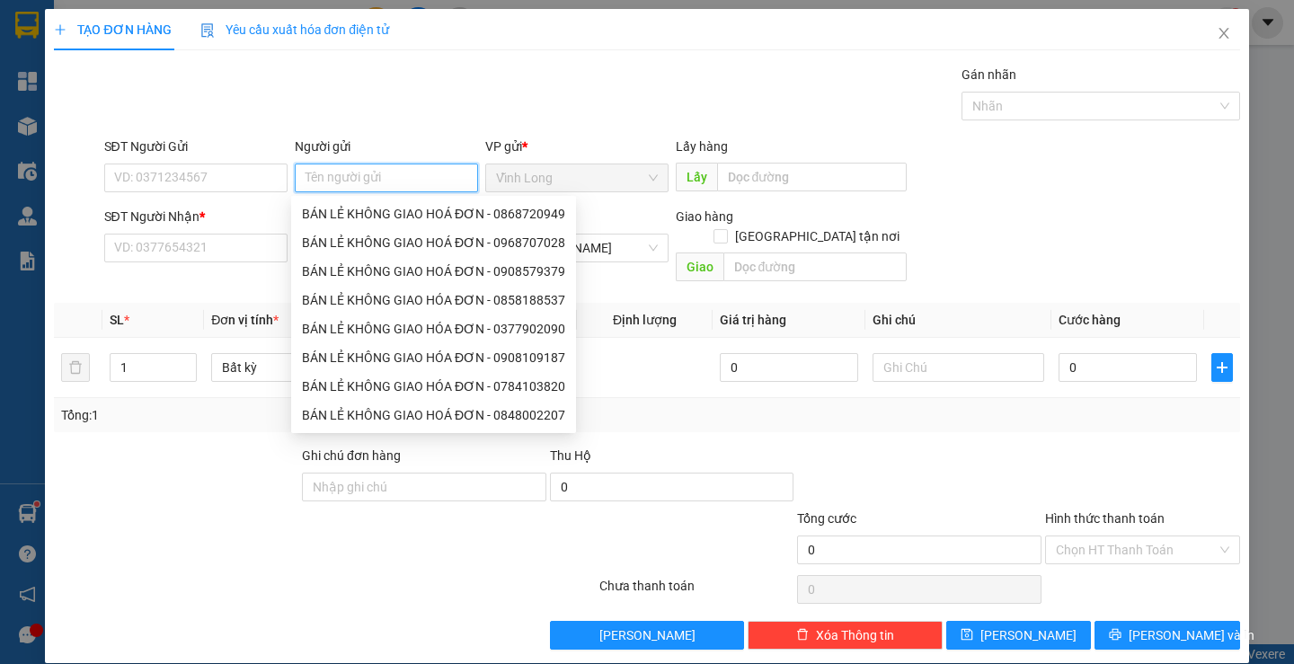
click at [339, 175] on input "Người gửi" at bounding box center [386, 178] width 183 height 29
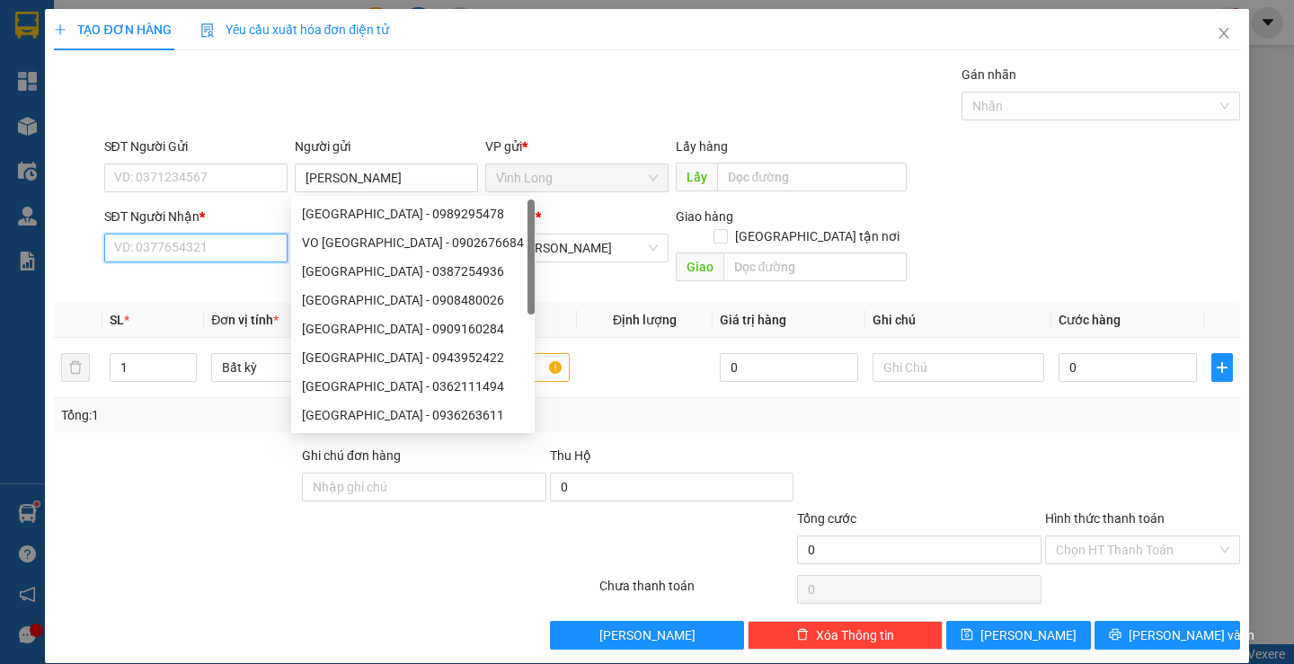
click at [187, 249] on input "SĐT Người Nhận *" at bounding box center [195, 248] width 183 height 29
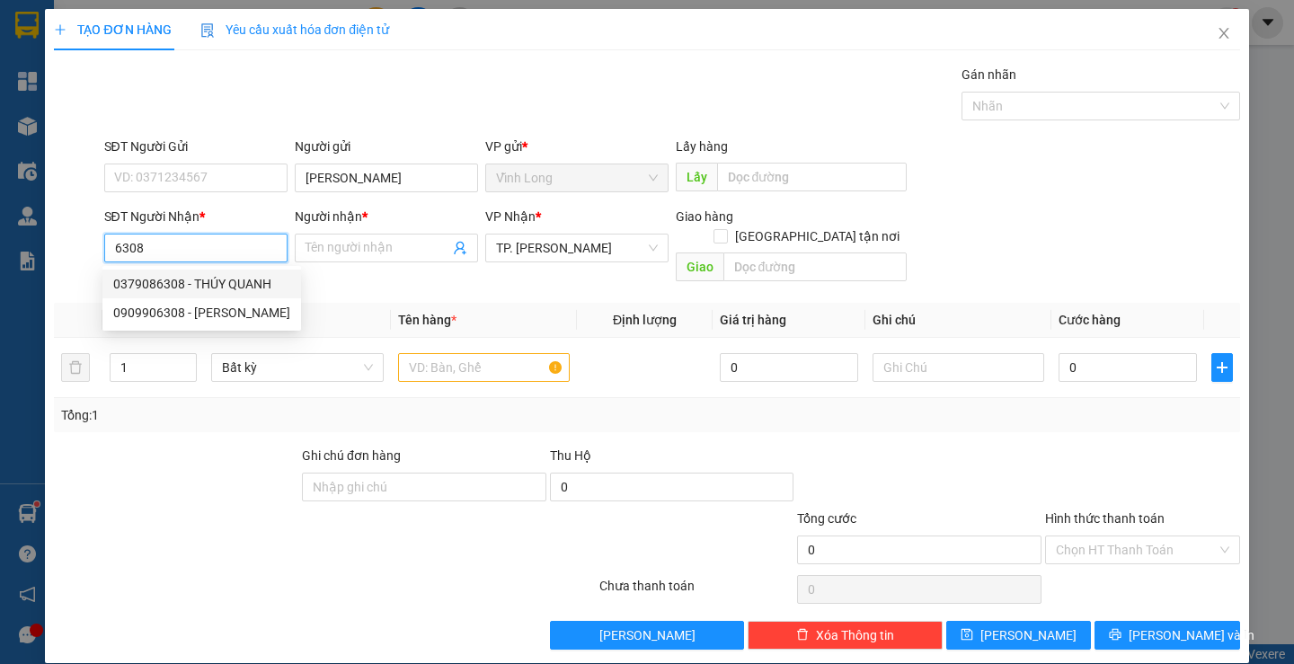
click at [210, 290] on div "0379086308 - THÚY QUANH" at bounding box center [201, 284] width 177 height 20
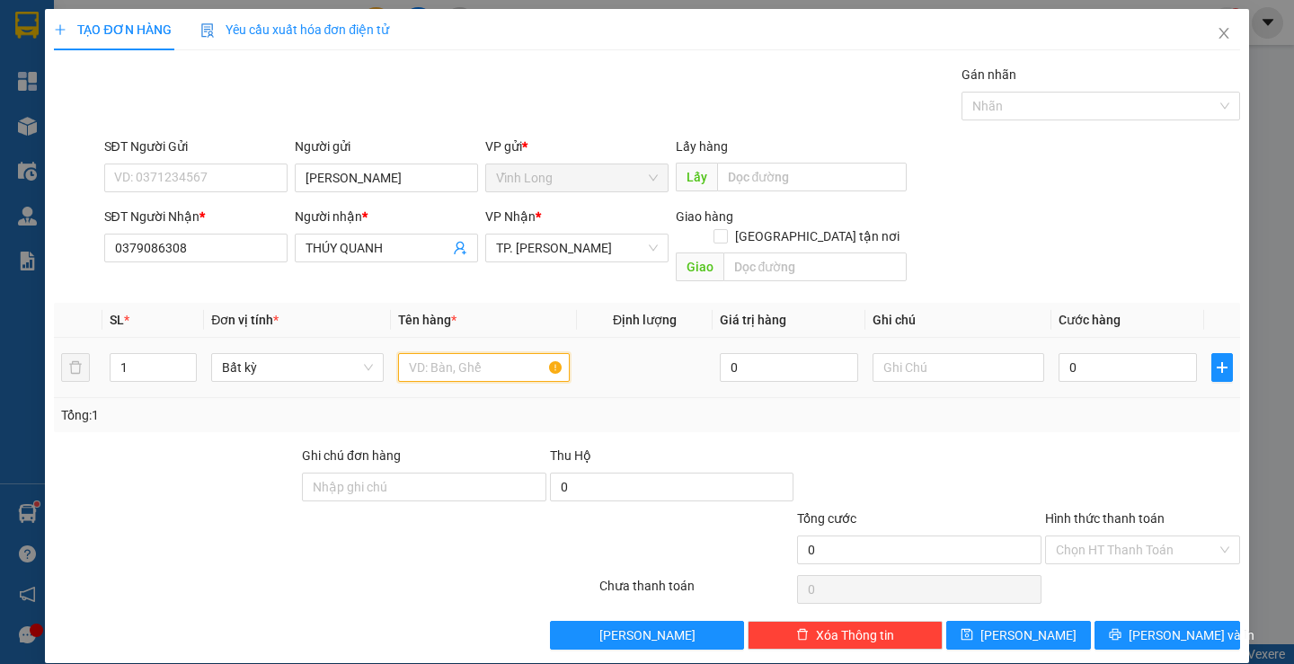
click at [487, 353] on input "text" at bounding box center [484, 367] width 172 height 29
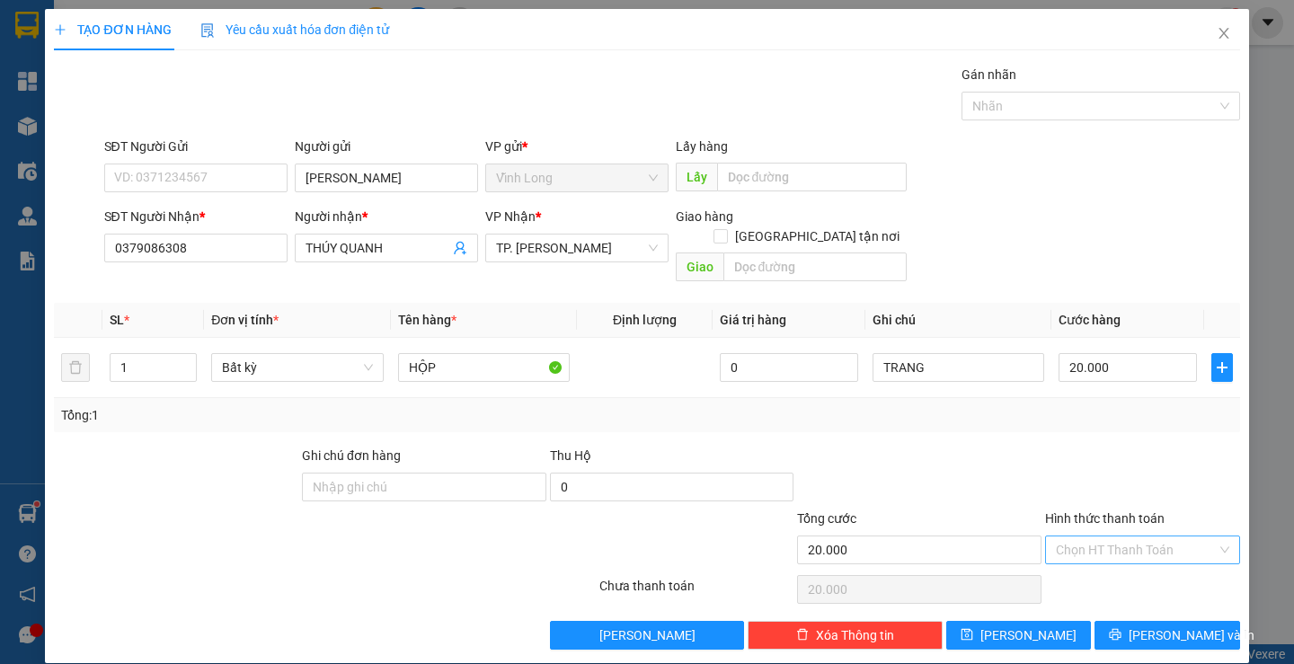
click at [1094, 536] on input "Hình thức thanh toán" at bounding box center [1136, 549] width 161 height 27
click at [1089, 563] on div "Tại văn phòng" at bounding box center [1131, 566] width 171 height 20
click at [1139, 621] on button "[PERSON_NAME] và In" at bounding box center [1166, 635] width 145 height 29
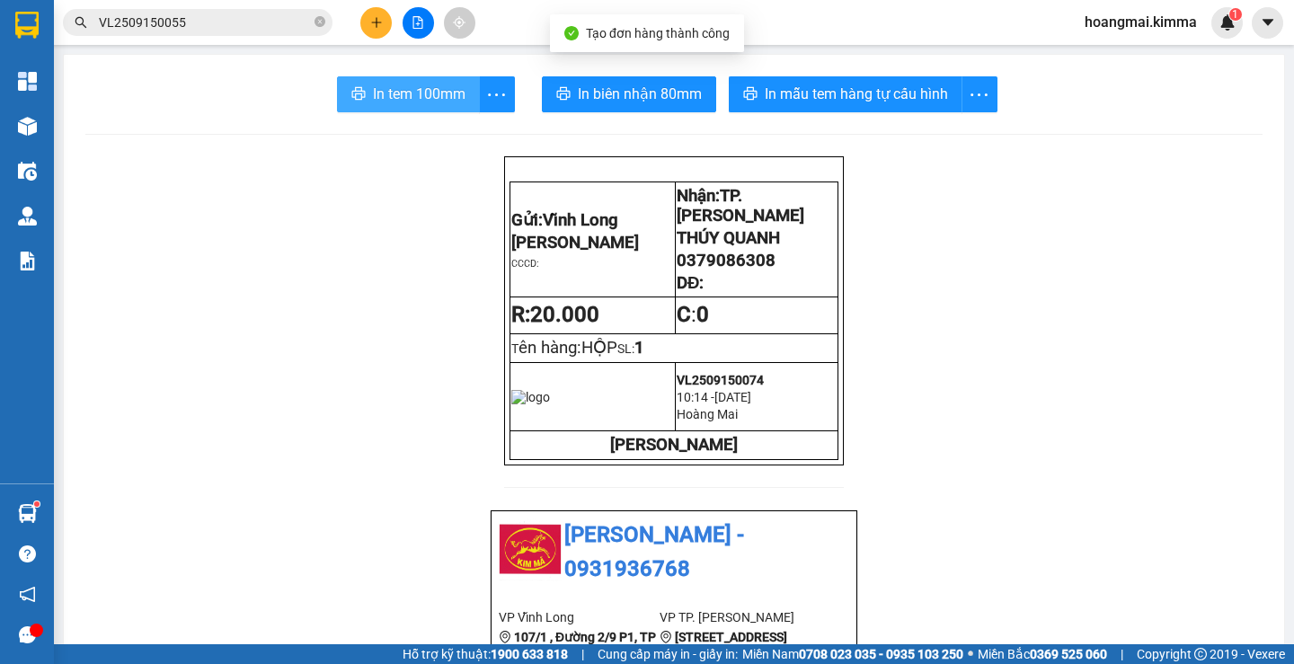
click at [427, 90] on span "In tem 100mm" at bounding box center [419, 94] width 93 height 22
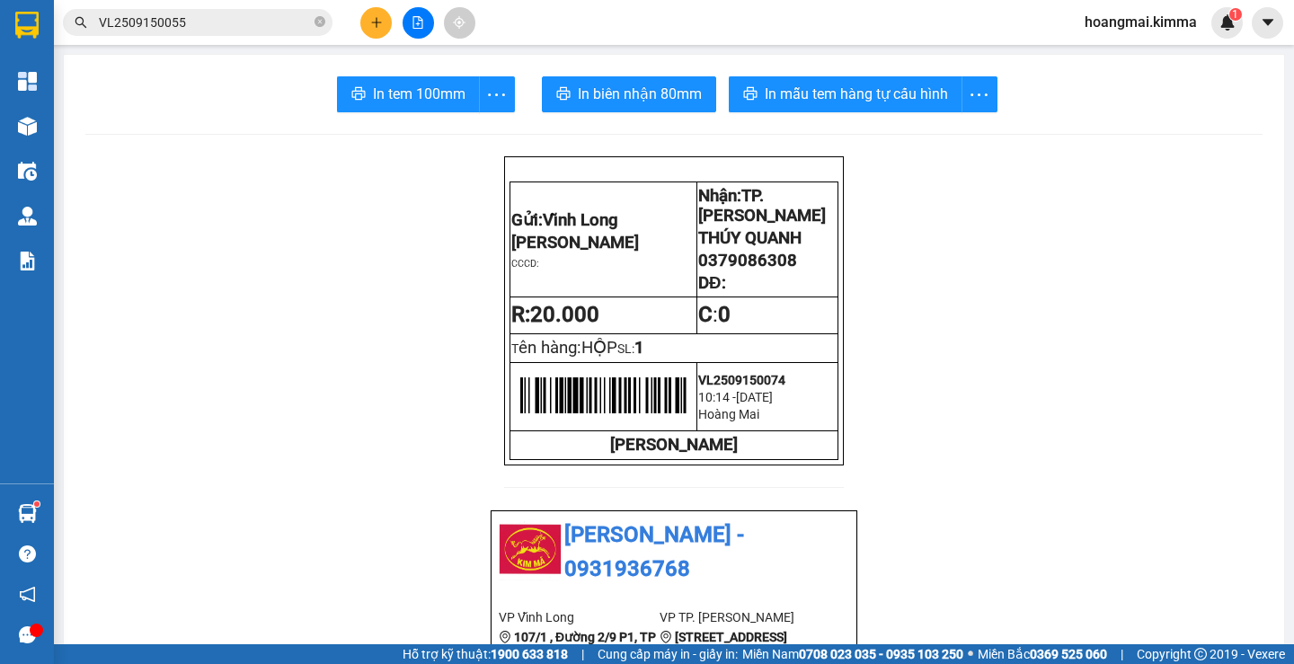
click at [381, 27] on icon "plus" at bounding box center [376, 22] width 13 height 13
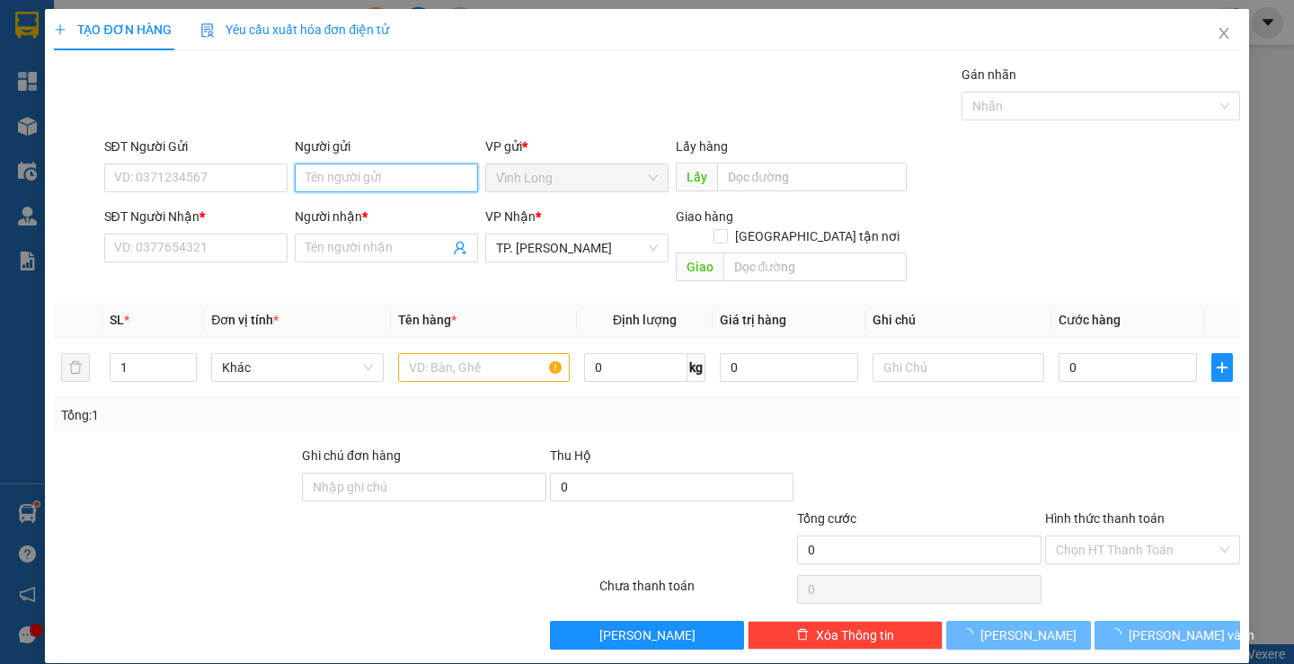
click at [376, 190] on input "Người gửi" at bounding box center [386, 178] width 183 height 29
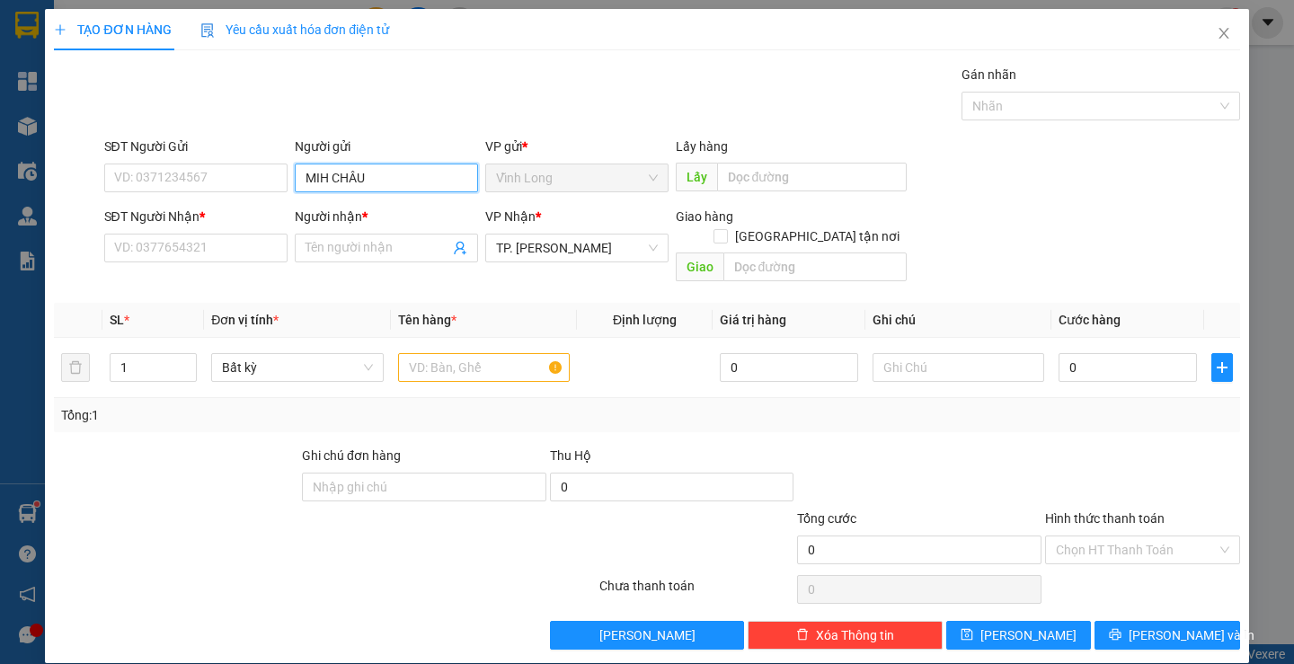
click at [318, 174] on input "MIH CHÂU" at bounding box center [386, 178] width 183 height 29
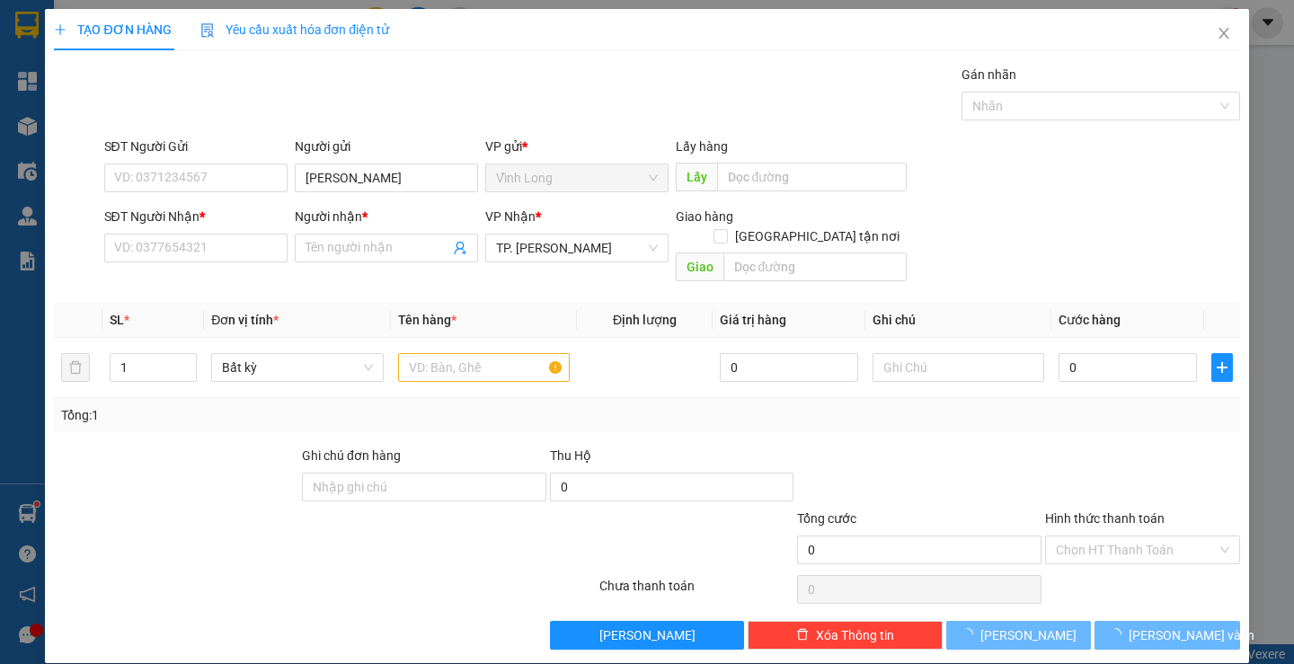
click at [449, 92] on div "Gói vận chuyển * Tiêu chuẩn Gán nhãn Nhãn" at bounding box center [672, 96] width 1143 height 63
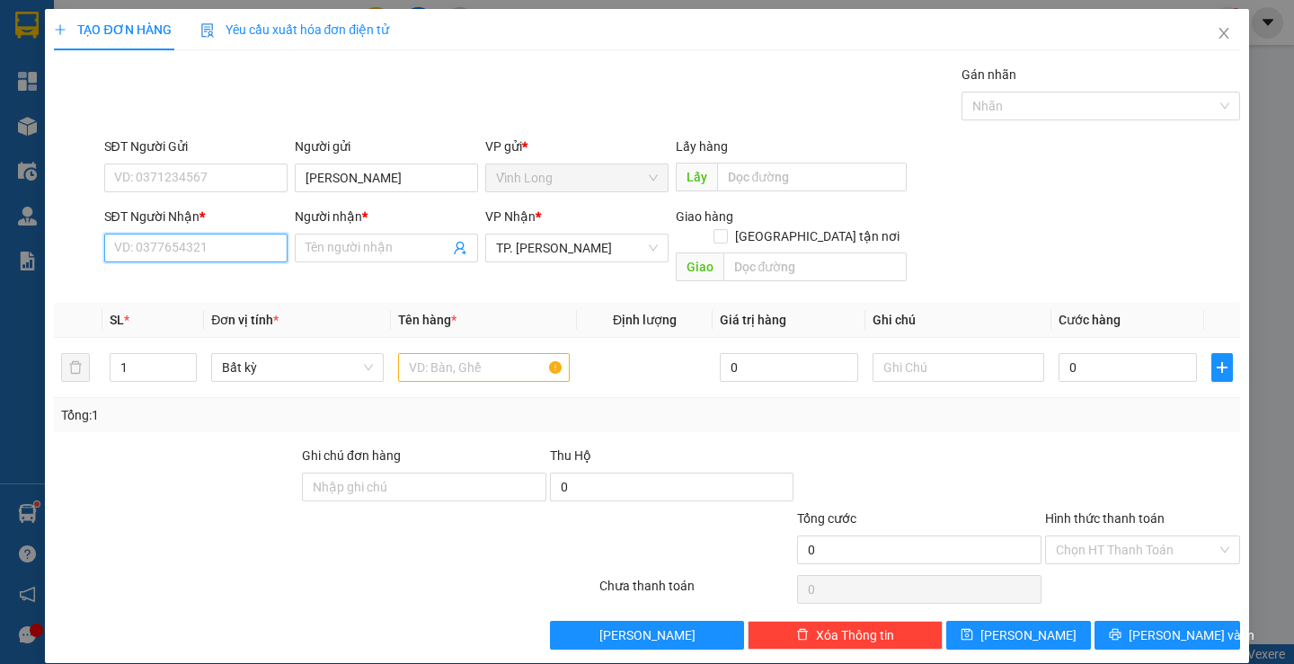
click at [169, 241] on input "SĐT Người Nhận *" at bounding box center [195, 248] width 183 height 29
click at [200, 288] on div "0909661798 - DUNG ( NAM KHOA)" at bounding box center [210, 284] width 194 height 20
click at [440, 353] on input "text" at bounding box center [484, 367] width 172 height 29
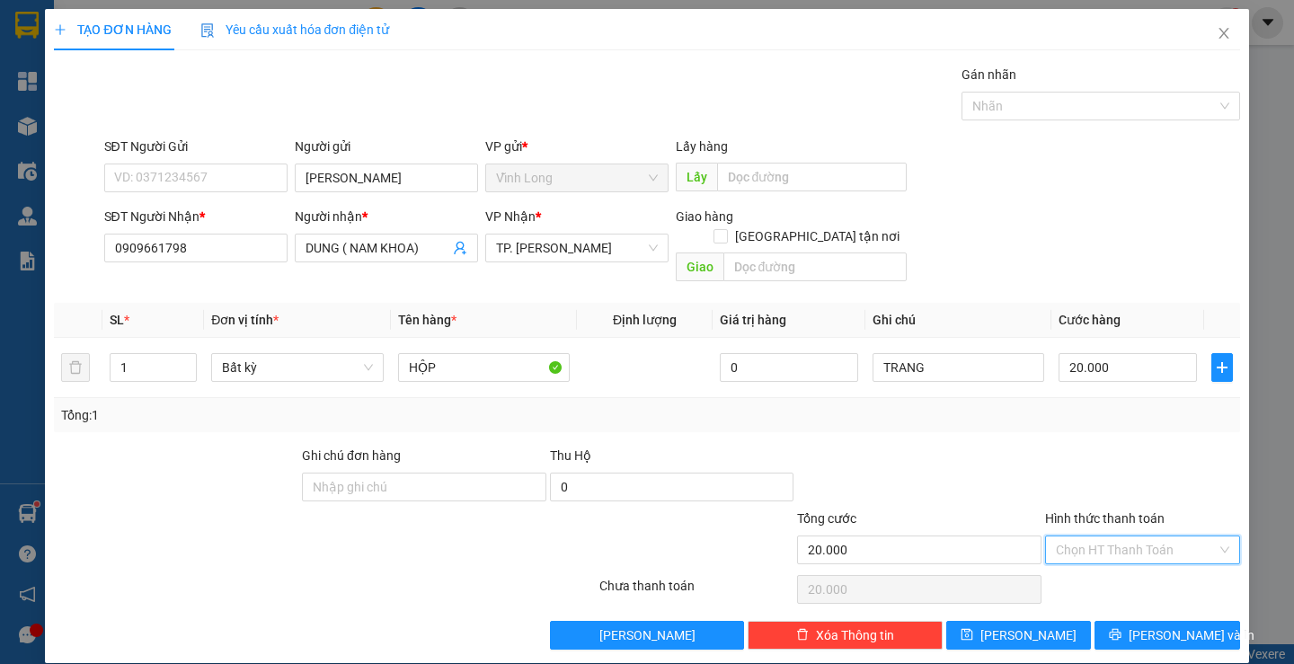
drag, startPoint x: 1071, startPoint y: 522, endPoint x: 1079, endPoint y: 554, distance: 32.5
click at [1076, 536] on input "Hình thức thanh toán" at bounding box center [1136, 549] width 161 height 27
click at [1077, 557] on div "Tại văn phòng" at bounding box center [1131, 566] width 171 height 20
click at [1139, 621] on button "[PERSON_NAME] và In" at bounding box center [1166, 635] width 145 height 29
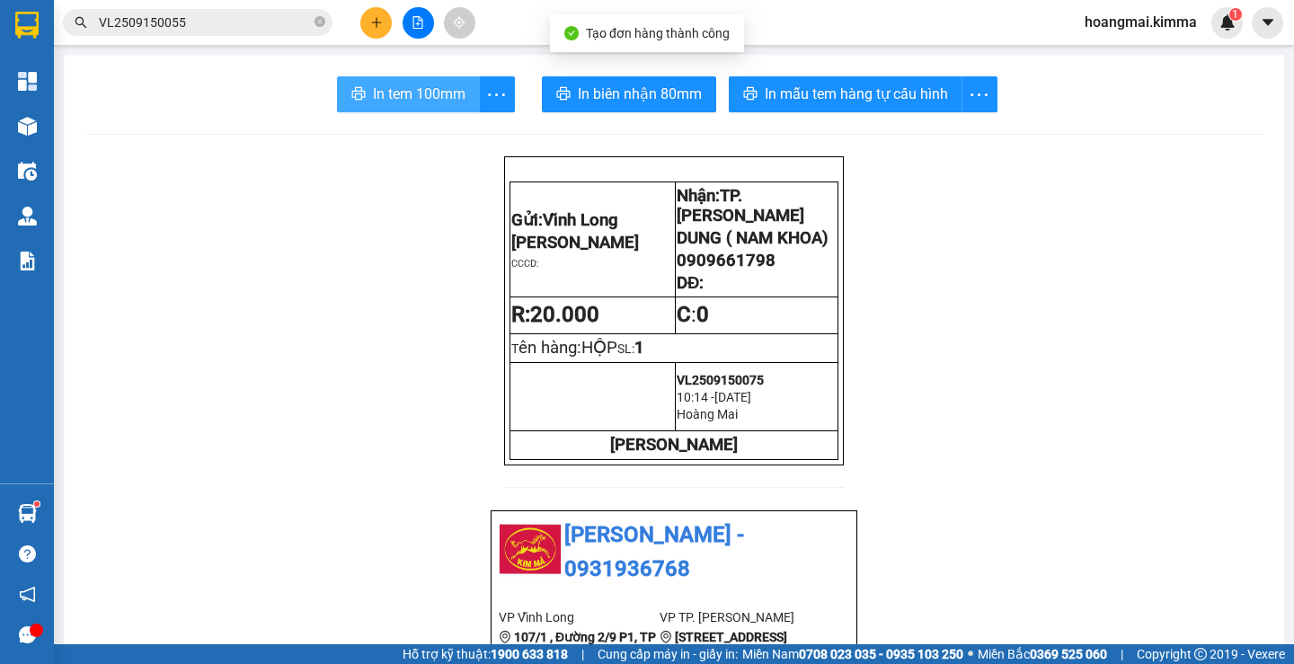
click at [428, 93] on span "In tem 100mm" at bounding box center [419, 94] width 93 height 22
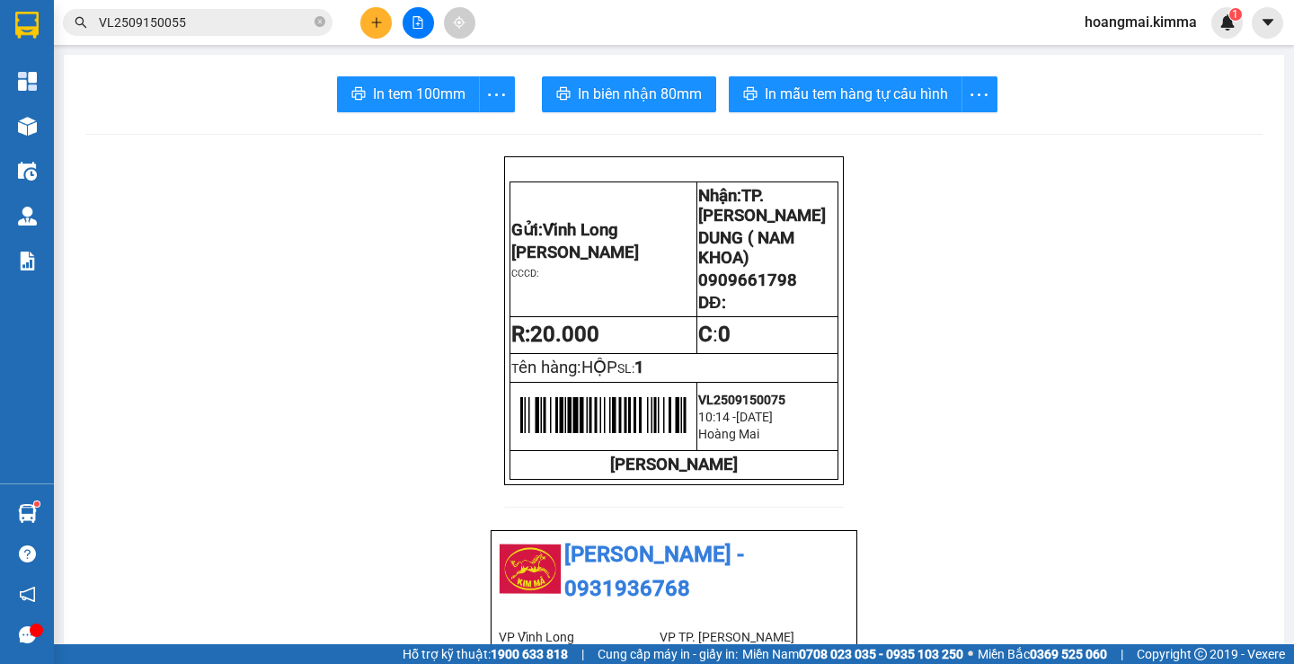
click at [389, 13] on div at bounding box center [417, 22] width 135 height 31
click at [385, 14] on button at bounding box center [375, 22] width 31 height 31
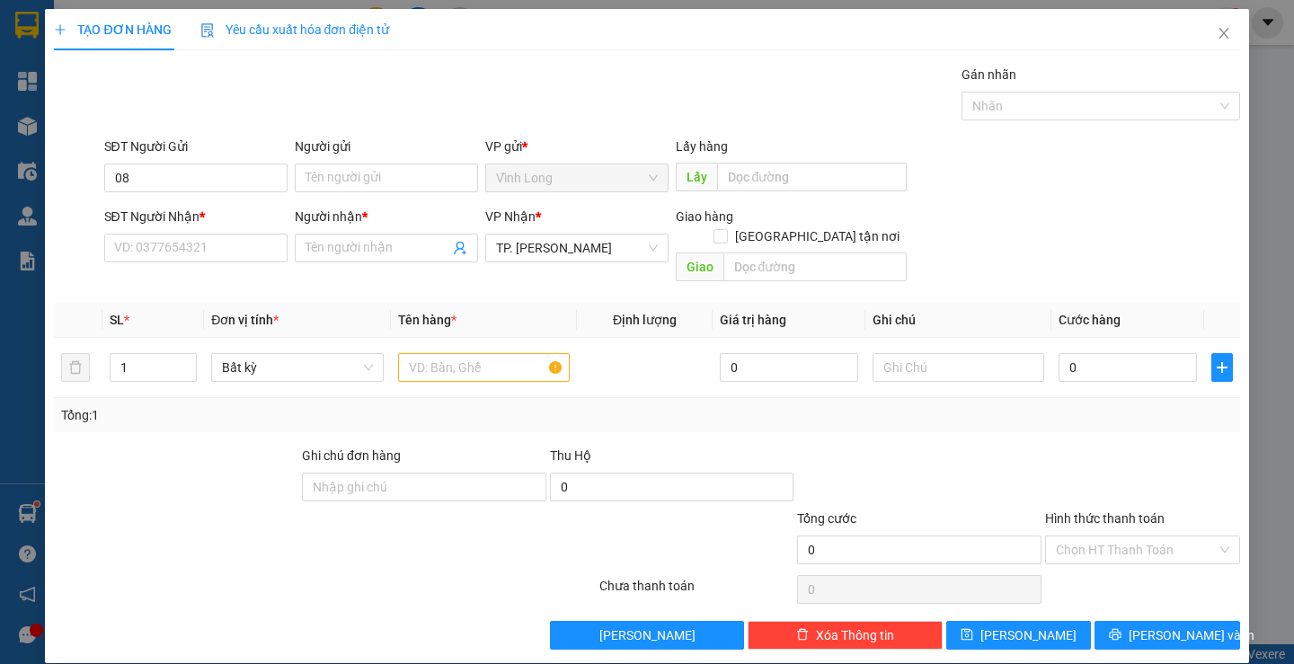
click at [126, 224] on div "SĐT Người Nhận *" at bounding box center [195, 217] width 183 height 20
click at [126, 234] on input "SĐT Người Nhận *" at bounding box center [195, 248] width 183 height 29
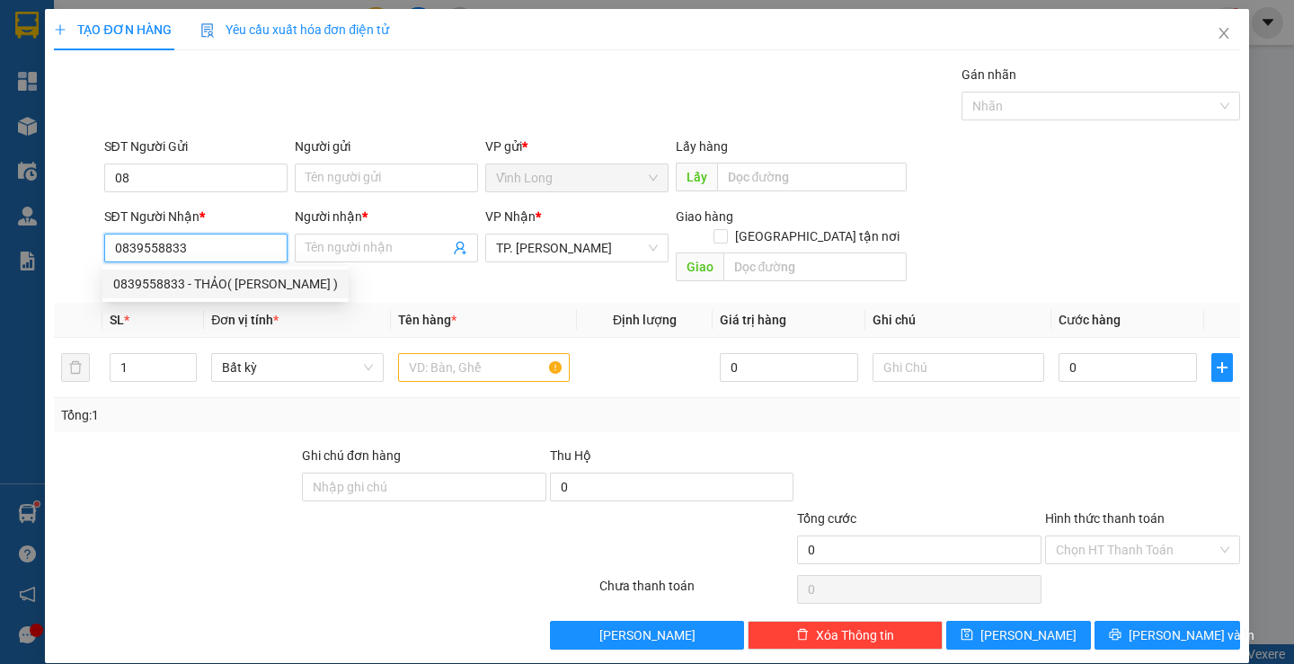
click at [183, 285] on div "0839558833 - THẢO( [PERSON_NAME] )" at bounding box center [225, 284] width 225 height 20
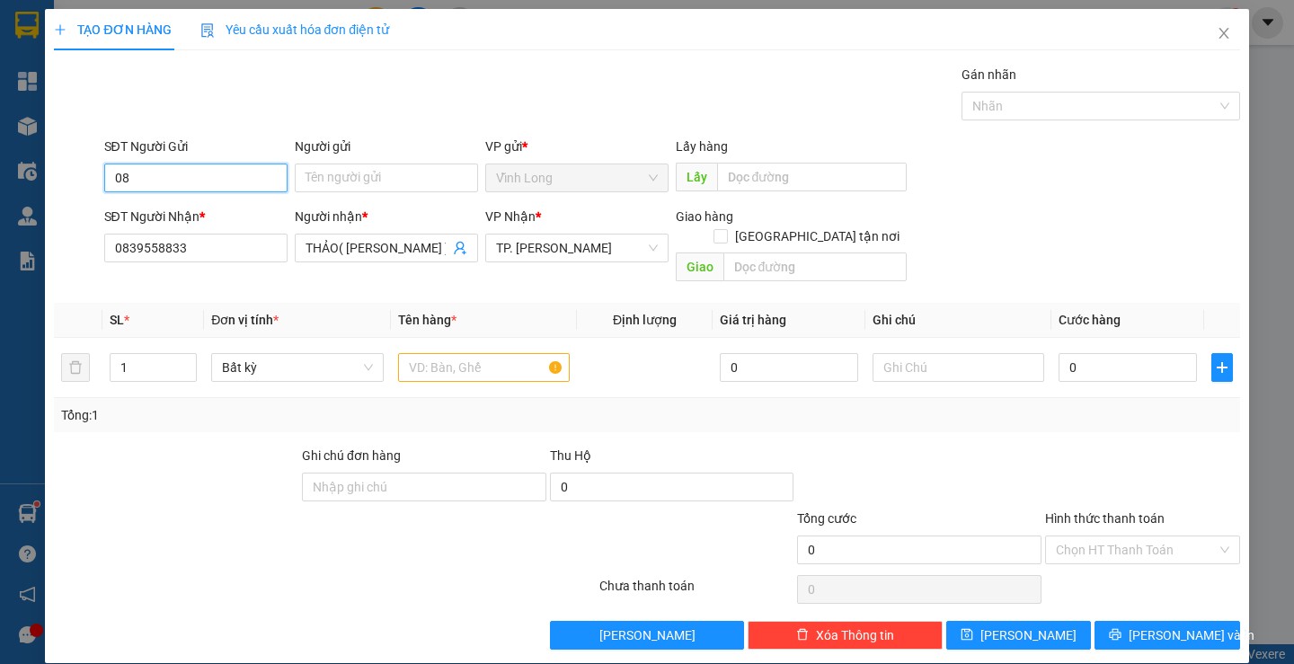
drag, startPoint x: 130, startPoint y: 181, endPoint x: 64, endPoint y: 175, distance: 66.7
click at [65, 175] on div "SĐT Người Gửi 08 Người gửi Tên người gửi VP gửi * [PERSON_NAME] Lấy hàng Lấy" at bounding box center [646, 168] width 1189 height 63
click at [368, 179] on input "Người gửi" at bounding box center [386, 178] width 183 height 29
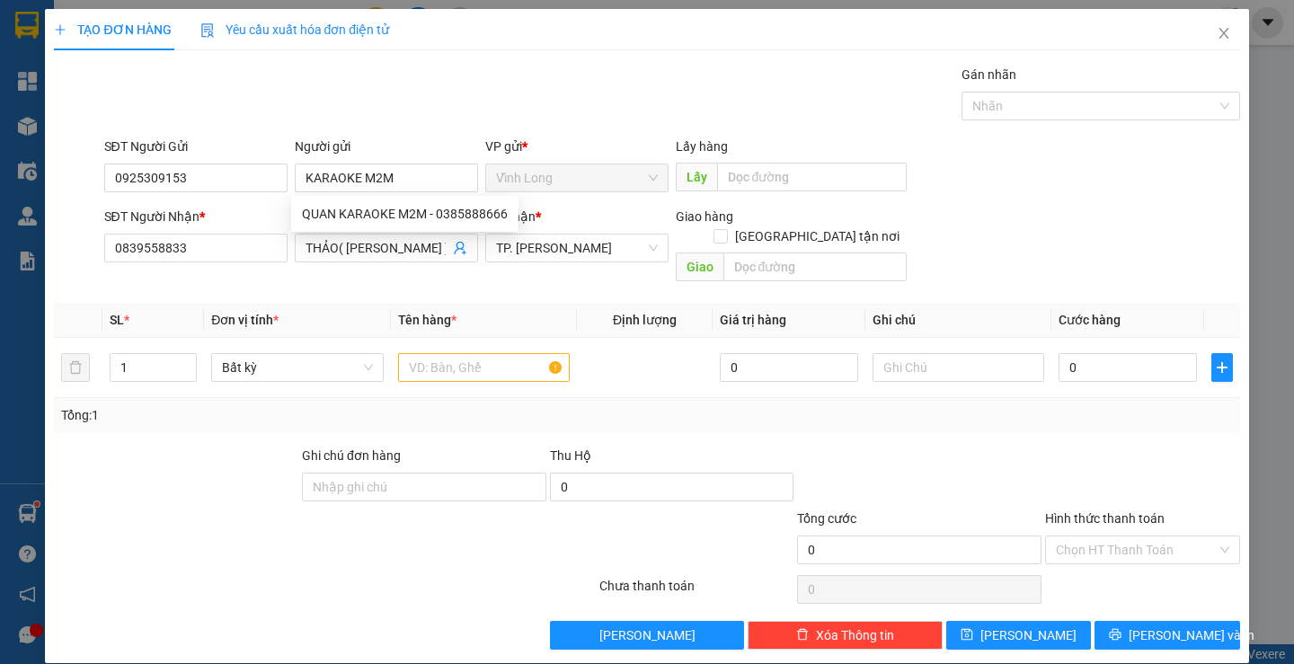
click at [548, 80] on div "Gói vận chuyển * Tiêu chuẩn Gán nhãn Nhãn" at bounding box center [672, 96] width 1143 height 63
click at [489, 353] on input "text" at bounding box center [484, 367] width 172 height 29
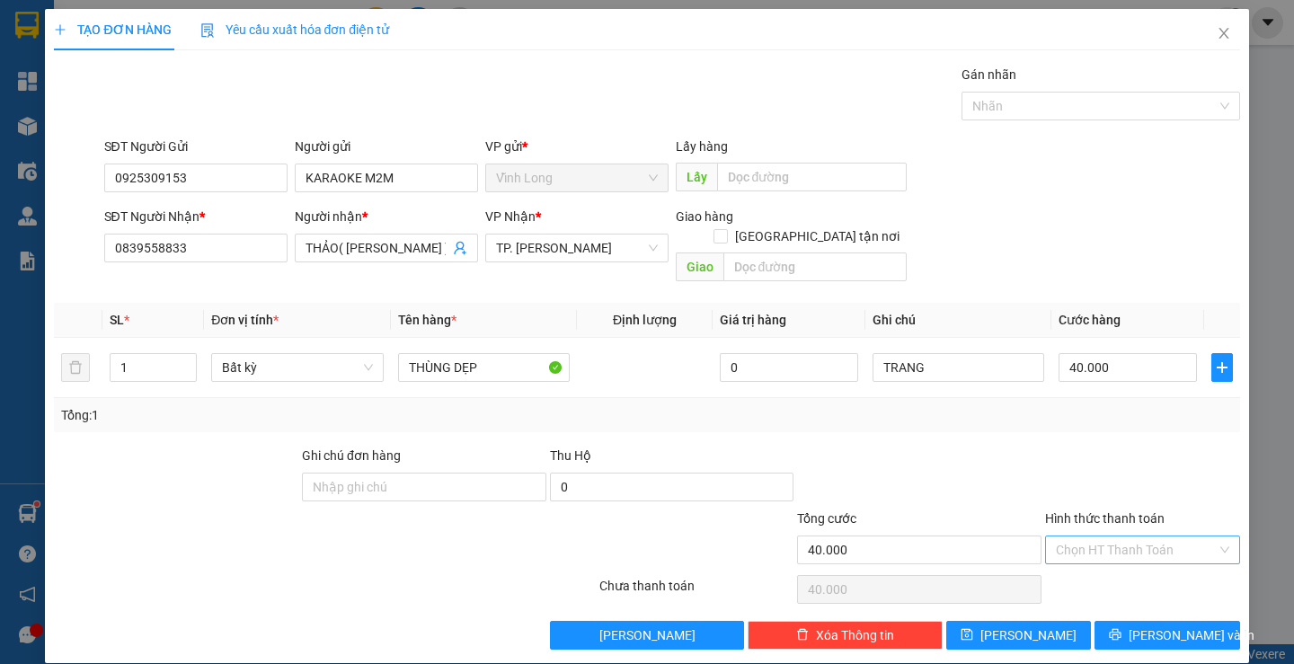
click at [1093, 536] on input "Hình thức thanh toán" at bounding box center [1136, 549] width 161 height 27
click at [1098, 554] on div "Tại văn phòng" at bounding box center [1131, 566] width 192 height 29
click at [862, 446] on div at bounding box center [919, 477] width 248 height 63
click at [1153, 627] on button "[PERSON_NAME] và In" at bounding box center [1166, 635] width 145 height 29
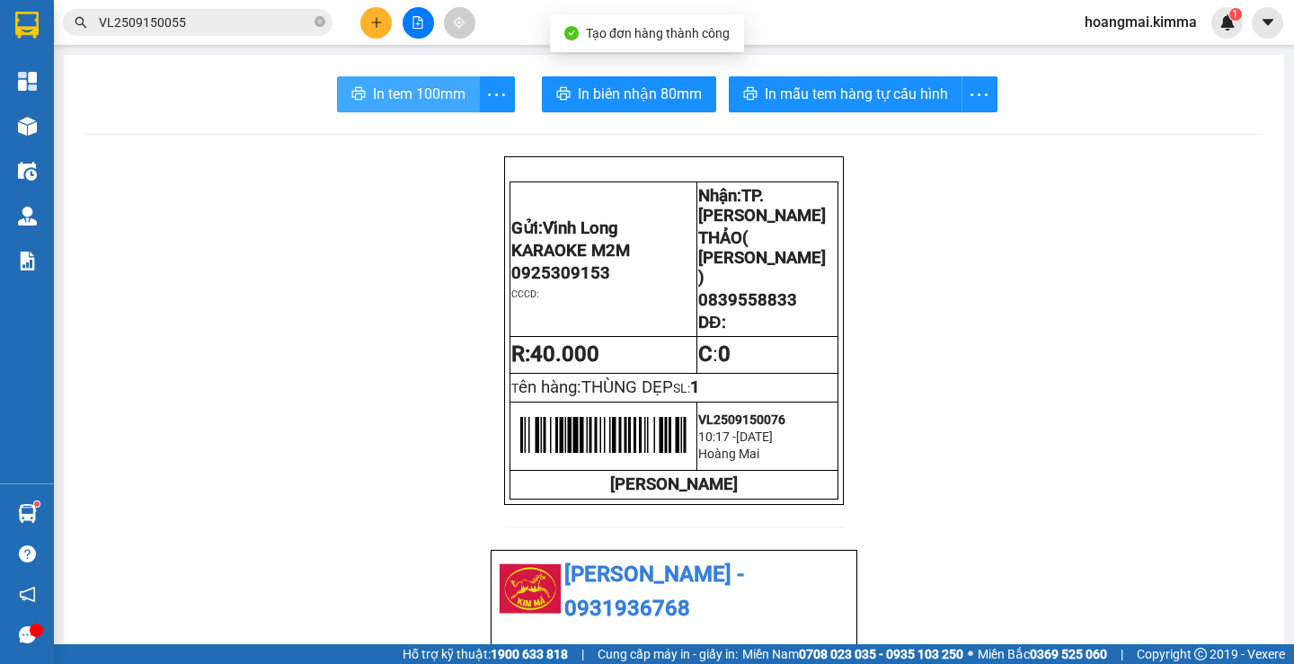
click at [436, 105] on span "In tem 100mm" at bounding box center [419, 94] width 93 height 22
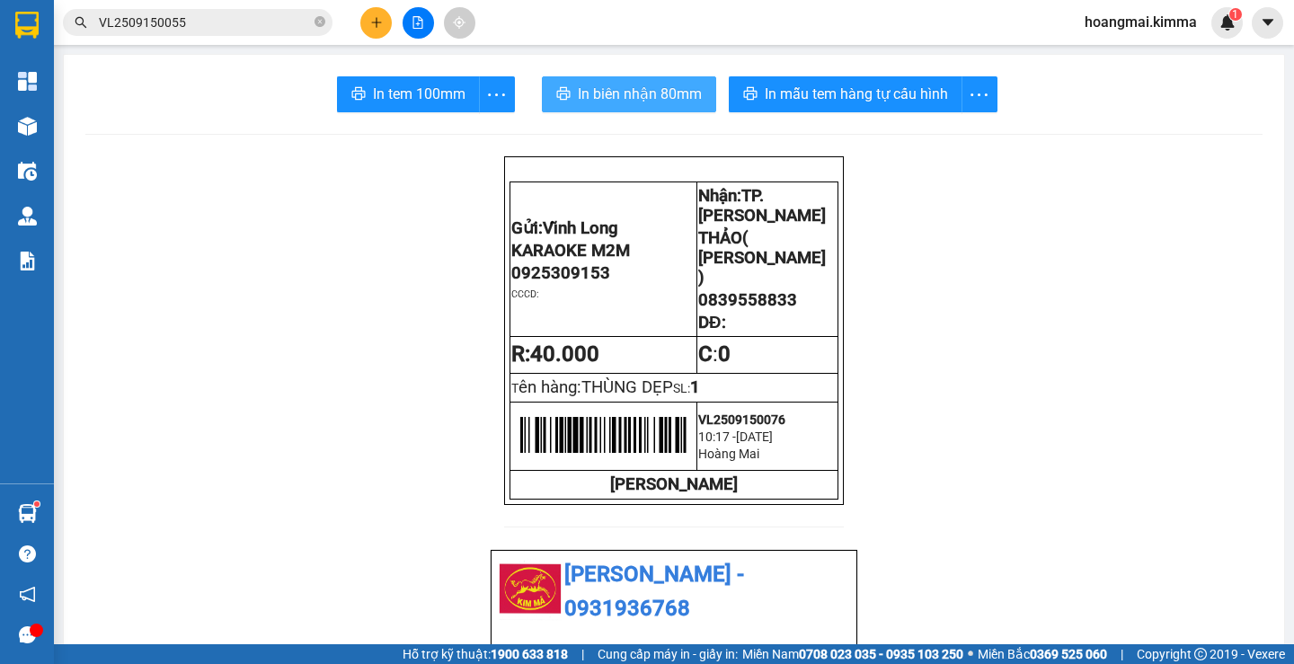
click at [621, 93] on span "In biên nhận 80mm" at bounding box center [640, 94] width 124 height 22
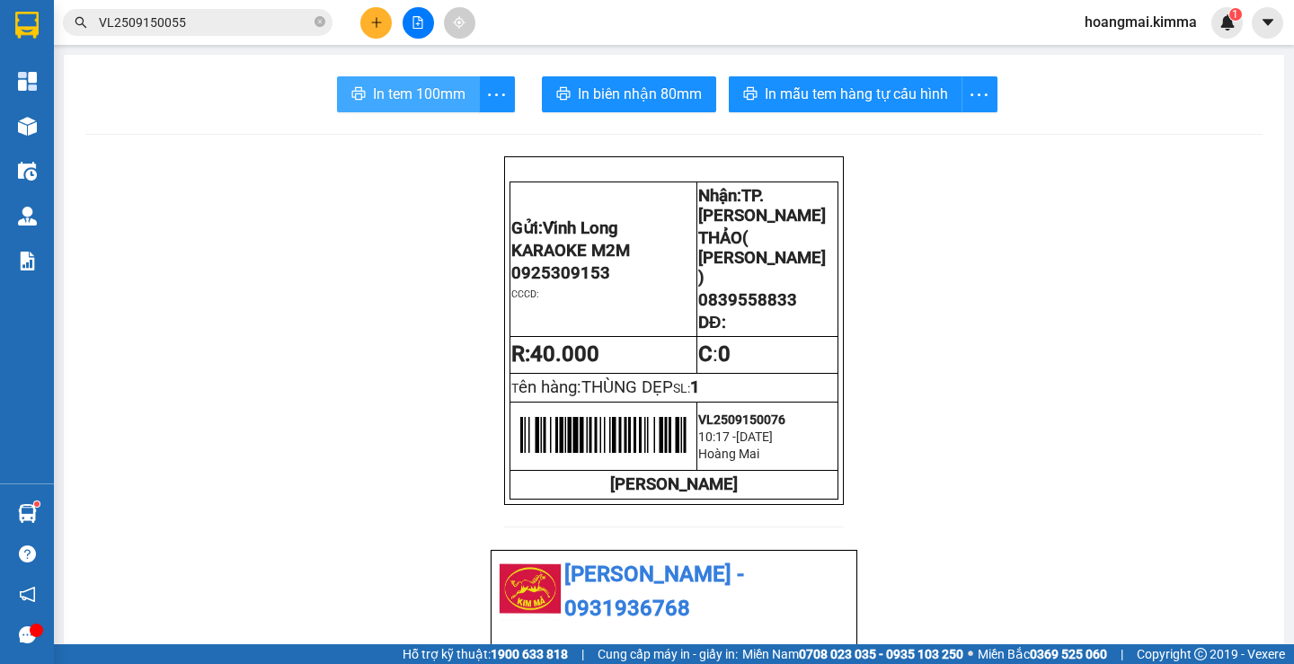
click at [467, 93] on button "In tem 100mm" at bounding box center [408, 94] width 143 height 36
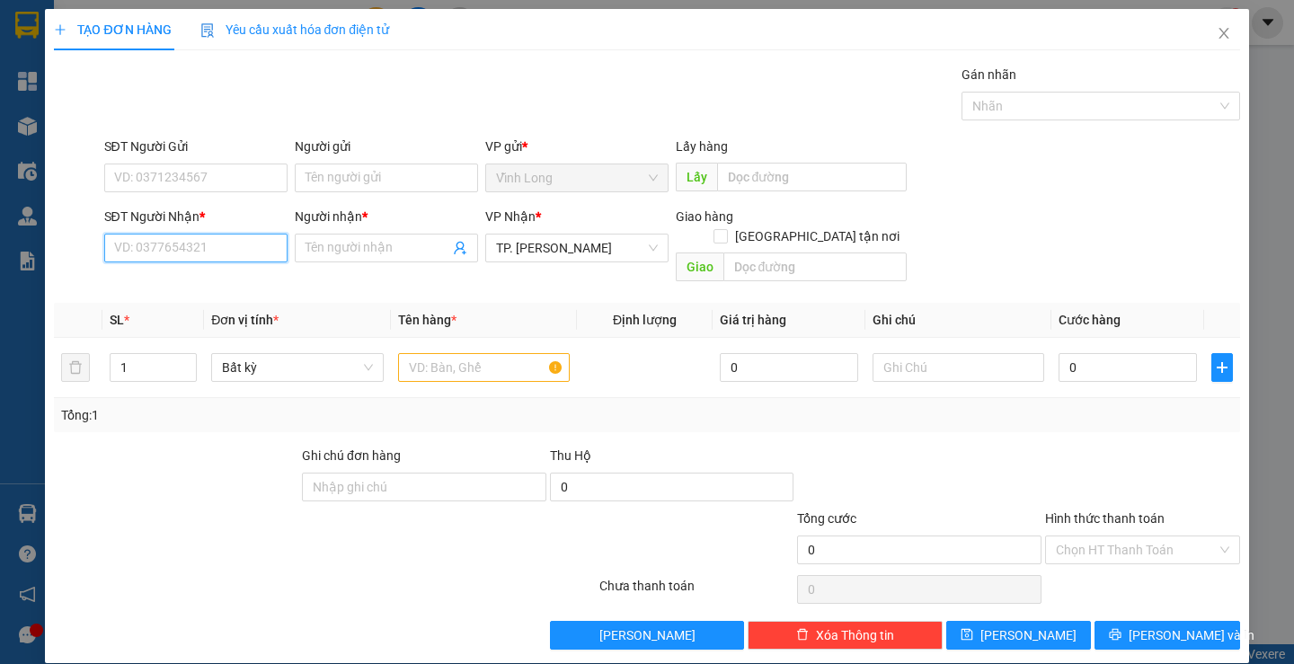
click at [237, 245] on input "SĐT Người Nhận *" at bounding box center [195, 248] width 183 height 29
click at [222, 283] on div "0792318220 - TIỂU NGƯ" at bounding box center [193, 284] width 160 height 20
type input "0792318220"
type input "TIỂU NGƯ"
type input "0792318220"
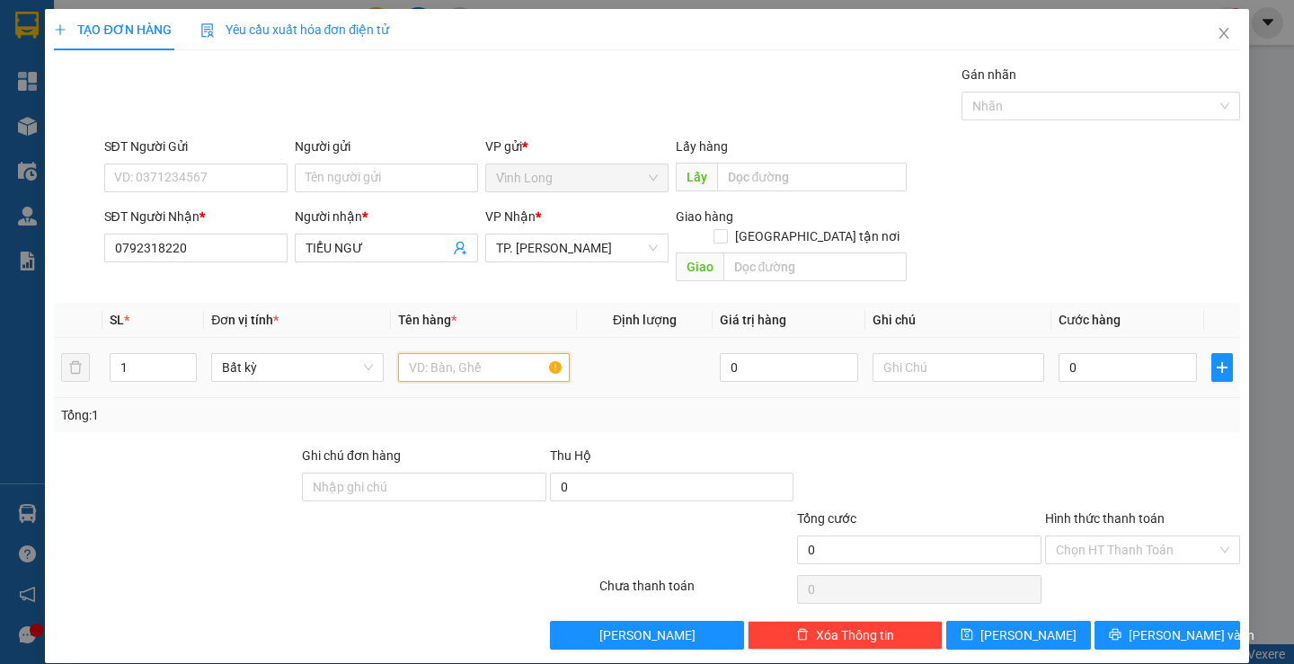
click at [442, 353] on input "text" at bounding box center [484, 367] width 172 height 29
type input "GÓI"
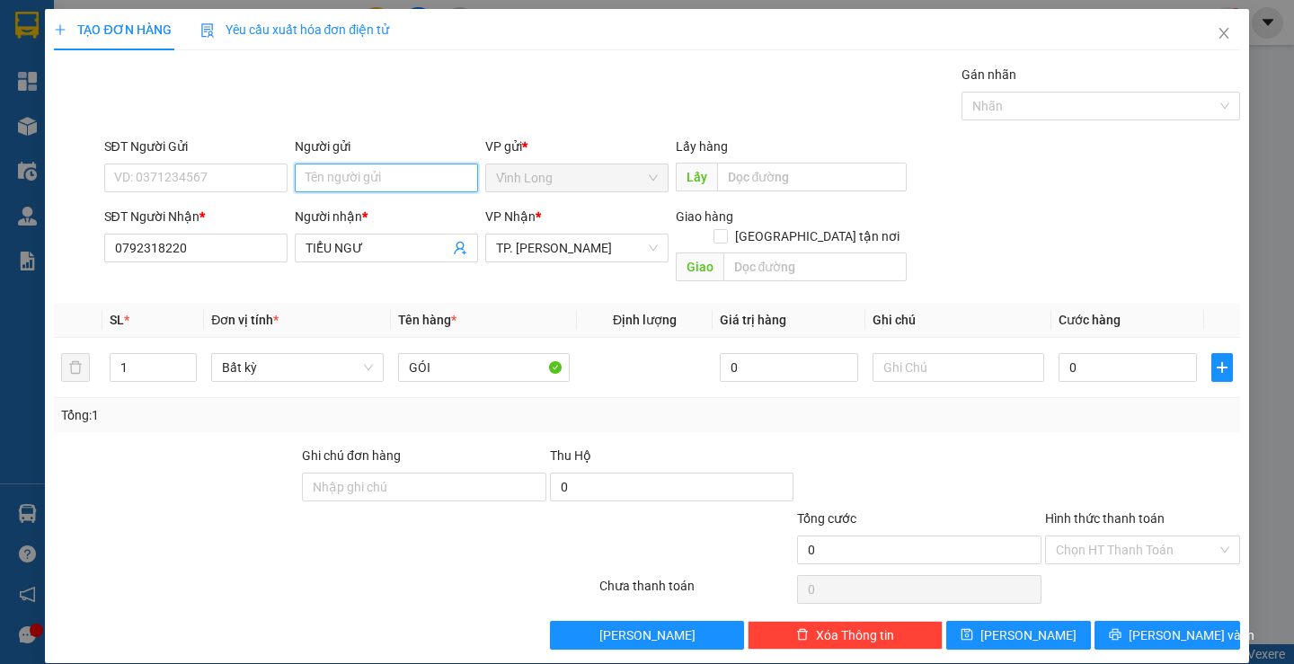
click at [363, 181] on input "Người gửi" at bounding box center [386, 178] width 183 height 29
type input "BÁ"
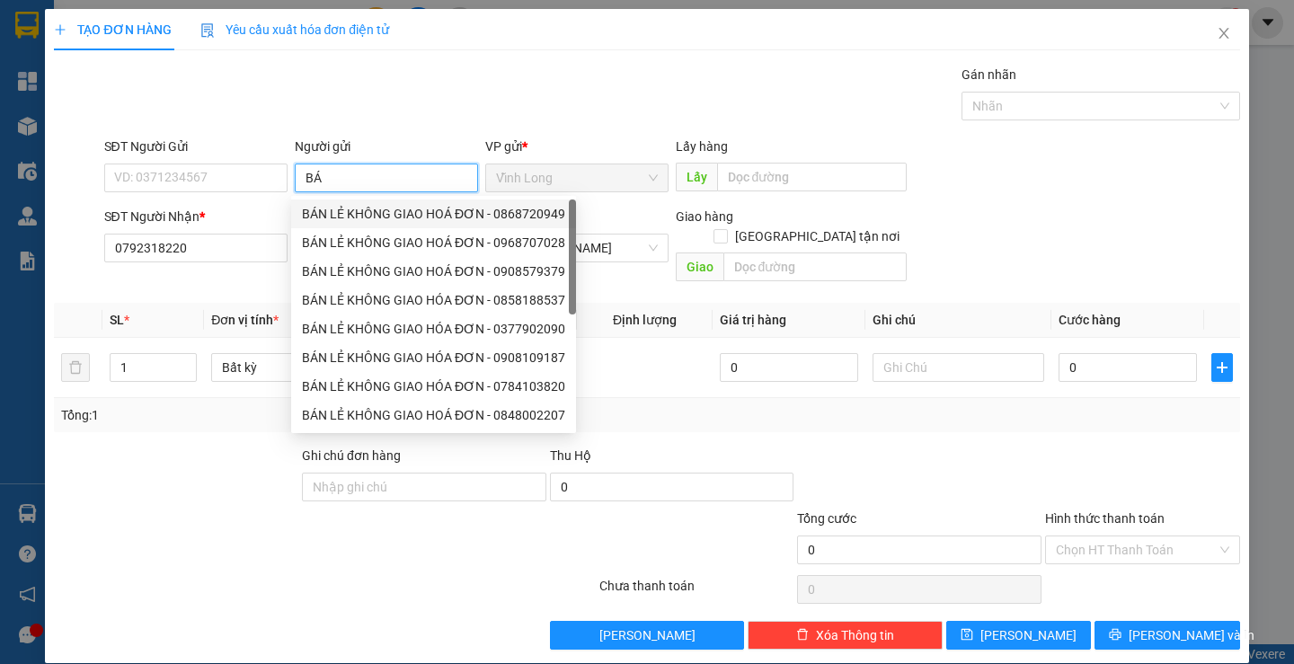
click at [352, 213] on div "BÁN LẺ KHÔNG GIAO HOÁ ĐƠN - 0868720949" at bounding box center [433, 214] width 263 height 20
type input "0868720949"
type input "BÁN LẺ KHÔNG GIAO HOÁ ĐƠN"
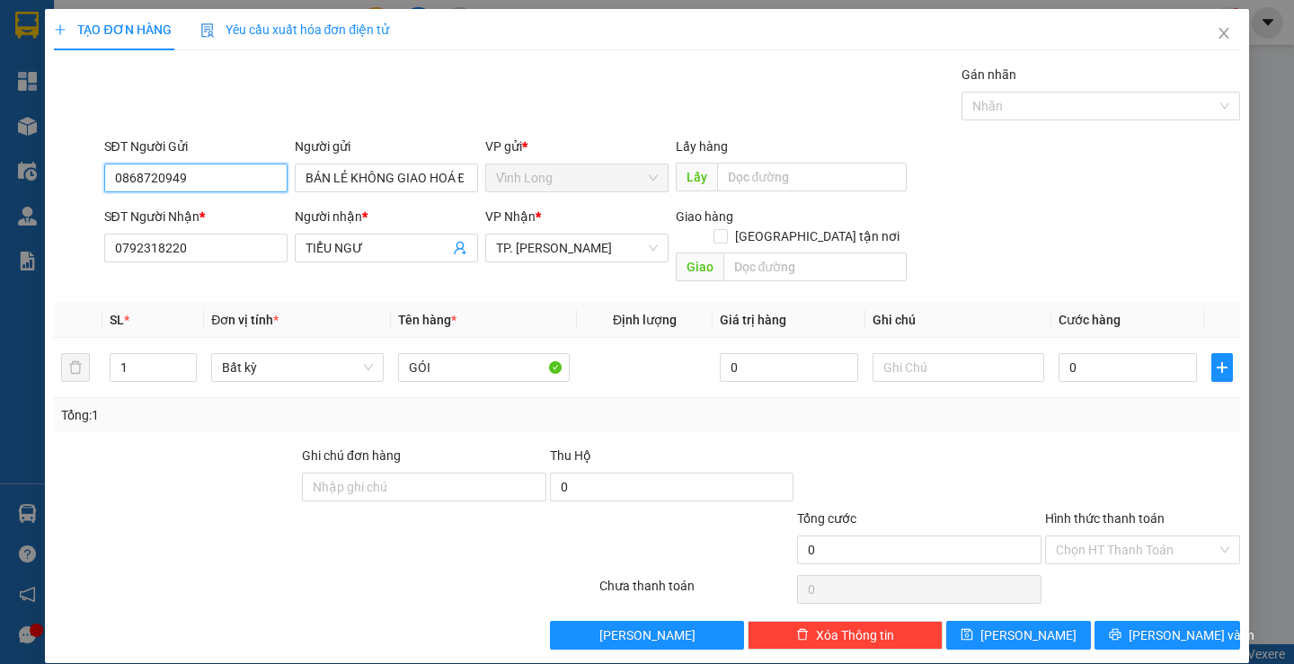
drag, startPoint x: 269, startPoint y: 173, endPoint x: 0, endPoint y: 199, distance: 270.0
click at [0, 199] on div "TẠO ĐƠN HÀNG Yêu cầu xuất hóa đơn điện tử Transit Pickup Surcharge Ids Transit …" at bounding box center [647, 332] width 1294 height 664
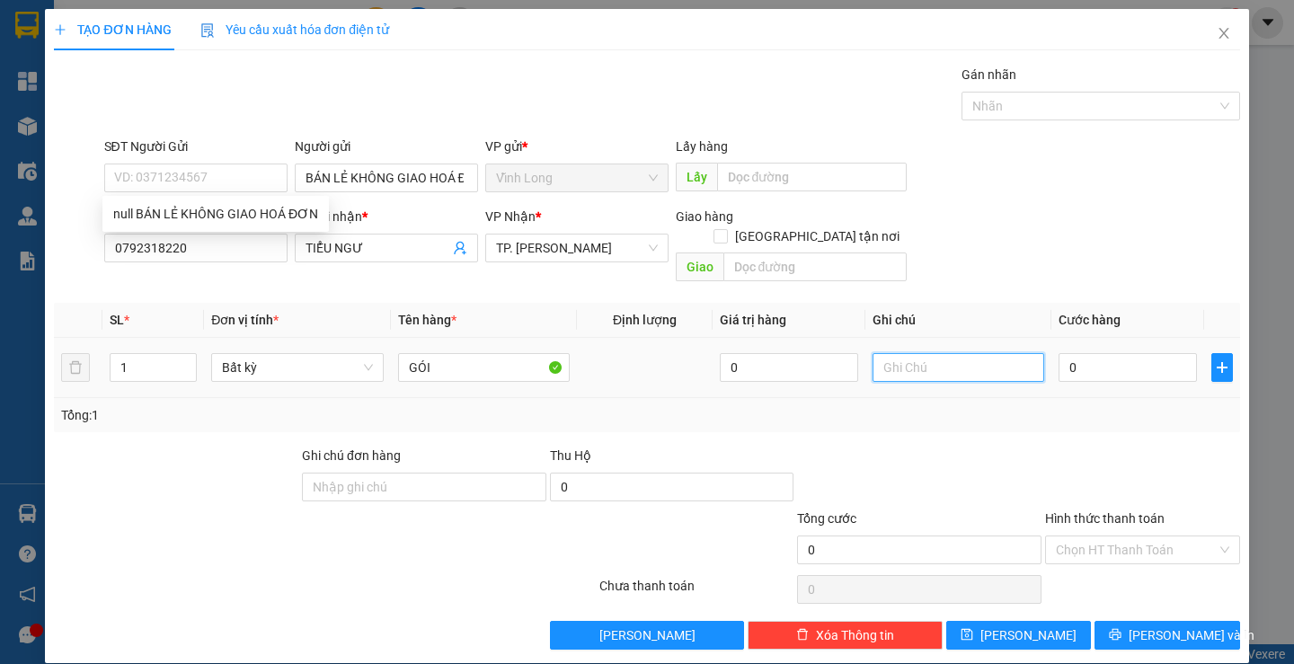
click at [954, 353] on input "text" at bounding box center [959, 367] width 172 height 29
type input "TRANG"
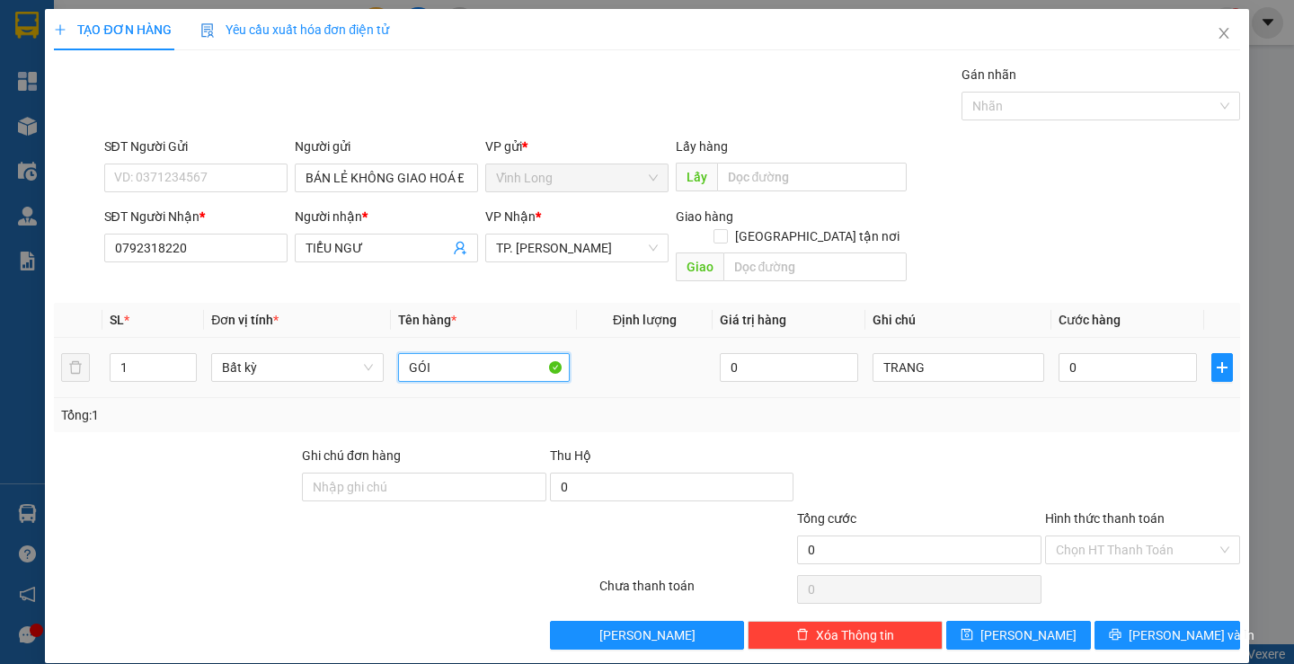
click at [455, 353] on input "GÓI" at bounding box center [484, 367] width 172 height 29
type input "GÓI XANH BIỂN"
click at [1118, 353] on input "0" at bounding box center [1128, 367] width 138 height 29
type input "3"
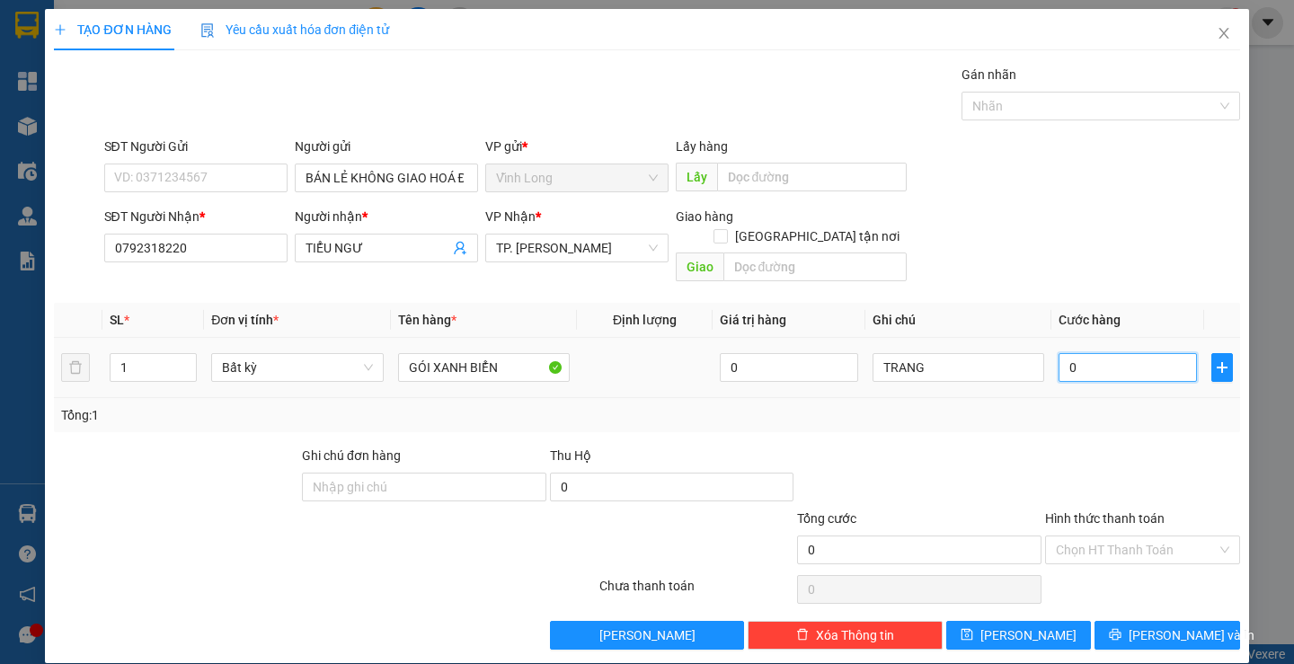
type input "3"
type input "30"
type input "30.000"
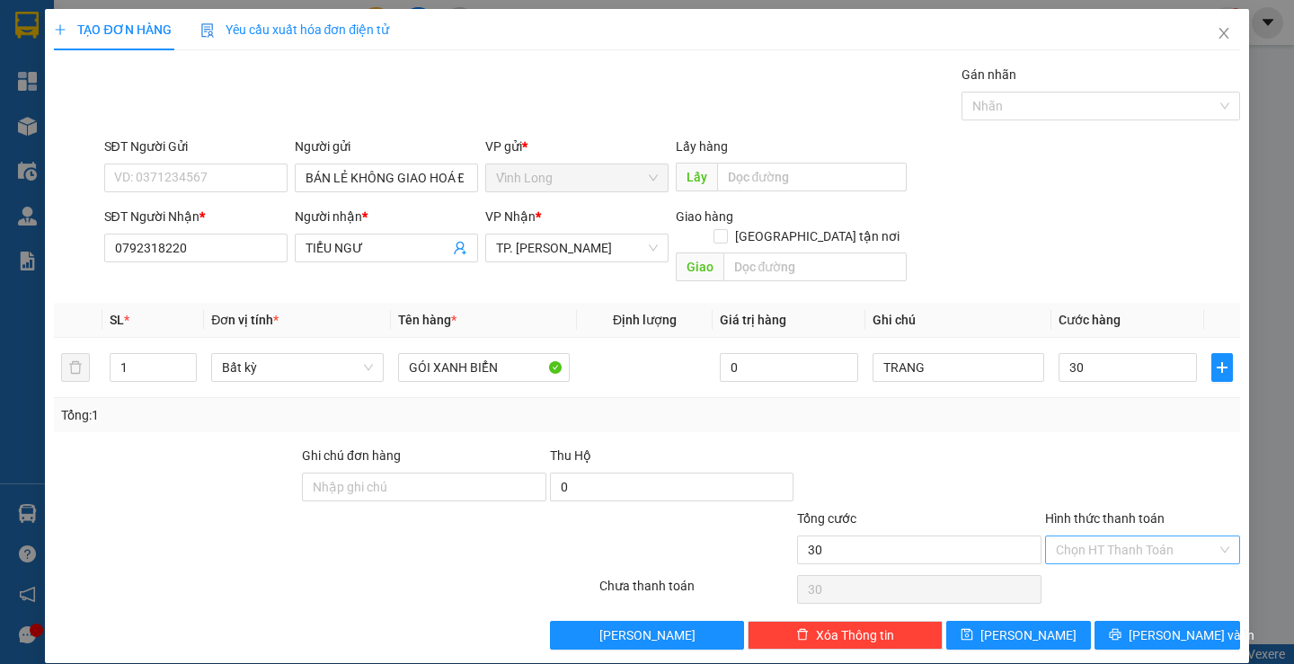
type input "30.000"
click at [1096, 536] on input "Hình thức thanh toán" at bounding box center [1136, 549] width 161 height 27
click at [1088, 564] on div "Tại văn phòng" at bounding box center [1131, 566] width 171 height 20
type input "0"
click at [1141, 625] on span "[PERSON_NAME] và In" at bounding box center [1192, 635] width 126 height 20
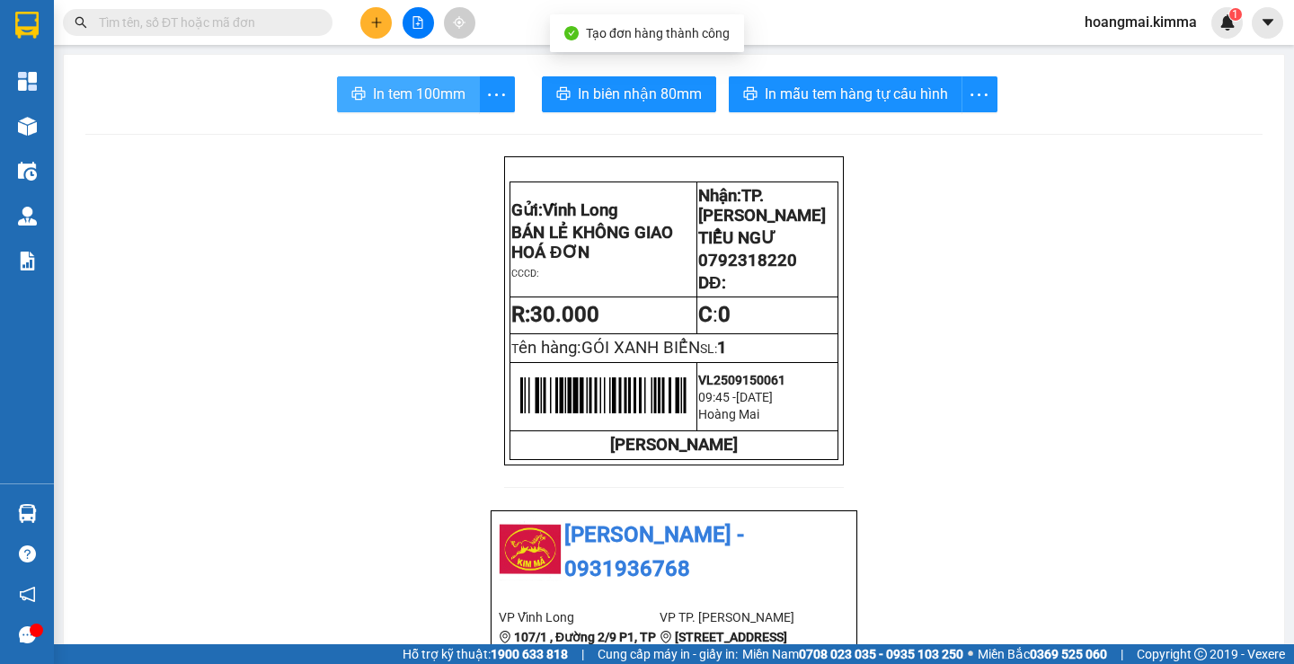
click at [455, 84] on span "In tem 100mm" at bounding box center [419, 94] width 93 height 22
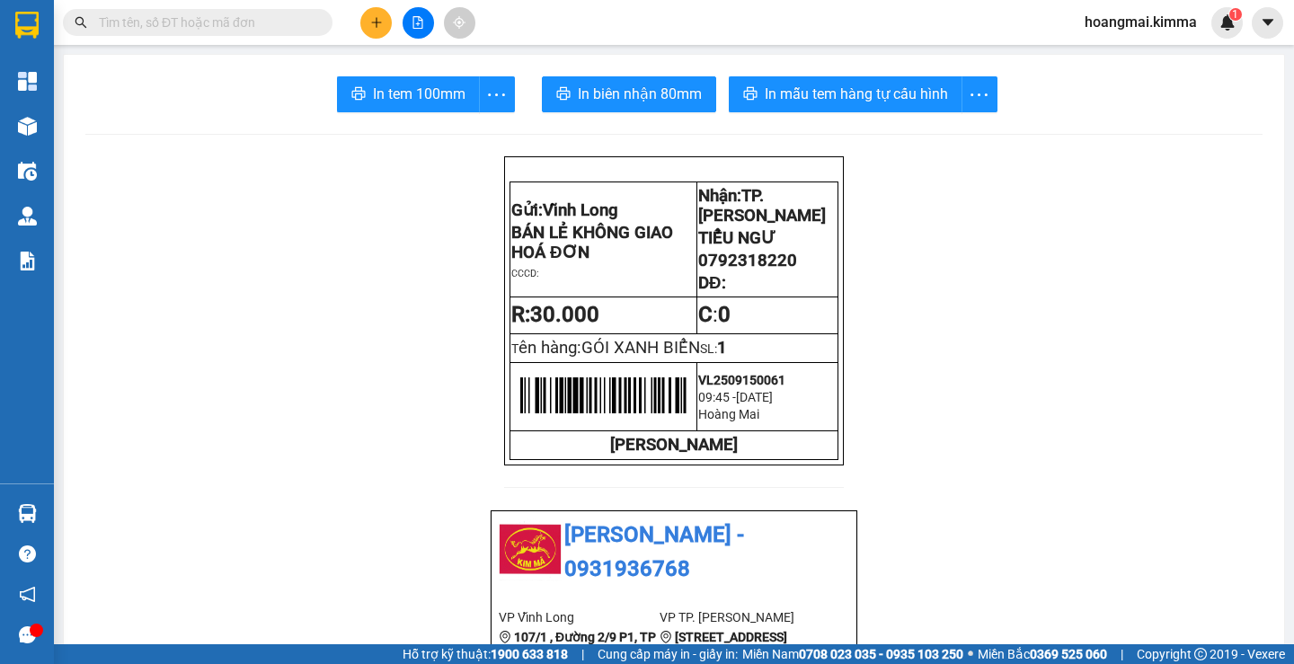
click at [372, 20] on icon "plus" at bounding box center [376, 22] width 13 height 13
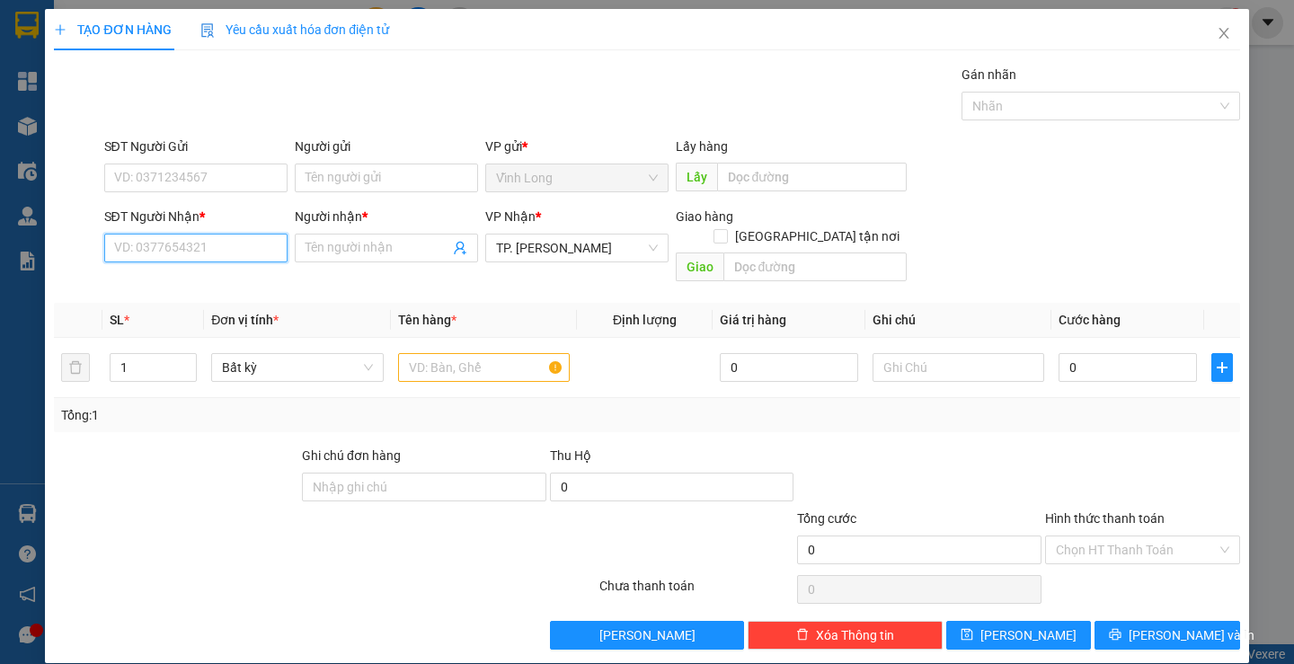
click at [240, 235] on input "SĐT Người Nhận *" at bounding box center [195, 248] width 183 height 29
type input "0976468726"
click at [217, 284] on div "0976468726 - THÔNG" at bounding box center [193, 284] width 160 height 20
type input "THÔNG"
type input "0976468726"
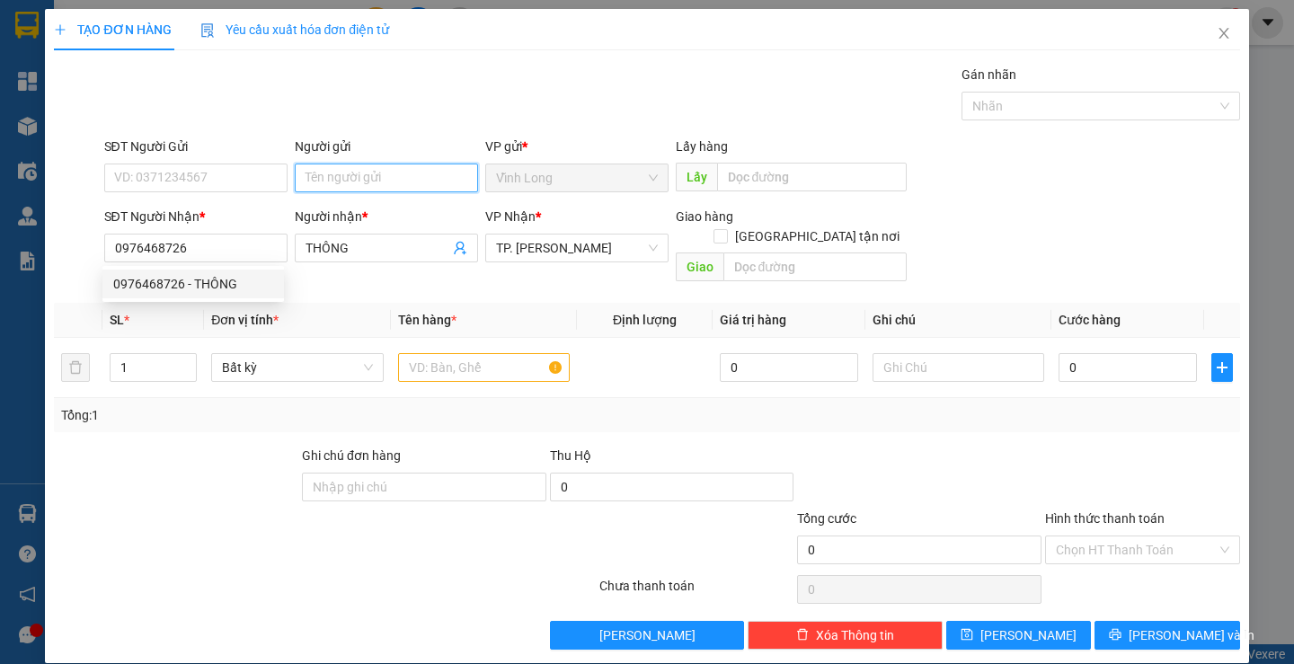
click at [349, 174] on input "Người gửi" at bounding box center [386, 178] width 183 height 29
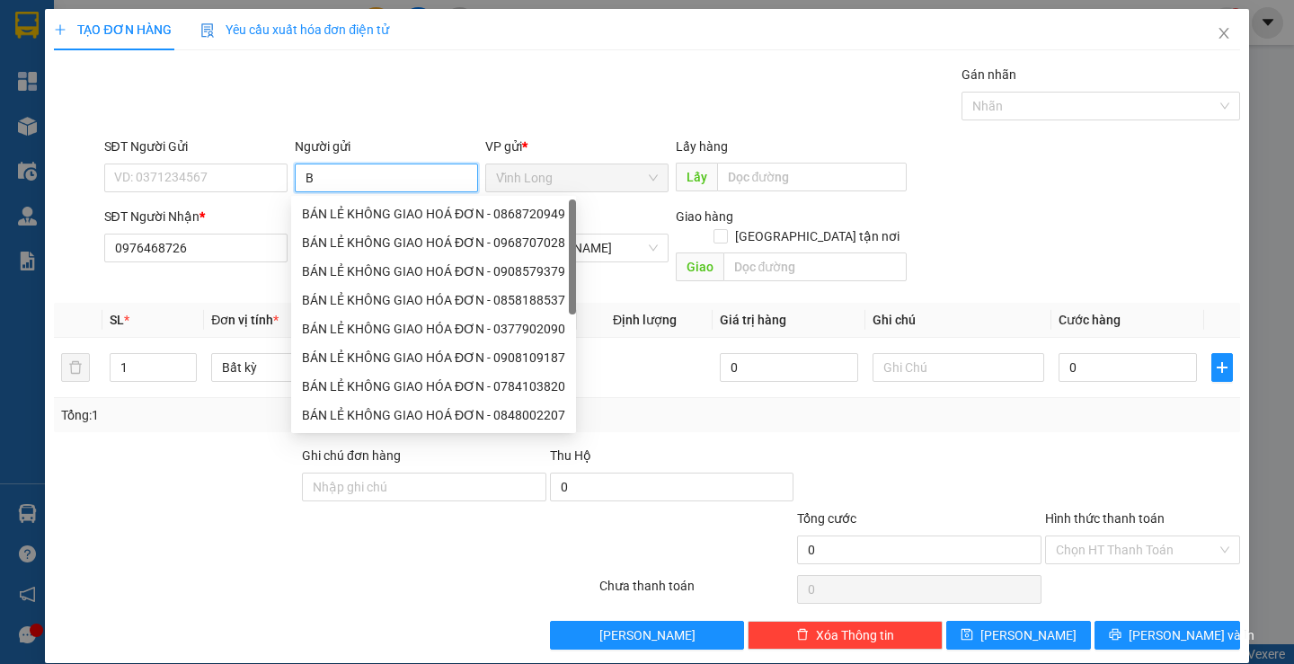
type input "BÁ"
click at [348, 211] on div "BÁN LẺ KHÔNG GIAO HOÁ ĐƠN - 0868720949" at bounding box center [433, 214] width 263 height 20
type input "0868720949"
type input "BÁN LẺ KHÔNG GIAO HOÁ ĐƠN"
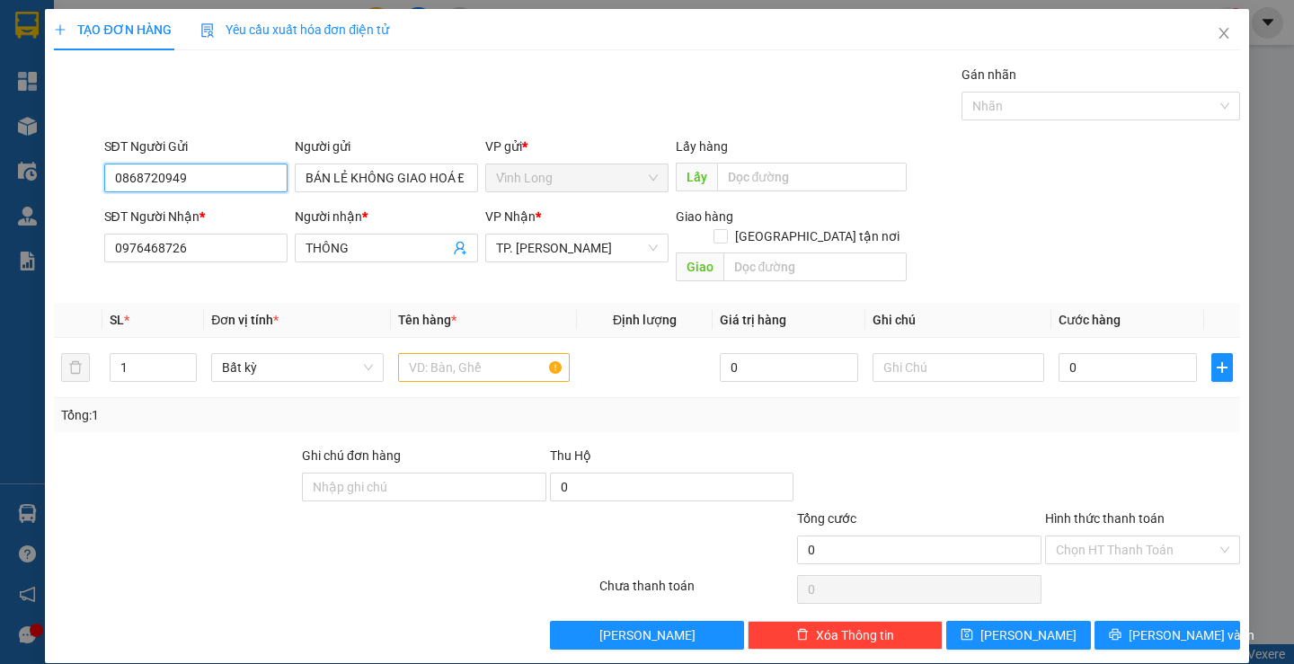
drag, startPoint x: 214, startPoint y: 177, endPoint x: 25, endPoint y: 182, distance: 188.8
click at [25, 182] on div "TẠO ĐƠN HÀNG Yêu cầu xuất hóa đơn điện tử Transit Pickup Surcharge Ids Transit …" at bounding box center [647, 332] width 1294 height 664
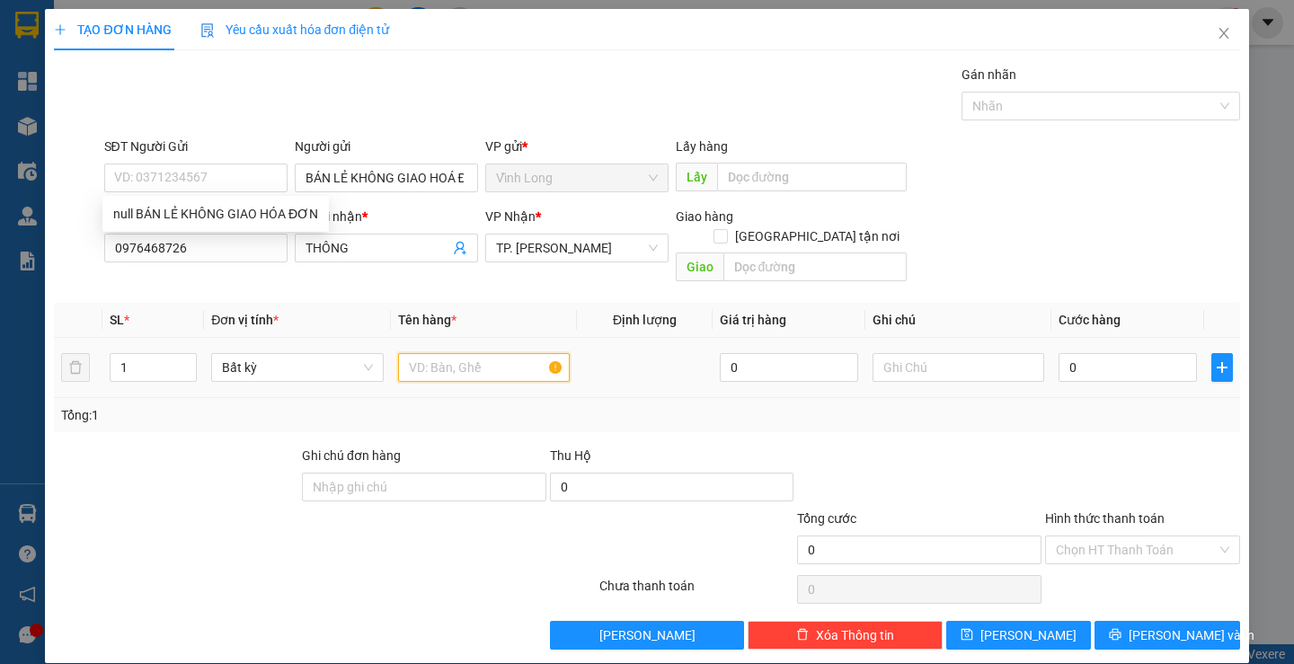
click at [464, 353] on input "text" at bounding box center [484, 367] width 172 height 29
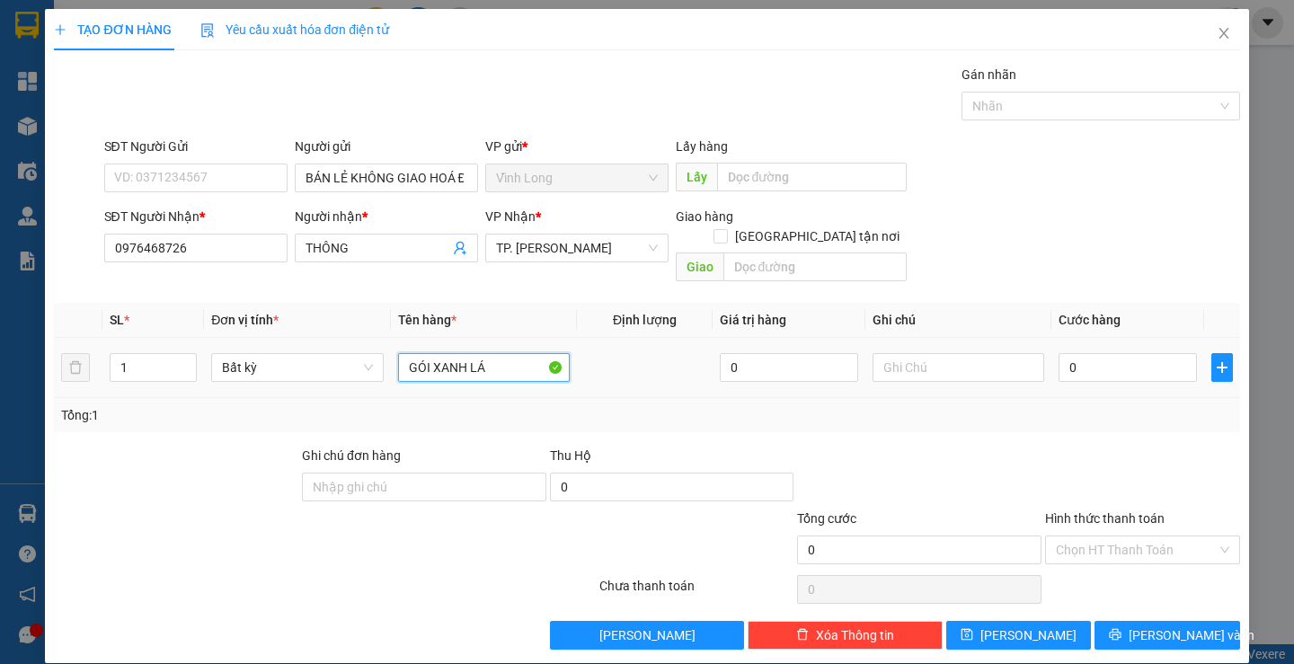
type input "GÓI XANH LÁ"
type input "TRANG"
type input "2"
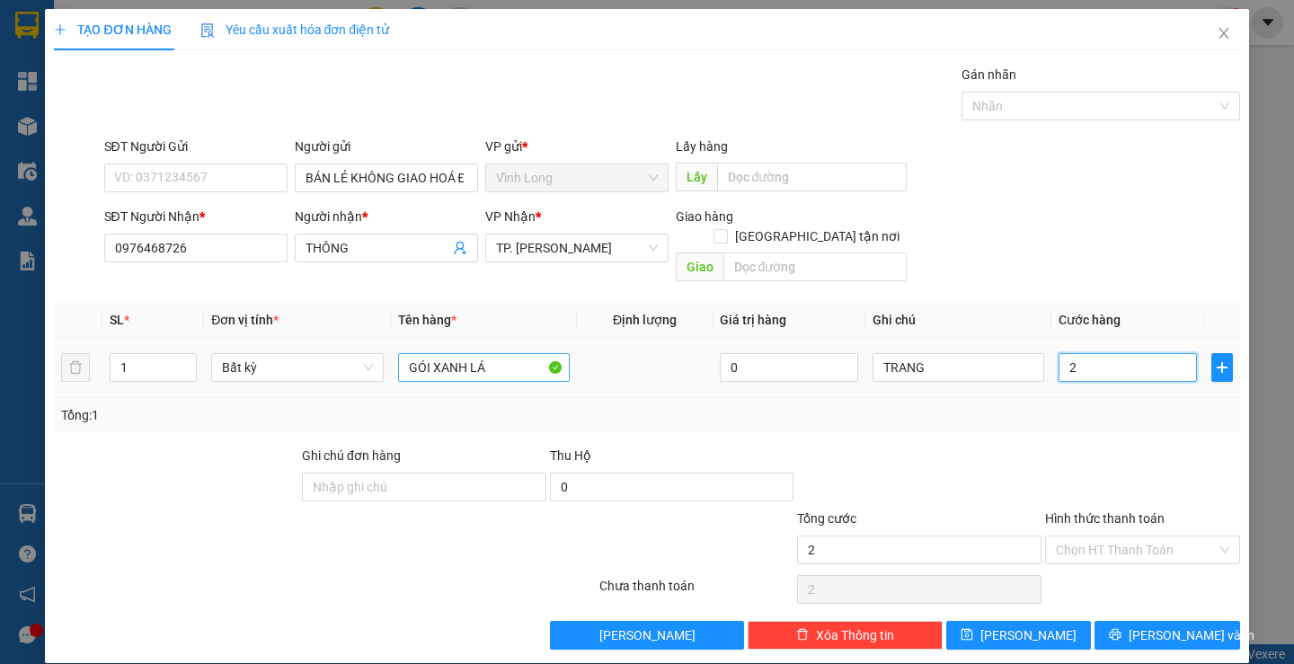
type input "20"
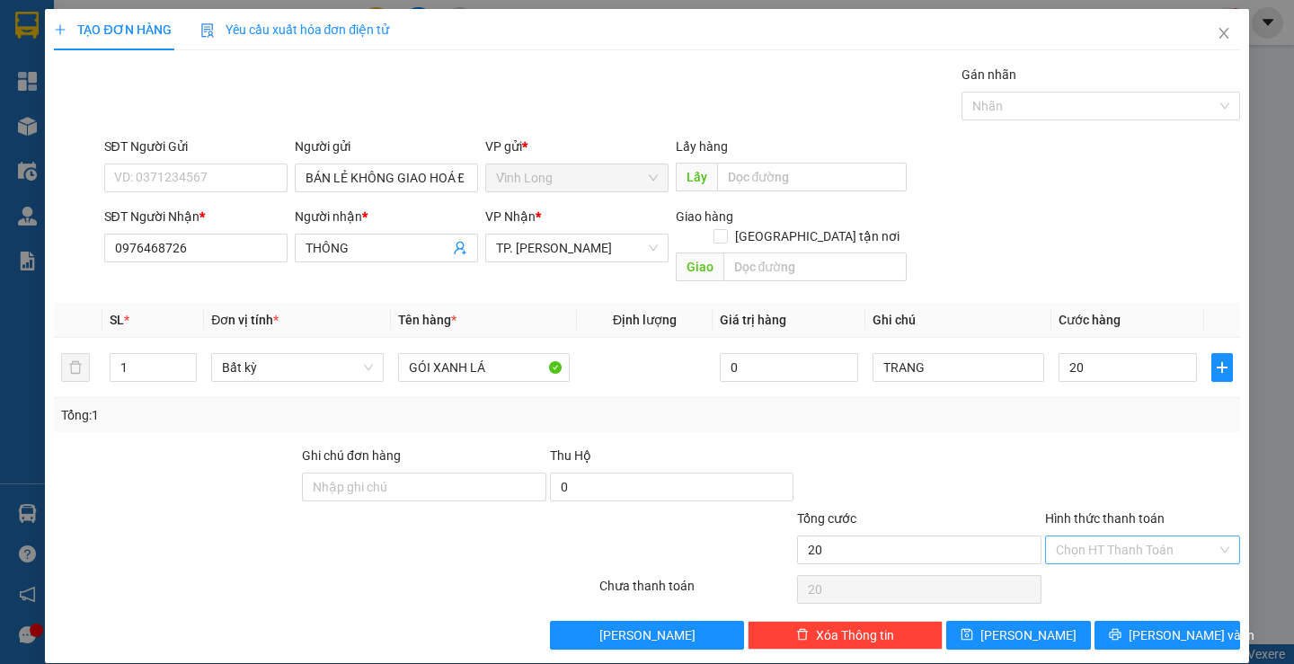
type input "20.000"
click at [1118, 539] on input "Hình thức thanh toán" at bounding box center [1136, 549] width 161 height 27
click at [1119, 556] on div "Tại văn phòng" at bounding box center [1131, 566] width 171 height 20
type input "0"
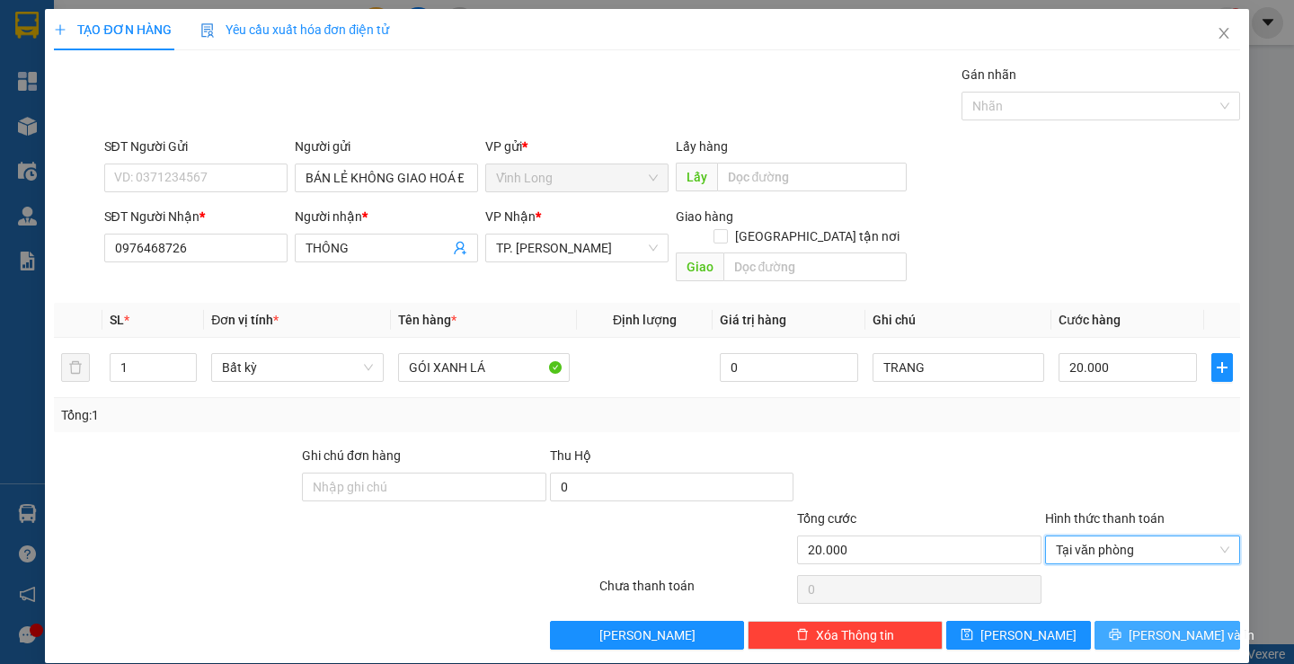
click at [1131, 624] on button "[PERSON_NAME] và In" at bounding box center [1166, 635] width 145 height 29
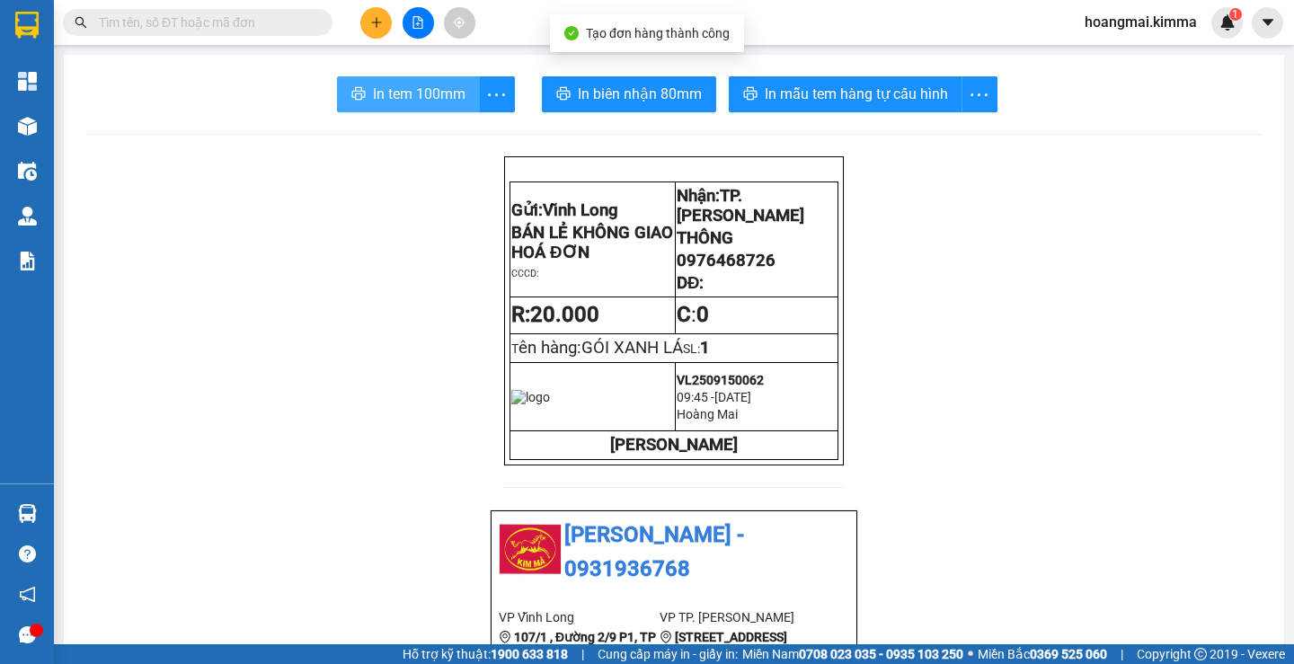
click at [417, 106] on button "In tem 100mm" at bounding box center [408, 94] width 143 height 36
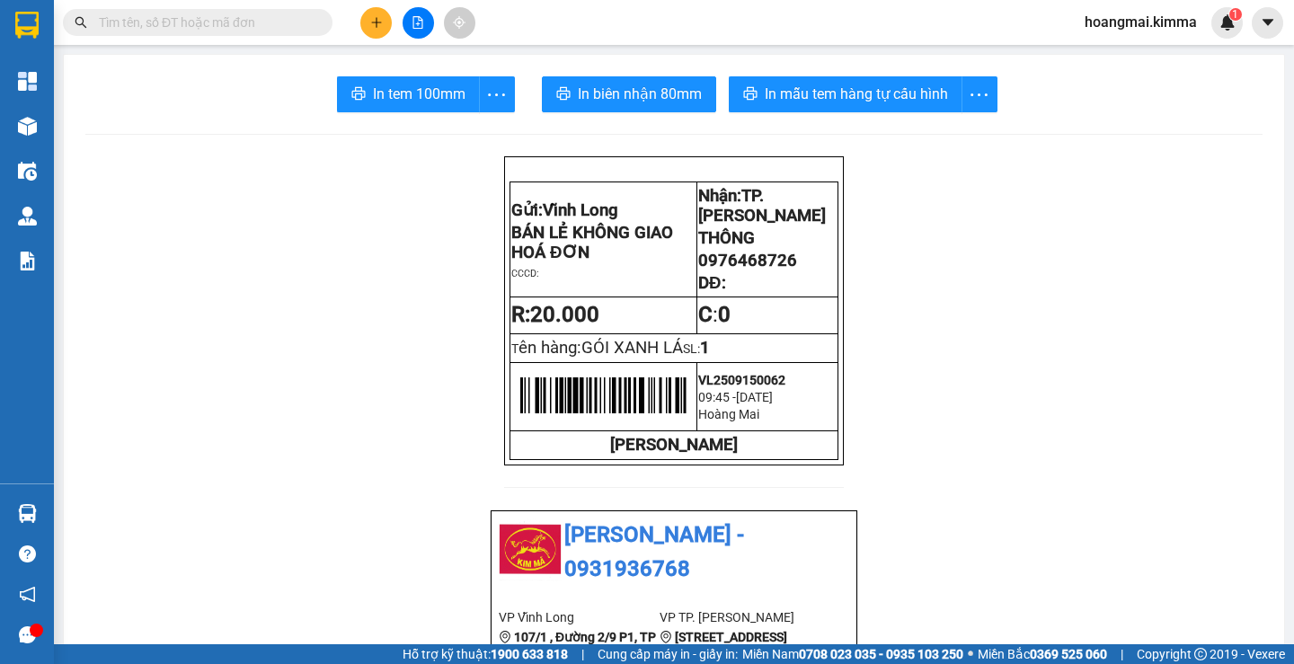
click at [303, 20] on input "text" at bounding box center [205, 23] width 212 height 20
paste input "VL2509150061"
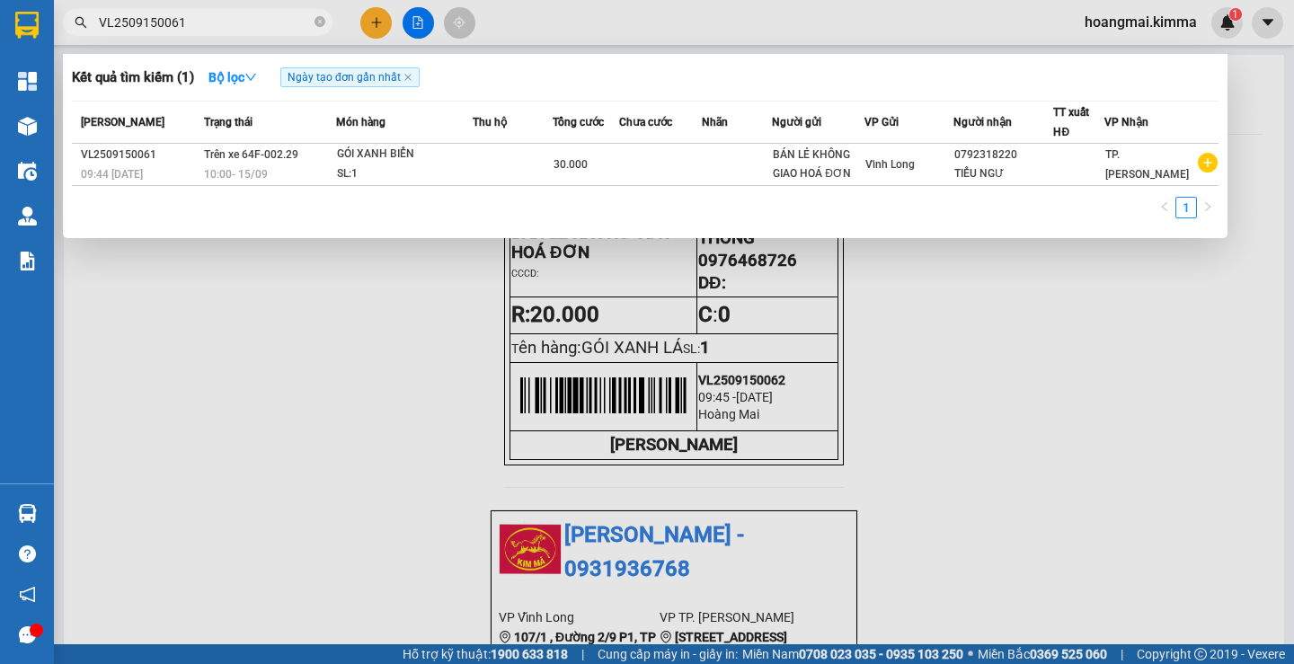
type input "VL2509150061"
click at [421, 27] on div at bounding box center [647, 332] width 1294 height 664
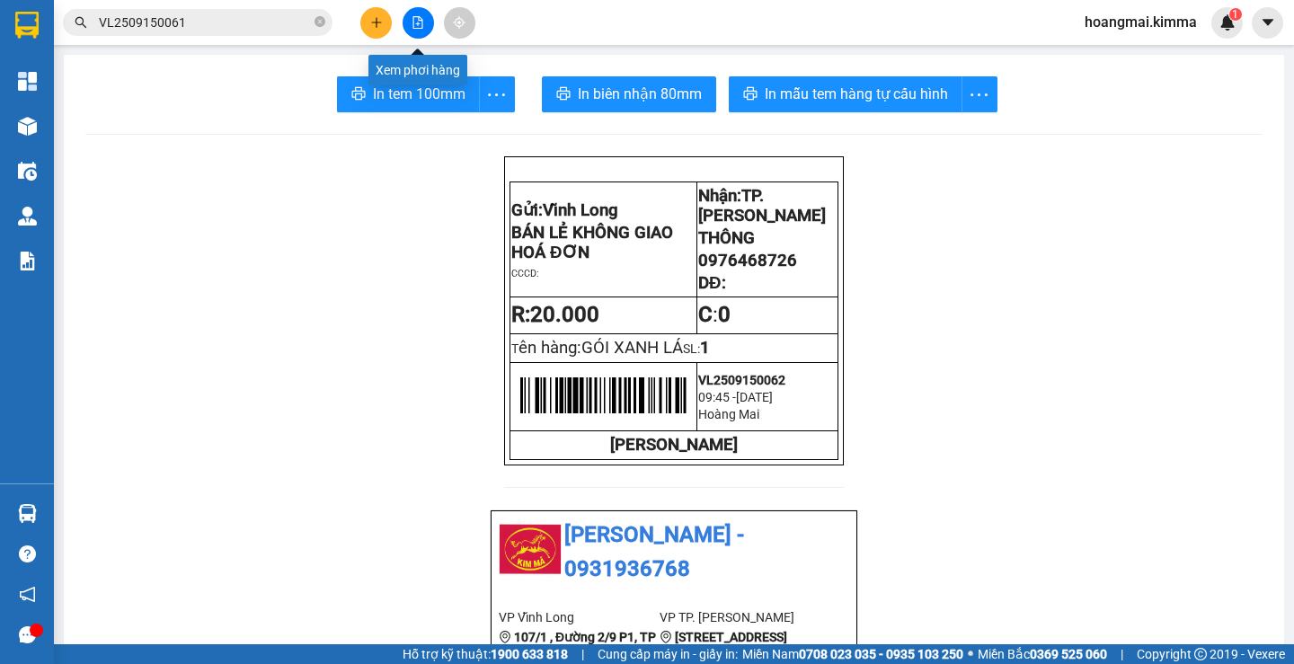
click at [418, 27] on icon "file-add" at bounding box center [418, 22] width 13 height 13
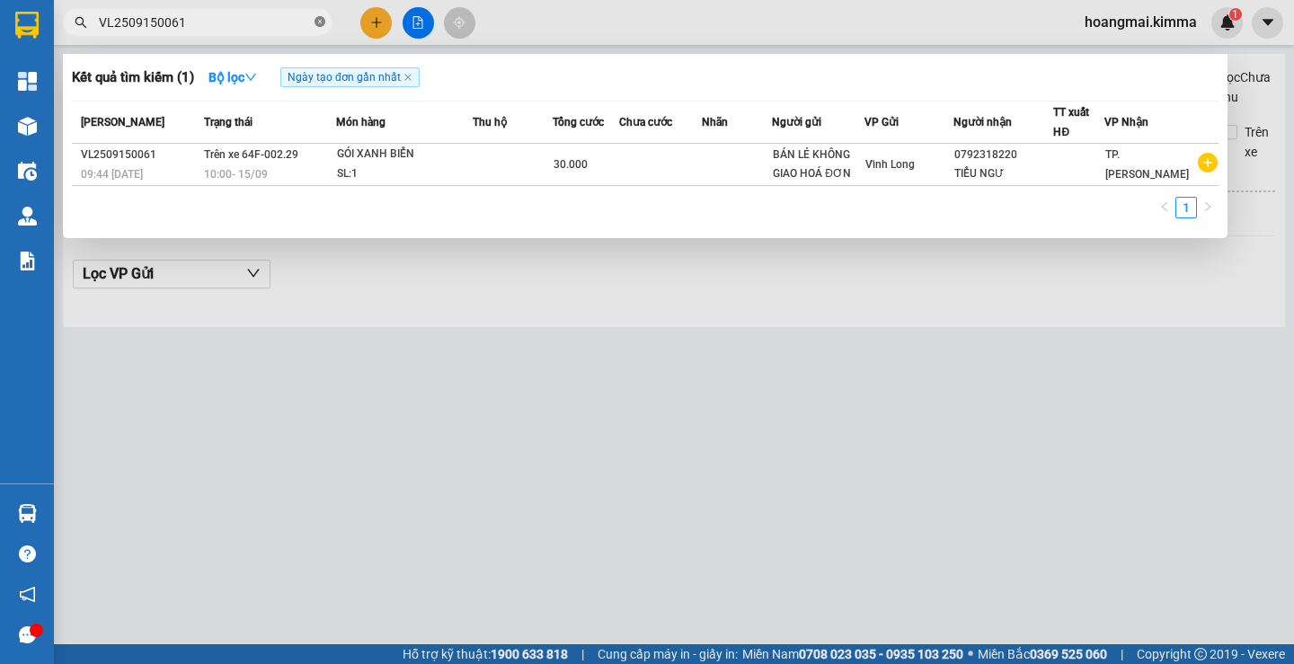
click at [319, 17] on icon "close-circle" at bounding box center [320, 21] width 11 height 11
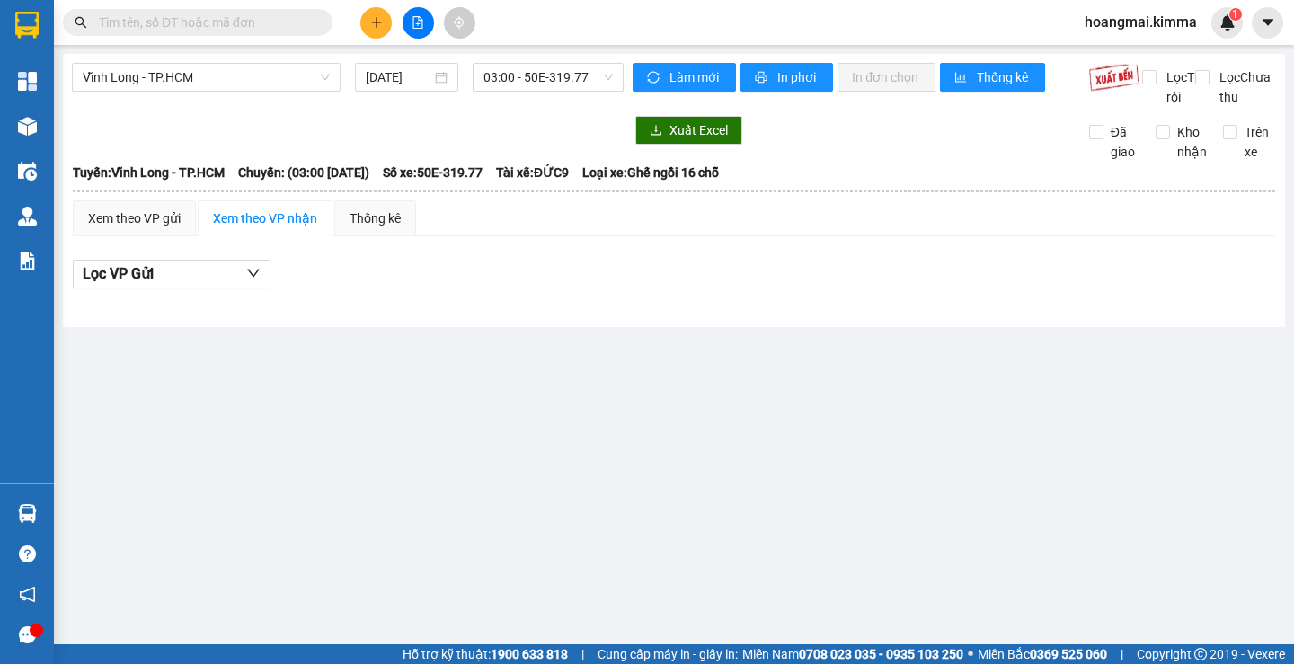
paste input "VL2509150064"
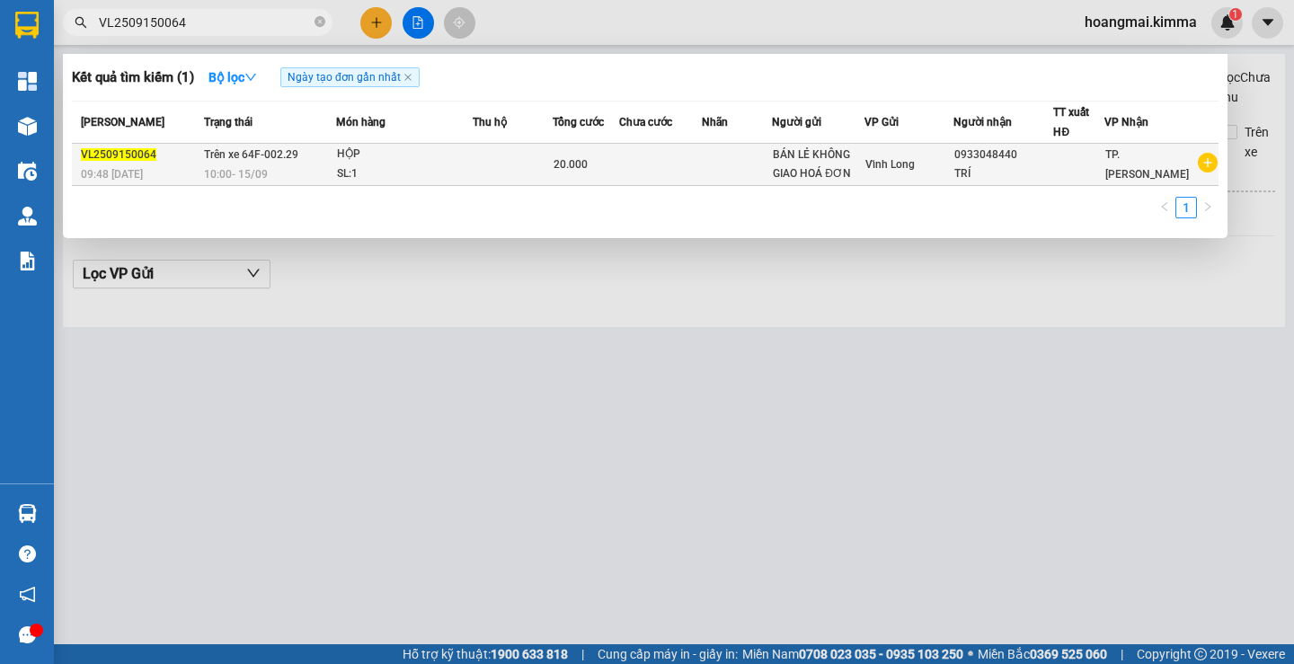
type input "VL2509150064"
click at [341, 169] on div "SL: 1" at bounding box center [404, 174] width 135 height 20
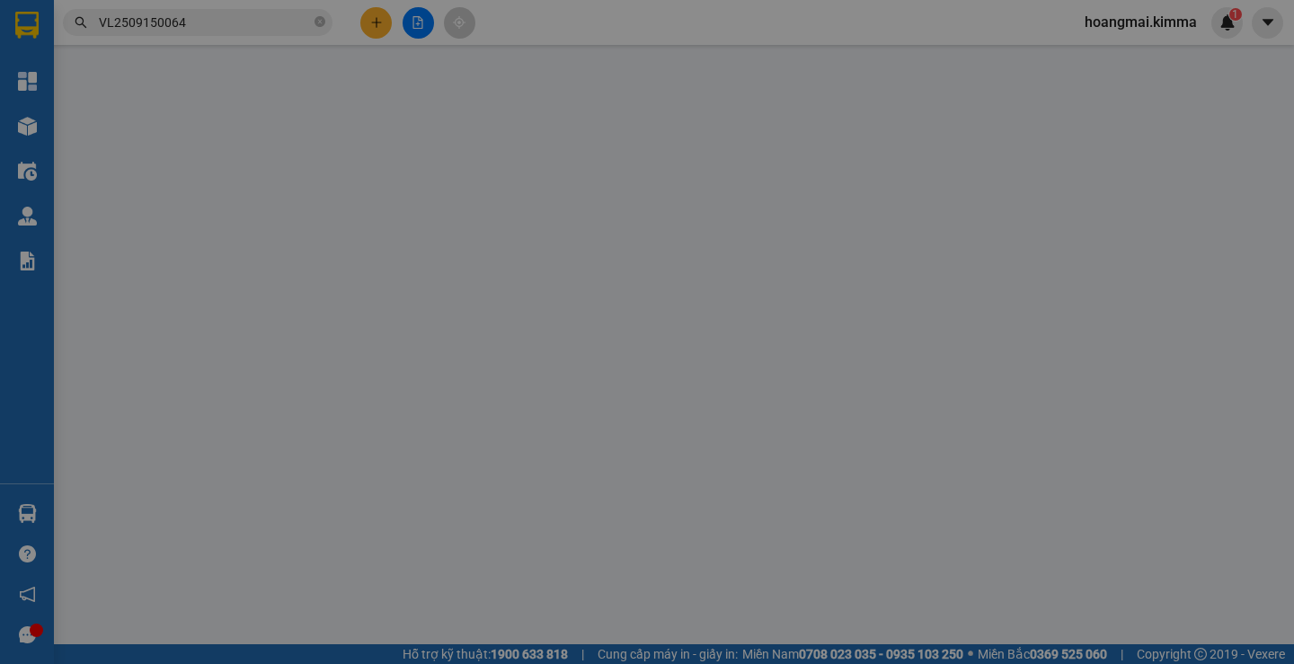
type input "BÁN LẺ KHÔNG GIAO HOÁ ĐƠN"
type input "0933048440"
type input "TRÍ"
type input "20.000"
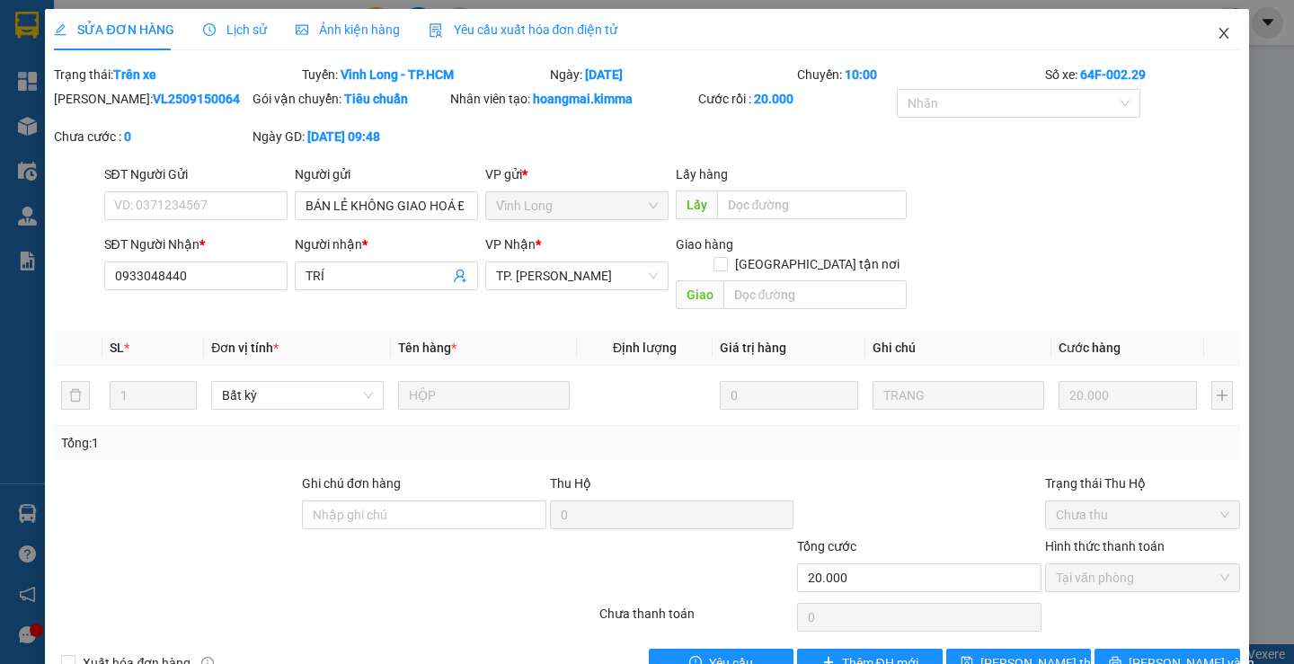
click at [1217, 39] on icon "close" at bounding box center [1224, 33] width 14 height 14
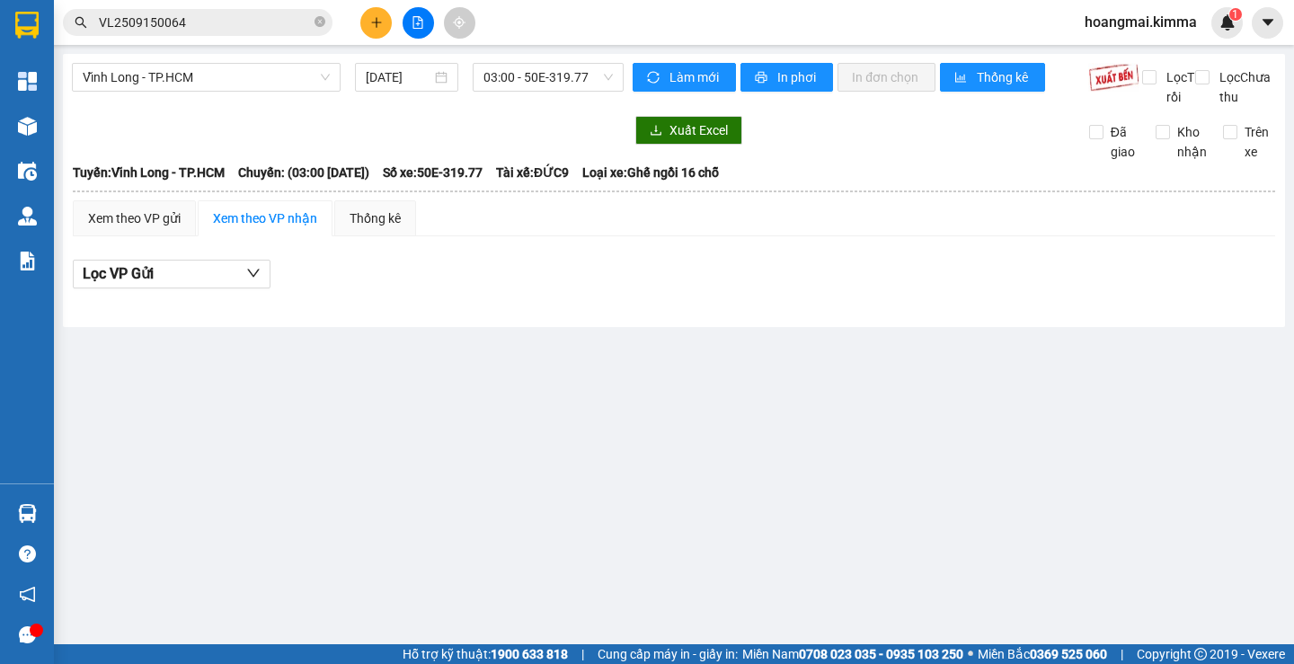
click at [281, 30] on input "VL2509150064" at bounding box center [205, 23] width 212 height 20
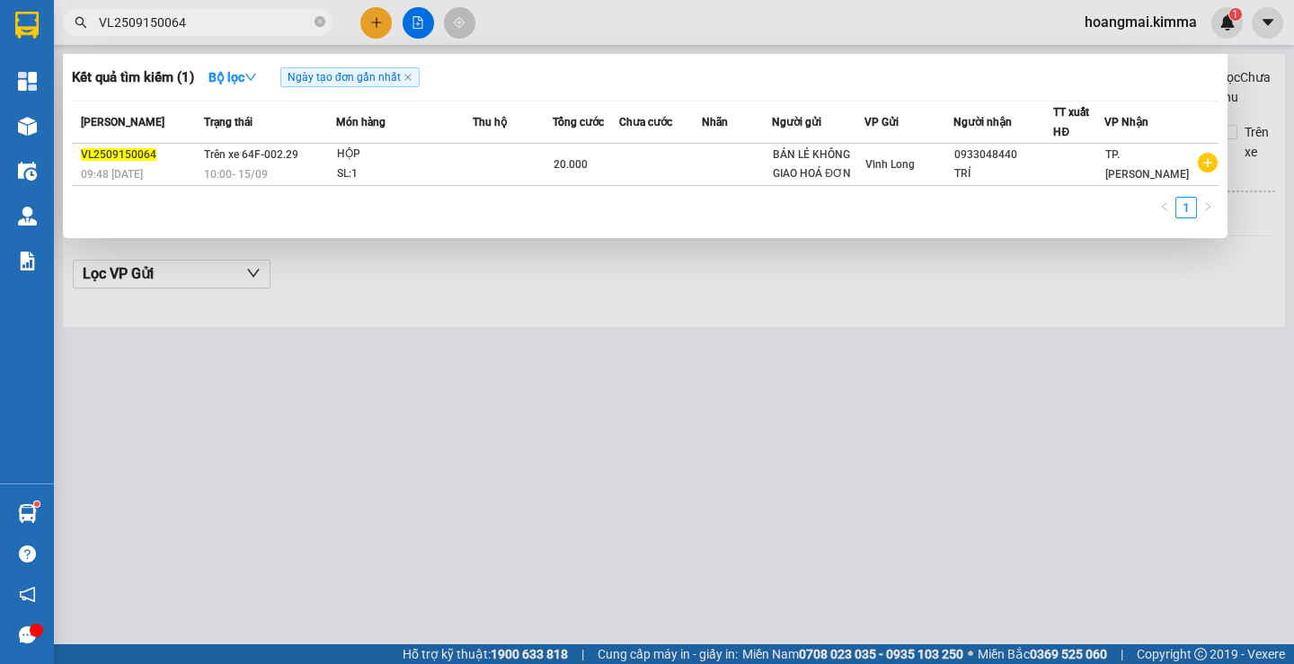
drag, startPoint x: 1115, startPoint y: 332, endPoint x: 1068, endPoint y: 301, distance: 56.6
click at [1113, 331] on div at bounding box center [647, 332] width 1294 height 664
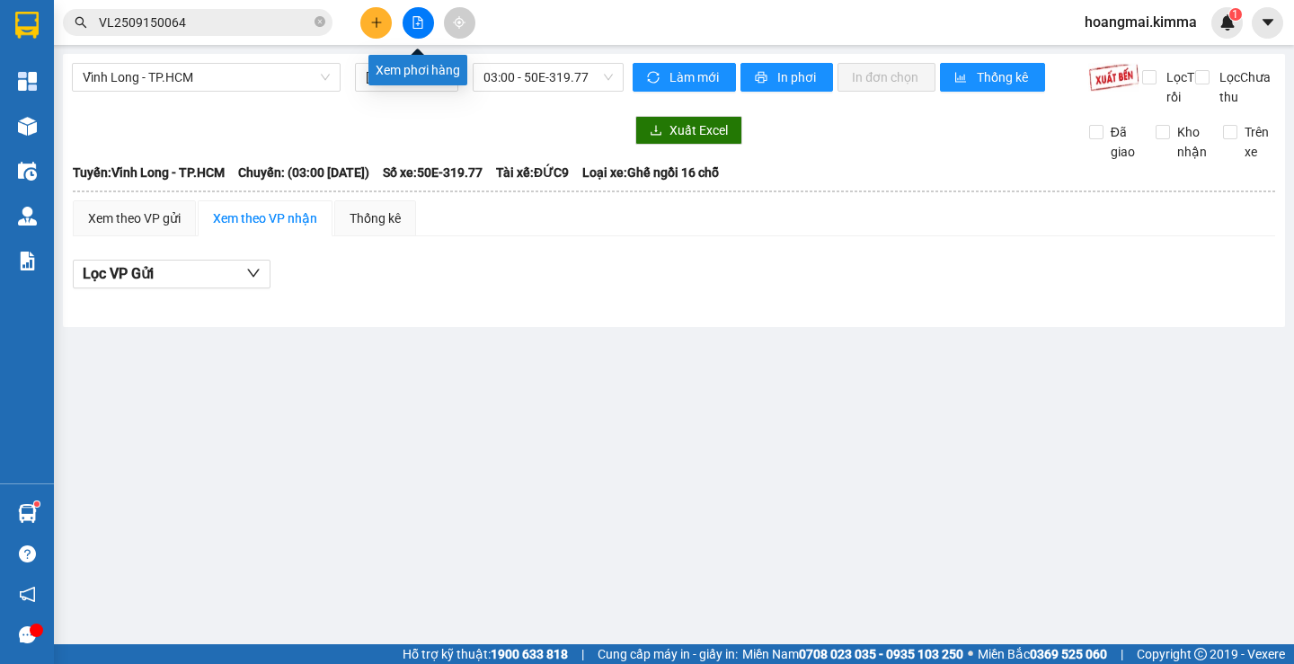
click at [421, 21] on icon "file-add" at bounding box center [418, 22] width 13 height 13
click at [530, 74] on span "03:00 - 50E-319.77" at bounding box center [547, 77] width 129 height 27
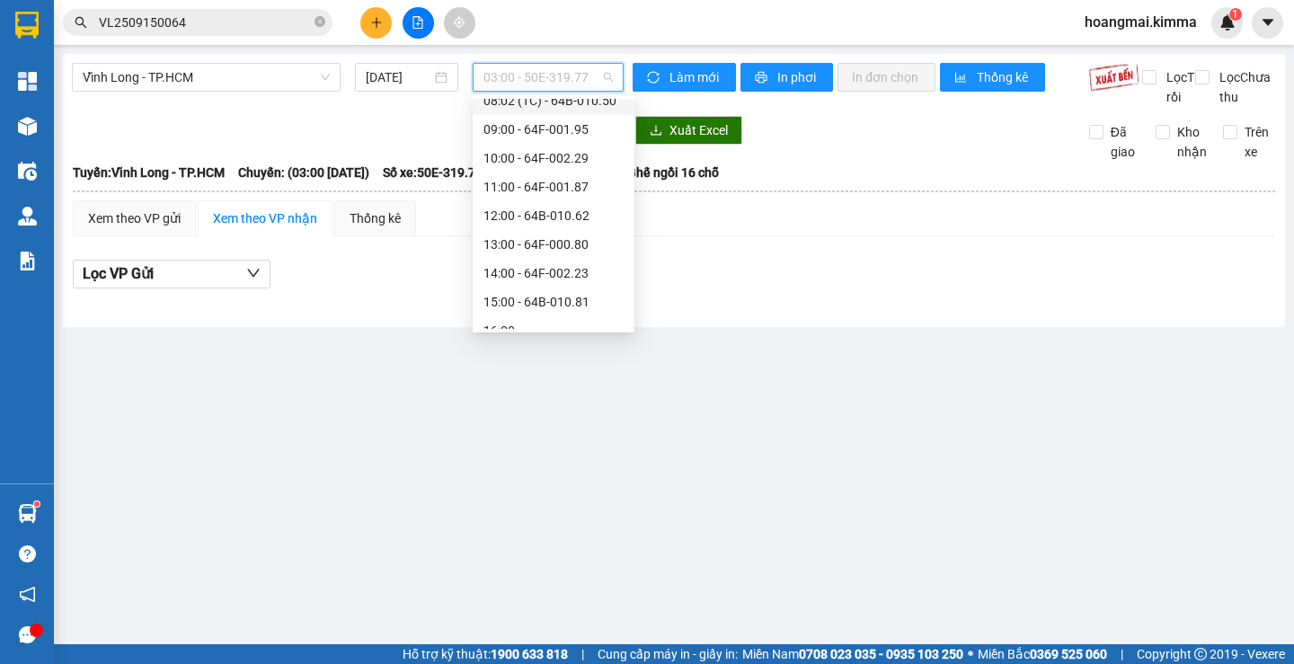
scroll to position [431, 0]
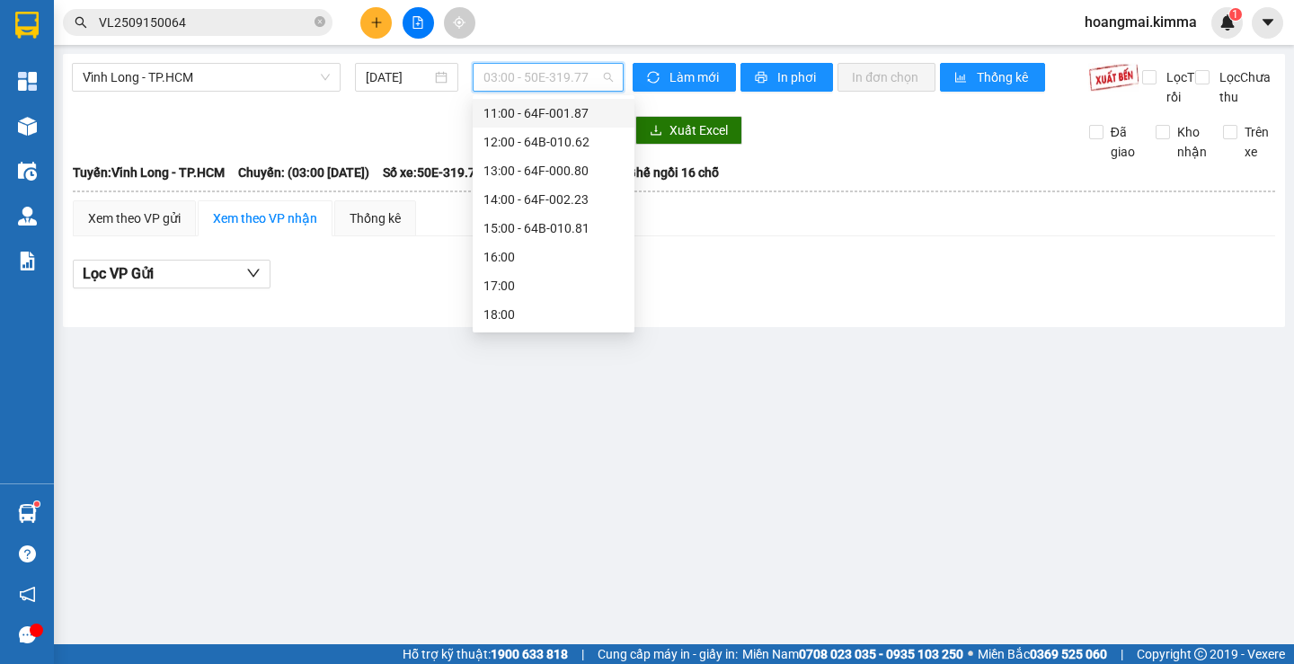
click at [545, 121] on div "11:00 - 64F-001.87" at bounding box center [553, 113] width 140 height 20
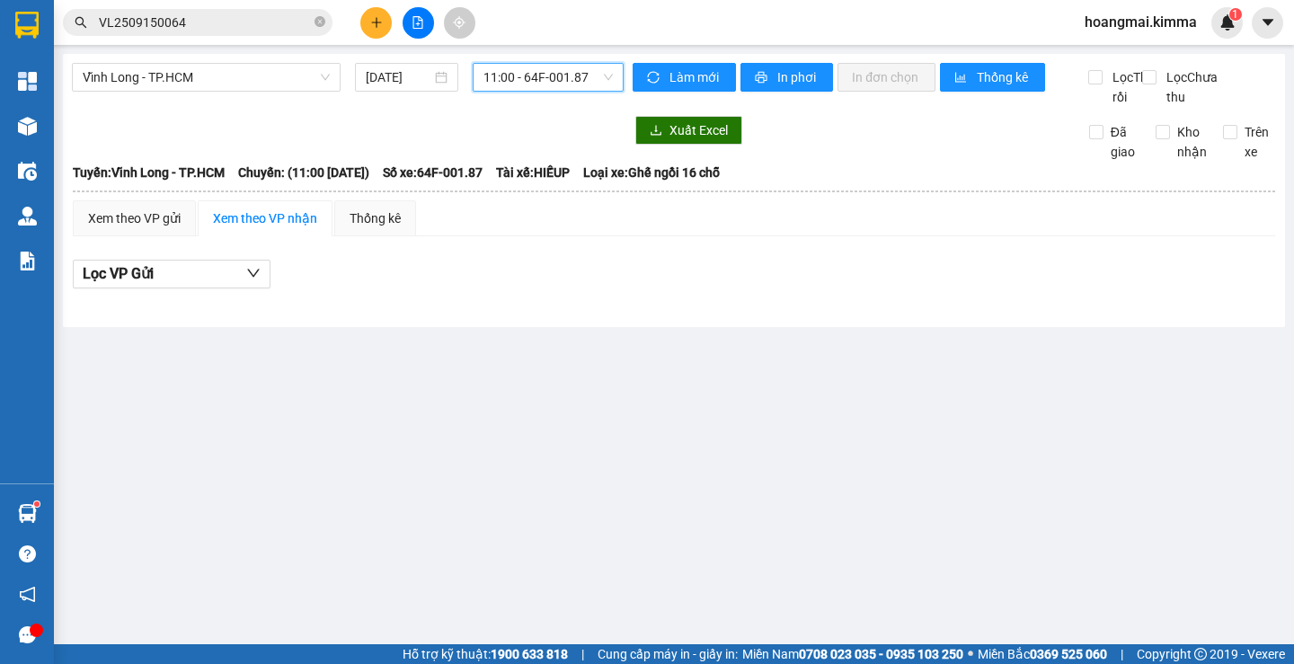
click at [524, 82] on span "11:00 - 64F-001.87" at bounding box center [547, 77] width 129 height 27
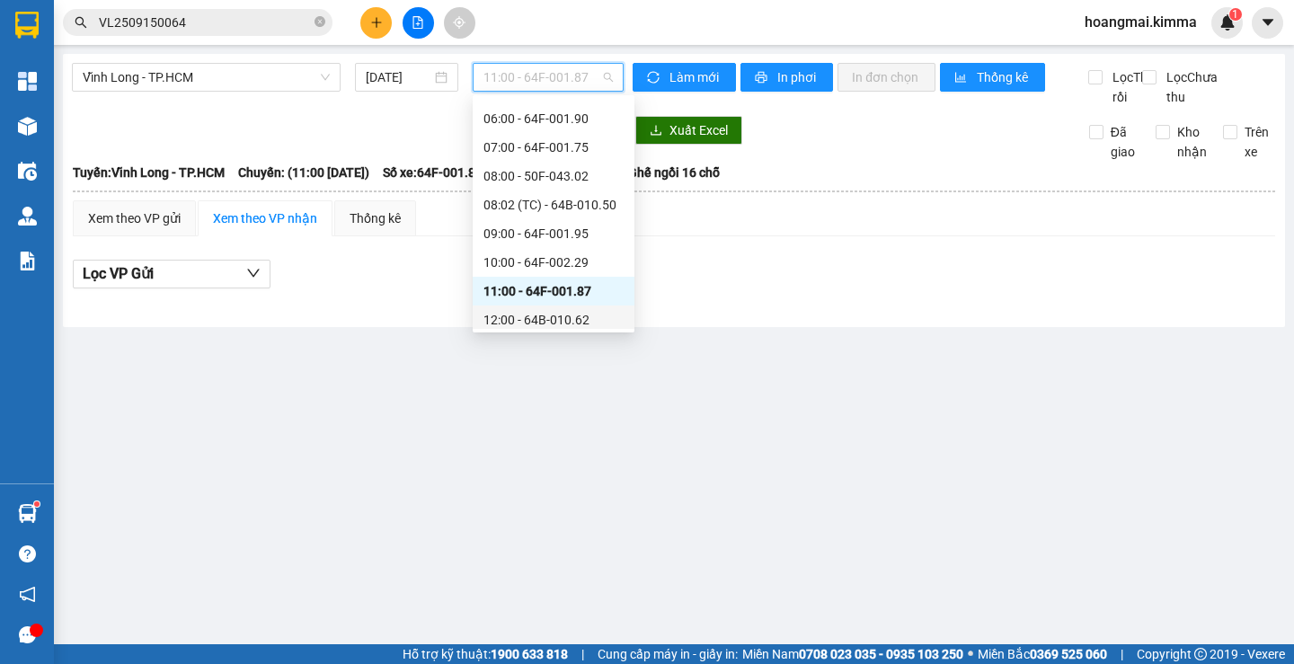
scroll to position [252, 0]
click at [550, 263] on div "10:00 - 64F-002.29" at bounding box center [553, 264] width 140 height 20
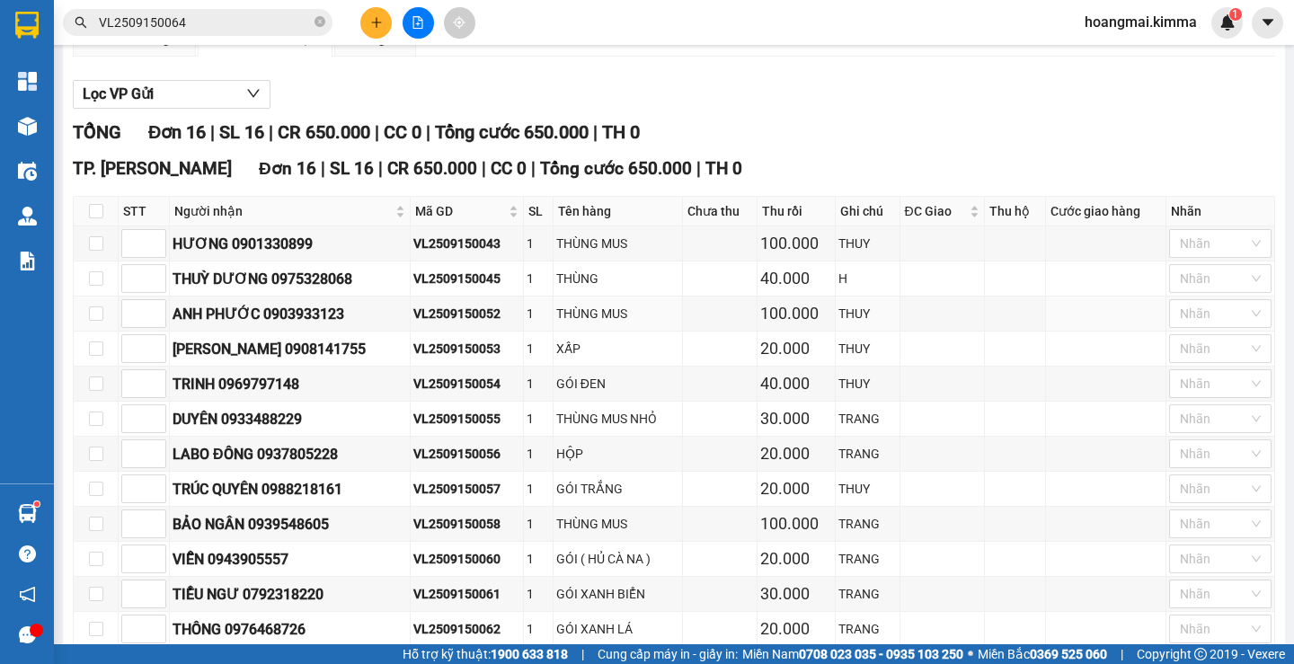
scroll to position [435, 0]
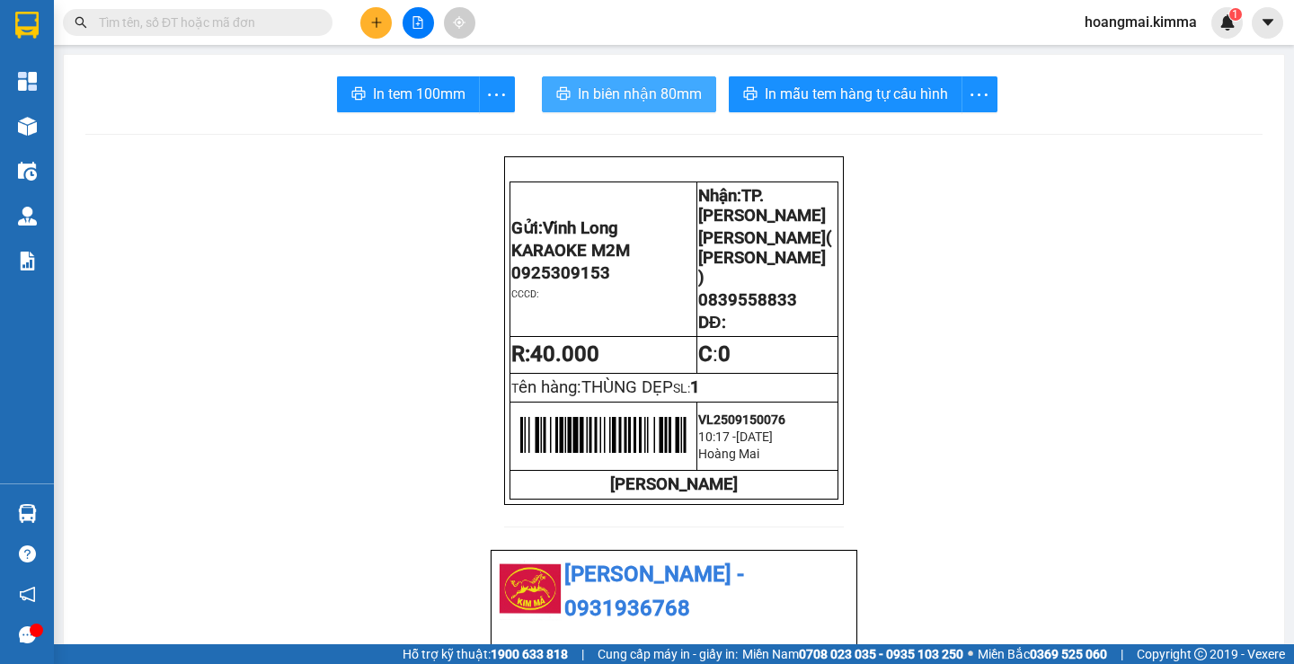
click at [626, 102] on span "In biên nhận 80mm" at bounding box center [640, 94] width 124 height 22
click at [374, 15] on button at bounding box center [375, 22] width 31 height 31
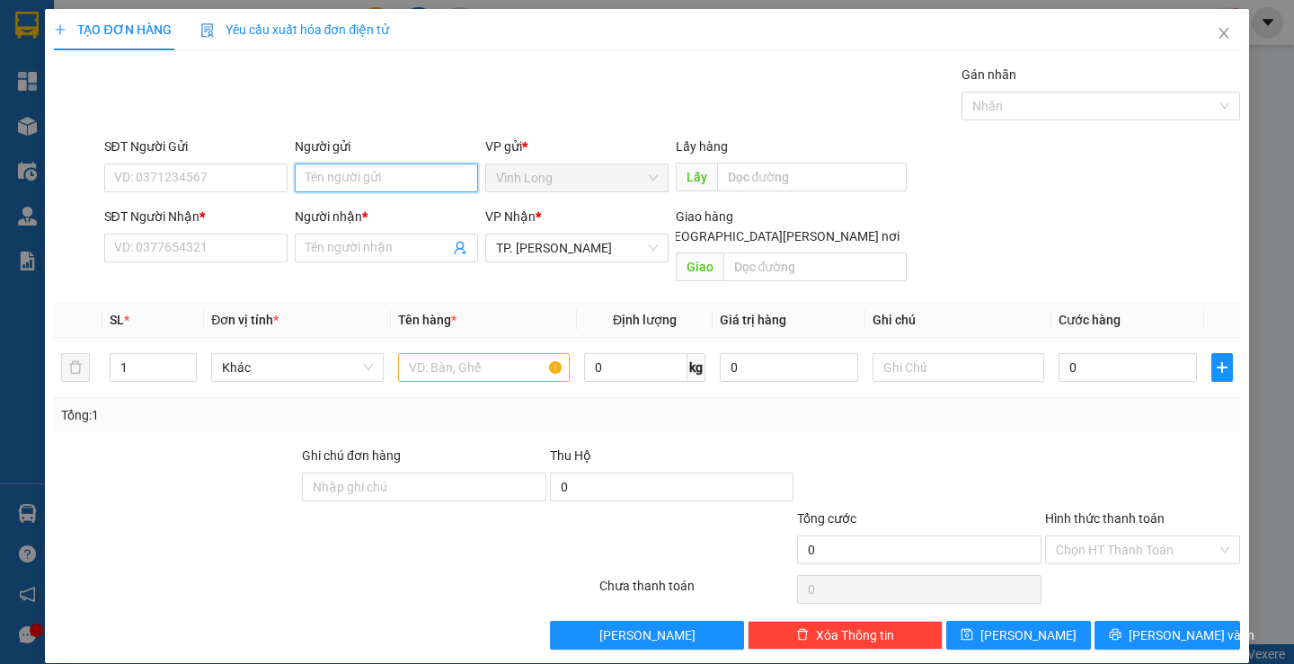
click at [324, 176] on input "Người gửi" at bounding box center [386, 178] width 183 height 29
type input "TRƯỜNG SƠN"
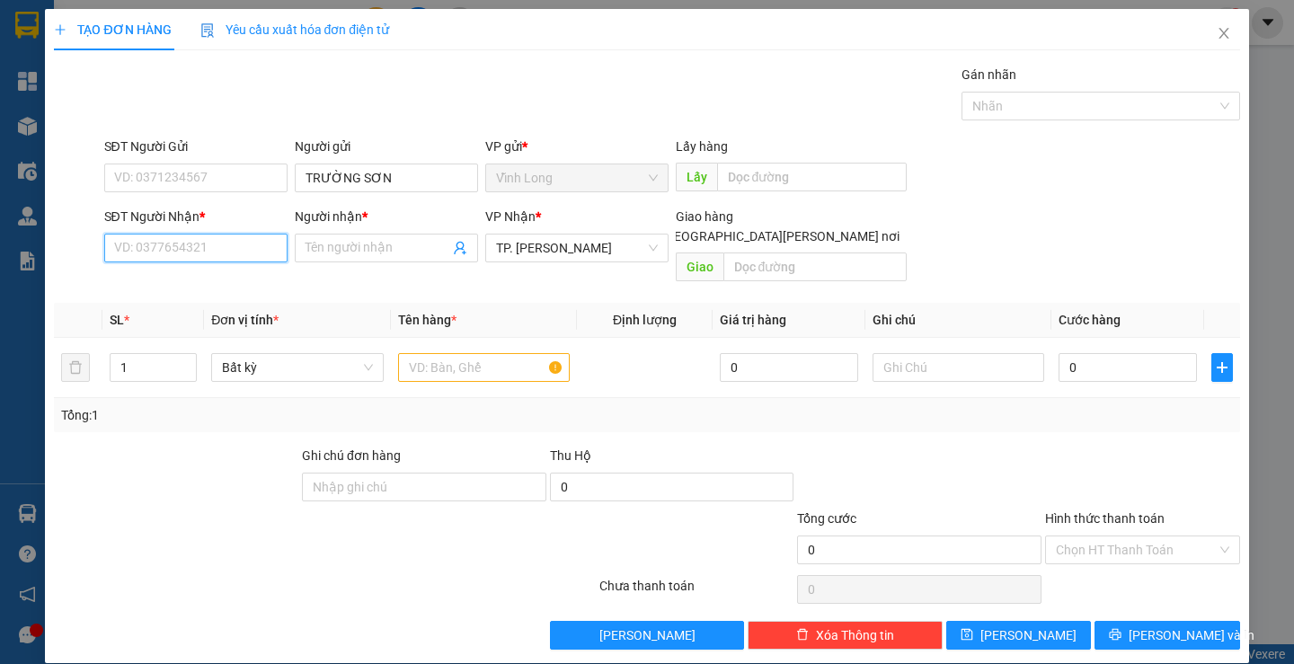
click at [183, 258] on input "SĐT Người Nhận *" at bounding box center [195, 248] width 183 height 29
type input "0903965119"
click at [200, 285] on div "0903965119 - A BỈNH" at bounding box center [207, 284] width 188 height 20
type input "A BỈNH"
type input "0903965119"
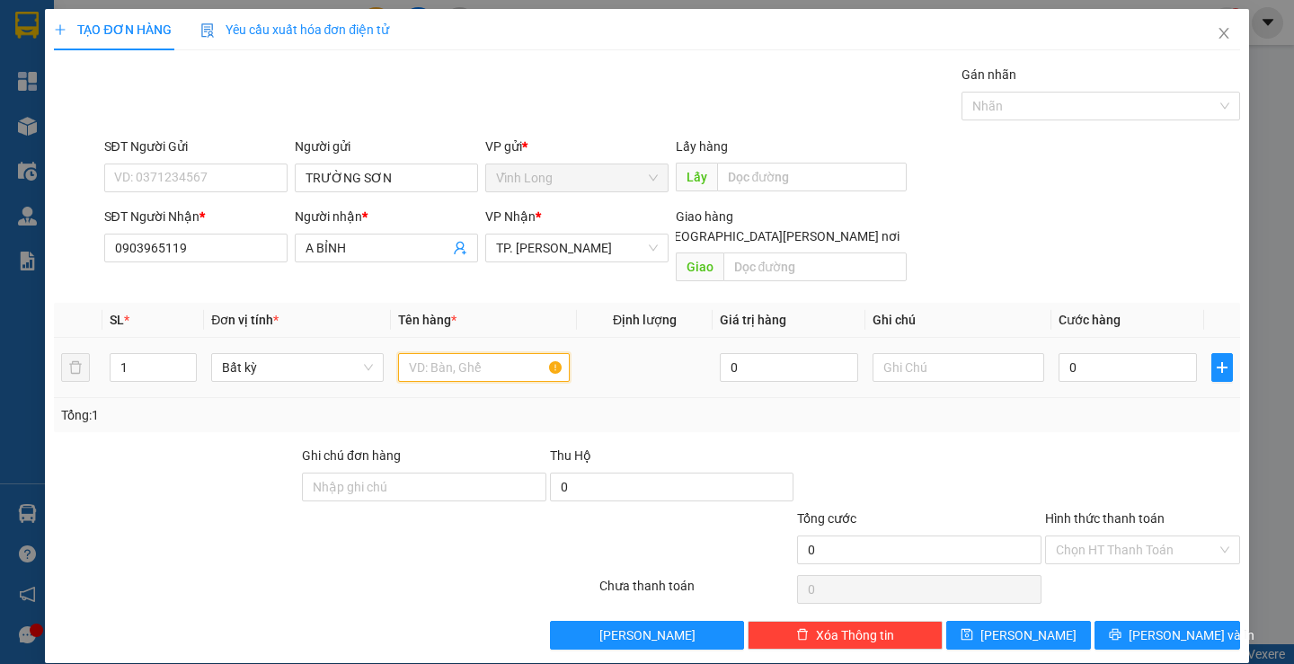
click at [457, 353] on input "text" at bounding box center [484, 367] width 172 height 29
type input "GÓI ĐEN NHỎ"
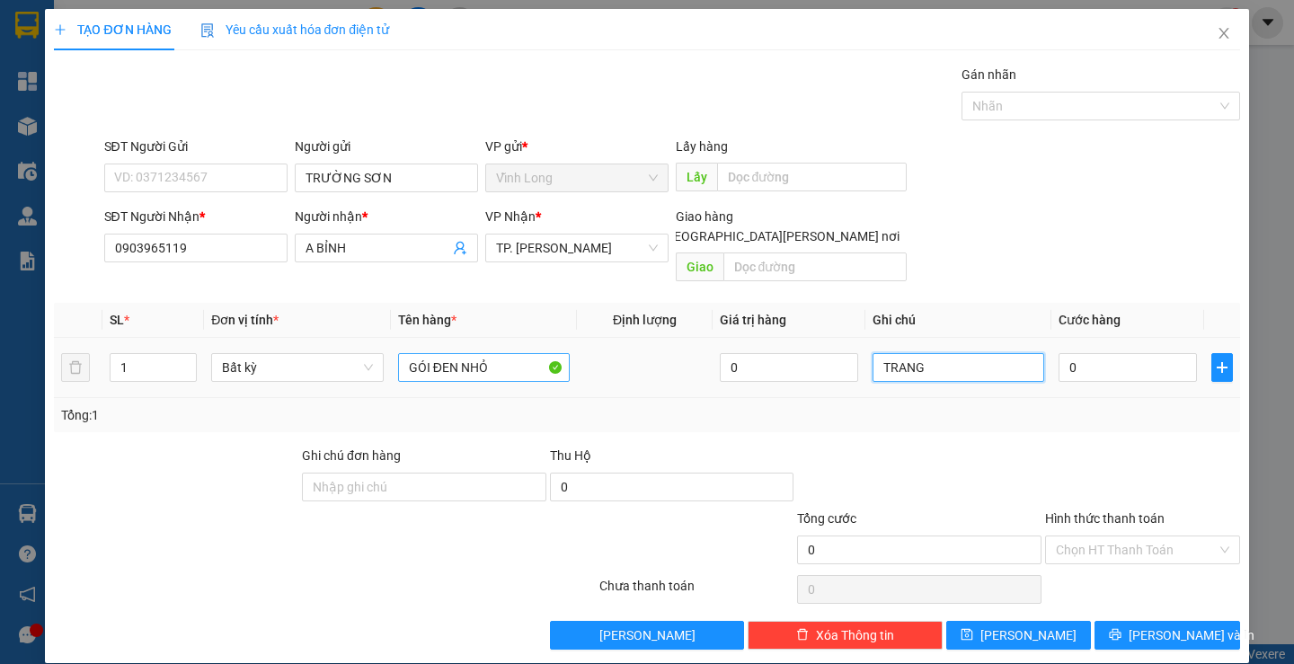
type input "TRANG"
type input "2"
type input "20"
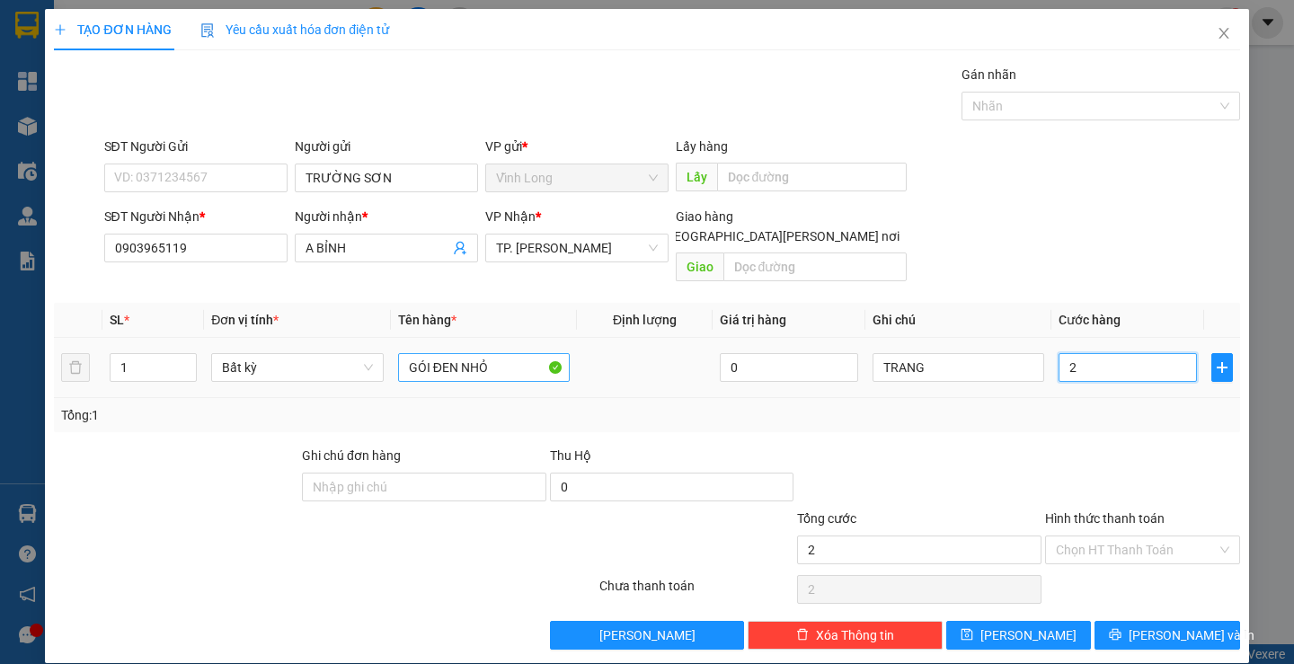
type input "20"
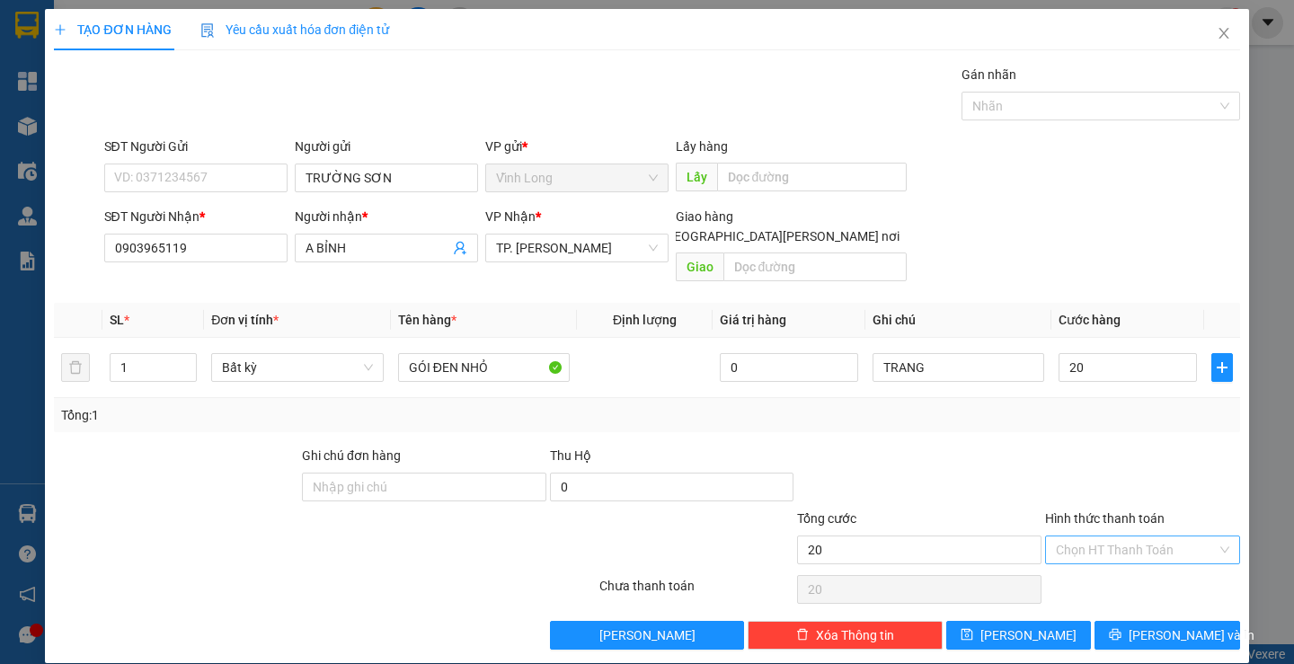
type input "20.000"
click at [1130, 542] on input "Hình thức thanh toán" at bounding box center [1136, 549] width 161 height 27
click at [1108, 563] on div "Tại văn phòng" at bounding box center [1131, 566] width 171 height 20
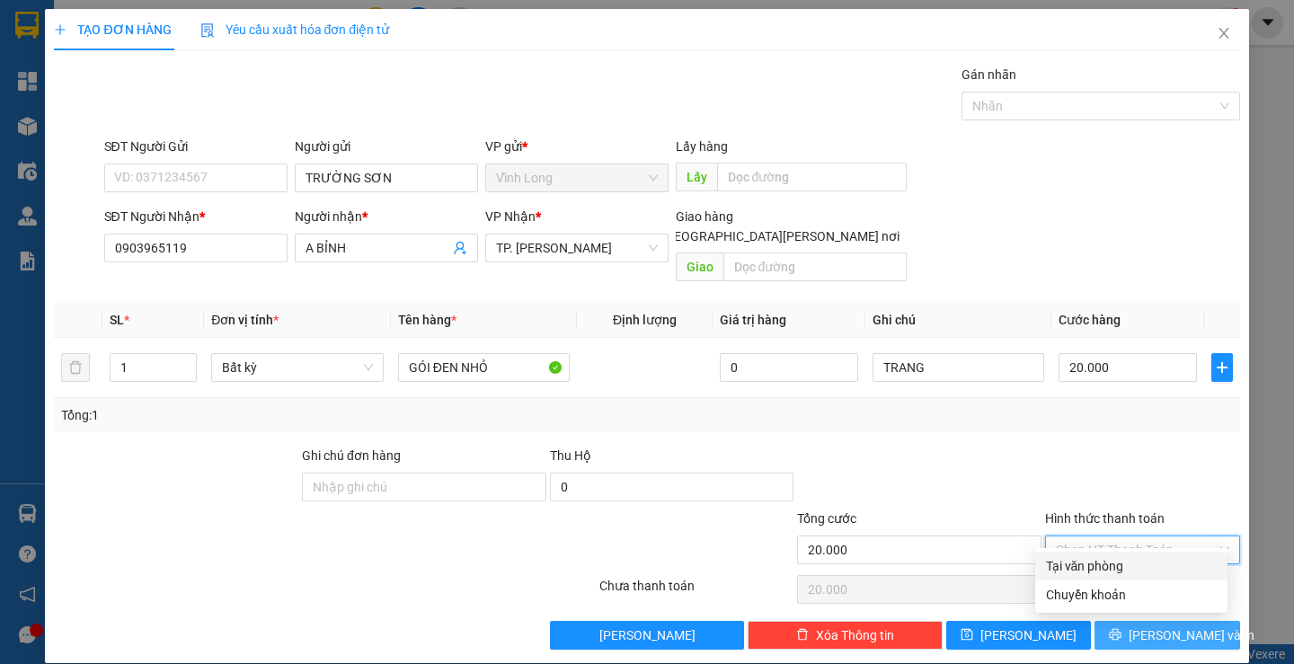
type input "0"
click at [1139, 625] on span "[PERSON_NAME] và In" at bounding box center [1192, 635] width 126 height 20
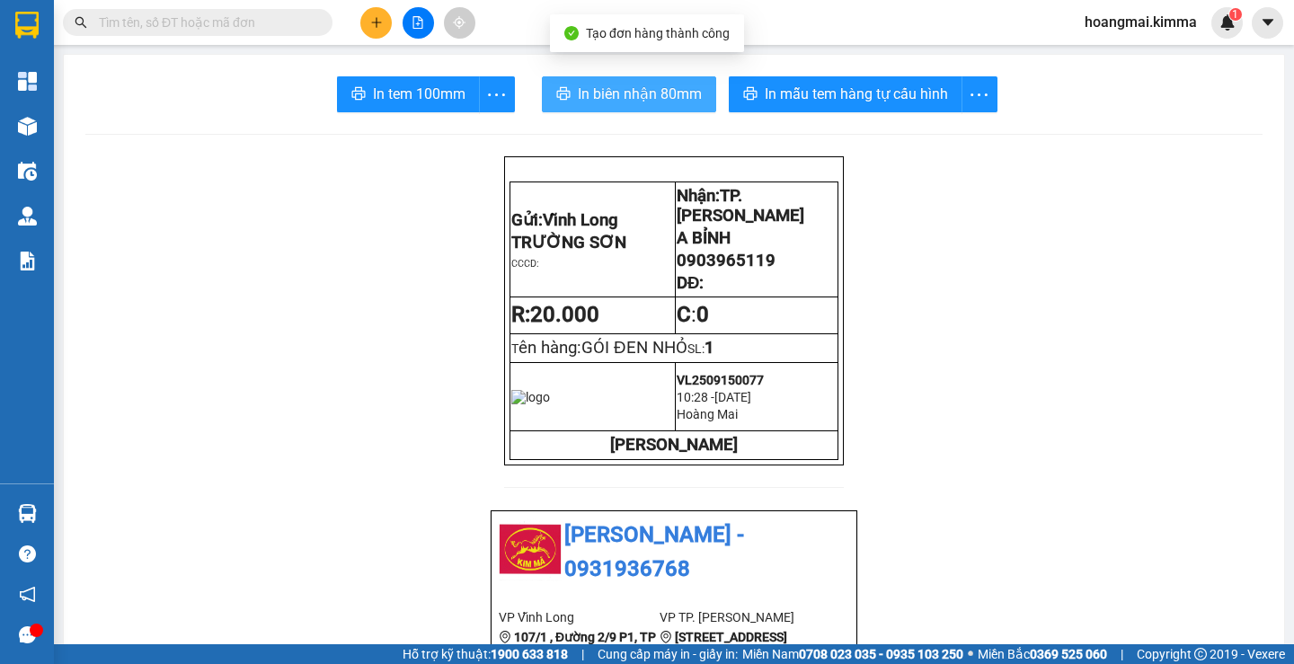
click at [618, 82] on button "In biên nhận 80mm" at bounding box center [629, 94] width 174 height 36
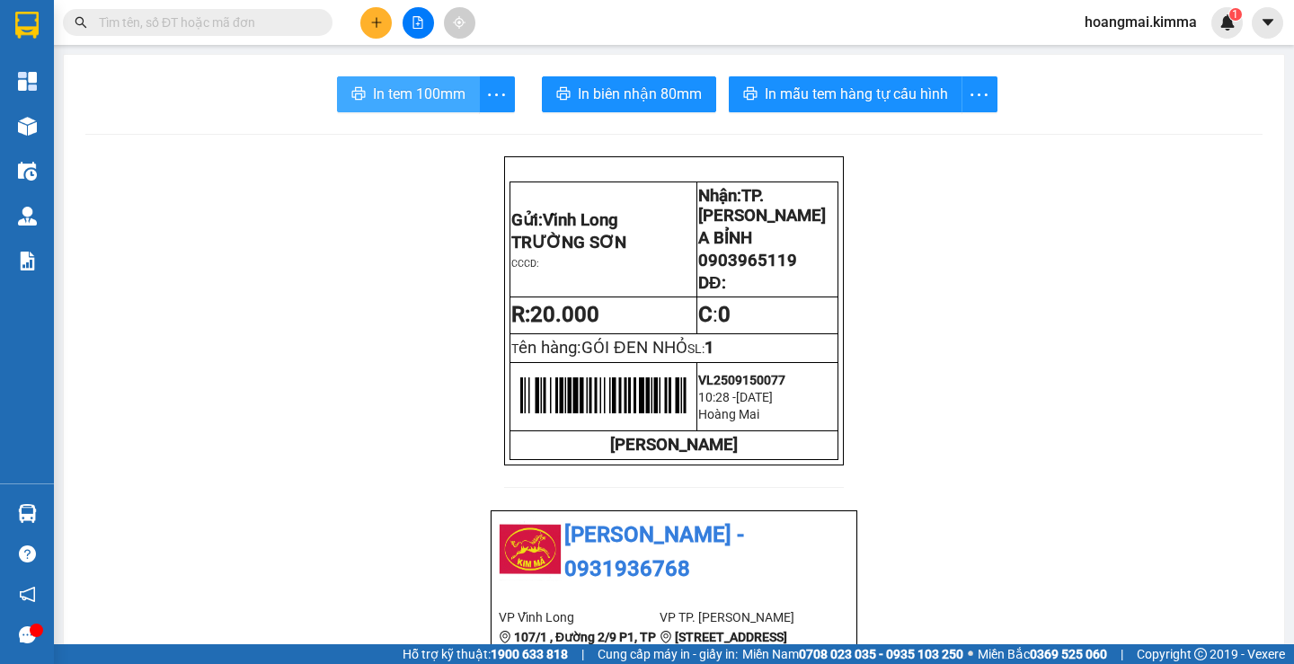
click at [418, 84] on span "In tem 100mm" at bounding box center [419, 94] width 93 height 22
click at [377, 22] on icon "plus" at bounding box center [376, 22] width 1 height 10
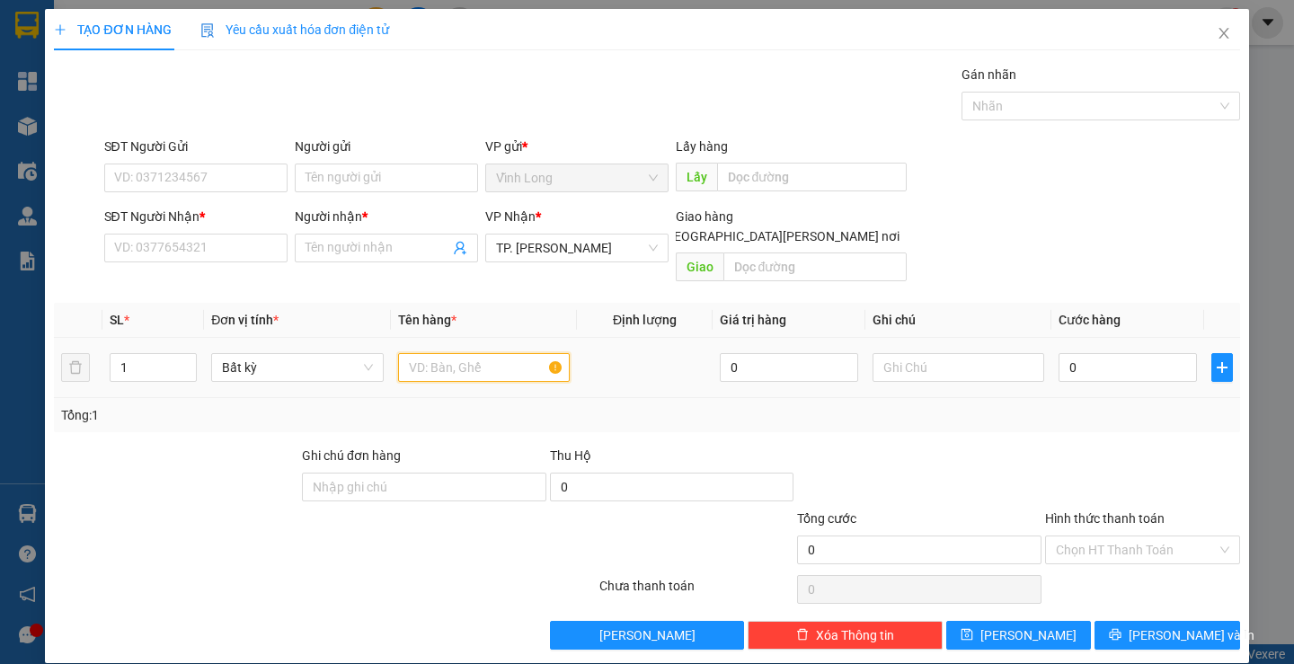
click at [418, 353] on input "text" at bounding box center [484, 367] width 172 height 29
type input "THÙNG MÀU TRẮNG"
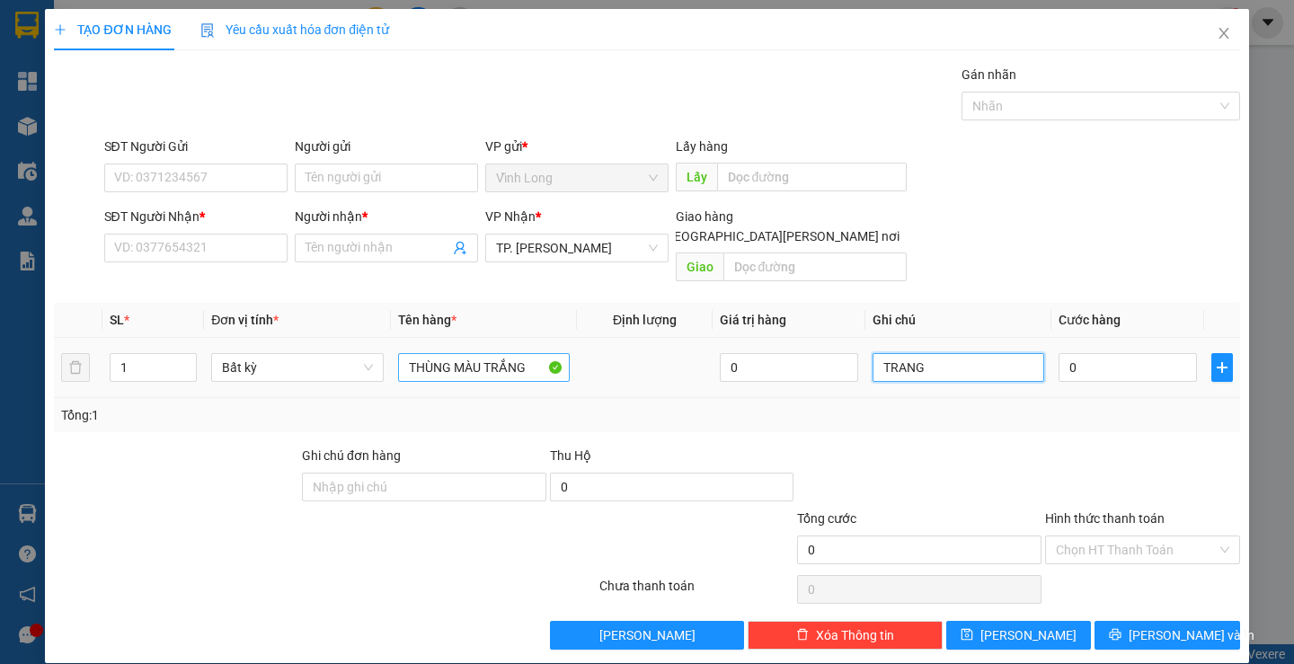
type input "TRANG"
type input "4"
type input "40"
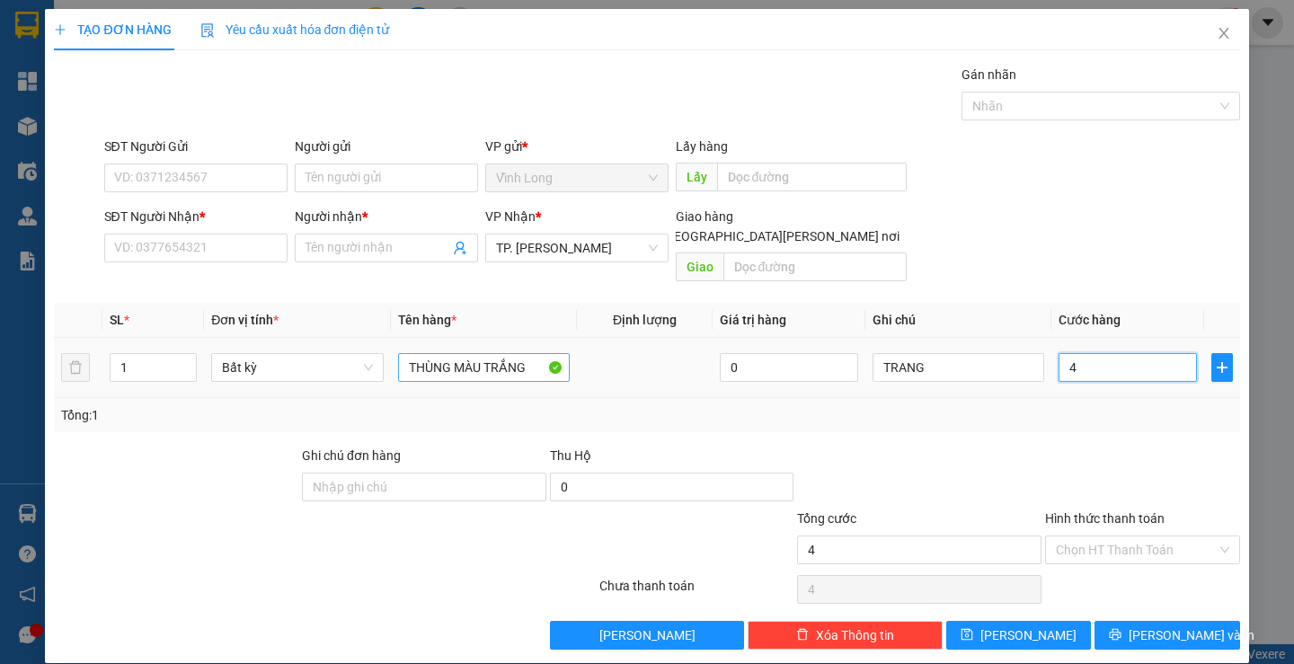
type input "40"
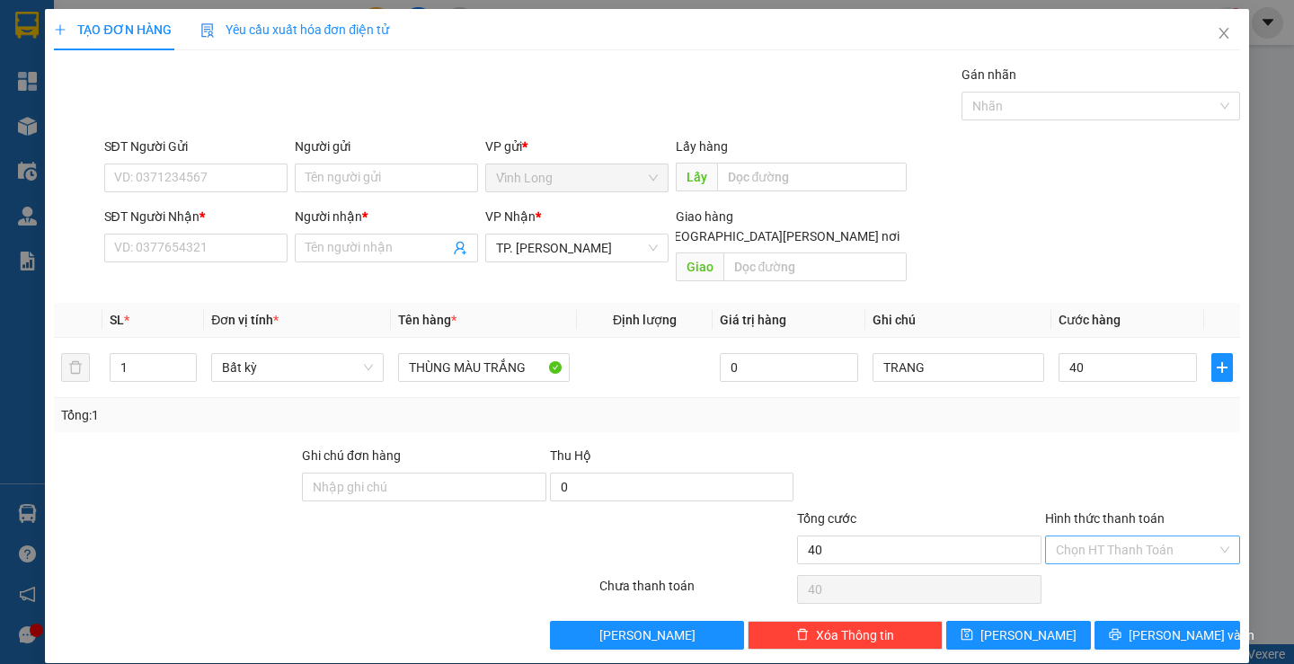
type input "40.000"
click at [1091, 536] on input "Hình thức thanh toán" at bounding box center [1136, 549] width 161 height 27
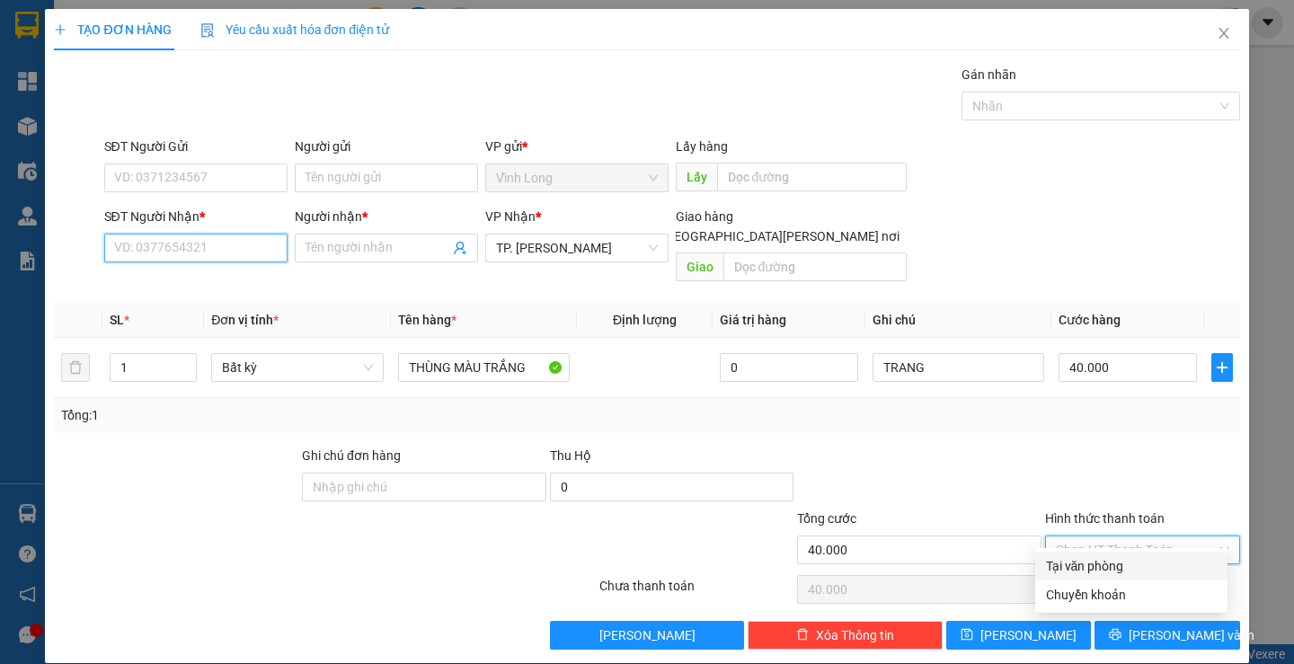
click at [154, 246] on input "SĐT Người Nhận *" at bounding box center [195, 248] width 183 height 29
type input "0932713829"
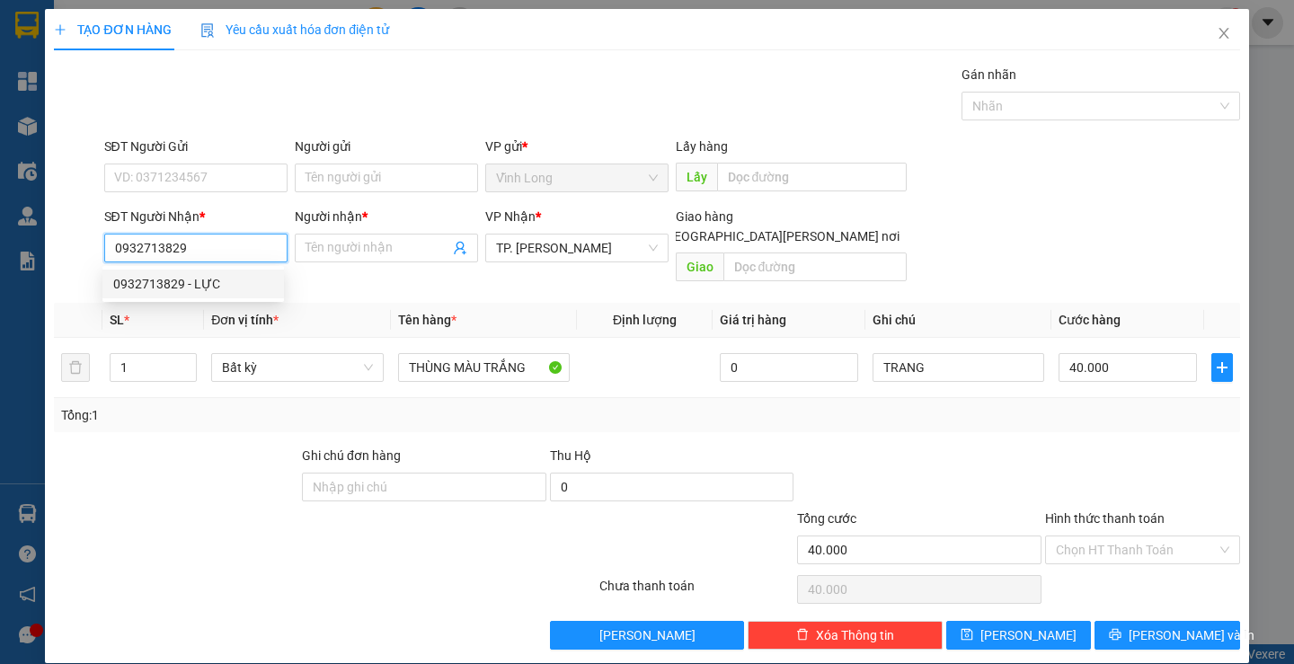
click at [186, 292] on div "0932713829 - LỰC" at bounding box center [193, 284] width 182 height 29
type input "LỰC"
type input "0932713829"
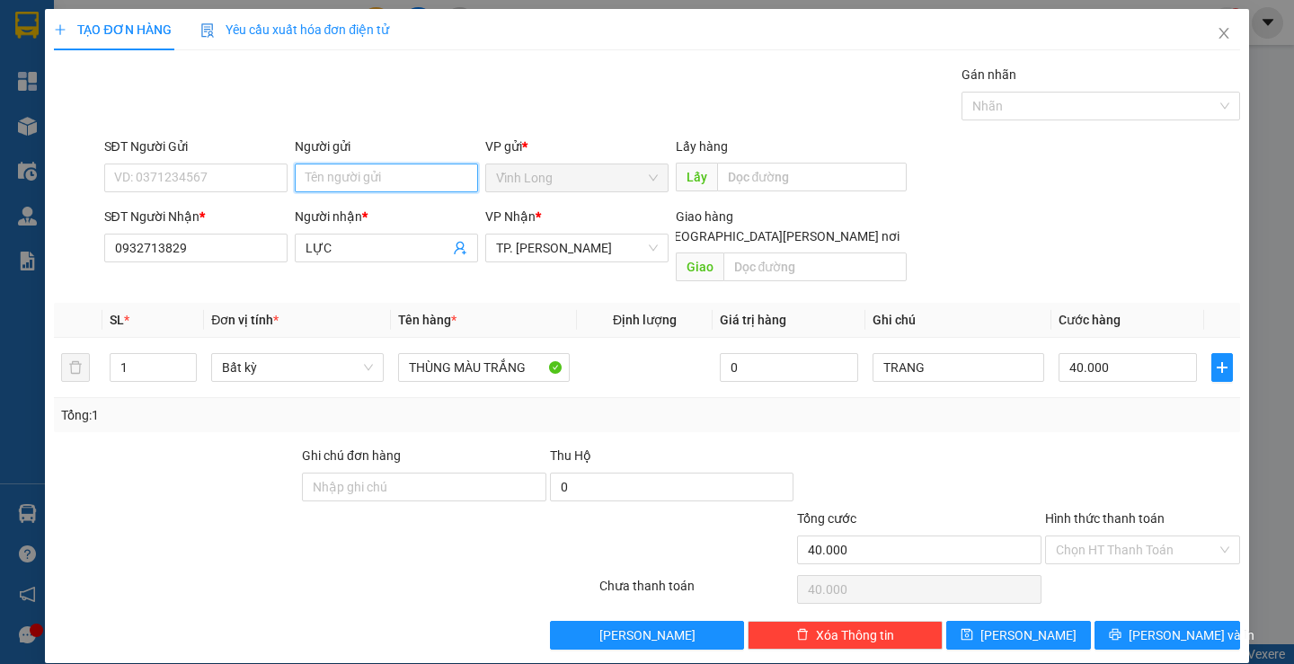
click at [385, 169] on input "Người gửi" at bounding box center [386, 178] width 183 height 29
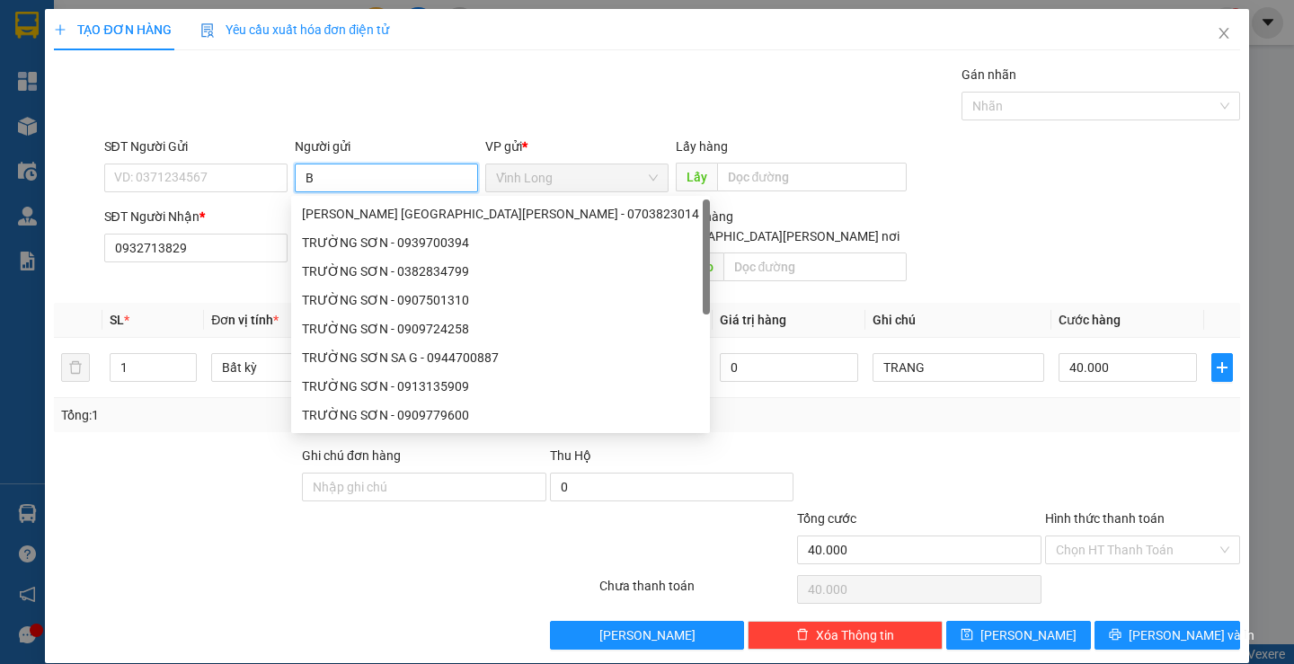
type input "BÁ"
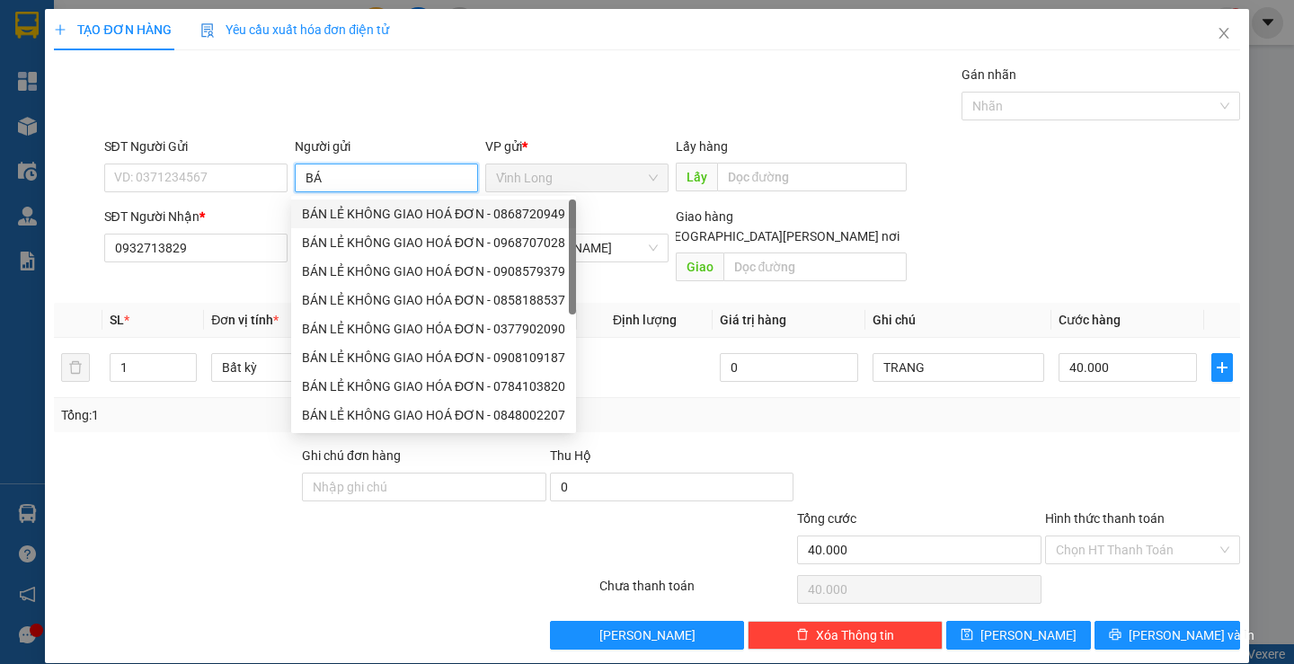
click at [376, 211] on div "BÁN LẺ KHÔNG GIAO HOÁ ĐƠN - 0868720949" at bounding box center [433, 214] width 263 height 20
type input "0868720949"
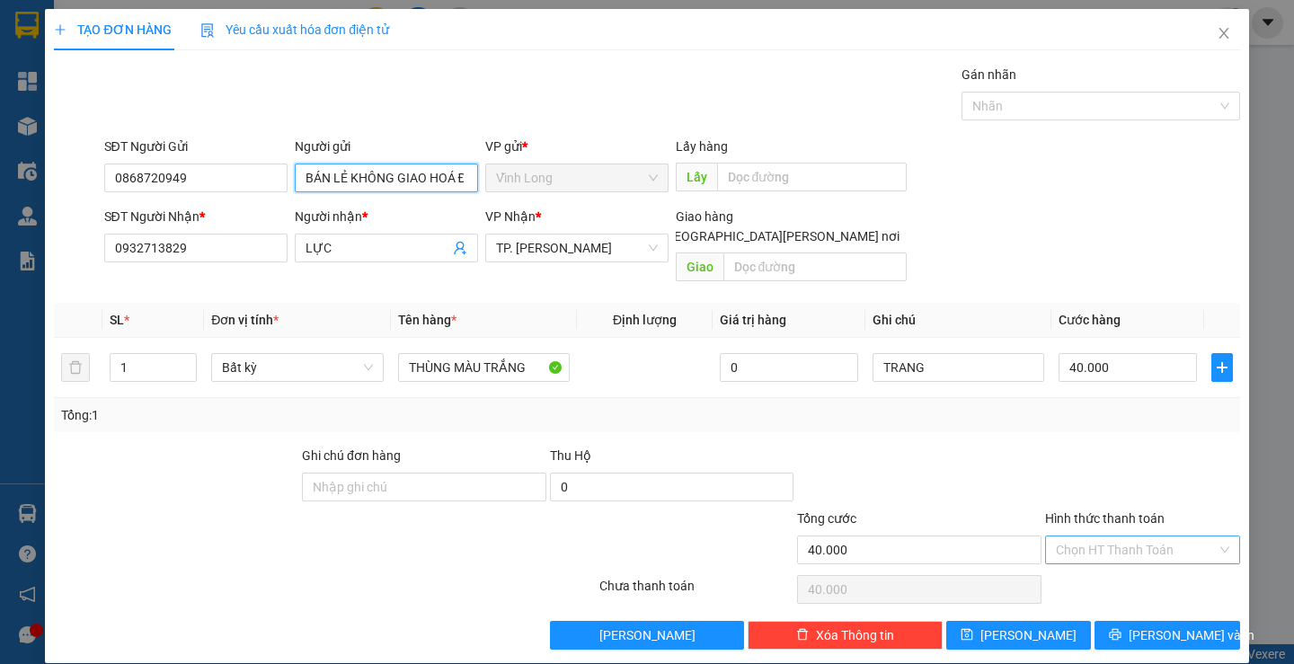
type input "BÁN LẺ KHÔNG GIAO HOÁ ĐƠN"
click at [1112, 536] on input "Hình thức thanh toán" at bounding box center [1136, 549] width 161 height 27
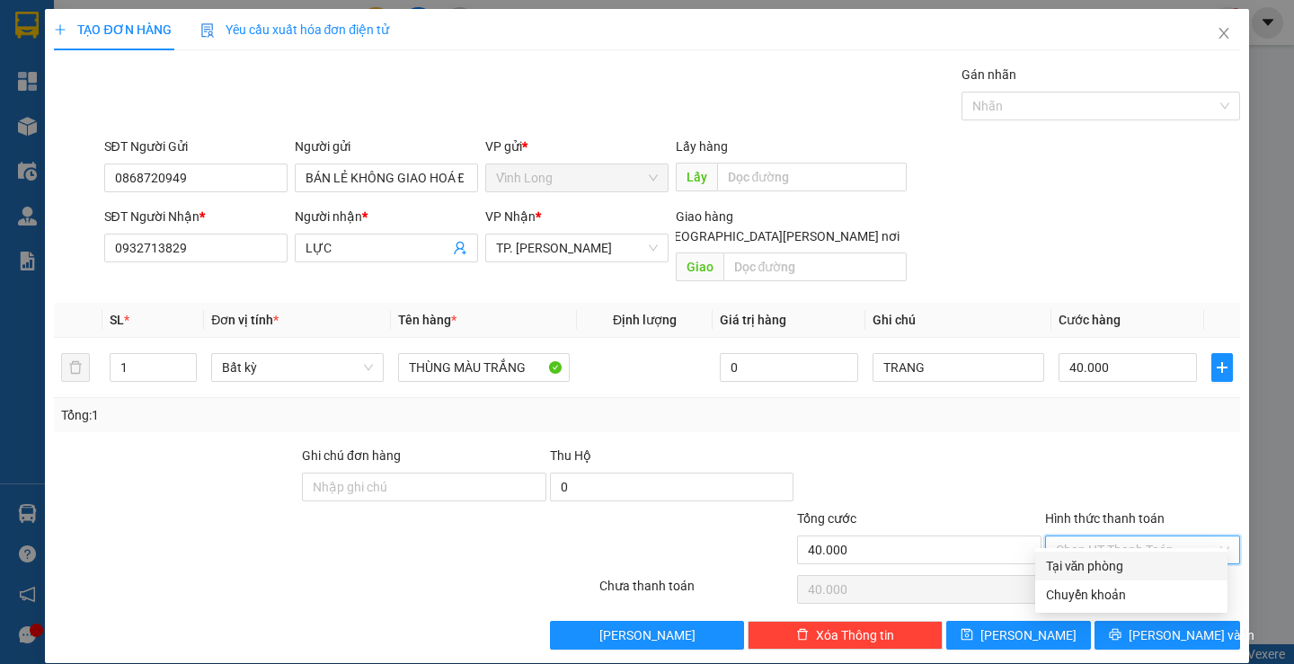
click at [1093, 563] on div "Tại văn phòng" at bounding box center [1131, 566] width 171 height 20
type input "0"
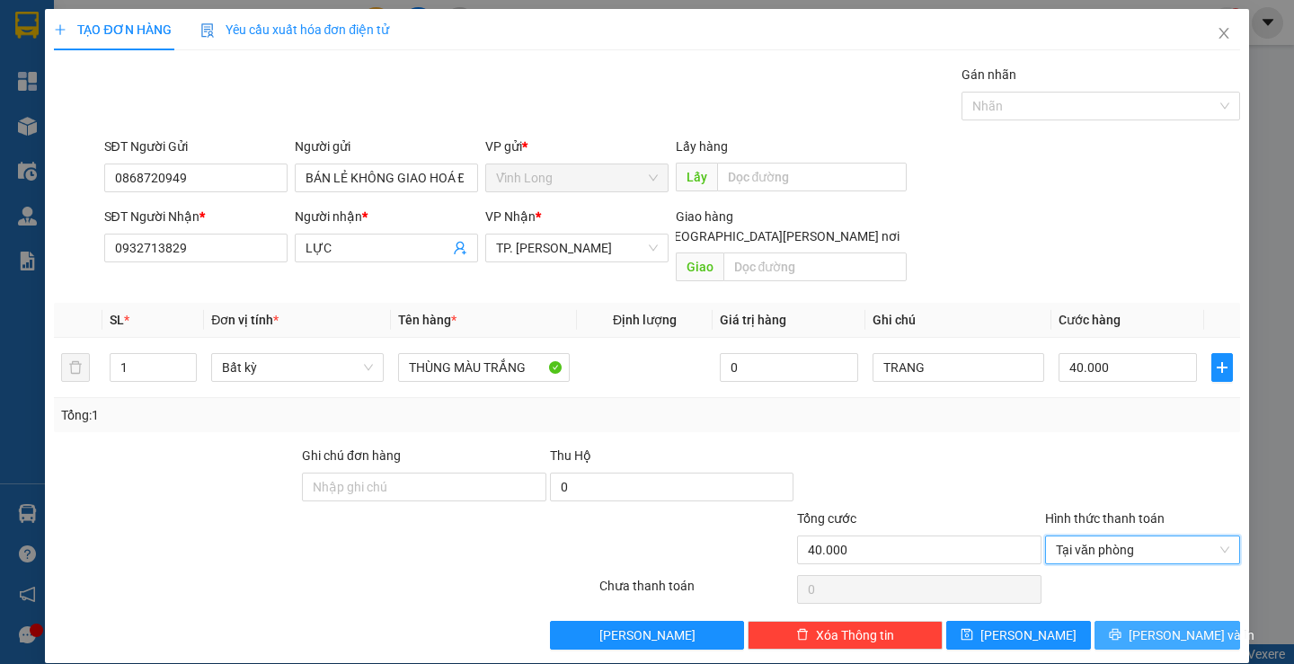
click at [1114, 621] on button "[PERSON_NAME] và In" at bounding box center [1166, 635] width 145 height 29
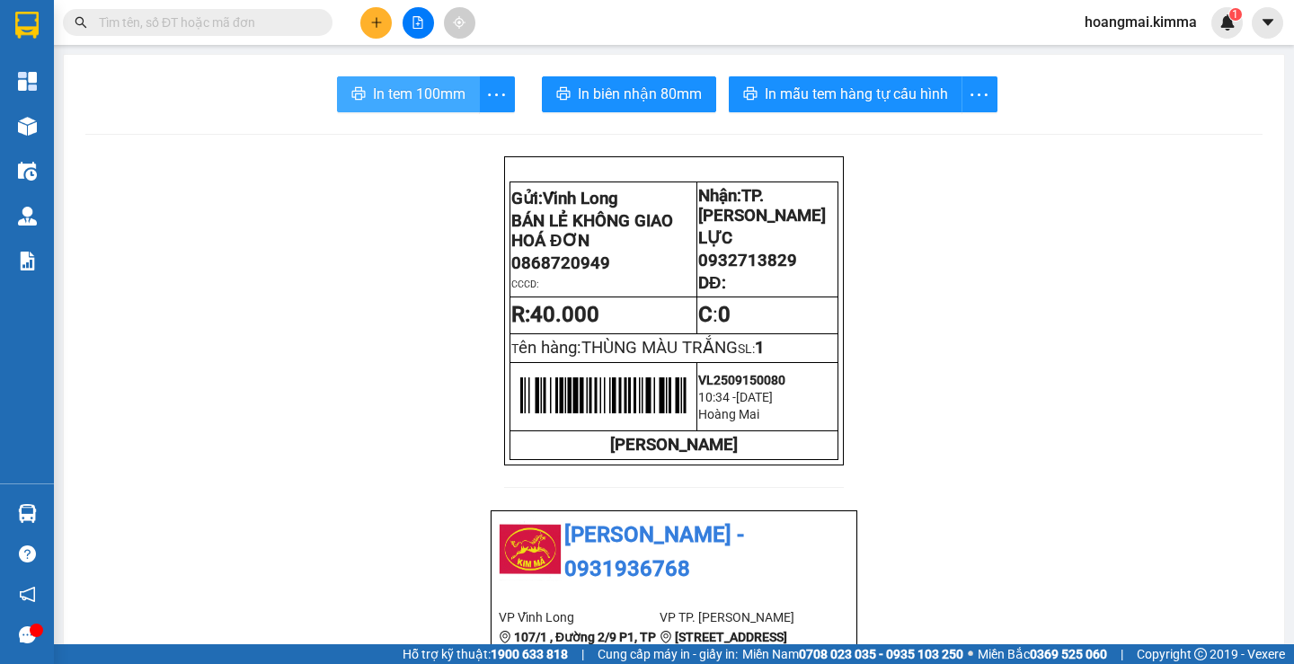
click at [398, 100] on span "In tem 100mm" at bounding box center [419, 94] width 93 height 22
click at [373, 26] on icon "plus" at bounding box center [376, 22] width 13 height 13
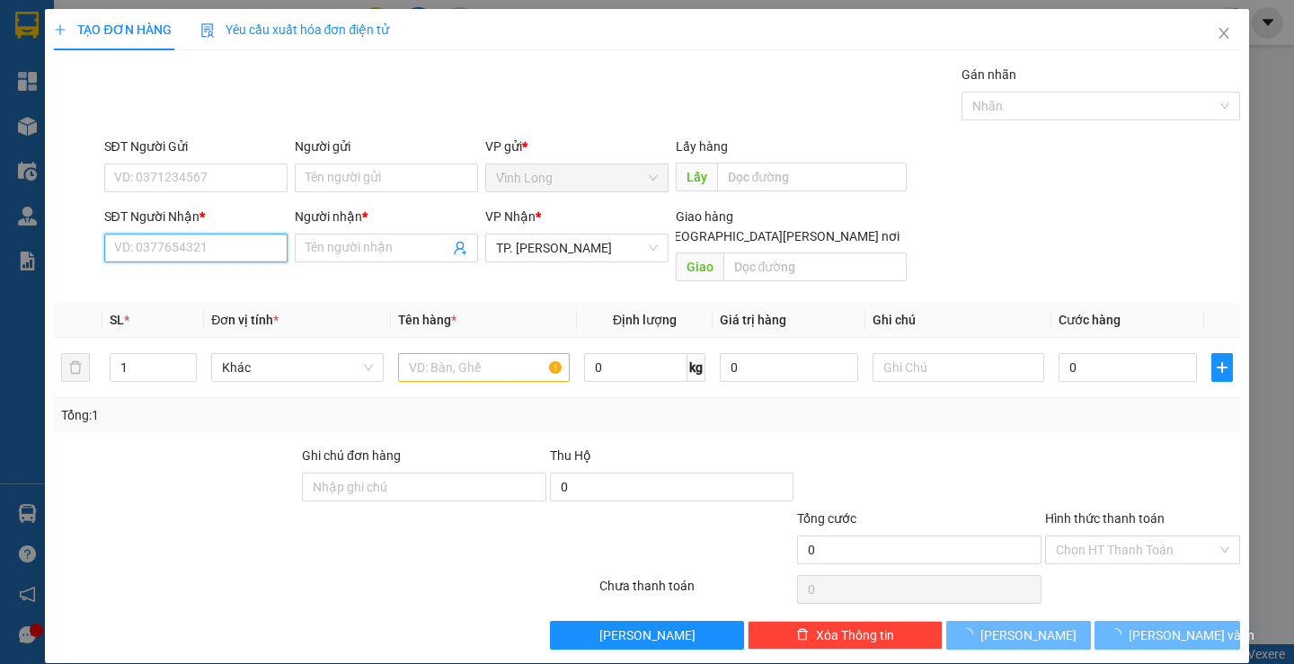
click at [259, 245] on input "SĐT Người Nhận *" at bounding box center [195, 248] width 183 height 29
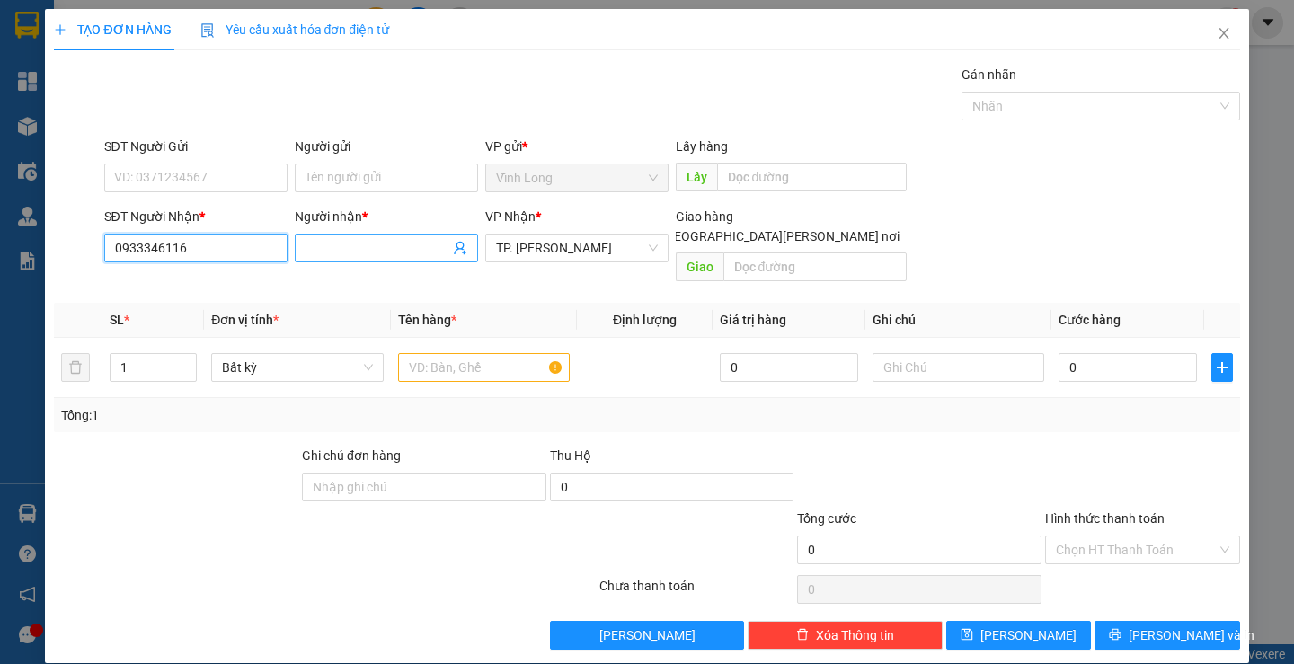
type input "0933346116"
click at [411, 242] on input "Người nhận *" at bounding box center [378, 248] width 144 height 20
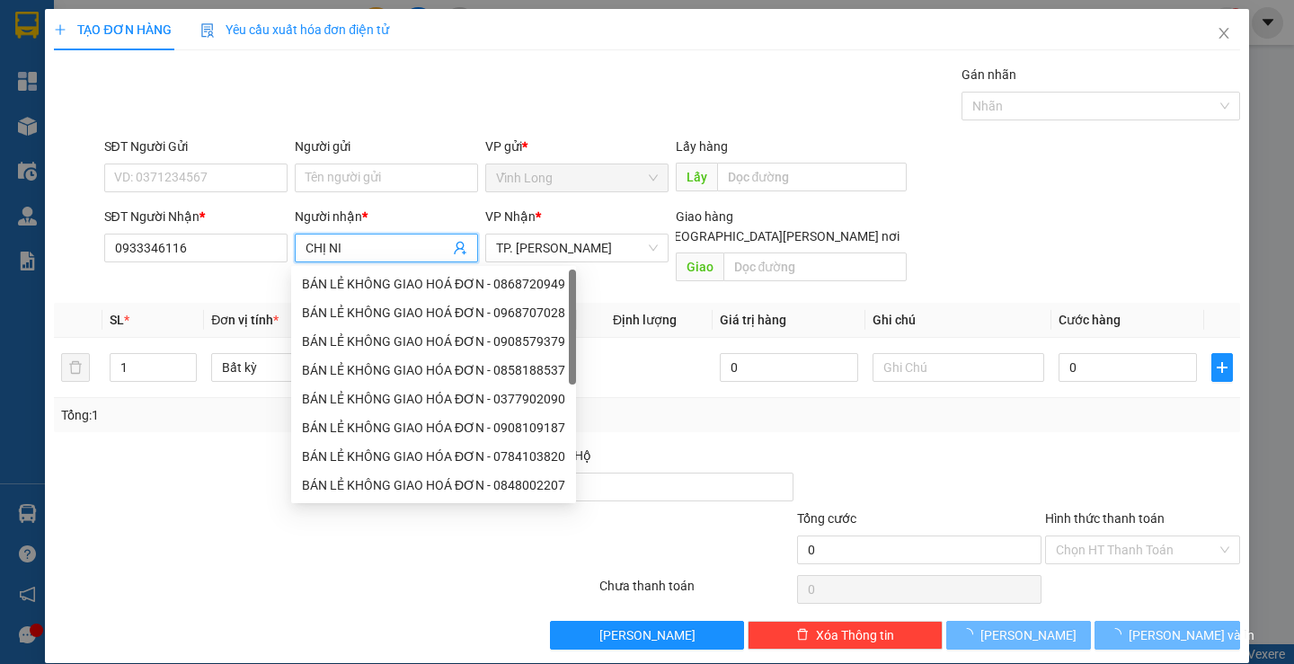
type input "CHỊ NI"
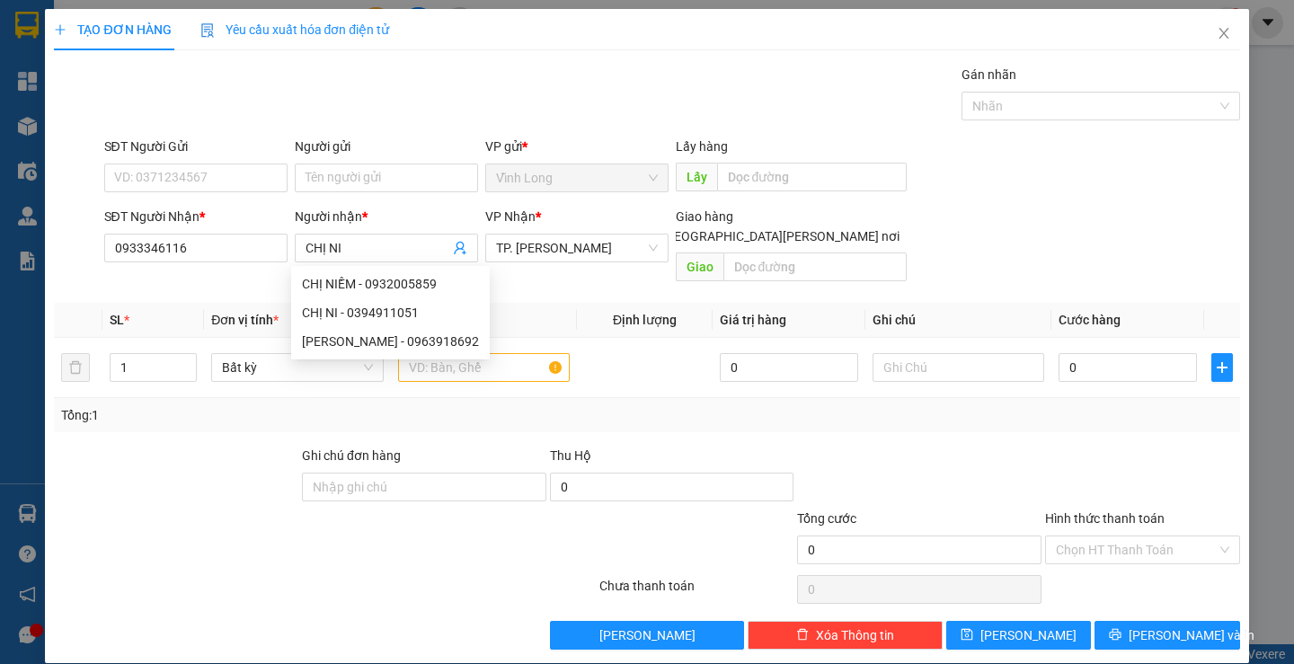
click at [666, 47] on div "TẠO ĐƠN HÀNG Yêu cầu xuất hóa đơn điện tử" at bounding box center [646, 29] width 1185 height 41
click at [403, 173] on input "Người gửi" at bounding box center [386, 178] width 183 height 29
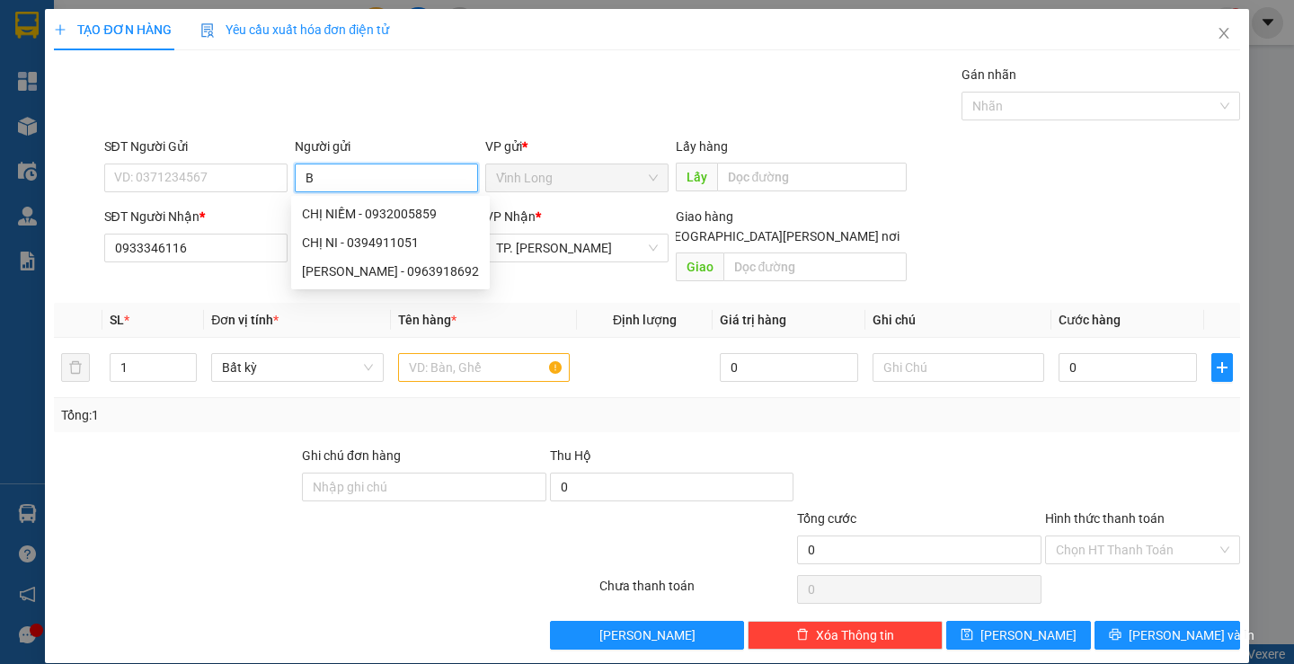
type input "BÁ"
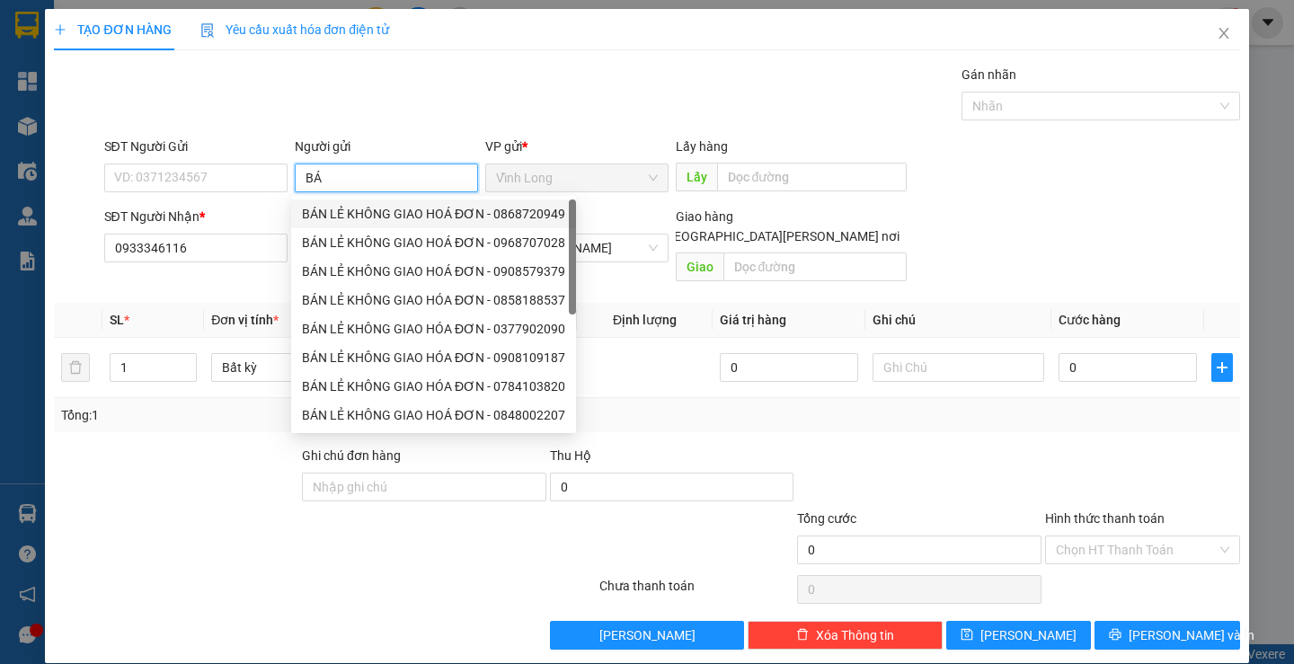
click at [394, 210] on div "BÁN LẺ KHÔNG GIAO HOÁ ĐƠN - 0868720949" at bounding box center [433, 214] width 263 height 20
type input "0868720949"
type input "BÁN LẺ KHÔNG GIAO HOÁ ĐƠN"
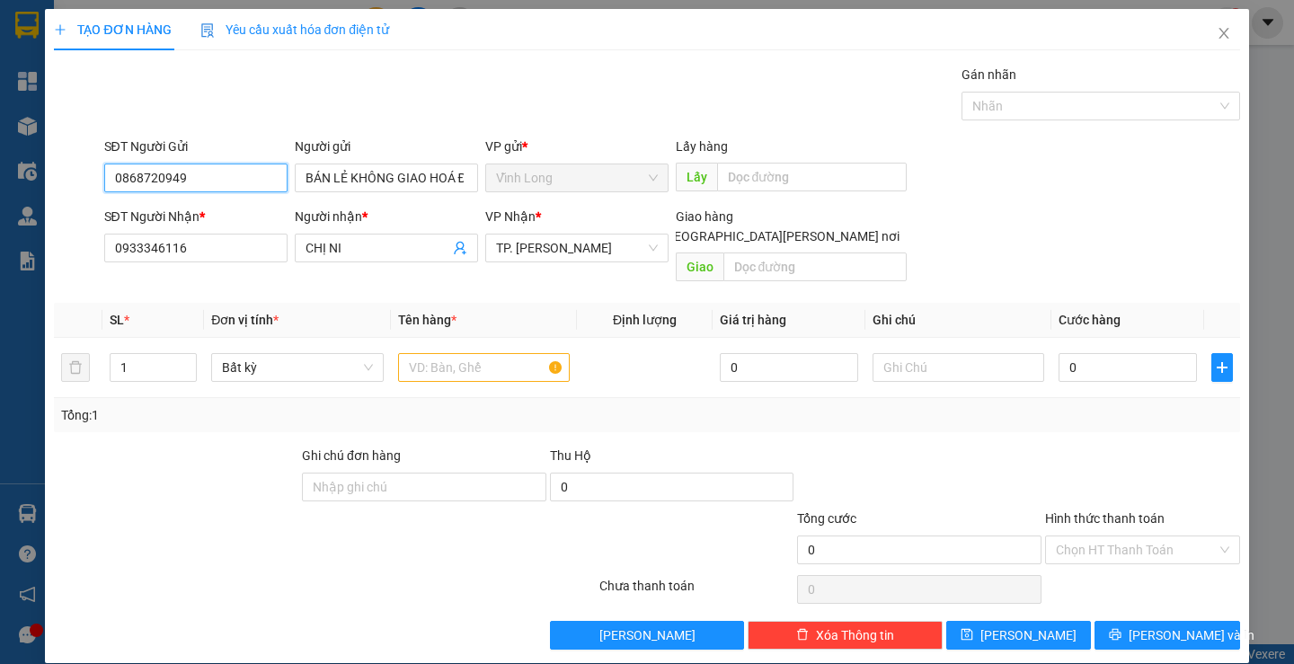
drag, startPoint x: 194, startPoint y: 173, endPoint x: 52, endPoint y: 165, distance: 142.2
click at [73, 171] on div "SĐT Người Gửi 0868720949 0868720949 Người gửi BÁN LẺ KHÔNG GIAO HOÁ ĐƠN VP gửi …" at bounding box center [646, 168] width 1189 height 63
click at [545, 51] on div "TẠO ĐƠN HÀNG Yêu cầu xuất hóa đơn điện tử Transit Pickup Surcharge Ids Transit …" at bounding box center [646, 329] width 1185 height 641
click at [495, 353] on input "text" at bounding box center [484, 367] width 172 height 29
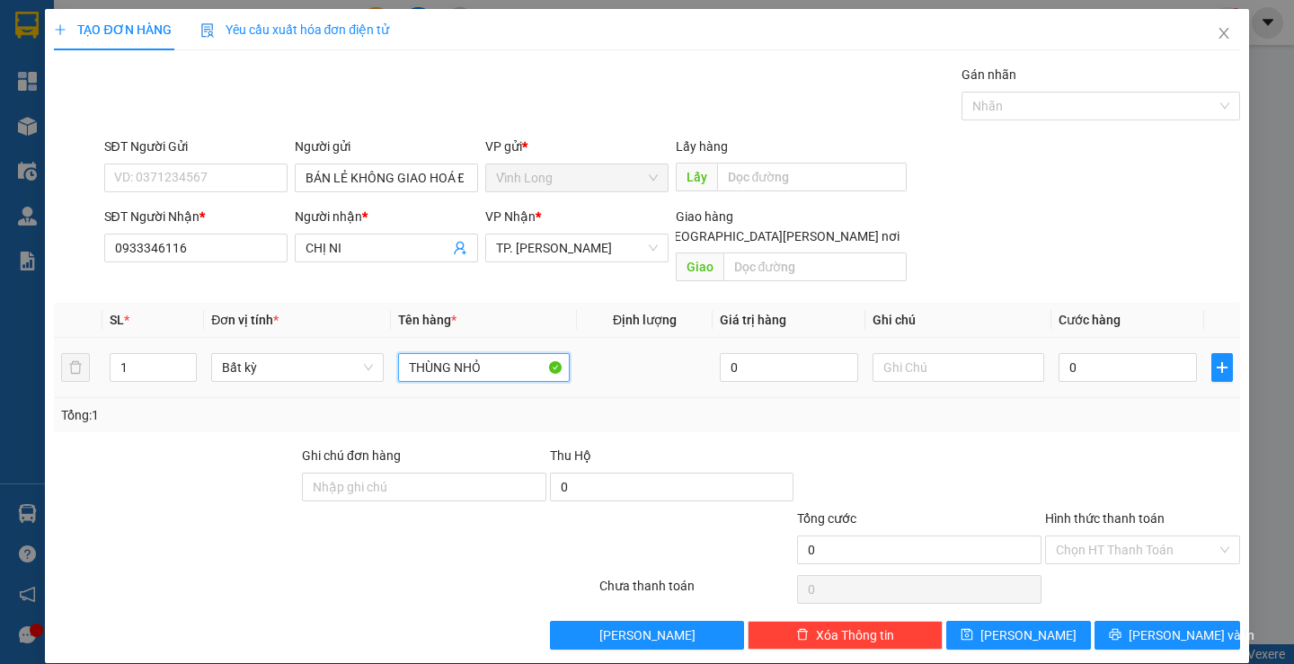
type input "THÙNG NHỎ"
type input "TRANG"
type input "3"
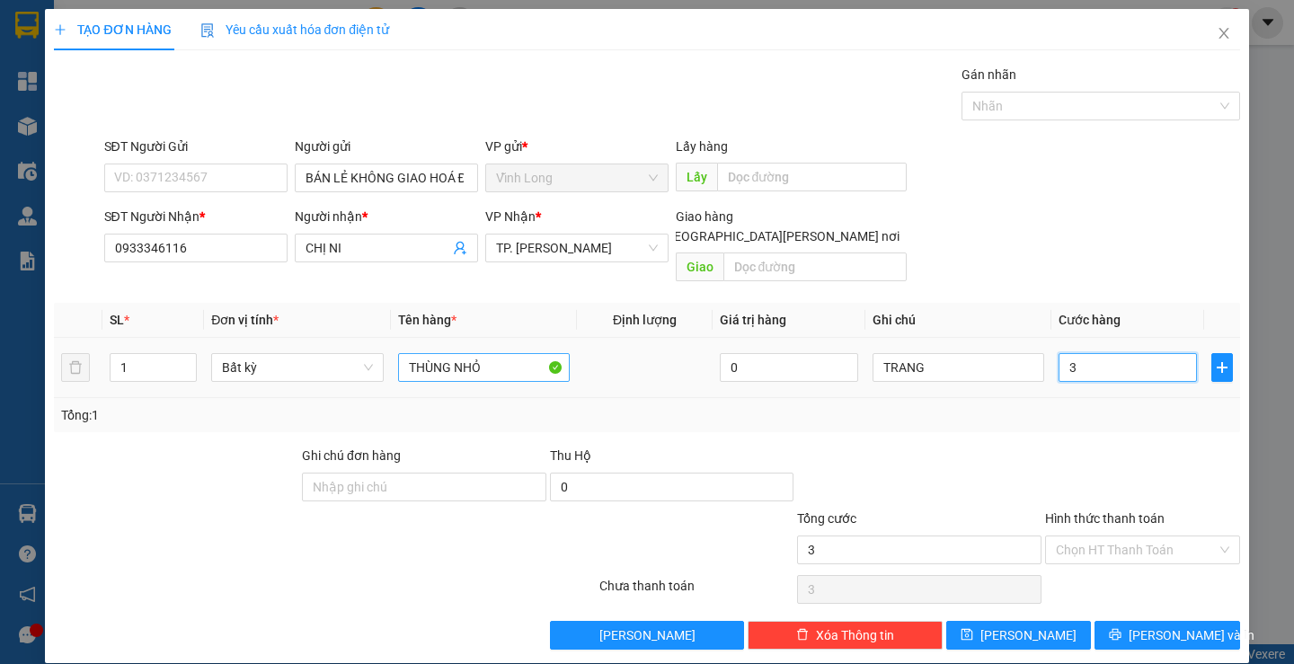
type input "30"
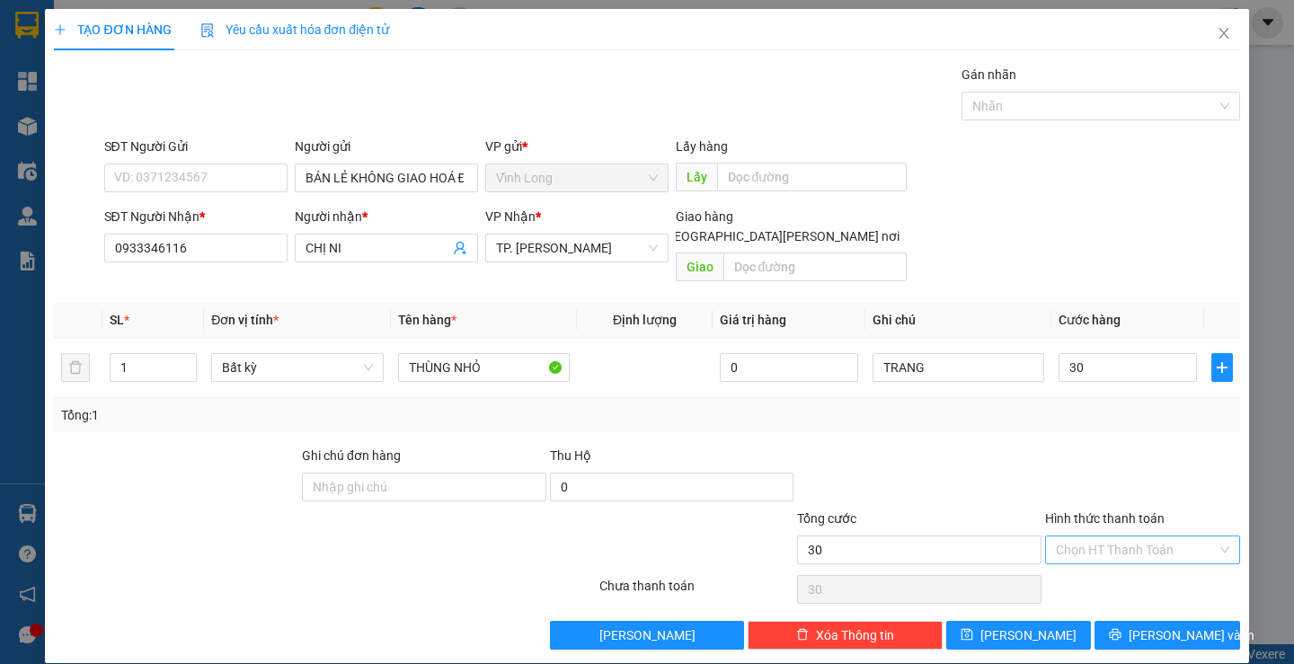
type input "30.000"
click at [1068, 536] on input "Hình thức thanh toán" at bounding box center [1136, 549] width 161 height 27
click at [1083, 557] on div "Tại văn phòng" at bounding box center [1131, 566] width 171 height 20
type input "0"
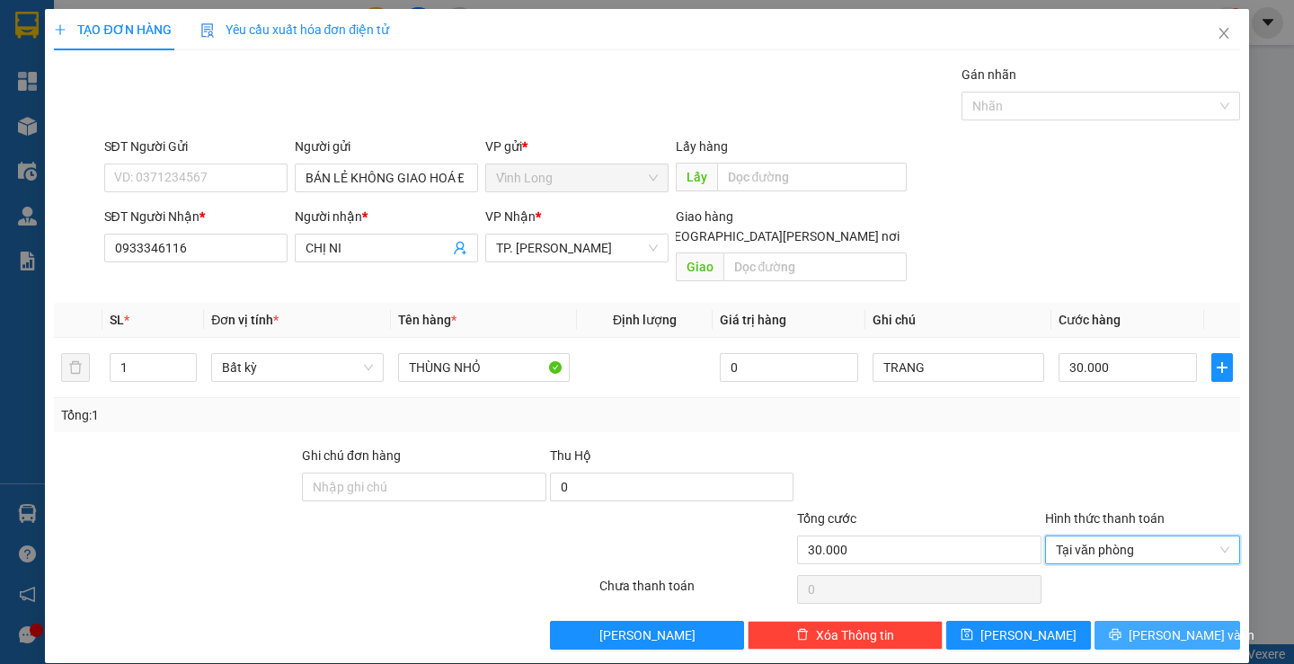
click at [1144, 625] on button "[PERSON_NAME] và In" at bounding box center [1166, 635] width 145 height 29
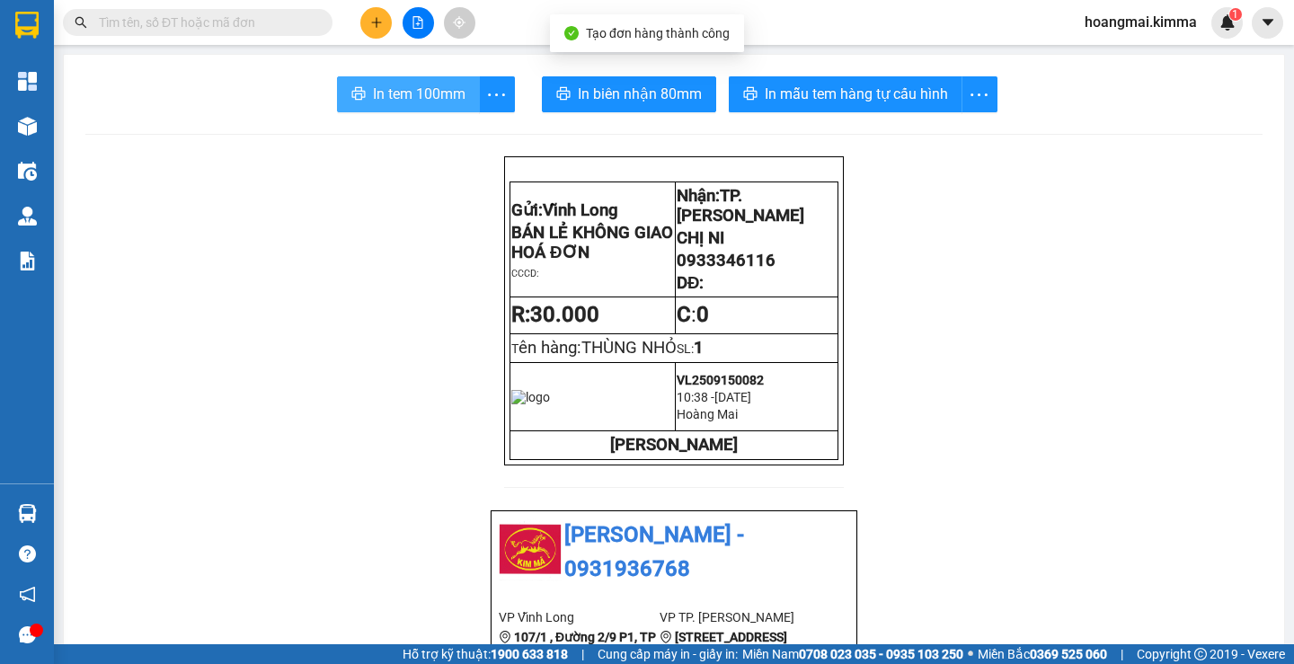
click at [433, 84] on span "In tem 100mm" at bounding box center [419, 94] width 93 height 22
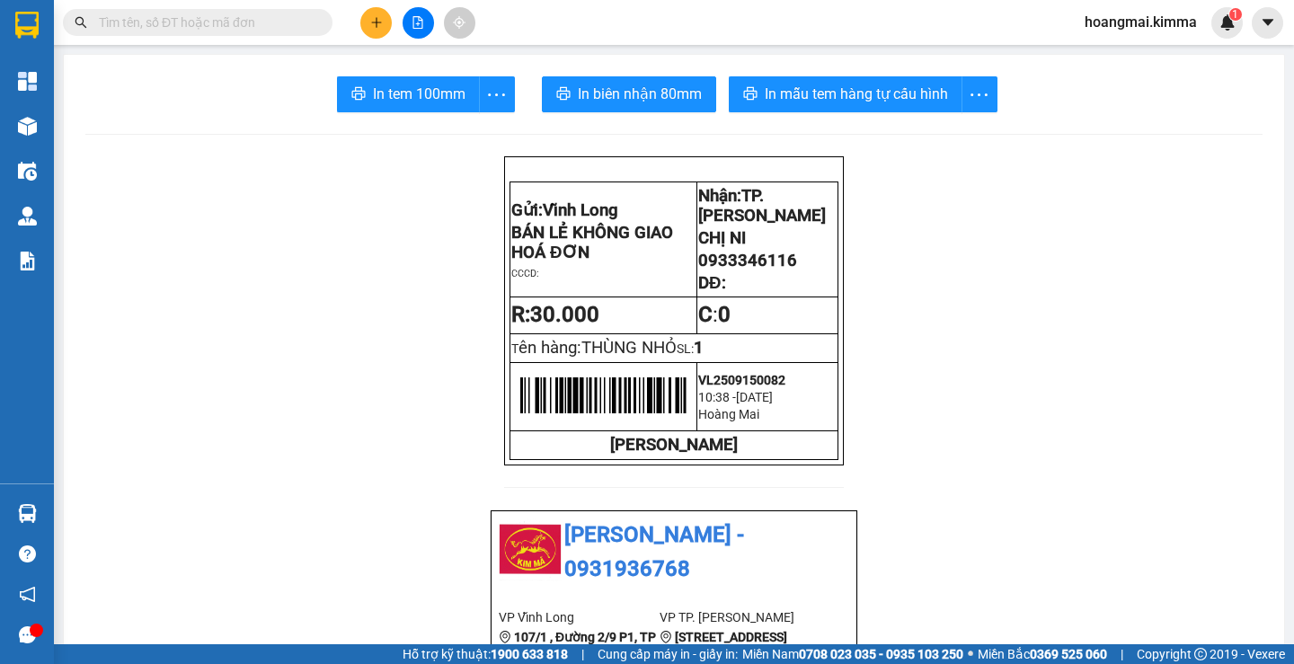
click at [370, 21] on icon "plus" at bounding box center [376, 22] width 13 height 13
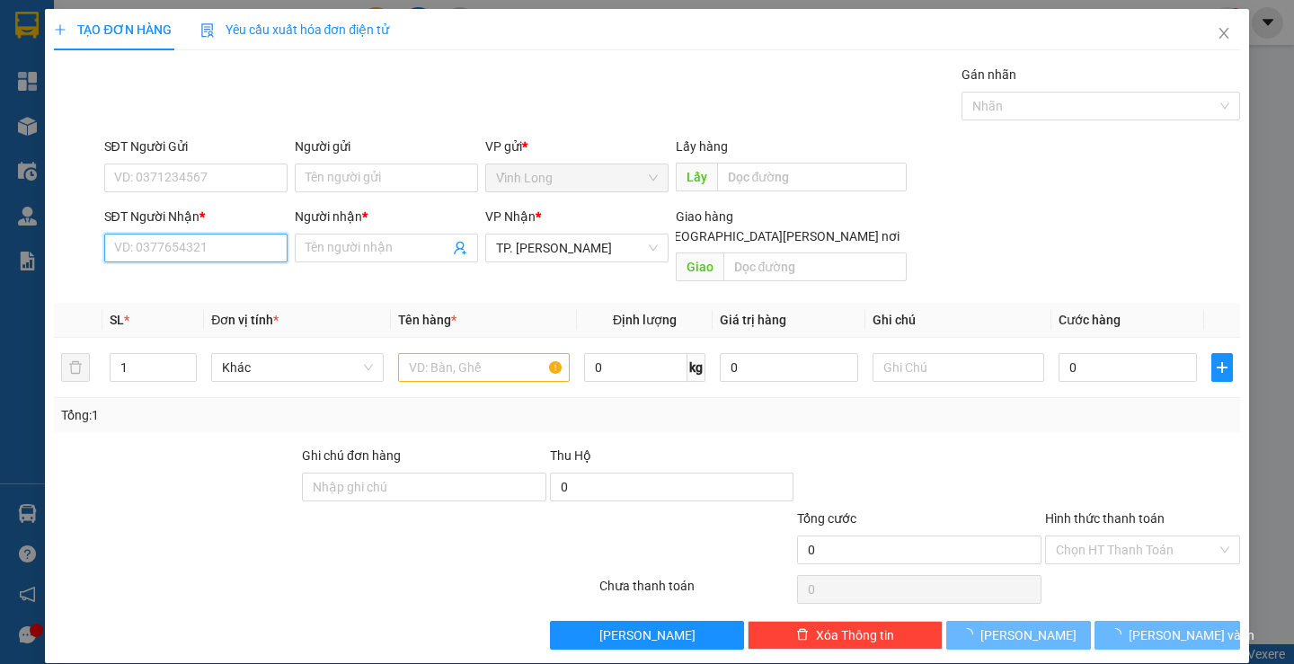
click at [208, 260] on input "SĐT Người Nhận *" at bounding box center [195, 248] width 183 height 29
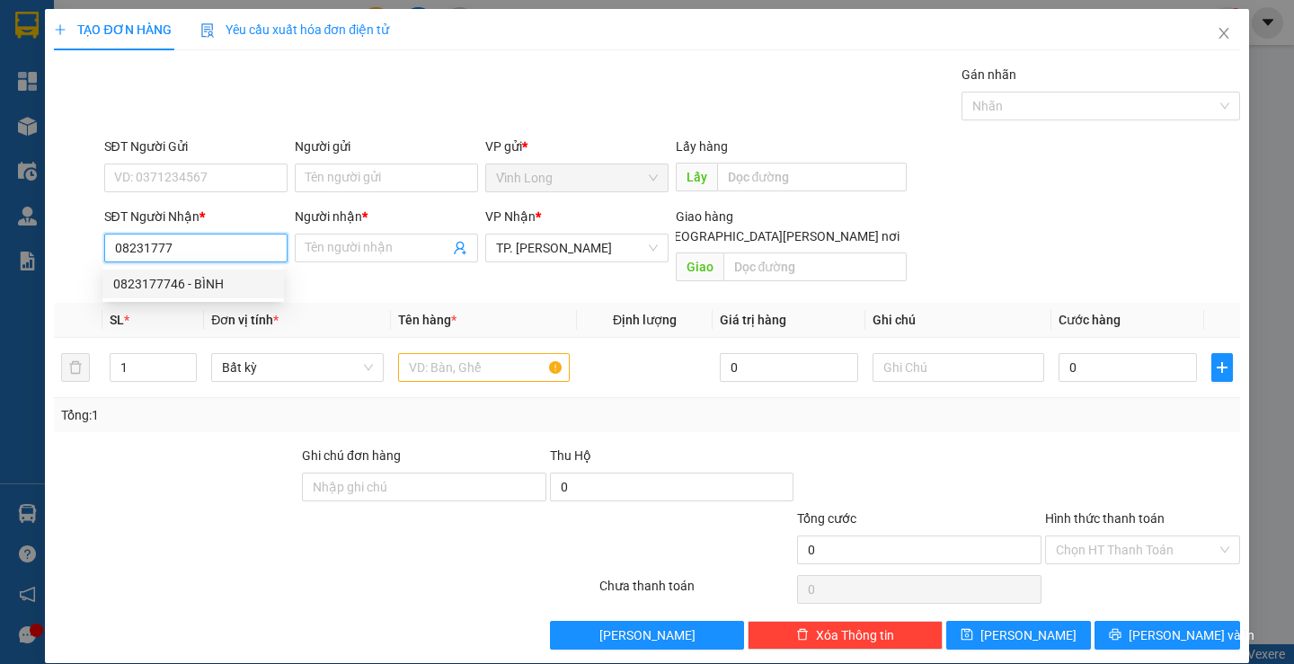
click at [215, 288] on div "0823177746 - BÌNH" at bounding box center [193, 284] width 160 height 20
type input "0823177746"
type input "BÌNH"
type input "0823177746"
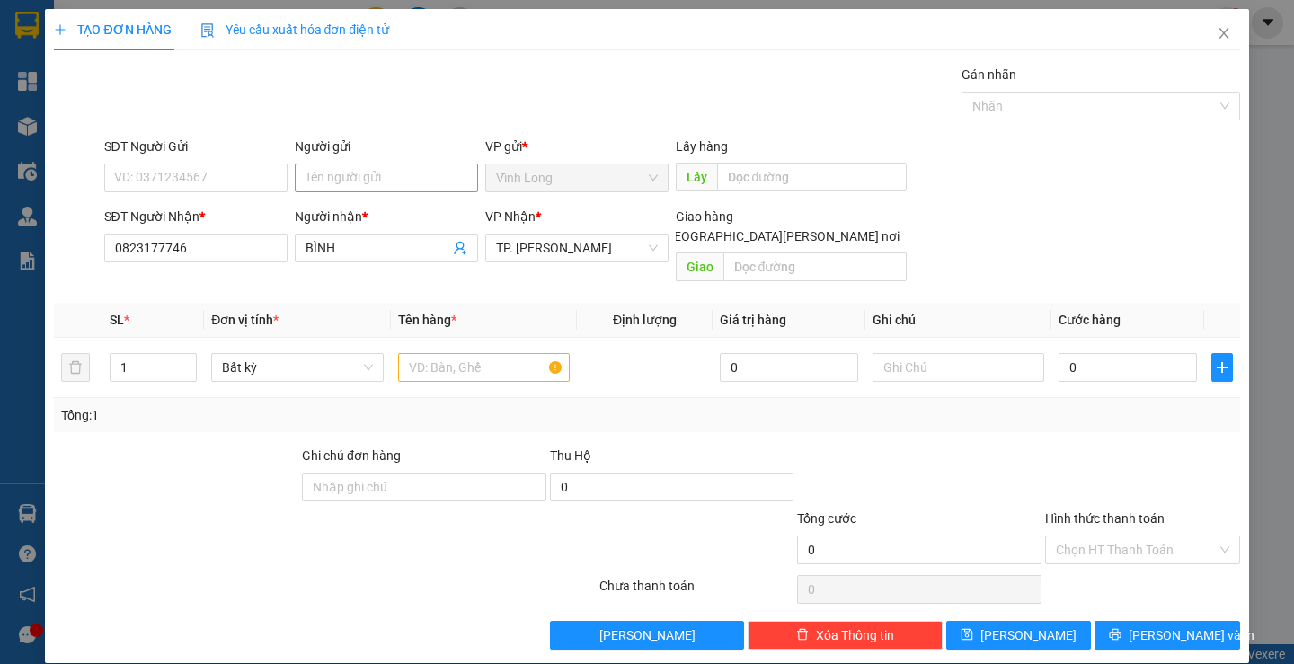
drag, startPoint x: 366, startPoint y: 156, endPoint x: 350, endPoint y: 178, distance: 26.4
click at [365, 157] on div "Người gửi" at bounding box center [386, 150] width 183 height 27
click at [350, 178] on input "Người gửi" at bounding box center [386, 178] width 183 height 29
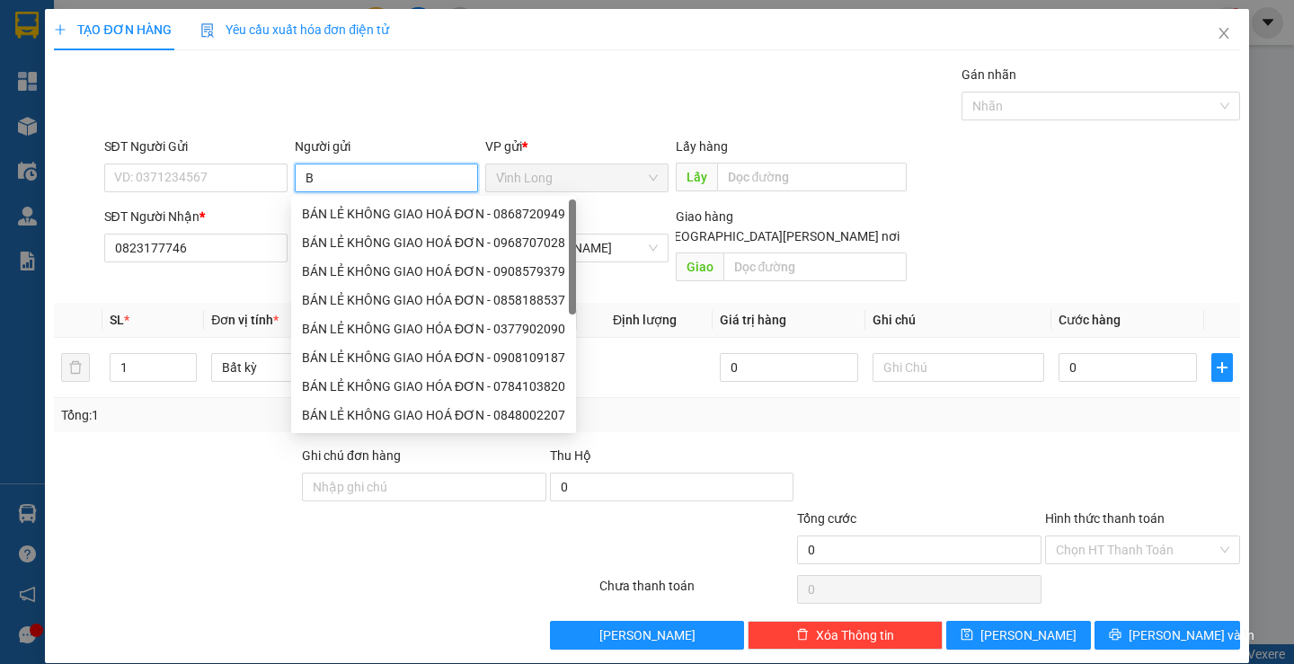
type input "BÁ"
click at [358, 214] on div "BÁN LẺ KHÔNG GIAO HOÁ ĐƠN - 0868720949" at bounding box center [433, 214] width 263 height 20
type input "0868720949"
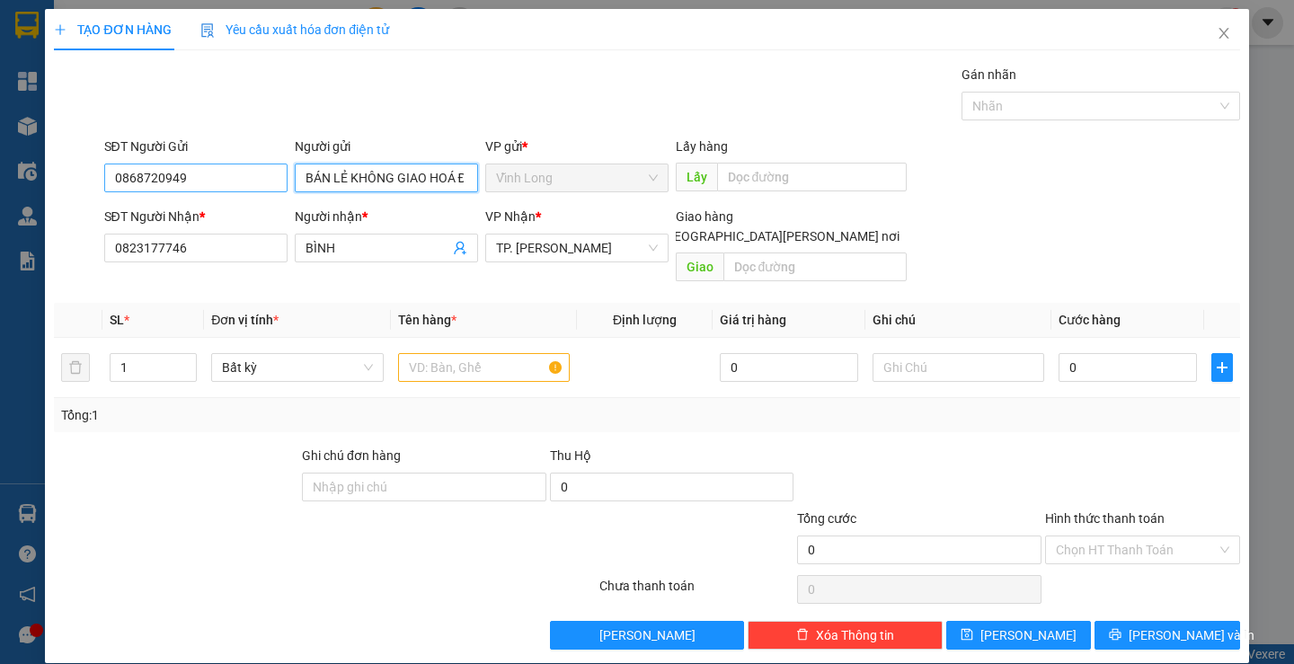
type input "BÁN LẺ KHÔNG GIAO HOÁ ĐƠN"
drag, startPoint x: 270, startPoint y: 183, endPoint x: 81, endPoint y: 192, distance: 189.8
click at [81, 192] on div "SĐT Người Gửi 0868720949 0868720949 Người gửi BÁN LẺ KHÔNG GIAO HOÁ ĐƠN VP gửi …" at bounding box center [646, 168] width 1189 height 63
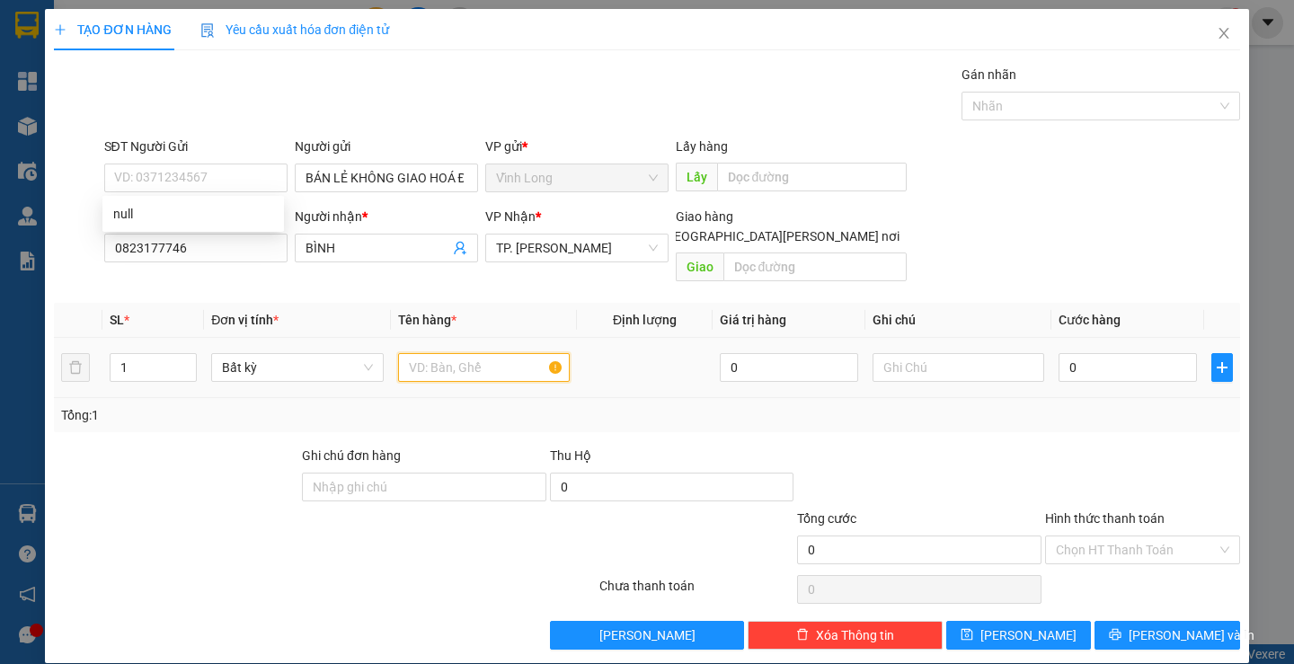
click at [505, 353] on input "text" at bounding box center [484, 367] width 172 height 29
type input "GIỎ TRẮNG"
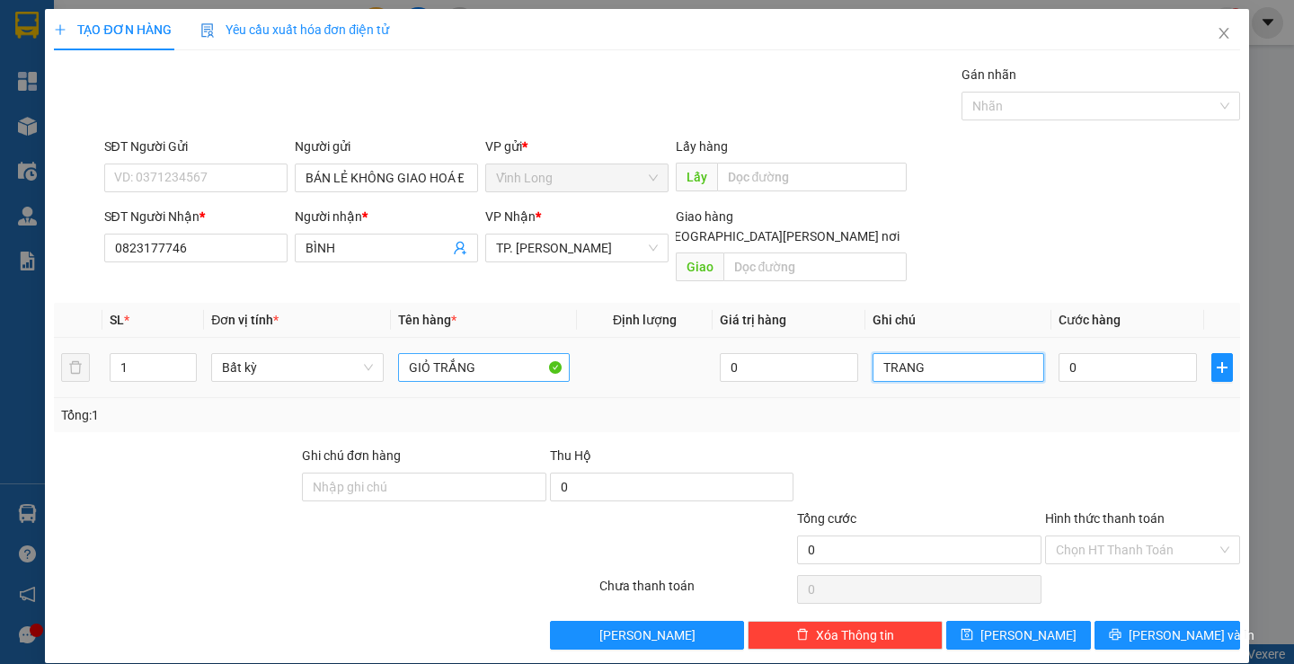
type input "TRANG"
type input "3"
type input "30"
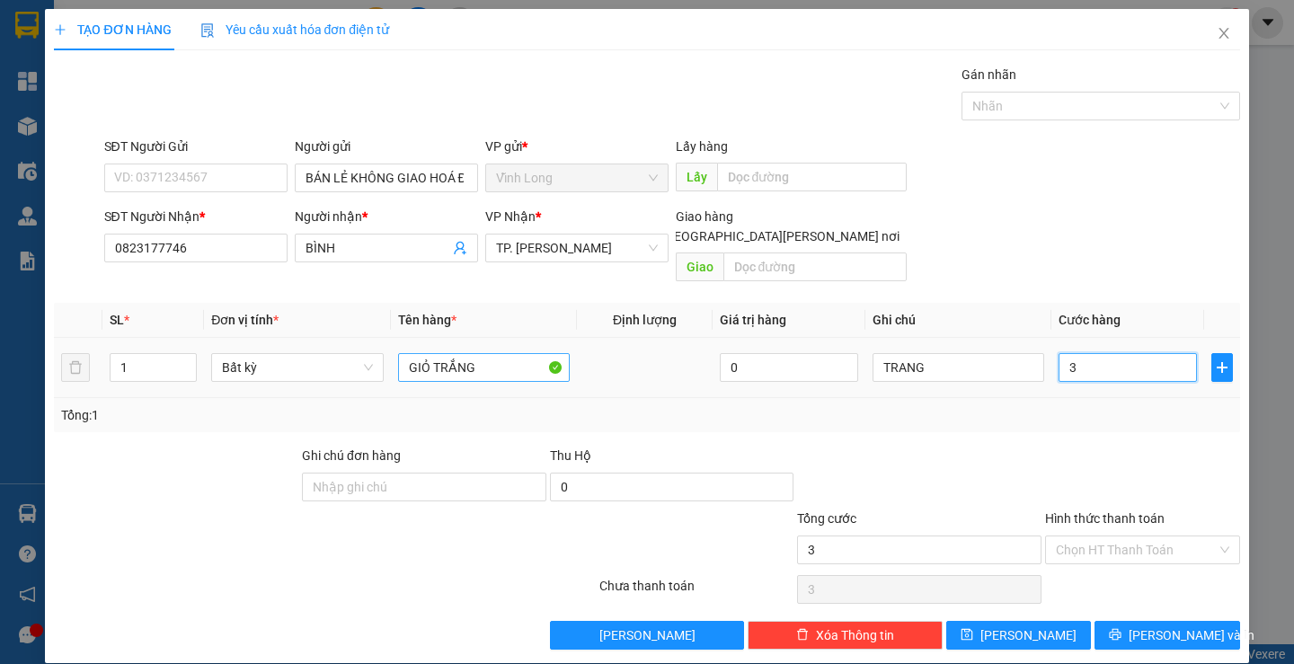
type input "30"
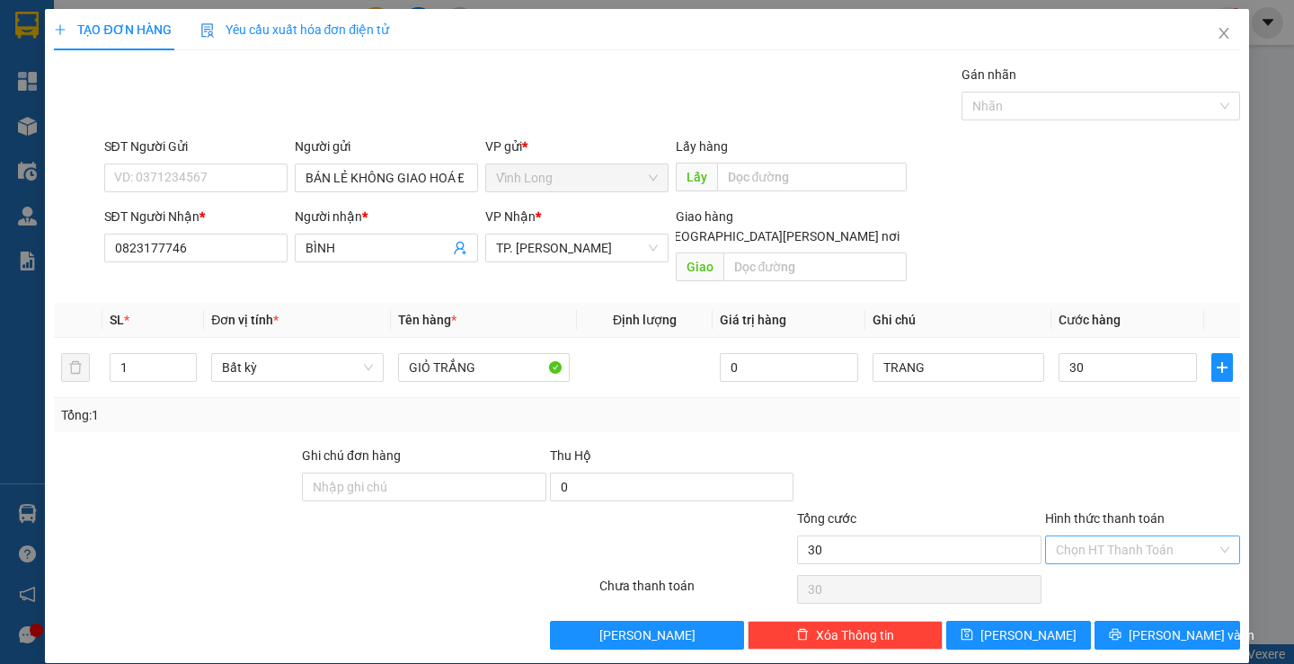
type input "30.000"
click at [1078, 536] on input "Hình thức thanh toán" at bounding box center [1136, 549] width 161 height 27
click at [1088, 555] on div "Tại văn phòng" at bounding box center [1131, 566] width 192 height 29
type input "0"
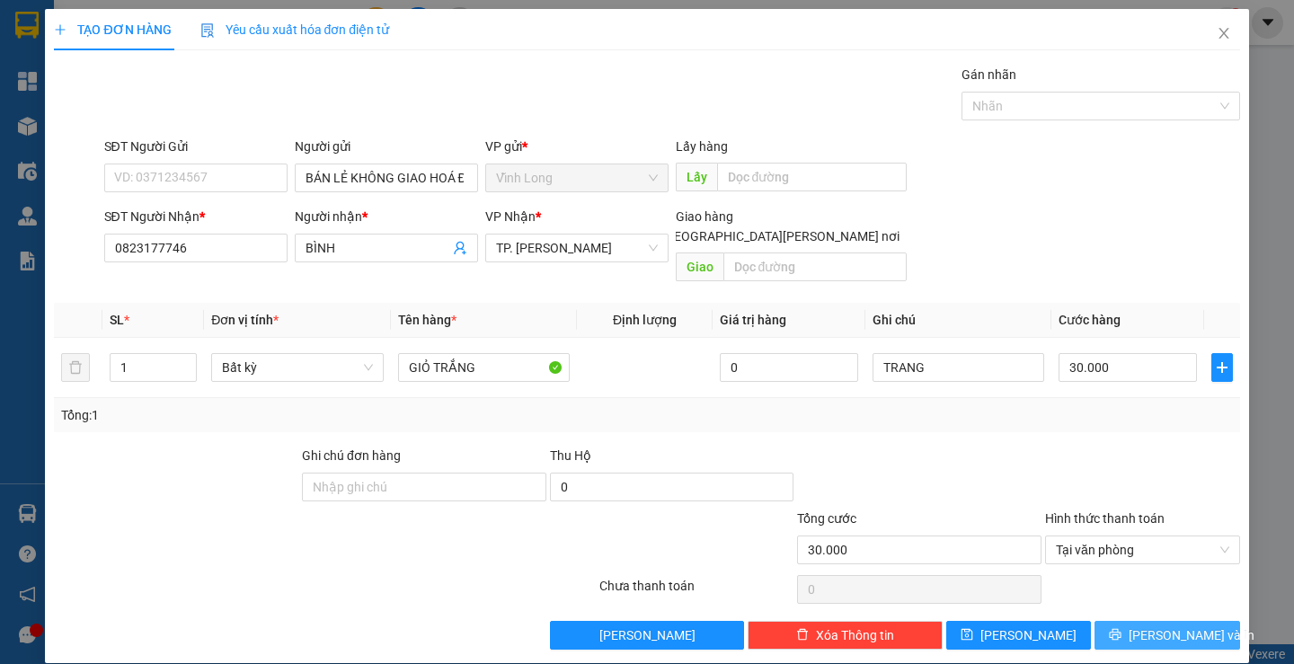
click at [1121, 629] on icon "printer" at bounding box center [1116, 635] width 12 height 12
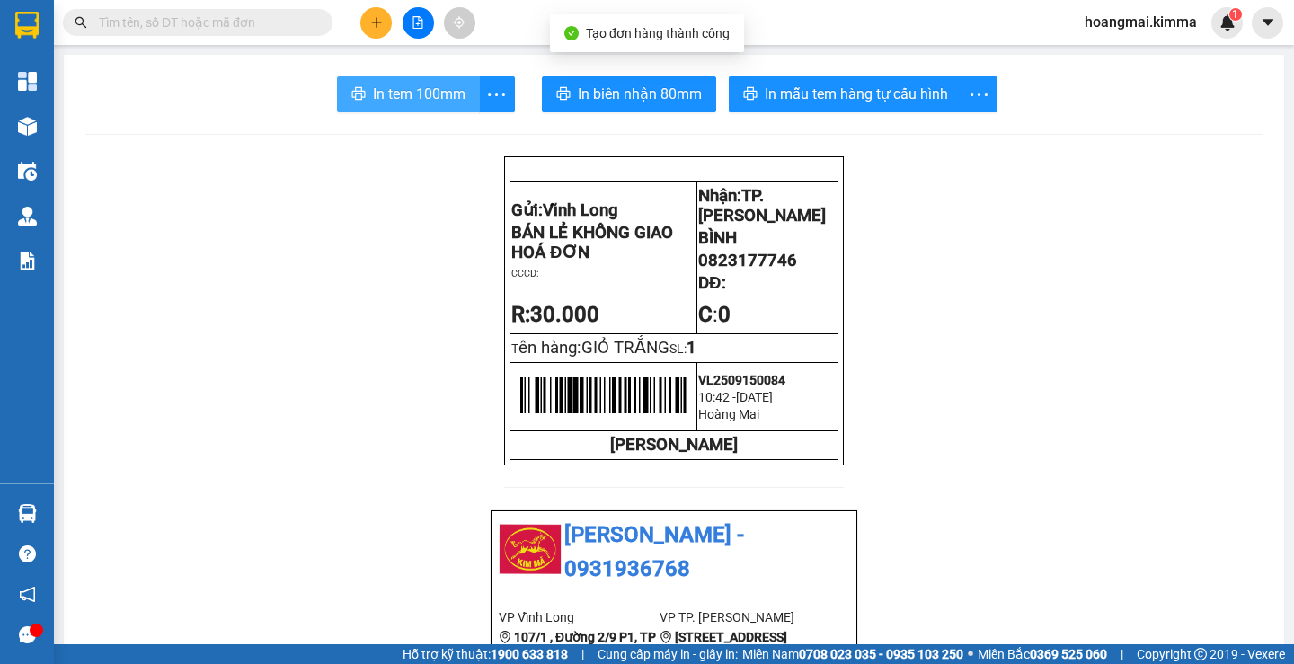
click at [397, 101] on span "In tem 100mm" at bounding box center [419, 94] width 93 height 22
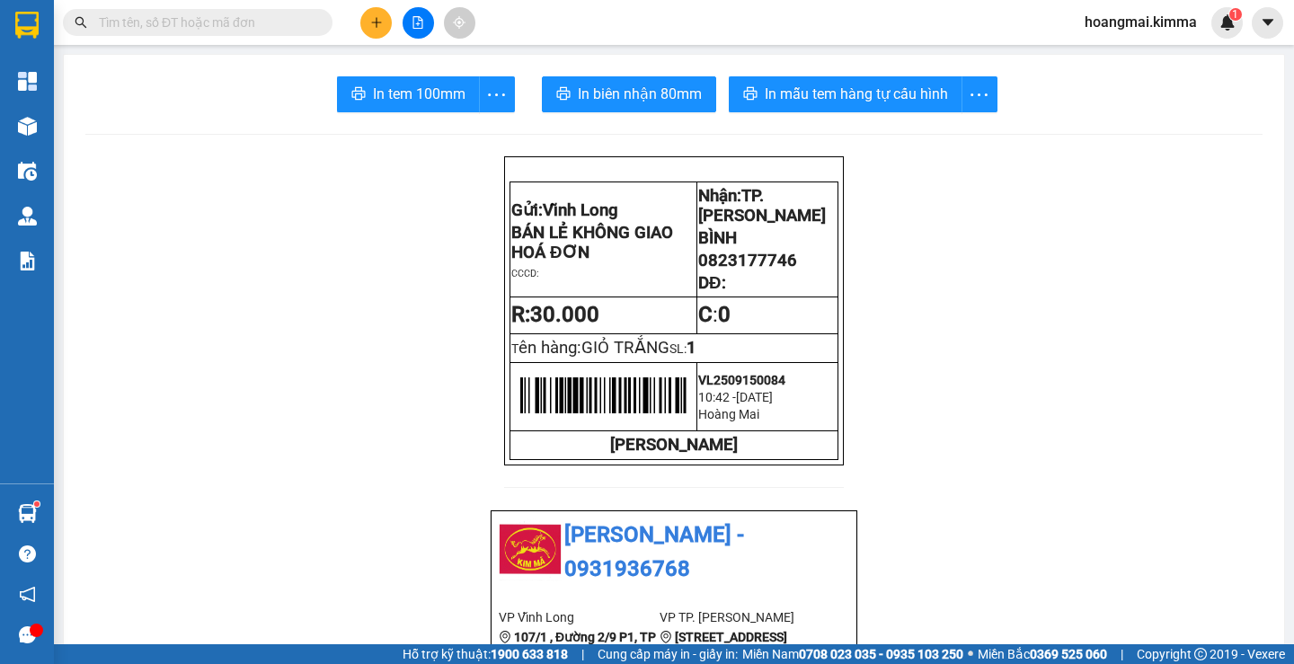
click at [370, 16] on icon "plus" at bounding box center [376, 22] width 13 height 13
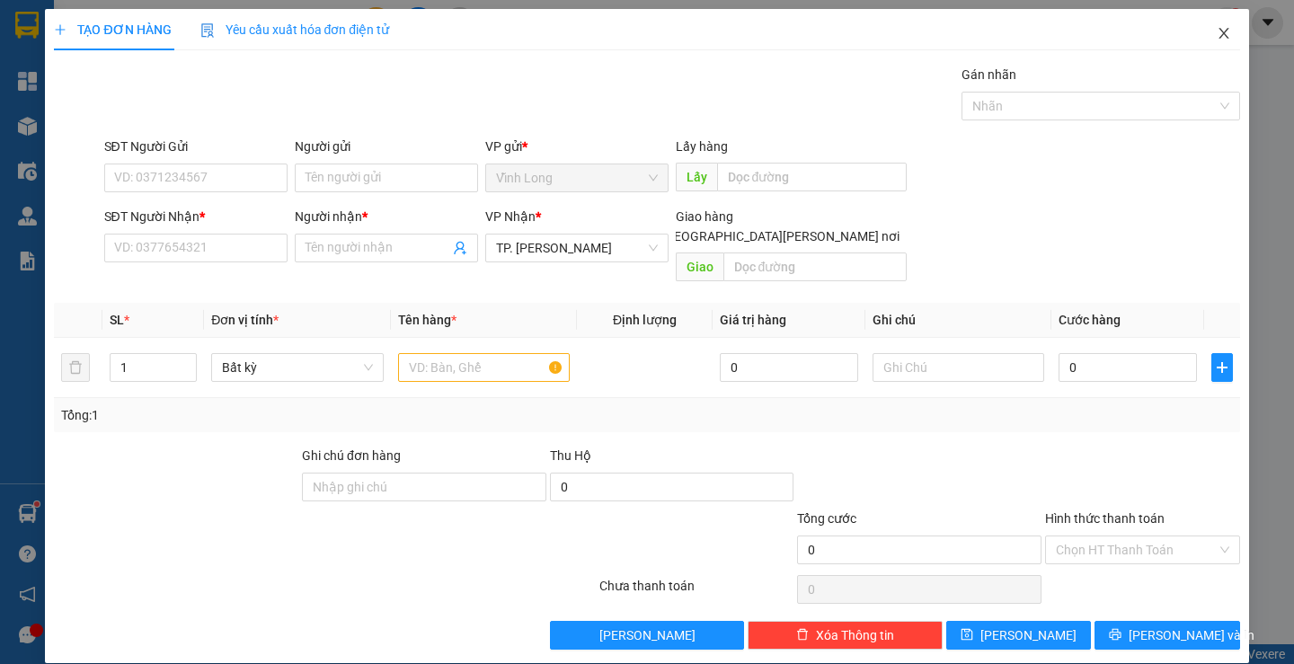
click at [1217, 36] on icon "close" at bounding box center [1224, 33] width 14 height 14
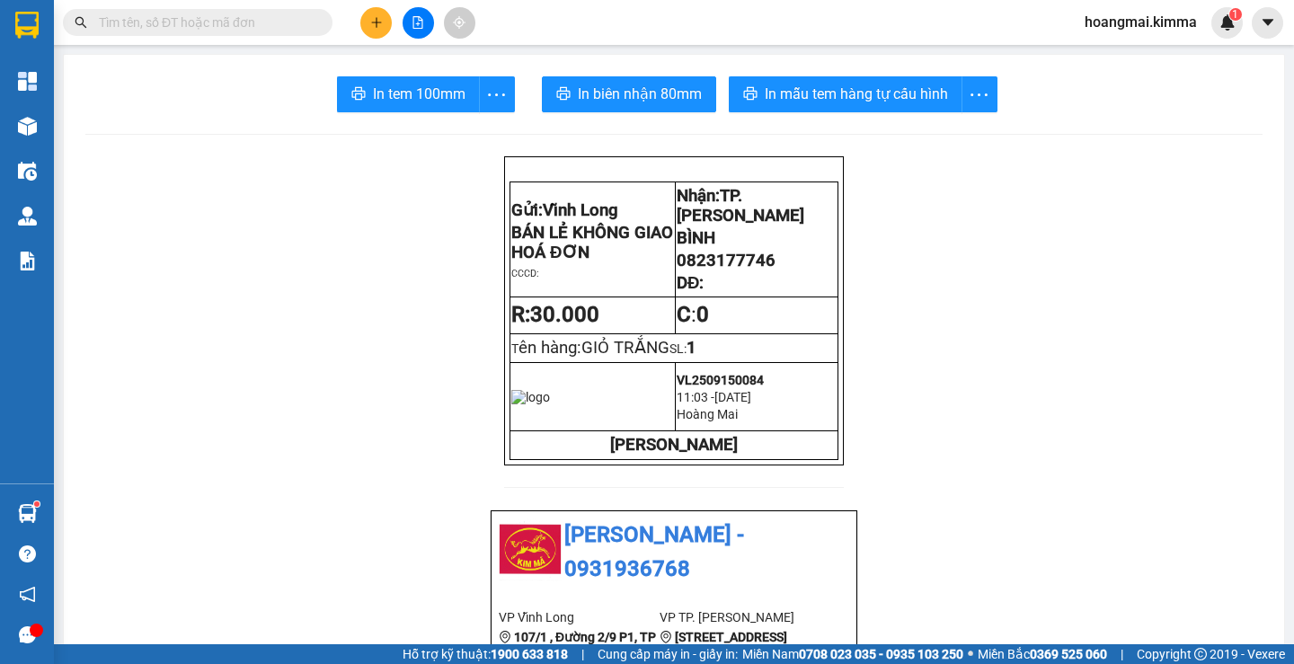
click at [279, 26] on input "text" at bounding box center [205, 23] width 212 height 20
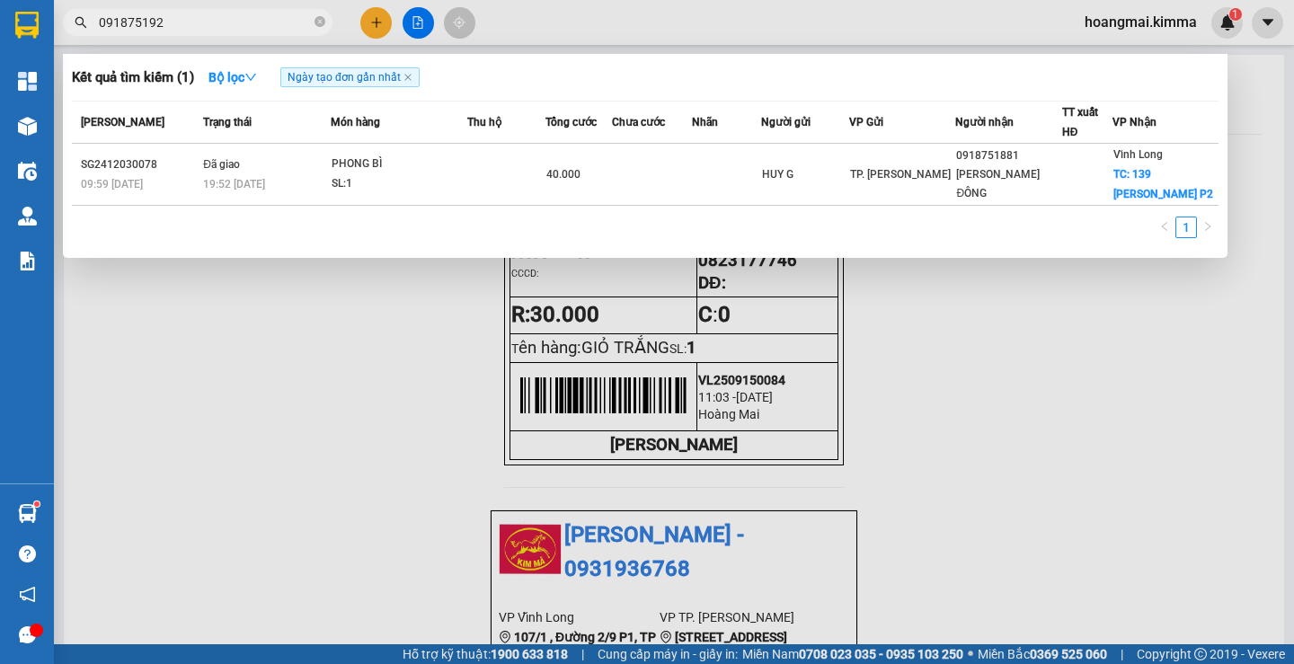
type input "0918751928"
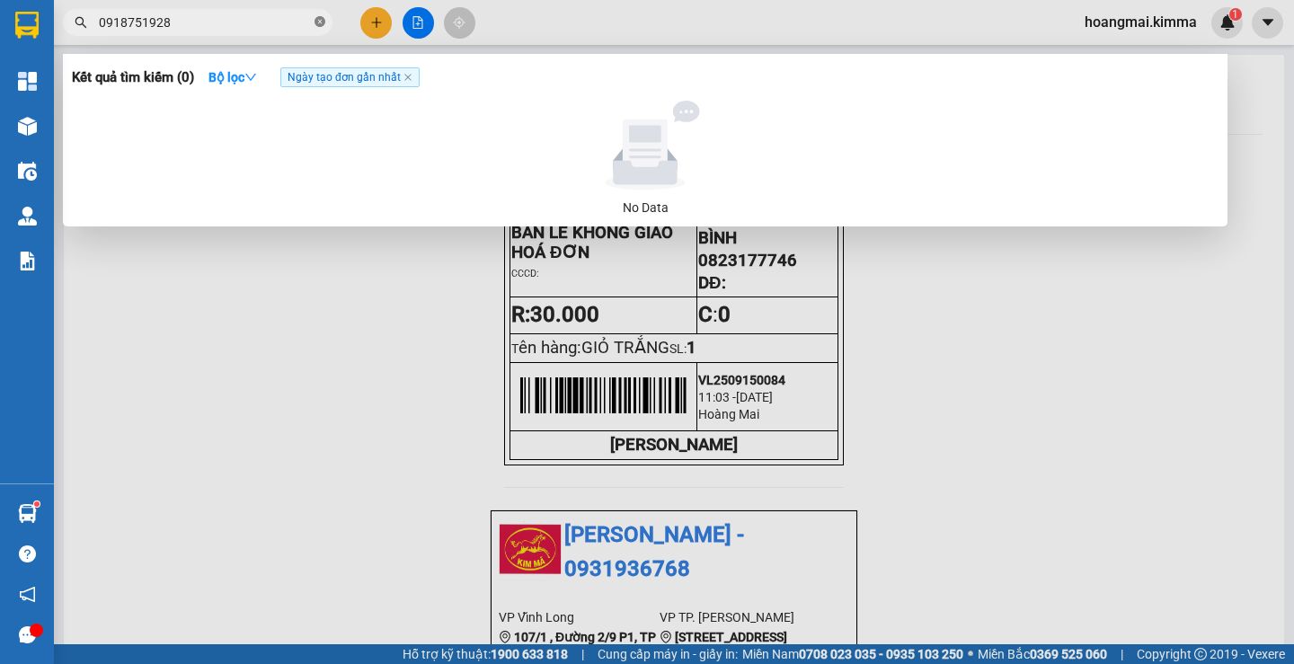
click at [321, 20] on icon "close-circle" at bounding box center [320, 21] width 11 height 11
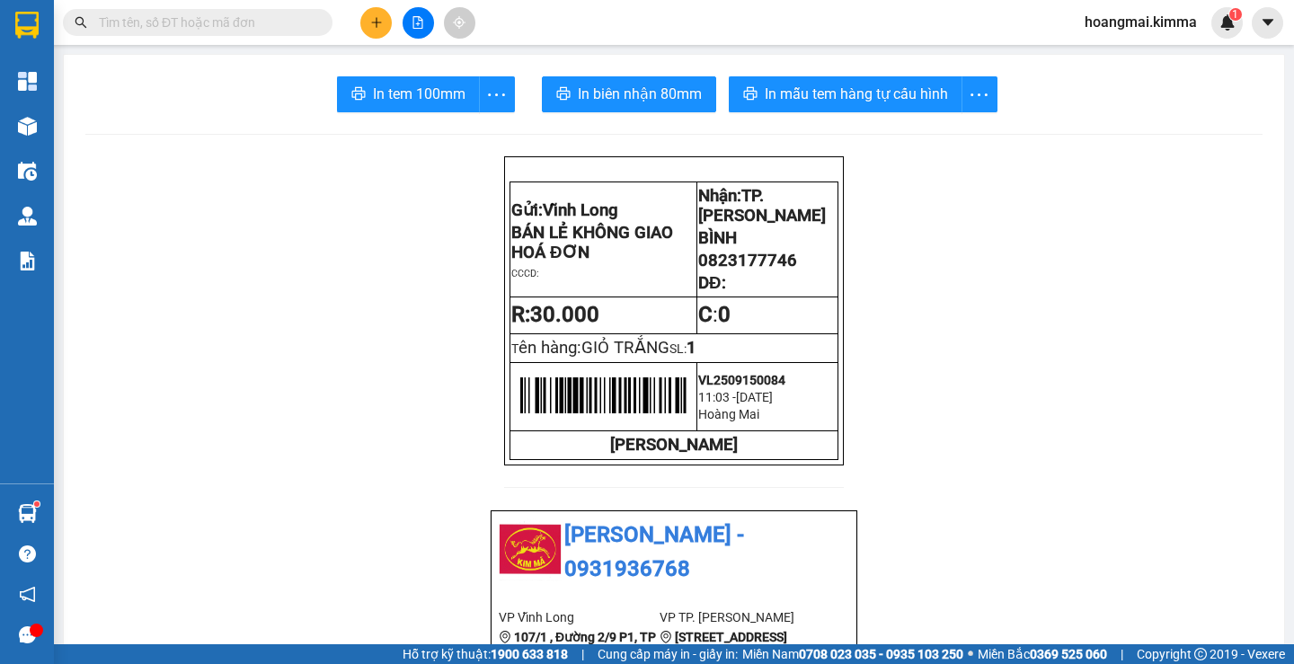
click at [296, 22] on input "text" at bounding box center [205, 23] width 212 height 20
click at [316, 23] on span at bounding box center [320, 23] width 11 height 20
click at [290, 21] on input "text" at bounding box center [205, 23] width 212 height 20
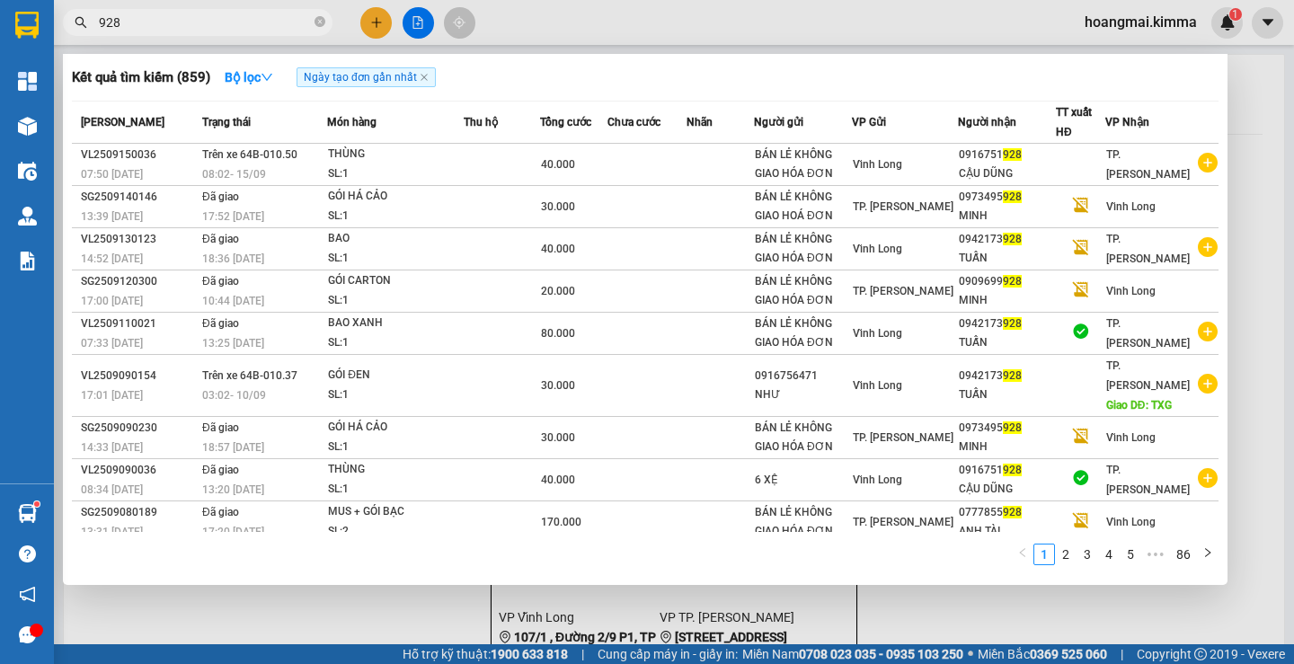
type input "928"
click at [375, 24] on div at bounding box center [647, 332] width 1294 height 664
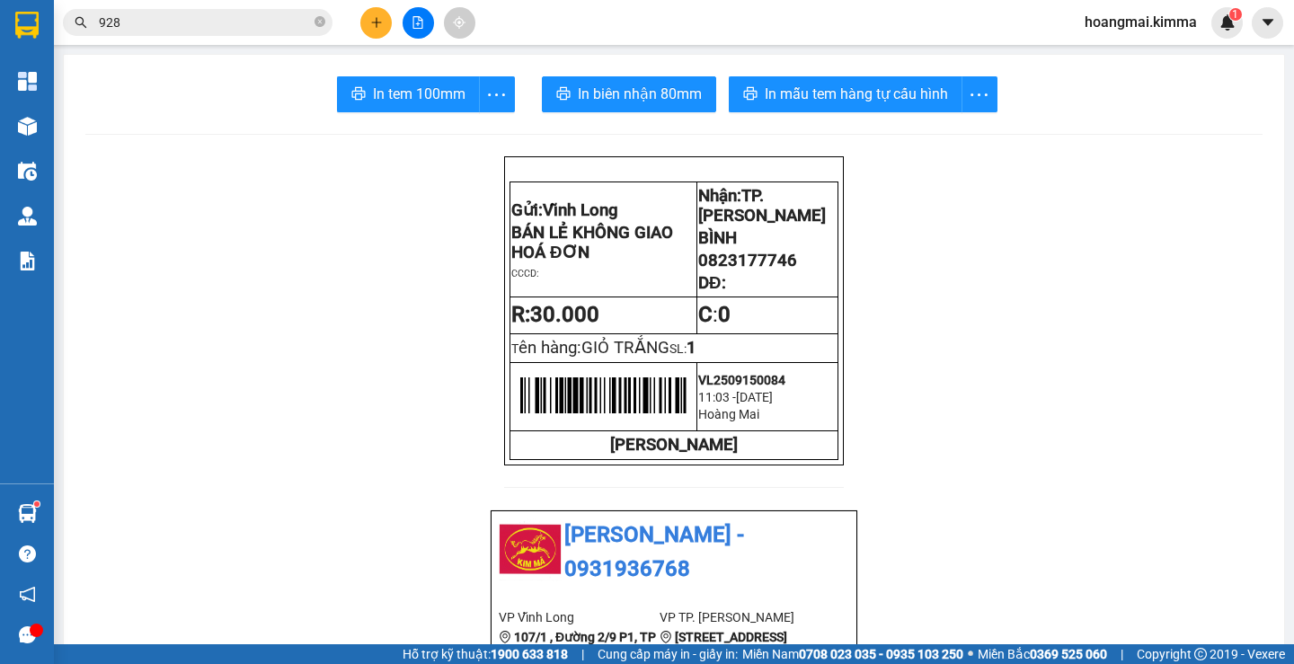
click at [377, 14] on button at bounding box center [375, 22] width 31 height 31
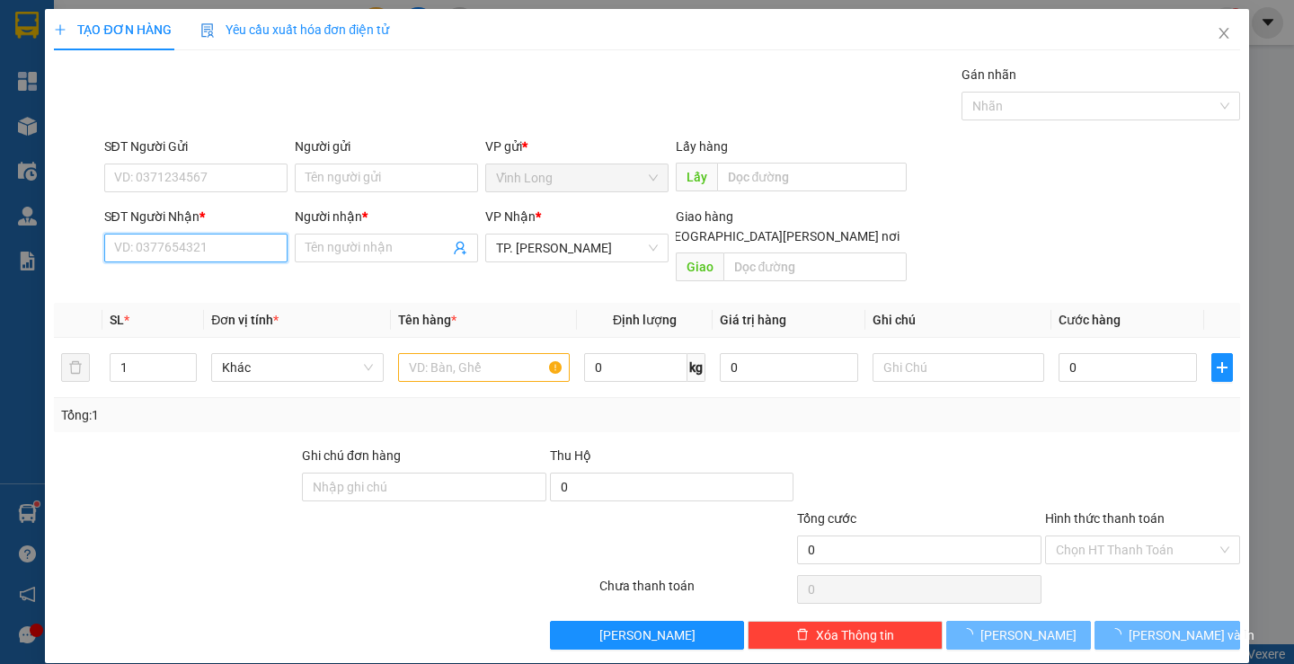
click at [256, 249] on input "SĐT Người Nhận *" at bounding box center [195, 248] width 183 height 29
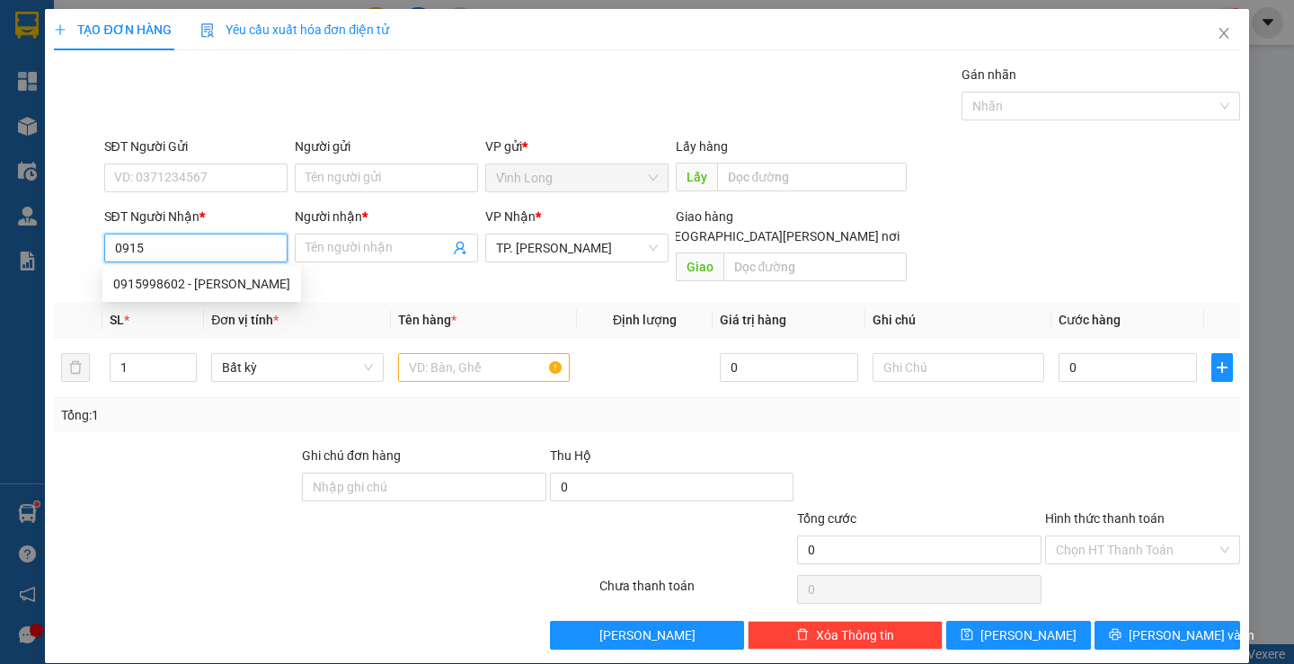
drag, startPoint x: 183, startPoint y: 250, endPoint x: 74, endPoint y: 256, distance: 109.8
click at [75, 256] on div "SĐT Người Nhận * 0915 Người nhận * Tên người nhận VP Nhận * TP. Hồ Chí Minh Gia…" at bounding box center [646, 248] width 1189 height 83
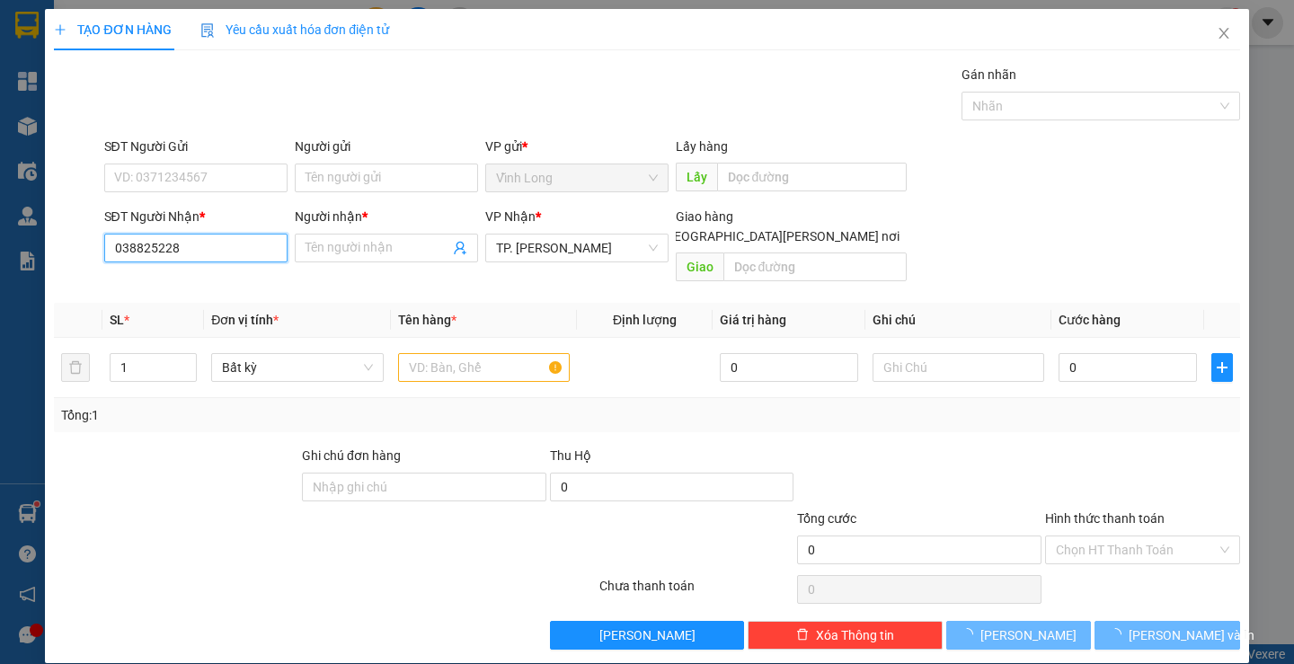
type input "0388252284"
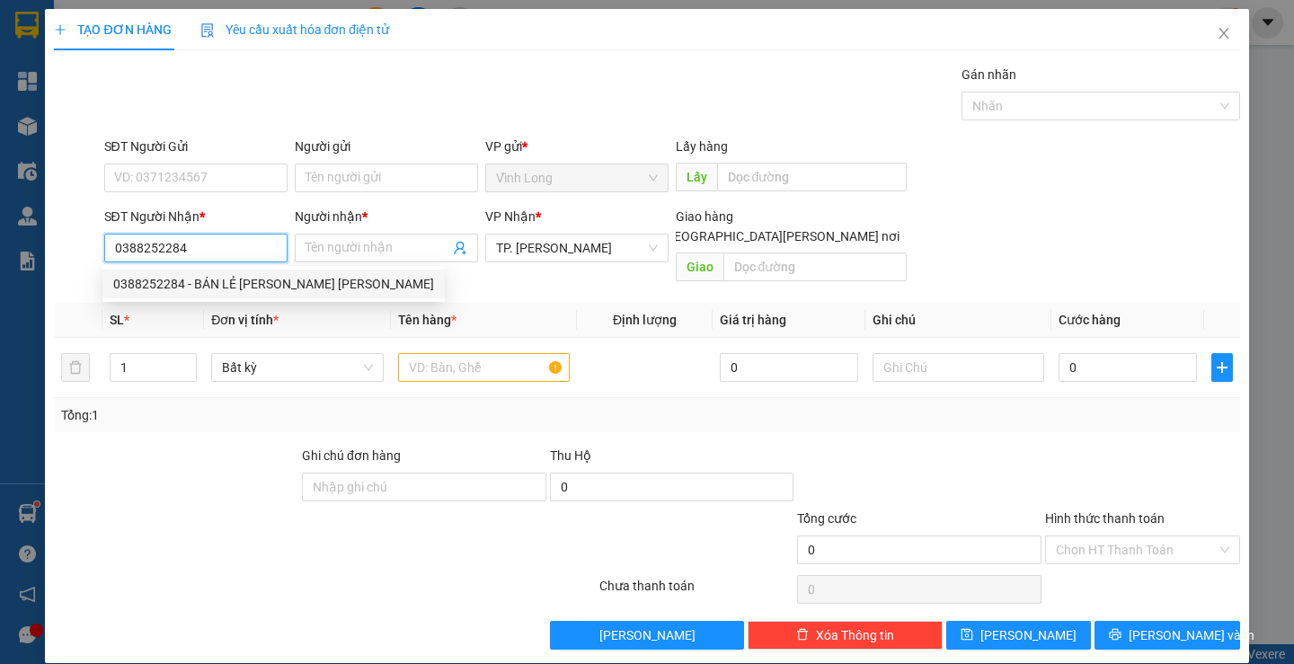
click at [155, 276] on div "0388252284 - BÁN LẺ KHÔNG GIAO HÓA ĐƠN" at bounding box center [273, 284] width 321 height 20
type input "BÁN LẺ KHÔNG GIAO HÓA ĐƠN"
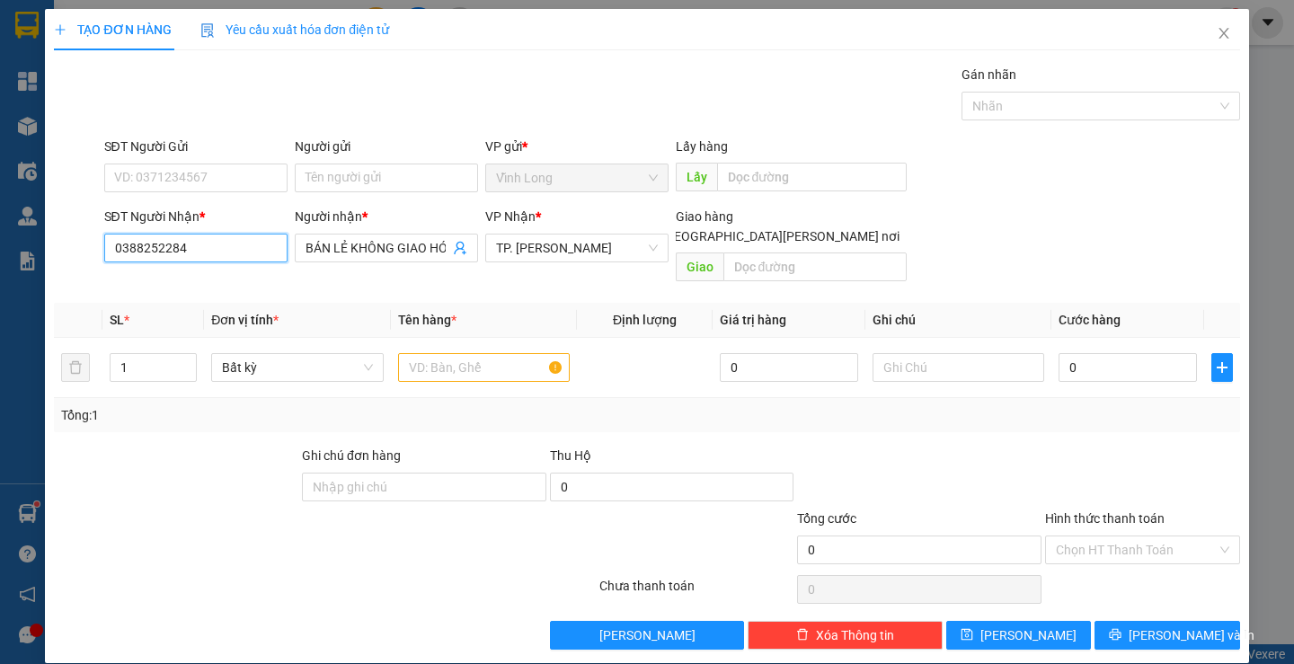
type input "0388252284"
click at [300, 246] on span "BÁN LẺ KHÔNG GIAO HÓA ĐƠN" at bounding box center [386, 248] width 183 height 29
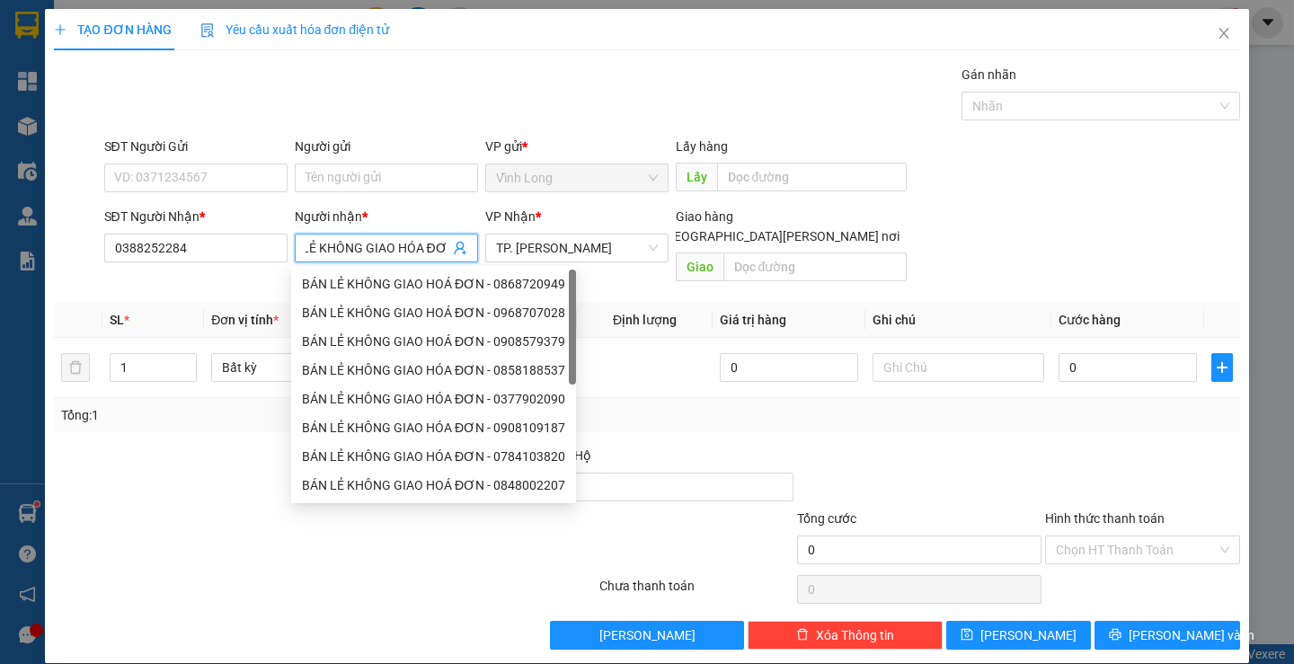
scroll to position [0, 43]
drag, startPoint x: 303, startPoint y: 245, endPoint x: 472, endPoint y: 246, distance: 168.9
click at [472, 246] on span "BÁN LẺ KHÔNG GIAO HÓA ĐƠN" at bounding box center [386, 248] width 183 height 29
type input "B"
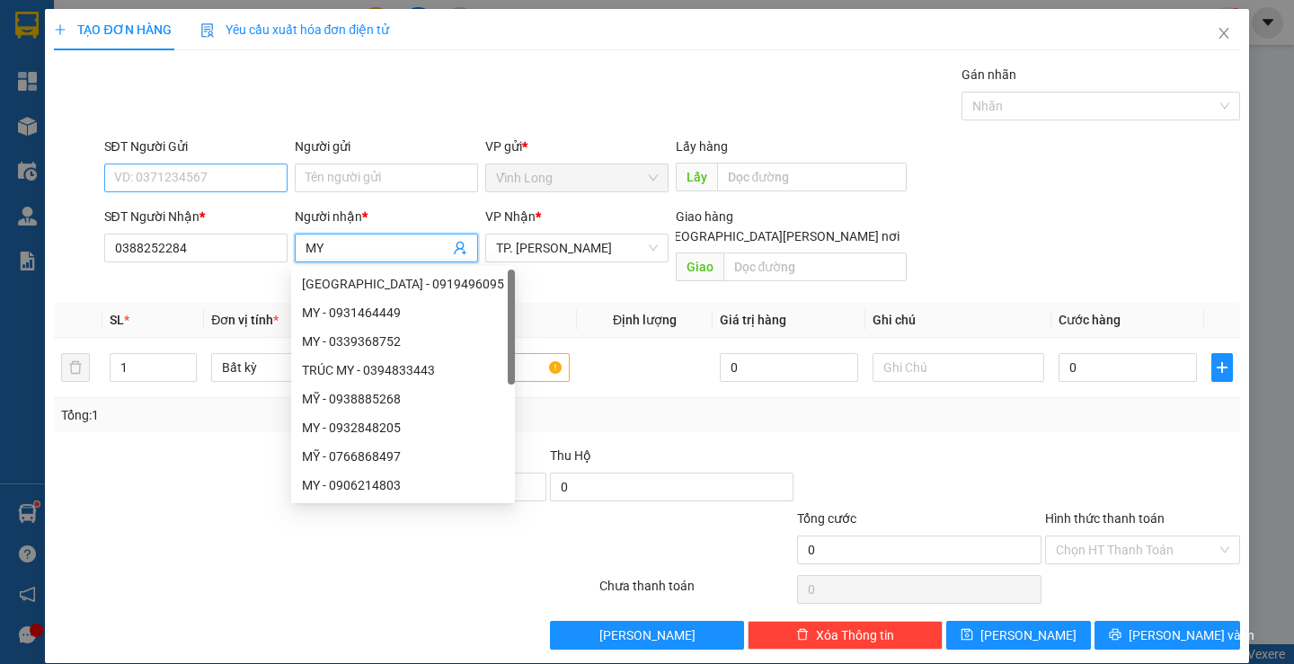
type input "MY"
click at [220, 178] on input "SĐT Người Gửi" at bounding box center [195, 178] width 183 height 29
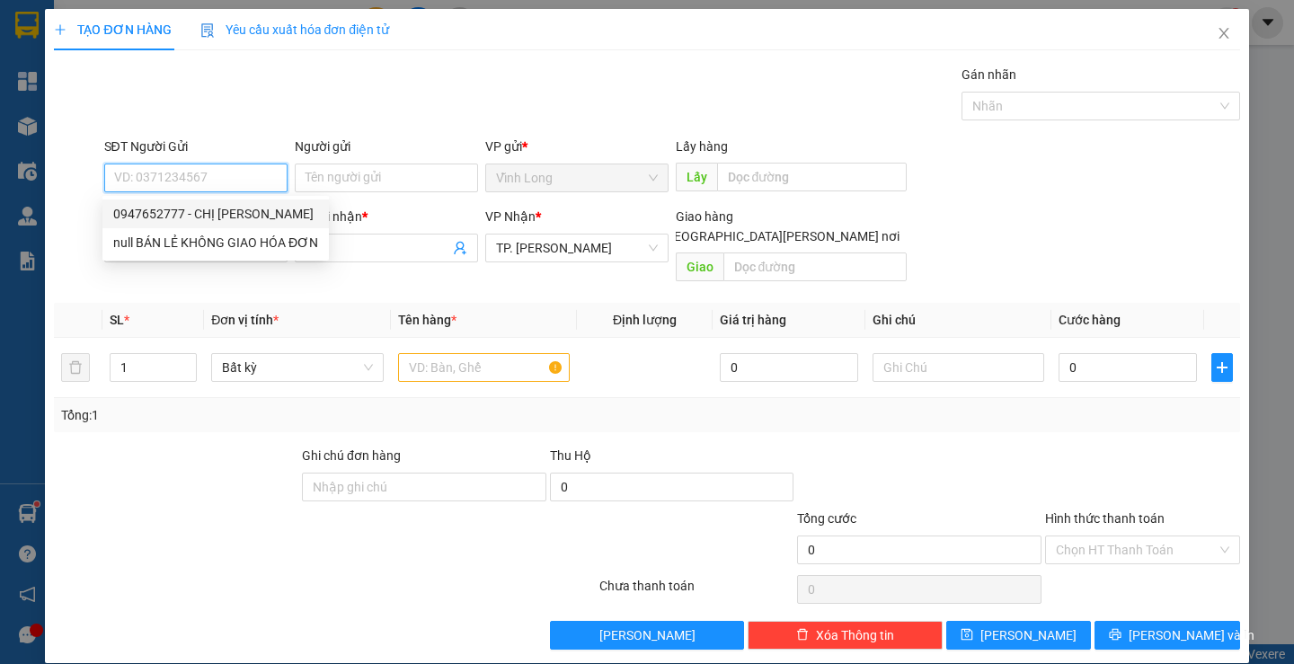
click at [232, 217] on div "0947652777 - CHỊ CHI" at bounding box center [215, 214] width 205 height 20
type input "0947652777"
type input "CHỊ CHI"
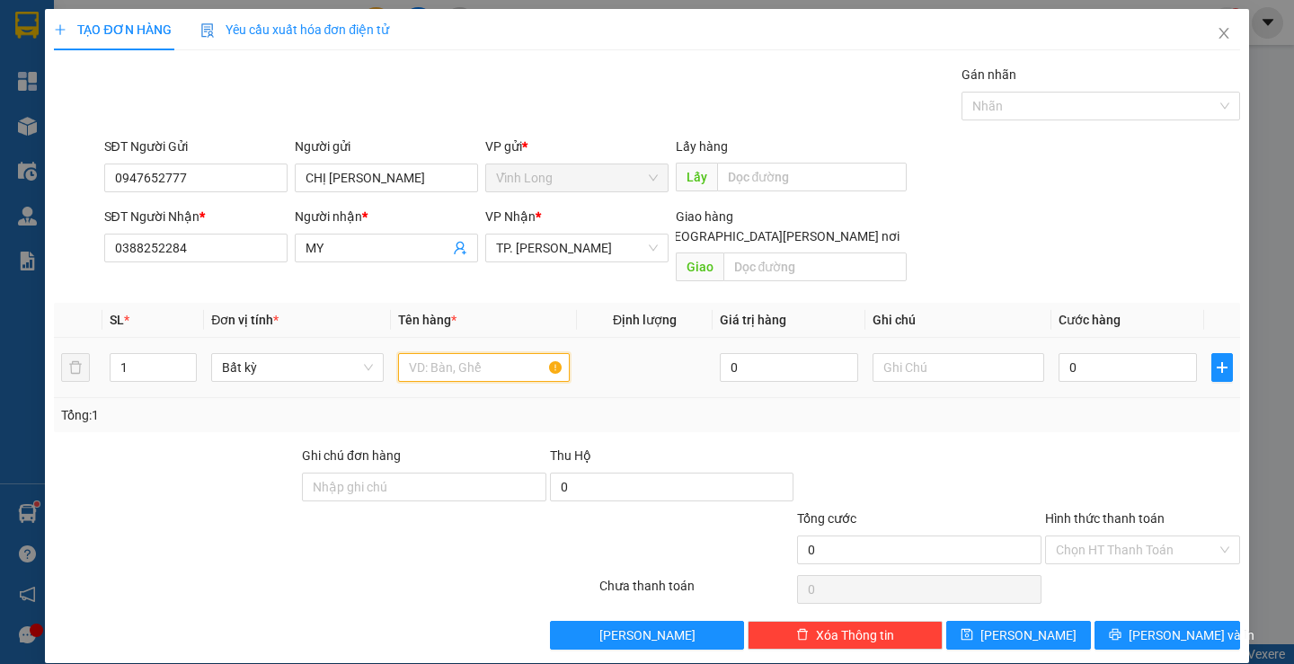
click at [472, 353] on input "text" at bounding box center [484, 367] width 172 height 29
type input "TÚI NÂU"
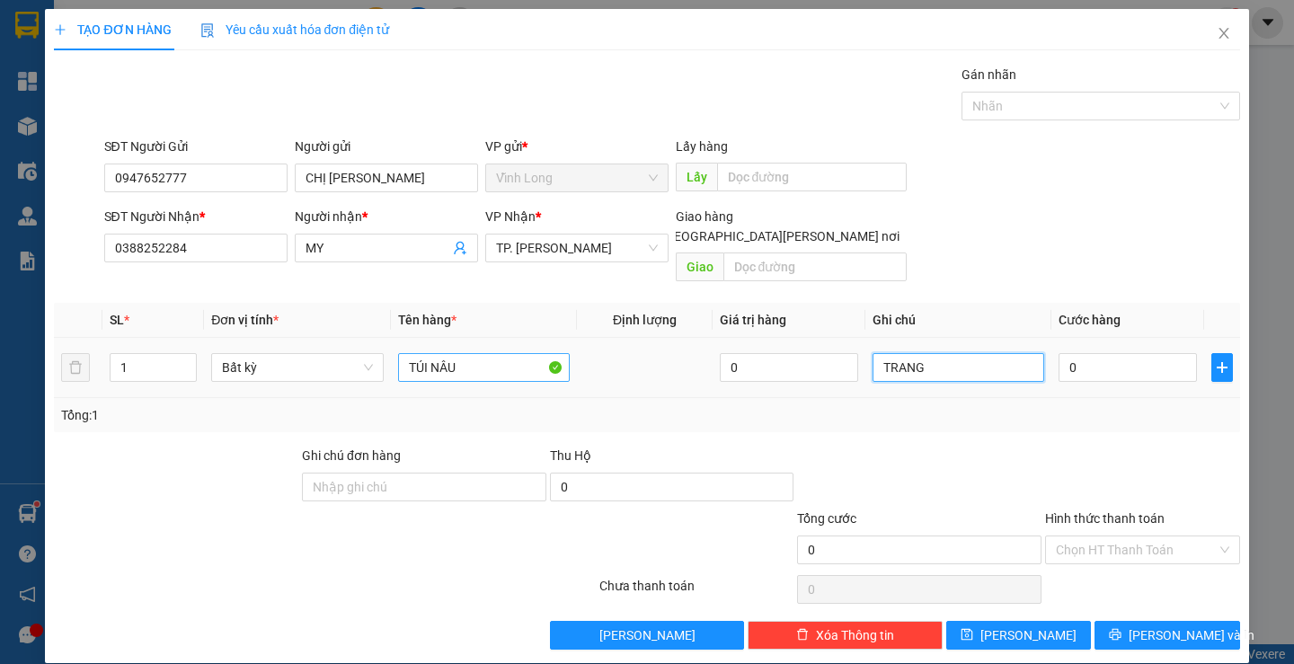
type input "TRANG"
type input "3"
type input "30"
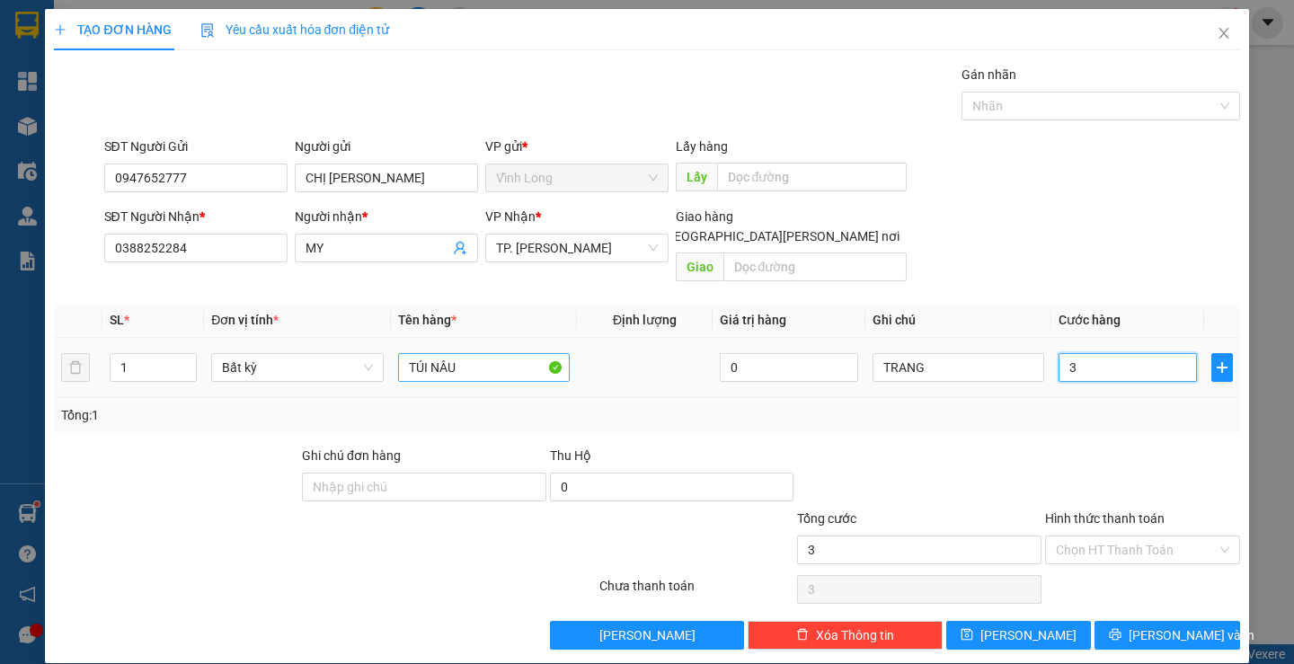
type input "30"
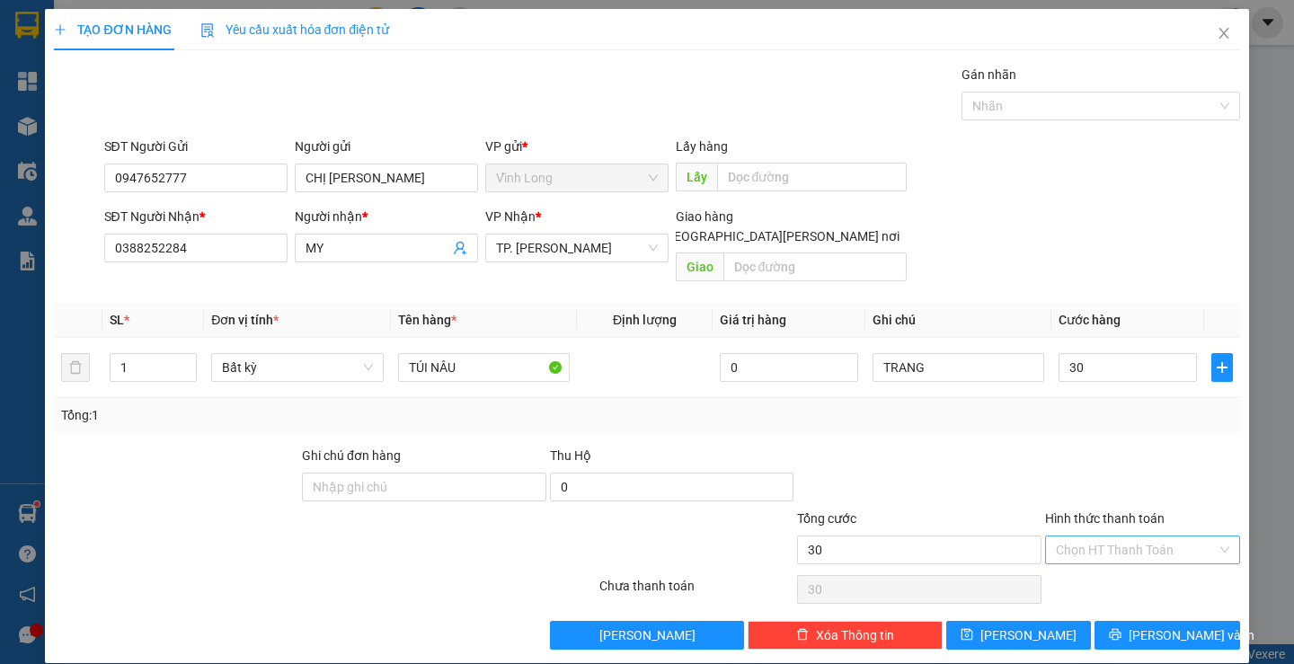
type input "30.000"
drag, startPoint x: 1061, startPoint y: 522, endPoint x: 1075, endPoint y: 557, distance: 37.5
click at [1064, 536] on input "Hình thức thanh toán" at bounding box center [1136, 549] width 161 height 27
click at [1076, 560] on div "Tại văn phòng" at bounding box center [1131, 566] width 171 height 20
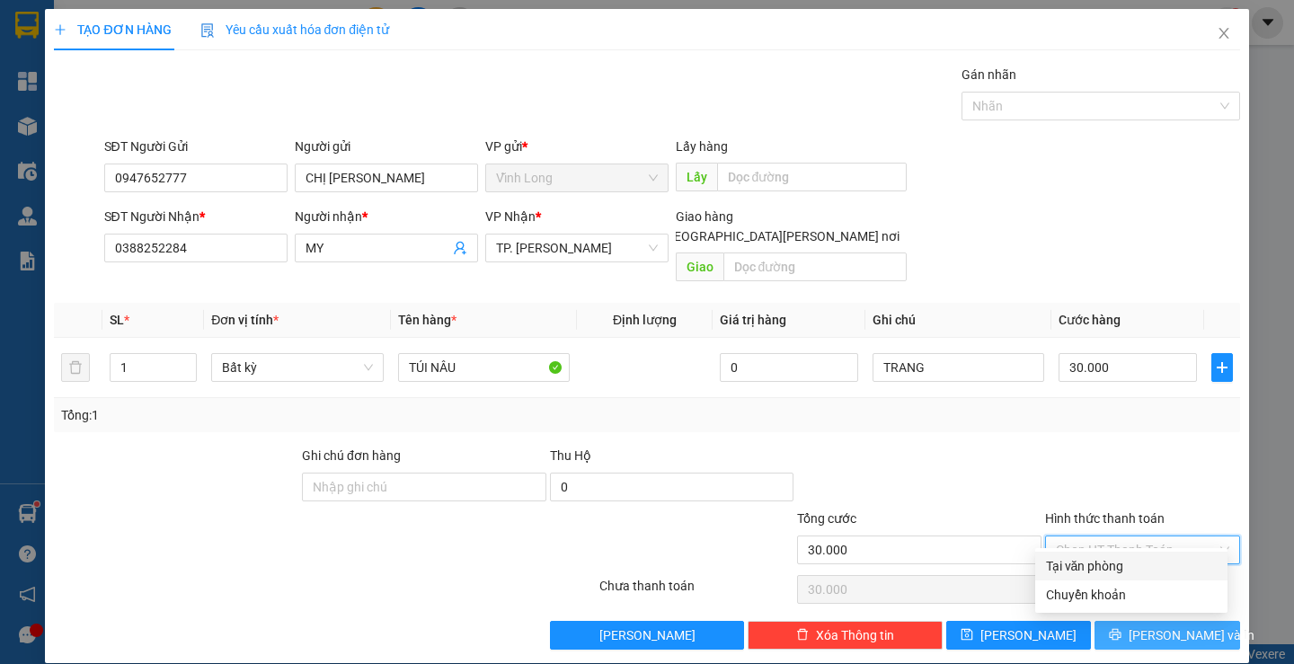
type input "0"
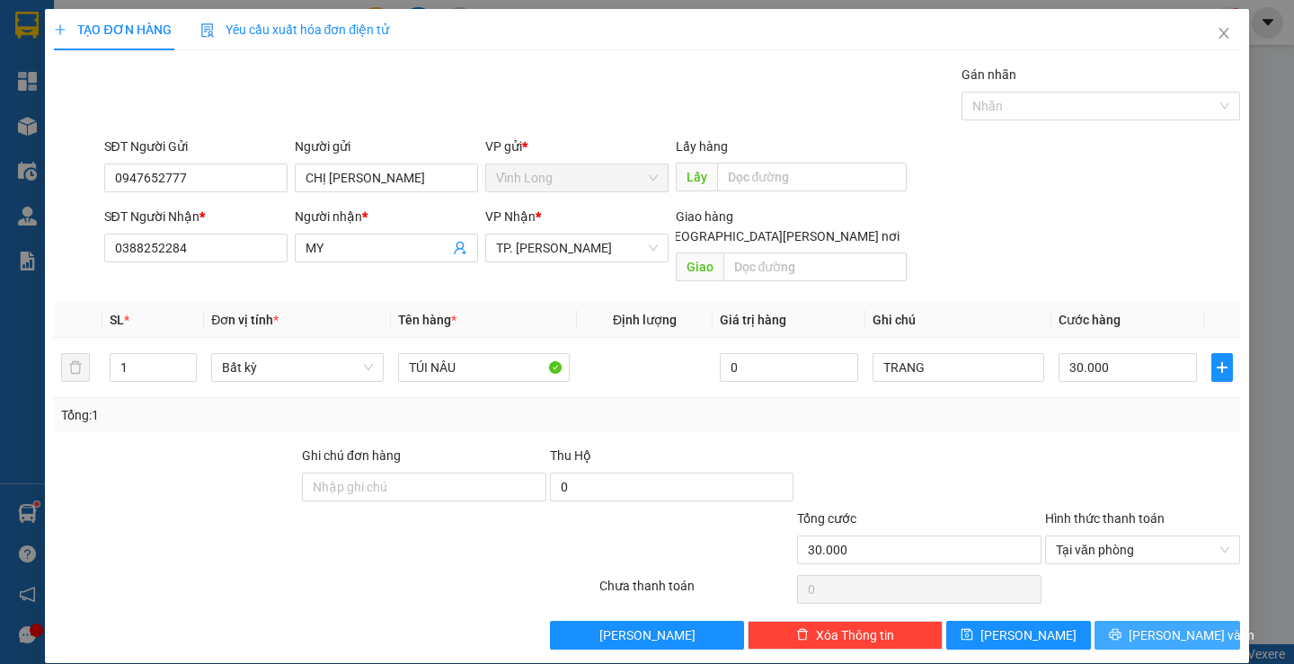
click at [1141, 621] on button "[PERSON_NAME] và In" at bounding box center [1166, 635] width 145 height 29
click at [1141, 625] on span "[PERSON_NAME] và In" at bounding box center [1192, 635] width 126 height 20
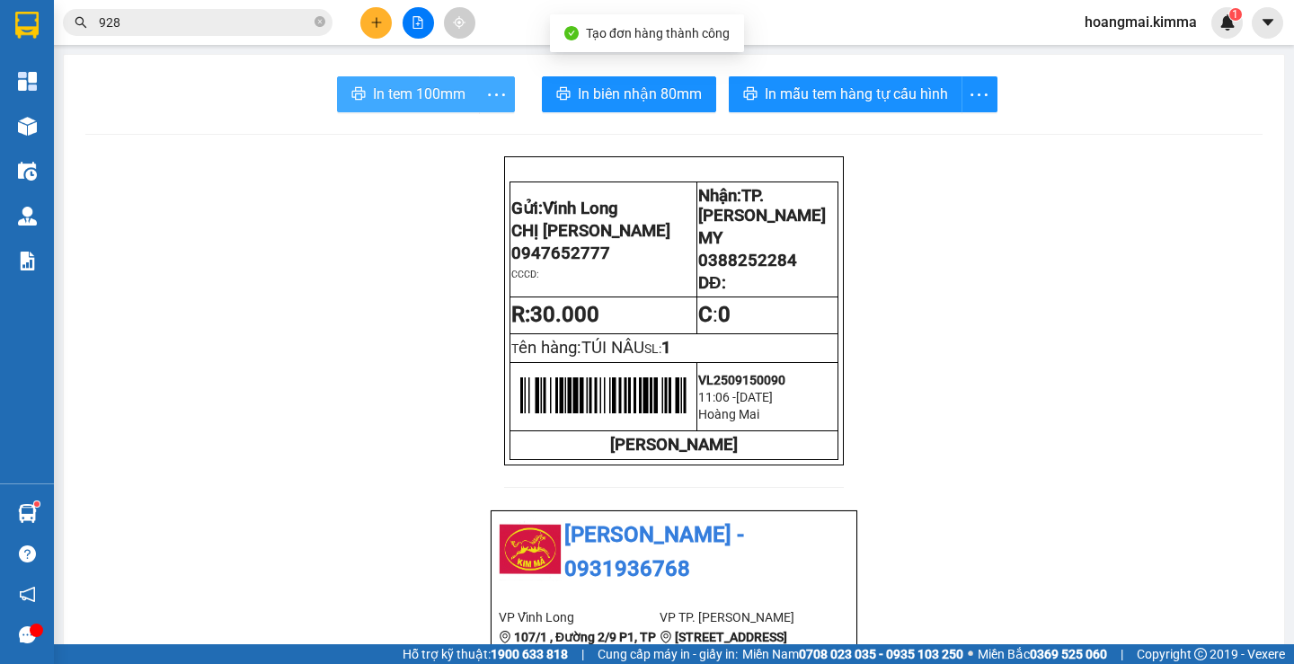
drag, startPoint x: 440, startPoint y: 84, endPoint x: 476, endPoint y: 93, distance: 37.3
click at [442, 84] on span "In tem 100mm" at bounding box center [419, 94] width 93 height 22
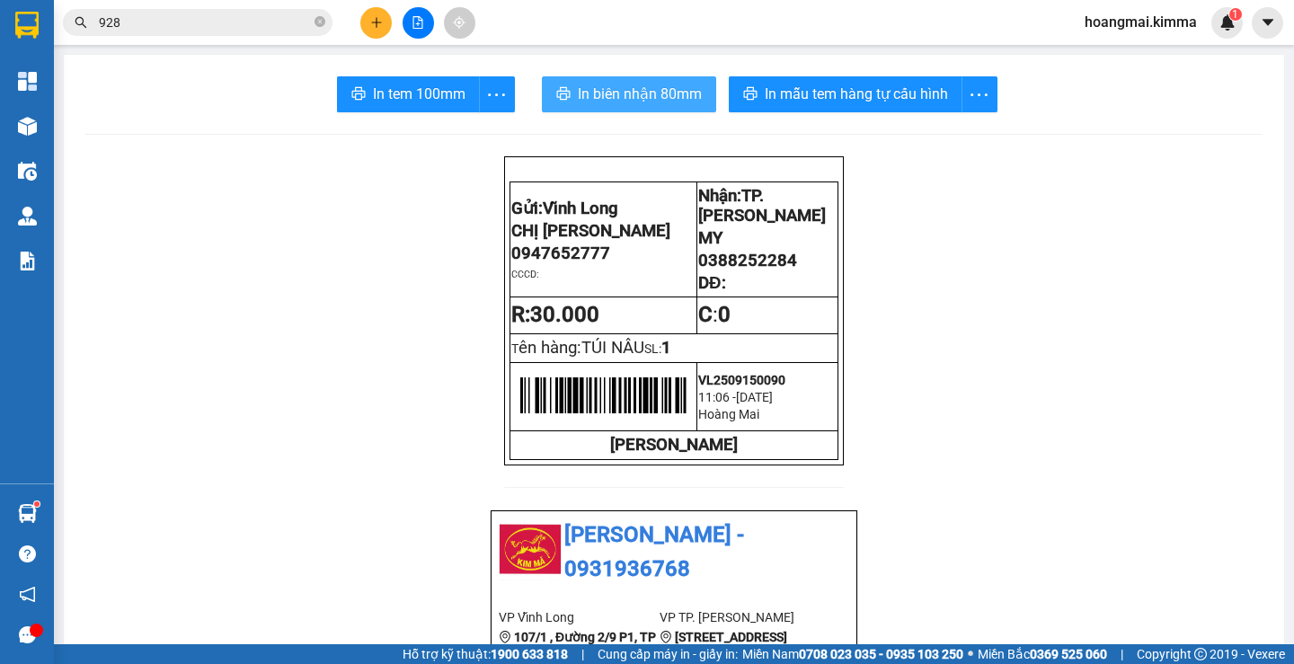
click at [597, 93] on span "In biên nhận 80mm" at bounding box center [640, 94] width 124 height 22
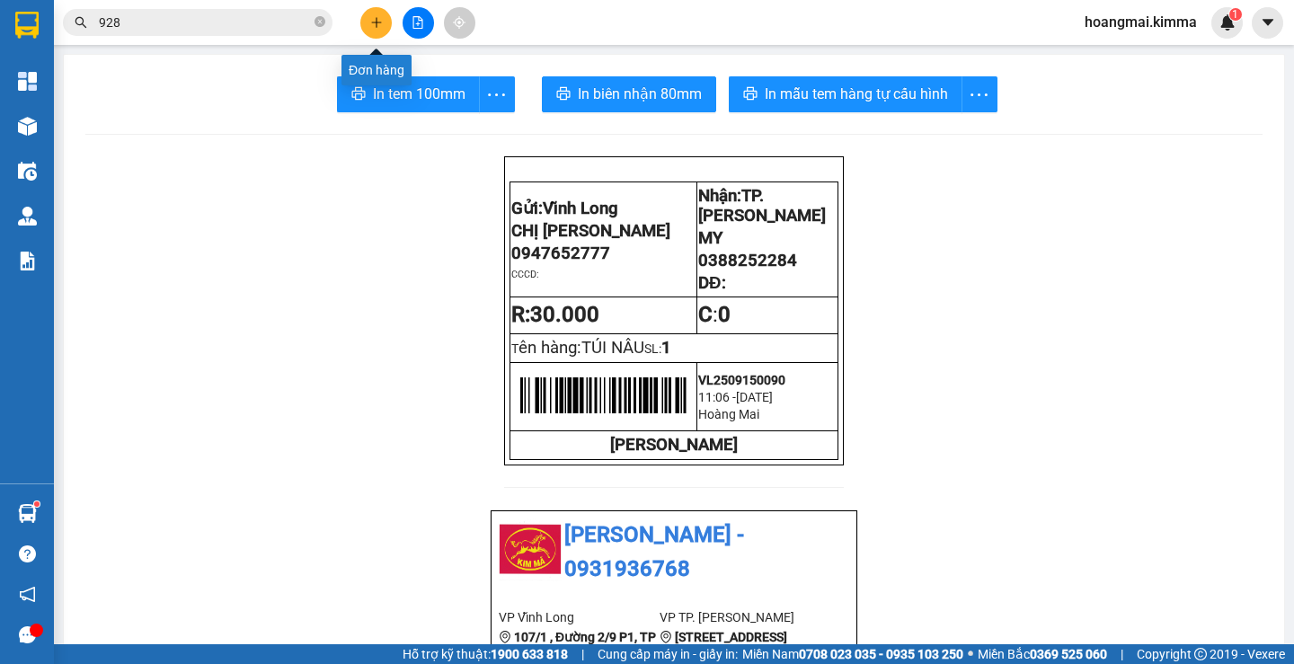
click at [378, 20] on icon "plus" at bounding box center [376, 22] width 13 height 13
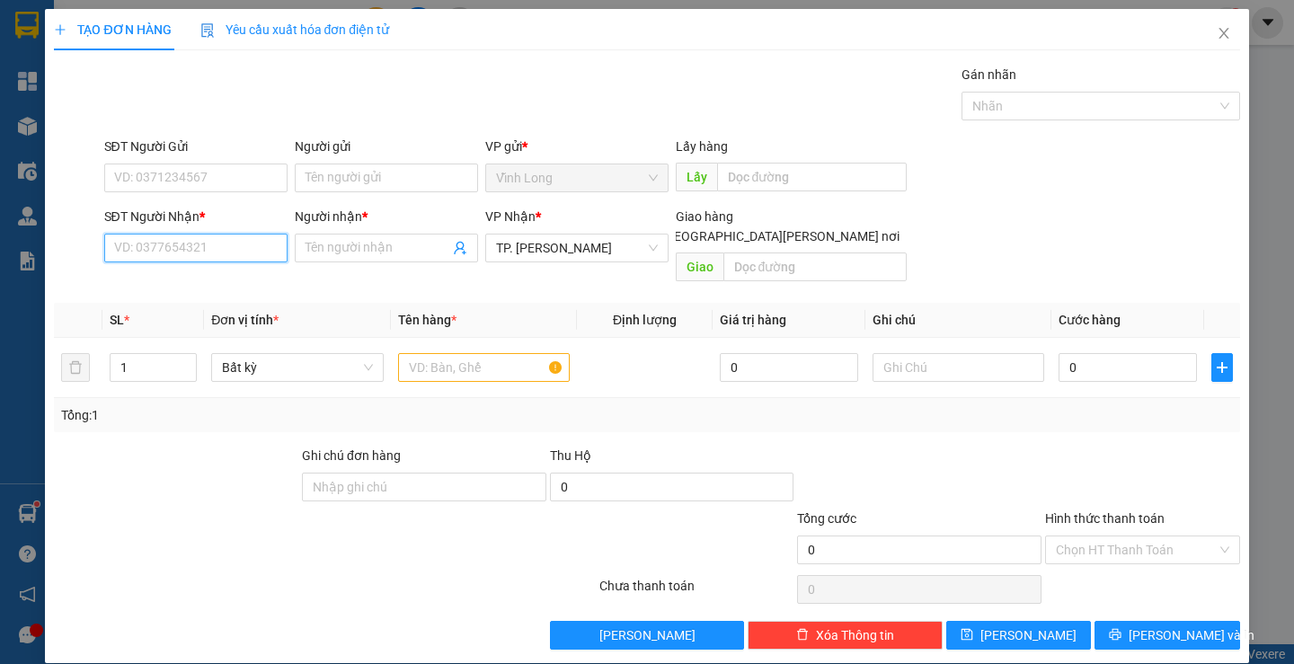
click at [230, 260] on input "SĐT Người Nhận *" at bounding box center [195, 248] width 183 height 29
type input "0915877555"
click at [235, 287] on div "0915877555 - CHỊ HẰNG" at bounding box center [193, 284] width 160 height 20
type input "CHỊ HẰNG"
type input "0915877555"
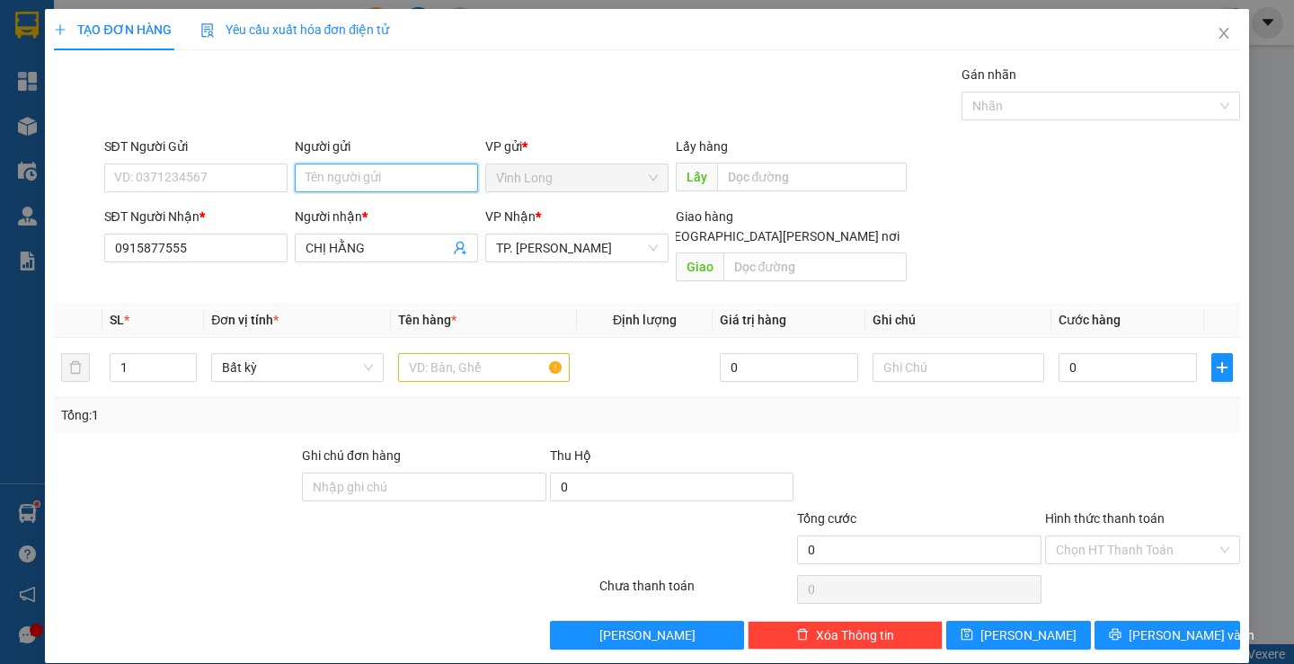
click at [358, 173] on input "Người gửi" at bounding box center [386, 178] width 183 height 29
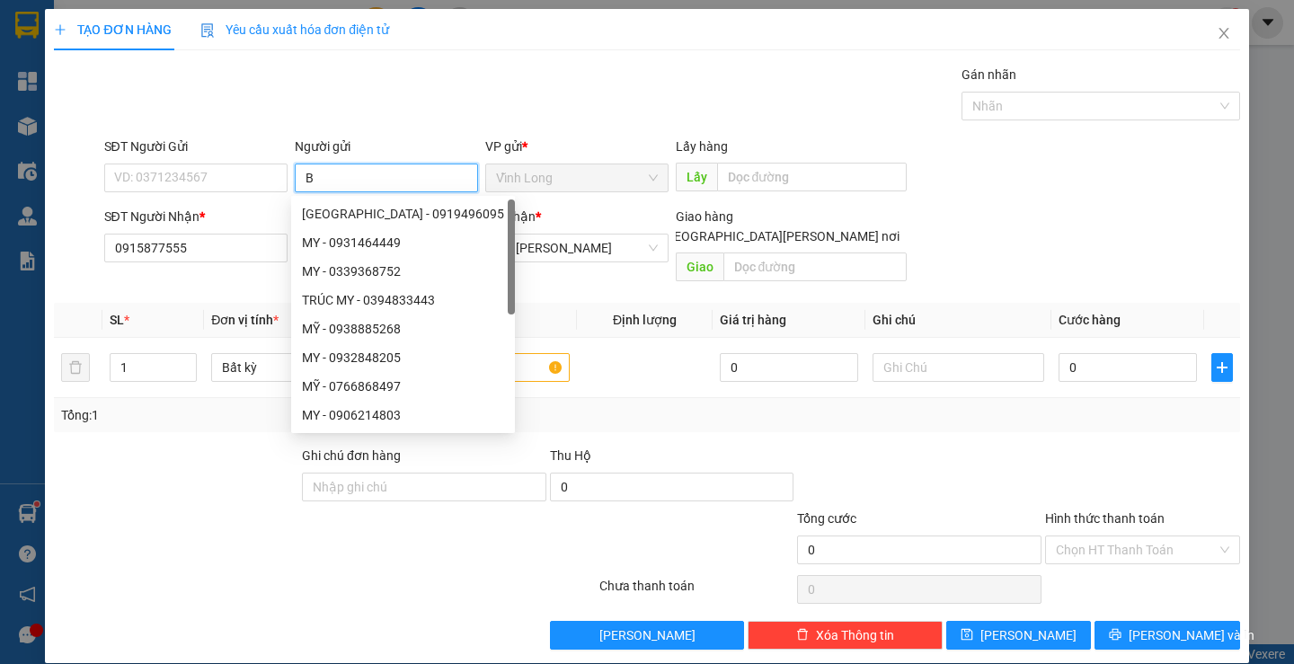
type input "BÁ"
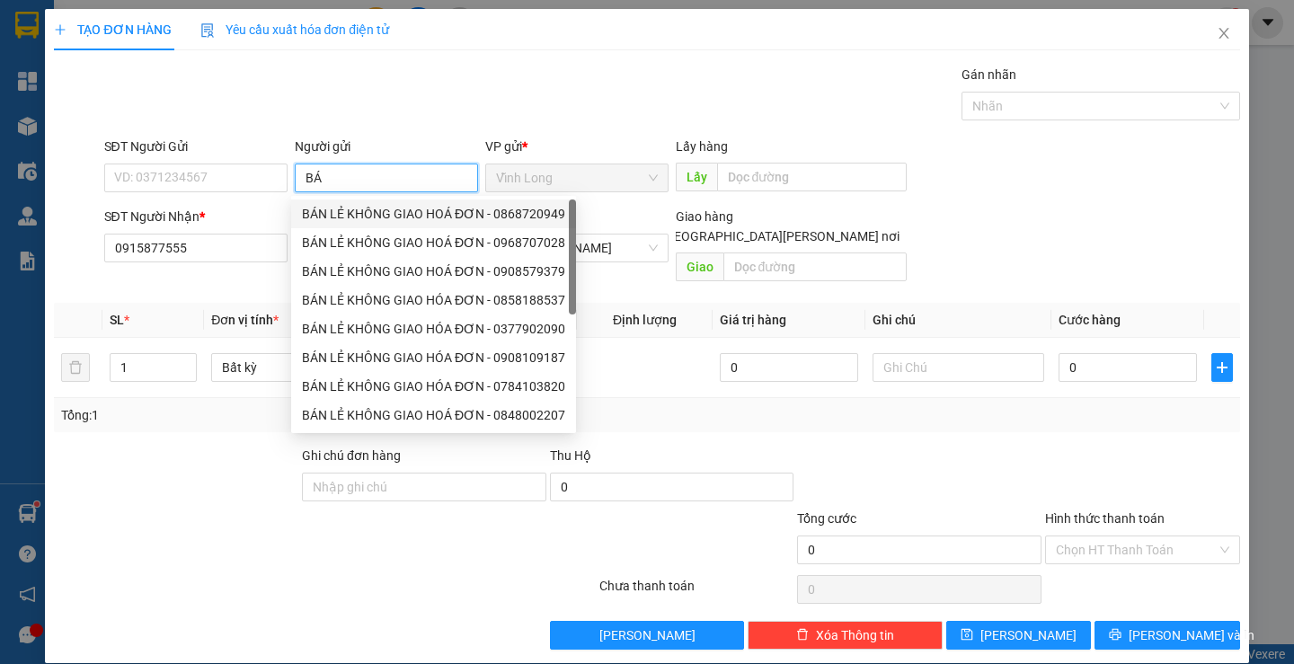
drag, startPoint x: 362, startPoint y: 210, endPoint x: 193, endPoint y: 180, distance: 171.7
click at [361, 210] on div "BÁN LẺ KHÔNG GIAO HOÁ ĐƠN - 0868720949" at bounding box center [433, 214] width 263 height 20
type input "0868720949"
type input "BÁN LẺ KHÔNG GIAO HOÁ ĐƠN"
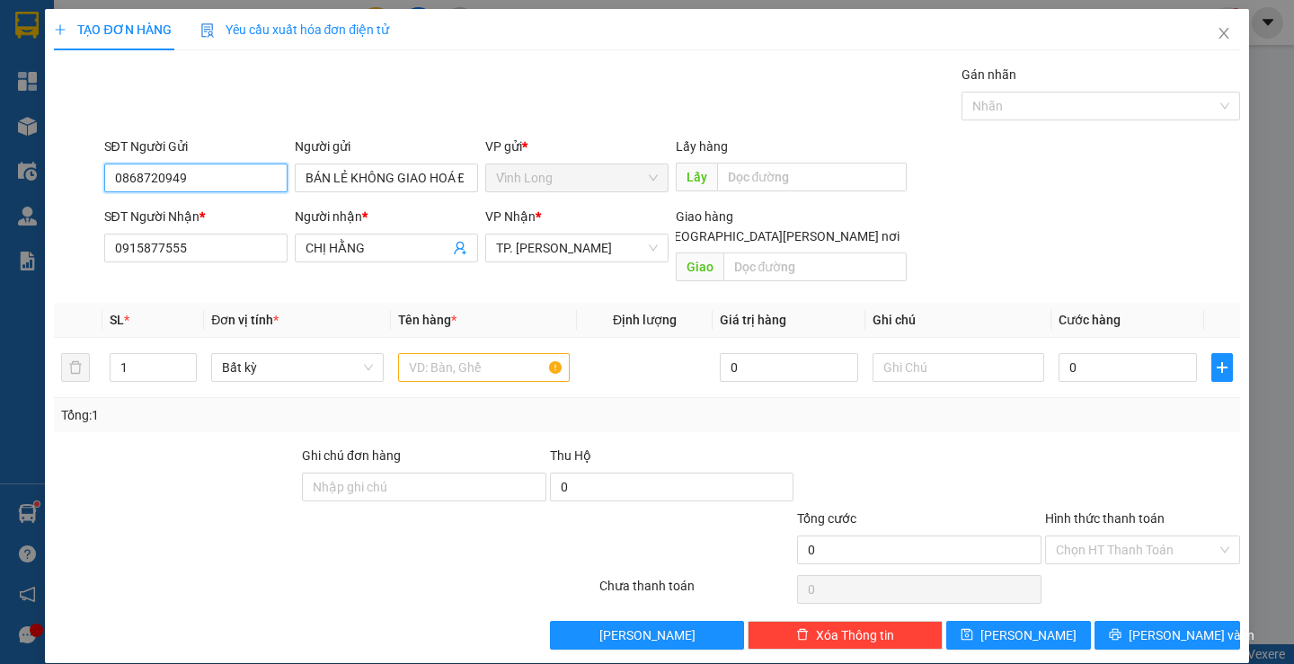
drag, startPoint x: 181, startPoint y: 177, endPoint x: 86, endPoint y: 196, distance: 96.2
click at [87, 195] on div "SĐT Người Gửi 0868720949 0868720949 Người gửi BÁN LẺ KHÔNG GIAO HOÁ ĐƠN VP gửi …" at bounding box center [646, 168] width 1189 height 63
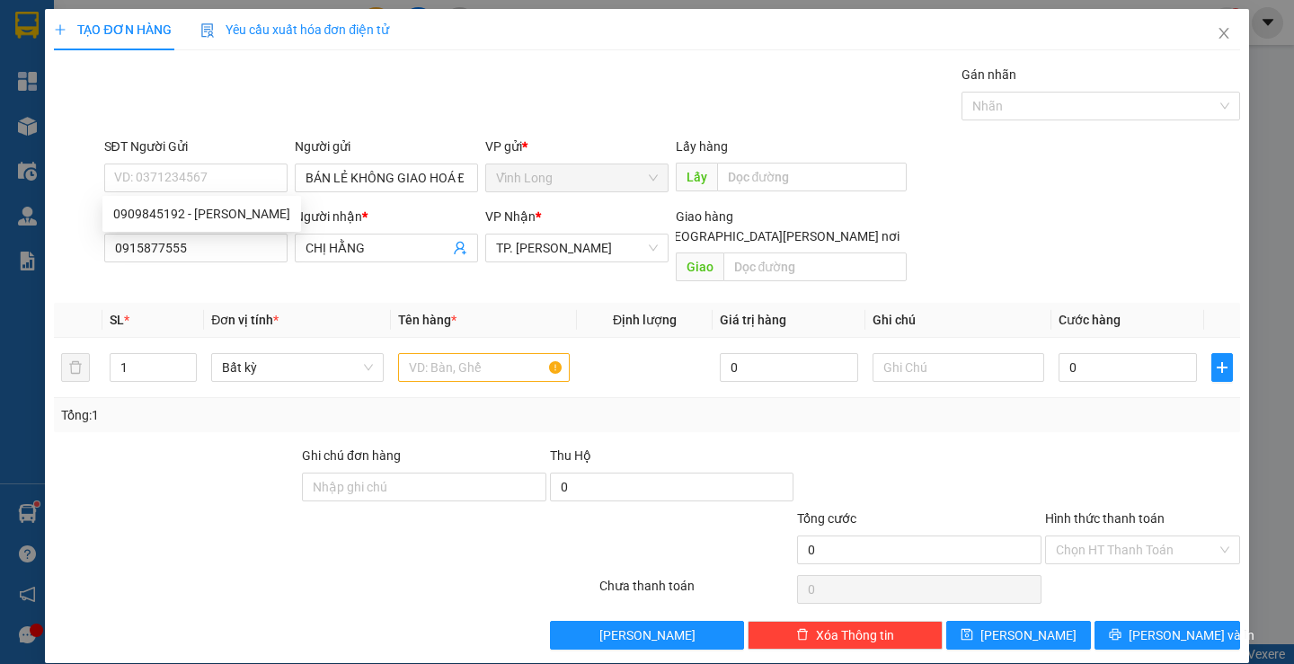
click at [554, 105] on div "Gói vận chuyển * Tiêu chuẩn Gán nhãn Nhãn" at bounding box center [672, 96] width 1143 height 63
click at [490, 353] on input "text" at bounding box center [484, 367] width 172 height 29
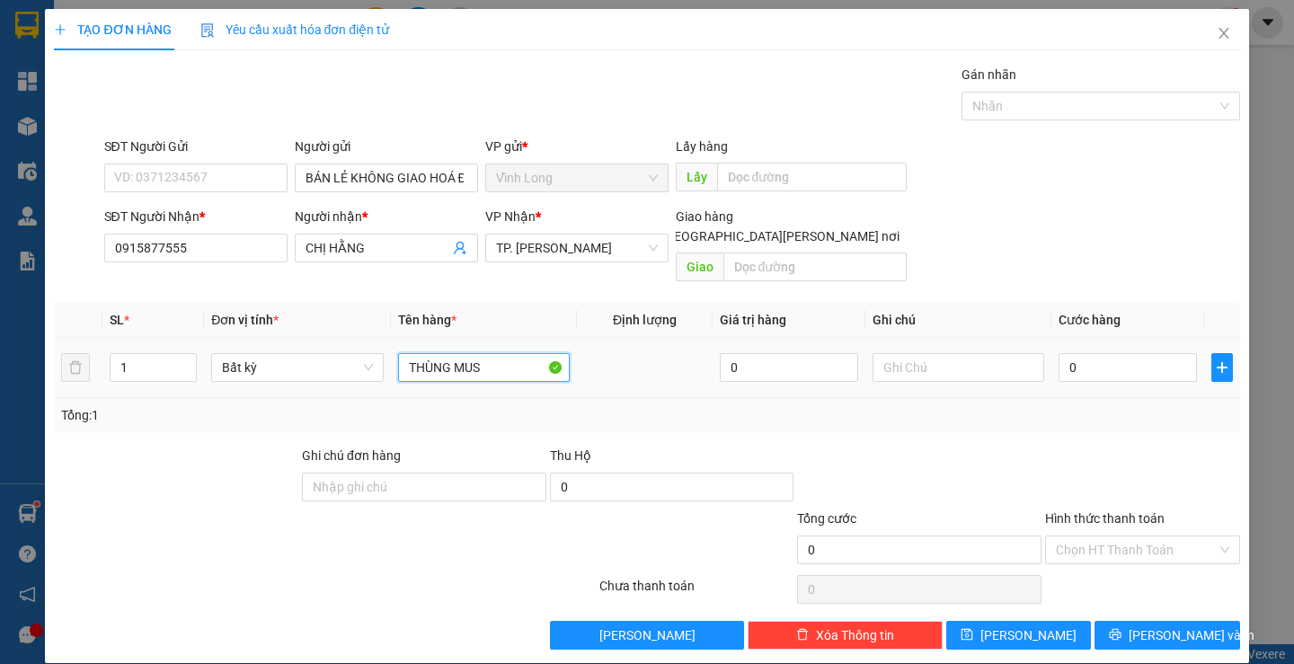
type input "THÙNG MUS"
type input "TRANG"
type input "5"
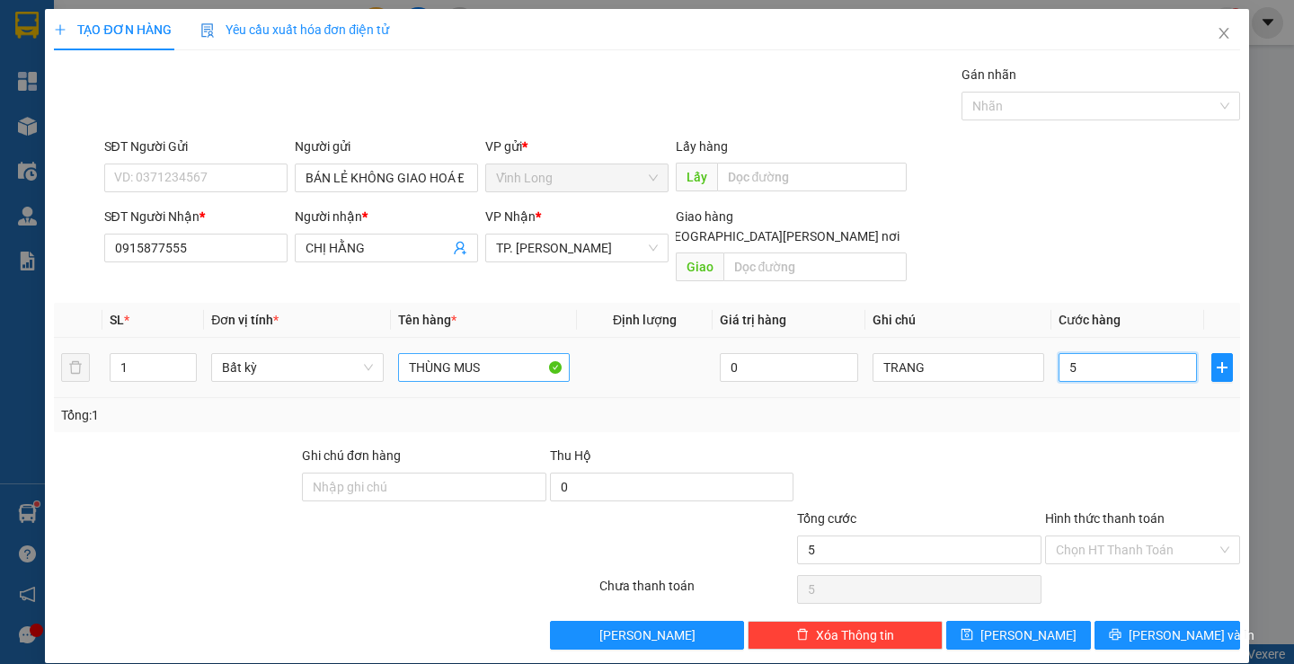
type input "50"
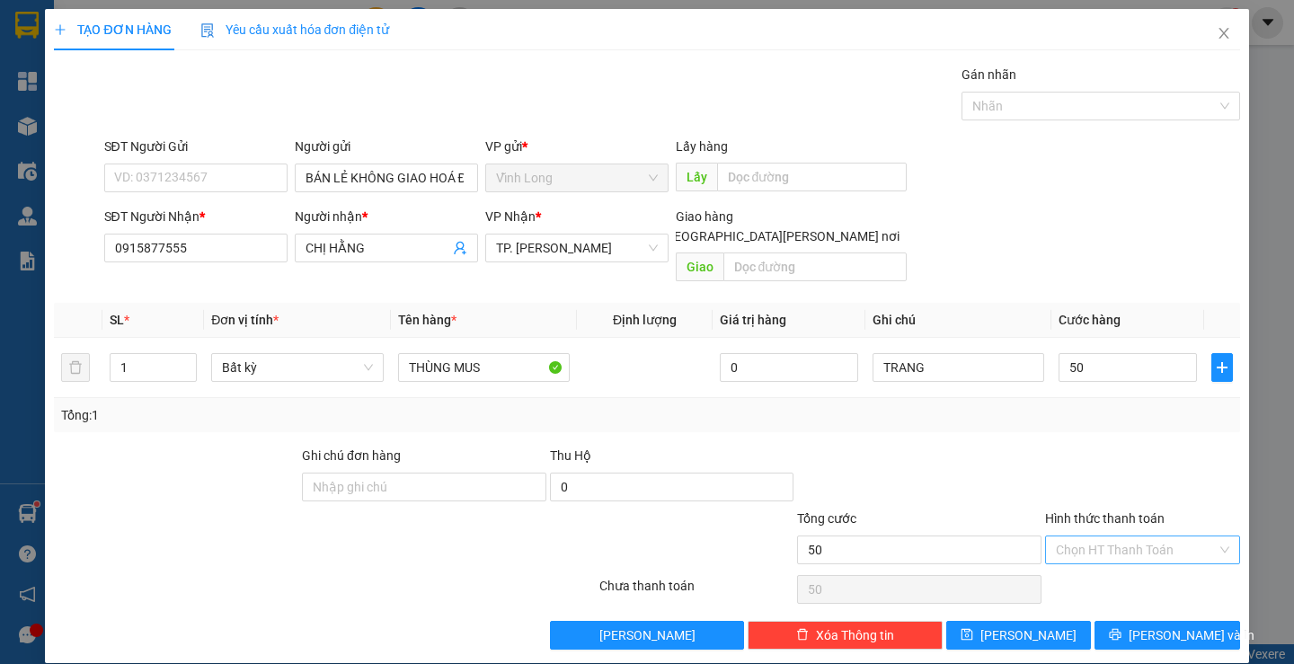
type input "50.000"
click at [1056, 536] on input "Hình thức thanh toán" at bounding box center [1136, 549] width 161 height 27
click at [1059, 563] on div "Tại văn phòng" at bounding box center [1131, 566] width 171 height 20
type input "0"
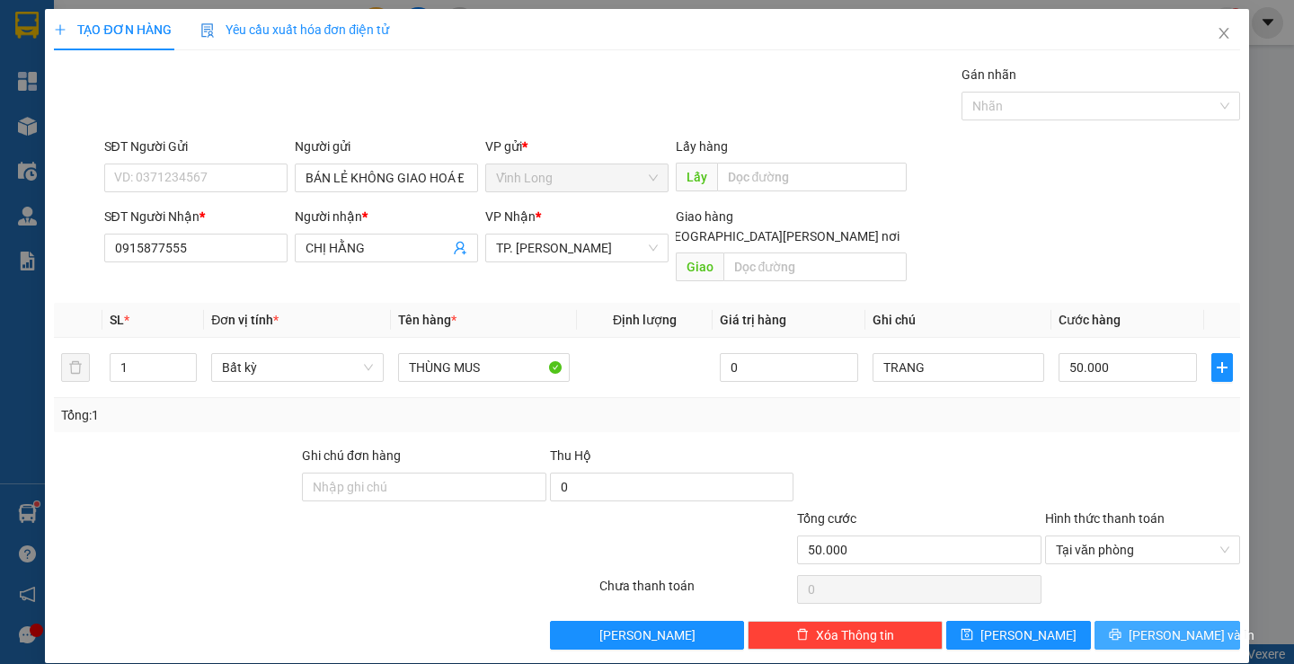
click at [1103, 621] on button "[PERSON_NAME] và In" at bounding box center [1166, 635] width 145 height 29
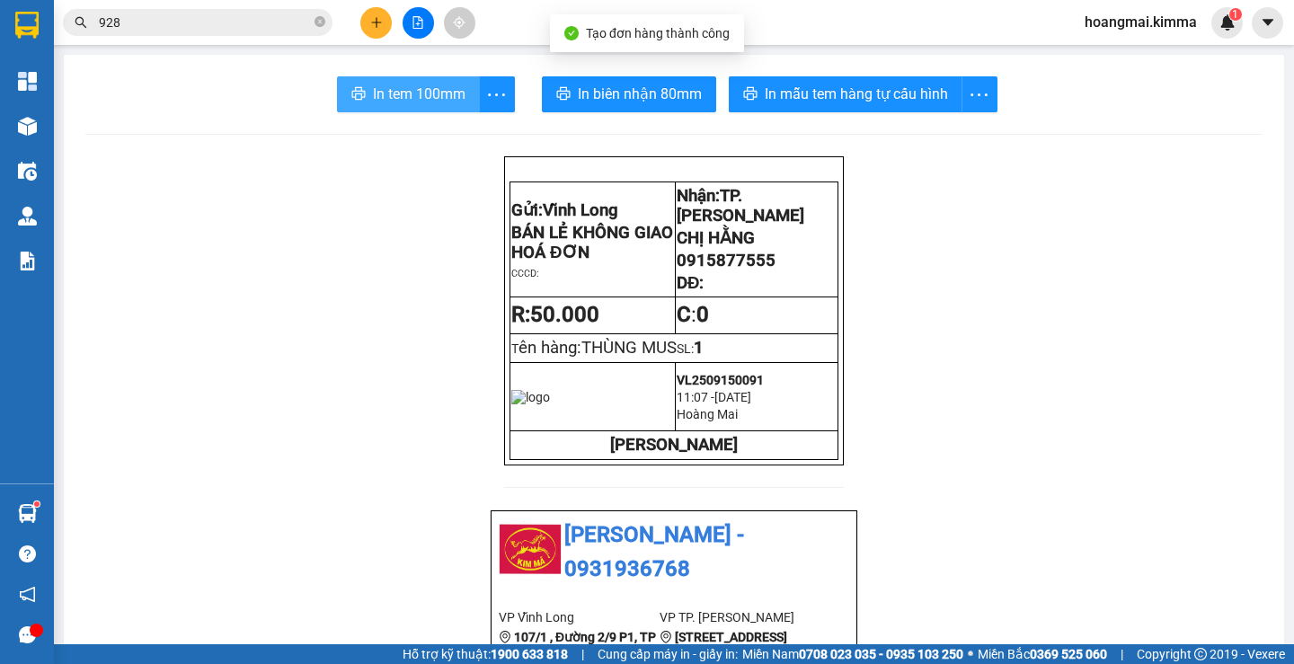
click at [409, 96] on span "In tem 100mm" at bounding box center [419, 94] width 93 height 22
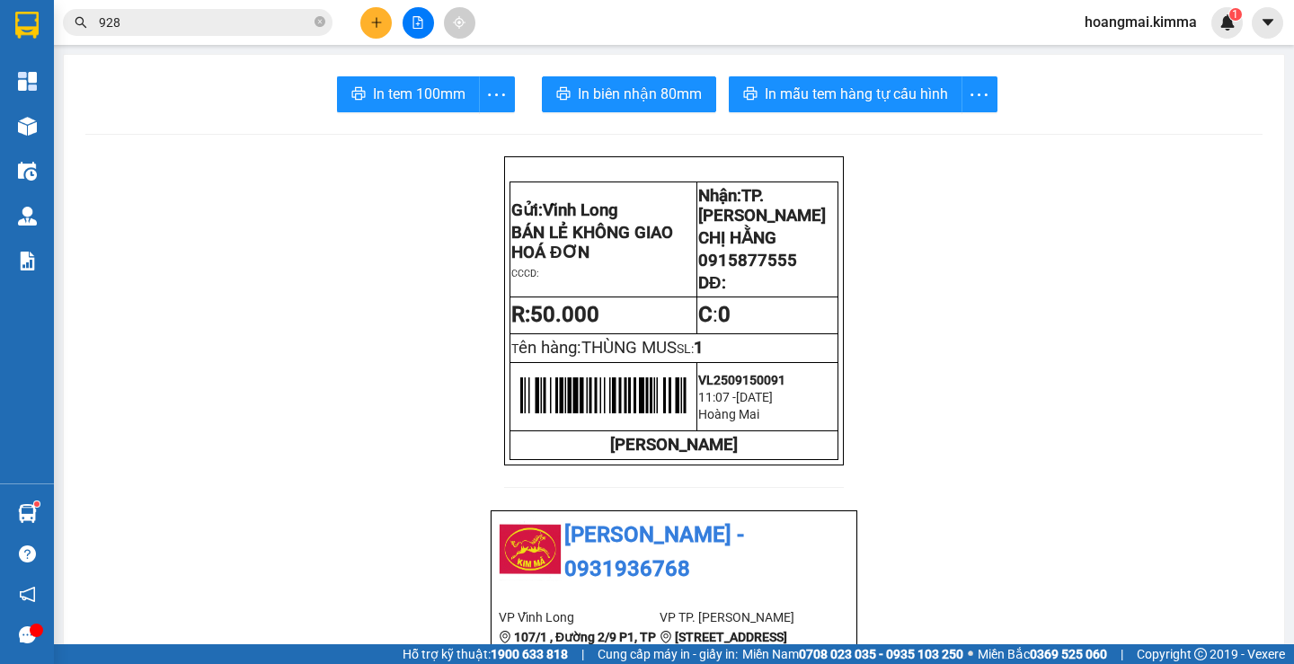
click at [379, 19] on icon "plus" at bounding box center [376, 22] width 13 height 13
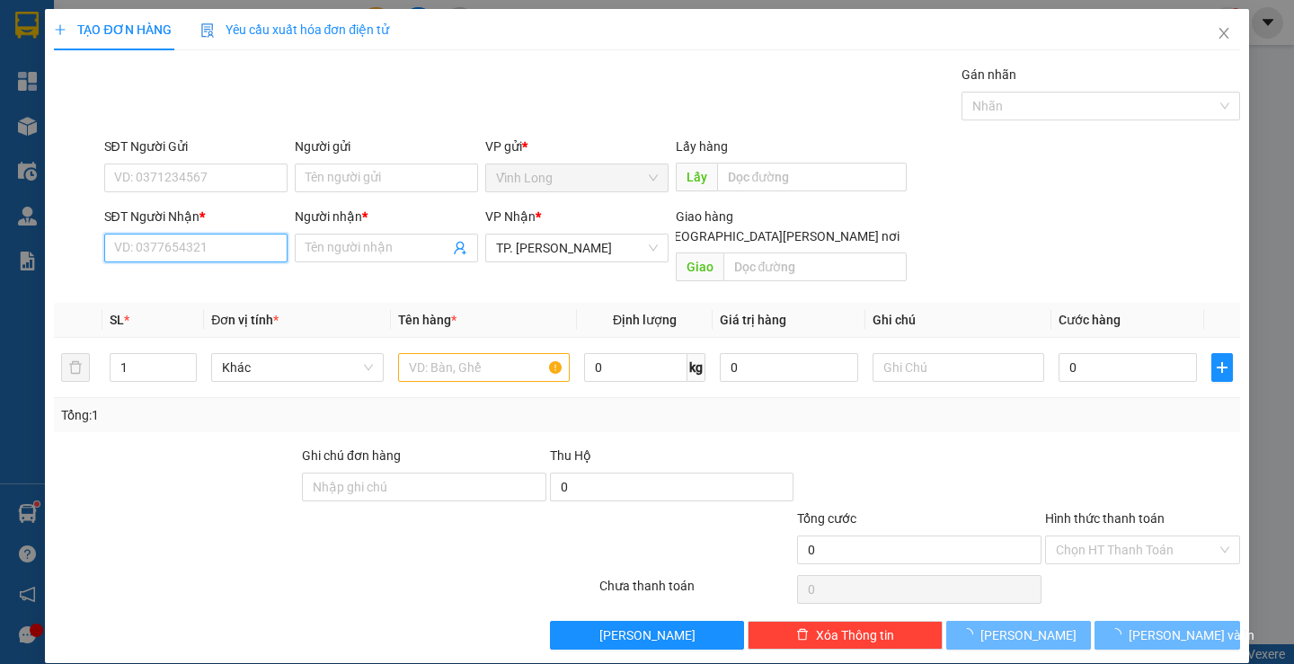
click at [265, 234] on input "SĐT Người Nhận *" at bounding box center [195, 248] width 183 height 29
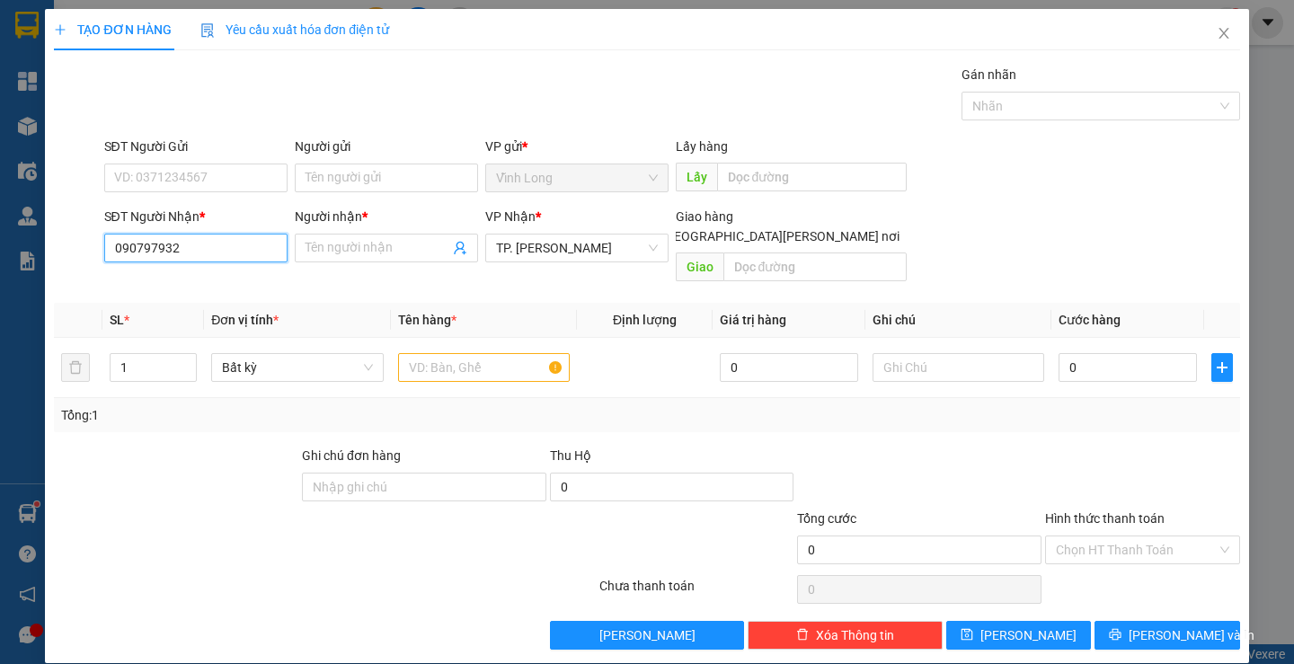
type input "0907979320"
click at [232, 281] on div "0907979320 - THẢO" at bounding box center [201, 284] width 177 height 20
type input "THẢO"
type input "0907979320"
click at [430, 356] on input "text" at bounding box center [484, 367] width 172 height 29
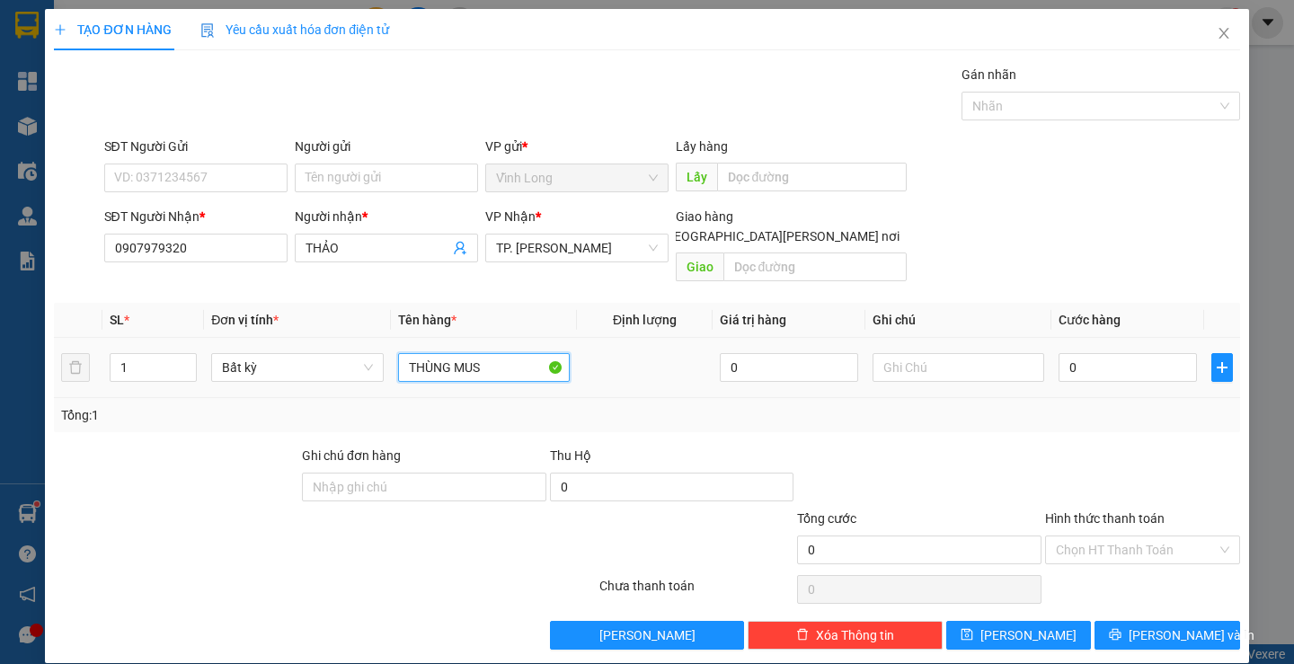
type input "THÙNG MUS"
type input "TRANG"
type input "4"
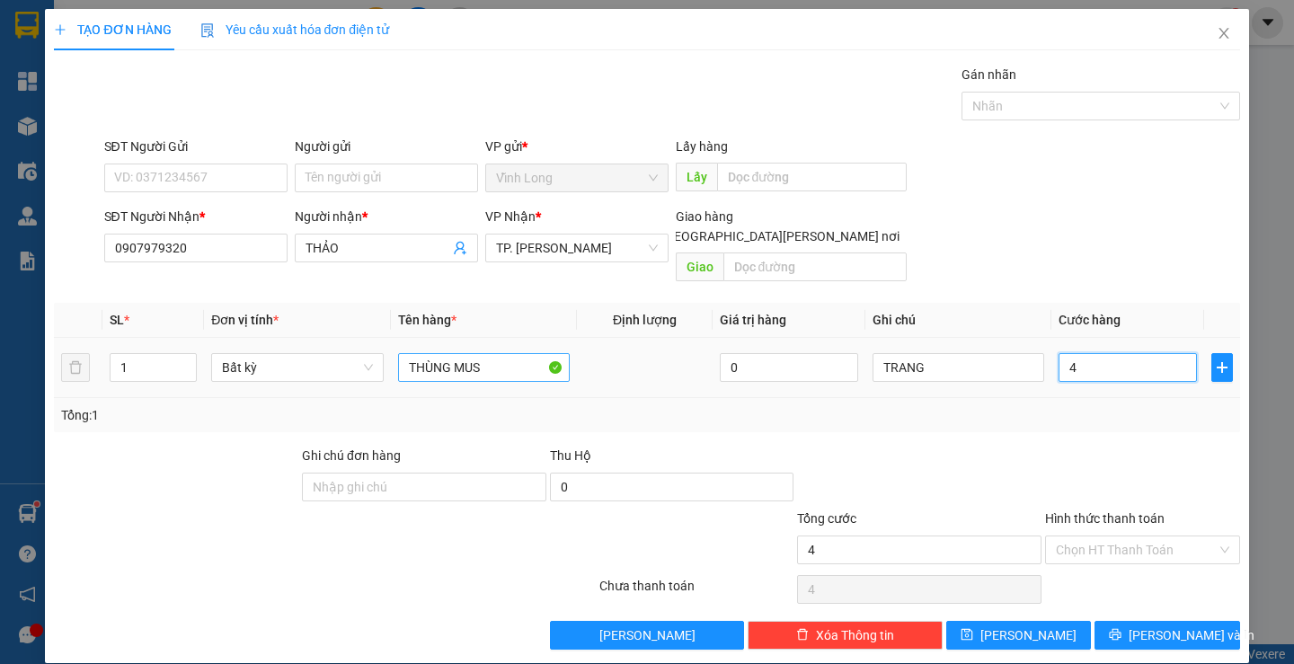
type input "40"
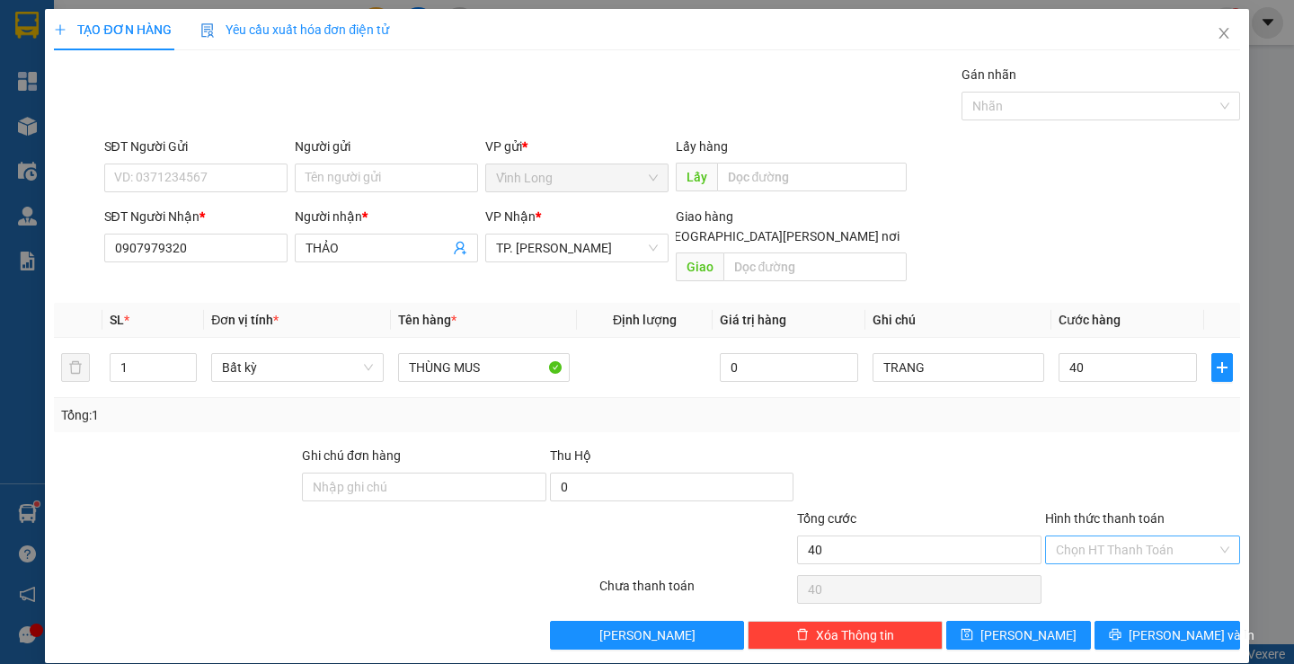
type input "40.000"
click at [1086, 538] on input "Hình thức thanh toán" at bounding box center [1136, 549] width 161 height 27
click at [1087, 563] on div "Tại văn phòng" at bounding box center [1131, 566] width 171 height 20
type input "0"
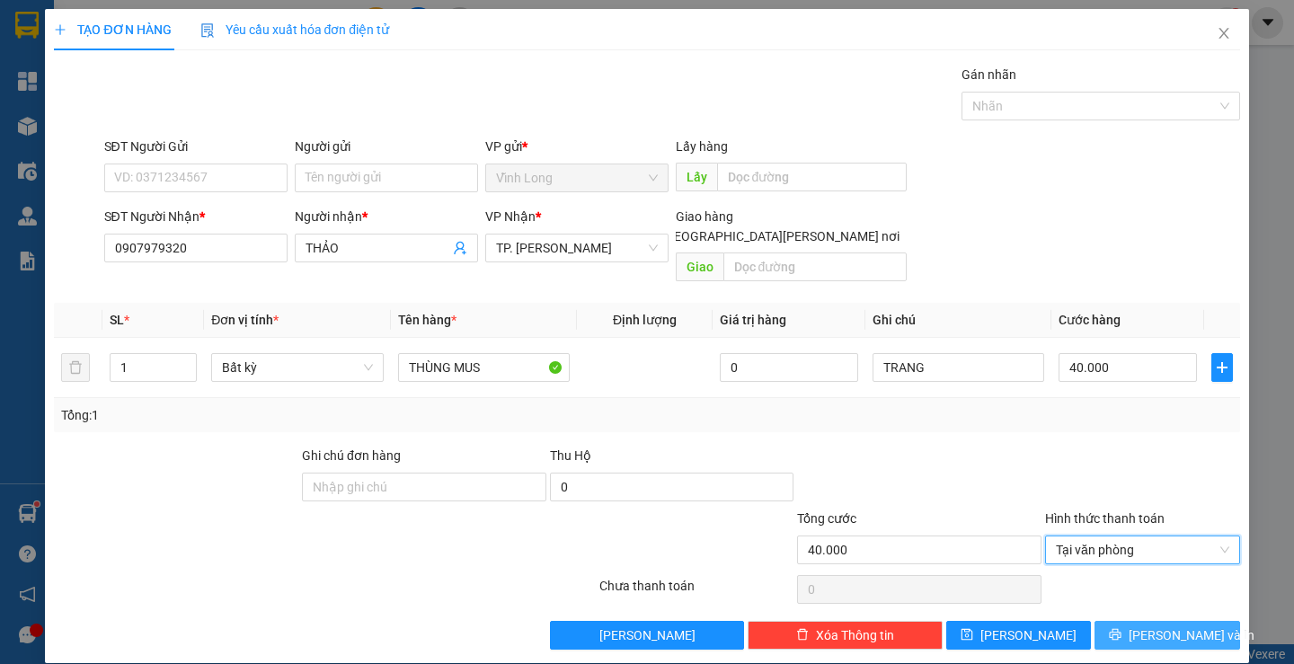
click at [1111, 621] on button "[PERSON_NAME] và In" at bounding box center [1166, 635] width 145 height 29
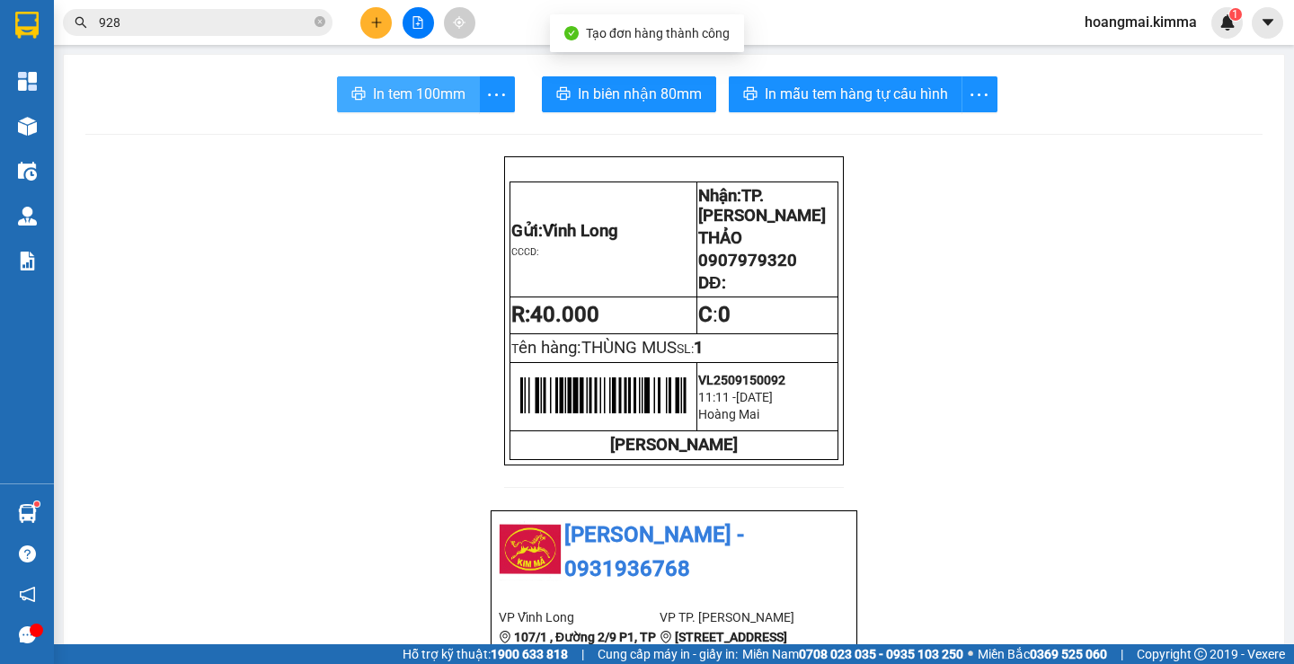
click at [389, 94] on span "In tem 100mm" at bounding box center [419, 94] width 93 height 22
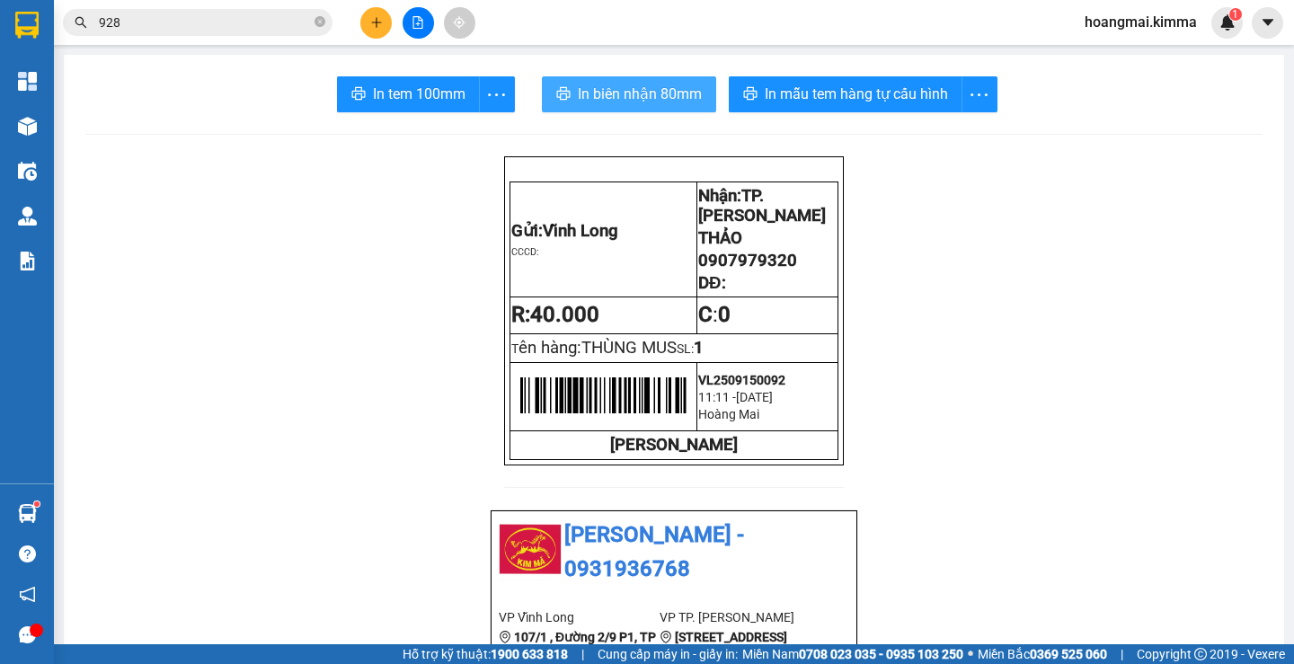
click at [602, 85] on span "In biên nhận 80mm" at bounding box center [640, 94] width 124 height 22
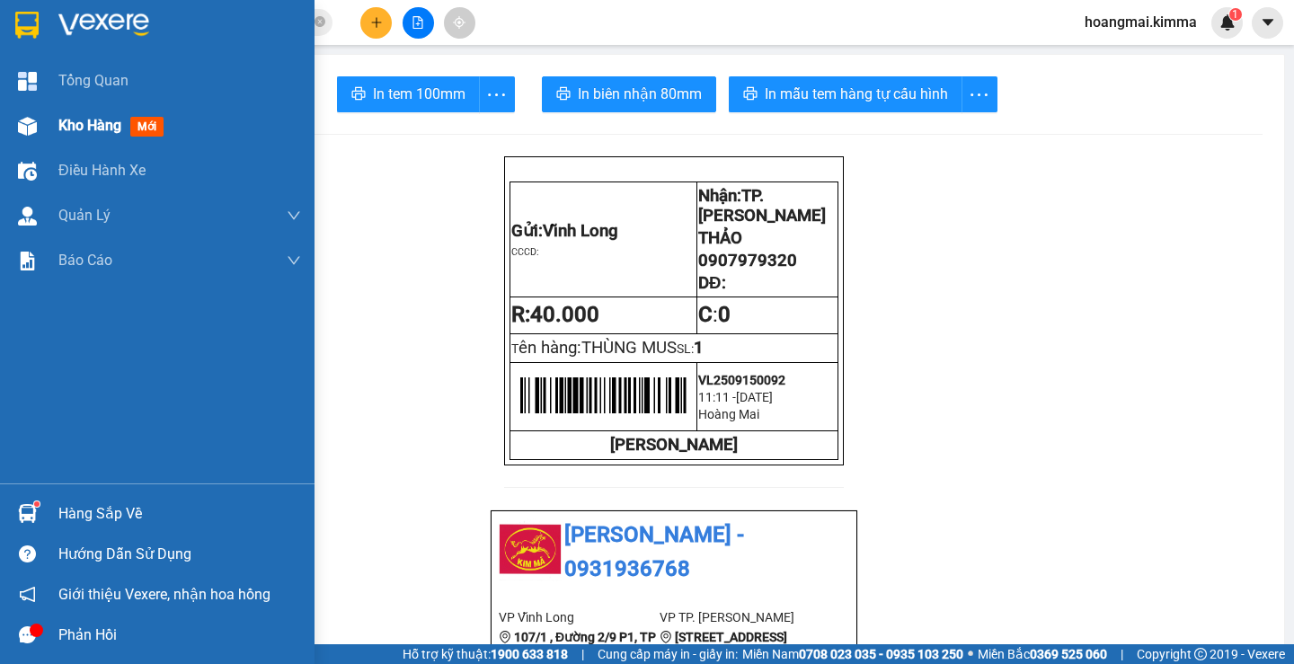
click at [113, 111] on div "Kho hàng mới" at bounding box center [179, 125] width 243 height 45
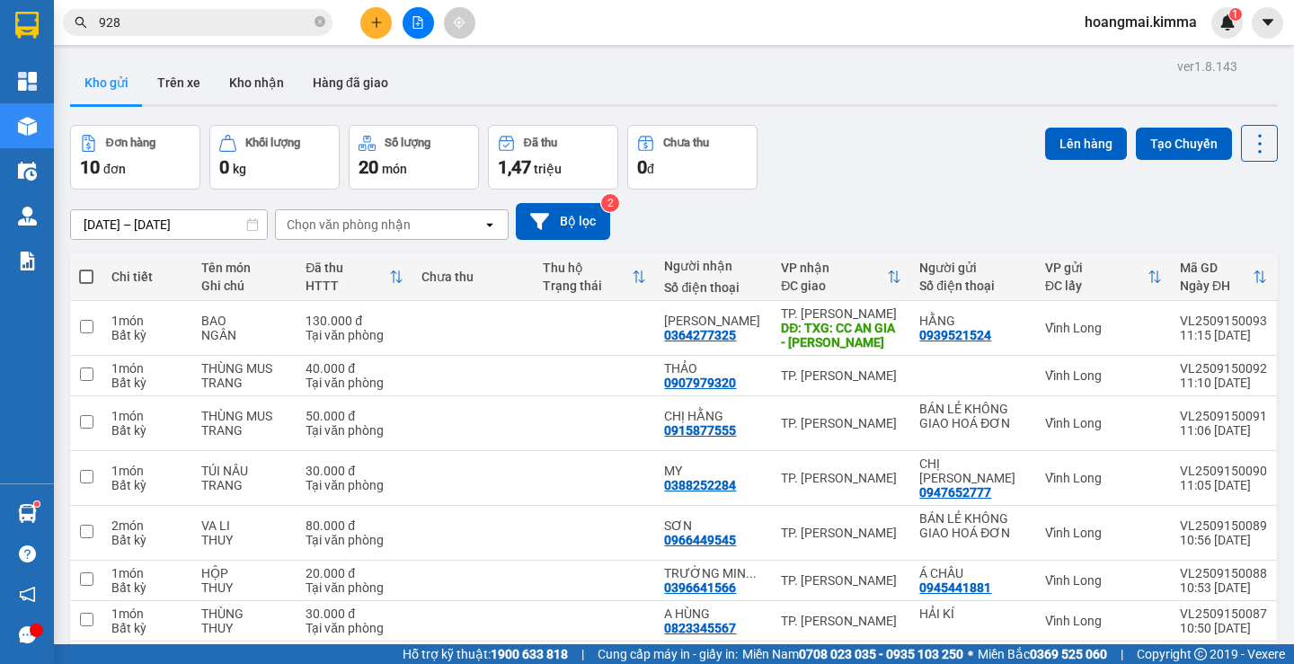
click at [375, 28] on icon "plus" at bounding box center [376, 22] width 13 height 13
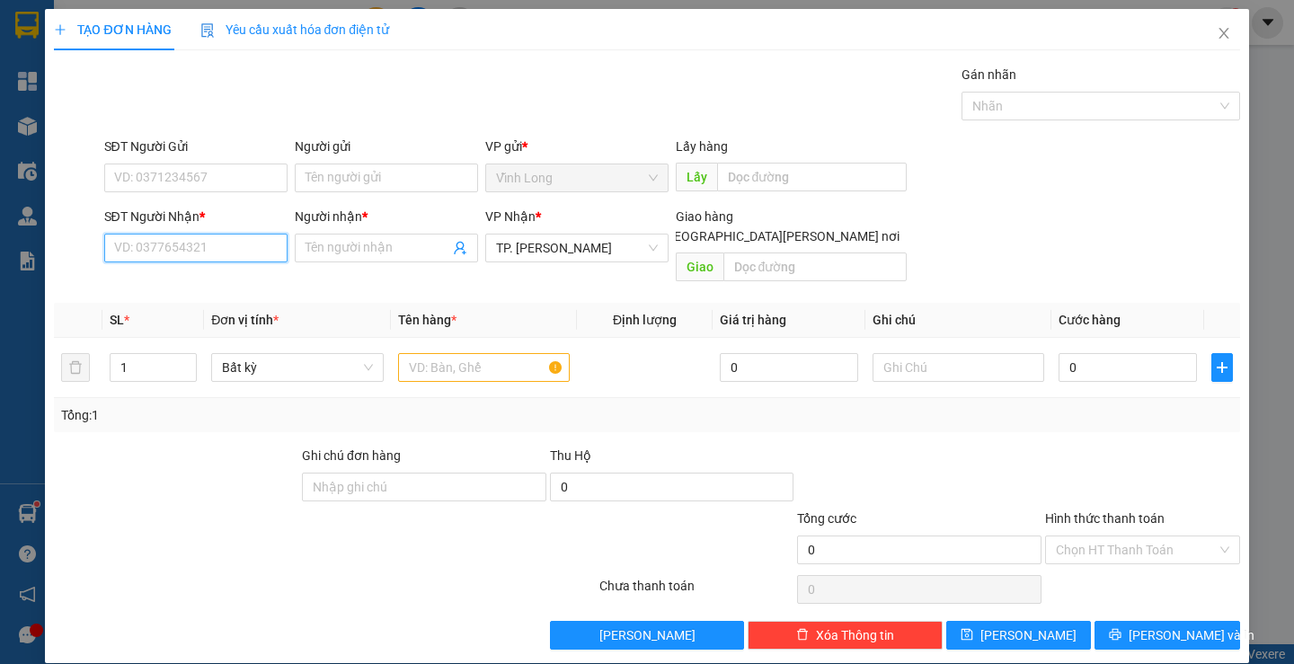
click at [180, 248] on input "SĐT Người Nhận *" at bounding box center [195, 248] width 183 height 29
type input "0909726970"
click at [223, 285] on div "0909726970 - CHÍ NGUYÊN" at bounding box center [193, 284] width 160 height 20
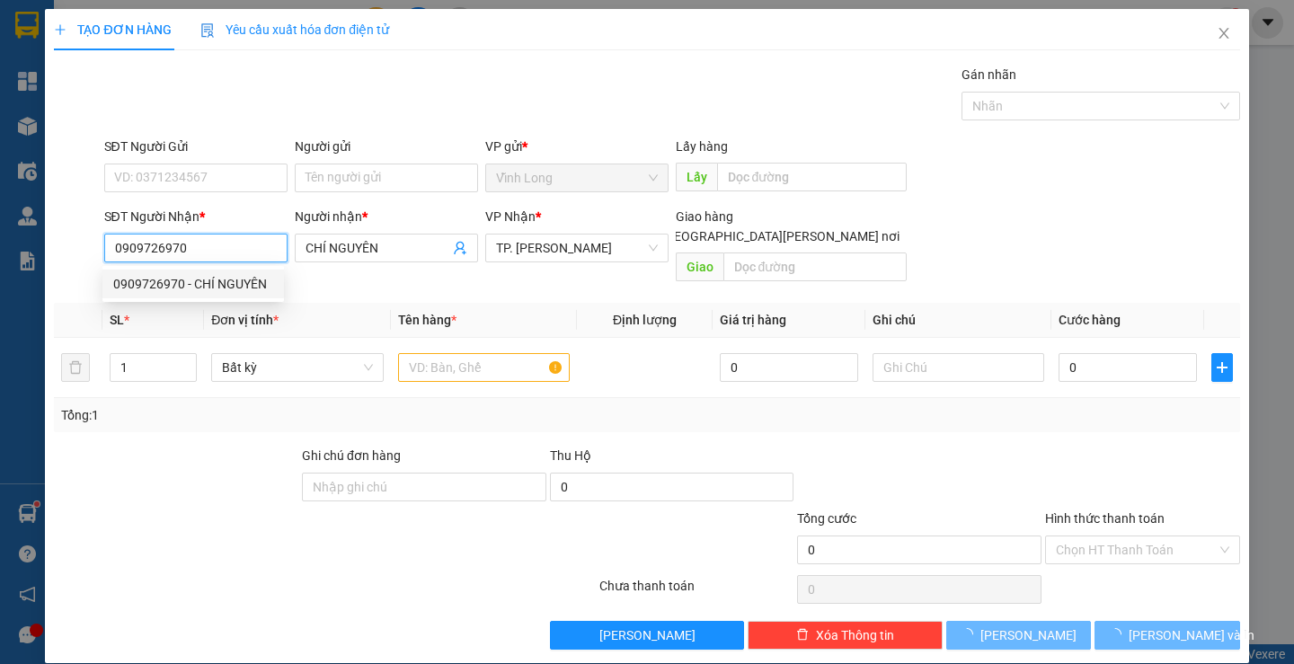
type input "CHÍ NGUYÊN"
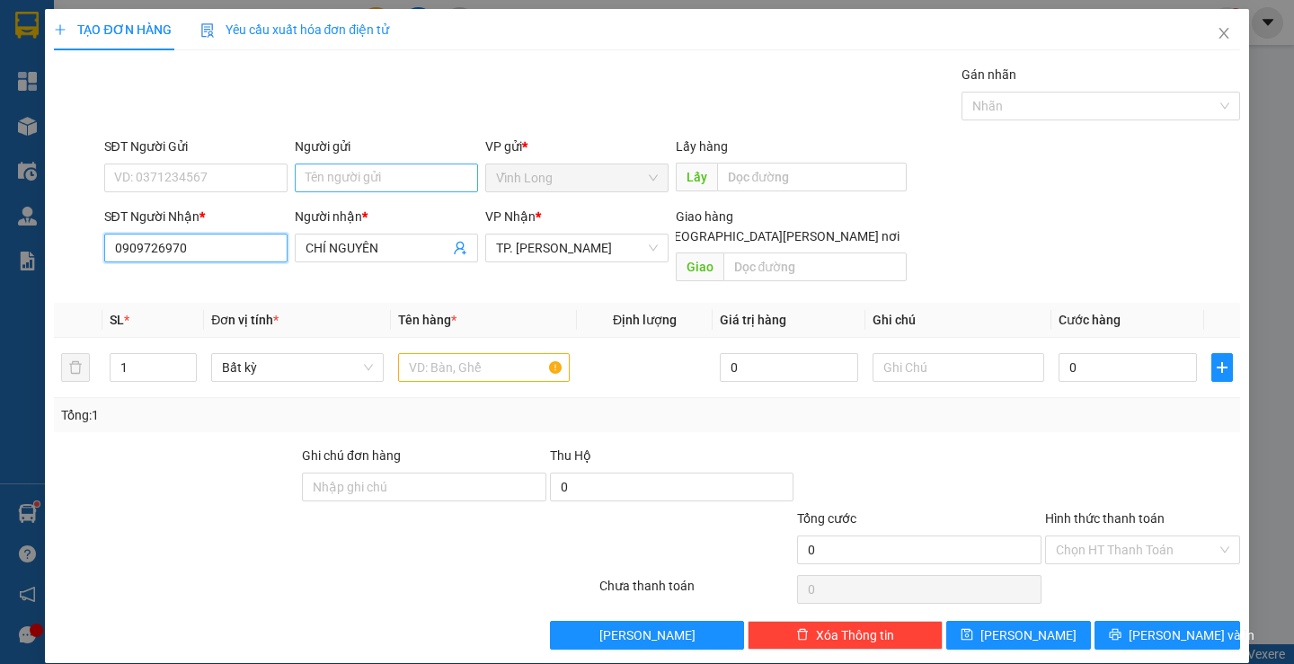
type input "0909726970"
click at [374, 184] on input "Người gửi" at bounding box center [386, 178] width 183 height 29
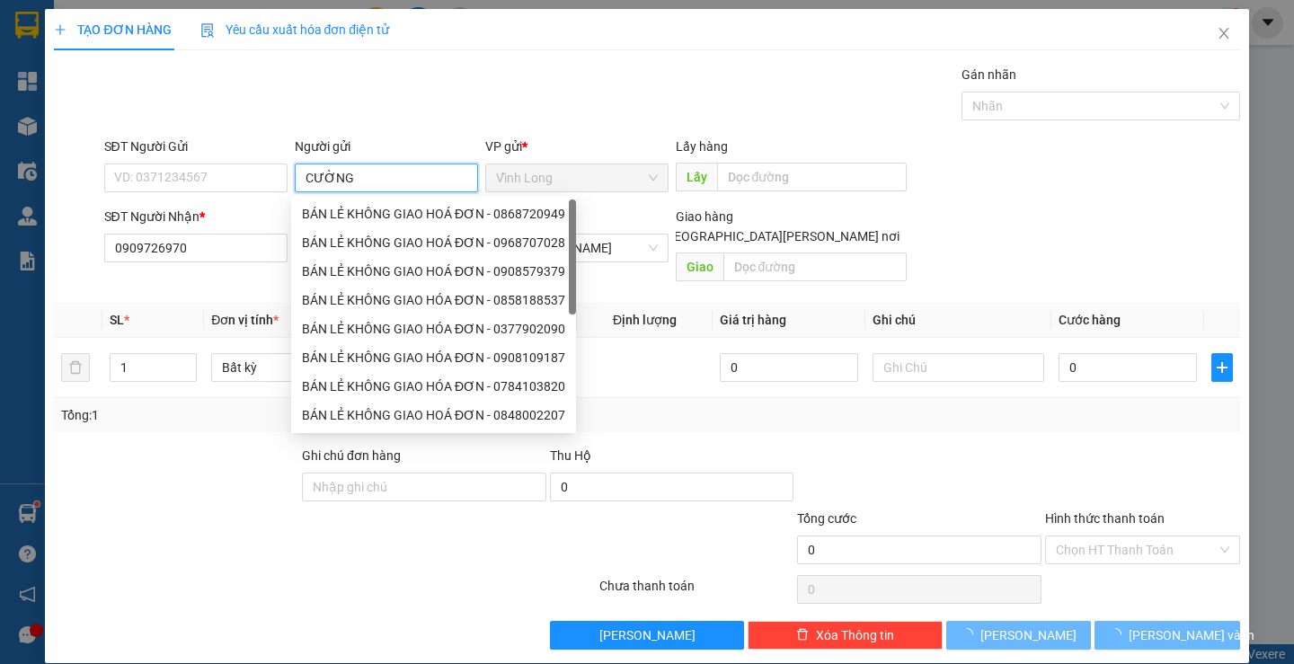
type input "CƯỜNG"
click at [453, 76] on div "Gói vận chuyển * Tiêu chuẩn Gán nhãn Nhãn" at bounding box center [672, 96] width 1143 height 63
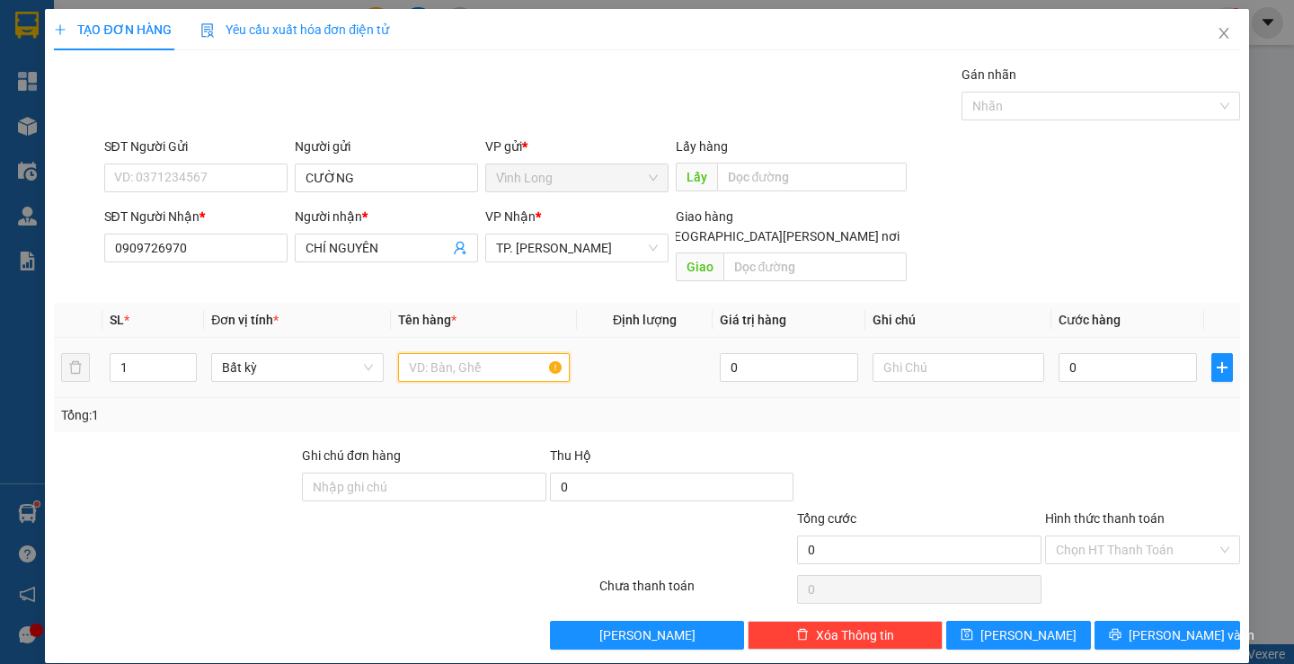
click at [509, 358] on input "text" at bounding box center [484, 367] width 172 height 29
type input "GÓI NP"
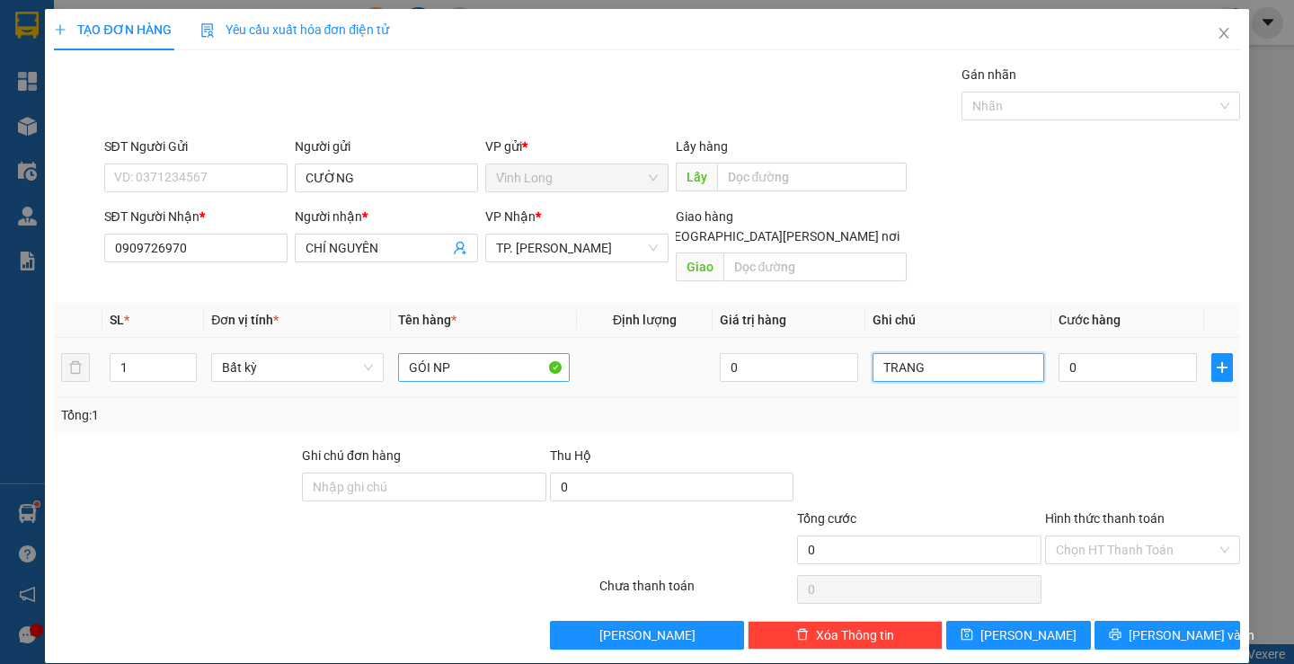
type input "TRANG"
type input "4"
type input "40"
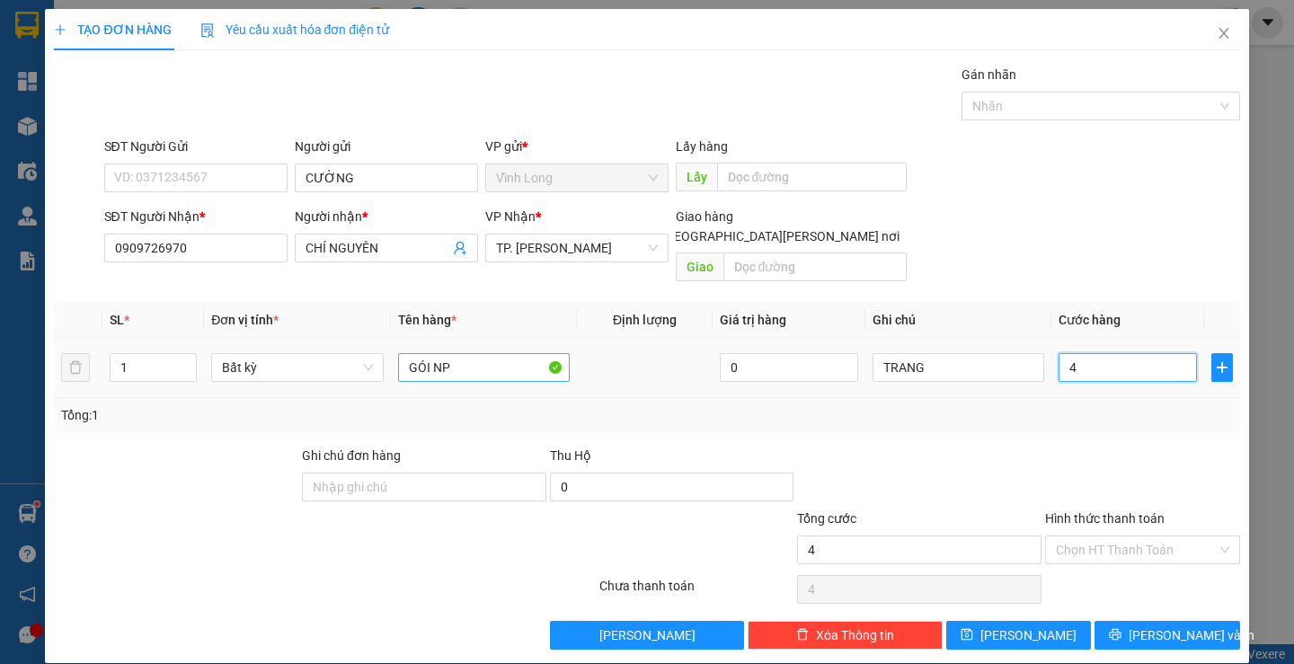
type input "40"
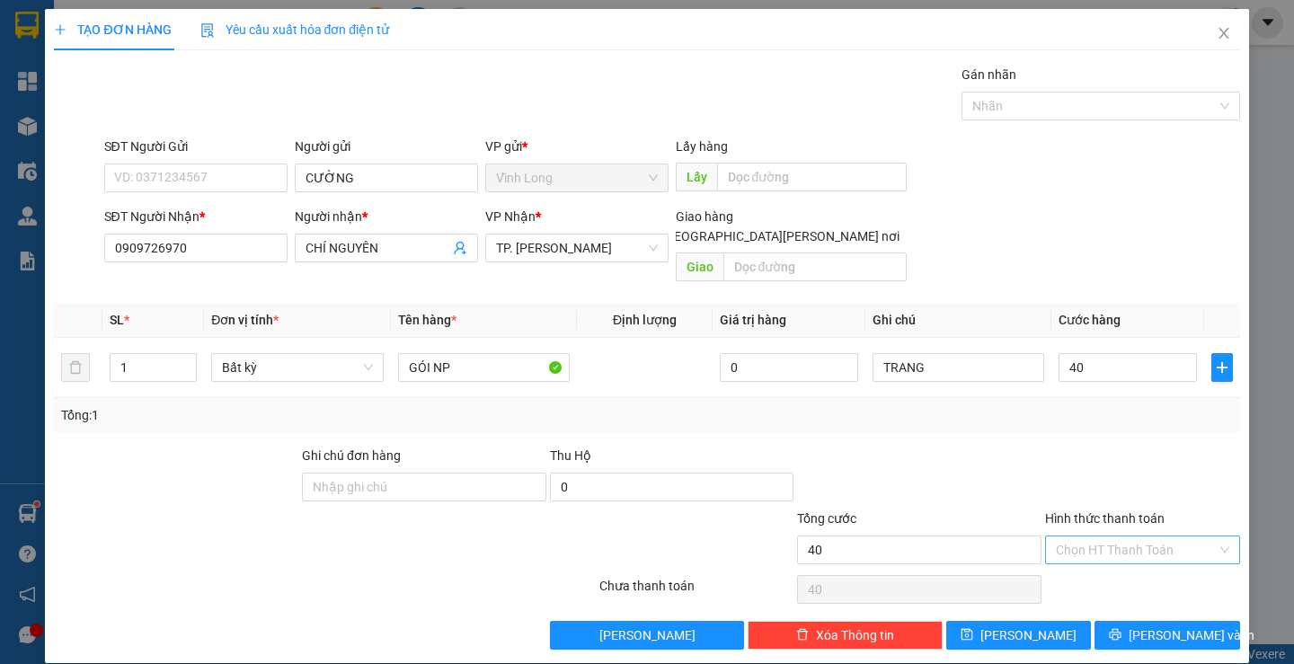
type input "40.000"
click at [1099, 536] on input "Hình thức thanh toán" at bounding box center [1136, 549] width 161 height 27
click at [1082, 577] on div "Tại văn phòng" at bounding box center [1131, 566] width 192 height 29
type input "0"
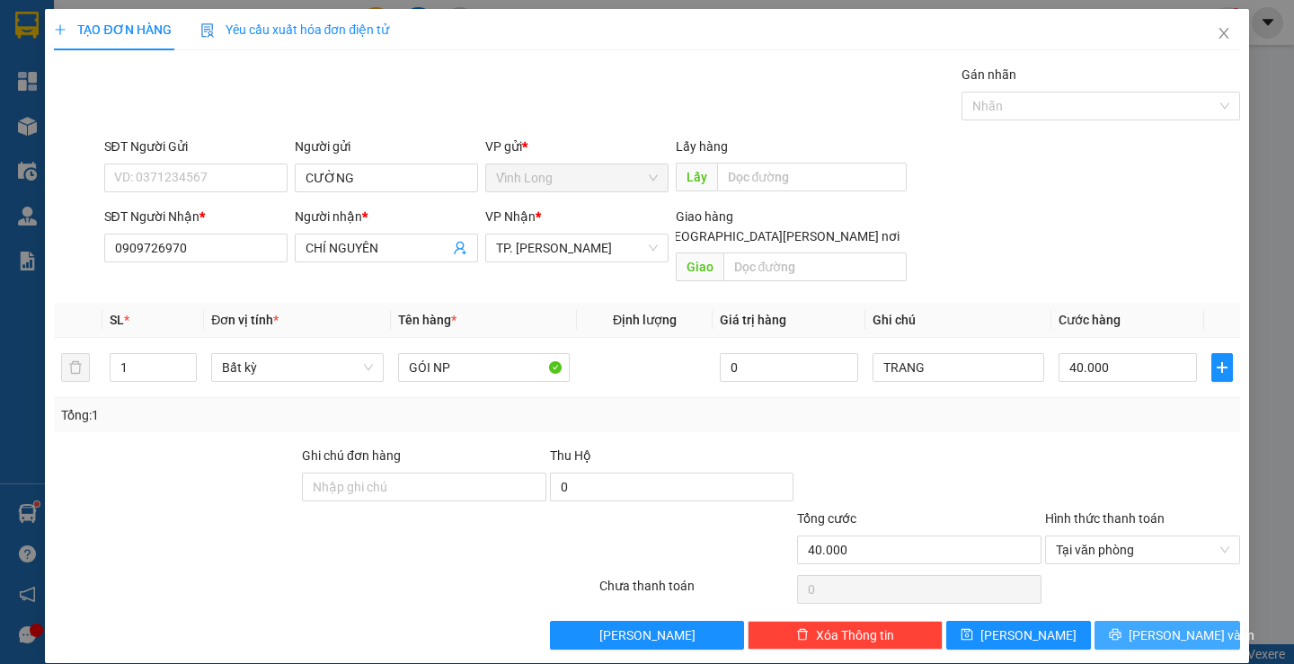
click at [1101, 621] on button "[PERSON_NAME] và In" at bounding box center [1166, 635] width 145 height 29
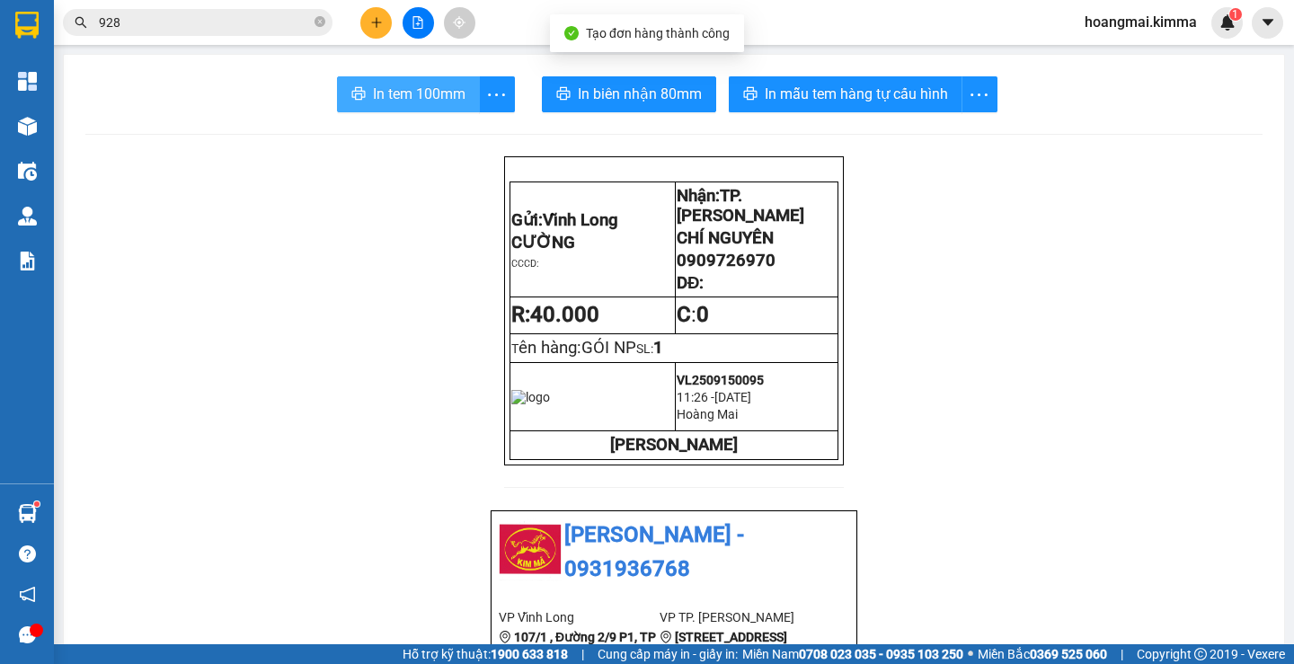
click at [392, 104] on span "In tem 100mm" at bounding box center [419, 94] width 93 height 22
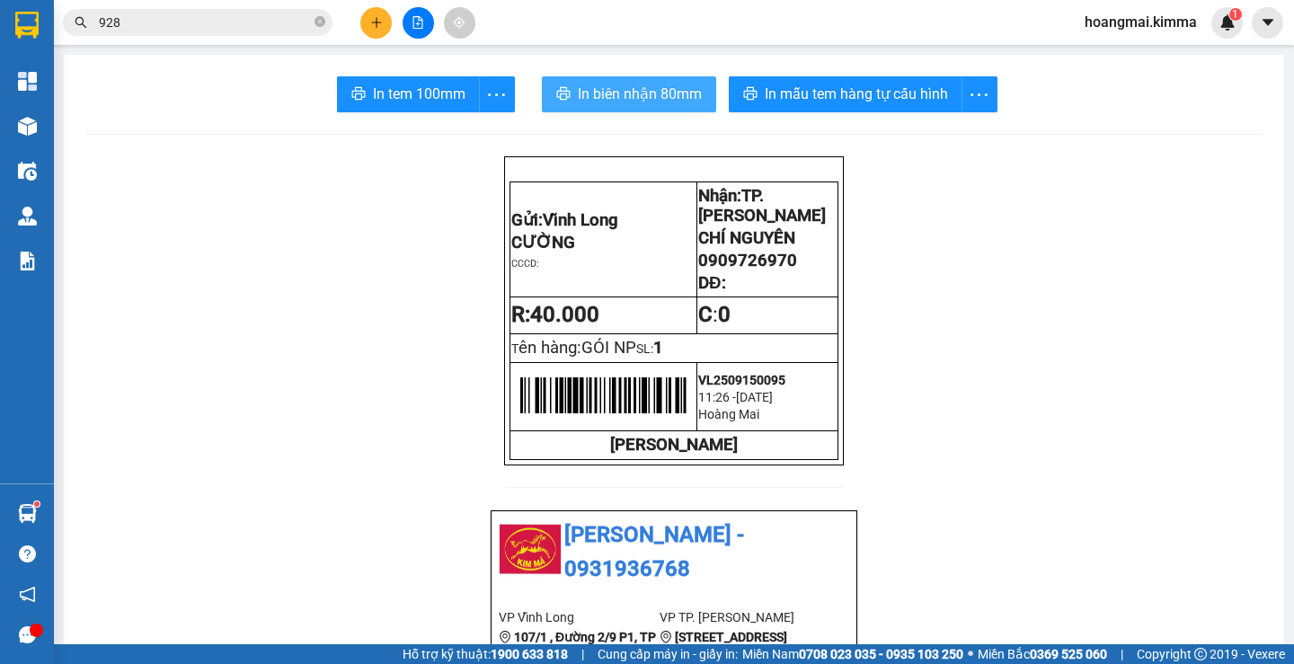
click at [645, 92] on span "In biên nhận 80mm" at bounding box center [640, 94] width 124 height 22
click at [623, 85] on span "In biên nhận 80mm" at bounding box center [640, 94] width 124 height 22
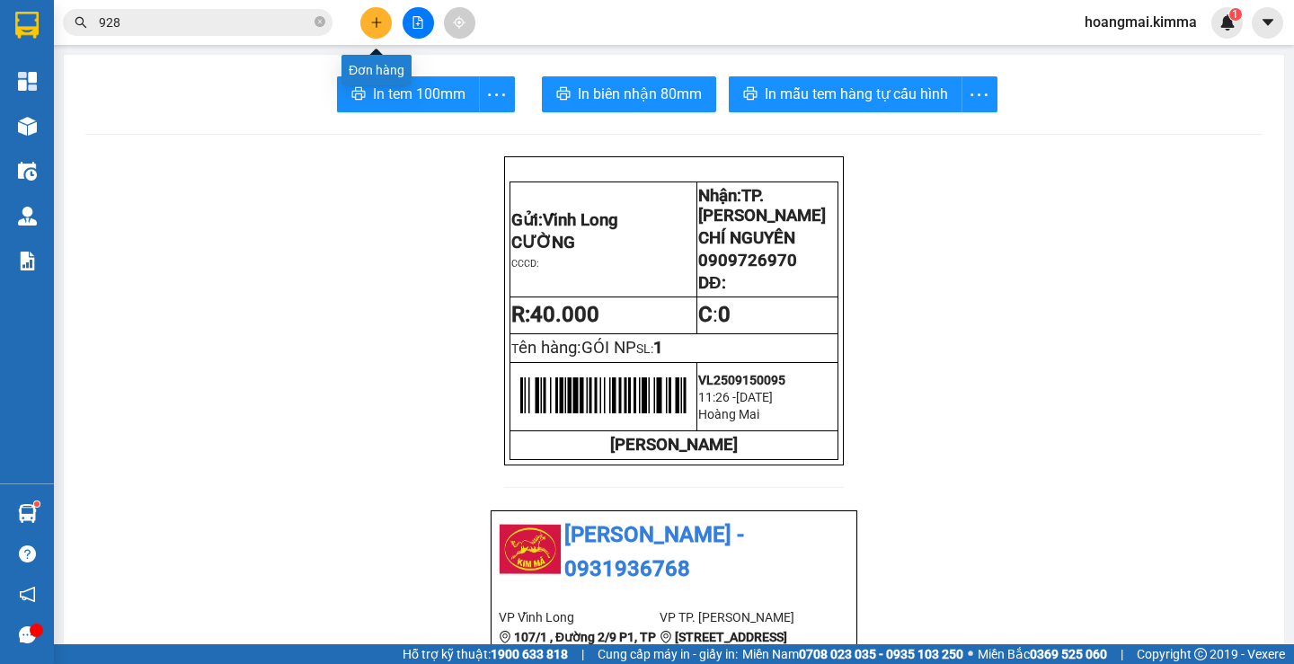
click at [371, 16] on icon "plus" at bounding box center [376, 22] width 13 height 13
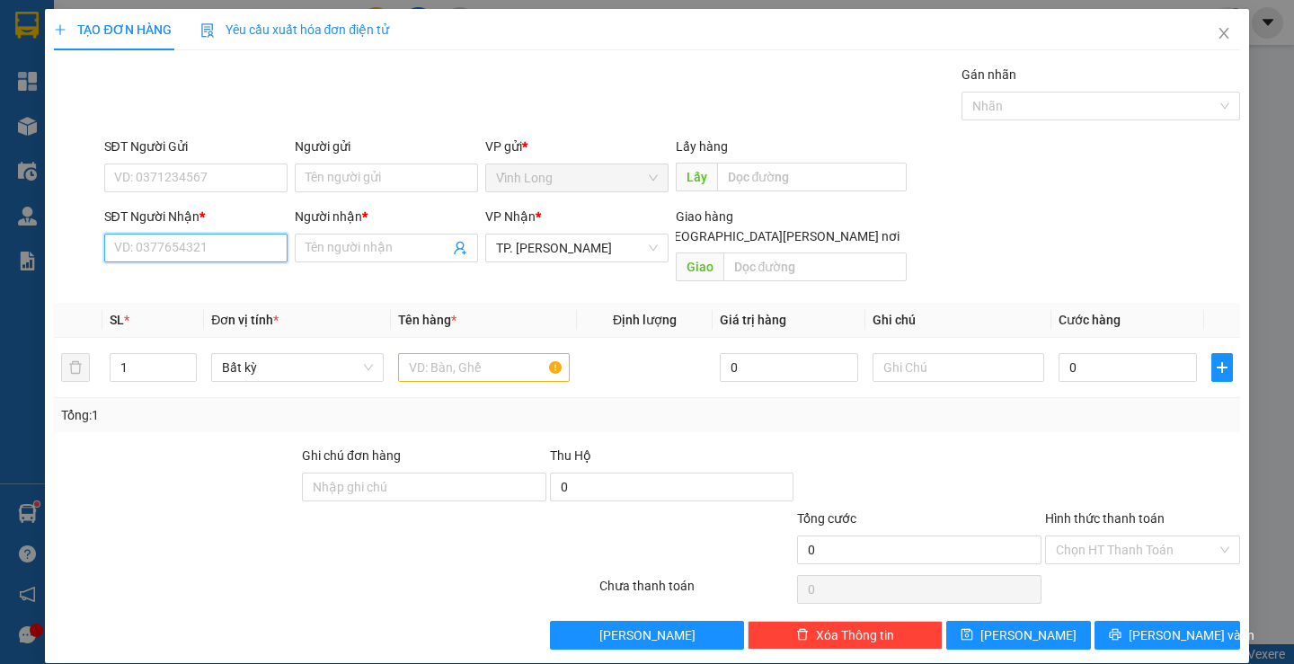
click at [246, 245] on input "SĐT Người Nhận *" at bounding box center [195, 248] width 183 height 29
type input "0903187114"
click at [217, 291] on div "0903187114 - TUẤN" at bounding box center [201, 284] width 177 height 20
type input "TUẤN"
type input "0903187114"
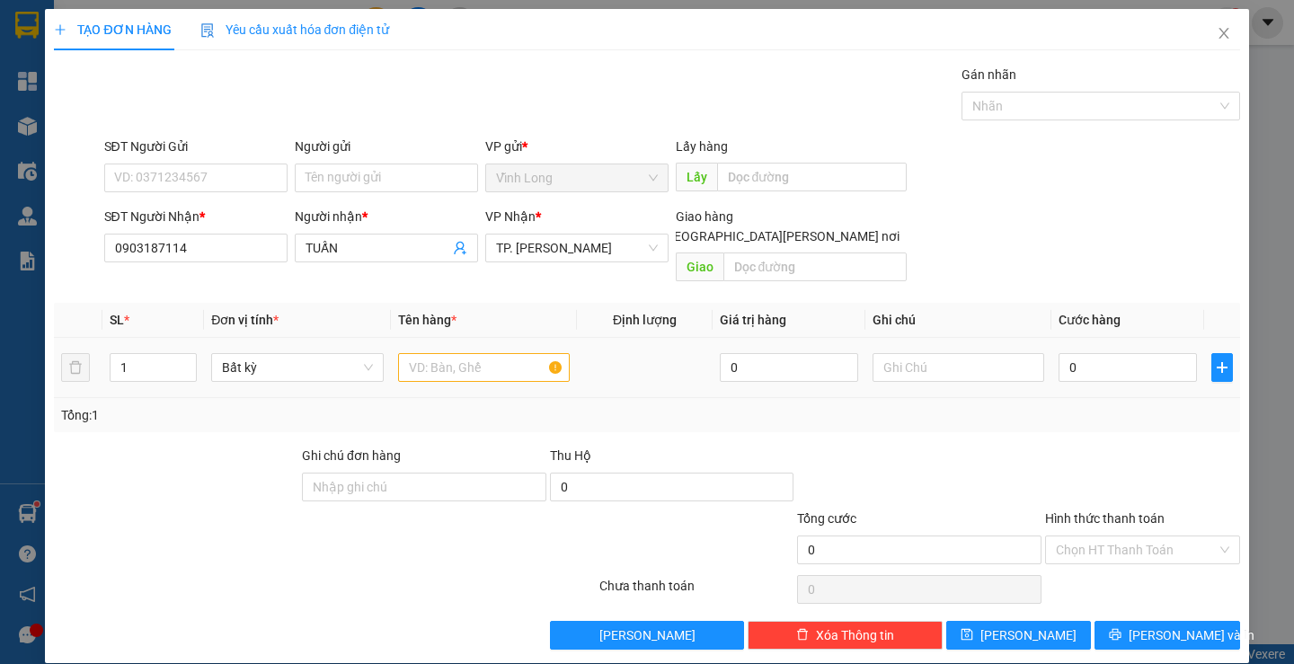
click at [485, 350] on div at bounding box center [484, 368] width 172 height 36
click at [486, 353] on input "text" at bounding box center [484, 367] width 172 height 29
type input "GÓI BÁNH"
type input "TRANG"
type input "2"
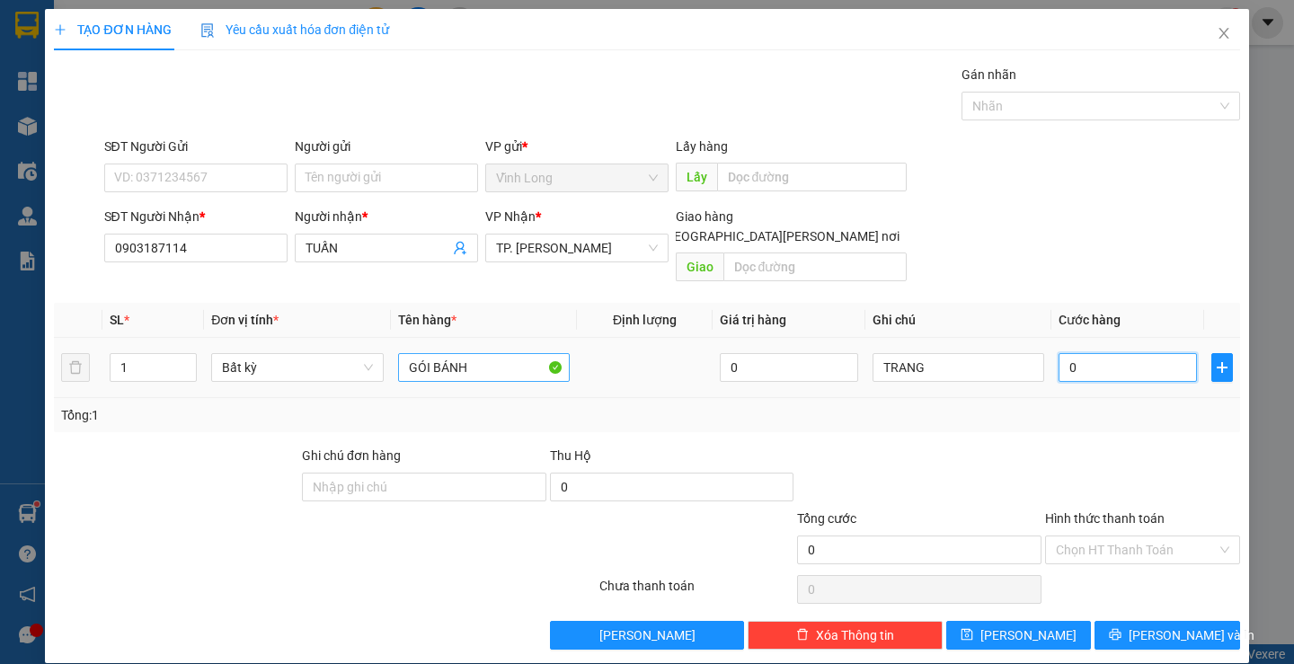
type input "2"
type input "20"
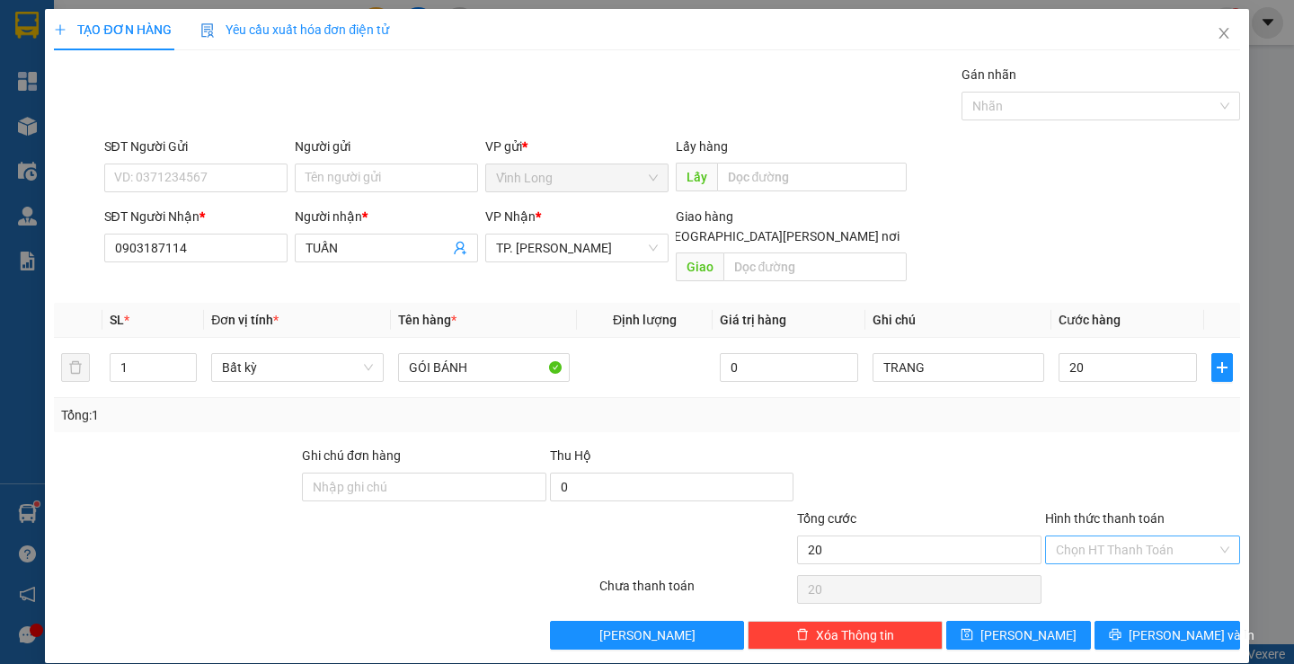
type input "20.000"
click at [1091, 536] on input "Hình thức thanh toán" at bounding box center [1136, 549] width 161 height 27
click at [1071, 563] on div "Tại văn phòng" at bounding box center [1131, 566] width 171 height 20
type input "0"
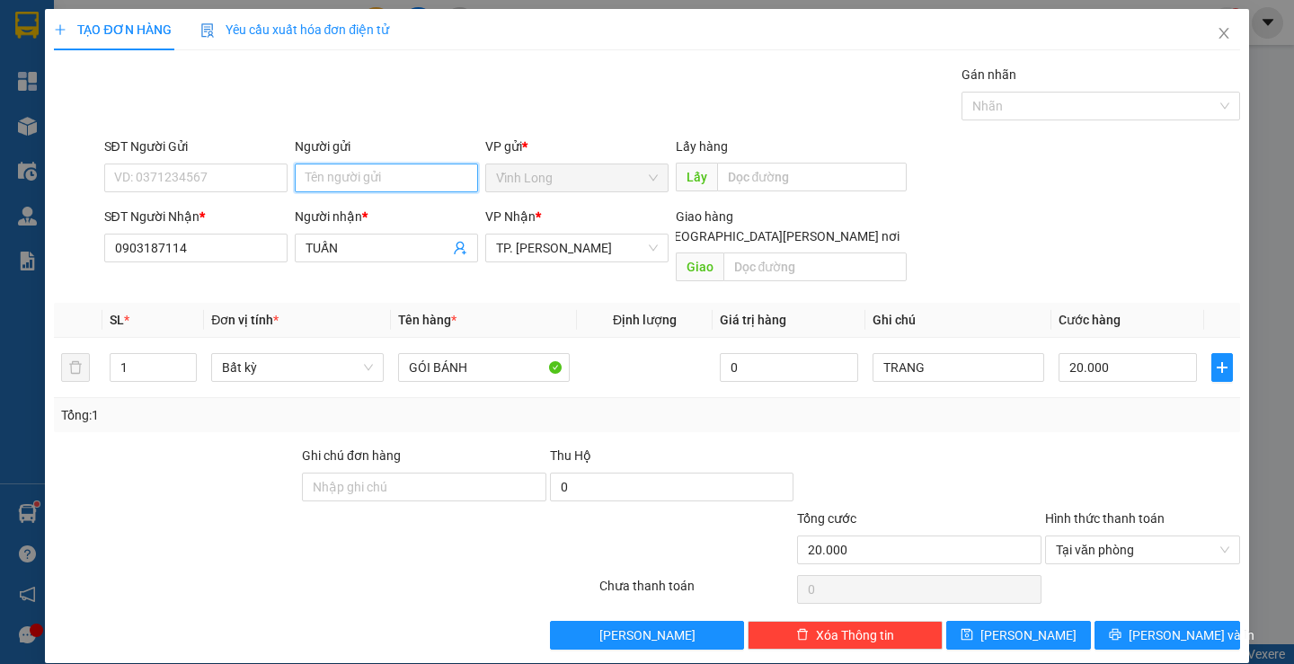
click at [369, 177] on input "Người gửi" at bounding box center [386, 178] width 183 height 29
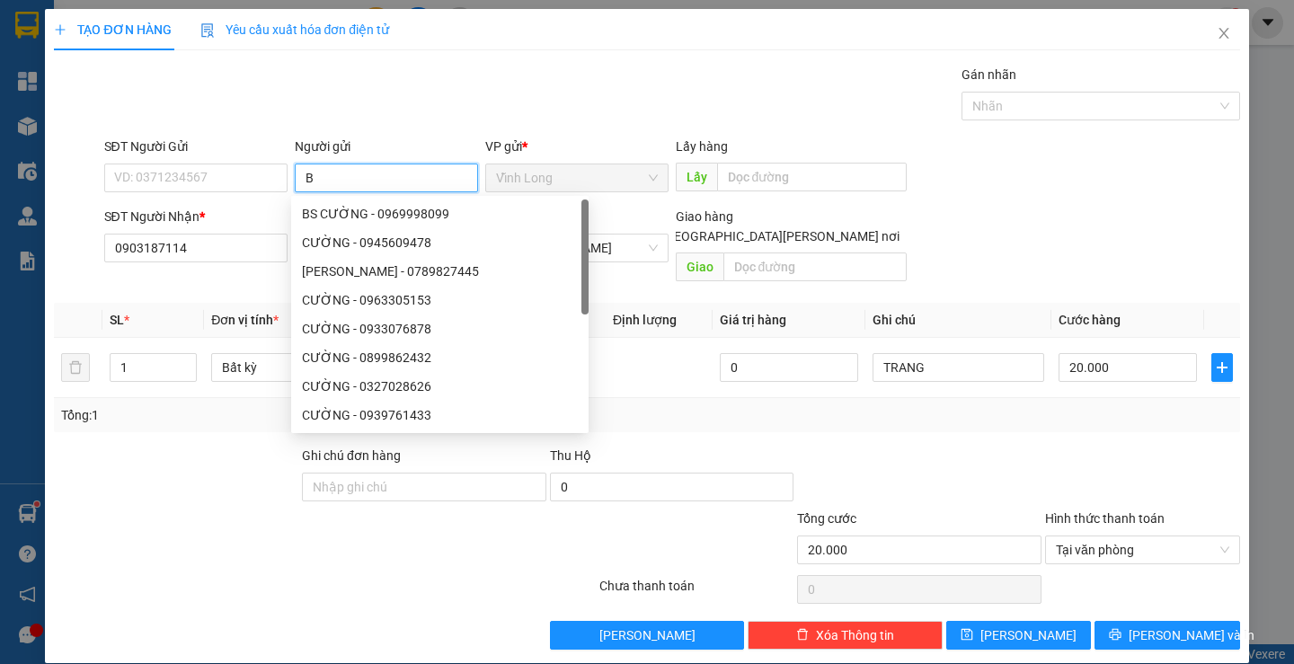
type input "BÁ"
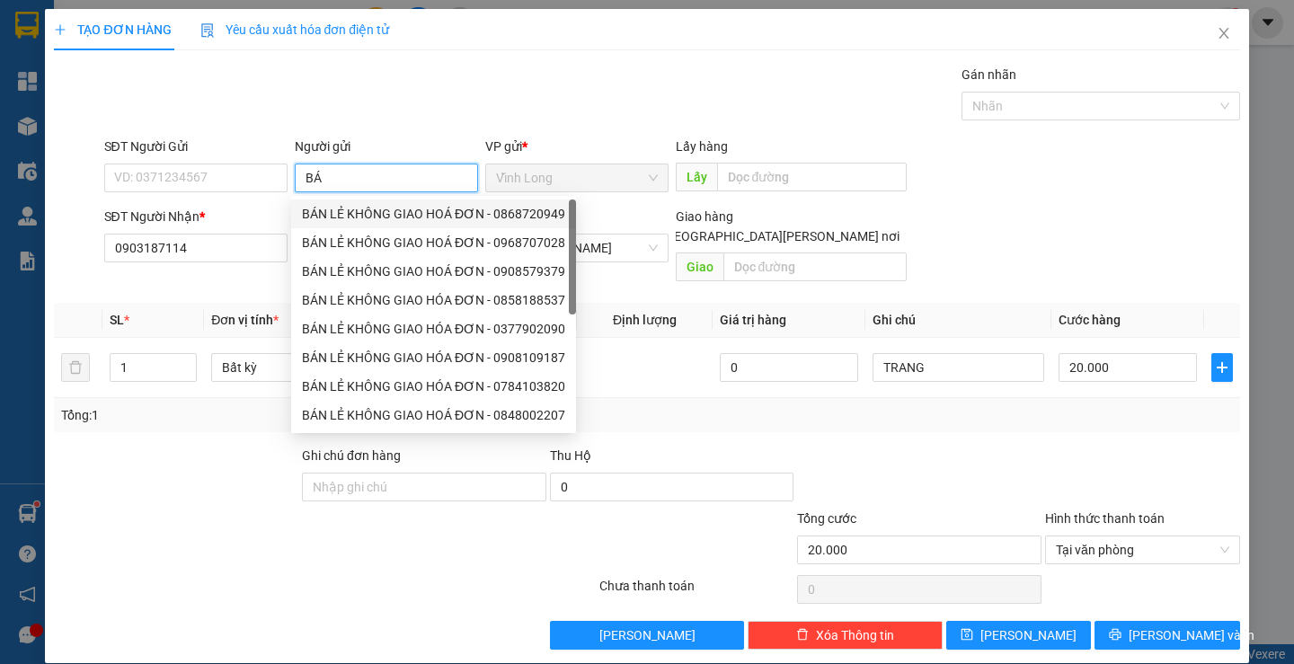
click at [383, 204] on div "BÁN LẺ KHÔNG GIAO HOÁ ĐƠN - 0868720949" at bounding box center [433, 214] width 263 height 20
type input "0868720949"
type input "BÁN LẺ KHÔNG GIAO HOÁ ĐƠN"
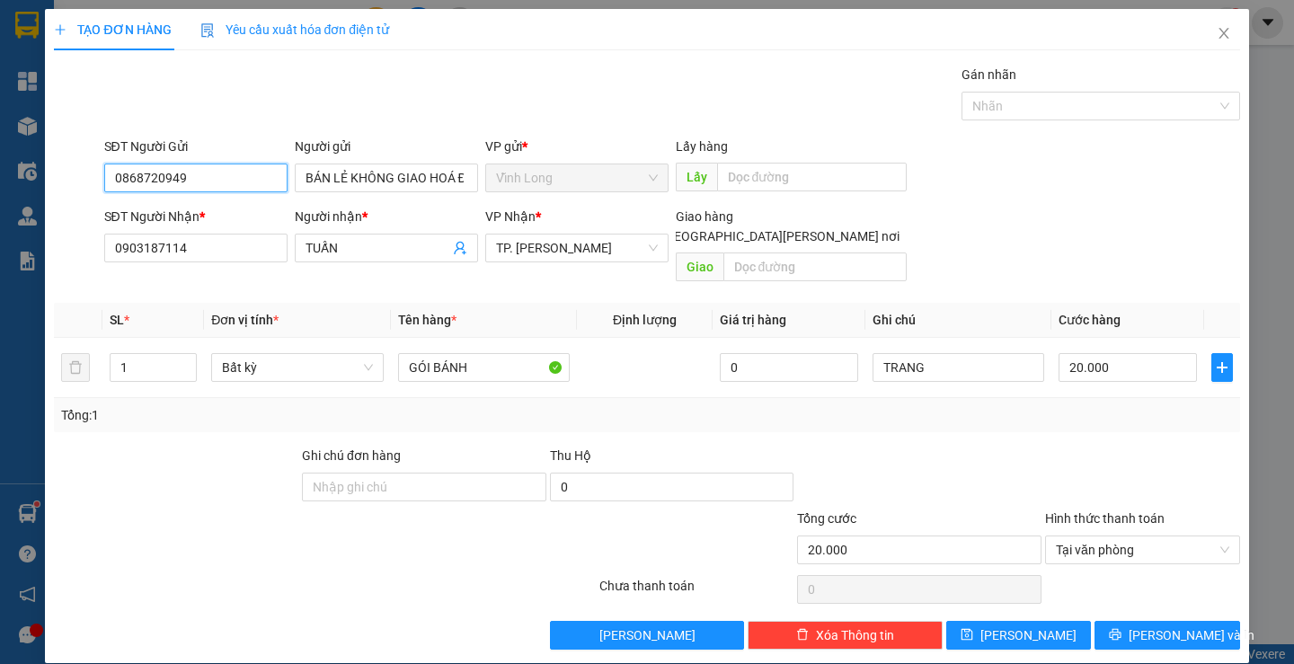
drag, startPoint x: 219, startPoint y: 180, endPoint x: 22, endPoint y: 176, distance: 196.8
click at [22, 176] on div "TẠO ĐƠN HÀNG Yêu cầu xuất hóa đơn điện tử Transit Pickup Surcharge Ids Transit …" at bounding box center [647, 332] width 1294 height 664
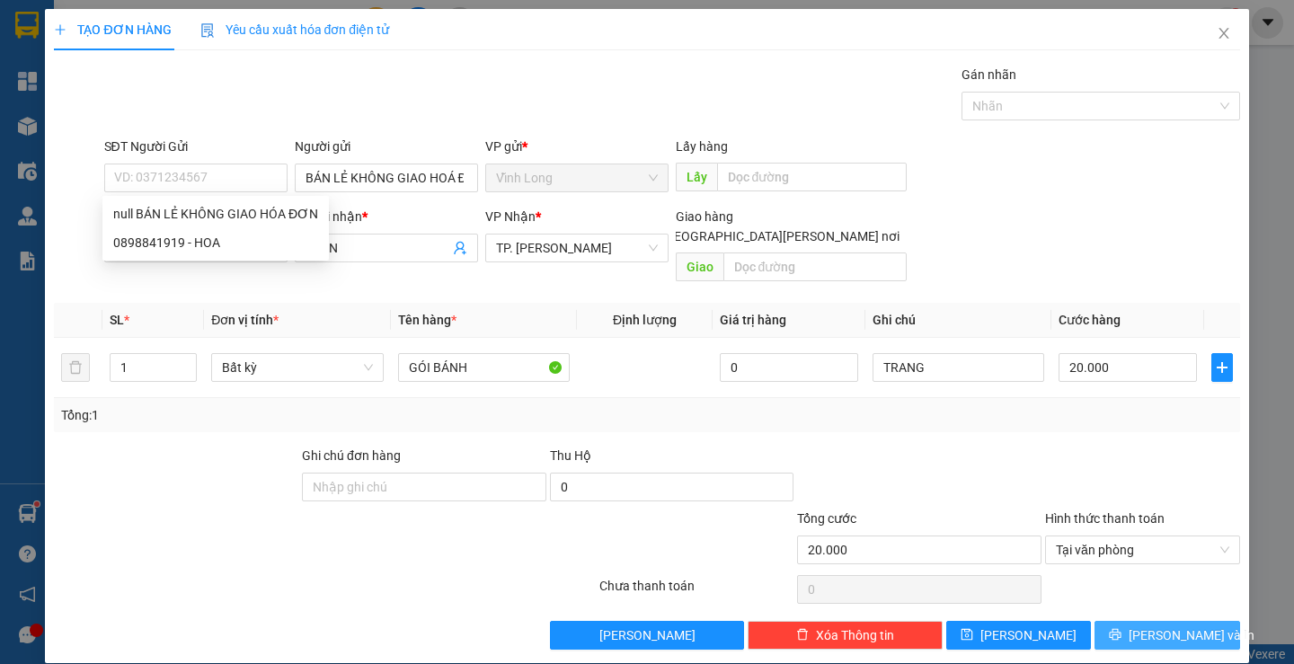
click at [1121, 628] on icon "printer" at bounding box center [1115, 634] width 13 height 13
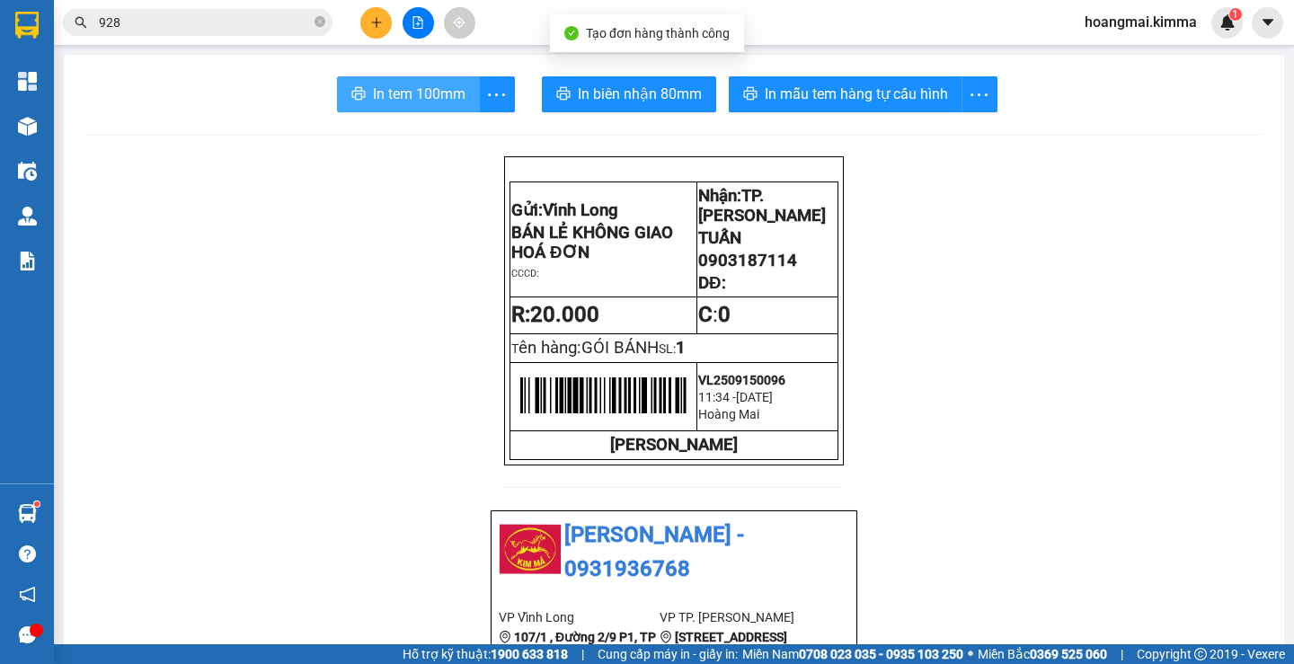
click at [421, 79] on button "In tem 100mm" at bounding box center [408, 94] width 143 height 36
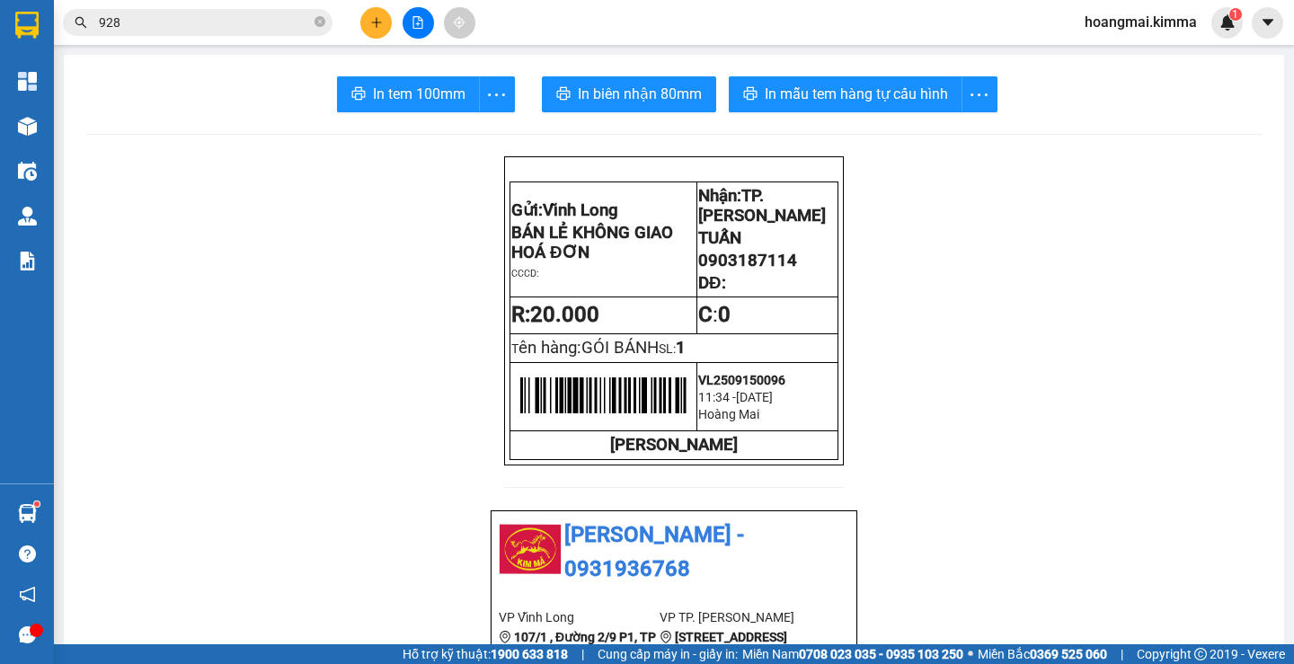
click at [372, 31] on button at bounding box center [375, 22] width 31 height 31
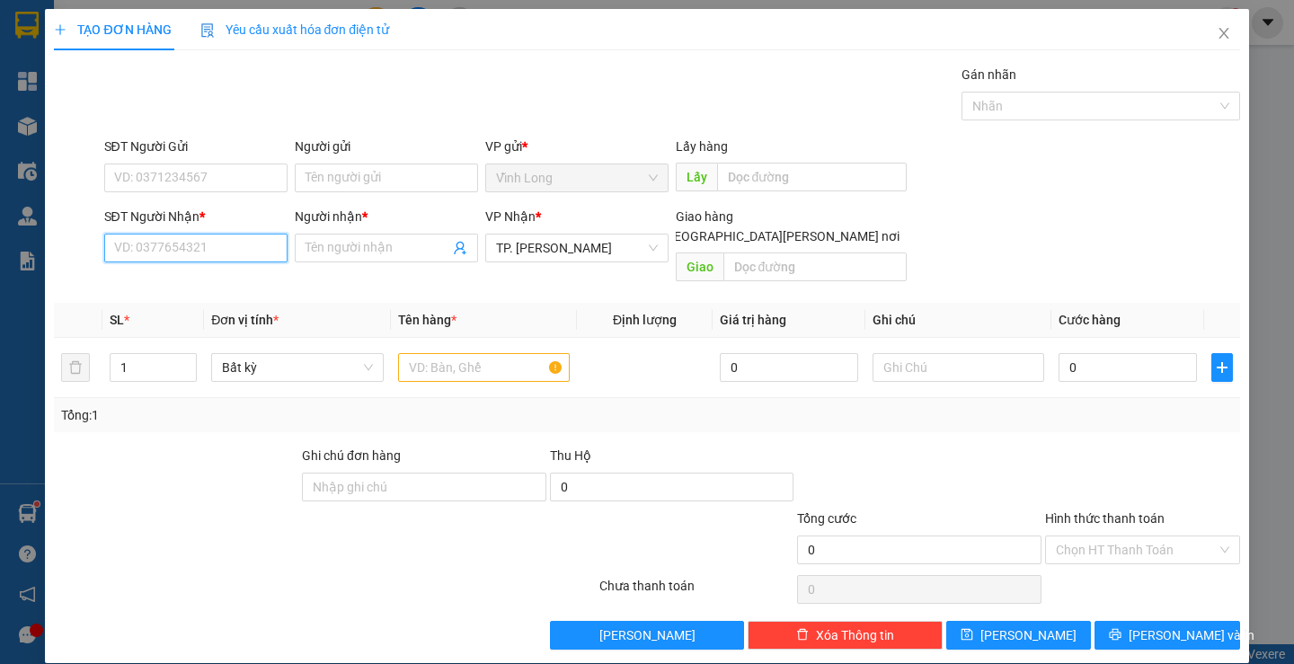
click at [250, 251] on input "SĐT Người Nhận *" at bounding box center [195, 248] width 183 height 29
type input "0938173781"
click at [214, 282] on div "0938173781 - DUY" at bounding box center [201, 284] width 177 height 20
type input "DUY"
type input "0938173781"
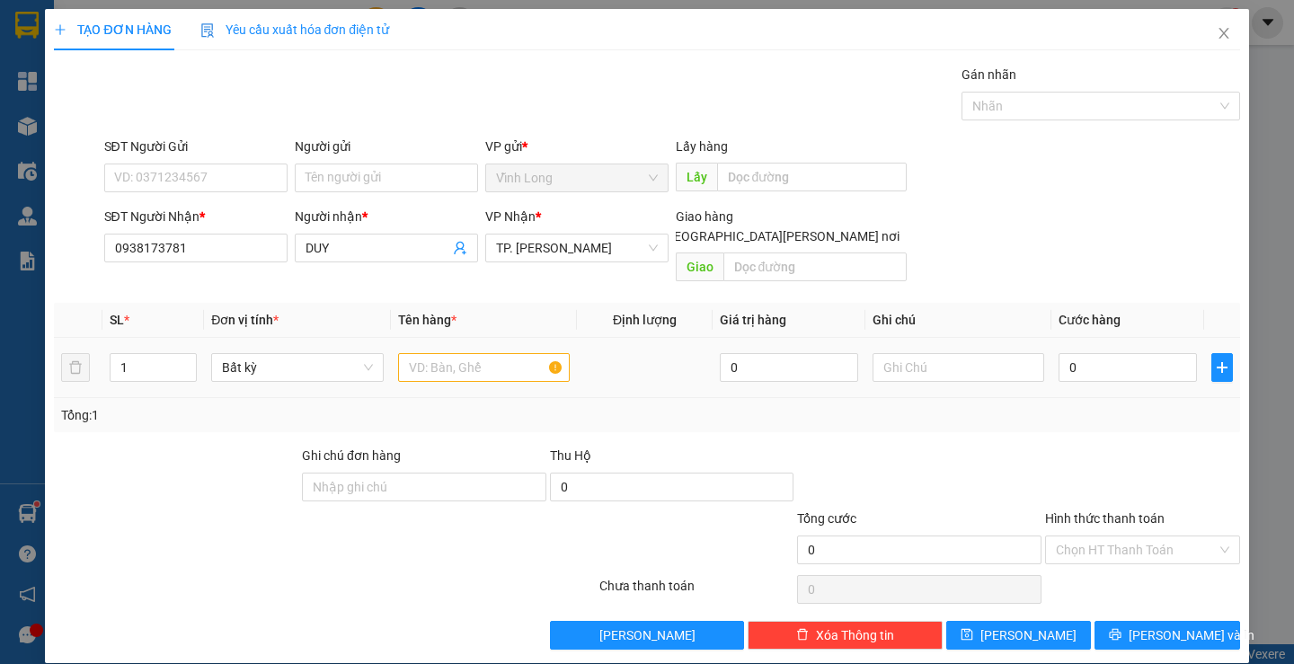
click at [465, 371] on td at bounding box center [484, 368] width 186 height 60
click at [462, 355] on input "text" at bounding box center [484, 367] width 172 height 29
type input "THÙNG"
type input "TRANG"
type input "3"
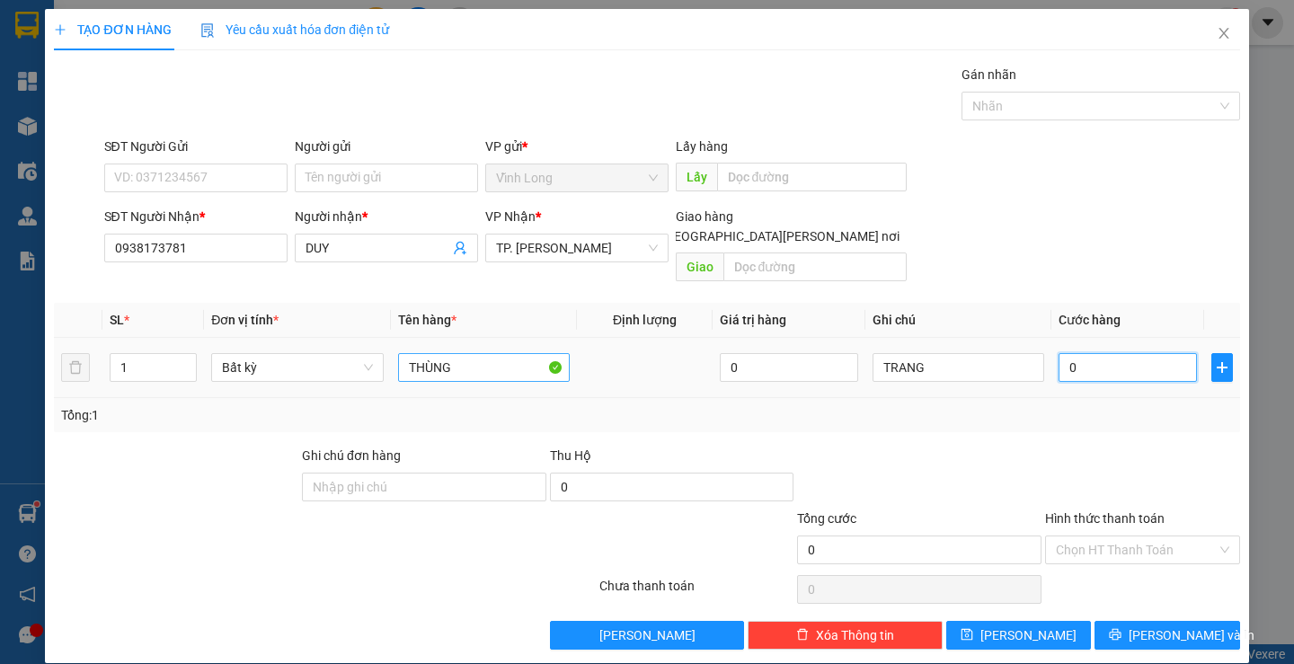
type input "3"
type input "30"
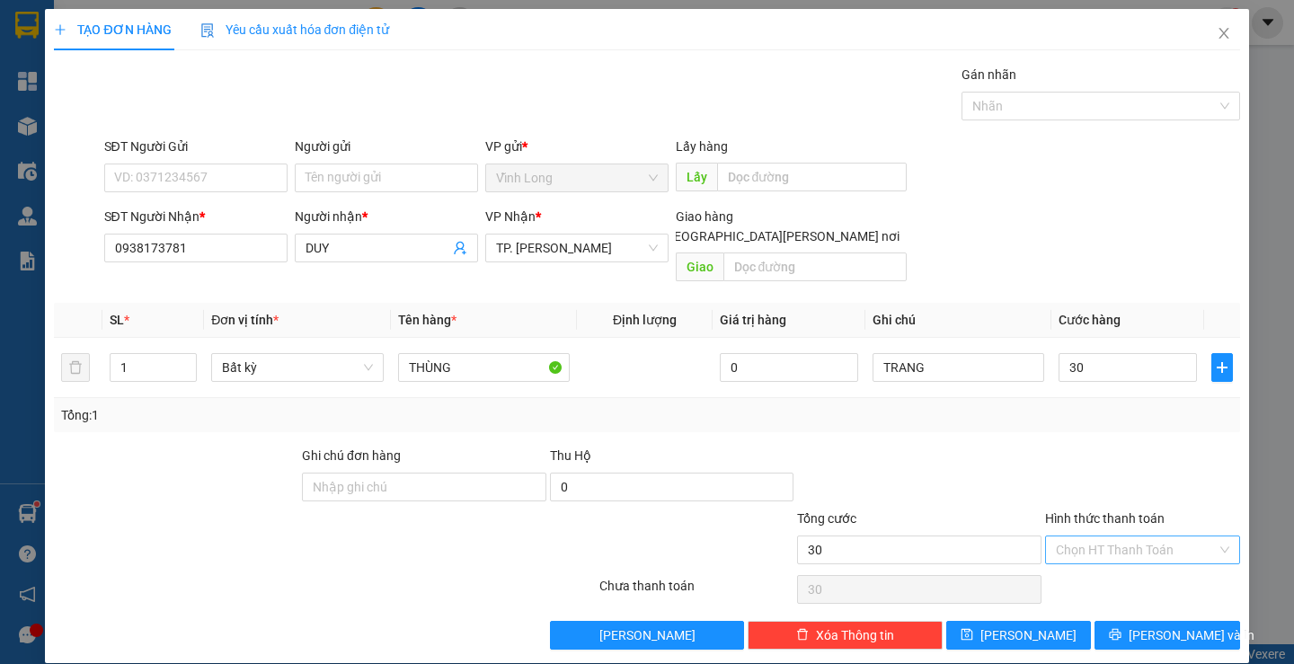
type input "30.000"
drag, startPoint x: 1106, startPoint y: 517, endPoint x: 1102, endPoint y: 554, distance: 38.0
click at [1106, 536] on input "Hình thức thanh toán" at bounding box center [1136, 549] width 161 height 27
click at [1102, 554] on div "Tại văn phòng" at bounding box center [1131, 566] width 192 height 29
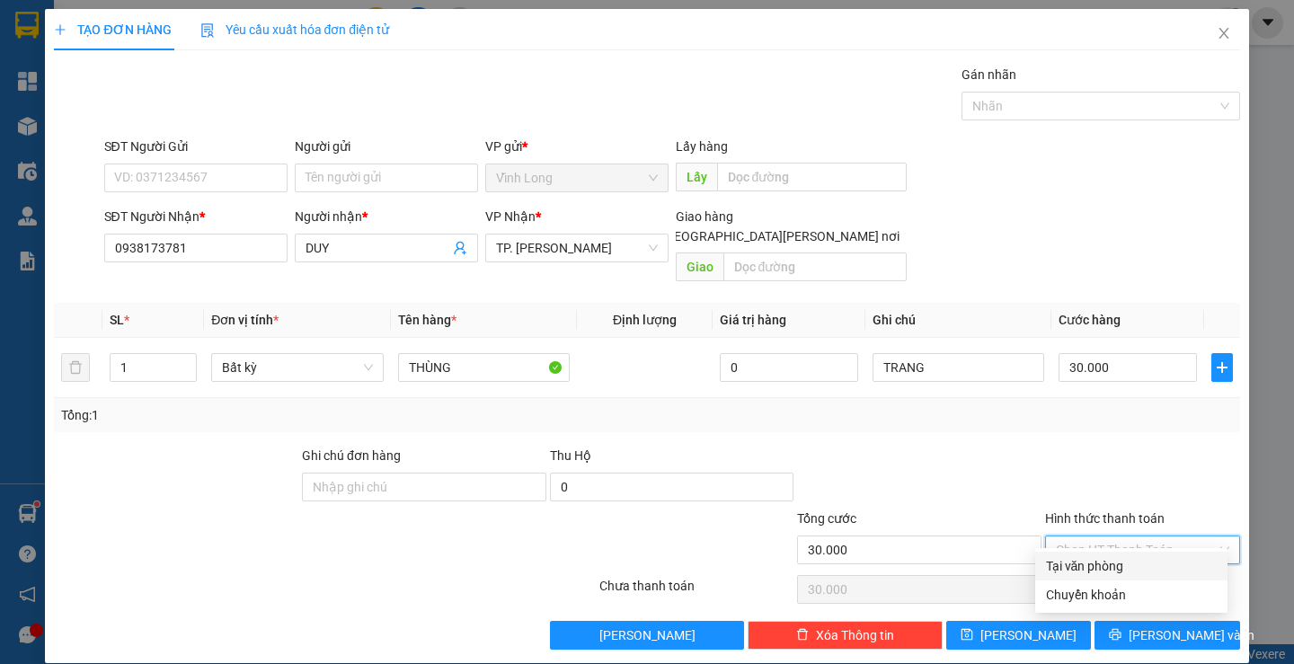
type input "0"
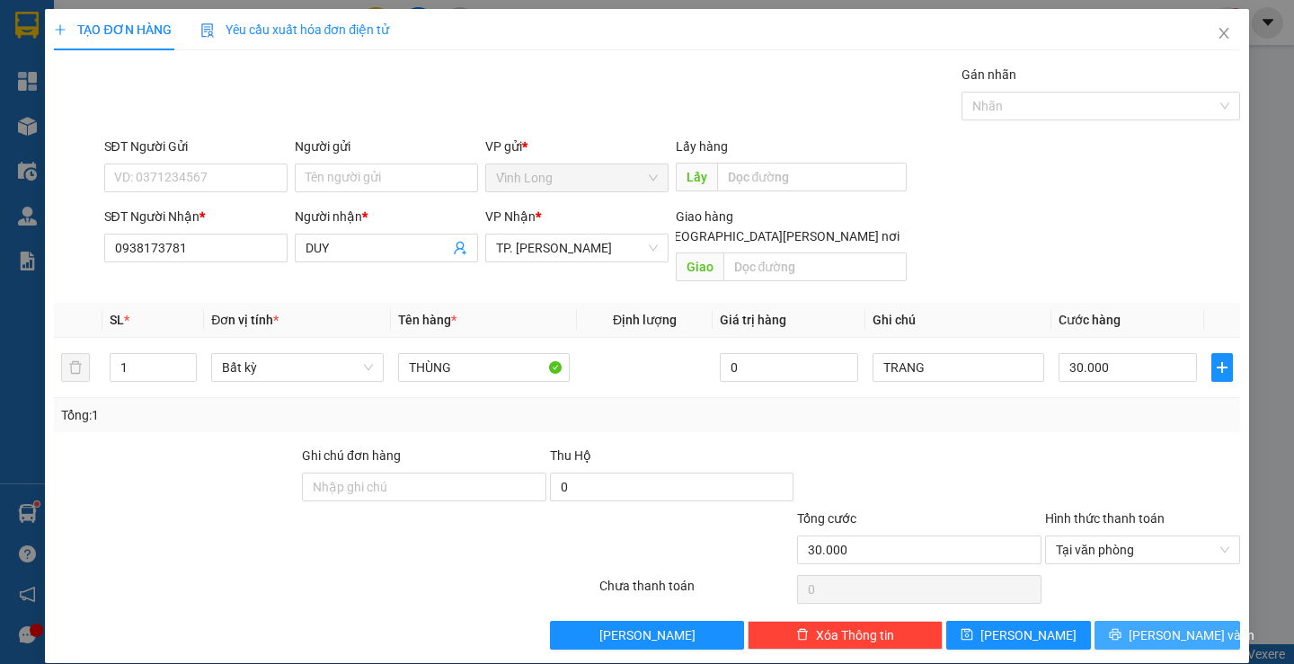
click at [1119, 621] on button "[PERSON_NAME] và In" at bounding box center [1166, 635] width 145 height 29
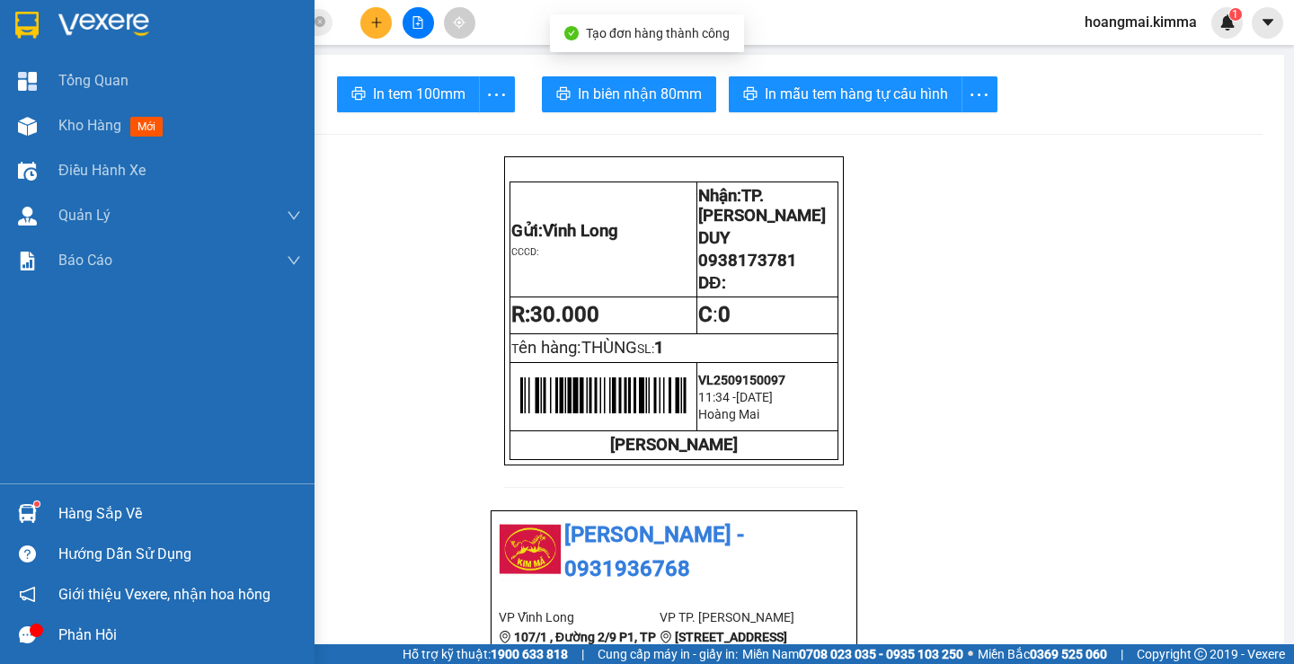
click at [58, 124] on span "Kho hàng" at bounding box center [89, 125] width 63 height 17
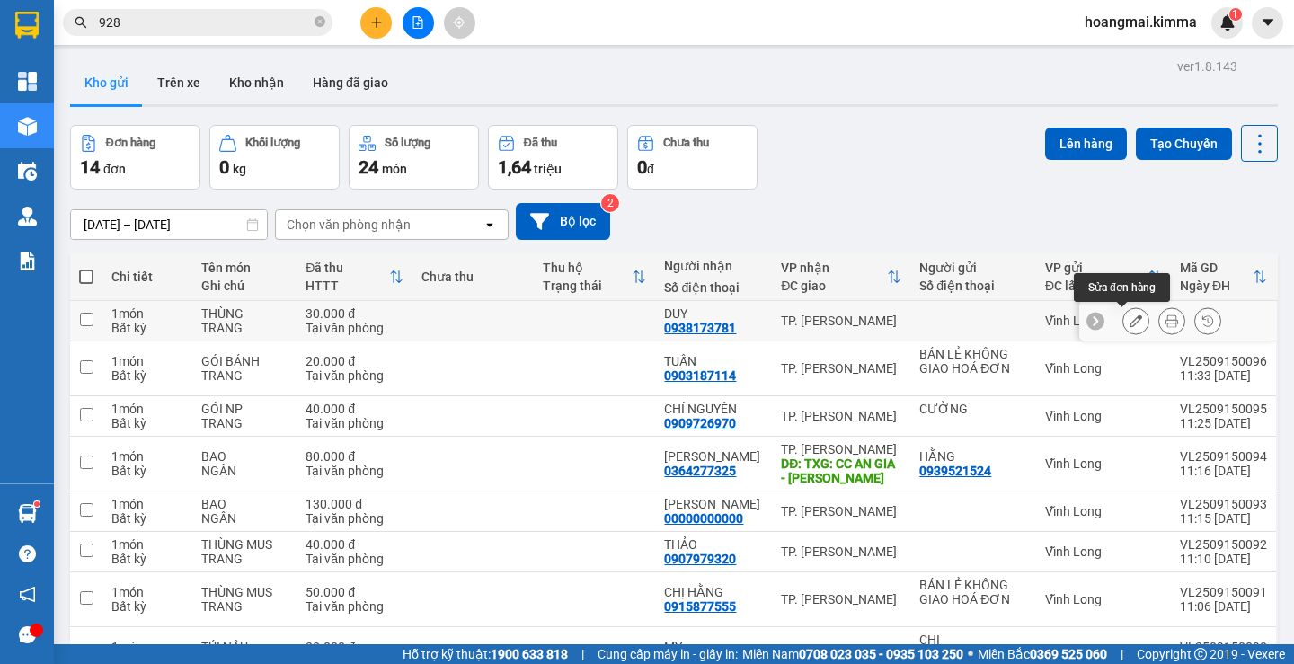
click at [1130, 322] on icon at bounding box center [1136, 321] width 13 height 13
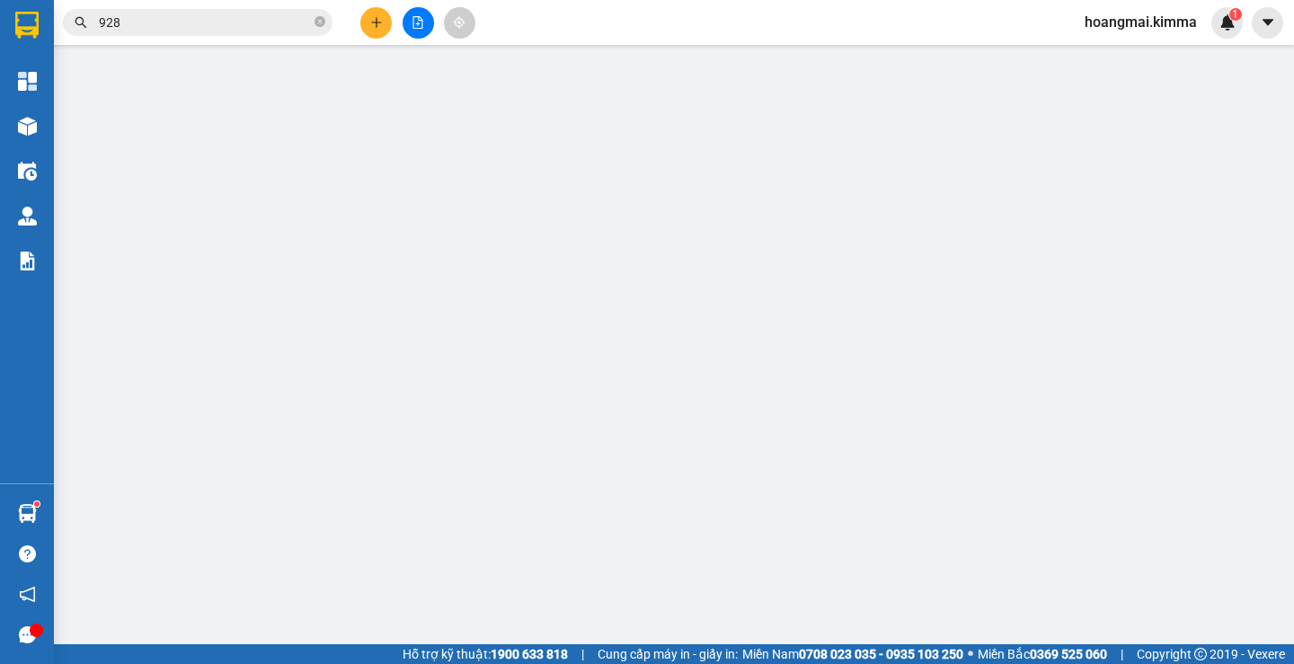
type input "0938173781"
type input "DUY"
type input "30.000"
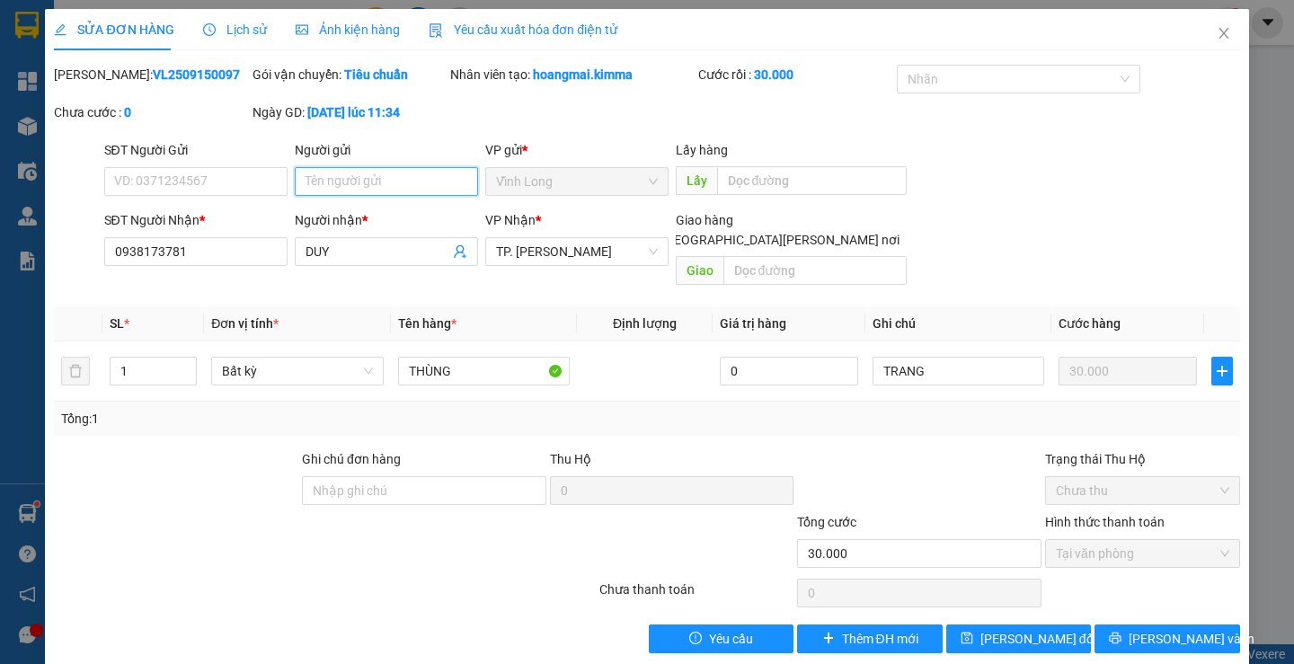
click at [384, 182] on input "Người gửi" at bounding box center [386, 181] width 183 height 29
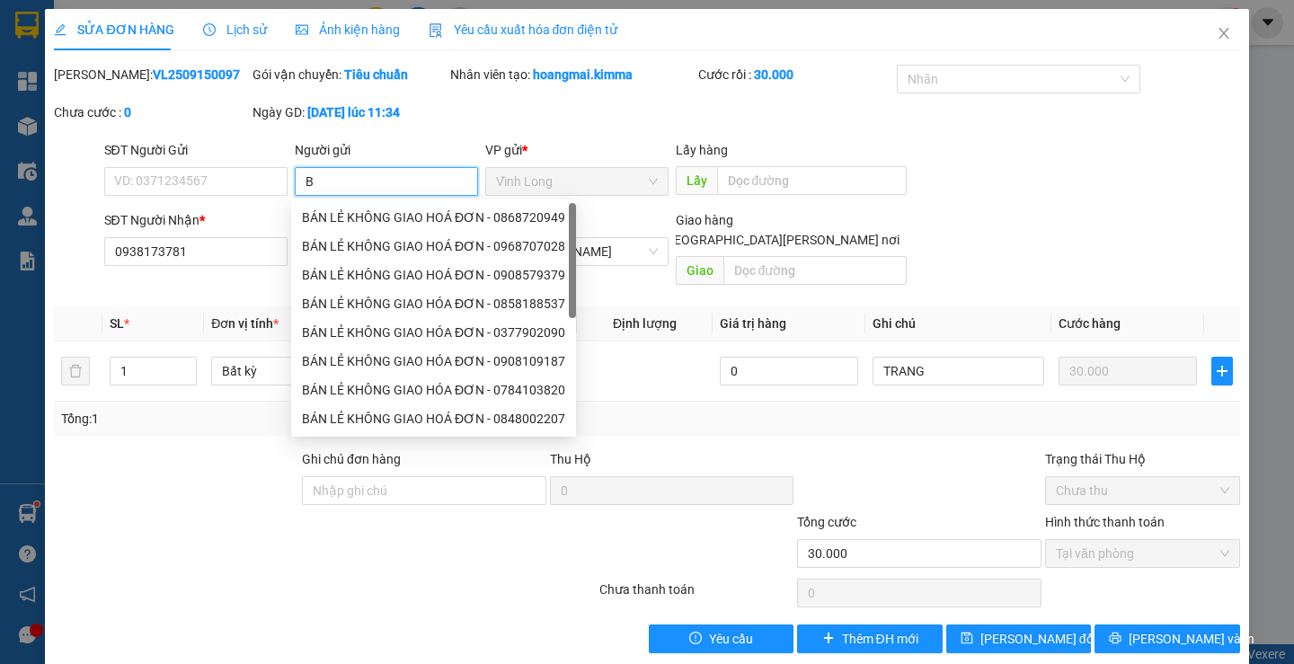
type input "BA"
click at [387, 218] on div "BÁN LẺ KHÔNG GIAO HOÁ ĐƠN - 0868720949" at bounding box center [433, 218] width 263 height 20
type input "0868720949"
type input "BÁN LẺ KHÔNG GIAO HOÁ ĐƠN"
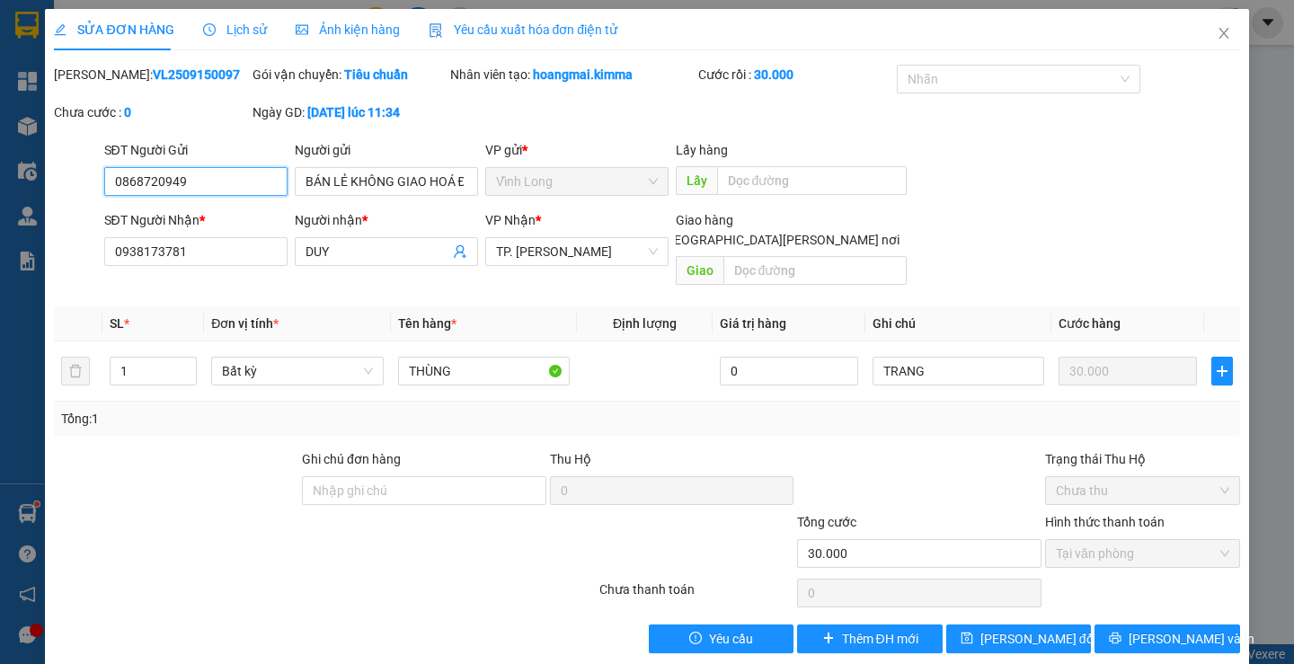
drag, startPoint x: 252, startPoint y: 181, endPoint x: 0, endPoint y: 218, distance: 254.4
click at [0, 218] on div "SỬA ĐƠN HÀNG Lịch sử Ảnh kiện hàng Yêu cầu xuất hóa đơn điện tử Total Paid Fee …" at bounding box center [647, 332] width 1294 height 664
click at [1010, 629] on span "[PERSON_NAME] thay đổi" at bounding box center [1038, 639] width 116 height 20
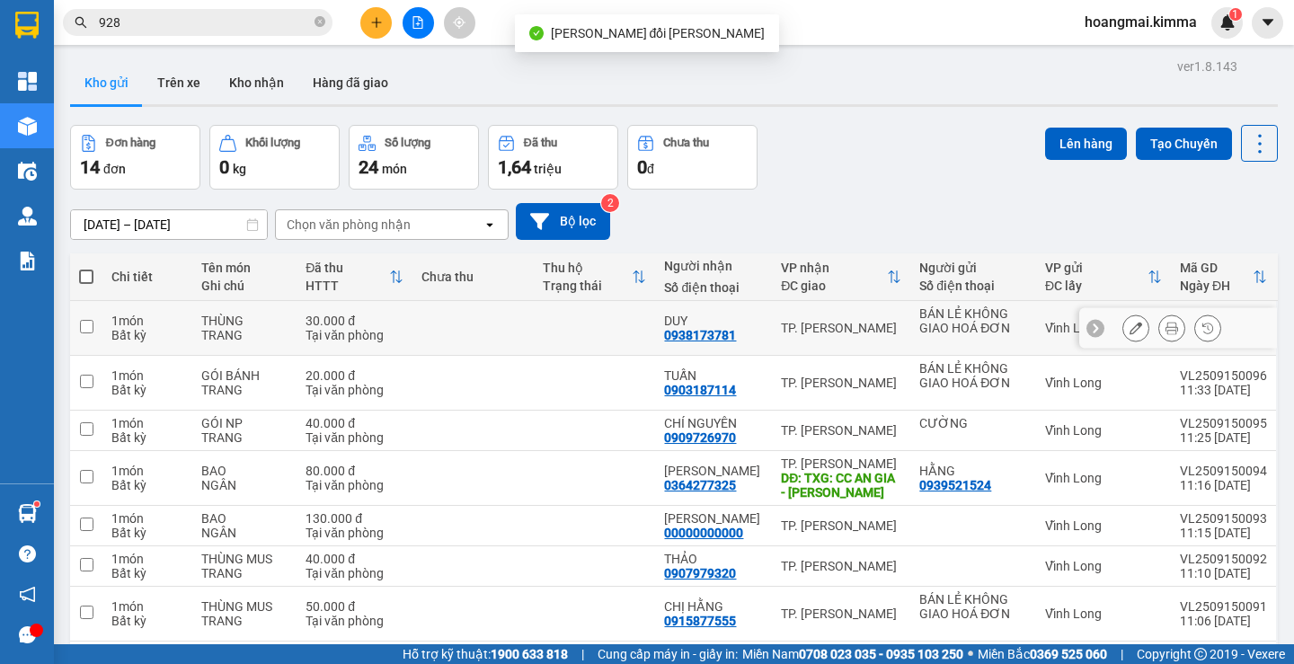
click at [1165, 326] on icon at bounding box center [1171, 328] width 13 height 13
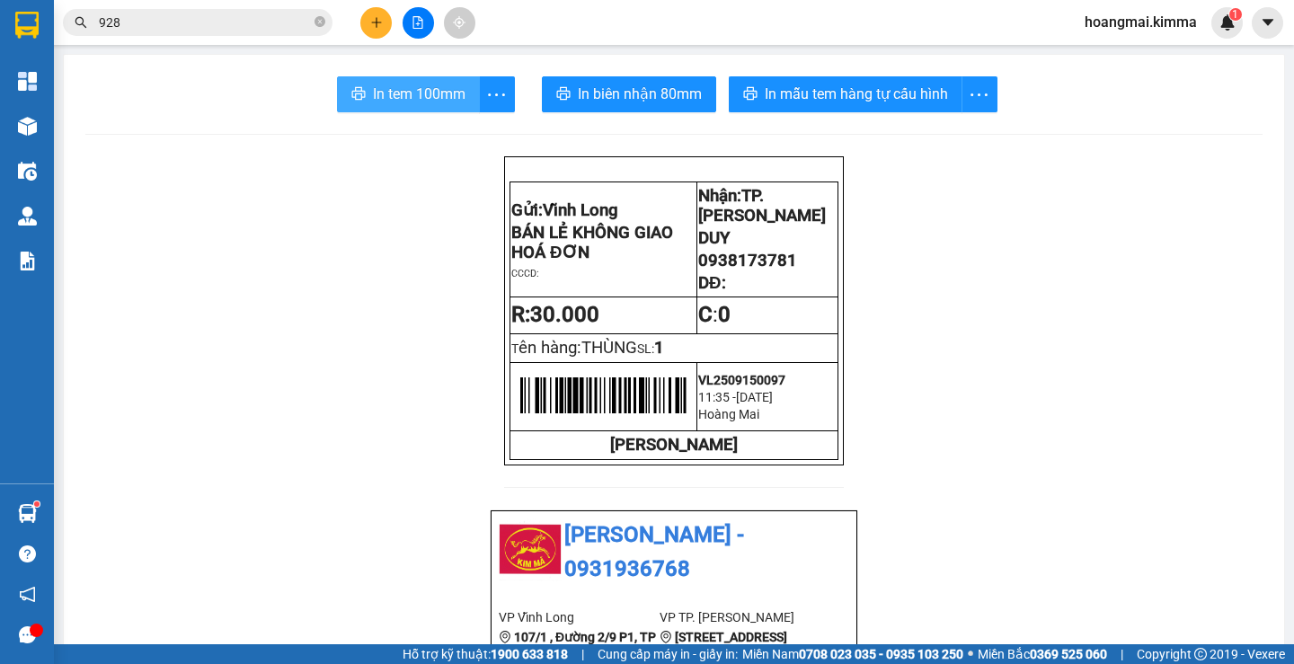
drag, startPoint x: 399, startPoint y: 95, endPoint x: 487, endPoint y: 151, distance: 104.2
click at [399, 93] on span "In tem 100mm" at bounding box center [419, 94] width 93 height 22
drag, startPoint x: 323, startPoint y: 18, endPoint x: 301, endPoint y: 31, distance: 25.0
click at [320, 20] on icon "close-circle" at bounding box center [320, 21] width 11 height 11
click at [278, 37] on div "Kết quả tìm kiếm ( 859 ) Bộ lọc Ngày tạo đơn gần nhất Mã ĐH Trạng thái Món hàng…" at bounding box center [175, 22] width 350 height 31
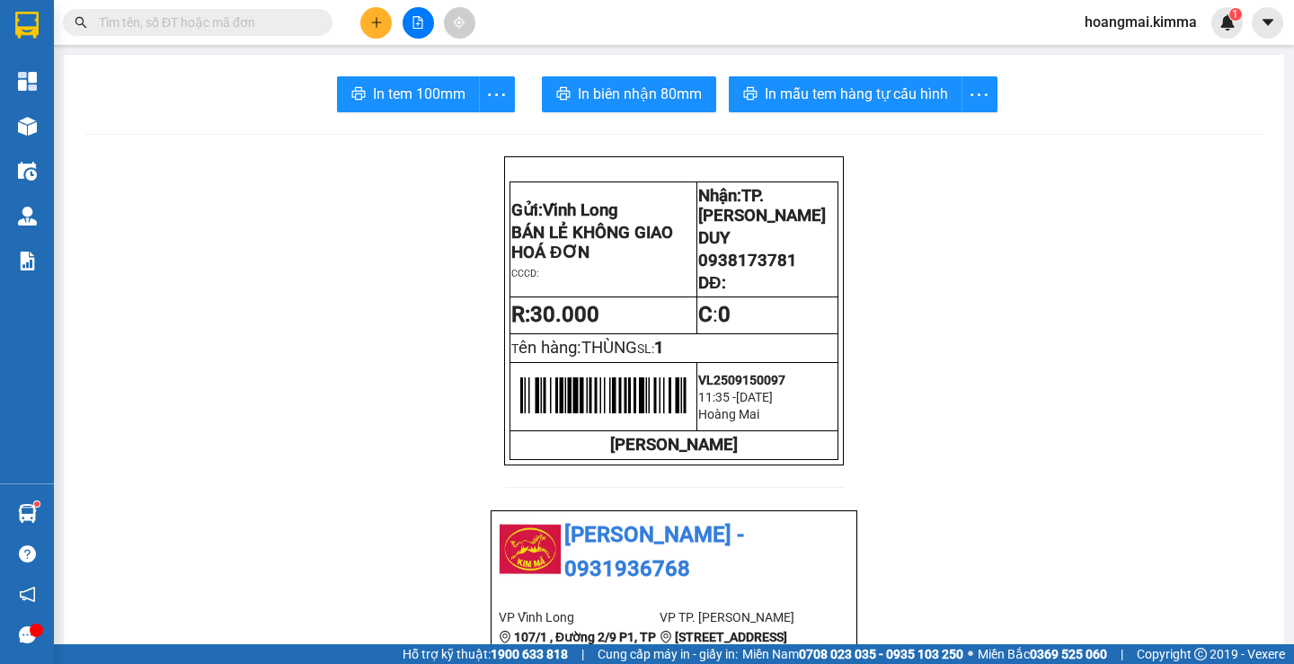
click at [266, 22] on input "text" at bounding box center [205, 23] width 212 height 20
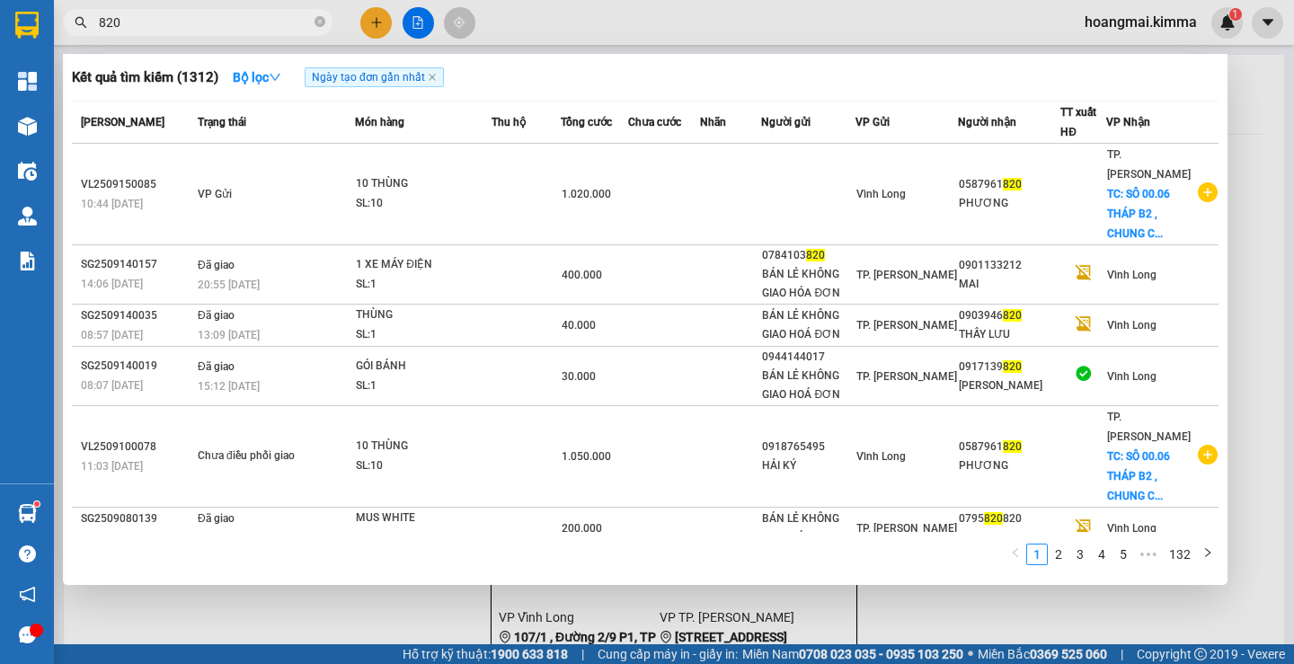
type input "820"
click at [377, 12] on div at bounding box center [647, 332] width 1294 height 664
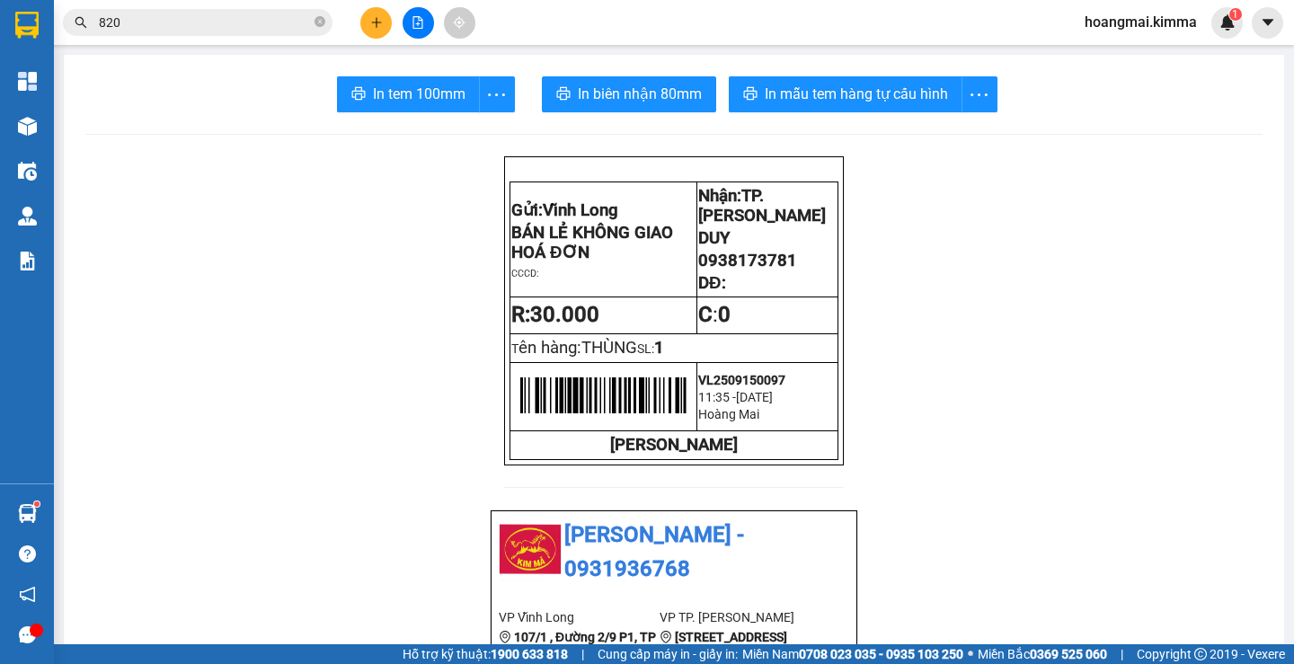
click at [378, 13] on button at bounding box center [375, 22] width 31 height 31
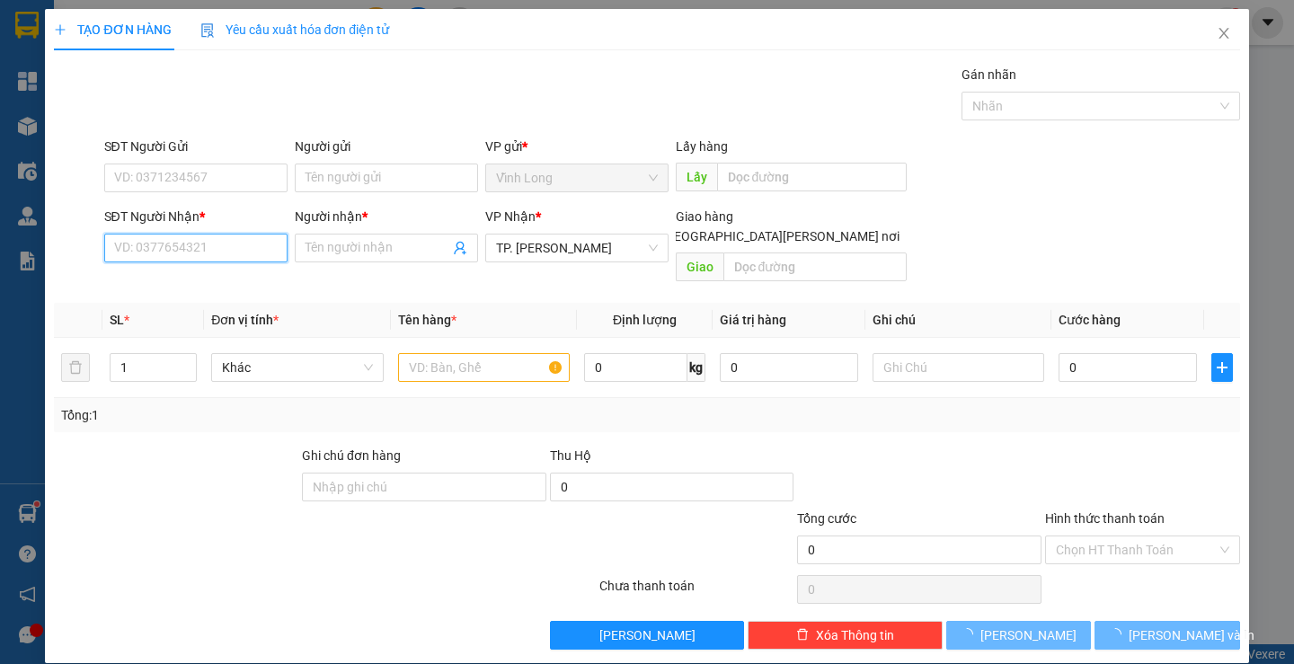
click at [225, 237] on input "SĐT Người Nhận *" at bounding box center [195, 248] width 183 height 29
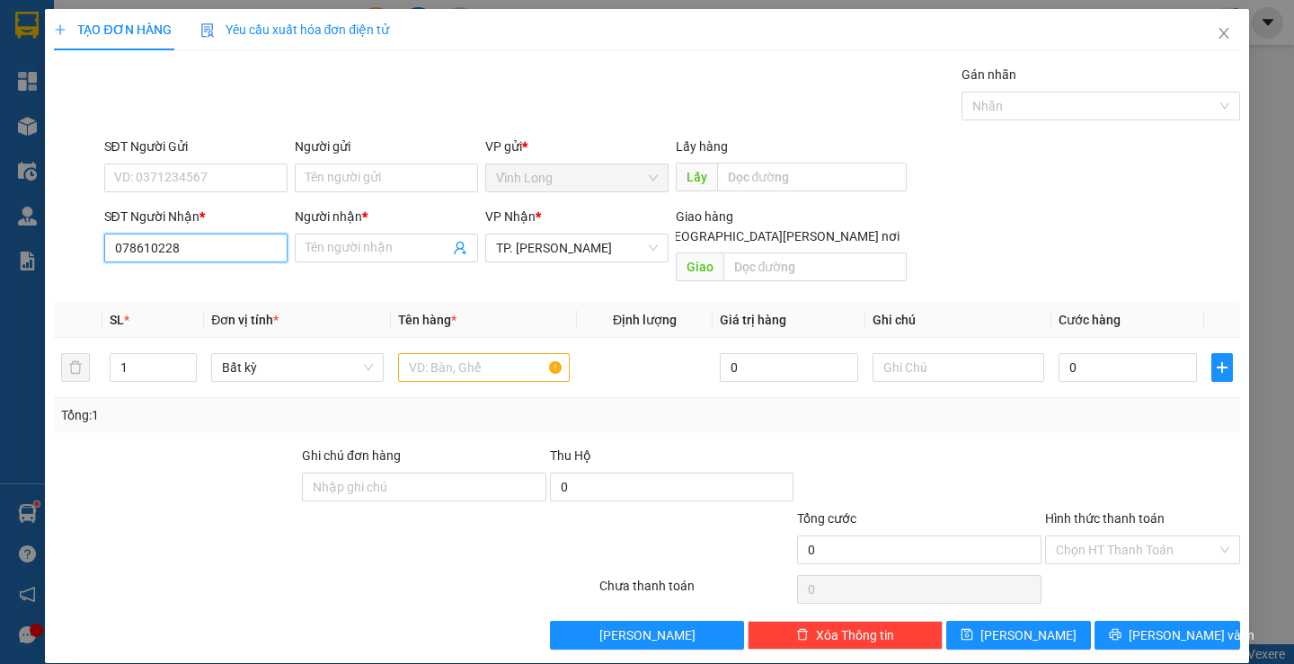
type input "0786102286"
click at [208, 279] on div "0786102286 - PHÚC" at bounding box center [201, 284] width 177 height 20
type input "PHÚC"
type input "0786102286"
click at [389, 181] on input "Người gửi" at bounding box center [386, 178] width 183 height 29
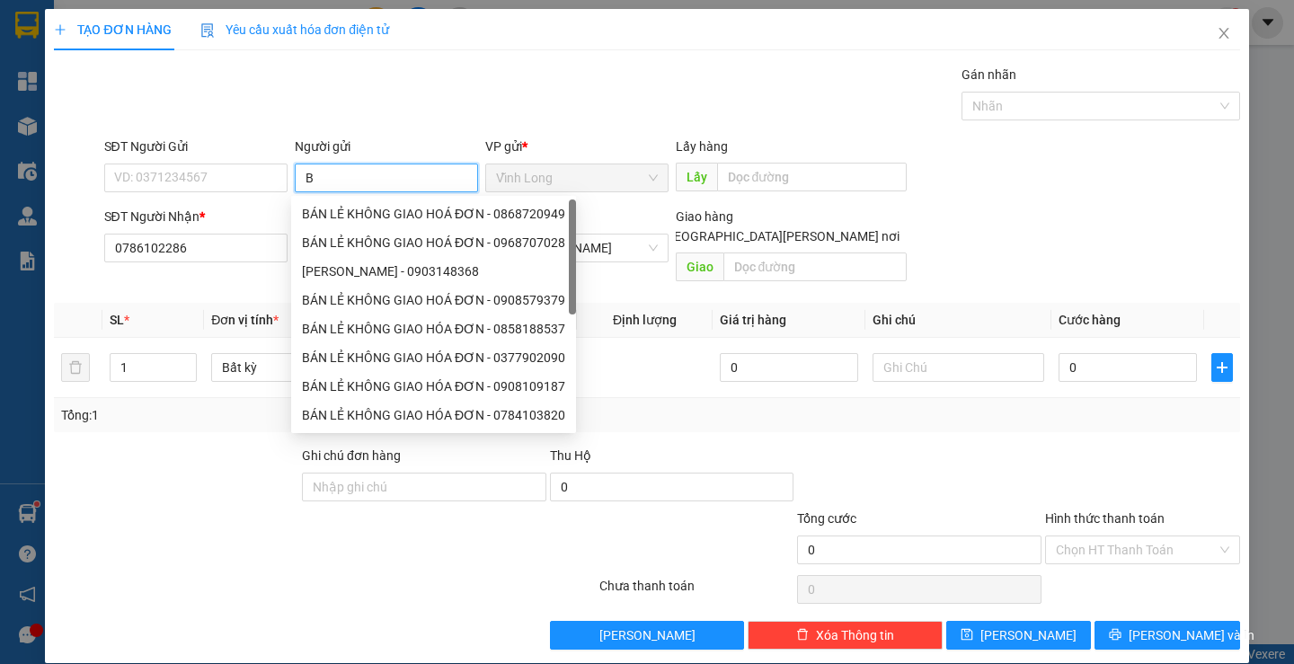
type input "BÁ"
click at [381, 216] on div "BÁN LẺ KHÔNG GIAO HOÁ ĐƠN - 0868720949" at bounding box center [433, 214] width 263 height 20
type input "0868720949"
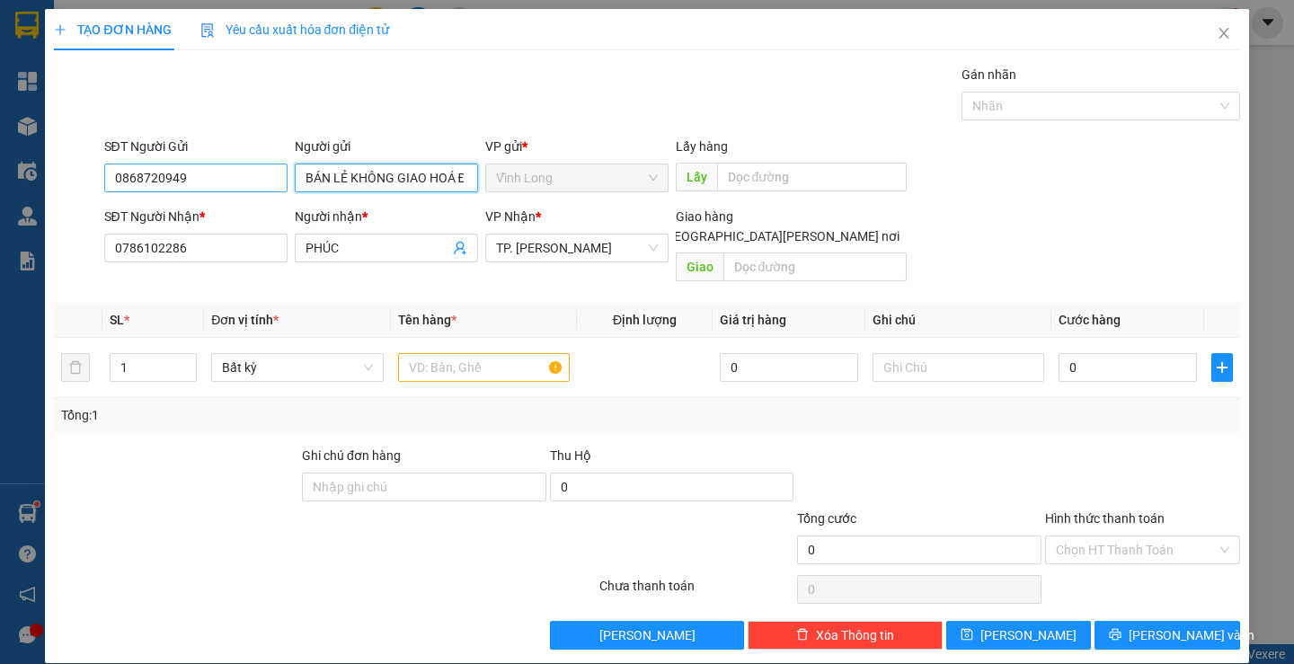
type input "BÁN LẺ KHÔNG GIAO HOÁ ĐƠN"
drag, startPoint x: 238, startPoint y: 188, endPoint x: 0, endPoint y: 223, distance: 240.7
click at [0, 223] on div "TẠO ĐƠN HÀNG Yêu cầu xuất hóa đơn điện tử Transit Pickup Surcharge Ids Transit …" at bounding box center [647, 332] width 1294 height 664
click at [633, 116] on div "Gói vận chuyển * Tiêu chuẩn Gán nhãn Nhãn" at bounding box center [672, 96] width 1143 height 63
drag, startPoint x: 457, startPoint y: 368, endPoint x: 461, endPoint y: 353, distance: 14.8
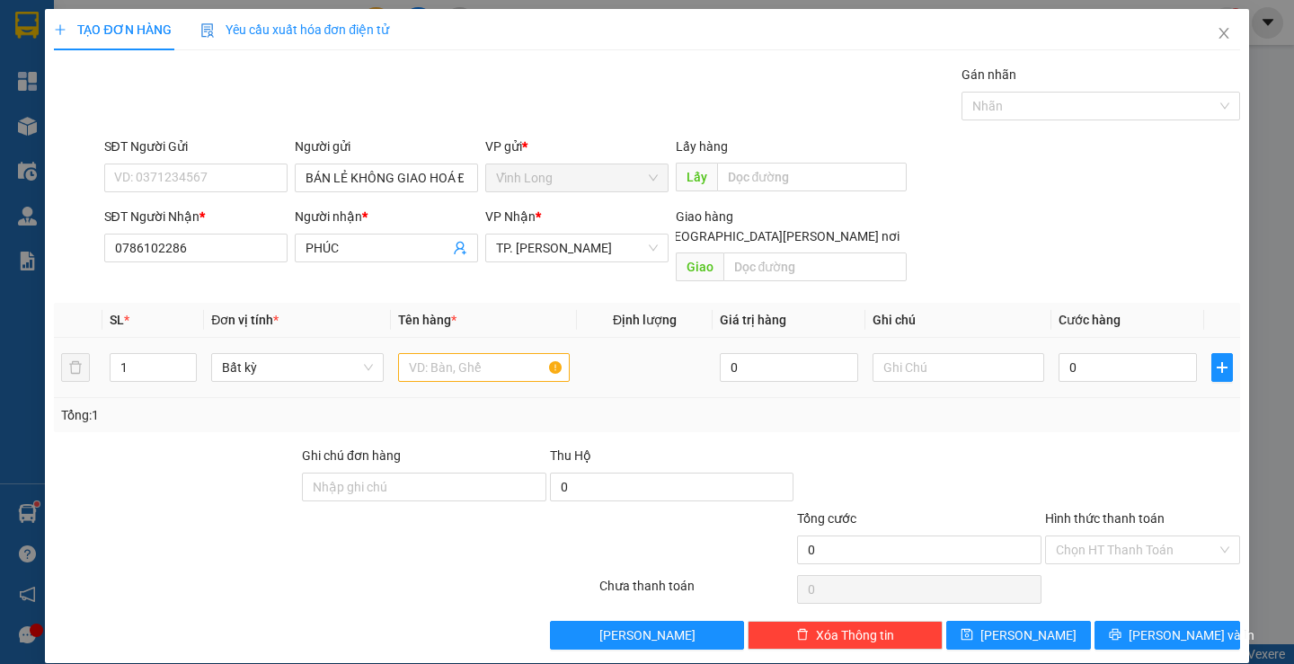
click at [459, 361] on td at bounding box center [484, 368] width 186 height 60
click at [461, 353] on input "text" at bounding box center [484, 367] width 172 height 29
type input "THÙNG MUS NHỎ"
type input "trang"
type input "3"
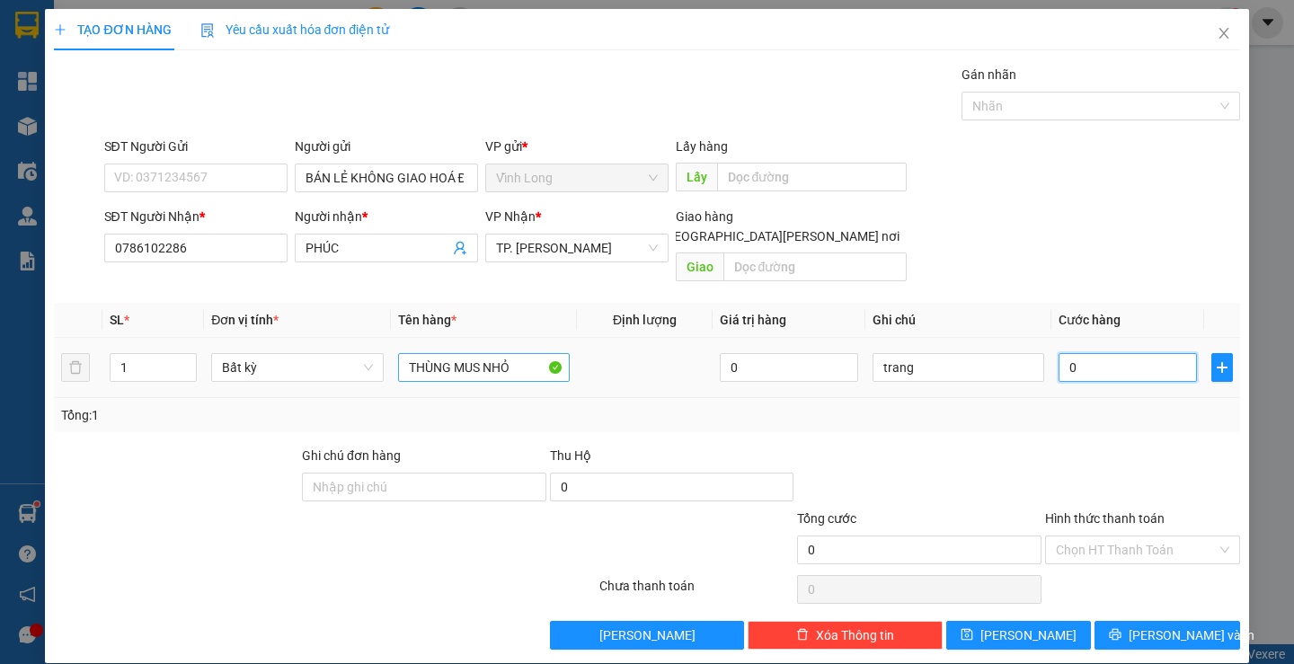
type input "3"
type input "30"
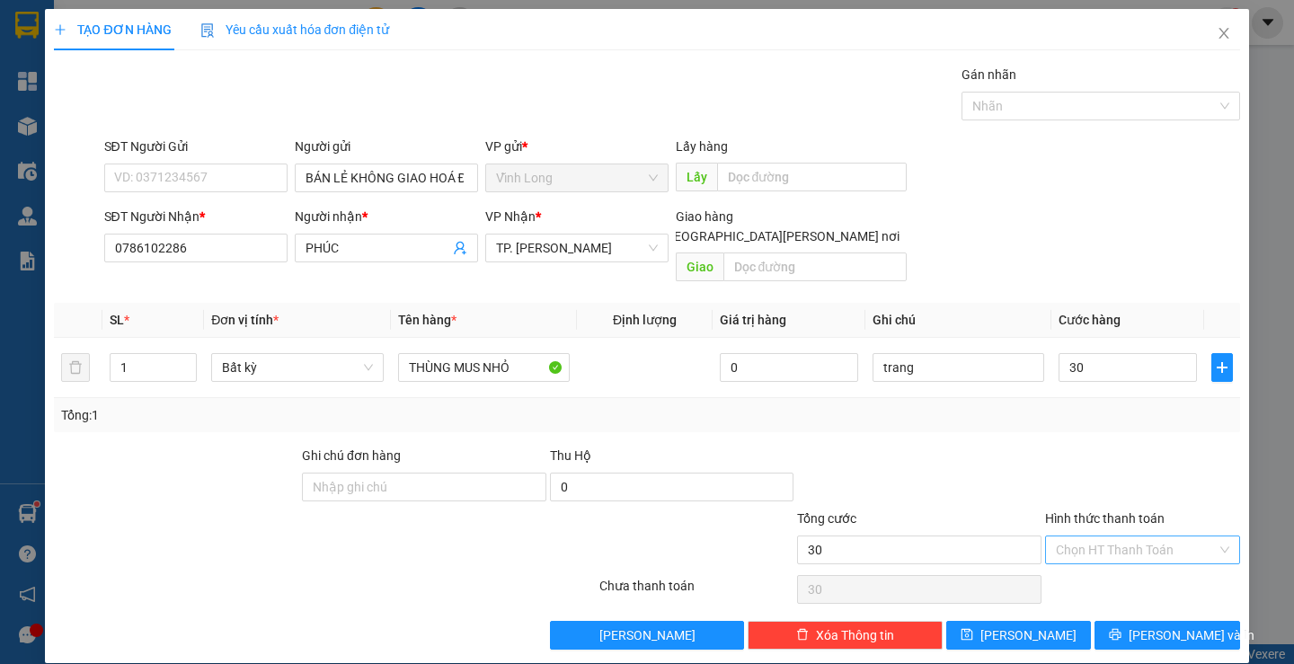
type input "30.000"
click at [1118, 536] on input "Hình thức thanh toán" at bounding box center [1136, 549] width 161 height 27
click at [1098, 557] on div "Tại văn phòng" at bounding box center [1131, 566] width 171 height 20
type input "0"
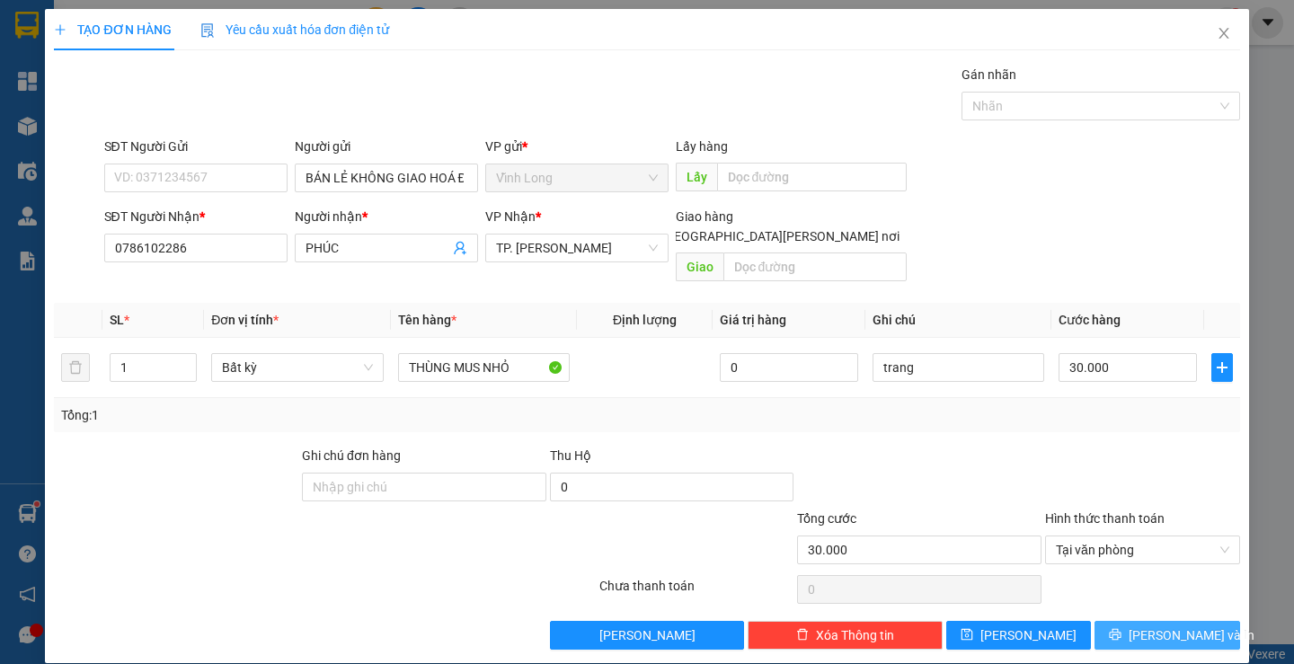
click at [1147, 625] on span "[PERSON_NAME] và In" at bounding box center [1192, 635] width 126 height 20
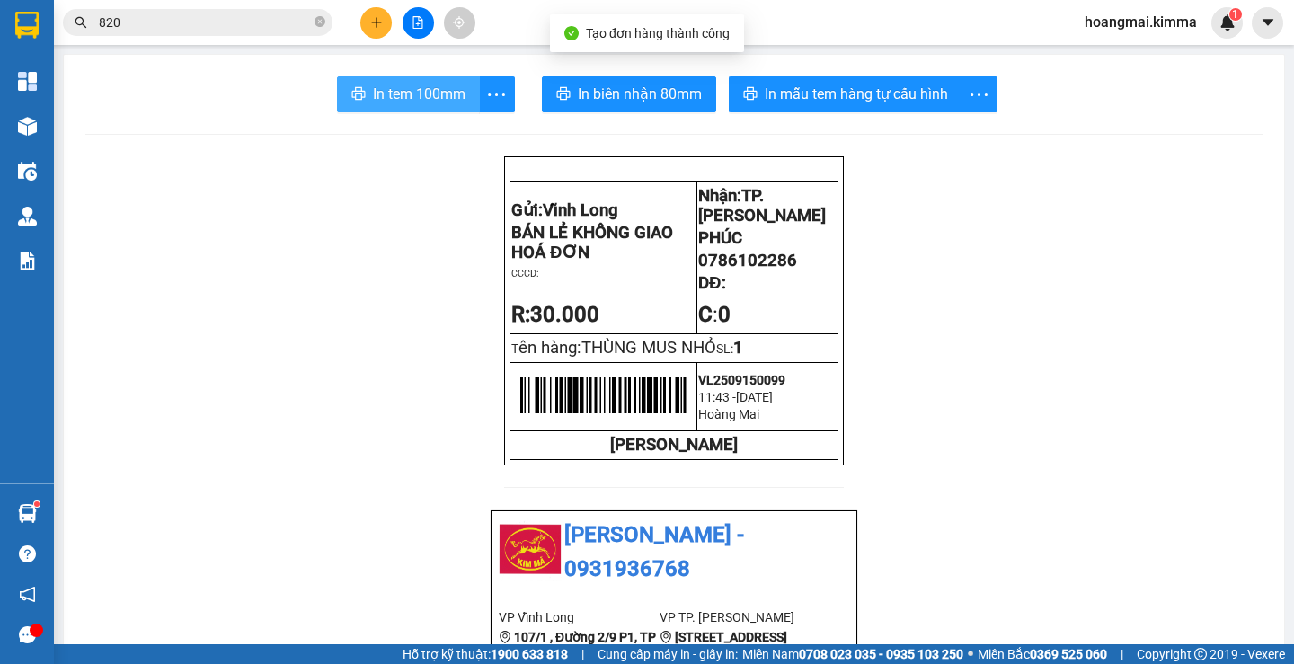
click at [439, 77] on button "In tem 100mm" at bounding box center [408, 94] width 143 height 36
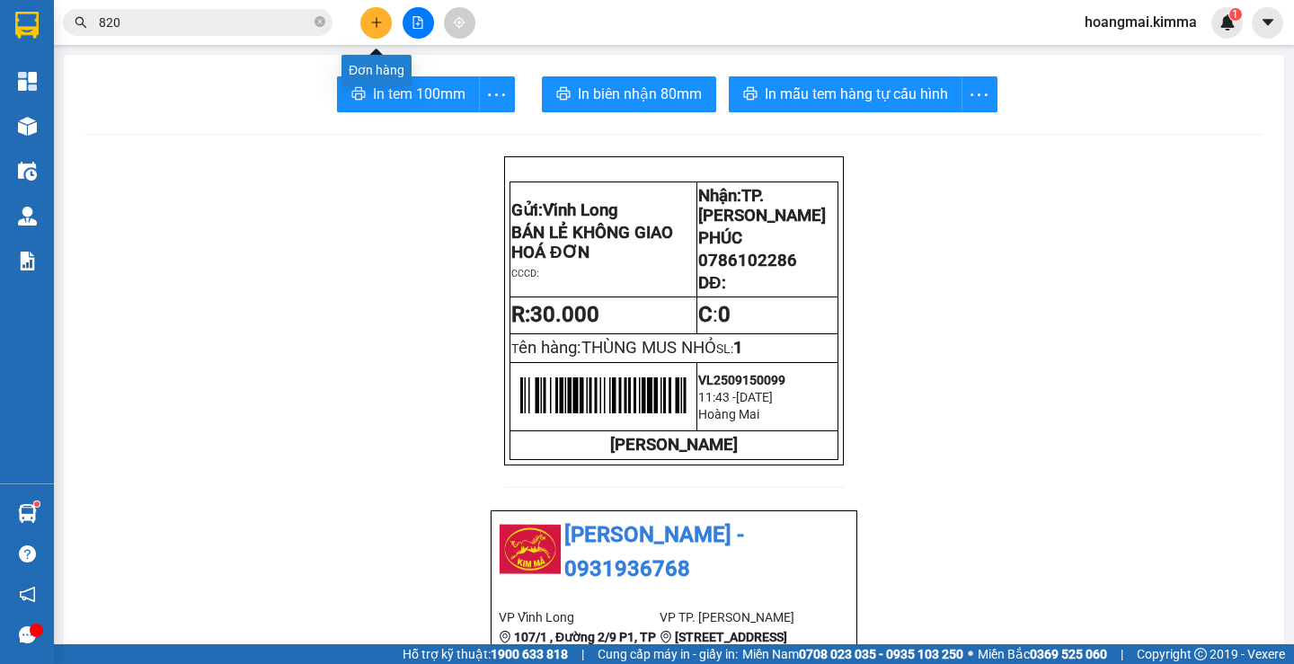
click at [381, 29] on button at bounding box center [375, 22] width 31 height 31
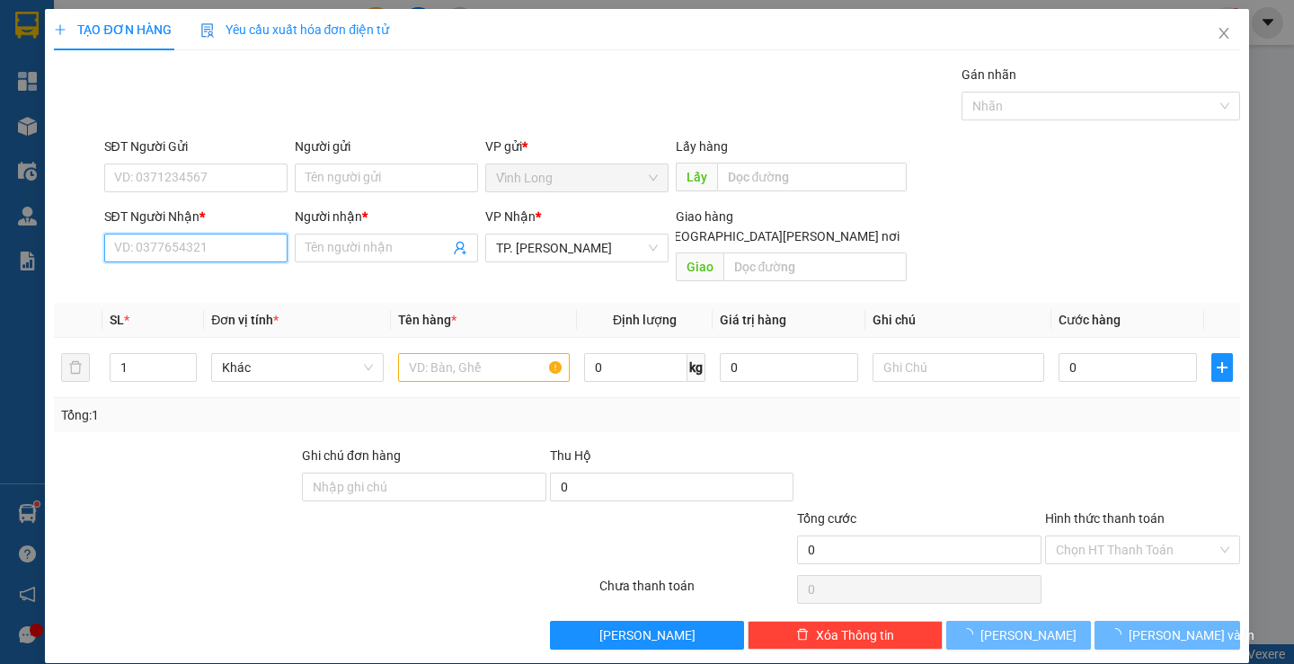
click at [205, 242] on input "SĐT Người Nhận *" at bounding box center [195, 248] width 183 height 29
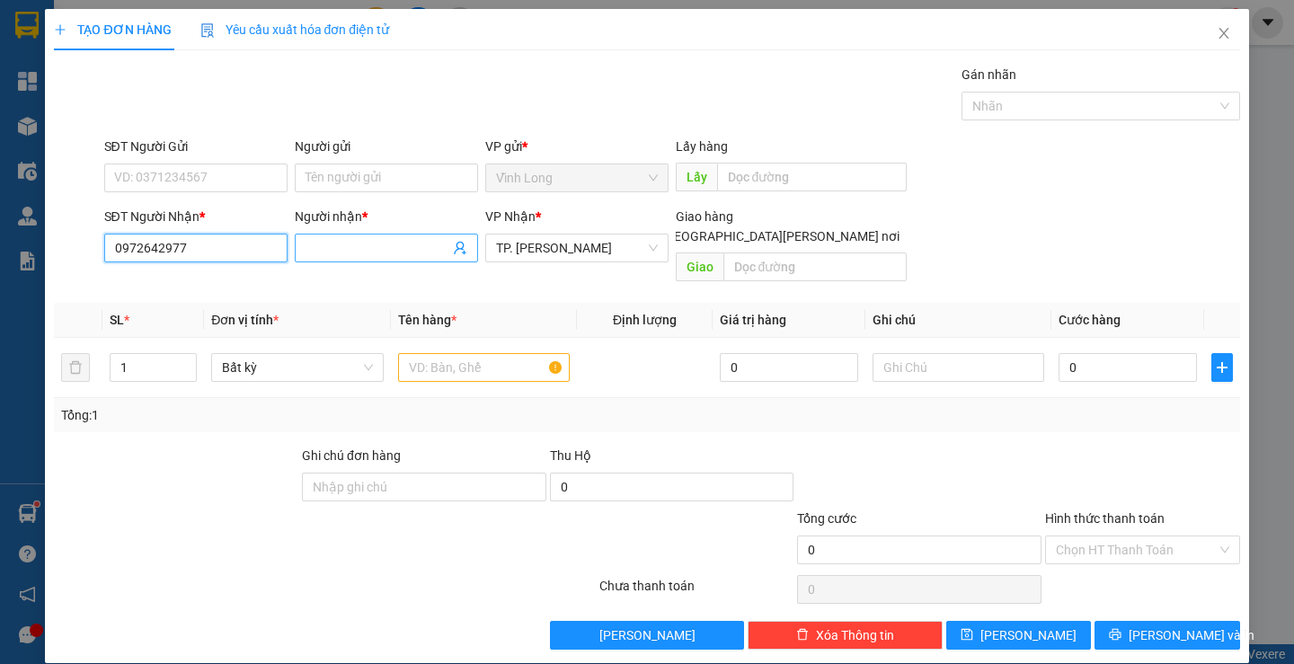
type input "0972642977"
click at [351, 235] on span at bounding box center [386, 248] width 183 height 29
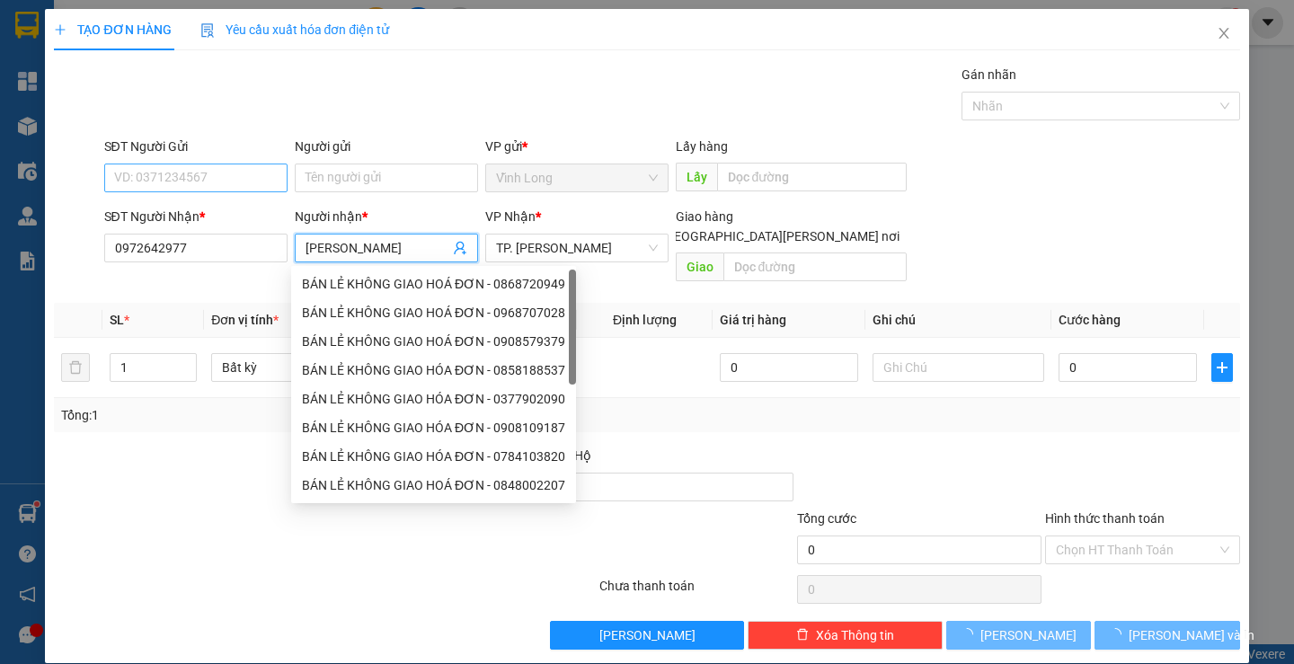
type input "LÊ XUÂN"
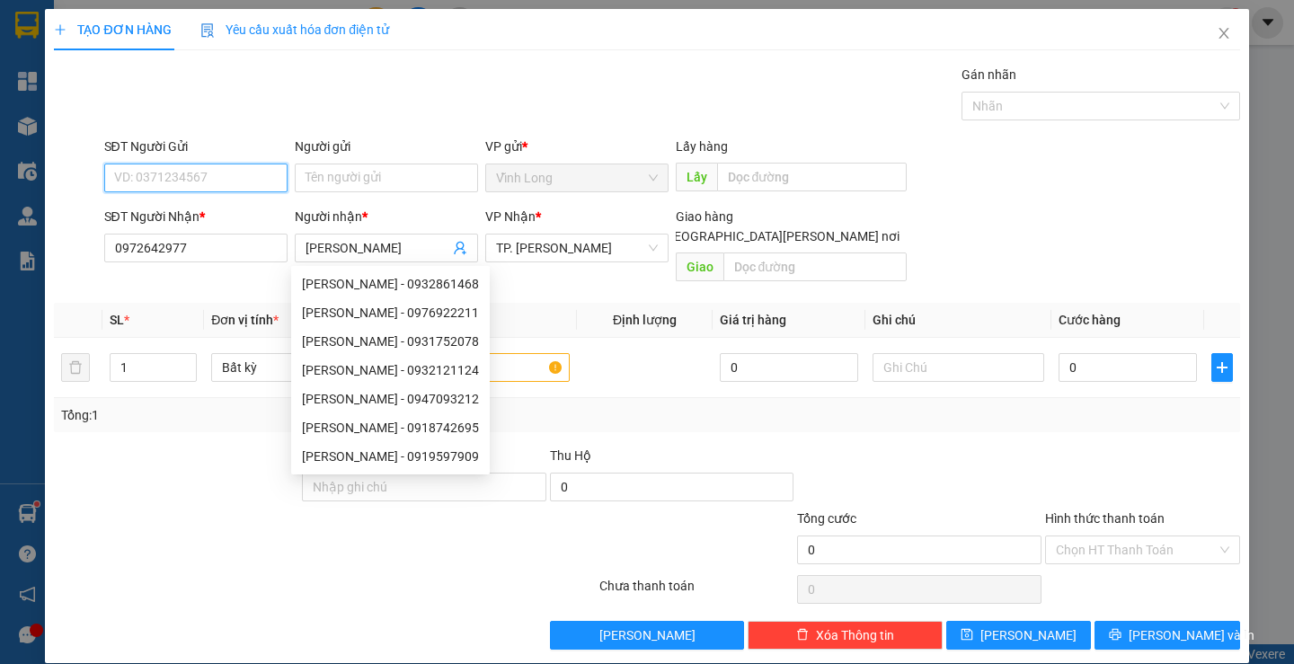
click at [215, 176] on input "SĐT Người Gửi" at bounding box center [195, 178] width 183 height 29
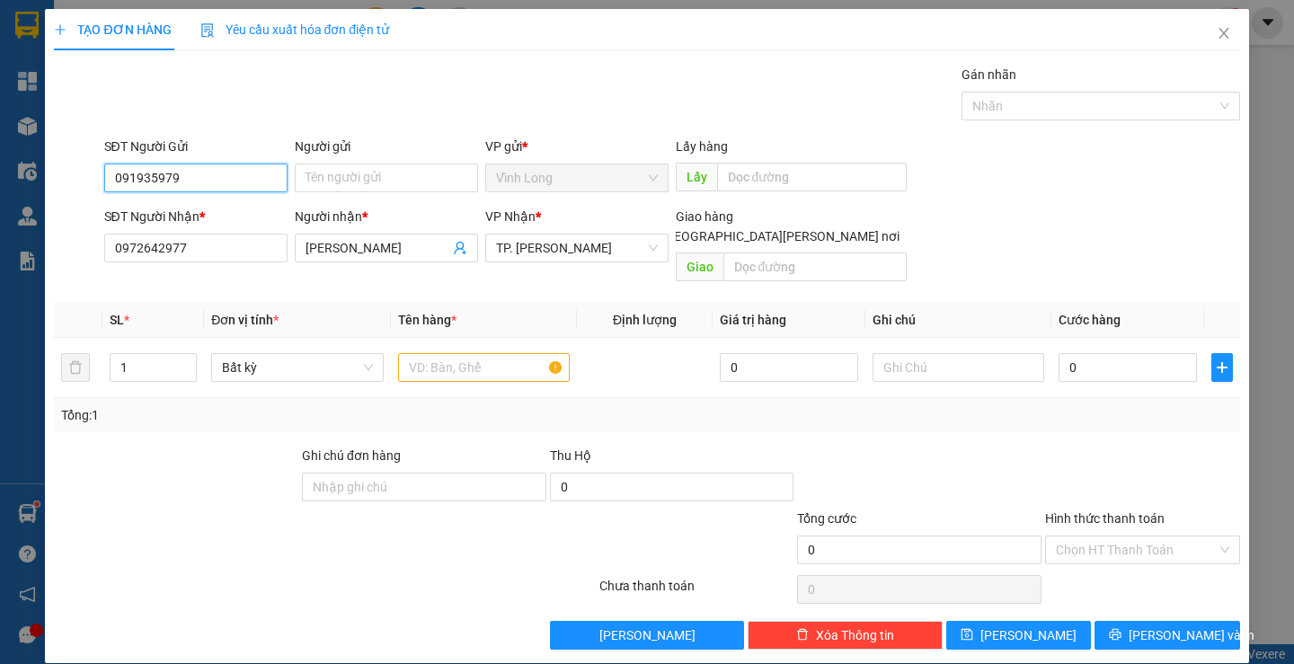
type input "0919359798"
click at [237, 216] on div "0919359798 - TUYẾT NHUNG" at bounding box center [201, 214] width 177 height 20
type input "TUYẾT NHUNG"
type input "0919359798"
click at [468, 93] on div "Gói vận chuyển * Tiêu chuẩn Gán nhãn Nhãn" at bounding box center [672, 96] width 1143 height 63
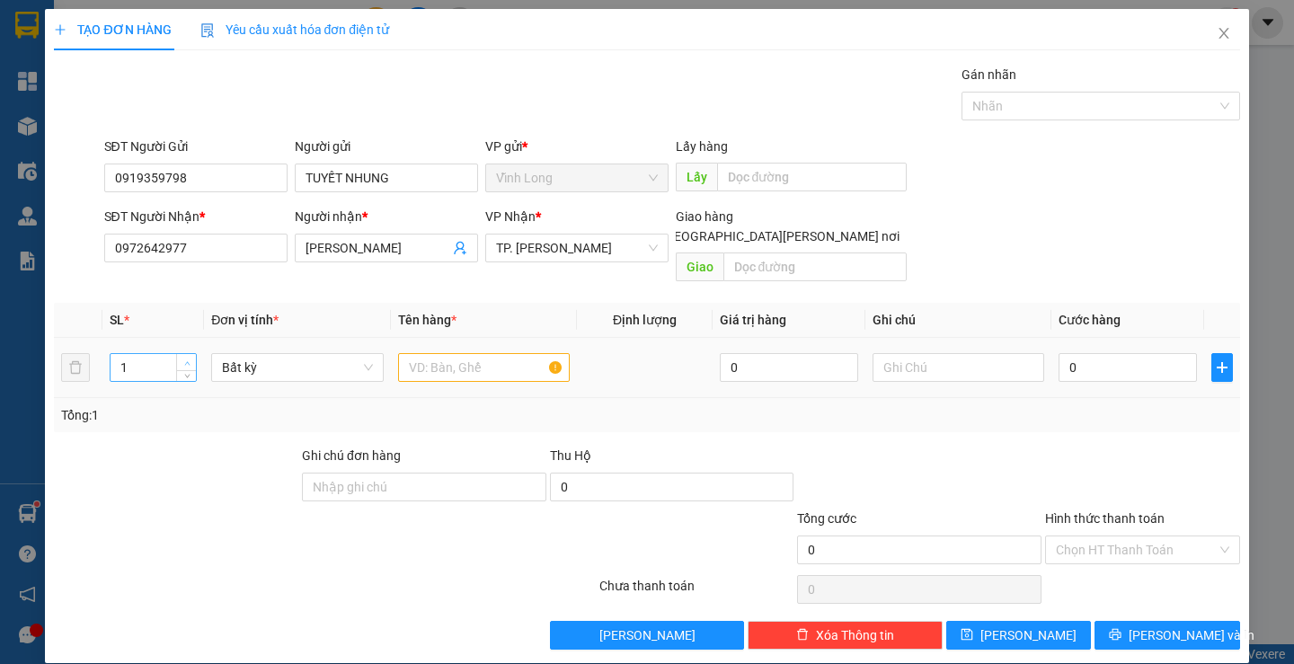
type input "2"
click at [184, 360] on icon "up" at bounding box center [187, 363] width 6 height 6
click at [447, 353] on input "text" at bounding box center [484, 367] width 172 height 29
type input "2 THÙNG"
click at [654, 229] on span at bounding box center [647, 236] width 14 height 14
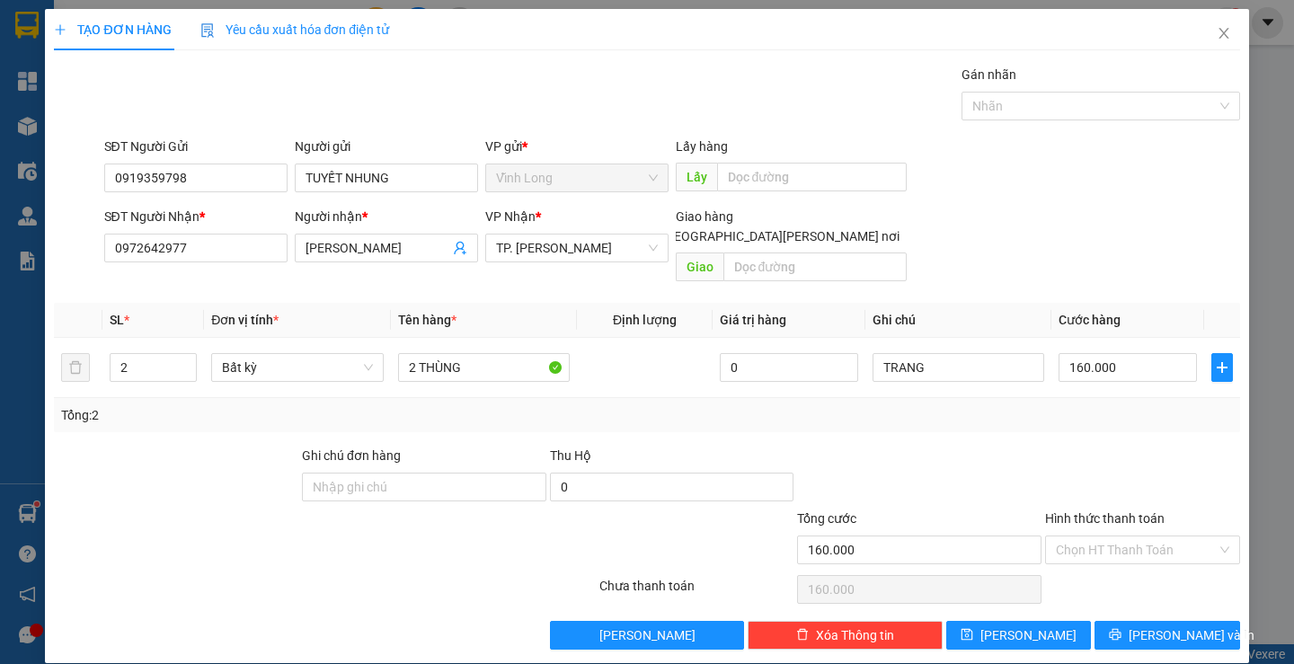
click at [652, 229] on input "[GEOGRAPHIC_DATA] tận nơi" at bounding box center [646, 235] width 13 height 13
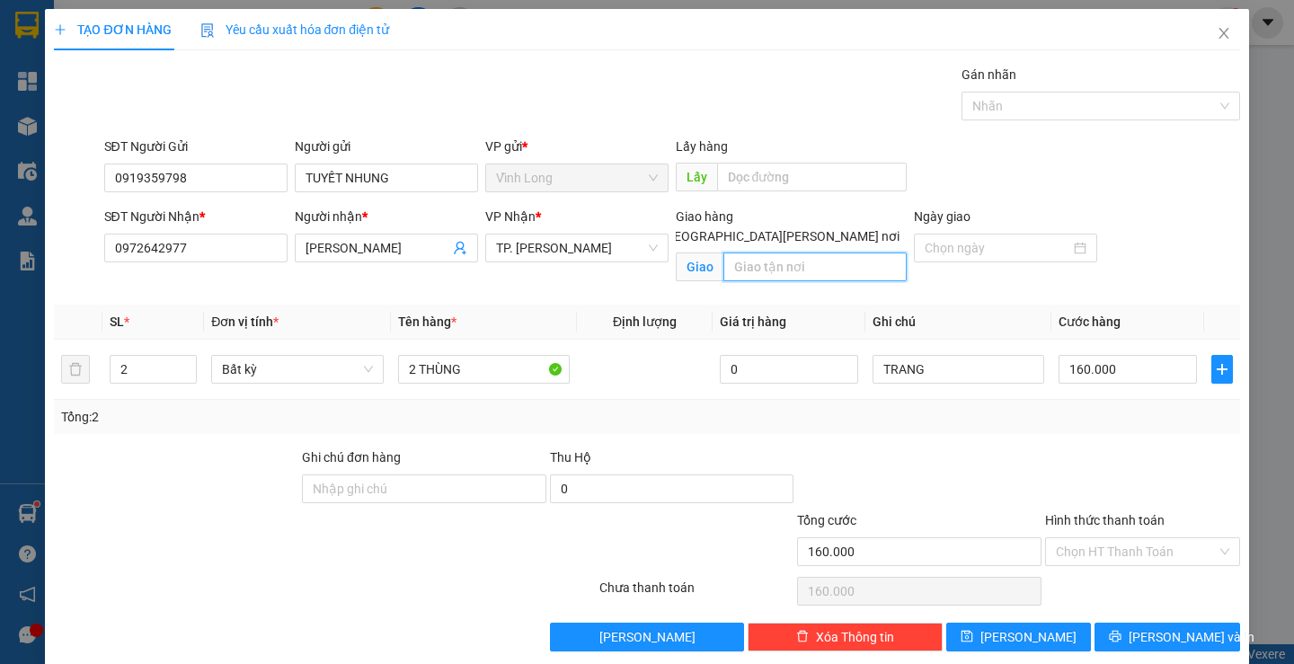
click at [789, 253] on input "text" at bounding box center [814, 267] width 183 height 29
click at [1170, 245] on div "SĐT Người Nhận * 0972642977 Người nhận * LÊ XUÂN VP Nhận * TP. Hồ Chí Minh Giao…" at bounding box center [672, 249] width 1143 height 84
drag, startPoint x: 1121, startPoint y: 546, endPoint x: 1121, endPoint y: 561, distance: 14.4
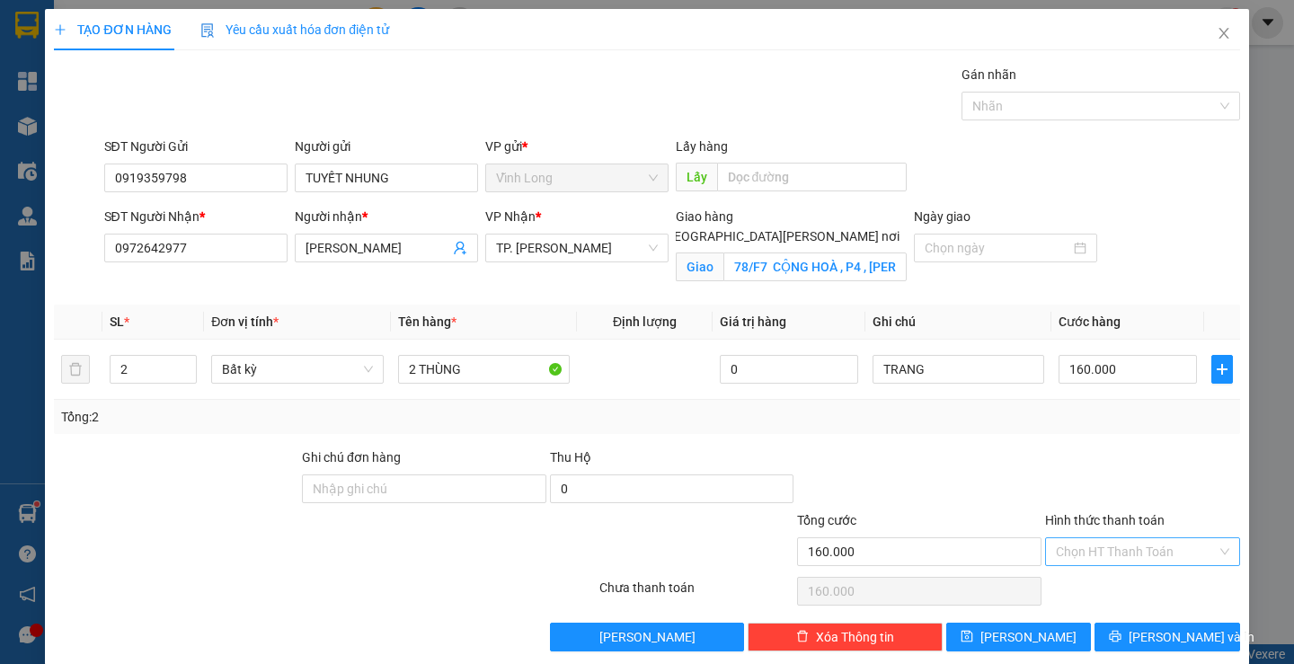
click at [1121, 550] on input "Hình thức thanh toán" at bounding box center [1136, 551] width 161 height 27
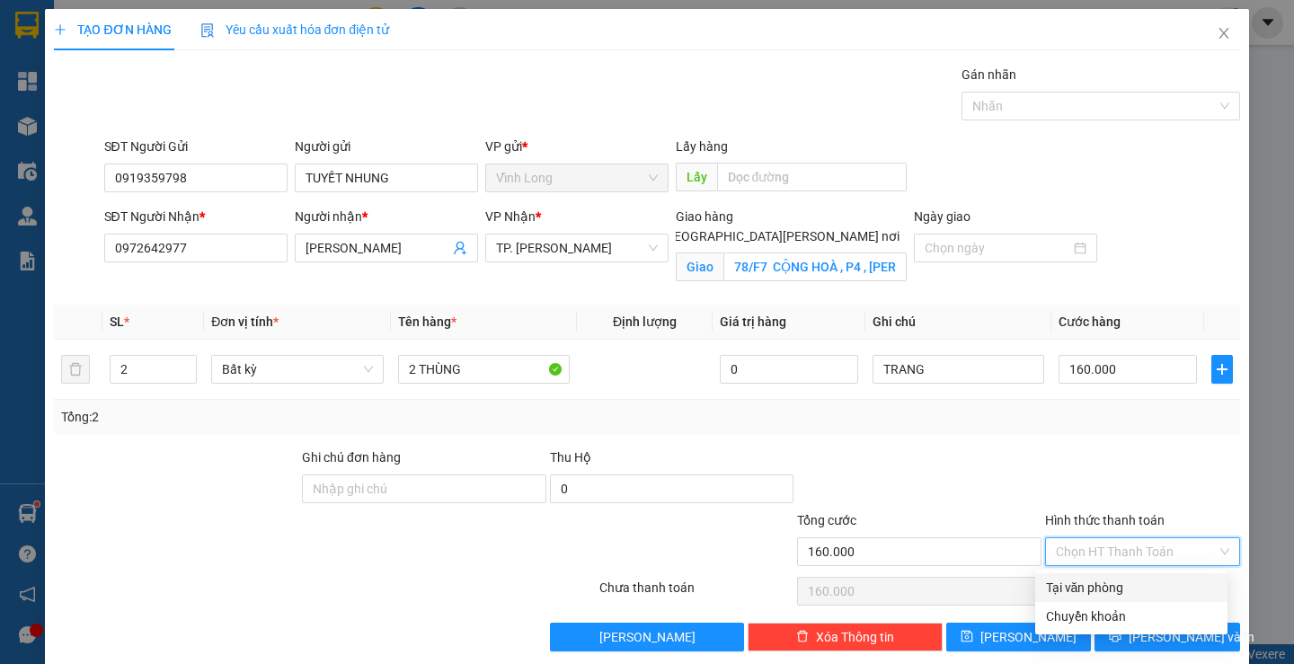
click at [1112, 578] on div "Tại văn phòng" at bounding box center [1131, 588] width 171 height 20
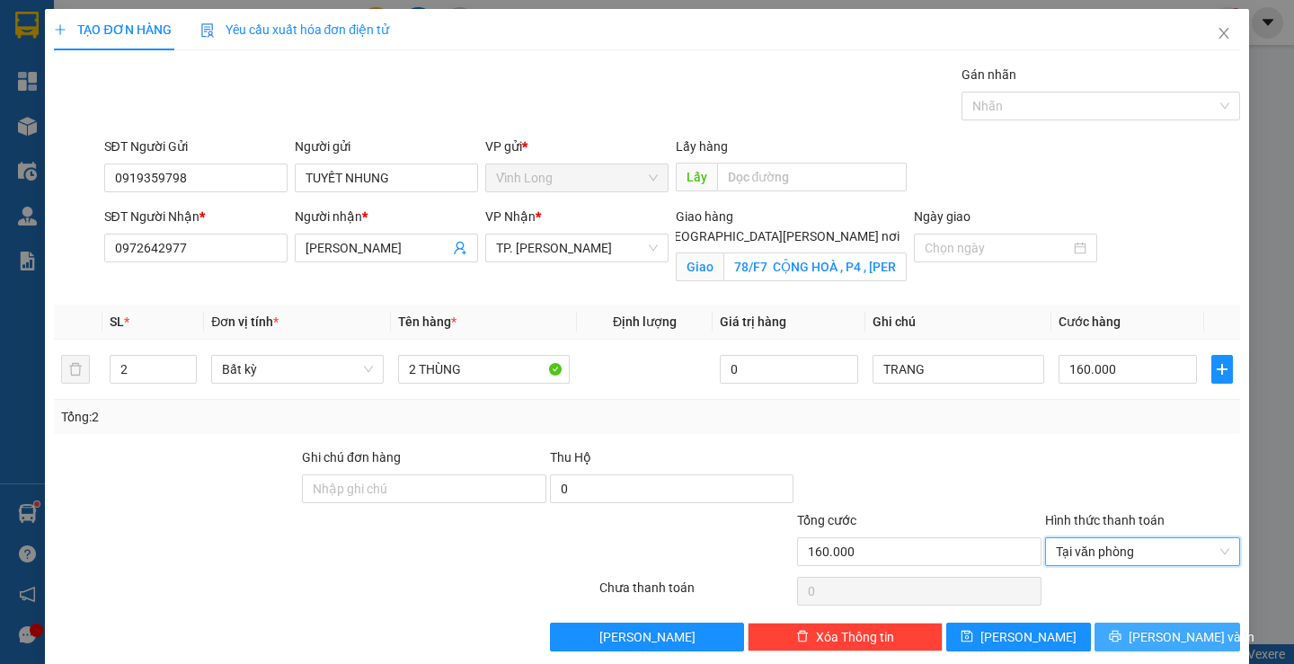
click at [1138, 642] on button "[PERSON_NAME] và In" at bounding box center [1166, 637] width 145 height 29
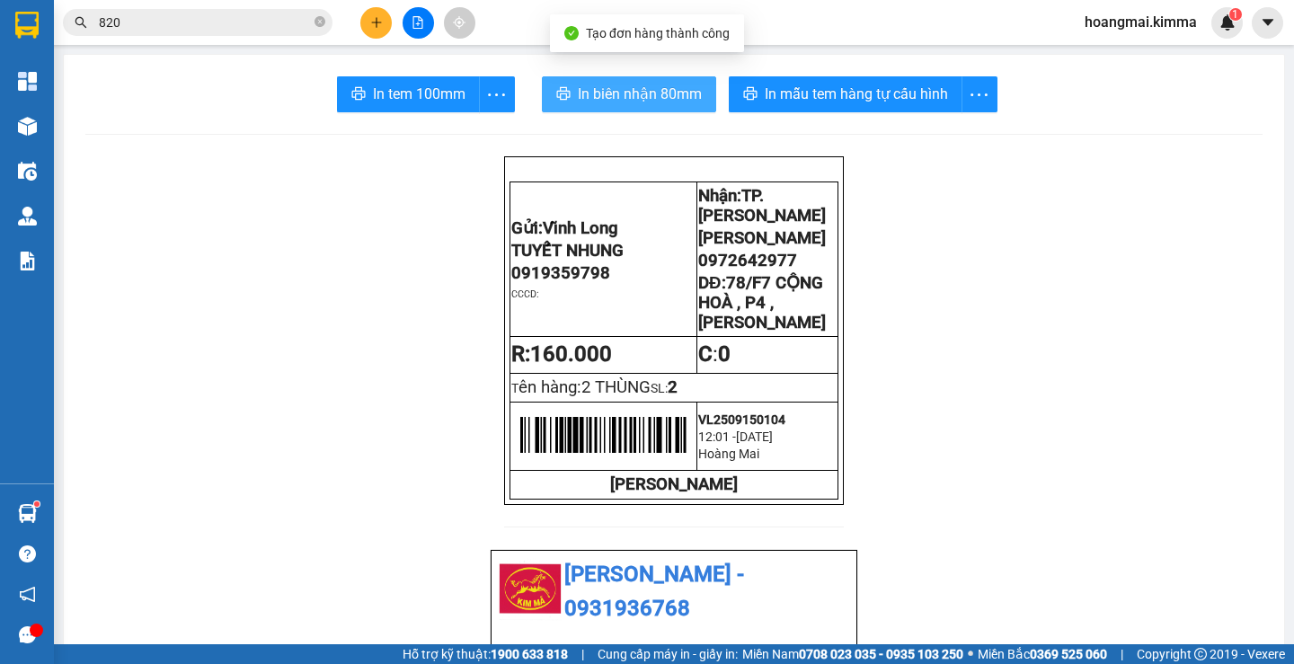
click at [579, 96] on span "In biên nhận 80mm" at bounding box center [640, 94] width 124 height 22
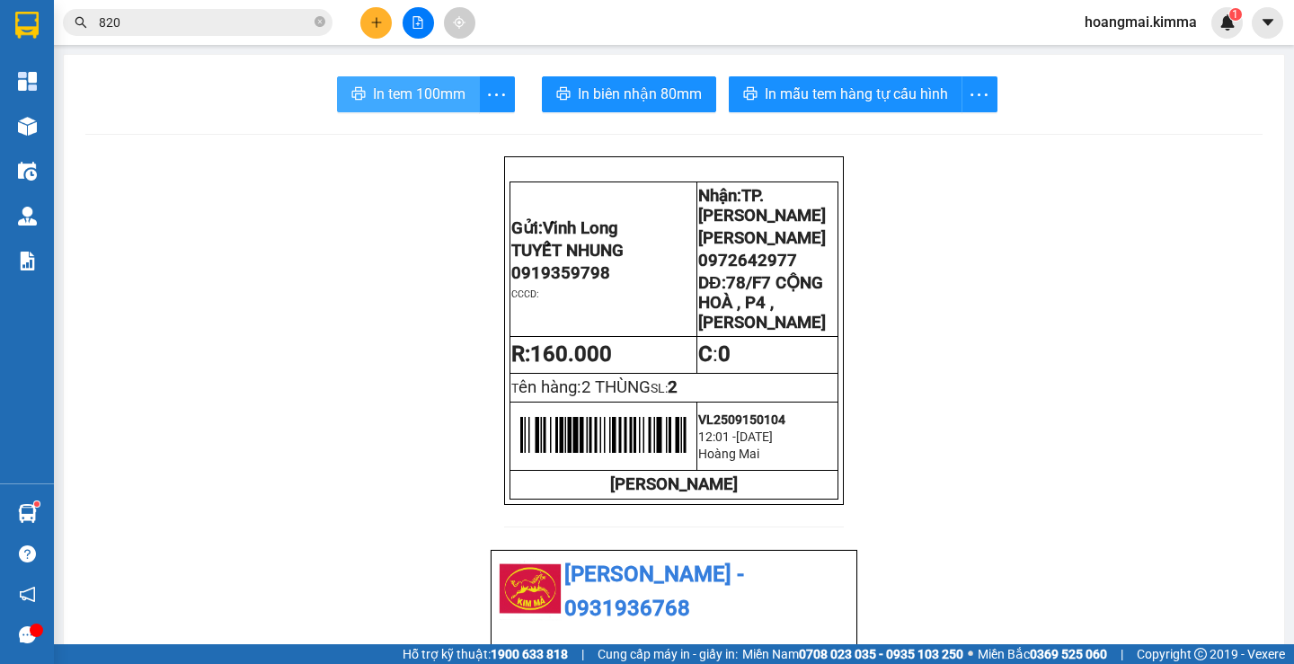
click at [415, 93] on span "In tem 100mm" at bounding box center [419, 94] width 93 height 22
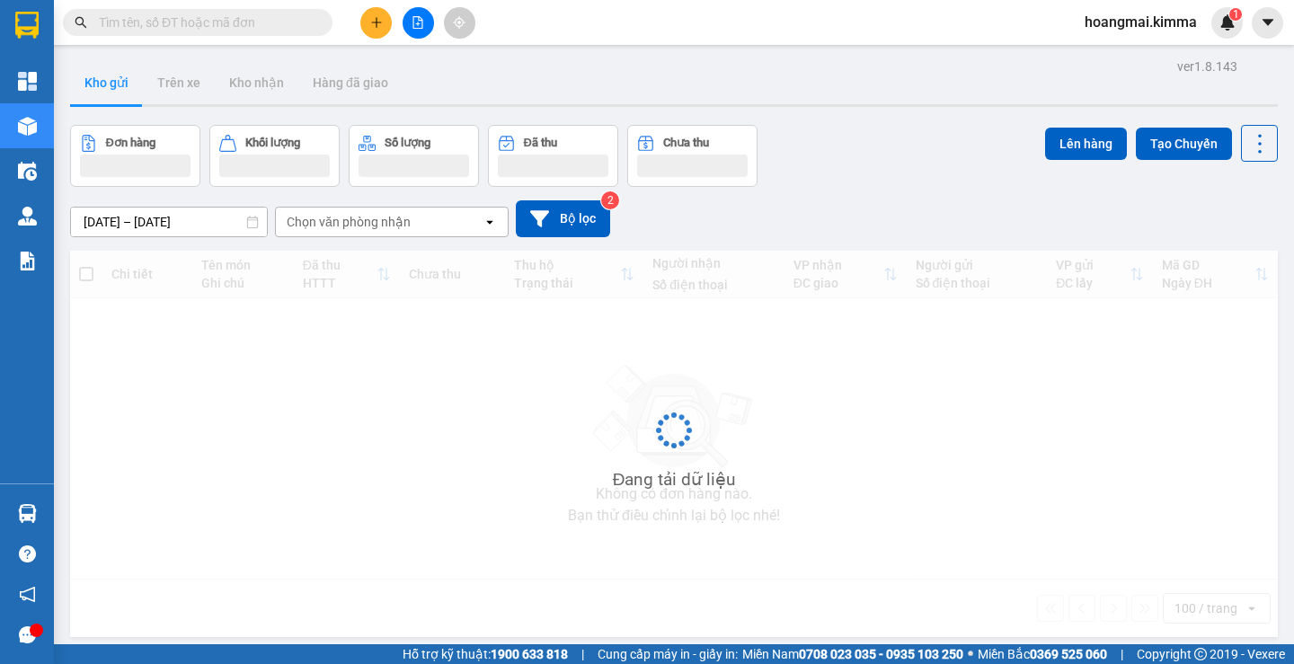
click at [253, 20] on input "text" at bounding box center [205, 23] width 212 height 20
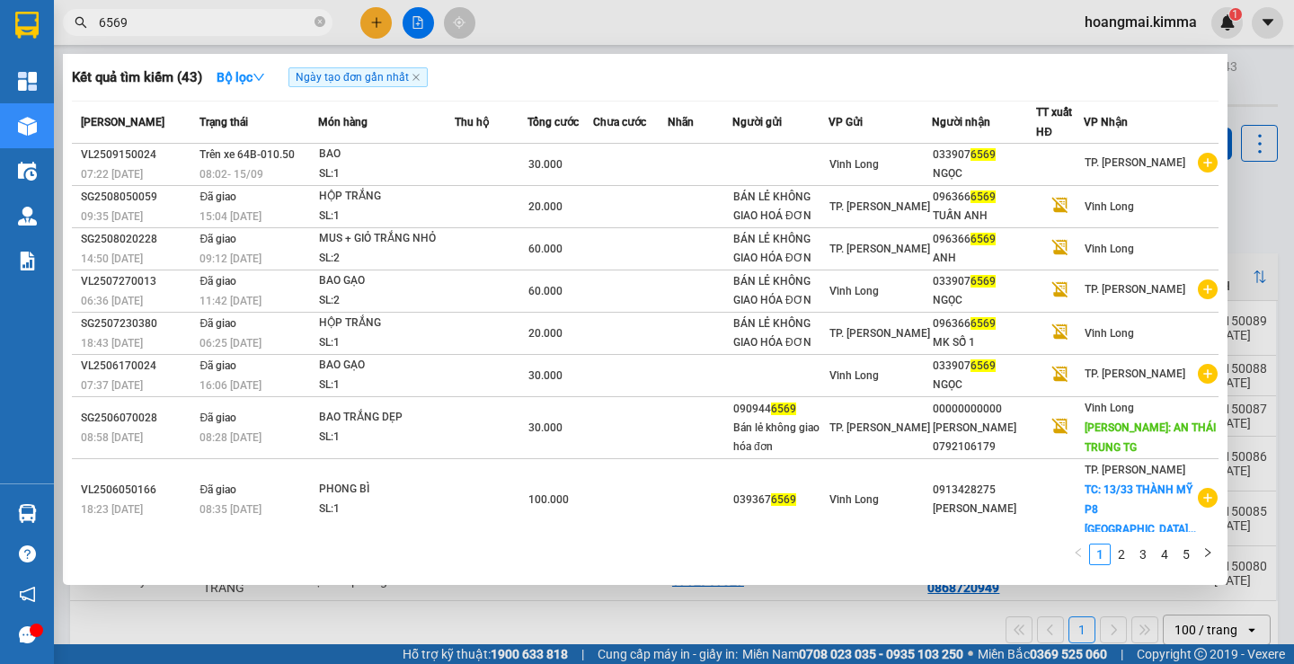
type input "6569"
click at [429, 22] on div at bounding box center [647, 332] width 1294 height 664
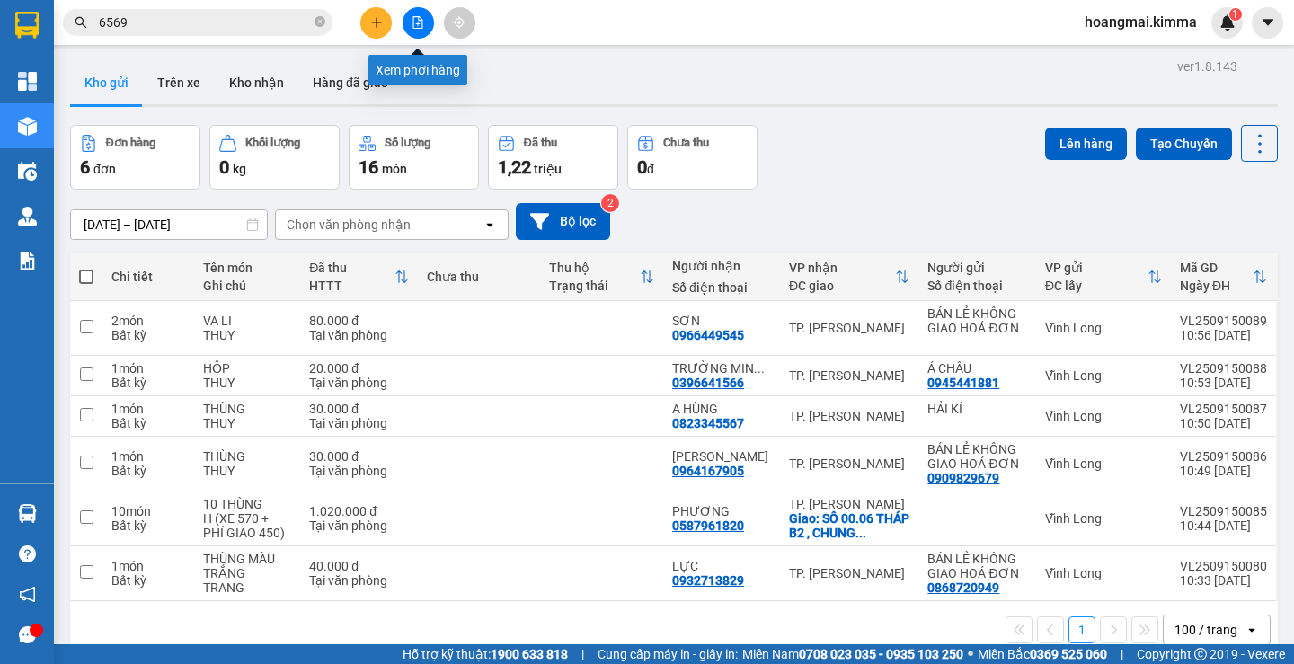
click at [413, 21] on icon "file-add" at bounding box center [418, 22] width 10 height 13
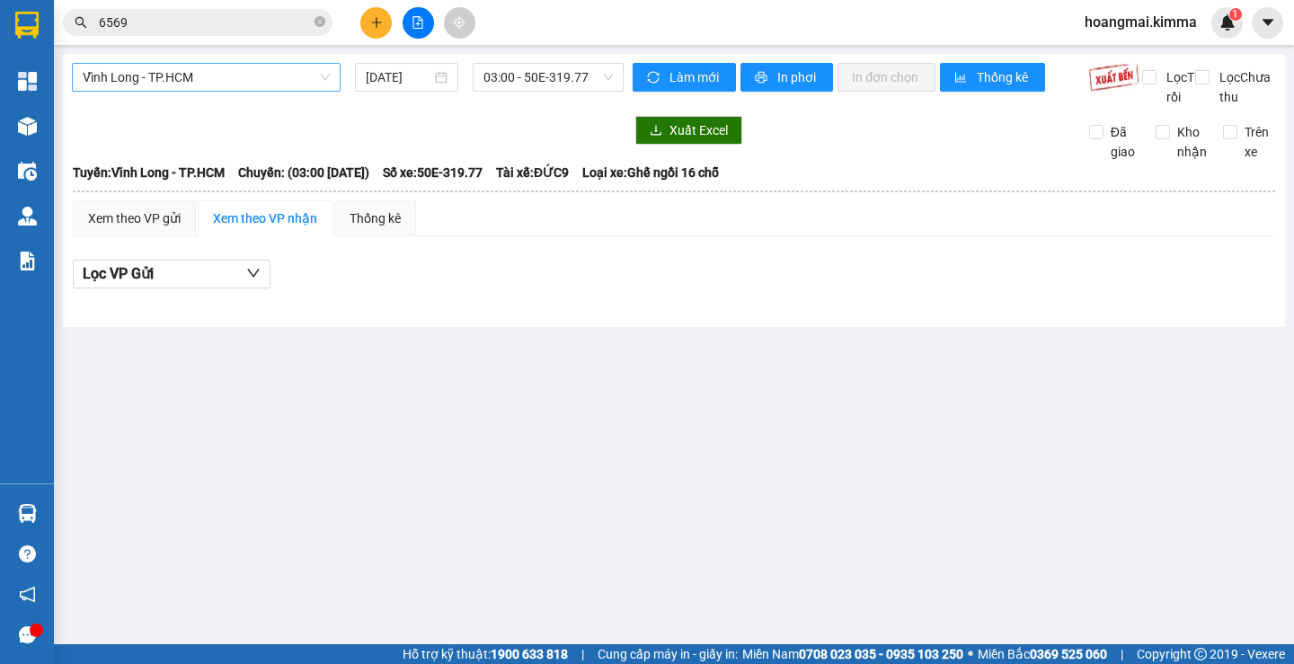
click at [230, 77] on span "Vĩnh Long - TP.HCM" at bounding box center [206, 77] width 247 height 27
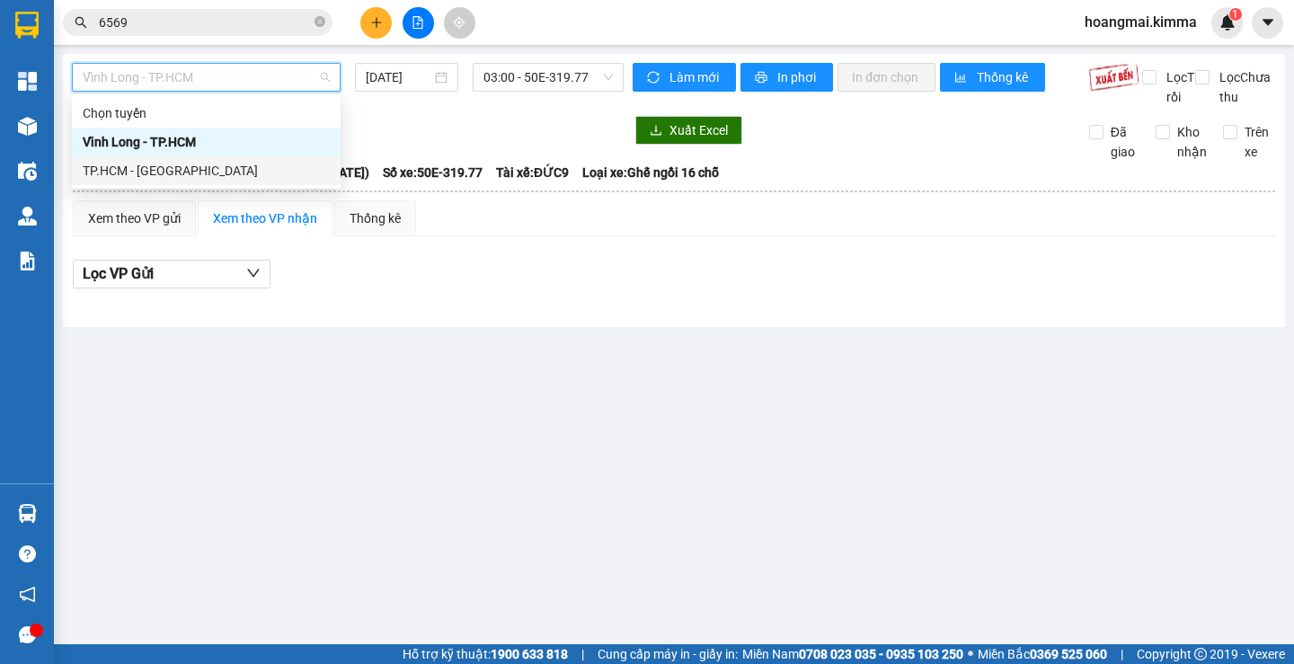
click at [190, 170] on div "TP.HCM - Vĩnh Long" at bounding box center [206, 171] width 247 height 20
type input "[DATE]"
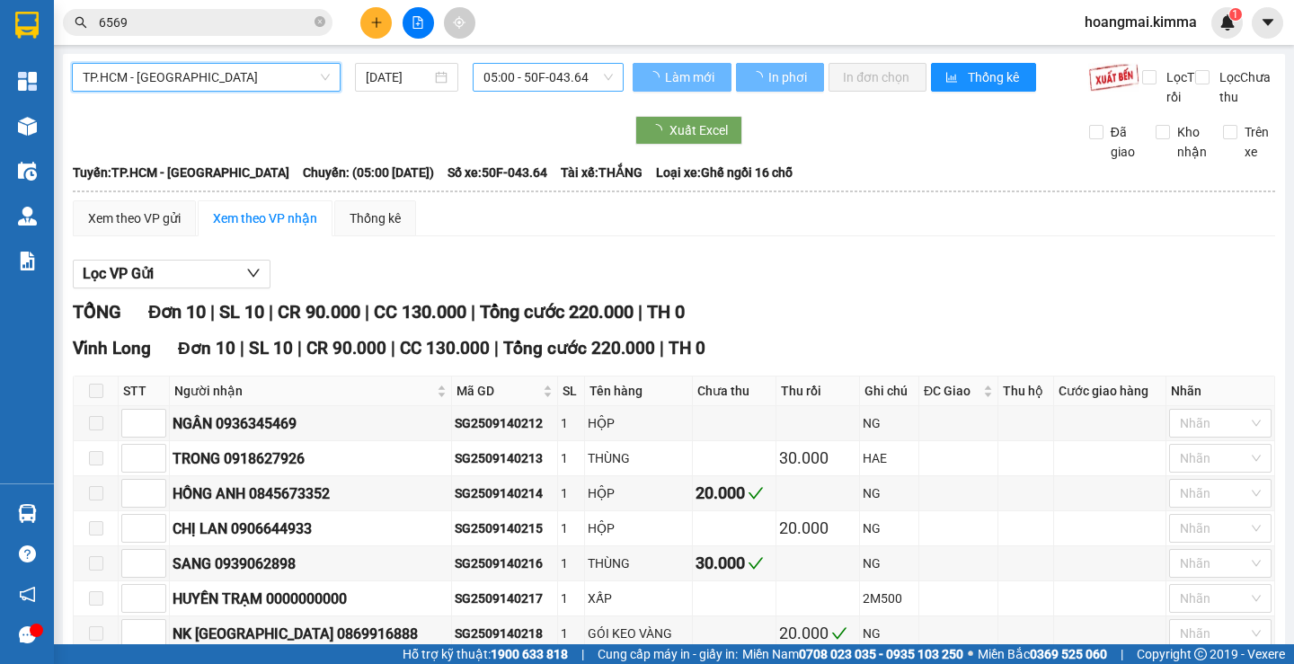
click at [563, 69] on span "05:00 - 50F-043.64" at bounding box center [547, 77] width 129 height 27
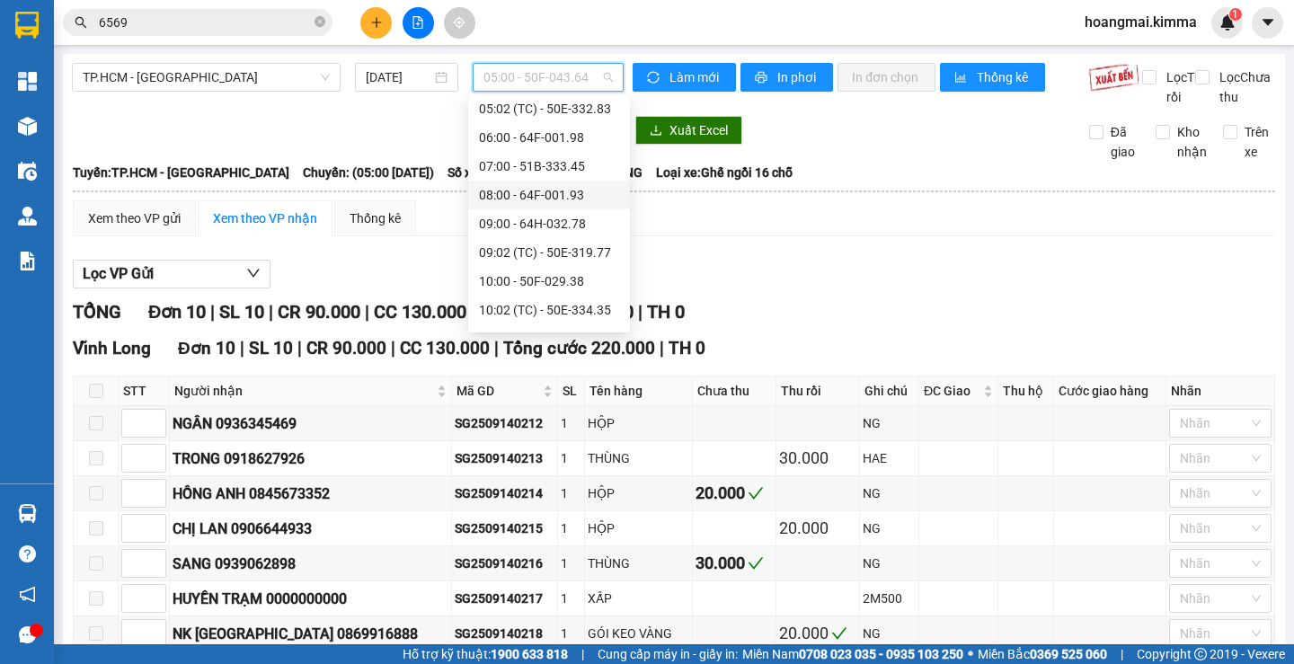
scroll to position [90, 0]
click at [570, 171] on div "08:00 - 64F-001.93" at bounding box center [549, 167] width 140 height 20
